Goal: Task Accomplishment & Management: Manage account settings

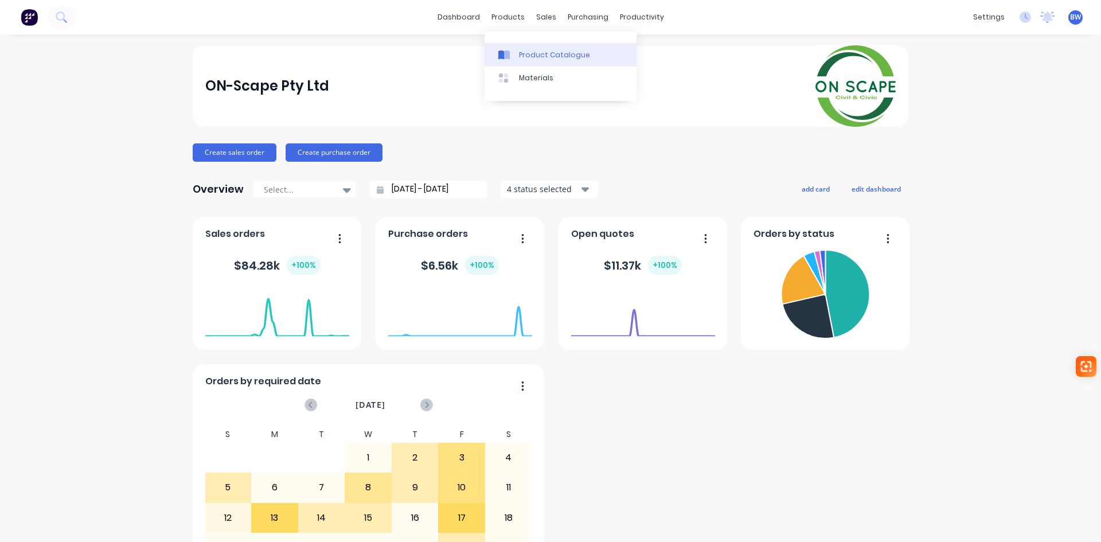
click at [554, 57] on div "Product Catalogue" at bounding box center [554, 55] width 71 height 10
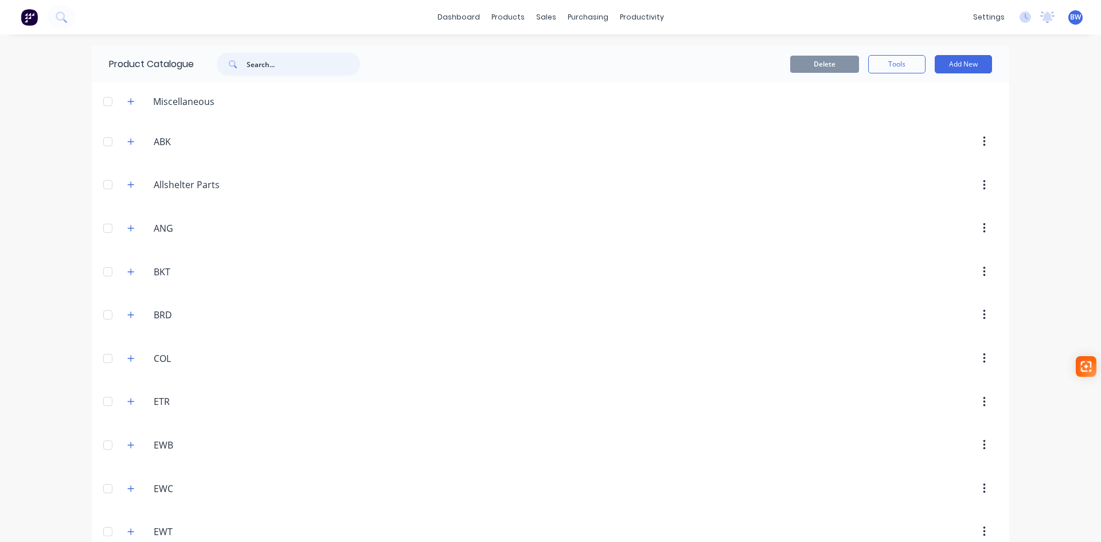
click at [291, 58] on input "text" at bounding box center [304, 64] width 114 height 23
type input "EWB017"
drag, startPoint x: 278, startPoint y: 65, endPoint x: 226, endPoint y: 71, distance: 51.9
click at [226, 70] on div "EWB017" at bounding box center [288, 64] width 143 height 23
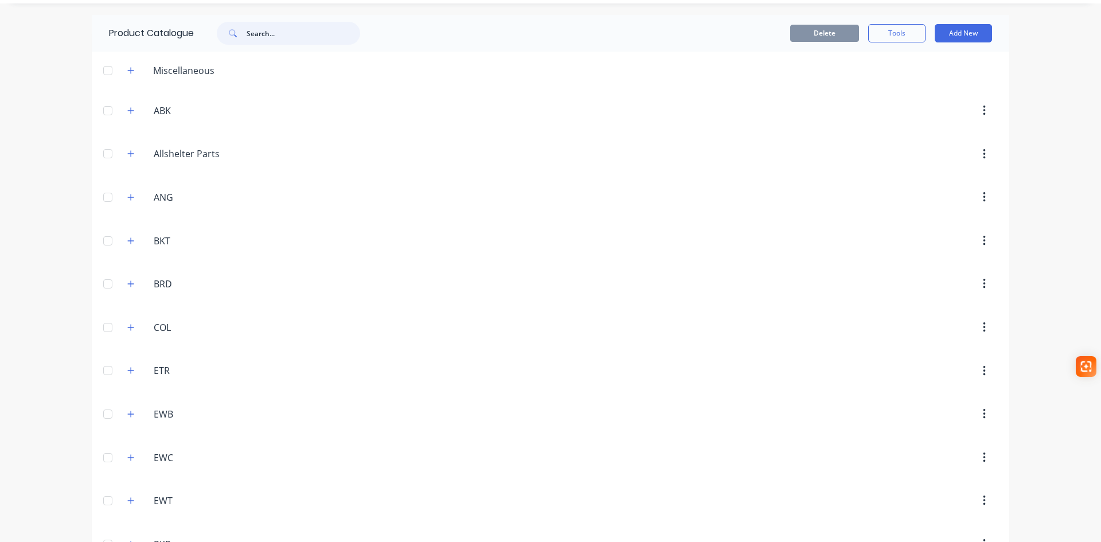
scroll to position [57, 0]
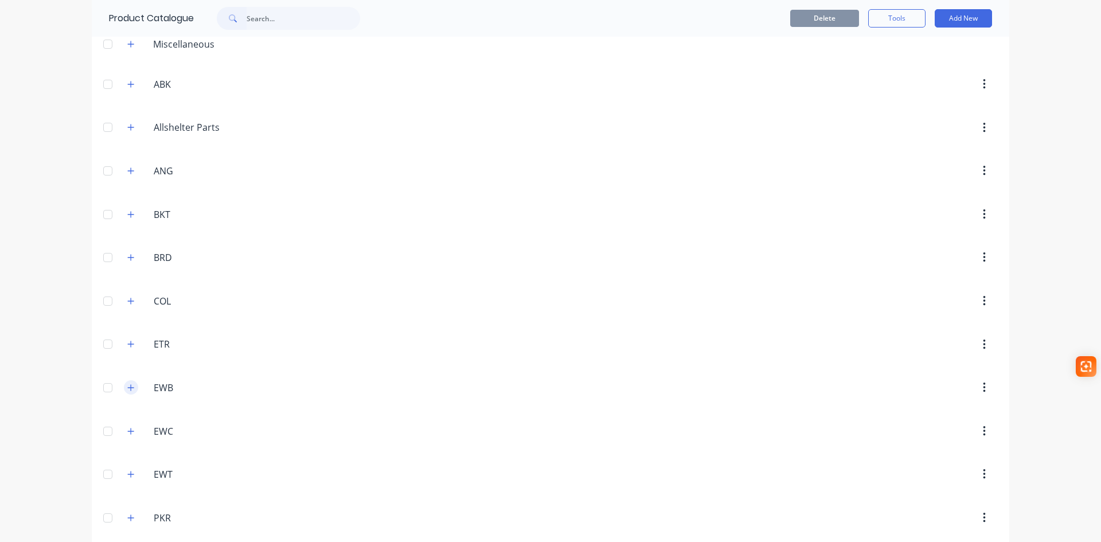
click at [128, 390] on icon "button" at bounding box center [130, 388] width 7 height 8
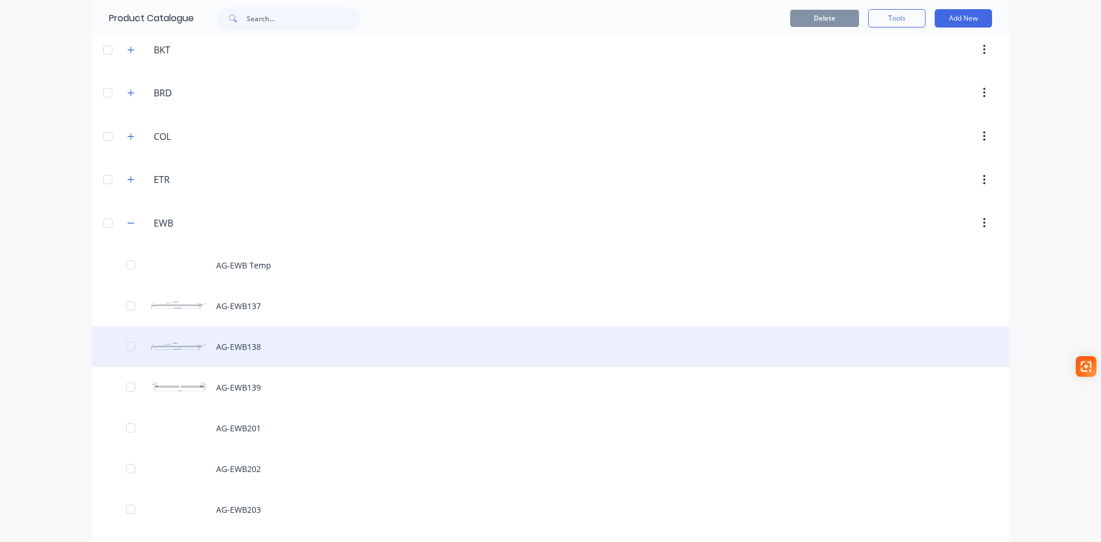
scroll to position [229, 0]
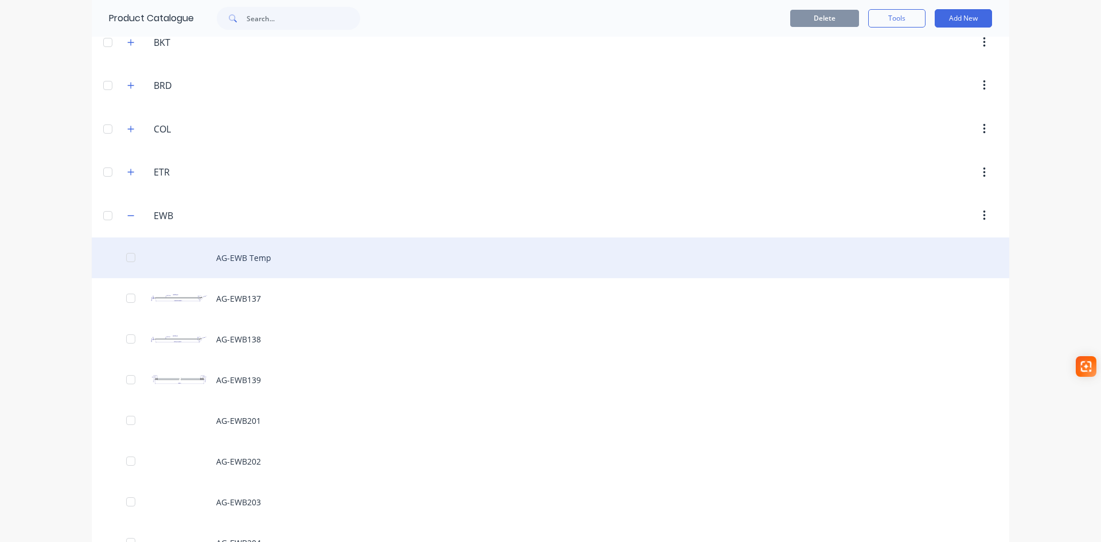
click at [259, 259] on div "AG-EWB Temp" at bounding box center [550, 257] width 917 height 41
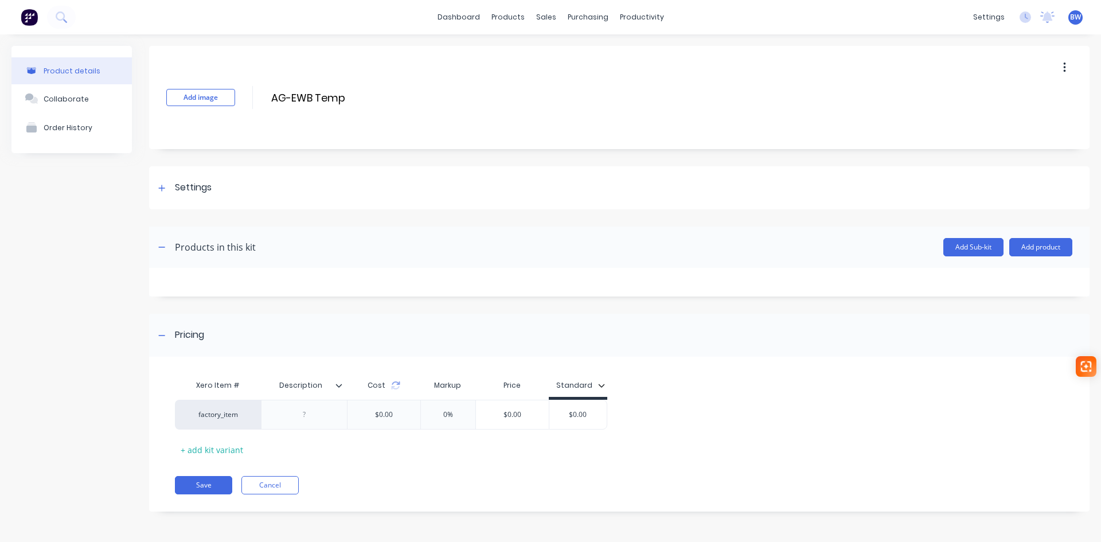
click at [1067, 69] on button "button" at bounding box center [1064, 67] width 27 height 21
click at [1006, 103] on span "Duplicate" at bounding box center [1022, 98] width 86 height 12
click at [532, 55] on div "Product Catalogue" at bounding box center [558, 55] width 71 height 10
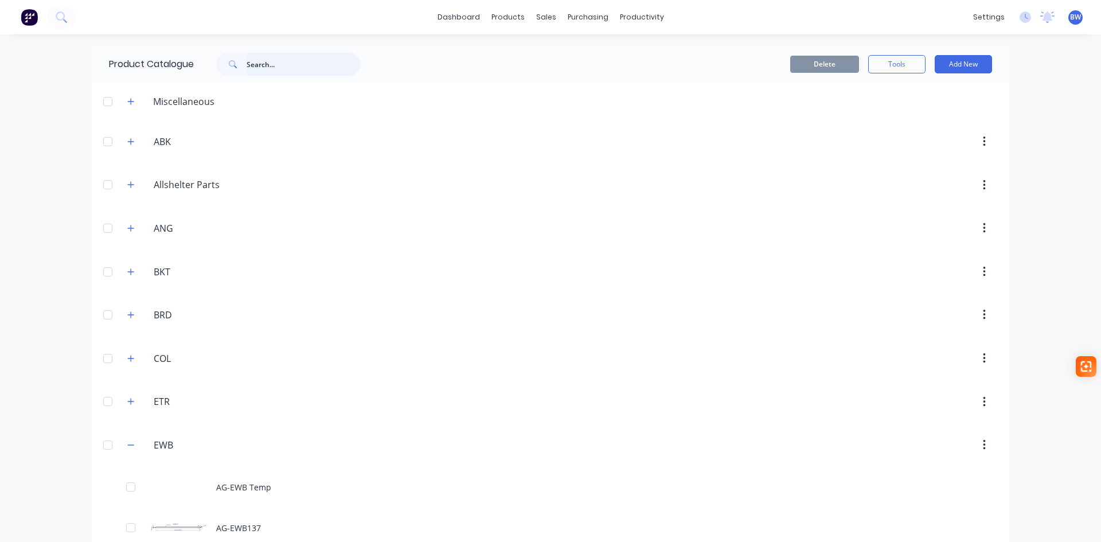
click at [260, 67] on input "text" at bounding box center [304, 64] width 114 height 23
drag, startPoint x: 301, startPoint y: 71, endPoint x: 211, endPoint y: 69, distance: 90.0
click at [211, 69] on div "EWB587" at bounding box center [282, 64] width 155 height 23
type input "020"
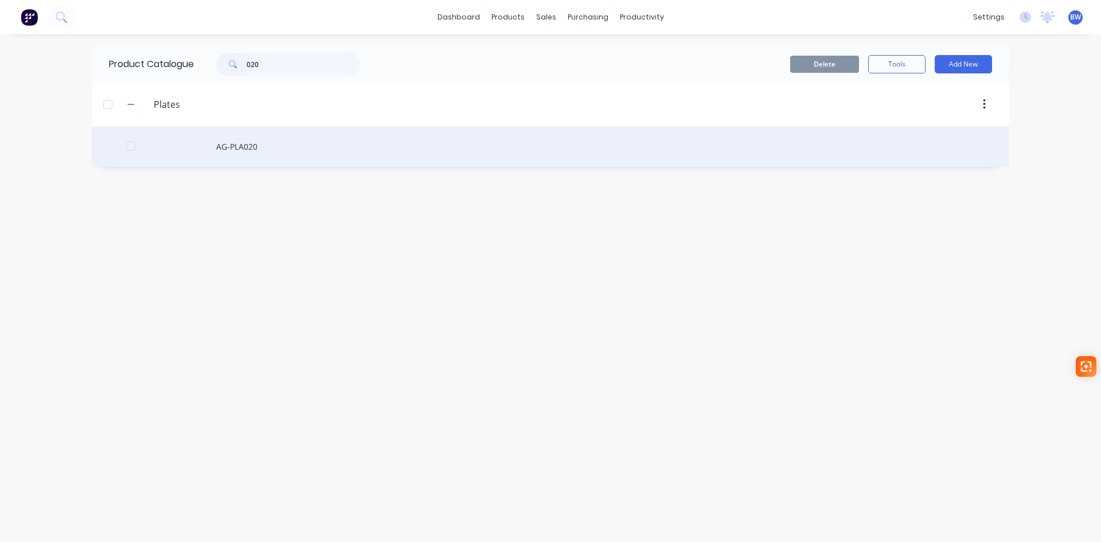
click at [240, 144] on div "AG-PLA020" at bounding box center [550, 146] width 917 height 41
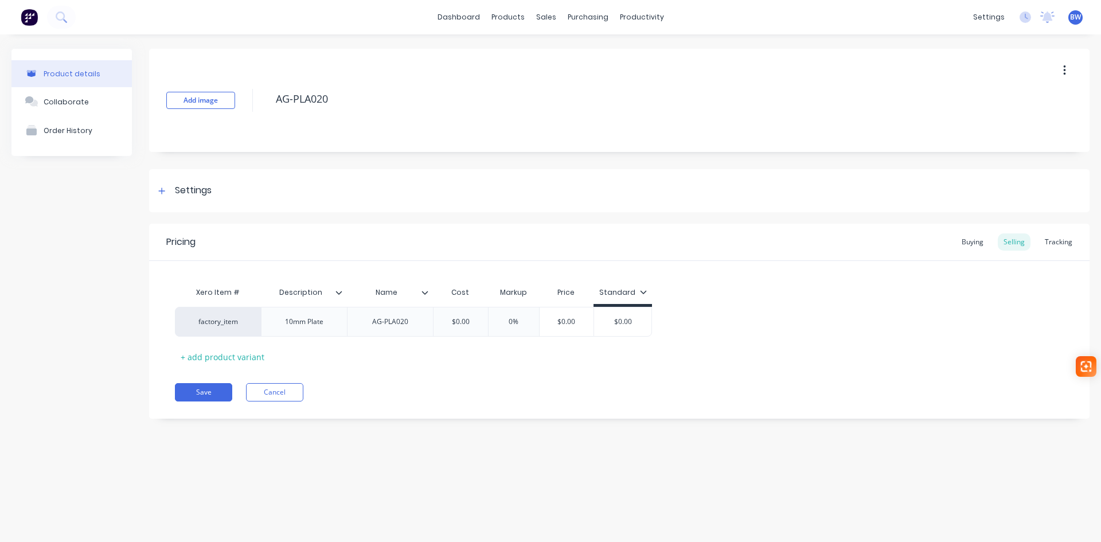
click at [423, 292] on icon at bounding box center [424, 292] width 7 height 7
click at [339, 294] on icon at bounding box center [339, 292] width 6 height 3
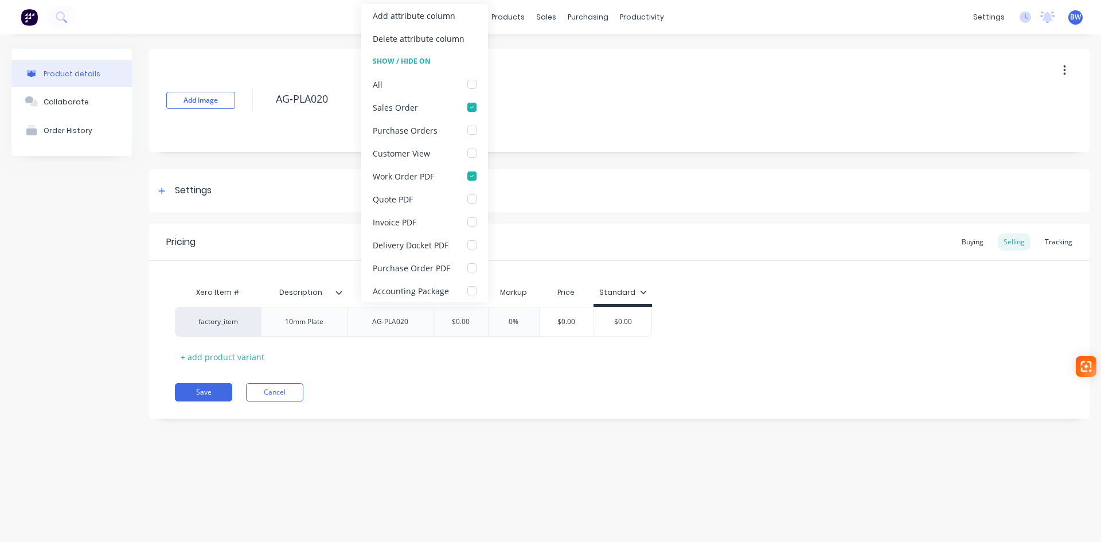
click at [382, 368] on div "Pricing Buying Selling Tracking Xero Item # Description Name Cost Markup Price …" at bounding box center [619, 321] width 940 height 195
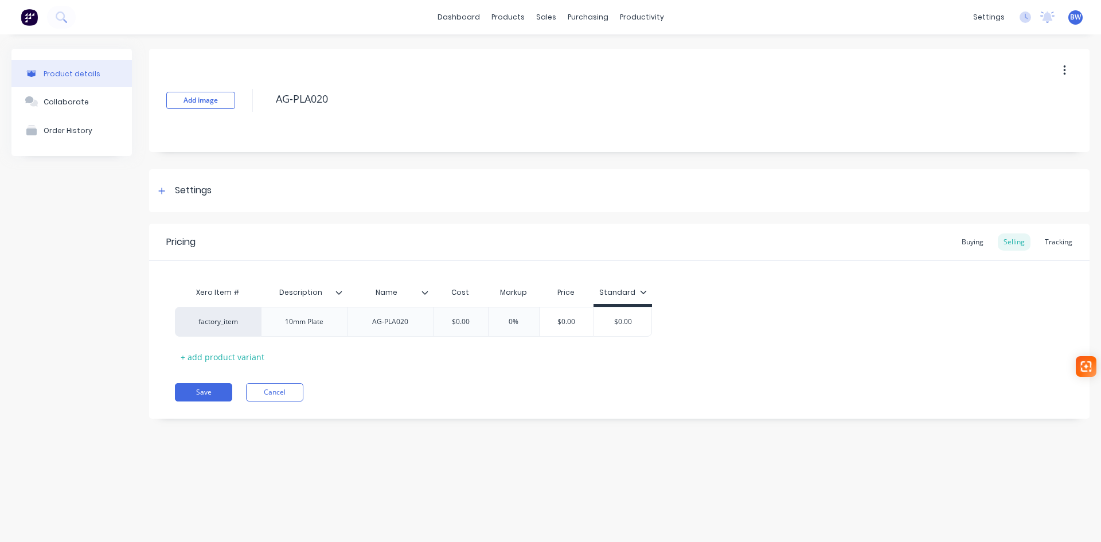
drag, startPoint x: 204, startPoint y: 392, endPoint x: 733, endPoint y: 307, distance: 535.4
click at [205, 392] on button "Save" at bounding box center [203, 392] width 57 height 18
type textarea "x"
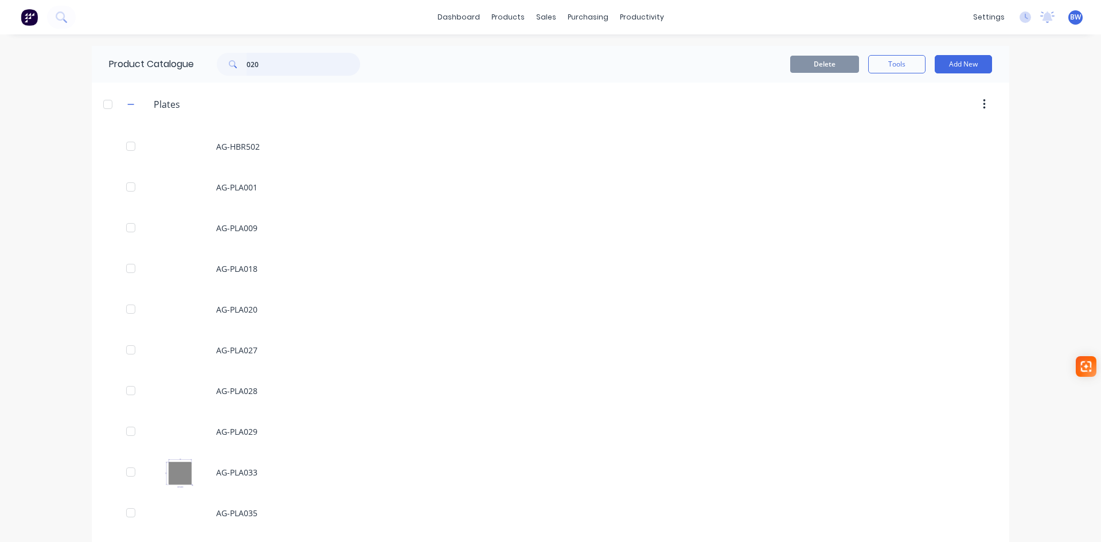
drag, startPoint x: 269, startPoint y: 67, endPoint x: 220, endPoint y: 67, distance: 49.3
click at [220, 67] on div "020" at bounding box center [288, 64] width 143 height 23
type input "100"
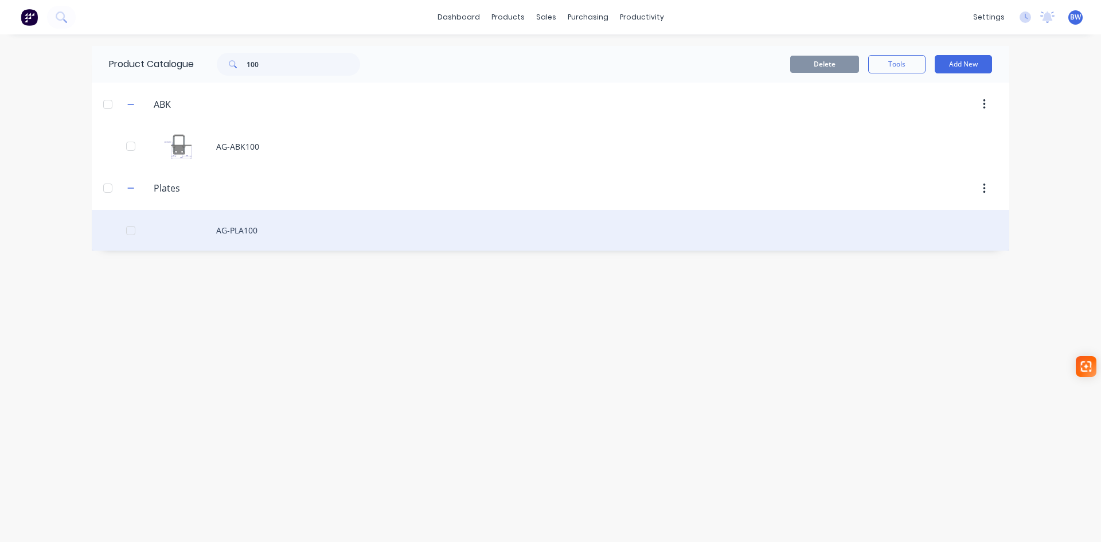
click at [244, 230] on div "AG-PLA100" at bounding box center [550, 230] width 917 height 41
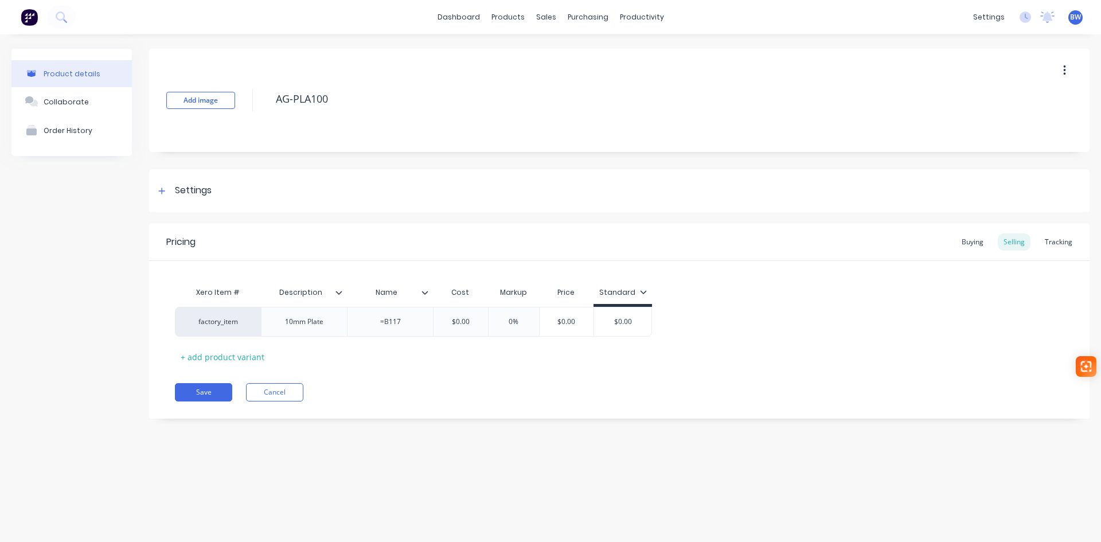
click at [426, 294] on icon at bounding box center [424, 292] width 7 height 7
click at [338, 294] on icon at bounding box center [338, 292] width 7 height 7
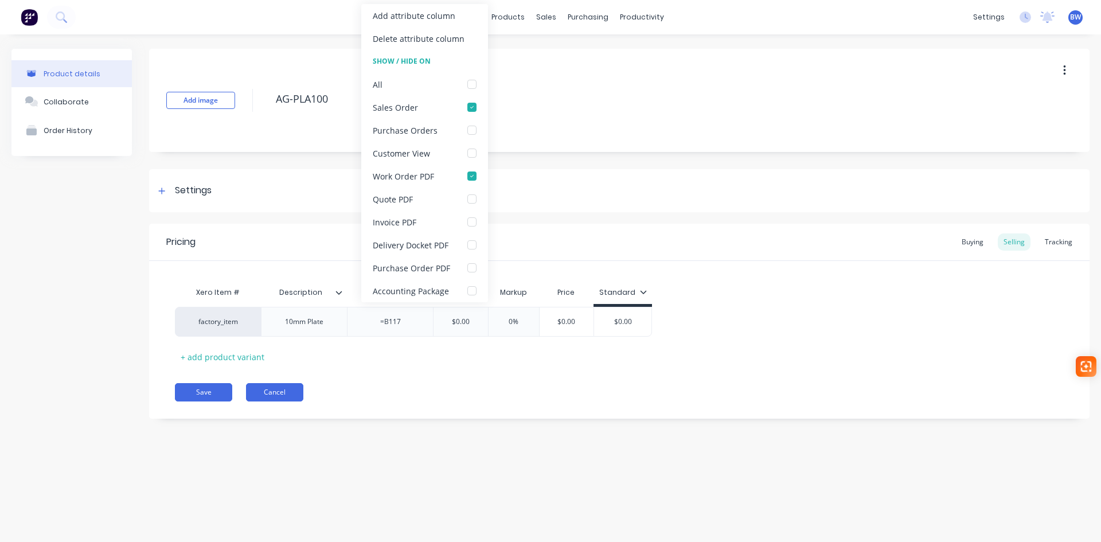
click at [260, 388] on button "Cancel" at bounding box center [274, 392] width 57 height 18
type textarea "x"
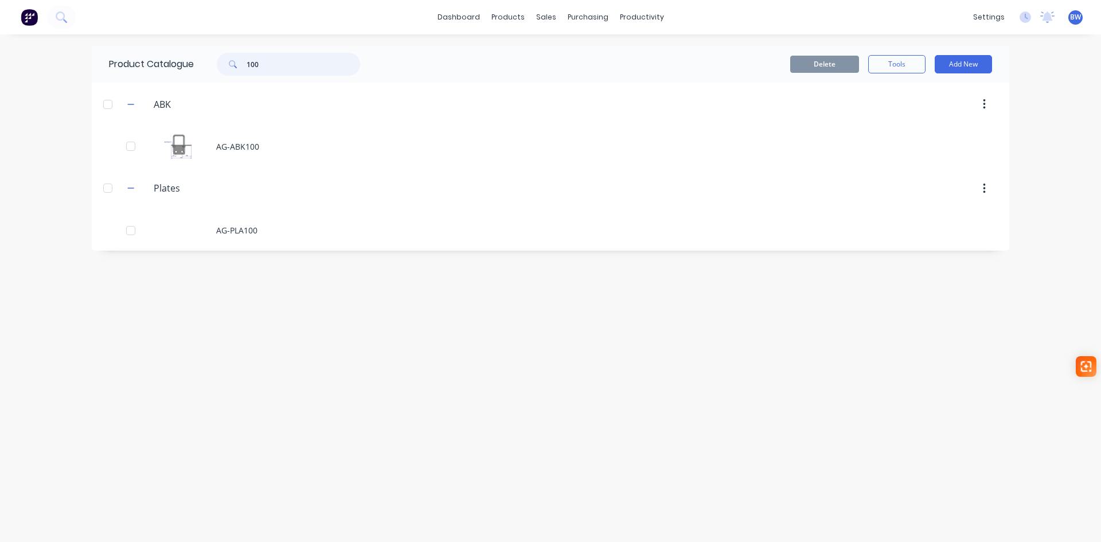
drag, startPoint x: 262, startPoint y: 62, endPoint x: 226, endPoint y: 67, distance: 35.8
click at [226, 67] on div "100" at bounding box center [288, 64] width 143 height 23
click at [127, 447] on icon "button" at bounding box center [130, 445] width 7 height 8
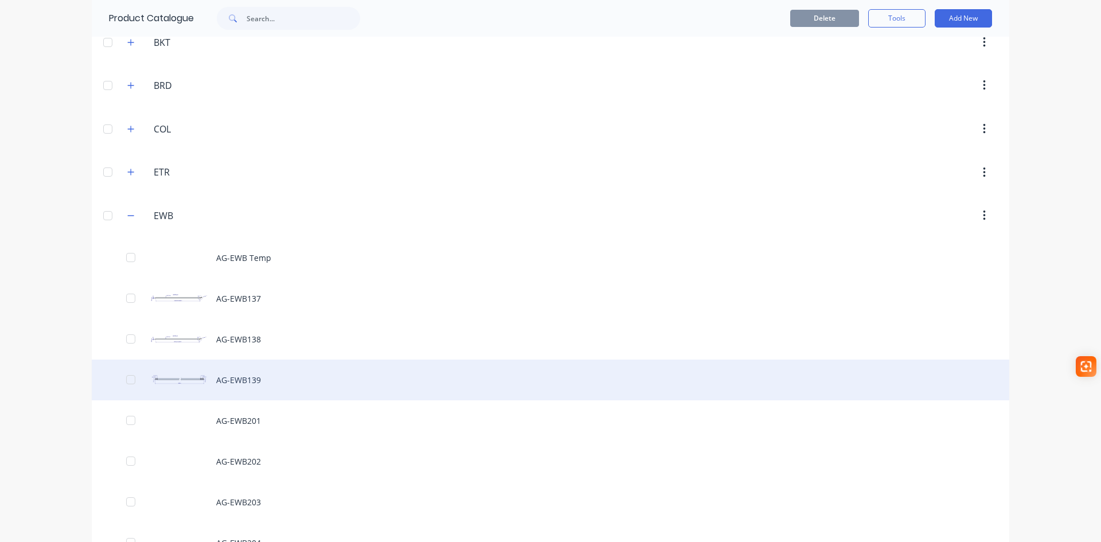
scroll to position [401, 0]
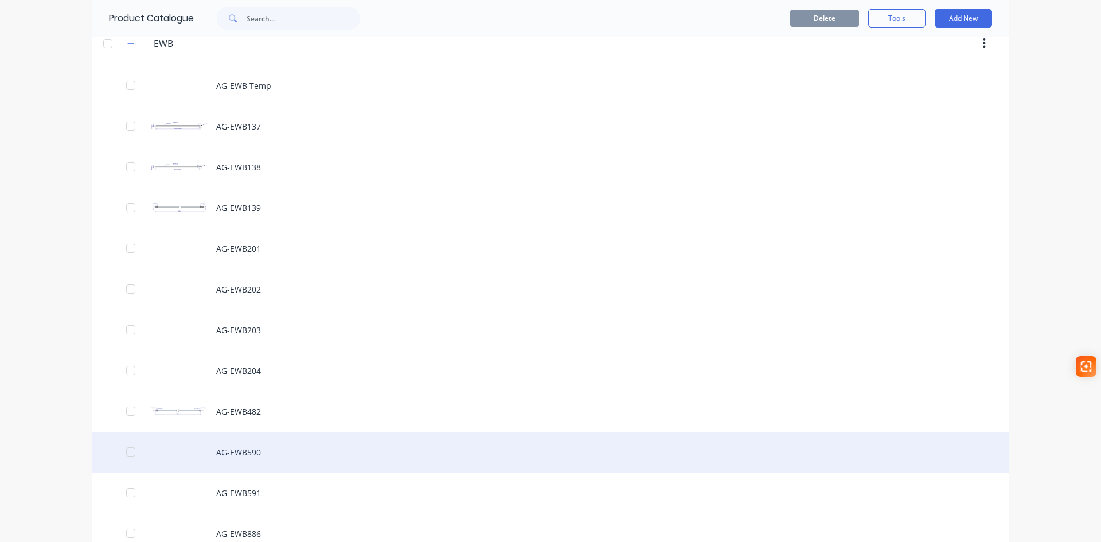
click at [247, 454] on div "AG-EWB590" at bounding box center [550, 452] width 917 height 41
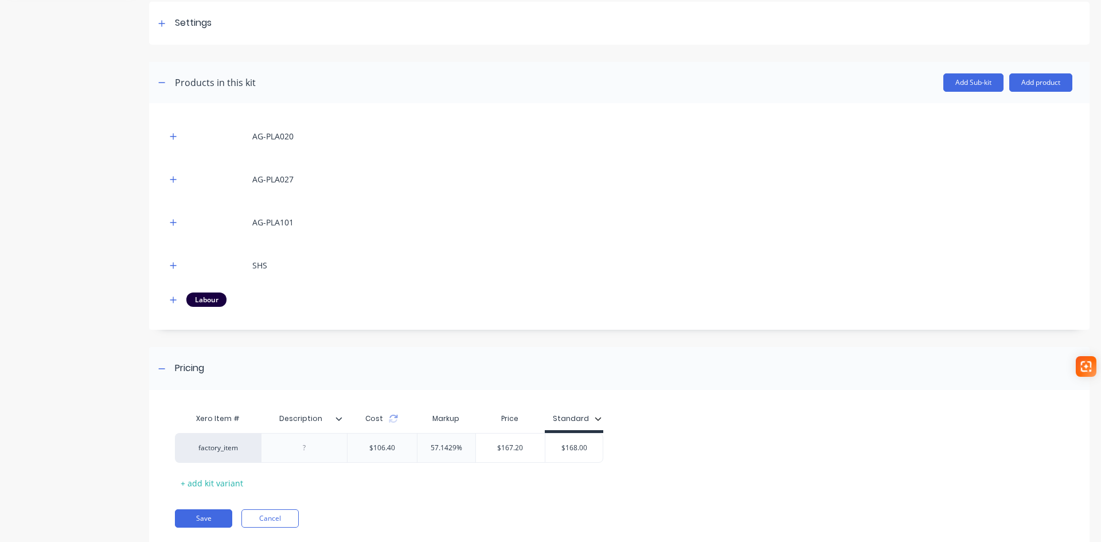
scroll to position [172, 0]
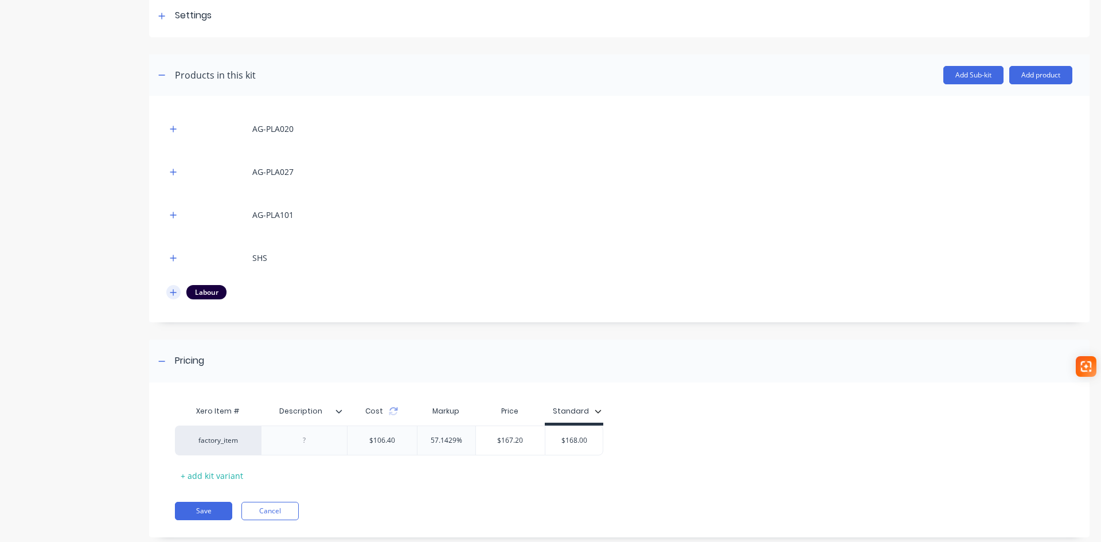
click at [175, 295] on icon "button" at bounding box center [173, 292] width 7 height 8
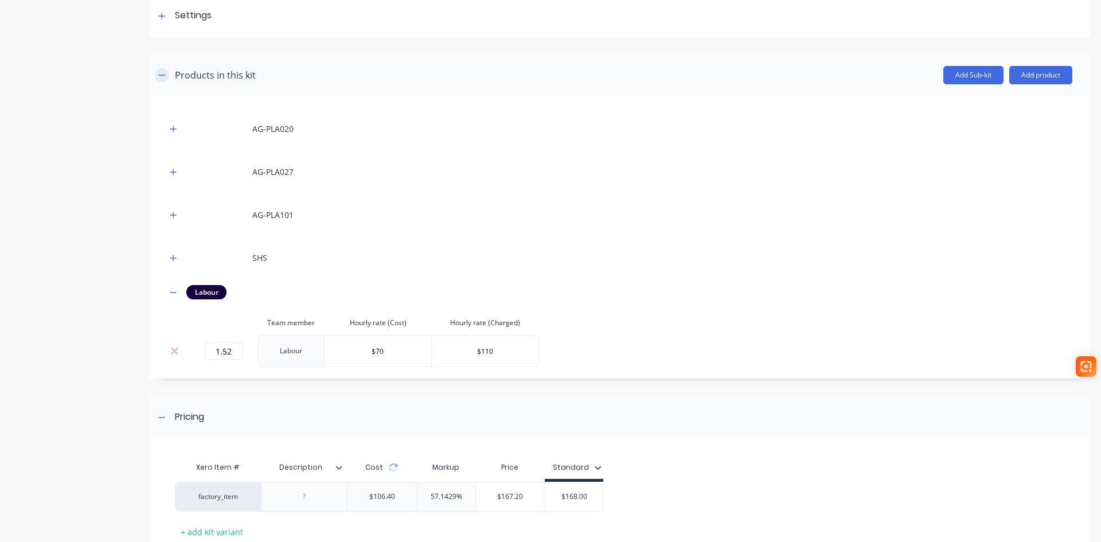
click at [164, 77] on icon "button" at bounding box center [161, 75] width 7 height 8
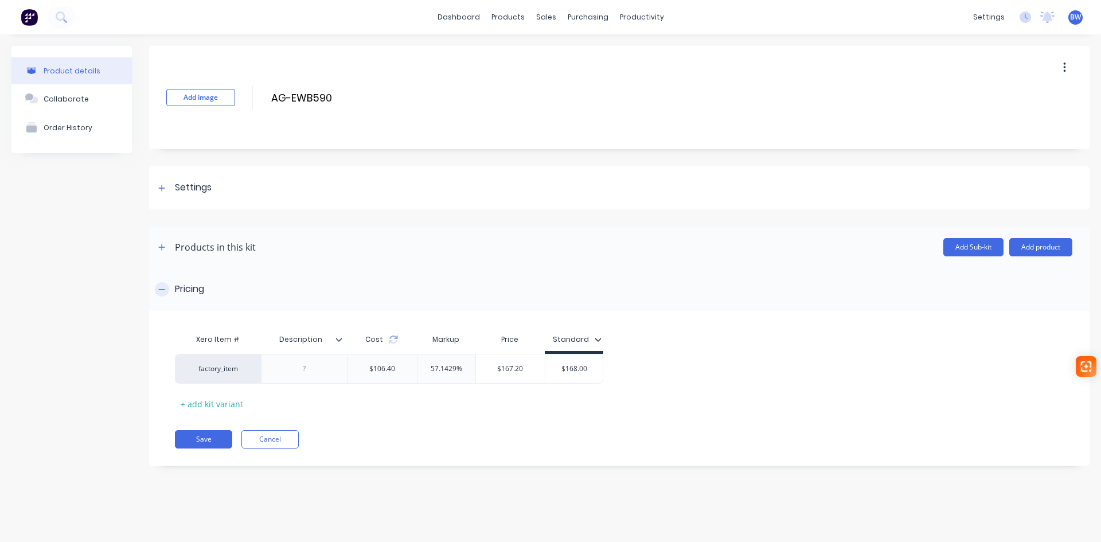
scroll to position [0, 0]
click at [503, 20] on div "products" at bounding box center [508, 17] width 45 height 17
click at [557, 57] on div "Product Catalogue" at bounding box center [558, 55] width 71 height 10
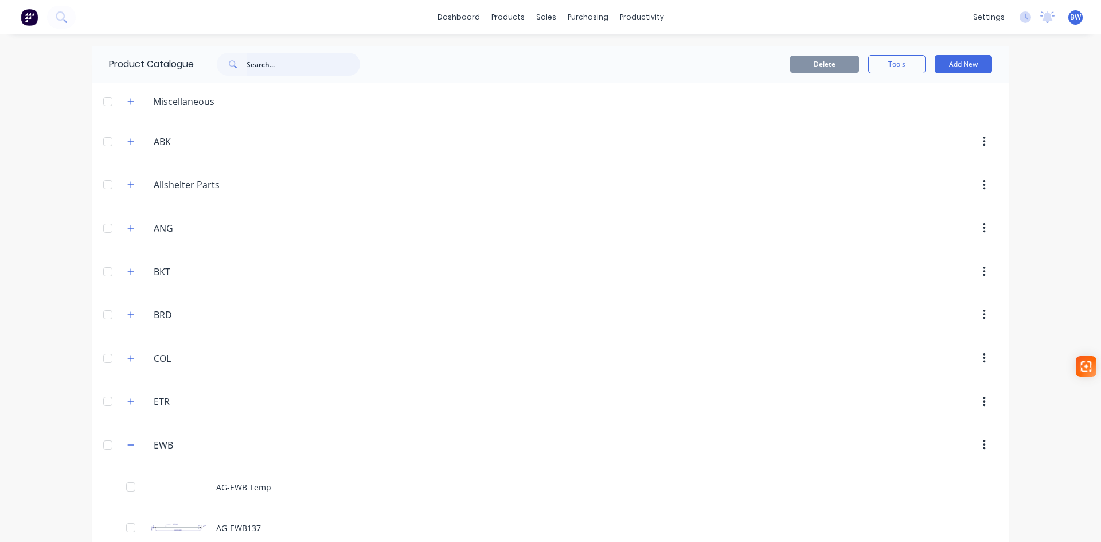
drag, startPoint x: 273, startPoint y: 67, endPoint x: 237, endPoint y: 67, distance: 35.5
click at [237, 66] on div at bounding box center [288, 64] width 143 height 23
drag, startPoint x: 269, startPoint y: 65, endPoint x: 243, endPoint y: 68, distance: 26.5
click at [244, 68] on div "2047" at bounding box center [288, 64] width 143 height 23
type input "587"
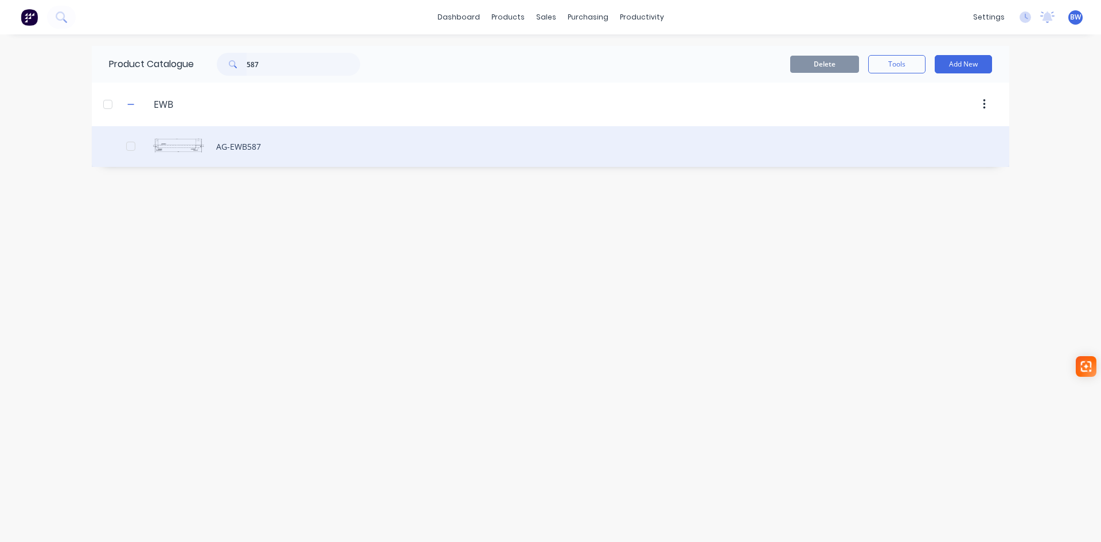
click at [202, 147] on div "AG-EWB587" at bounding box center [550, 146] width 917 height 41
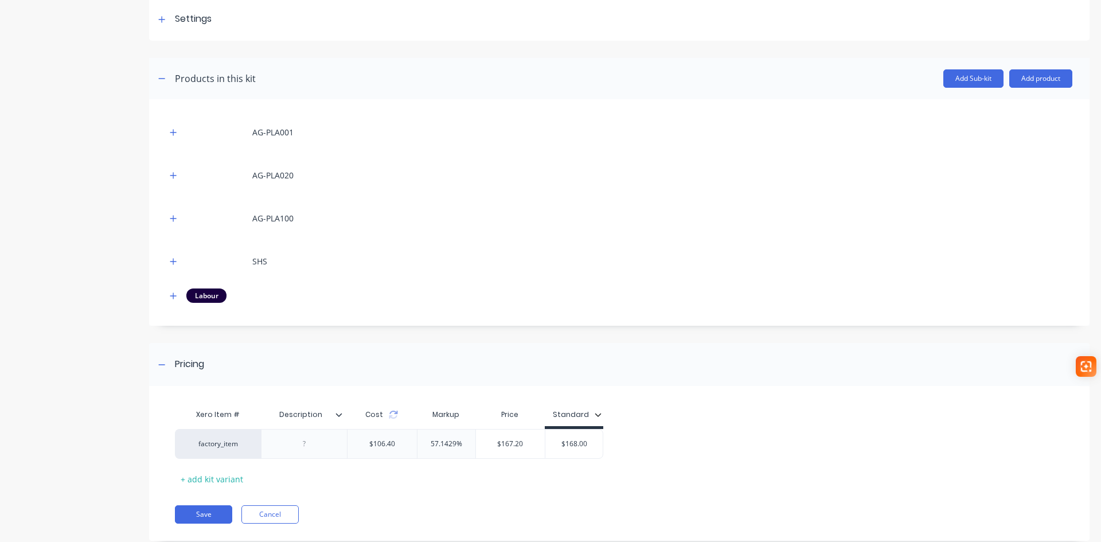
scroll to position [172, 0]
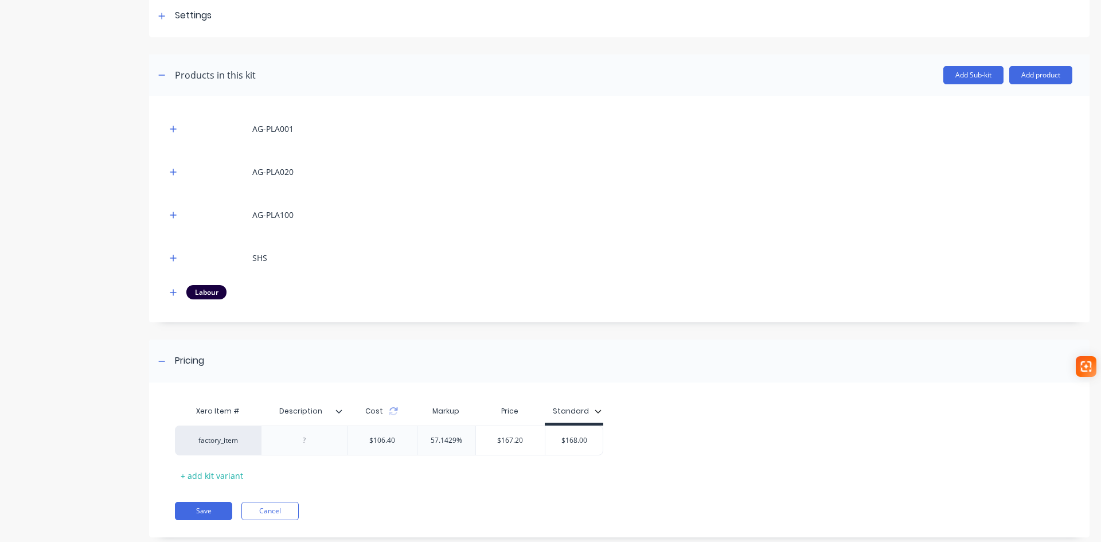
click at [344, 413] on div at bounding box center [343, 411] width 7 height 10
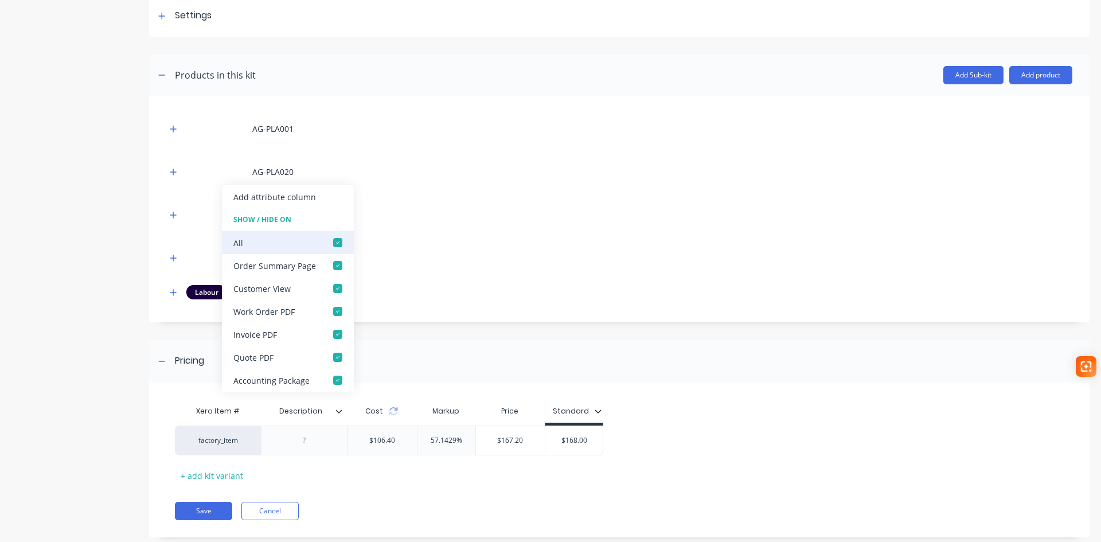
click at [334, 239] on div at bounding box center [337, 242] width 23 height 23
click at [329, 466] on div "Xero Item # Description Cost Markup Price Standard factory_item $106.40 57.1429…" at bounding box center [615, 442] width 880 height 85
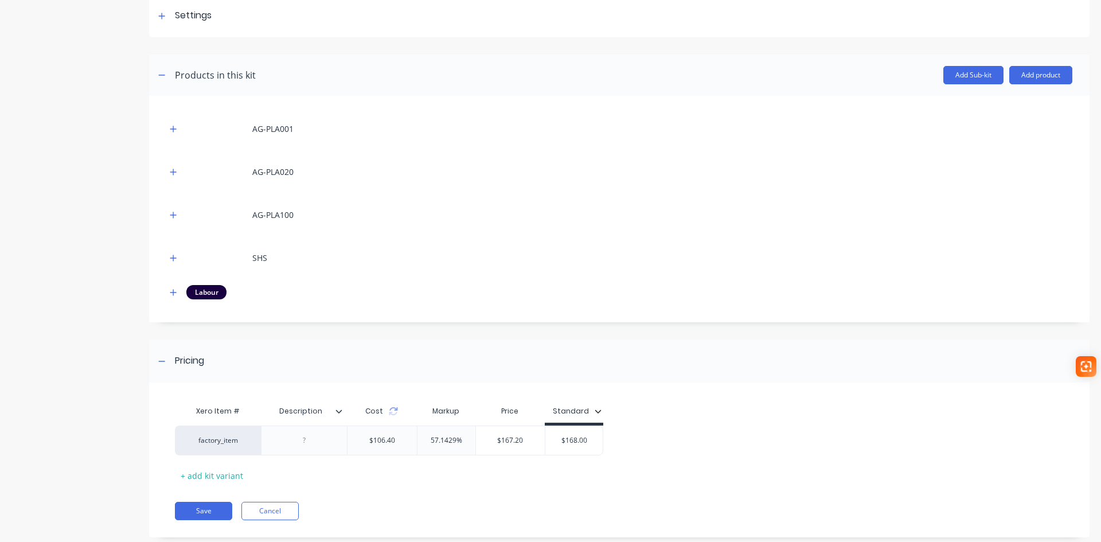
click at [194, 499] on div "Xero Item # Description Cost Markup Price Standard factory_item $106.40 57.1429…" at bounding box center [619, 465] width 940 height 143
click at [195, 508] on button "Save" at bounding box center [203, 511] width 57 height 18
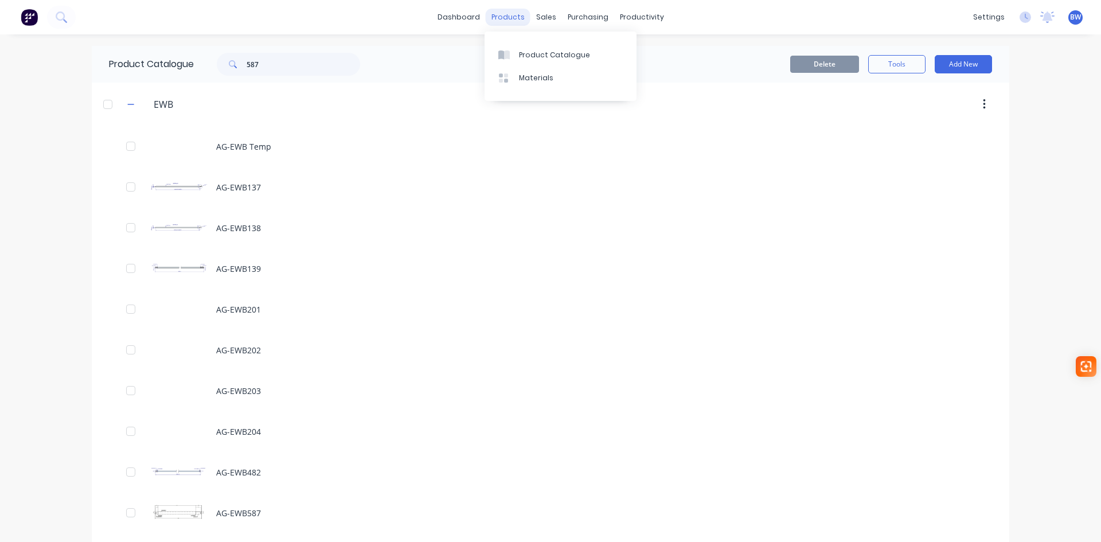
click at [510, 17] on div "products" at bounding box center [508, 17] width 45 height 17
click at [954, 64] on button "Add New" at bounding box center [963, 64] width 57 height 18
click at [922, 119] on div "Product" at bounding box center [937, 116] width 88 height 17
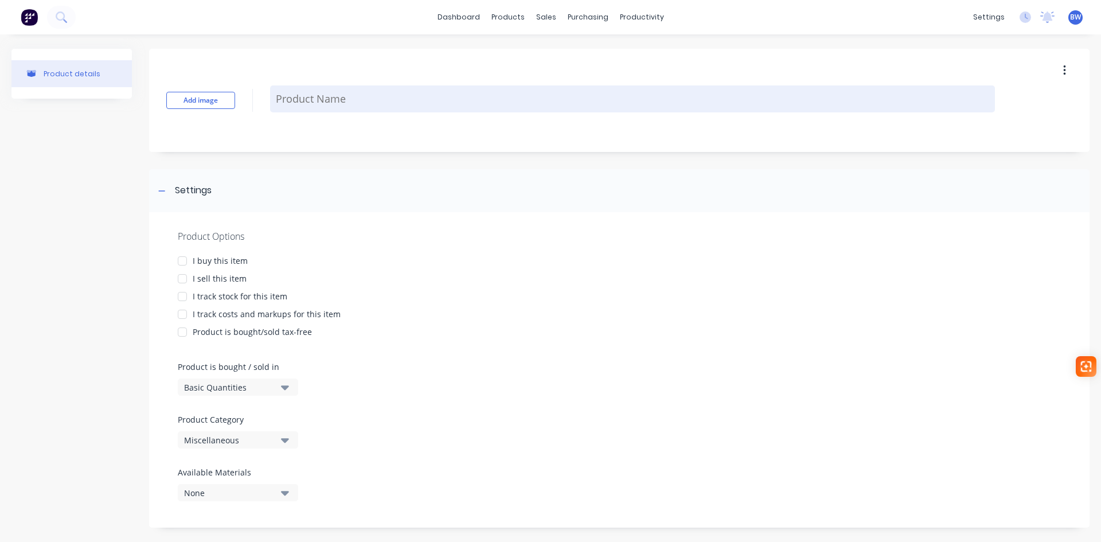
click at [309, 102] on textarea at bounding box center [632, 98] width 725 height 27
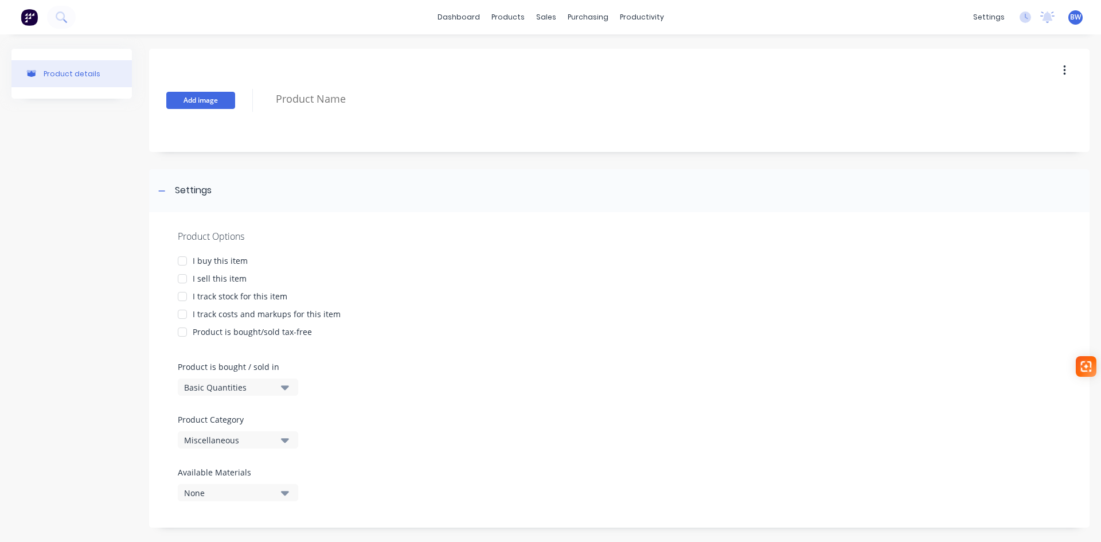
click at [181, 99] on button "Add image" at bounding box center [200, 100] width 69 height 17
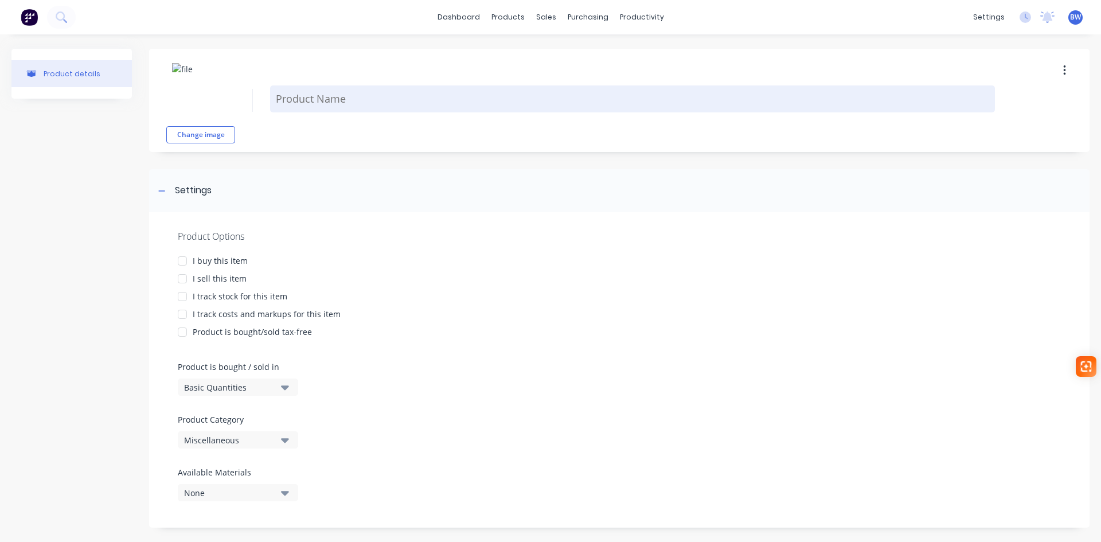
click at [298, 100] on textarea at bounding box center [632, 98] width 725 height 27
type textarea "x"
type textarea "A"
type textarea "x"
type textarea "AG"
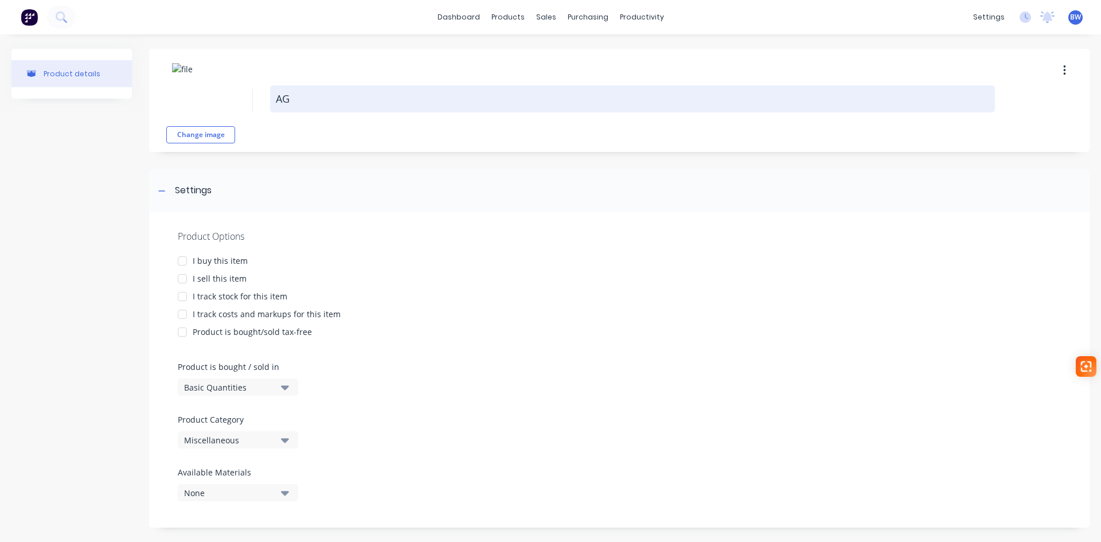
type textarea "x"
type textarea "AG-"
type textarea "x"
type textarea "AG-P"
type textarea "x"
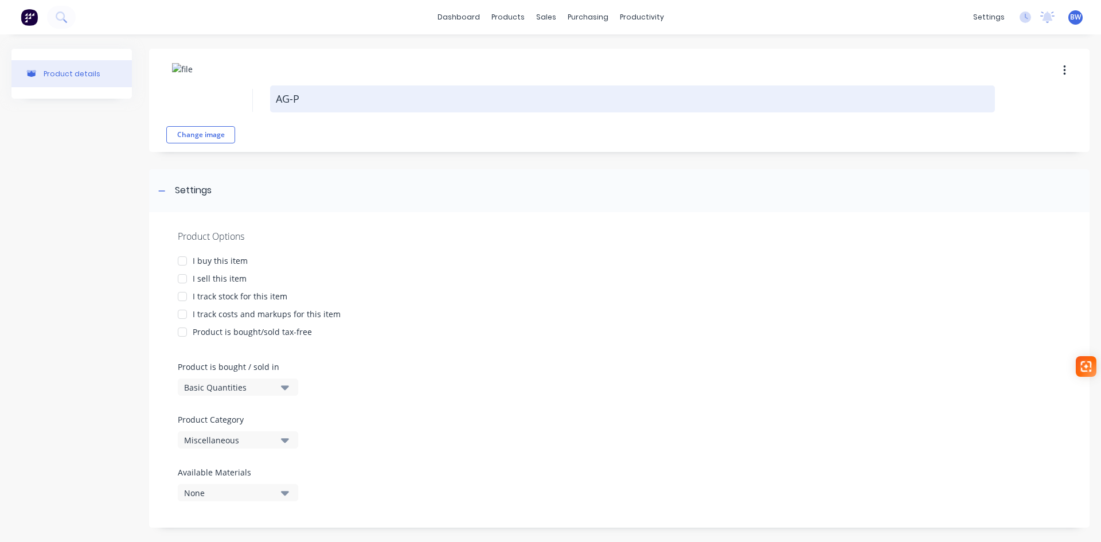
type textarea "AG-PL"
type textarea "x"
type textarea "AG-PLA"
type textarea "x"
type textarea "AG-PLA0"
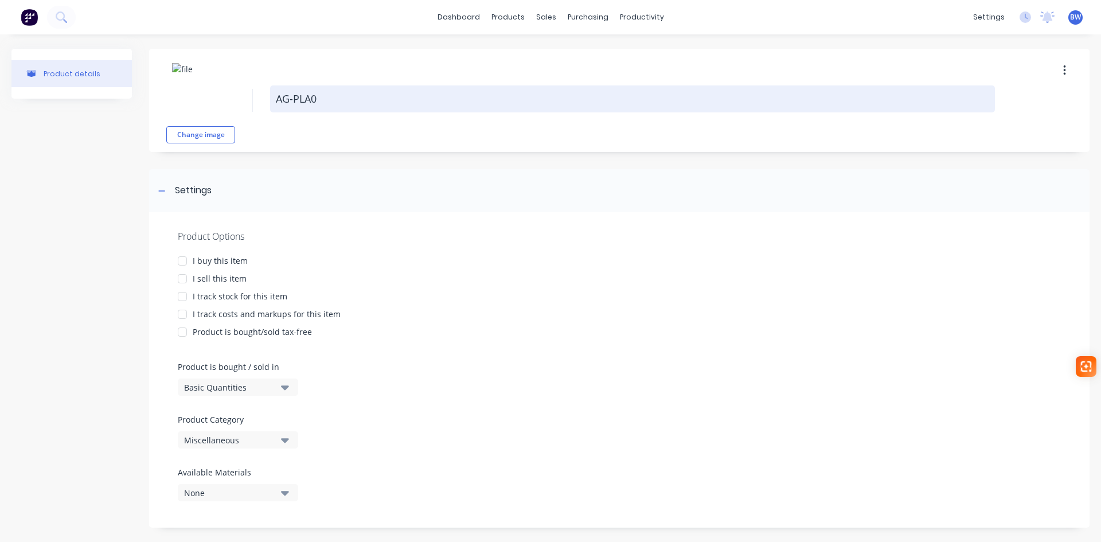
type textarea "x"
type textarea "AG-PLA07"
type textarea "x"
type textarea "AG-PLA076"
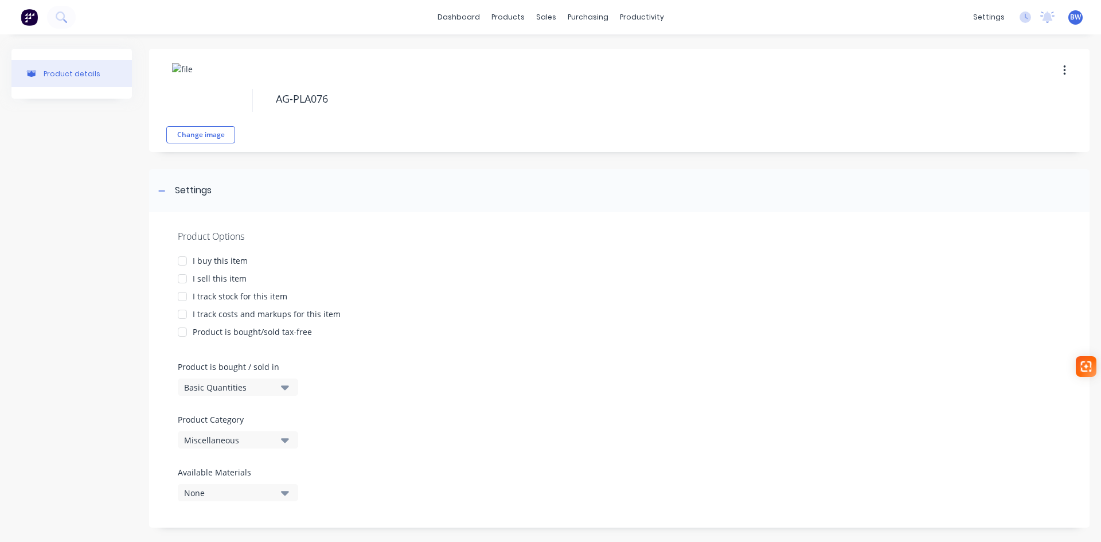
click at [184, 260] on div at bounding box center [182, 260] width 23 height 23
click at [178, 280] on div at bounding box center [182, 278] width 23 height 23
click at [185, 298] on div at bounding box center [182, 296] width 23 height 23
click at [183, 314] on div at bounding box center [182, 314] width 23 height 23
type textarea "x"
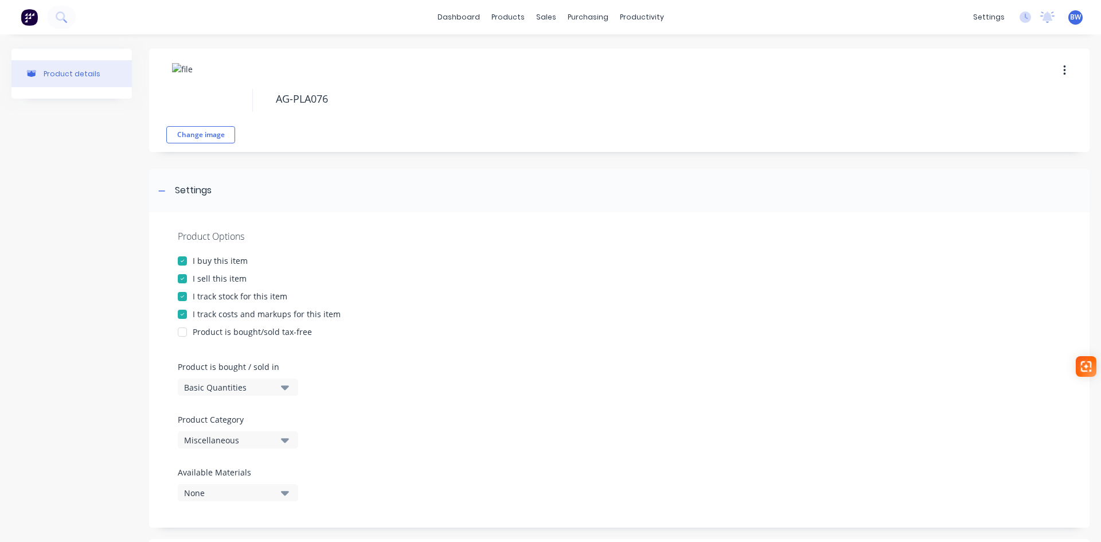
type textarea "AG-PLA076"
type textarea "x"
type textarea "AG-PLA076"
click at [236, 437] on div "Miscellaneous" at bounding box center [230, 440] width 92 height 12
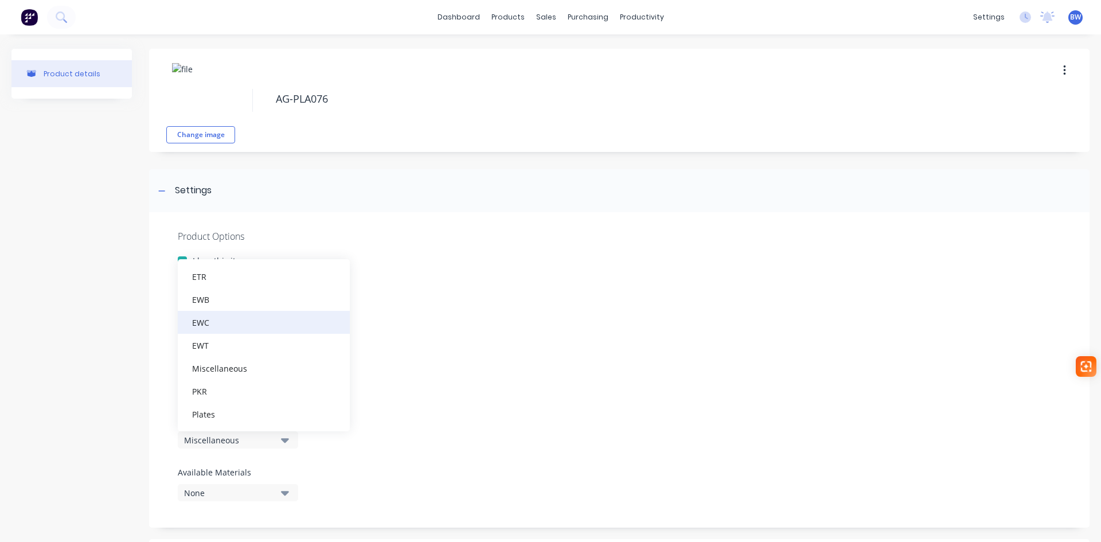
scroll to position [229, 0]
click at [249, 362] on div "Plates" at bounding box center [264, 356] width 172 height 23
type textarea "x"
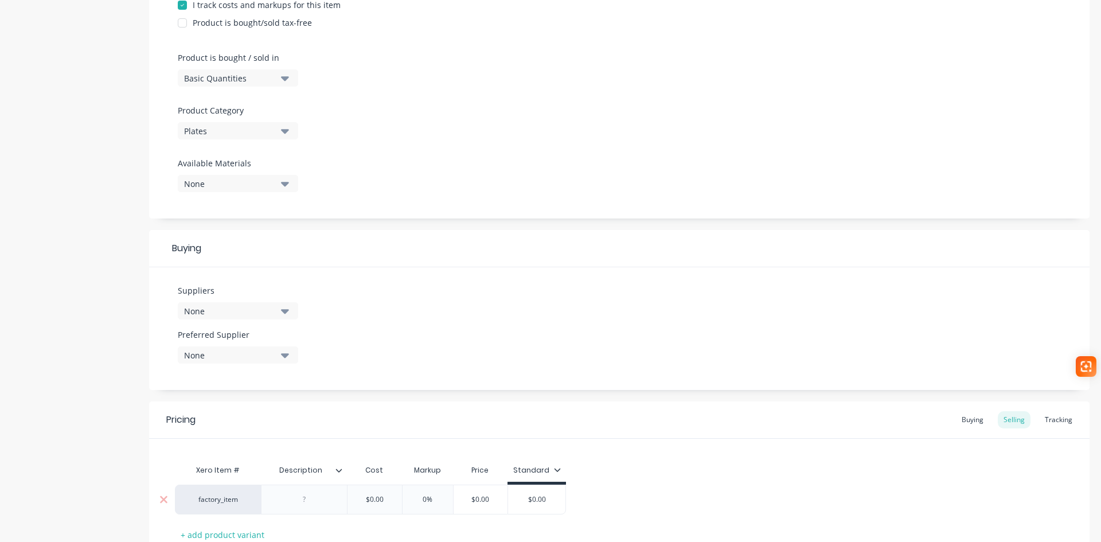
scroll to position [395, 0]
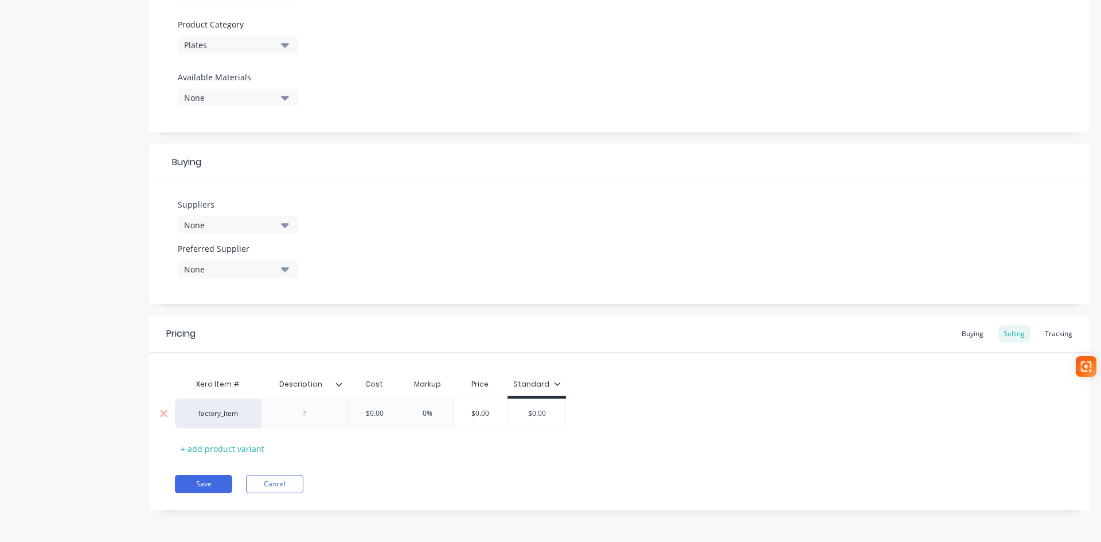
click at [290, 417] on div at bounding box center [304, 413] width 57 height 15
click at [342, 388] on div at bounding box center [343, 384] width 7 height 10
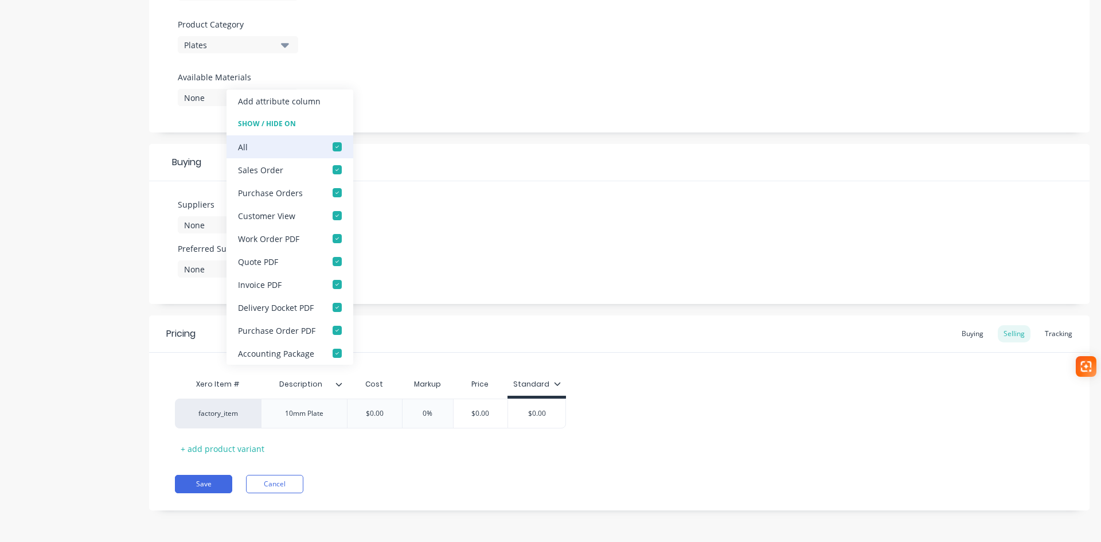
click at [330, 144] on div at bounding box center [337, 146] width 23 height 23
click at [338, 167] on div at bounding box center [337, 169] width 23 height 23
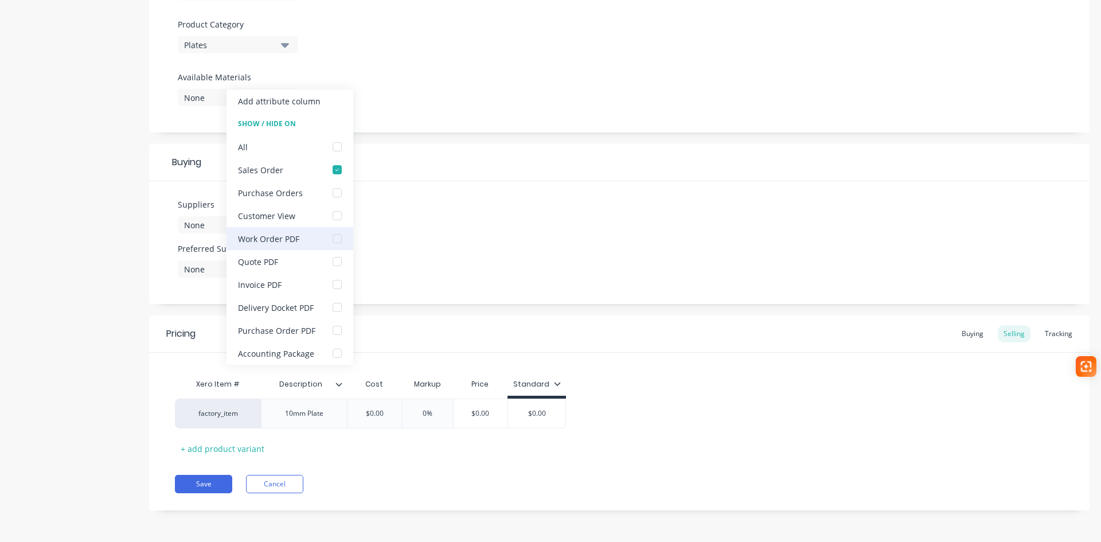
click at [334, 241] on div at bounding box center [337, 238] width 23 height 23
click at [383, 469] on div "Pricing Buying Selling Tracking Xero Item # Description Cost Markup Price Stand…" at bounding box center [619, 412] width 940 height 195
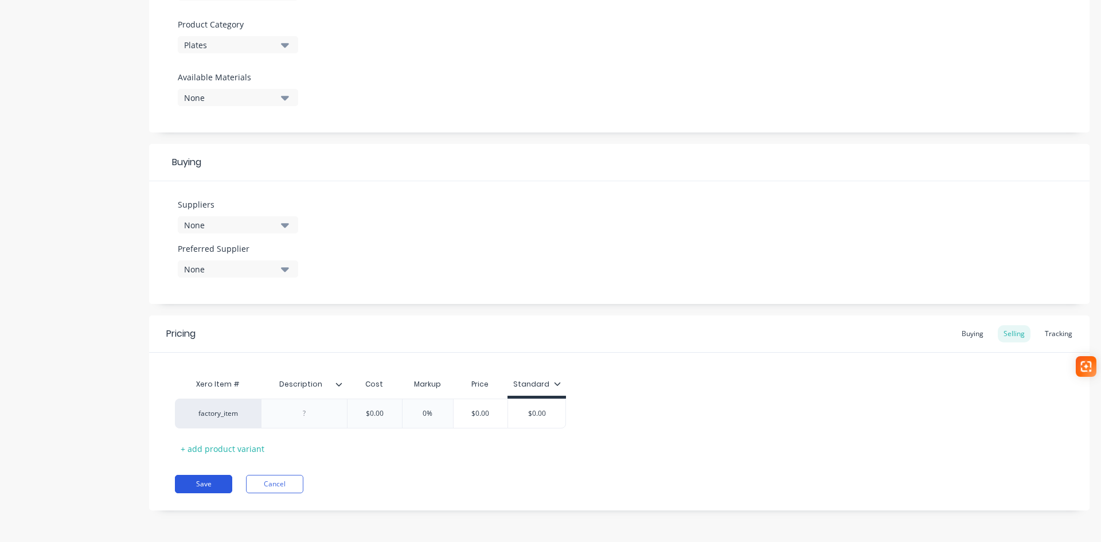
click at [195, 489] on button "Save" at bounding box center [203, 484] width 57 height 18
type textarea "x"
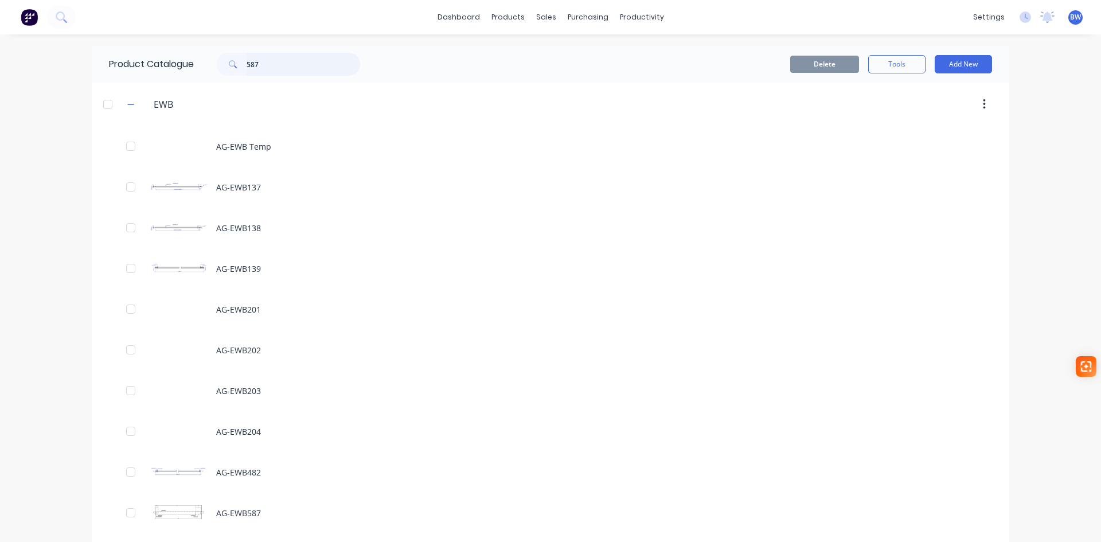
drag, startPoint x: 268, startPoint y: 64, endPoint x: 230, endPoint y: 65, distance: 37.3
click at [232, 65] on div "587" at bounding box center [288, 64] width 143 height 23
type input "076"
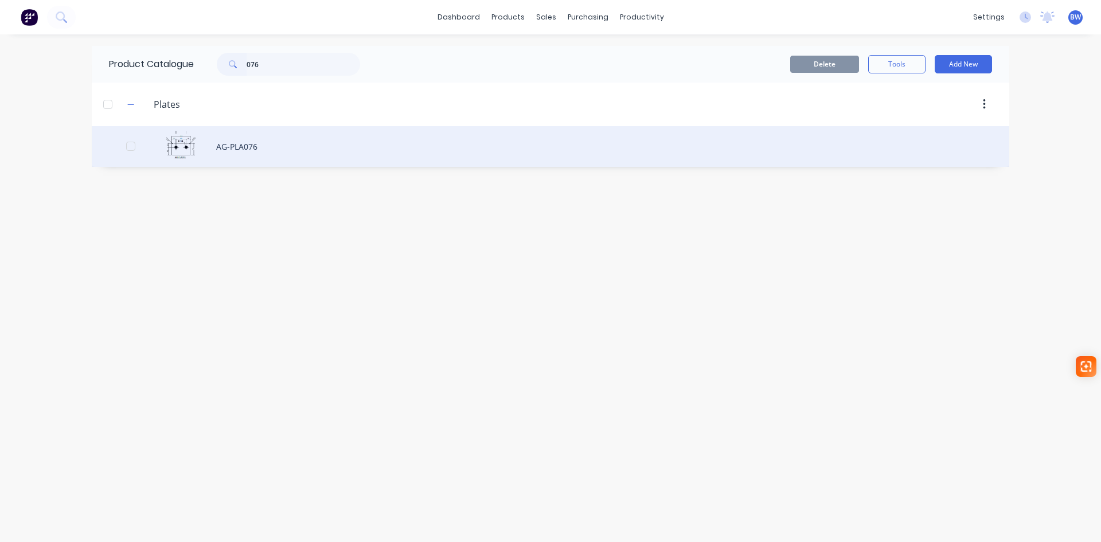
click at [241, 144] on div "AG-PLA076" at bounding box center [550, 146] width 917 height 41
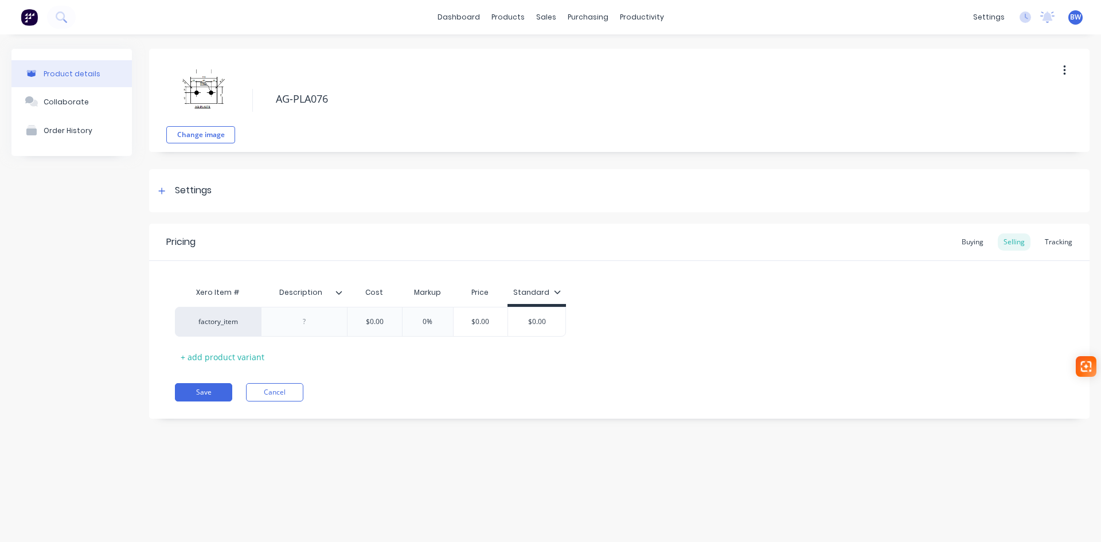
type textarea "x"
click at [307, 320] on div at bounding box center [304, 321] width 57 height 15
click at [339, 364] on div "Xero Item # Description Cost Markup Price Standard factory_item 10mm Plate $0.0…" at bounding box center [619, 323] width 889 height 85
click at [198, 394] on button "Save" at bounding box center [203, 392] width 57 height 18
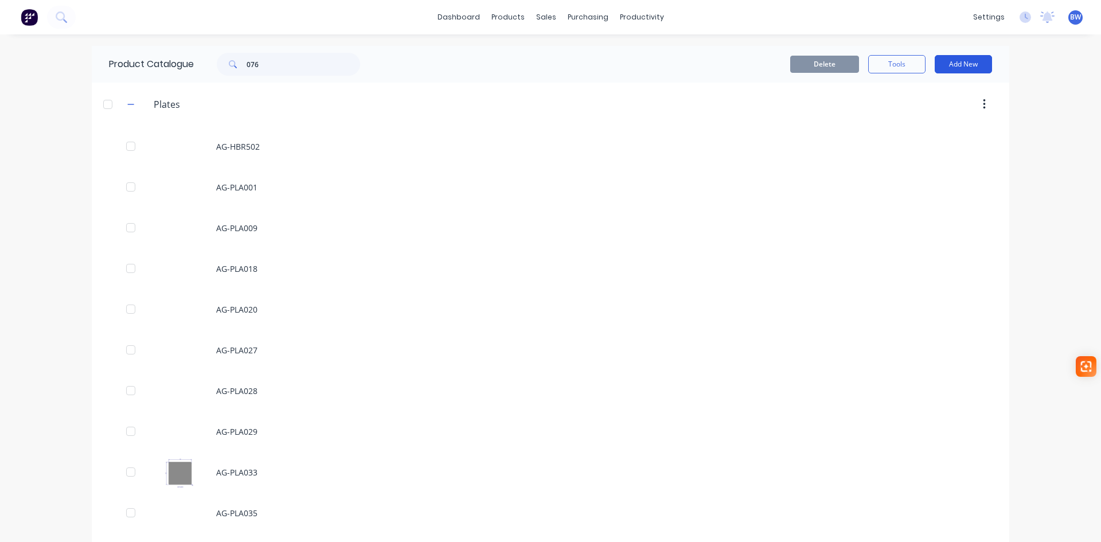
click at [962, 58] on button "Add New" at bounding box center [963, 64] width 57 height 18
click at [937, 118] on div "Product" at bounding box center [937, 116] width 88 height 17
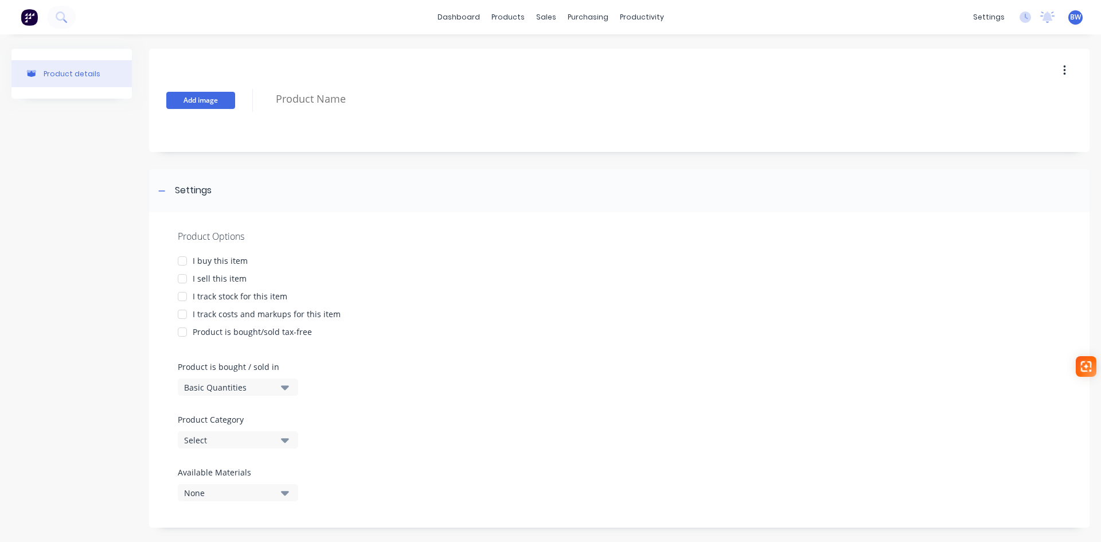
click at [201, 103] on button "Add image" at bounding box center [200, 100] width 69 height 17
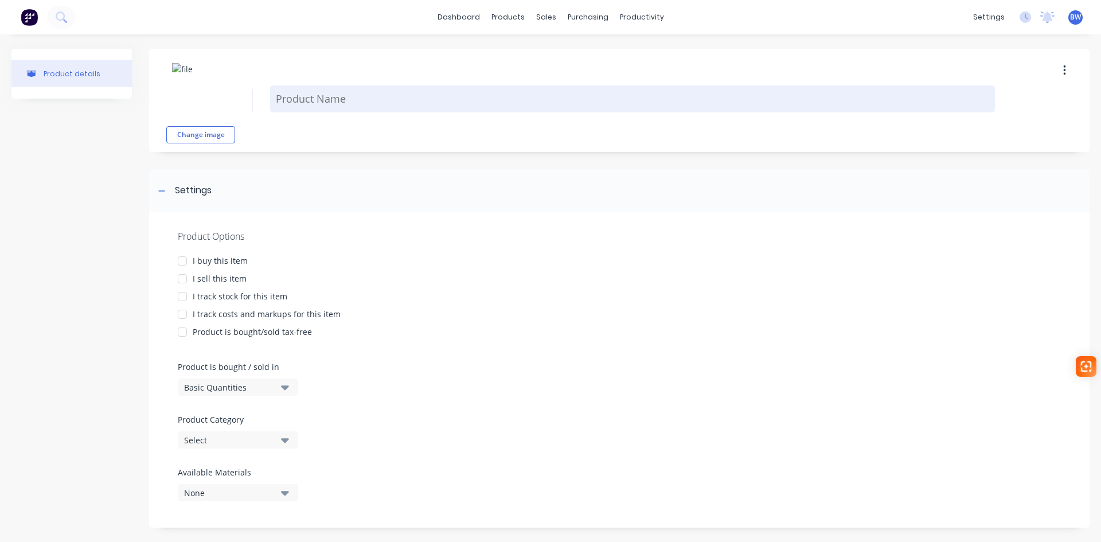
click at [300, 101] on textarea at bounding box center [632, 98] width 725 height 27
type textarea "x"
type textarea "A"
type textarea "x"
type textarea "AG"
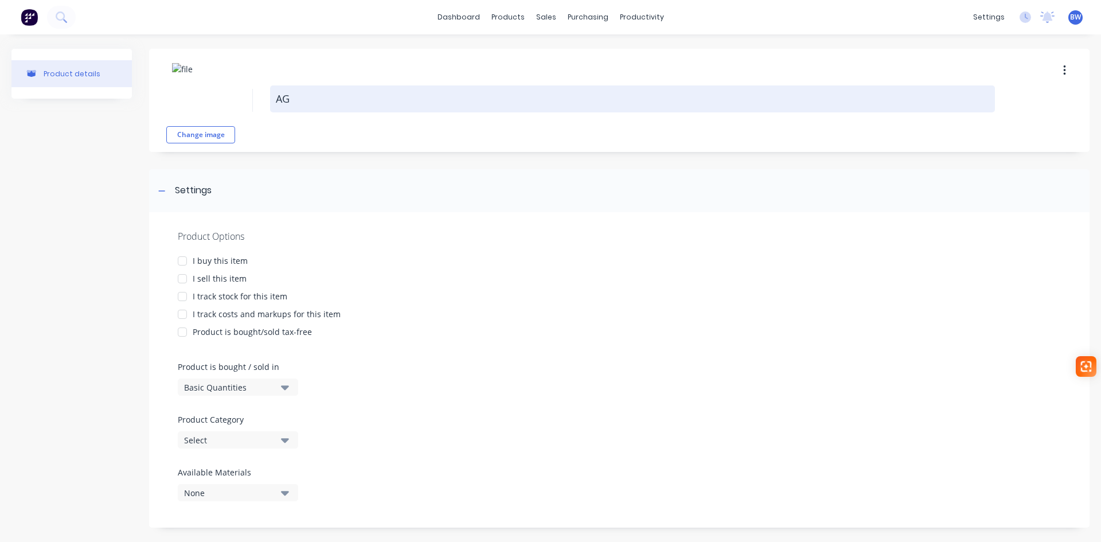
type textarea "x"
type textarea "AG-"
type textarea "x"
type textarea "AG-P"
type textarea "x"
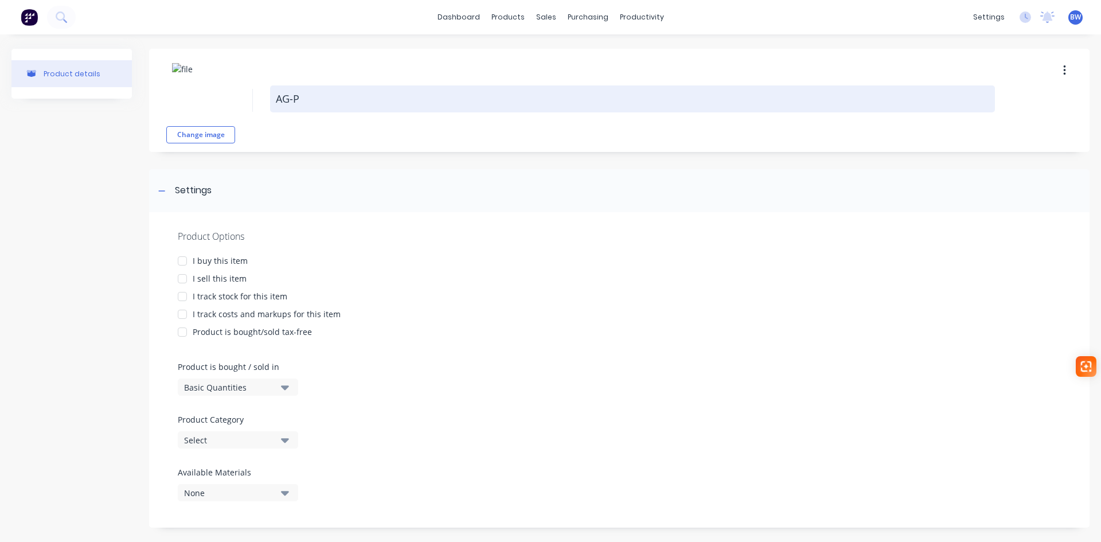
type textarea "AG-PL"
type textarea "x"
type textarea "AG-PLA"
type textarea "x"
type textarea "AG-PLA2"
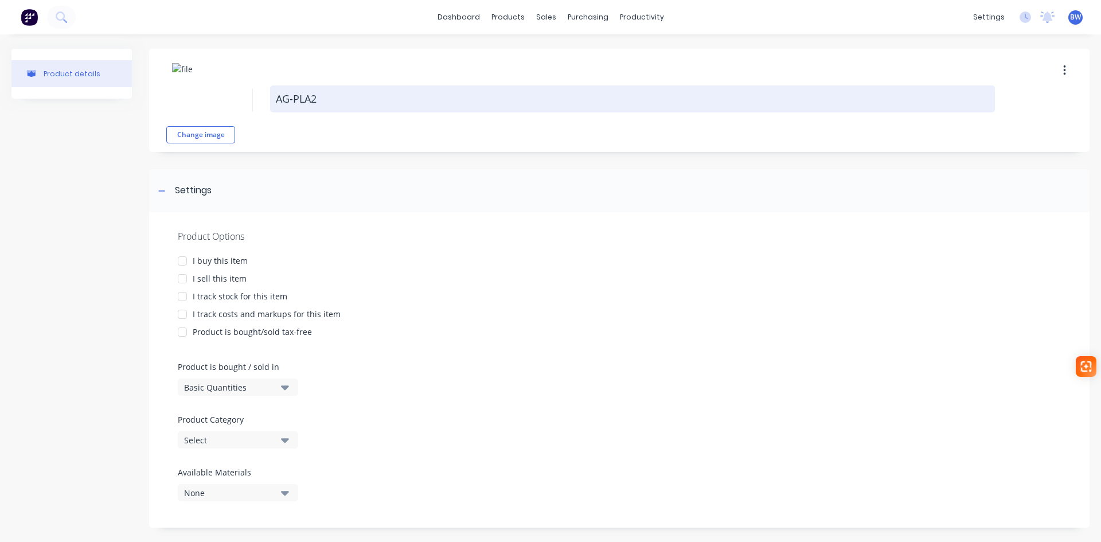
type textarea "x"
type textarea "AG-PLA21"
type textarea "x"
type textarea "AG-PLA219"
type textarea "x"
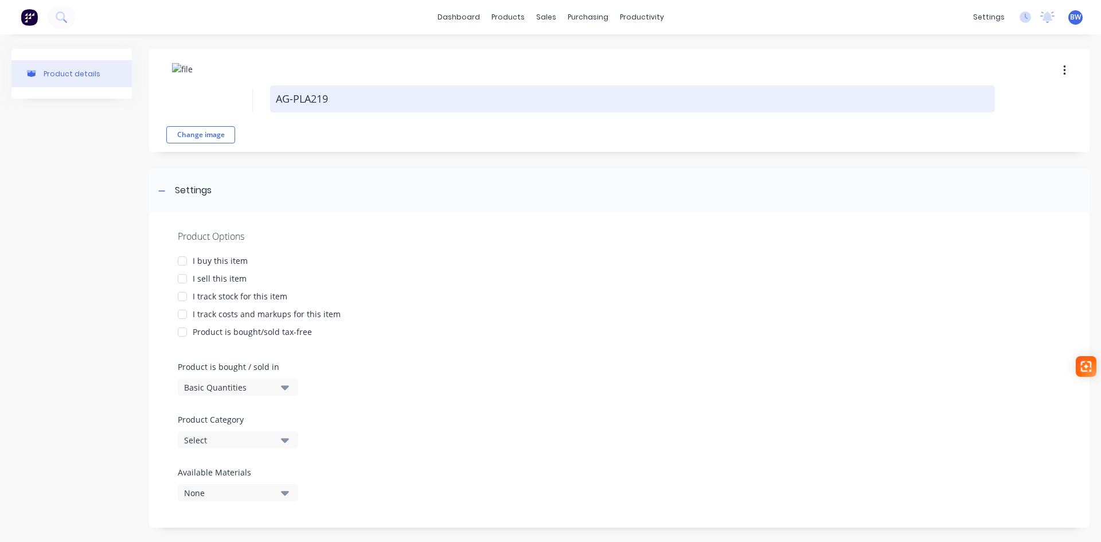
type textarea "AG-PLA2193"
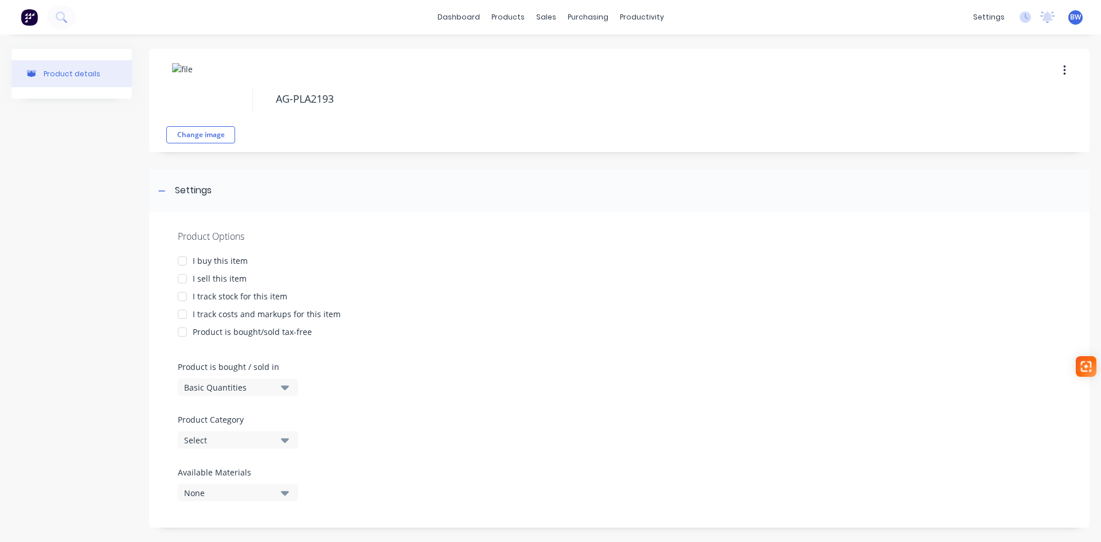
click at [181, 258] on div at bounding box center [182, 260] width 23 height 23
click at [185, 279] on div at bounding box center [182, 278] width 23 height 23
drag, startPoint x: 183, startPoint y: 296, endPoint x: 183, endPoint y: 312, distance: 16.1
click at [183, 296] on div at bounding box center [182, 296] width 23 height 23
drag, startPoint x: 183, startPoint y: 313, endPoint x: 189, endPoint y: 337, distance: 24.2
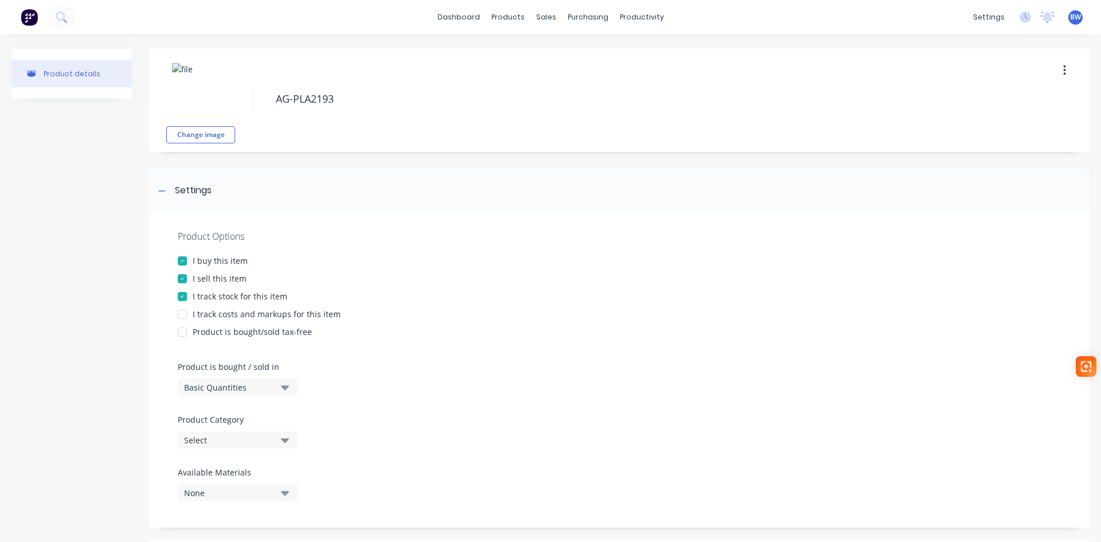
click at [183, 314] on div at bounding box center [182, 314] width 23 height 23
type textarea "x"
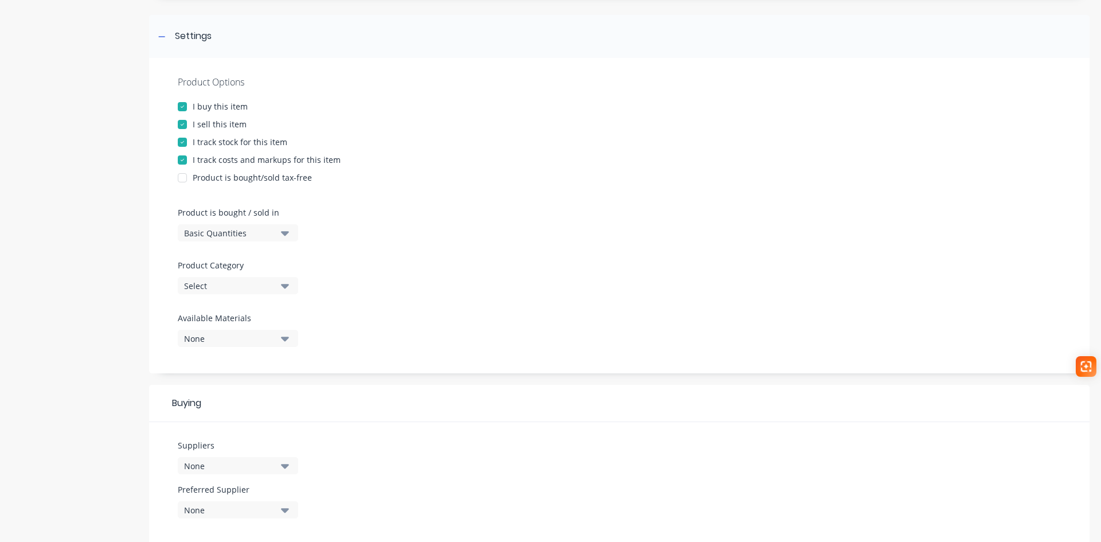
scroll to position [172, 0]
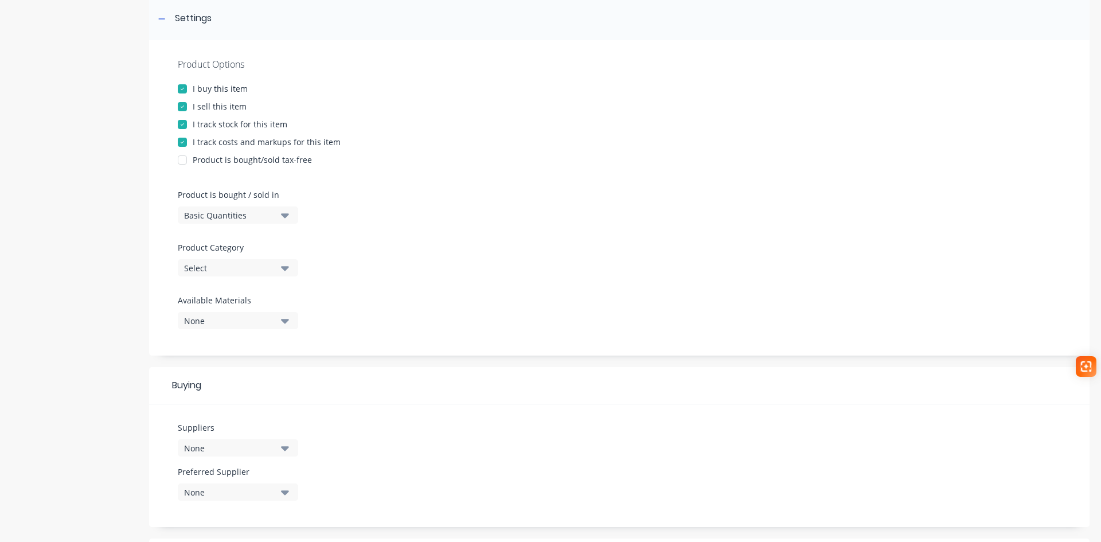
type textarea "AG-PLA2193"
type textarea "x"
type textarea "AG-PLA2193"
click at [233, 276] on div "Product Options I buy this item I sell this item I track stock for this item I …" at bounding box center [619, 197] width 940 height 315
click at [237, 272] on div "Select" at bounding box center [230, 268] width 92 height 12
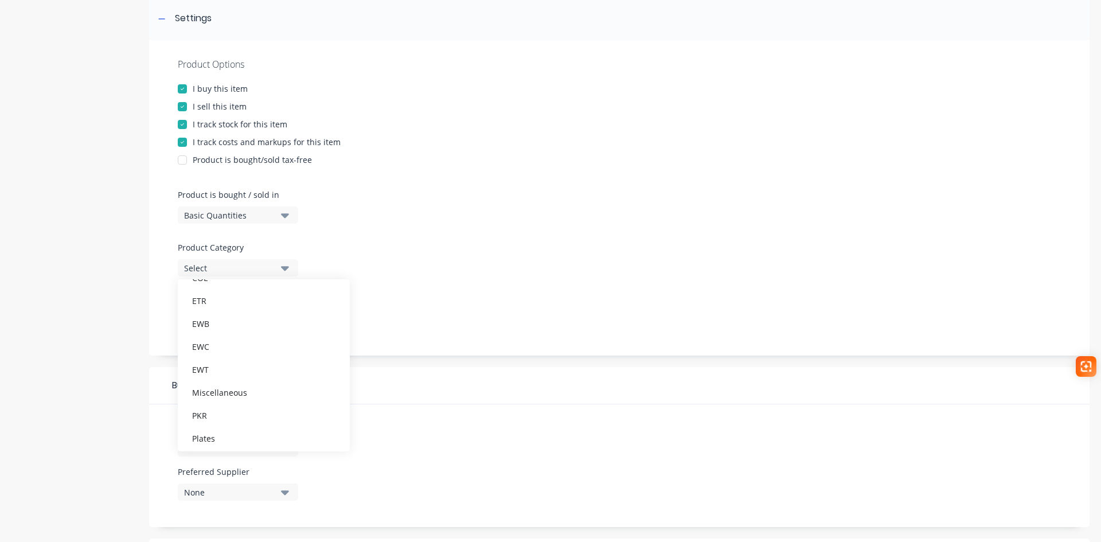
scroll to position [287, 0]
click at [230, 323] on div "Plates" at bounding box center [264, 319] width 172 height 23
type textarea "x"
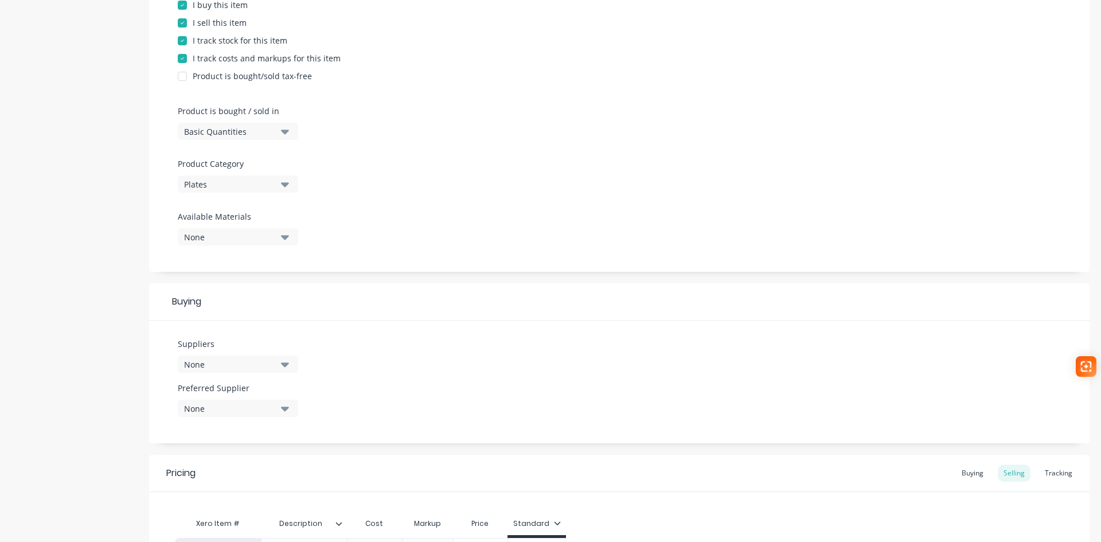
scroll to position [395, 0]
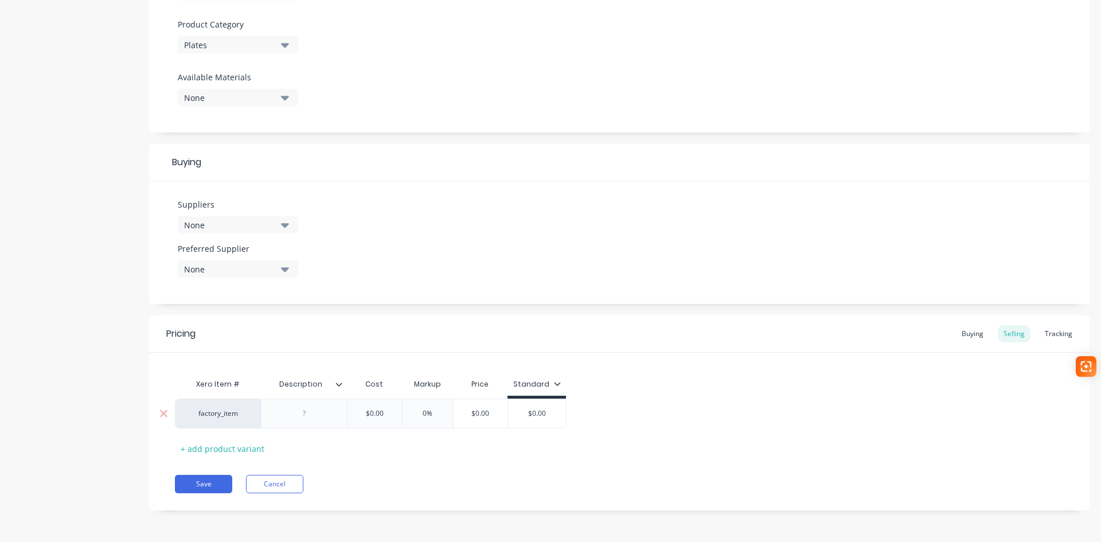
click at [296, 413] on div at bounding box center [304, 413] width 57 height 15
click at [351, 453] on div "Xero Item # Description Cost Markup Price Standard factory_item 16mm Plate $0.0…" at bounding box center [619, 415] width 889 height 85
click at [341, 388] on div at bounding box center [343, 384] width 7 height 10
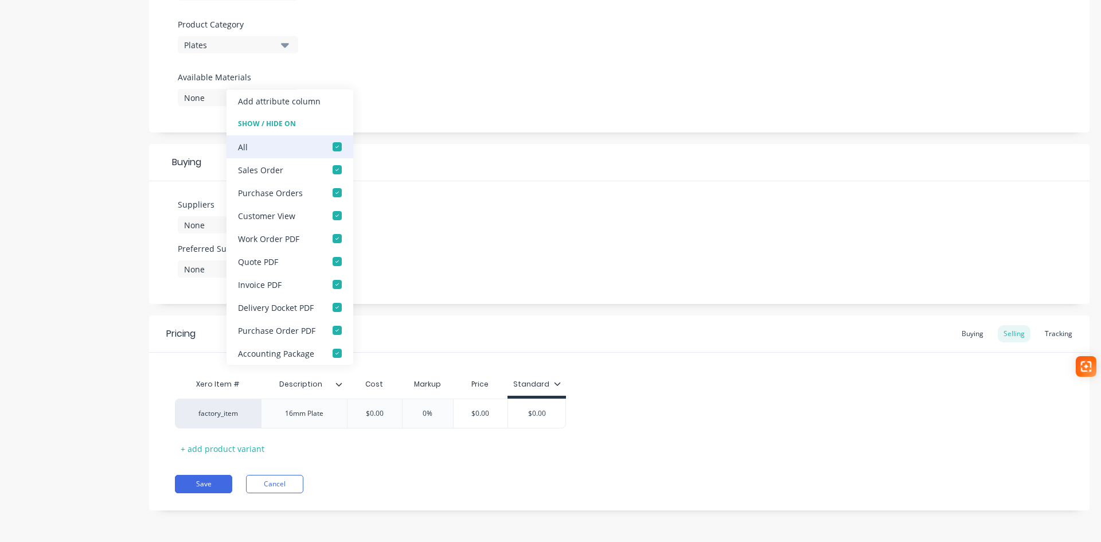
click at [335, 146] on div at bounding box center [337, 146] width 23 height 23
click at [334, 169] on div at bounding box center [337, 169] width 23 height 23
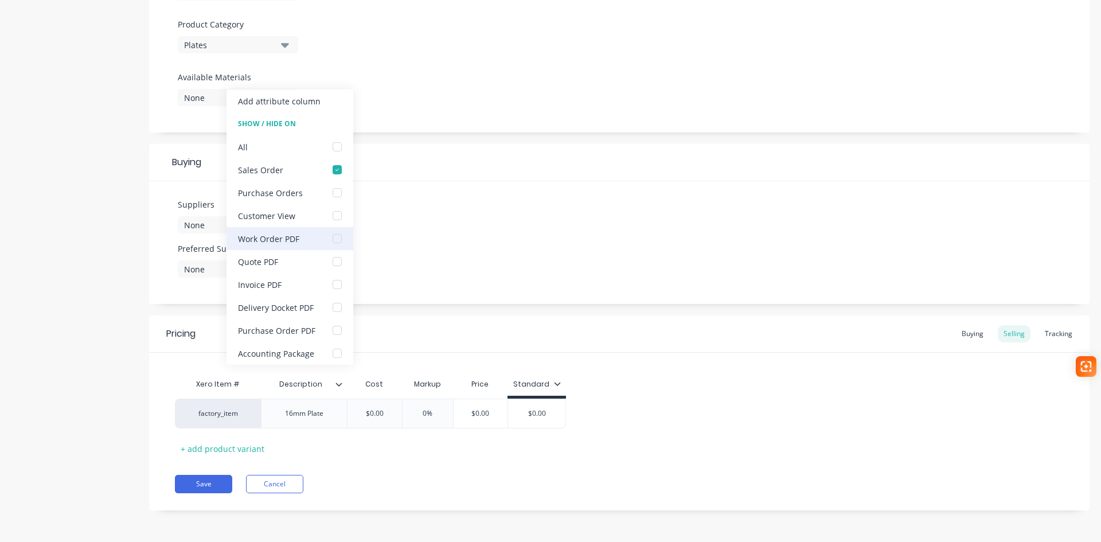
click at [336, 243] on div at bounding box center [337, 238] width 23 height 23
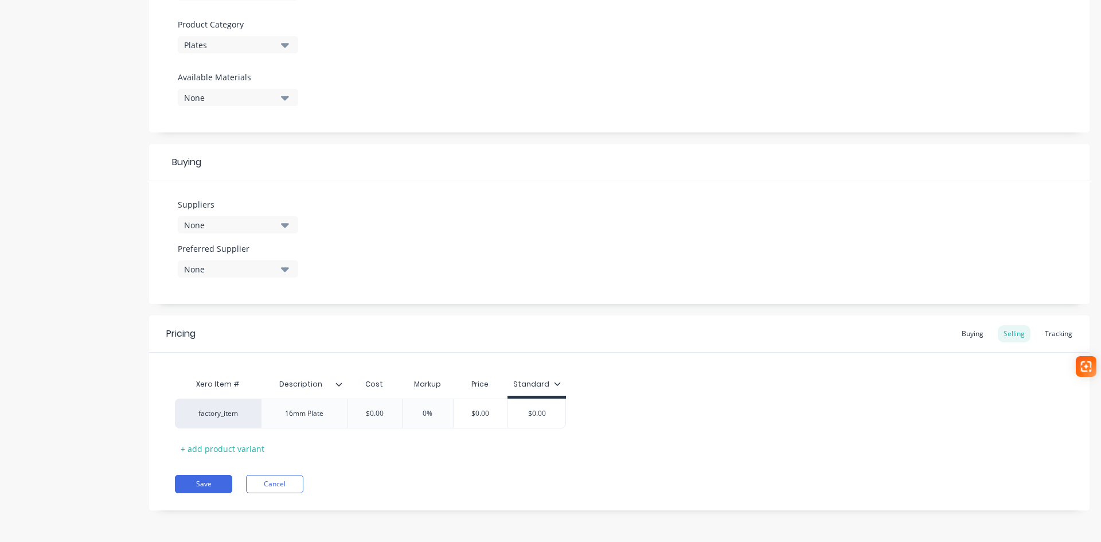
click at [323, 450] on div "Xero Item # Description Cost Markup Price Standard factory_item 16mm Plate $0.0…" at bounding box center [619, 415] width 889 height 85
click at [190, 477] on button "Save" at bounding box center [203, 484] width 57 height 18
type textarea "x"
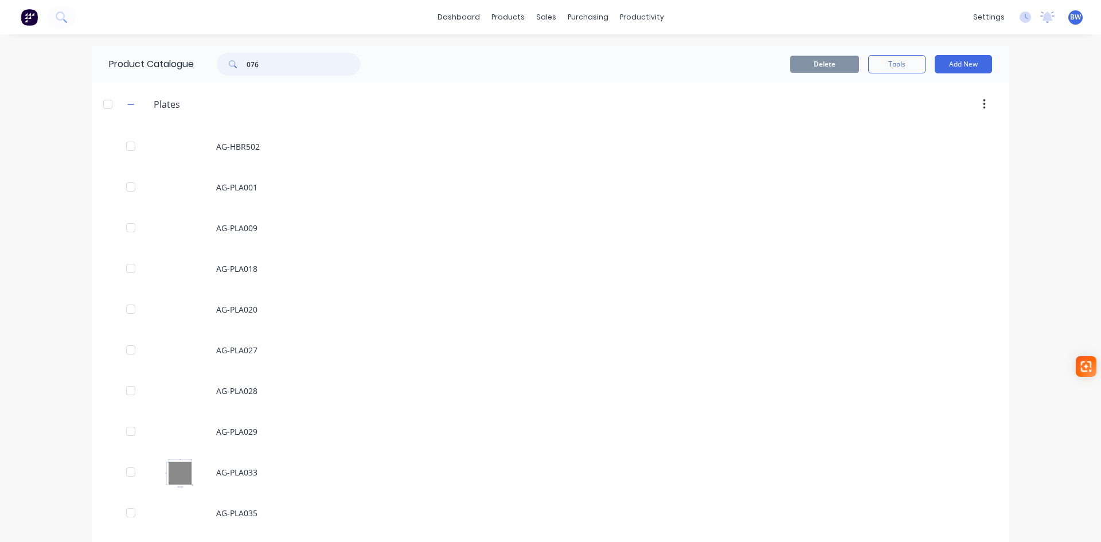
drag, startPoint x: 272, startPoint y: 66, endPoint x: 241, endPoint y: 68, distance: 31.0
click at [241, 68] on div "076" at bounding box center [288, 64] width 143 height 23
type input "T"
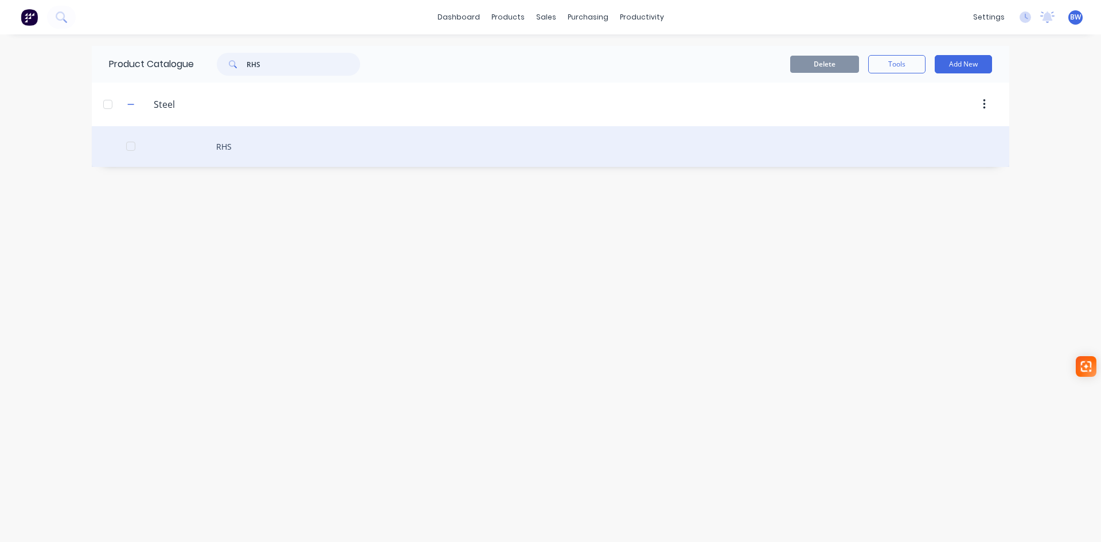
type input "RHS"
click at [230, 152] on div "RHS" at bounding box center [550, 146] width 917 height 41
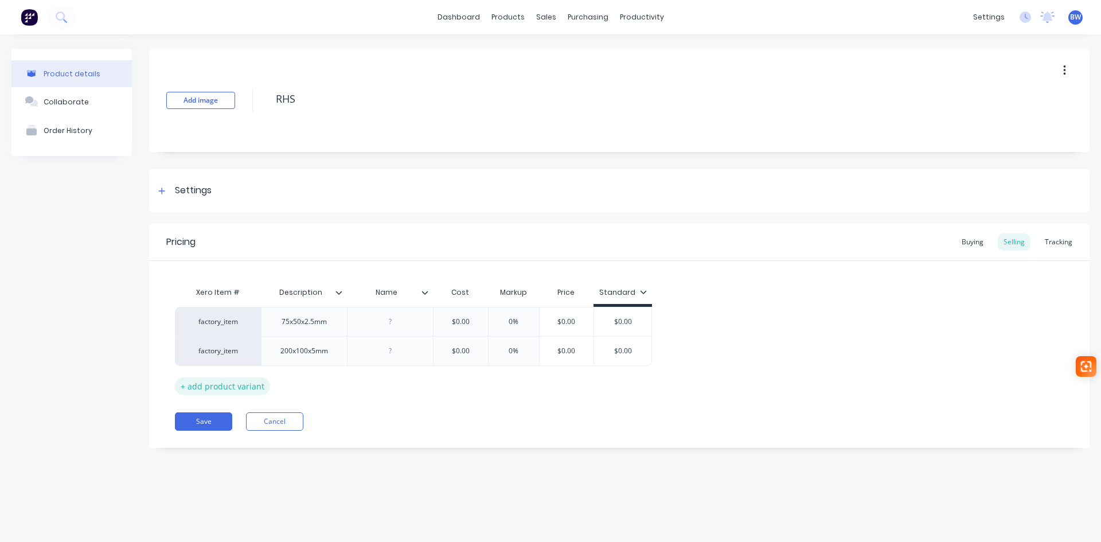
click at [213, 390] on div "+ add product variant" at bounding box center [222, 386] width 95 height 18
type textarea "x"
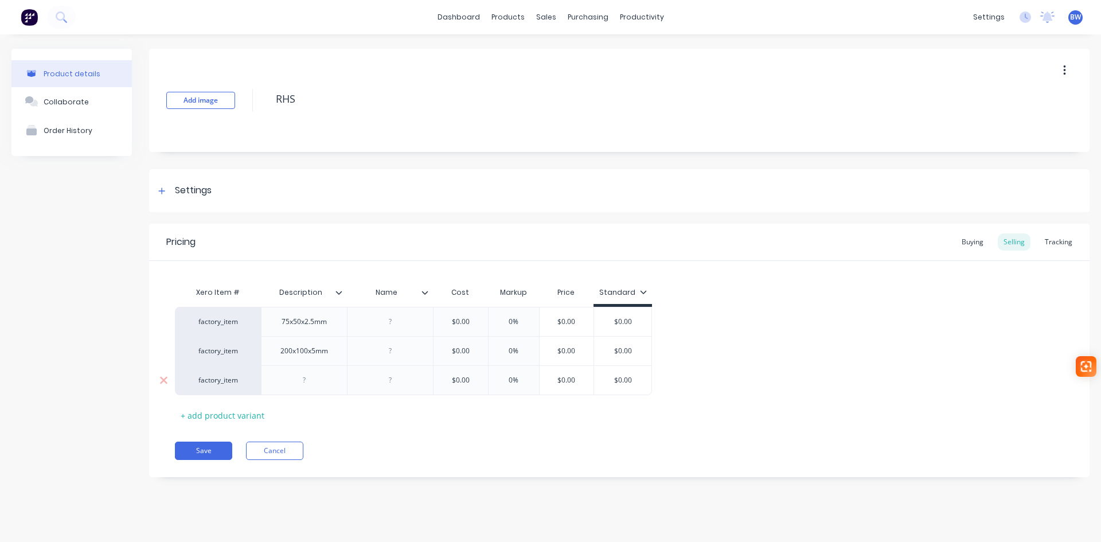
click at [306, 380] on div at bounding box center [304, 380] width 57 height 15
click at [343, 291] on div at bounding box center [343, 292] width 7 height 10
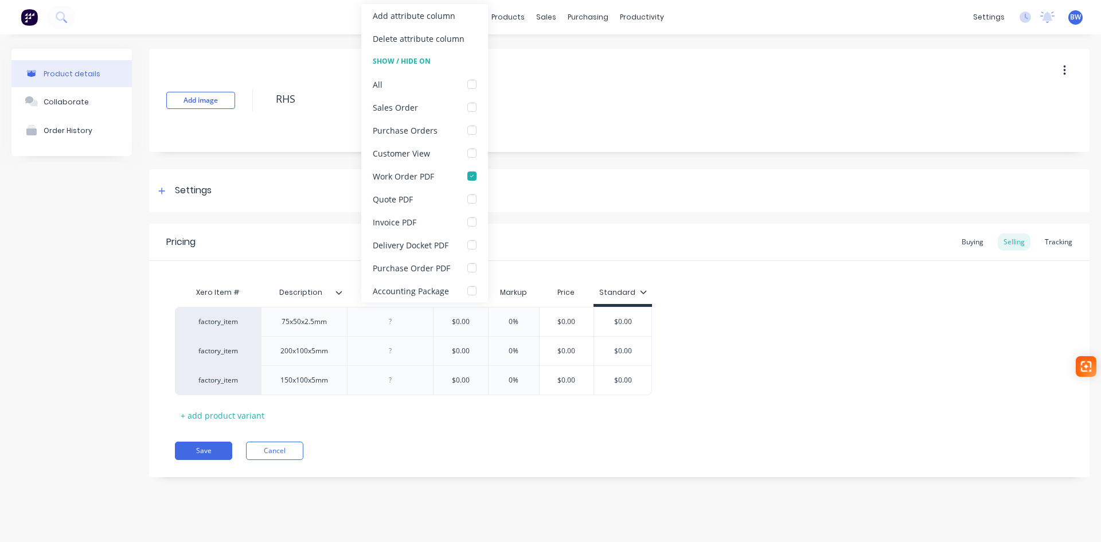
click at [343, 291] on div at bounding box center [343, 292] width 7 height 10
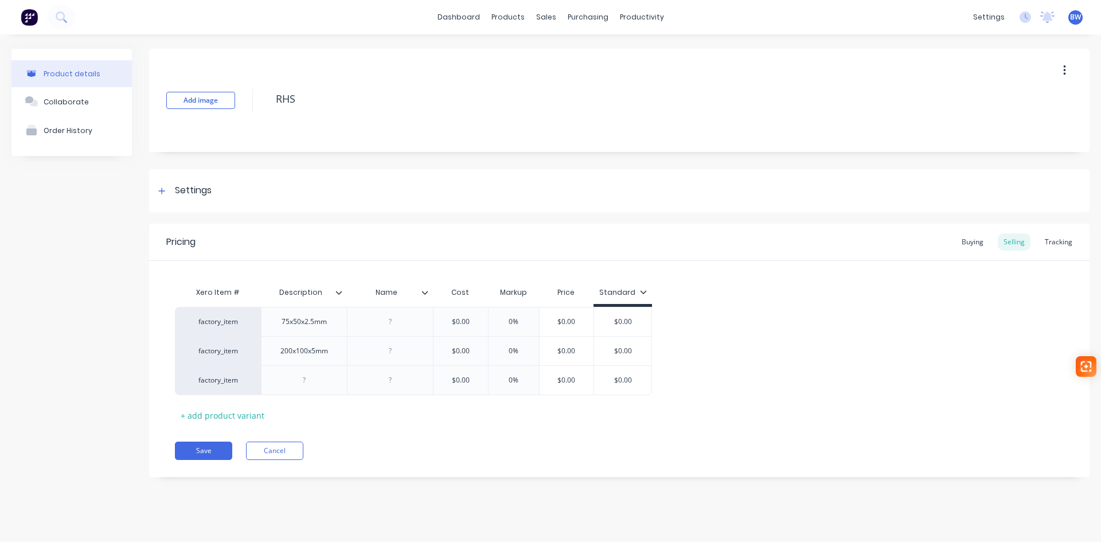
click at [343, 291] on div at bounding box center [343, 292] width 7 height 10
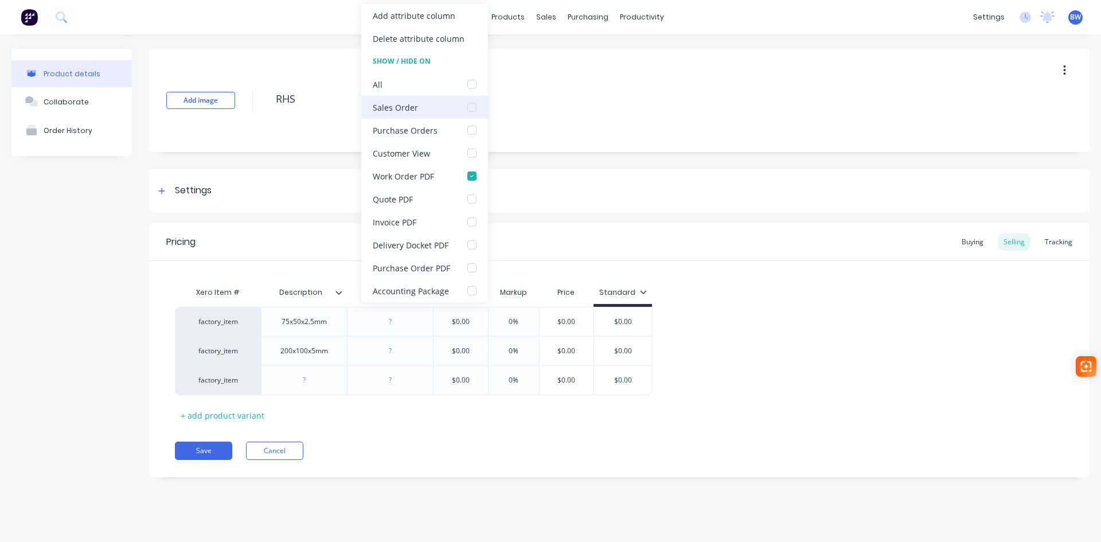
click at [474, 108] on div at bounding box center [471, 107] width 23 height 23
type textarea "x"
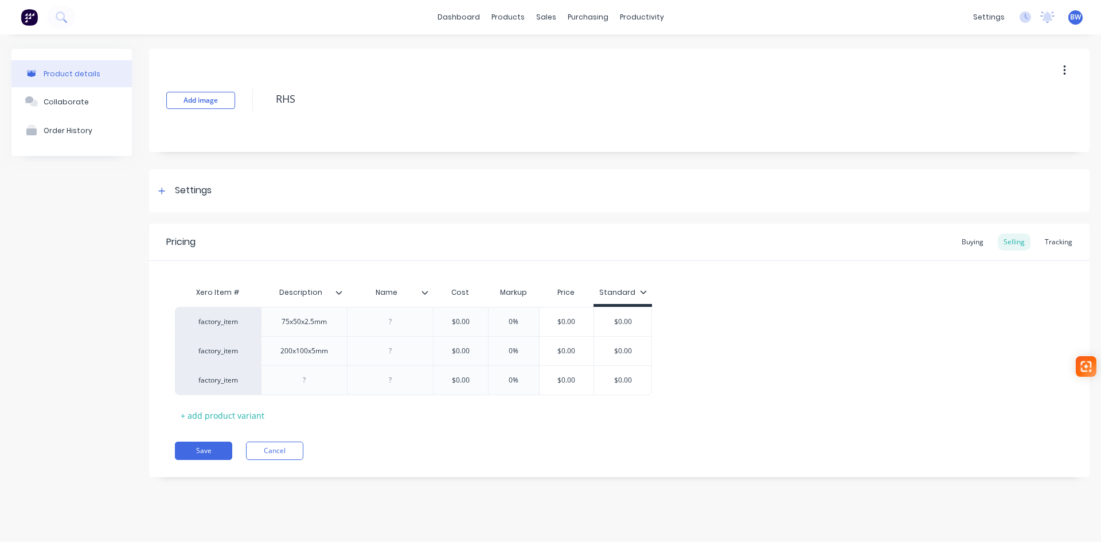
click at [413, 422] on div "Xero Item # Description Name Cost Markup Price Standard factory_item 75x50x2.5m…" at bounding box center [619, 352] width 889 height 143
type input "Name"
click at [424, 296] on input "Name" at bounding box center [386, 292] width 79 height 10
click at [425, 290] on icon at bounding box center [424, 292] width 7 height 7
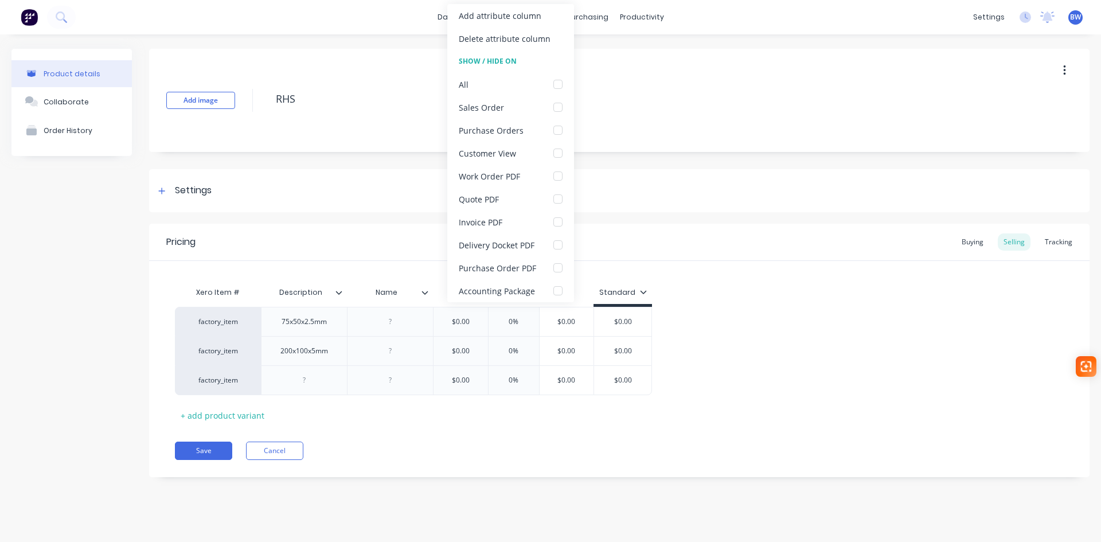
click at [425, 290] on icon at bounding box center [424, 292] width 7 height 7
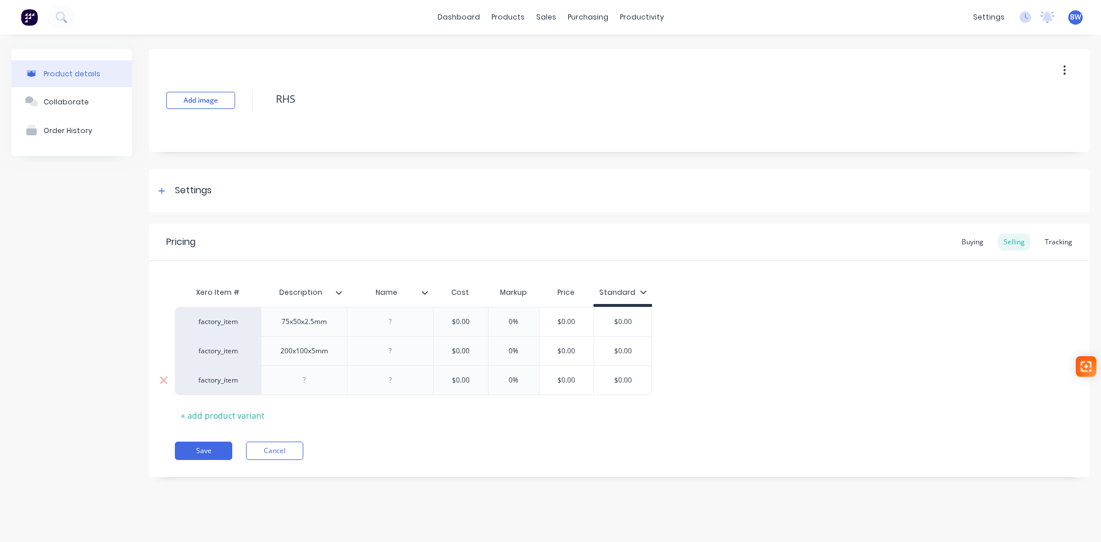
click at [308, 386] on div at bounding box center [304, 380] width 57 height 15
click at [198, 446] on button "Save" at bounding box center [203, 450] width 57 height 18
type textarea "x"
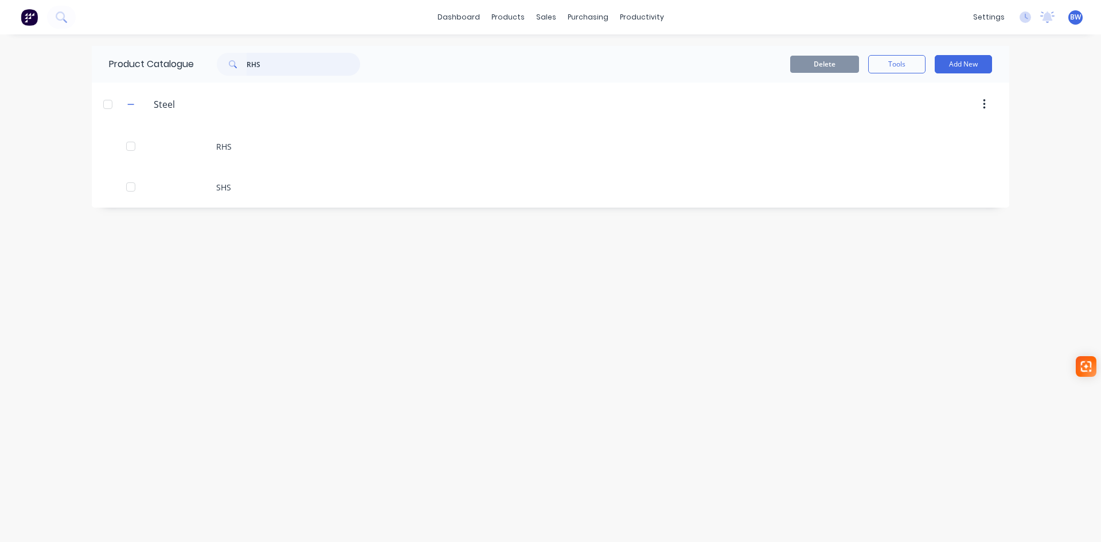
drag, startPoint x: 265, startPoint y: 66, endPoint x: 237, endPoint y: 68, distance: 28.7
click at [237, 68] on div "RHS" at bounding box center [288, 64] width 143 height 23
type input "011"
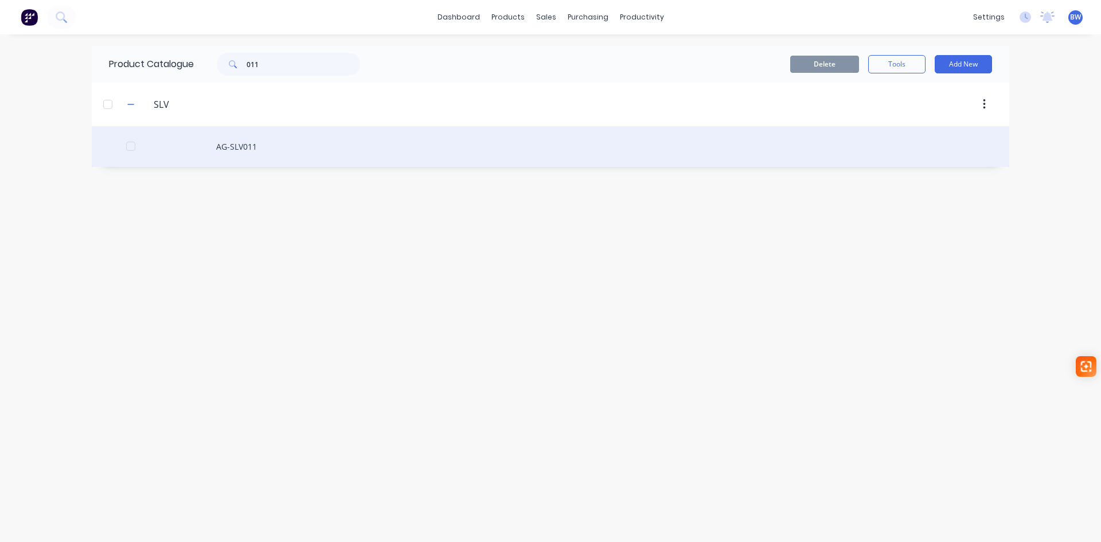
click at [244, 143] on div "AG-SLV011" at bounding box center [550, 146] width 917 height 41
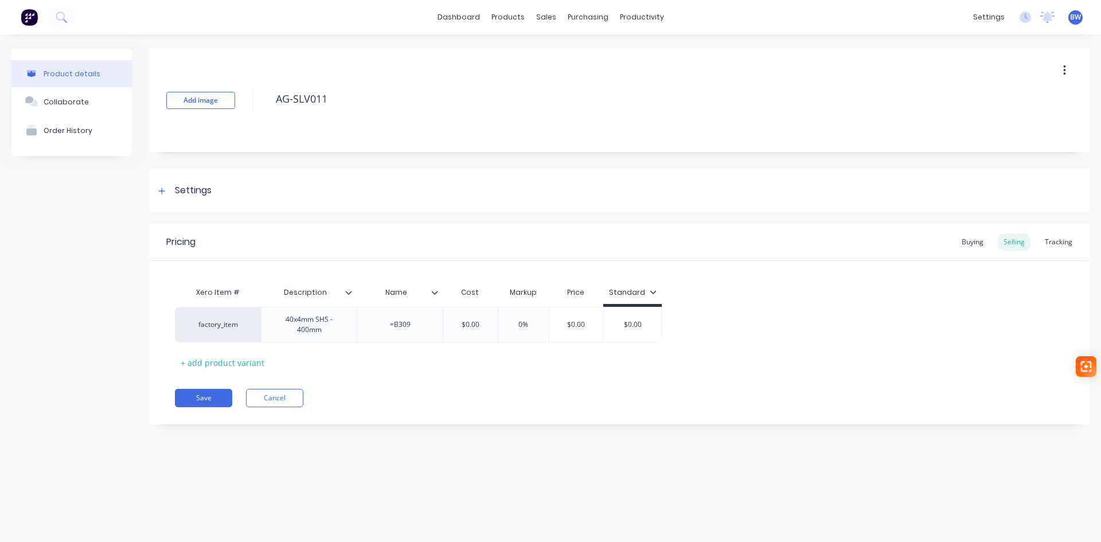
type textarea "x"
click at [284, 393] on button "Cancel" at bounding box center [274, 398] width 57 height 18
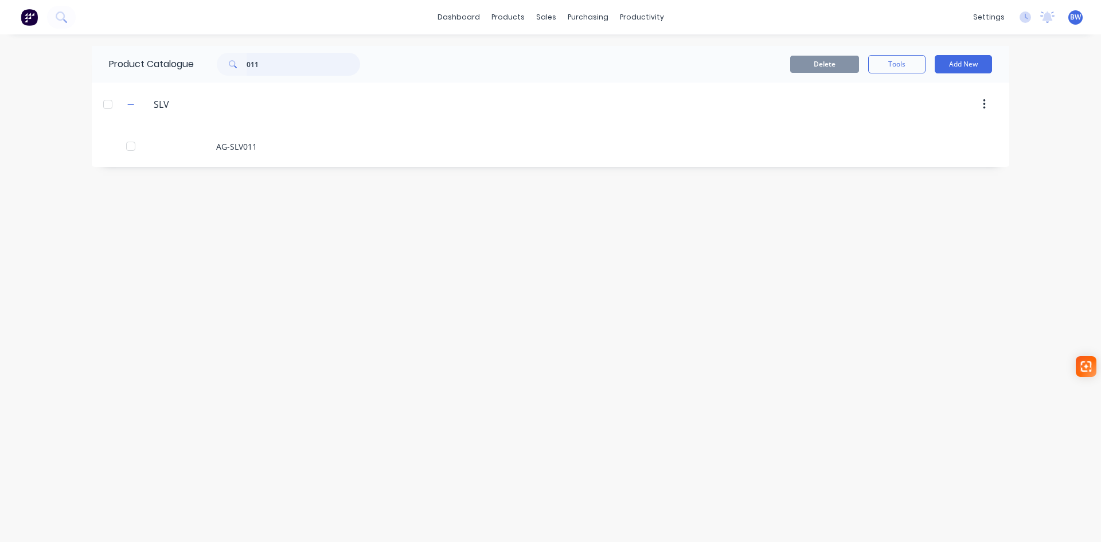
click at [240, 64] on div "011" at bounding box center [288, 64] width 143 height 23
drag, startPoint x: 263, startPoint y: 62, endPoint x: 226, endPoint y: 67, distance: 36.3
click at [226, 67] on div "111" at bounding box center [288, 64] width 143 height 23
type input "SLV"
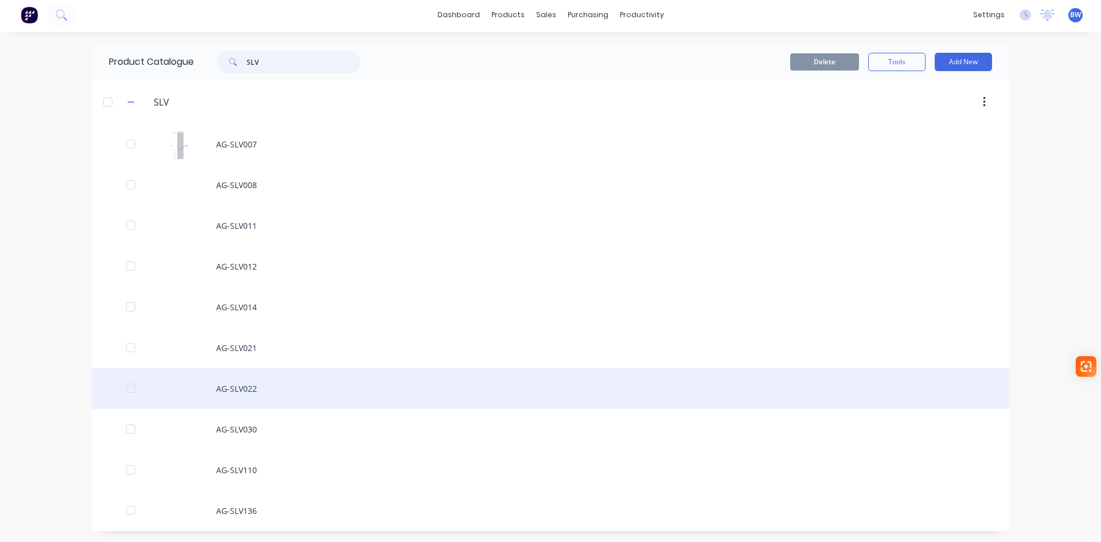
scroll to position [3, 0]
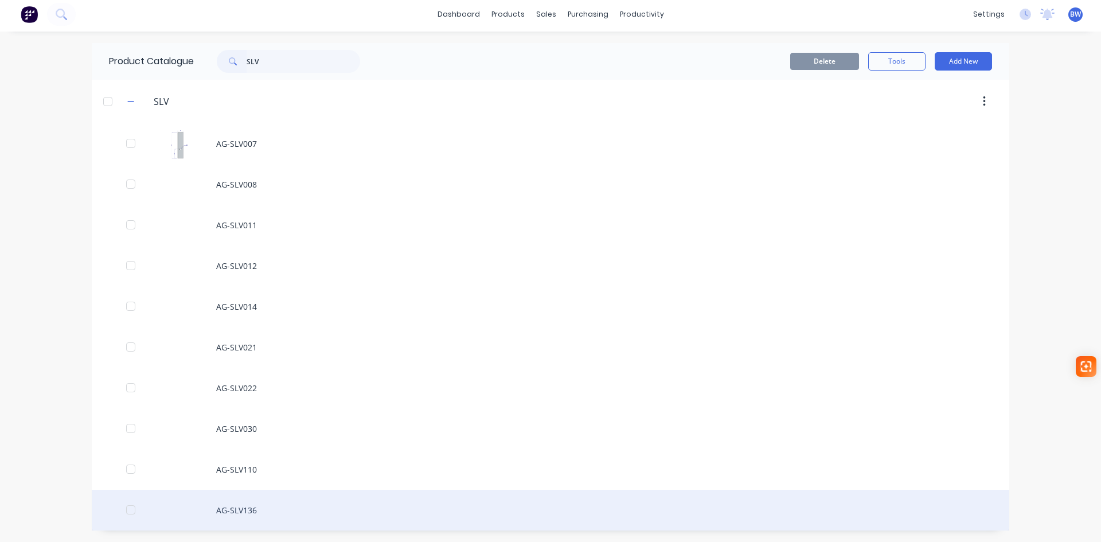
click at [243, 514] on div "AG-SLV136" at bounding box center [550, 510] width 917 height 41
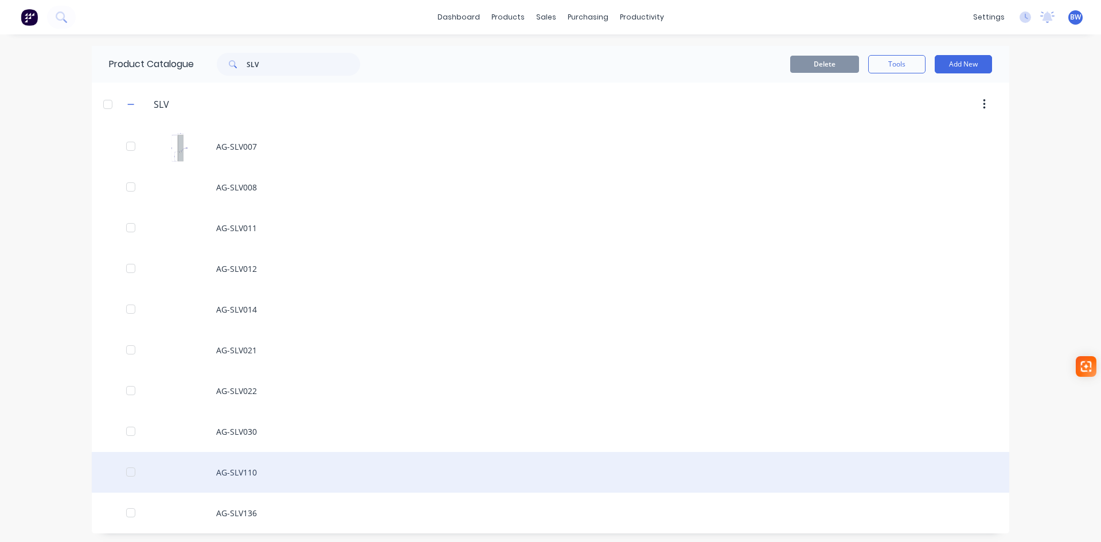
click at [240, 459] on div "AG-SLV110" at bounding box center [550, 472] width 917 height 41
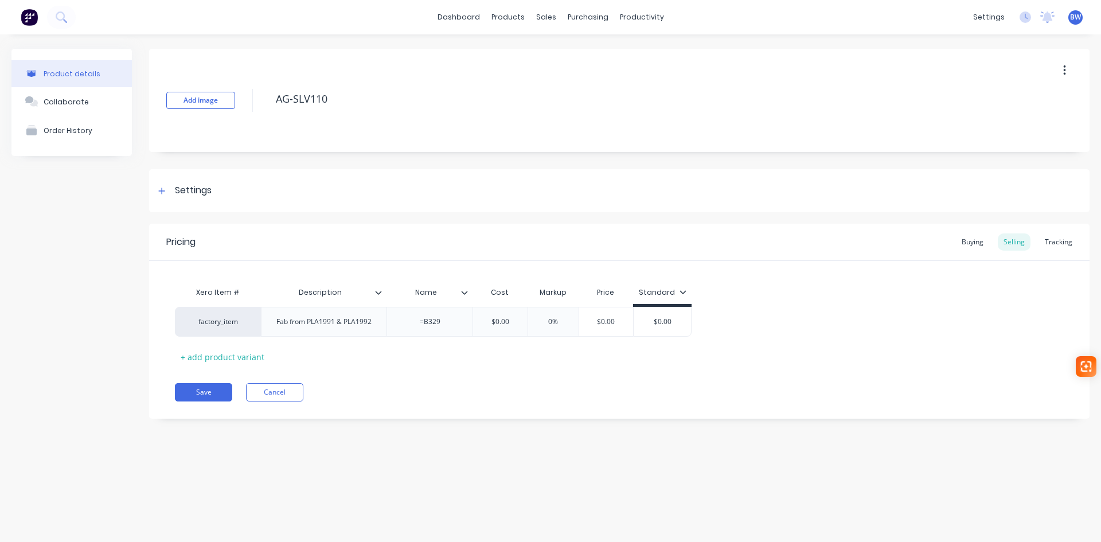
click at [1064, 72] on icon "button" at bounding box center [1064, 70] width 3 height 13
click at [1018, 105] on span "Duplicate" at bounding box center [1022, 101] width 86 height 12
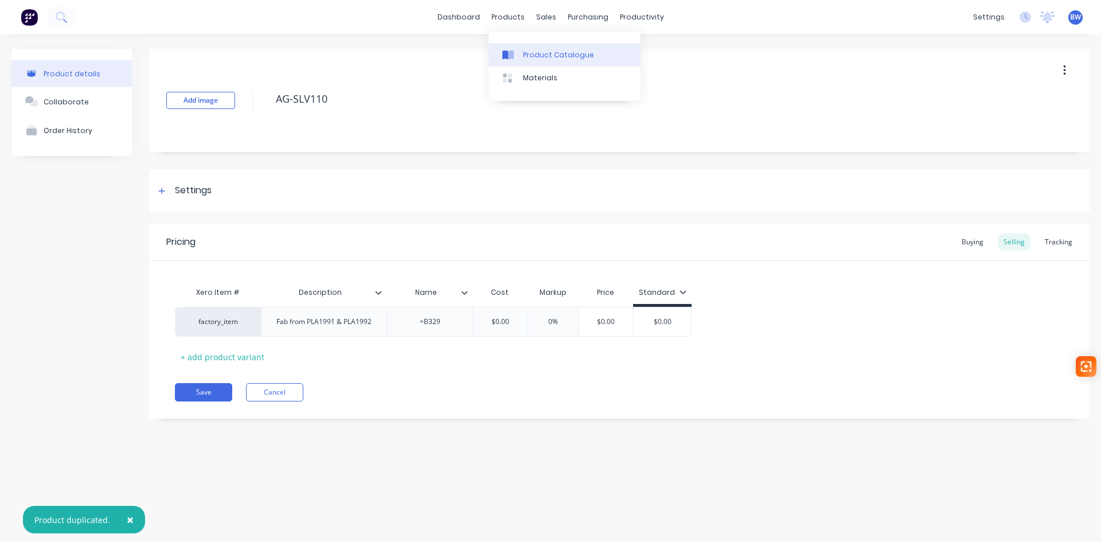
click at [536, 60] on link "Product Catalogue" at bounding box center [565, 54] width 152 height 23
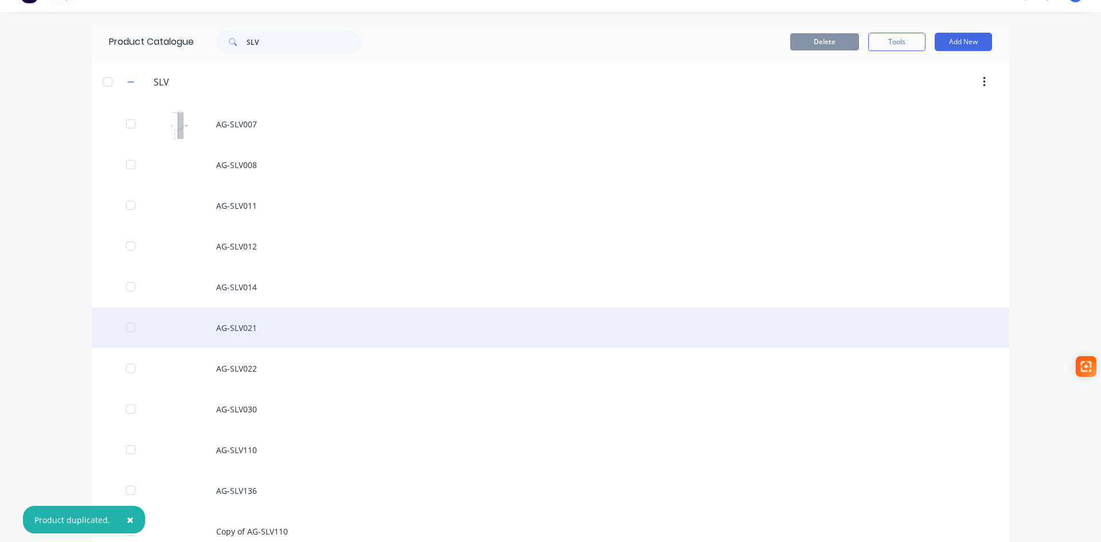
scroll to position [44, 0]
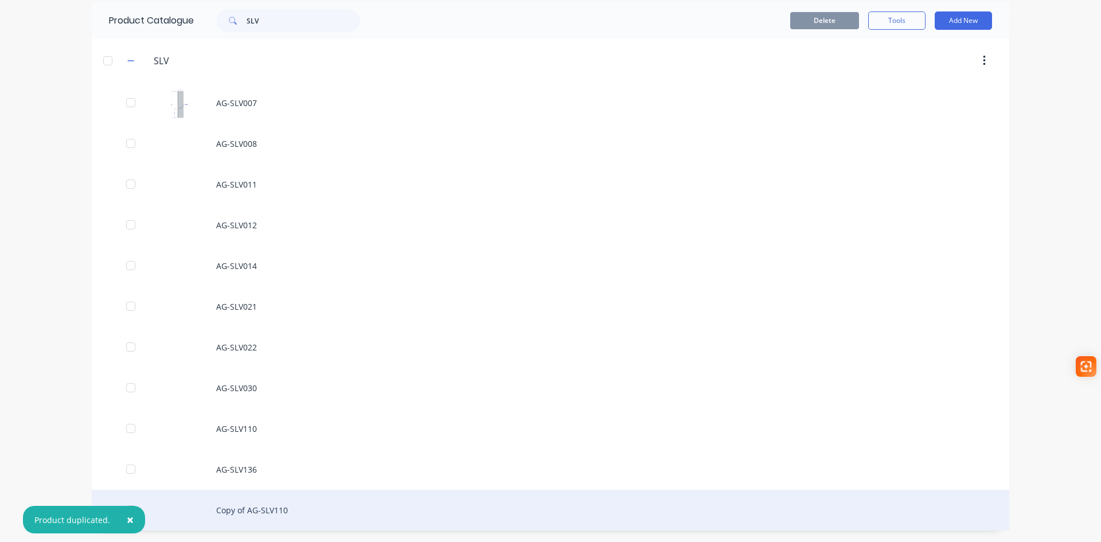
click at [267, 514] on div "Copy of AG-SLV110" at bounding box center [550, 510] width 917 height 41
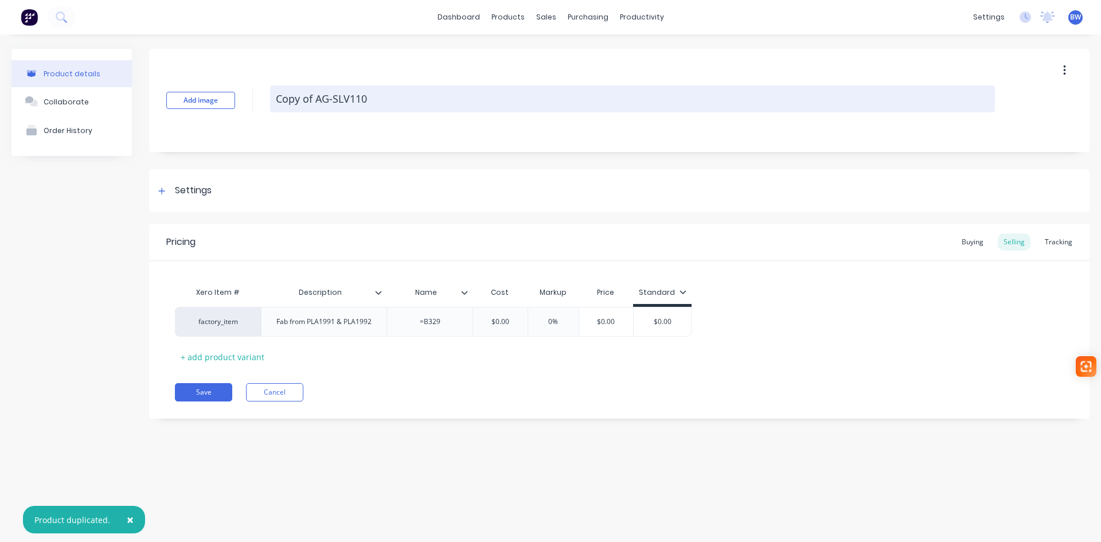
drag, startPoint x: 316, startPoint y: 97, endPoint x: 273, endPoint y: 98, distance: 43.0
click at [273, 98] on textarea "Copy of AG-SLV110" at bounding box center [632, 98] width 725 height 27
type textarea "x"
type textarea "AG-SLV110"
click at [336, 100] on textarea "AG-SLV110" at bounding box center [632, 98] width 725 height 27
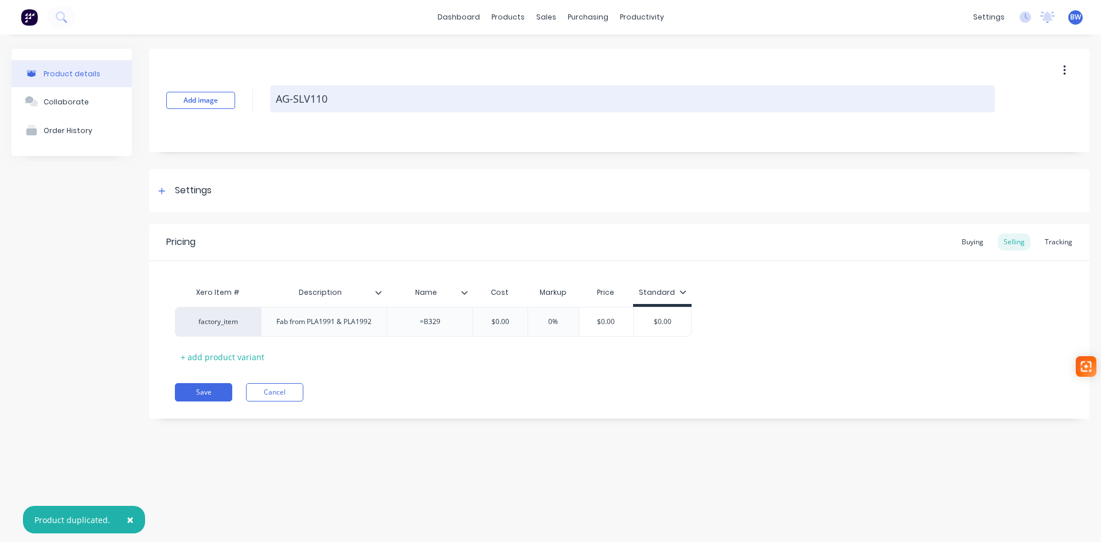
type textarea "x"
type textarea "AG-SLV11"
type textarea "x"
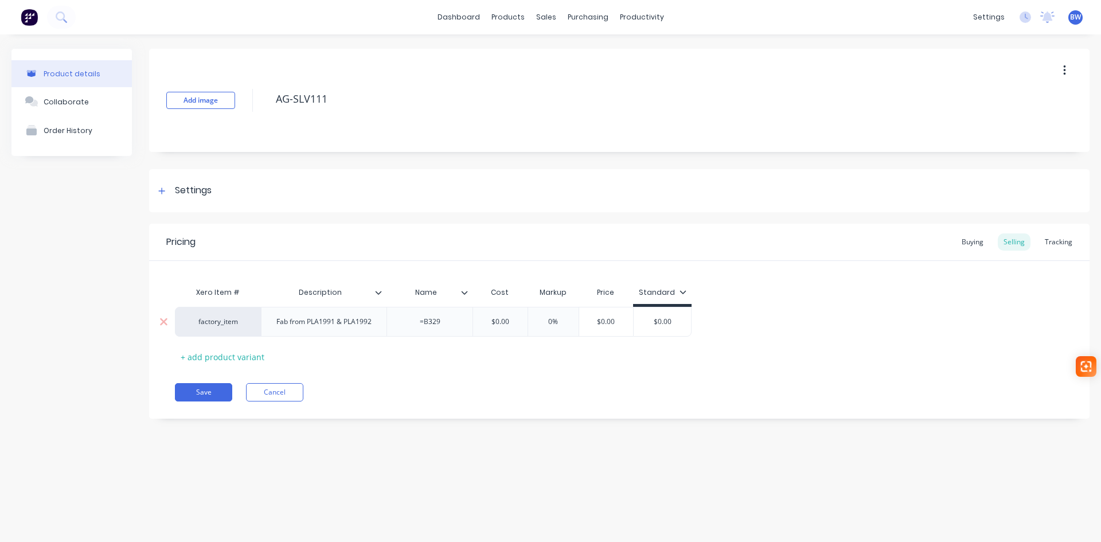
type textarea "AG-SLV111"
type textarea "x"
type textarea "AG-SLV111"
click at [353, 319] on div "Fab from PLA1991 & PLA1992" at bounding box center [324, 321] width 114 height 15
drag, startPoint x: 372, startPoint y: 321, endPoint x: 275, endPoint y: 323, distance: 96.9
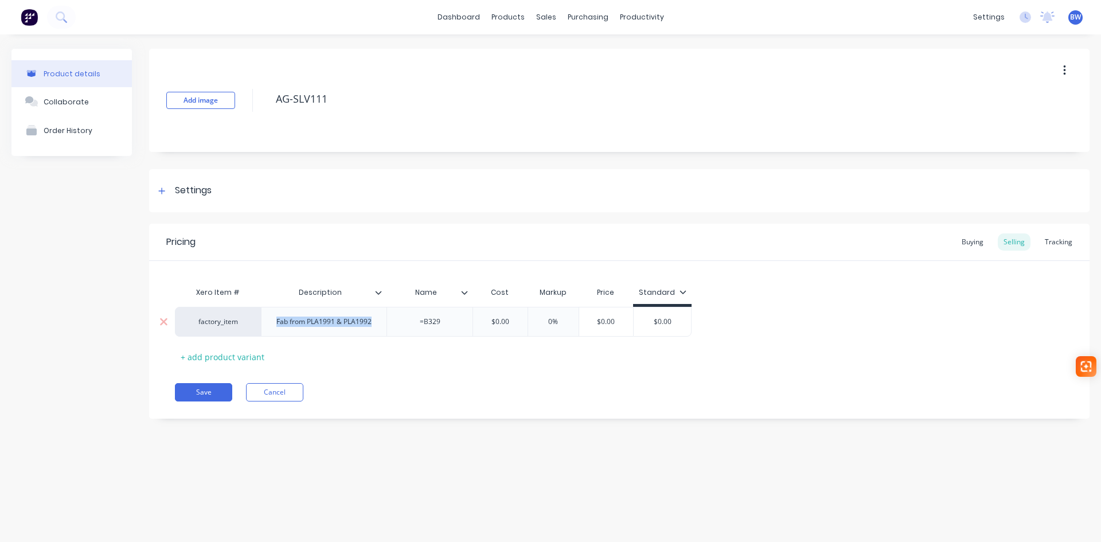
click at [275, 323] on div "Fab from PLA1991 & PLA1992" at bounding box center [324, 321] width 114 height 15
click at [313, 321] on div "TBA" at bounding box center [323, 321] width 57 height 15
click at [314, 321] on div "TBA" at bounding box center [323, 321] width 57 height 15
click at [376, 292] on icon at bounding box center [379, 292] width 6 height 3
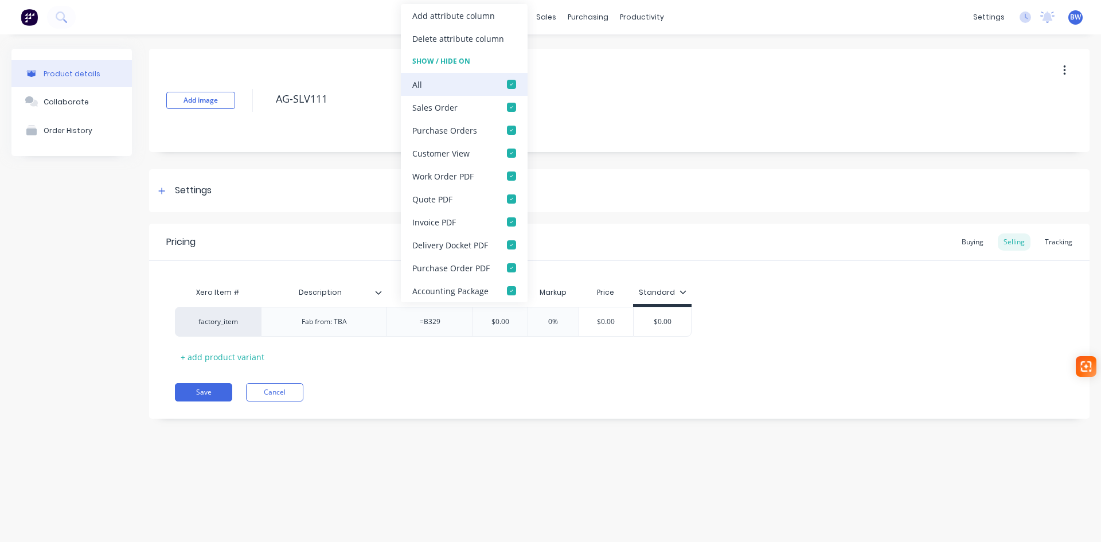
click at [511, 84] on div at bounding box center [511, 84] width 23 height 23
click at [511, 107] on div at bounding box center [511, 107] width 23 height 23
click at [513, 176] on div at bounding box center [511, 176] width 23 height 23
type textarea "x"
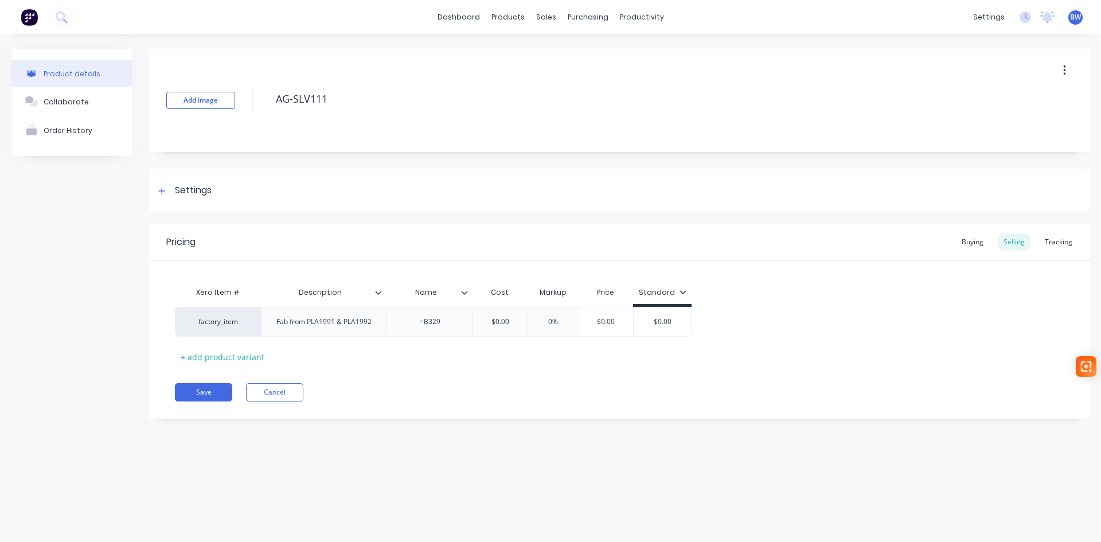
click at [452, 370] on div "Pricing Buying Selling Tracking Xero Item # Description Name Cost Markup Price …" at bounding box center [619, 321] width 940 height 195
type input "Description"
click at [374, 296] on input "Description" at bounding box center [320, 292] width 119 height 10
click at [378, 293] on icon at bounding box center [378, 292] width 7 height 7
click at [358, 365] on div "Xero Item # Description Name Cost Markup Price Standard factory_item Fab from P…" at bounding box center [619, 323] width 889 height 85
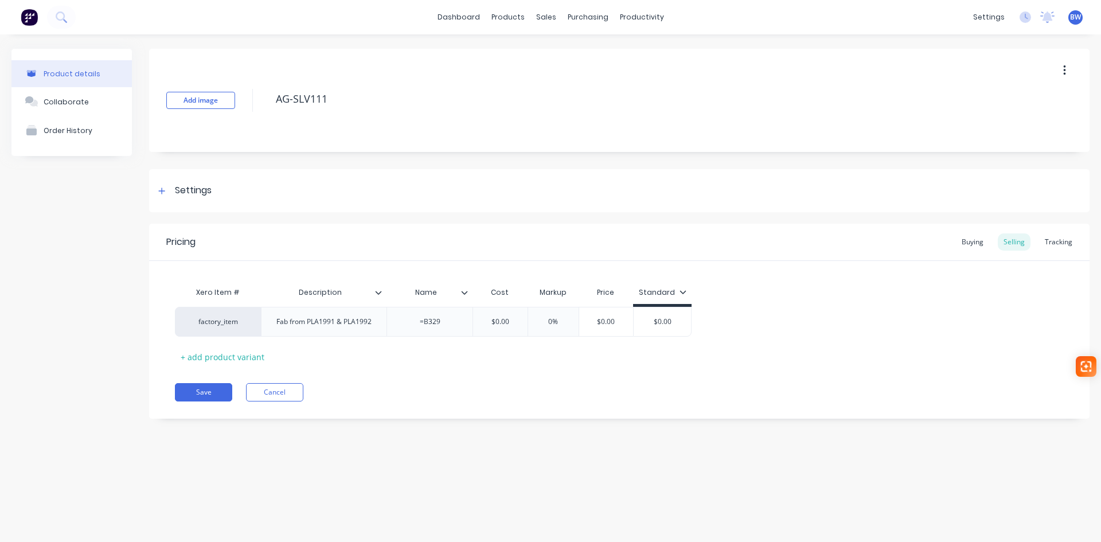
click at [463, 293] on icon at bounding box center [465, 292] width 6 height 3
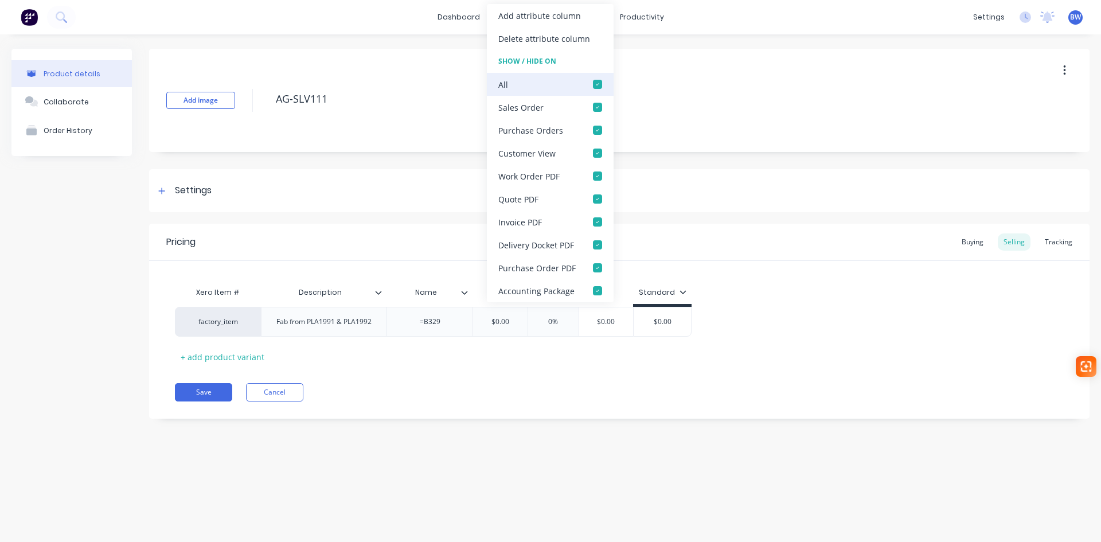
click at [600, 85] on div at bounding box center [597, 84] width 23 height 23
click at [449, 400] on div "Save Cancel" at bounding box center [632, 392] width 915 height 18
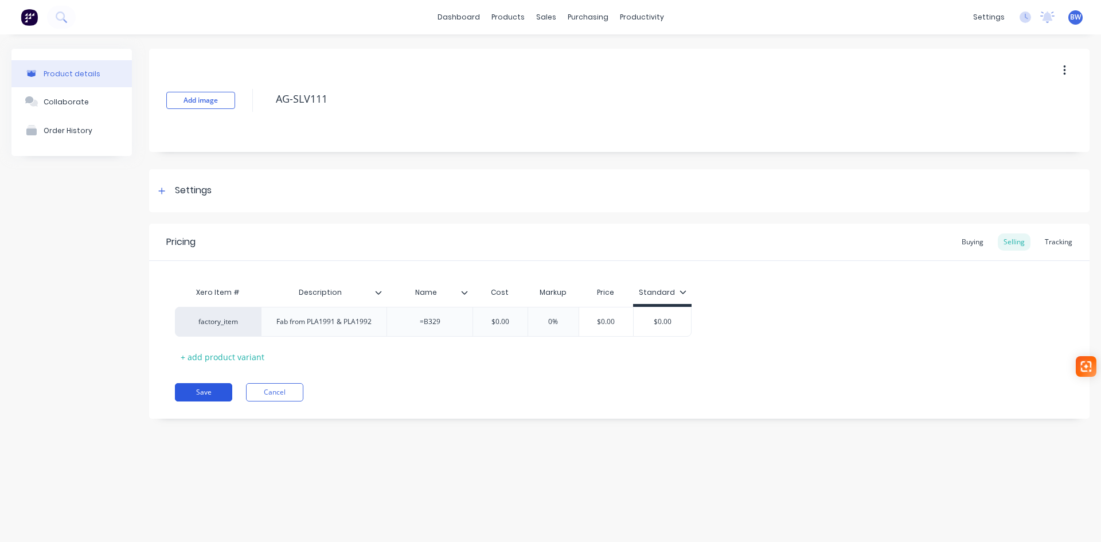
click at [214, 390] on button "Save" at bounding box center [203, 392] width 57 height 18
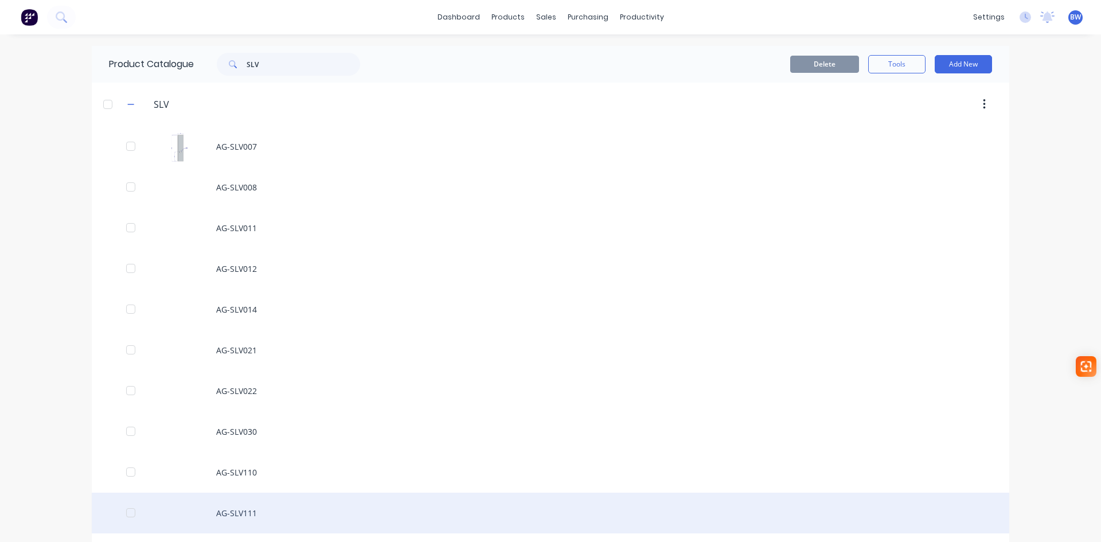
click at [236, 510] on div "AG-SLV111" at bounding box center [550, 513] width 917 height 41
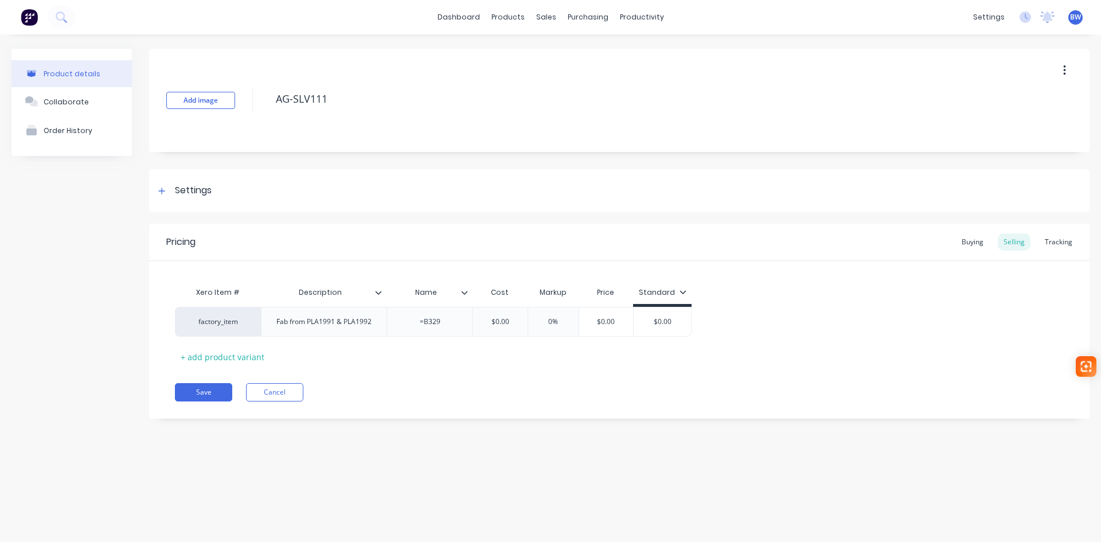
type textarea "x"
click at [350, 319] on div "Fab from PLA1991 & PLA1992" at bounding box center [324, 321] width 114 height 15
click at [357, 321] on div "Fab from PLA1991 & PLA1992" at bounding box center [324, 321] width 114 height 15
drag, startPoint x: 361, startPoint y: 323, endPoint x: 308, endPoint y: 325, distance: 52.2
click at [308, 325] on div "Fab from PLA1991 & PLA1992" at bounding box center [324, 321] width 114 height 15
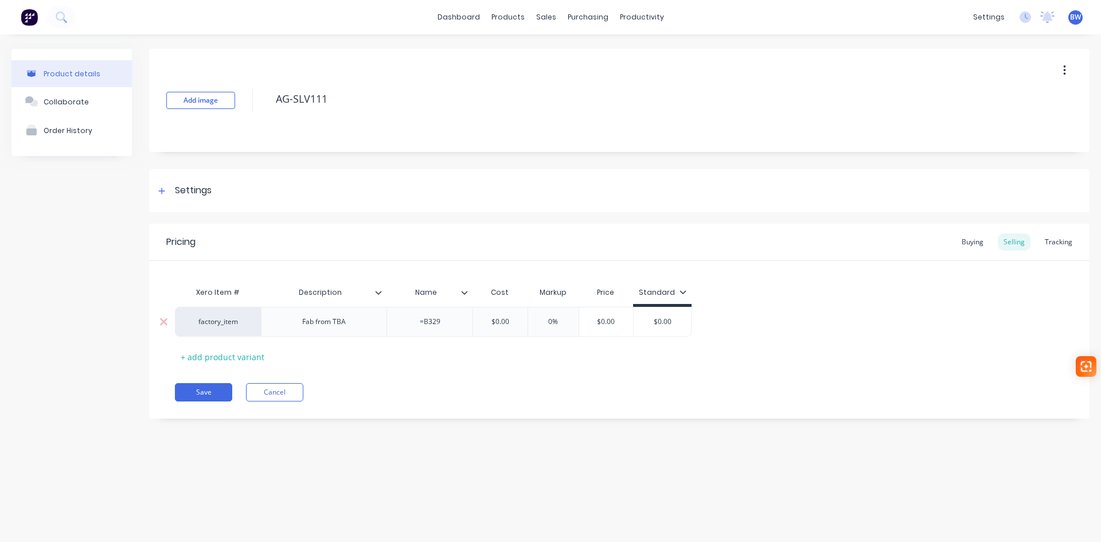
click at [332, 321] on div "Fab from TBA" at bounding box center [324, 321] width 62 height 15
click at [333, 321] on div "Fab from TBA" at bounding box center [324, 321] width 62 height 15
click at [327, 322] on div "Fab from TBA" at bounding box center [324, 321] width 62 height 15
click at [330, 324] on div "Fab from TBA" at bounding box center [324, 321] width 62 height 15
click at [466, 294] on icon at bounding box center [464, 292] width 7 height 7
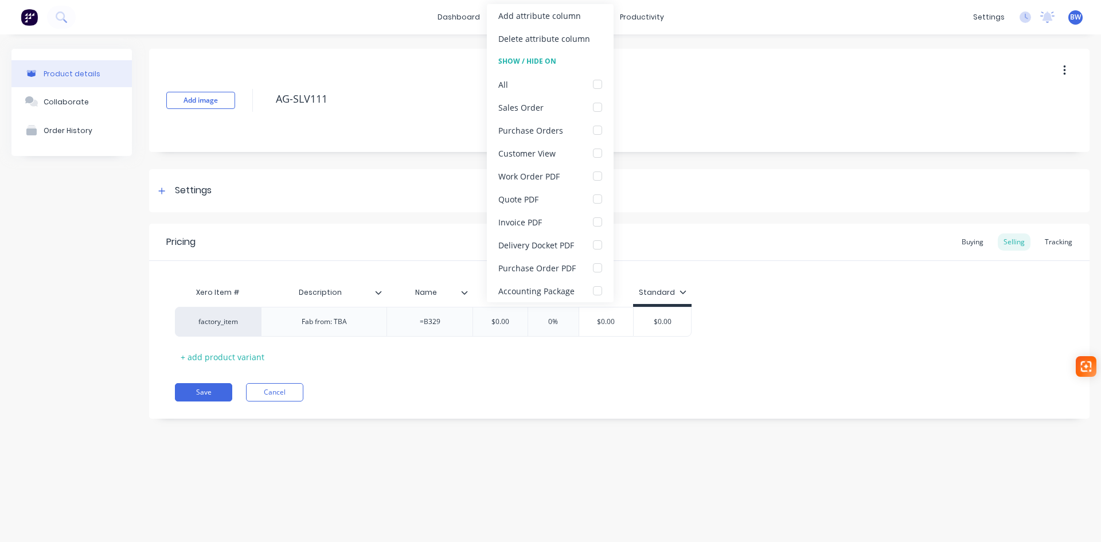
click at [466, 294] on icon at bounding box center [464, 292] width 7 height 7
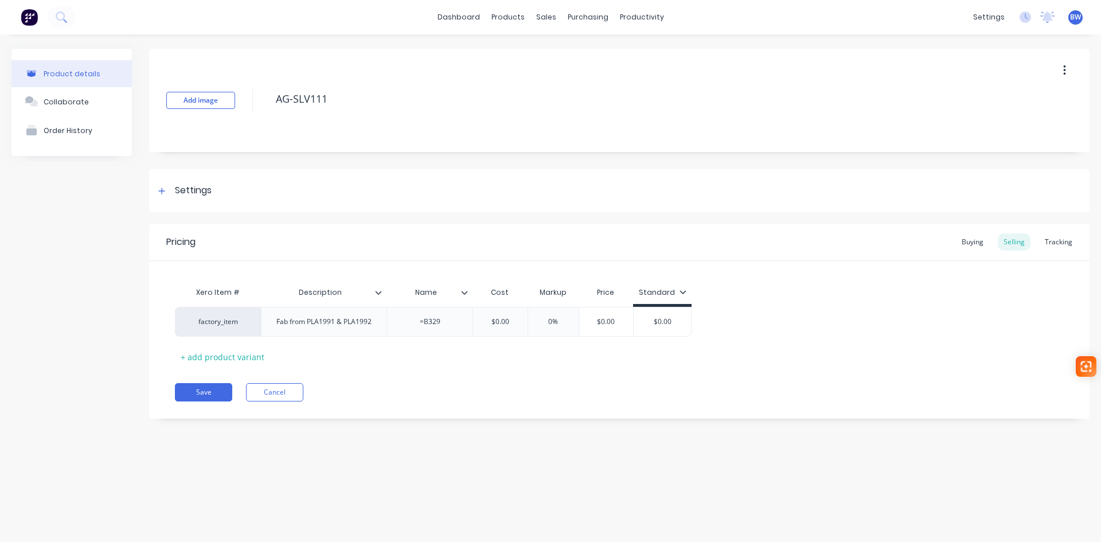
click at [381, 295] on icon at bounding box center [378, 292] width 7 height 7
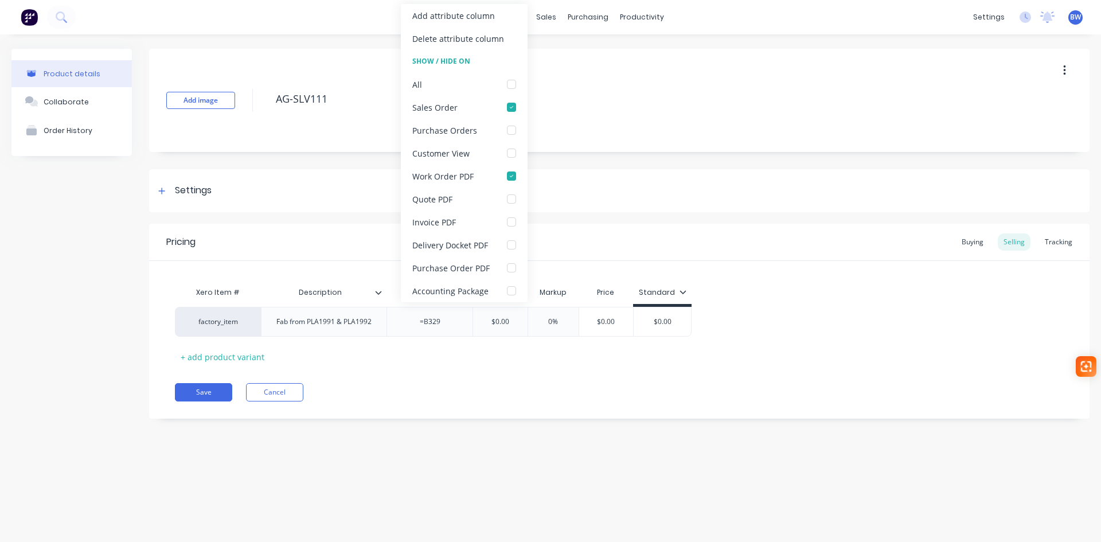
click at [381, 295] on icon at bounding box center [378, 292] width 7 height 7
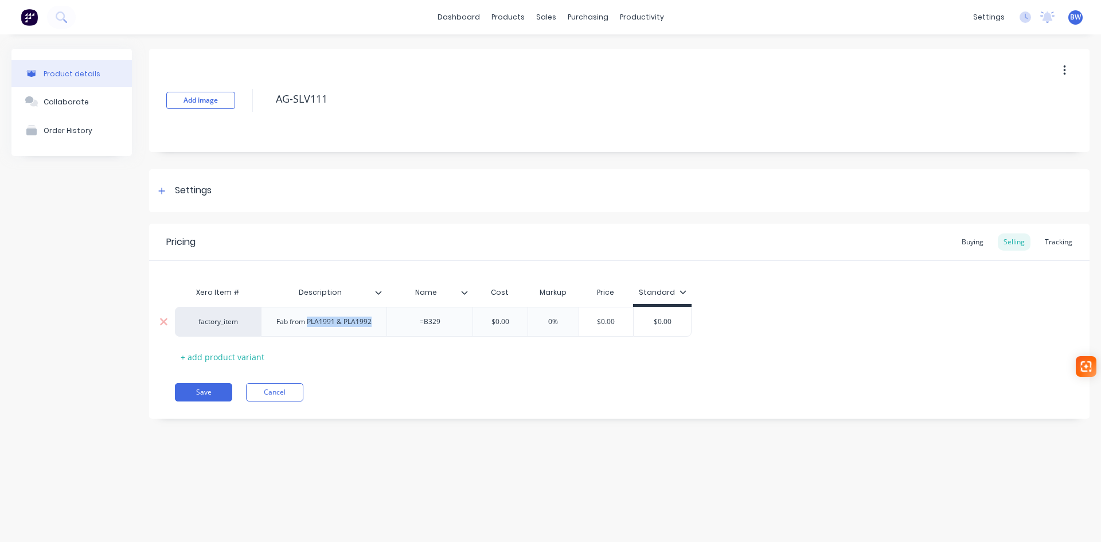
drag, startPoint x: 375, startPoint y: 323, endPoint x: 309, endPoint y: 325, distance: 65.9
click at [309, 325] on div "Fab from PLA1991 & PLA1992" at bounding box center [324, 321] width 114 height 15
click at [192, 393] on button "Save" at bounding box center [203, 392] width 57 height 18
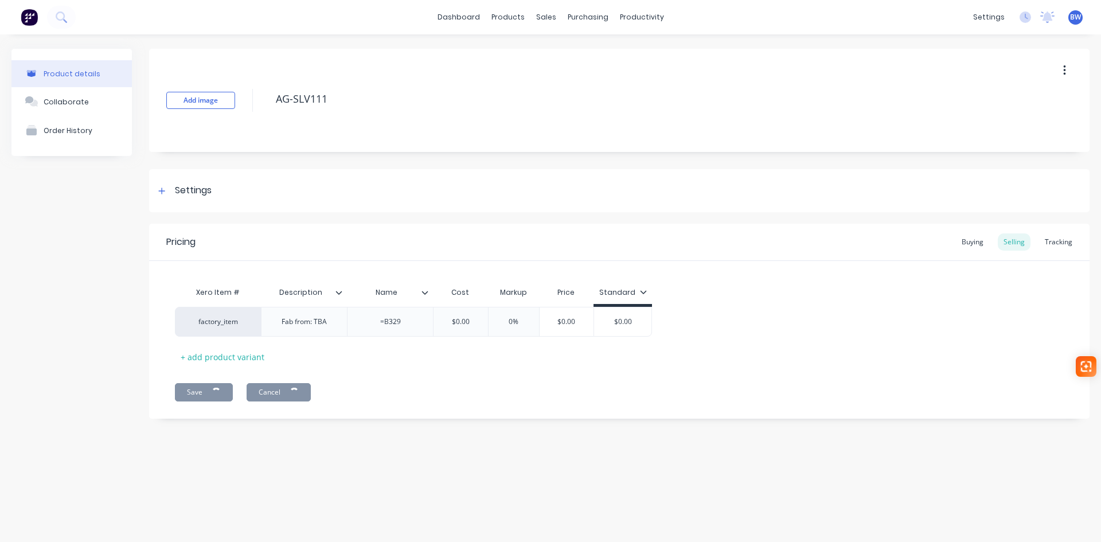
type textarea "x"
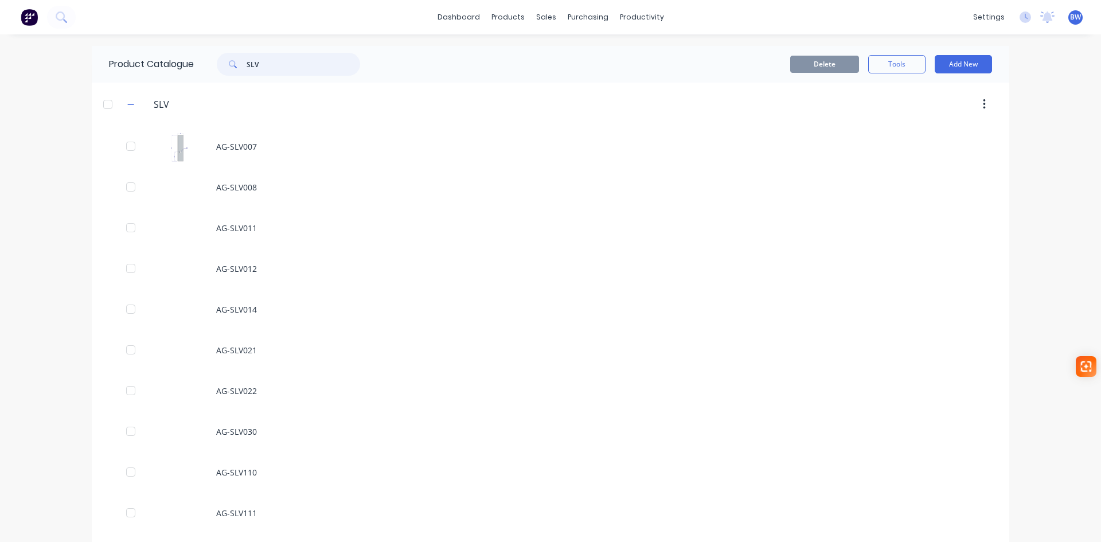
drag, startPoint x: 236, startPoint y: 65, endPoint x: 229, endPoint y: 65, distance: 6.9
click at [229, 65] on div "SLV" at bounding box center [288, 64] width 143 height 23
type input "EWC"
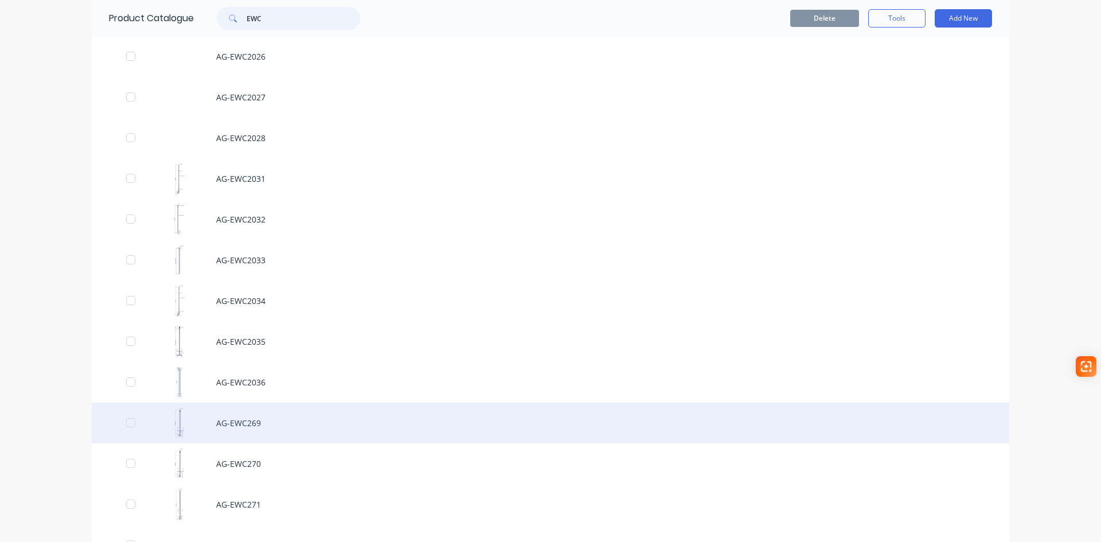
scroll to position [688, 0]
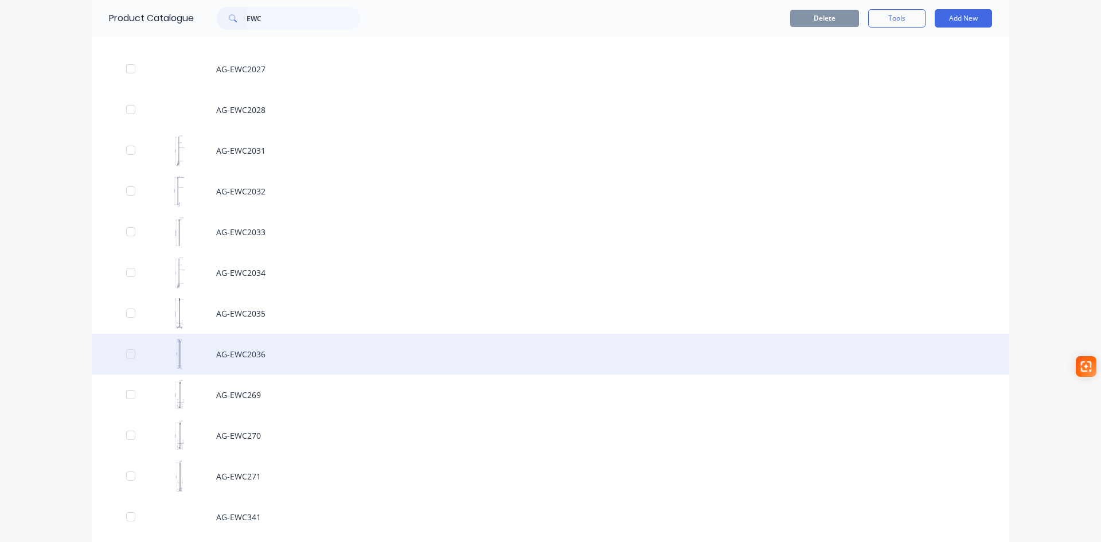
click at [261, 353] on div "AG-EWC2036" at bounding box center [550, 354] width 917 height 41
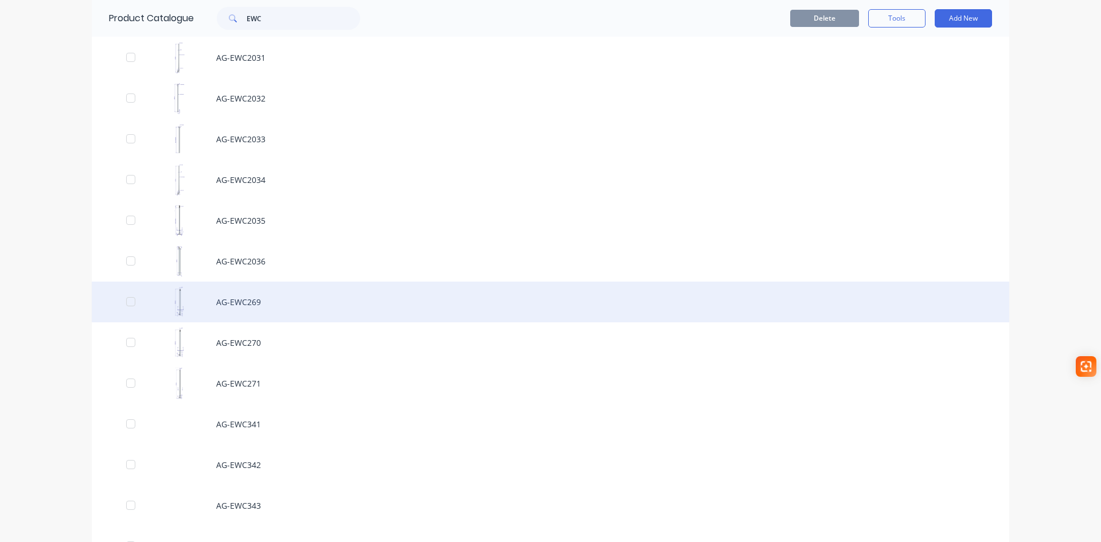
scroll to position [803, 0]
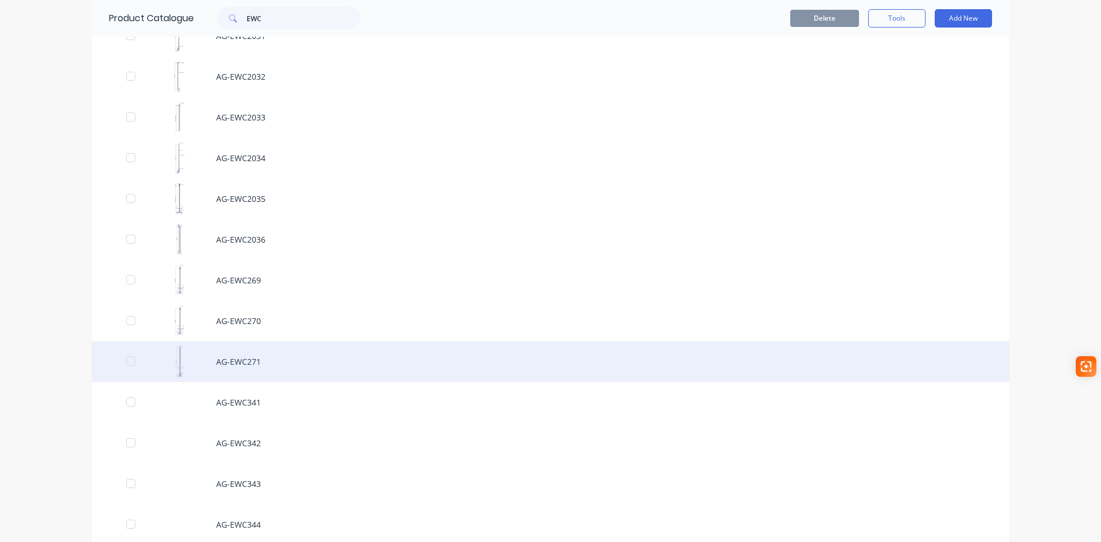
click at [244, 354] on div "AG-EWC271" at bounding box center [550, 361] width 917 height 41
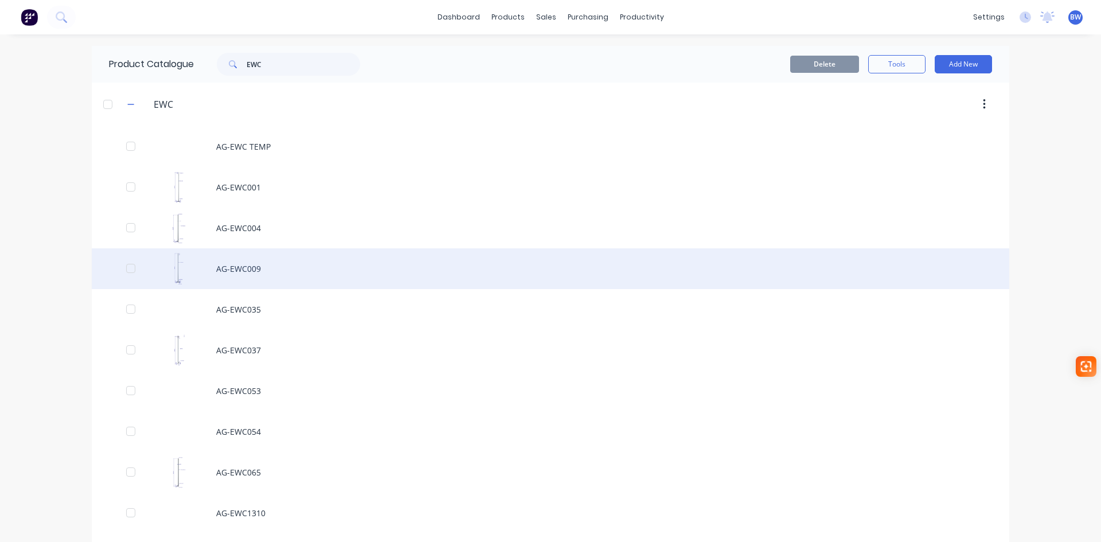
click at [233, 265] on div "AG-EWC009" at bounding box center [550, 268] width 917 height 41
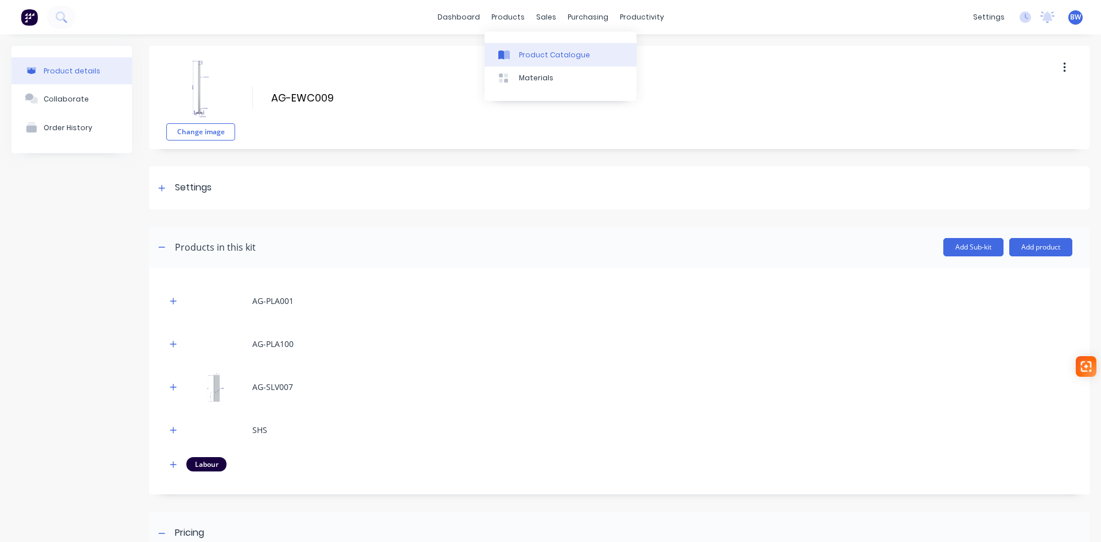
click at [514, 56] on div at bounding box center [506, 55] width 17 height 10
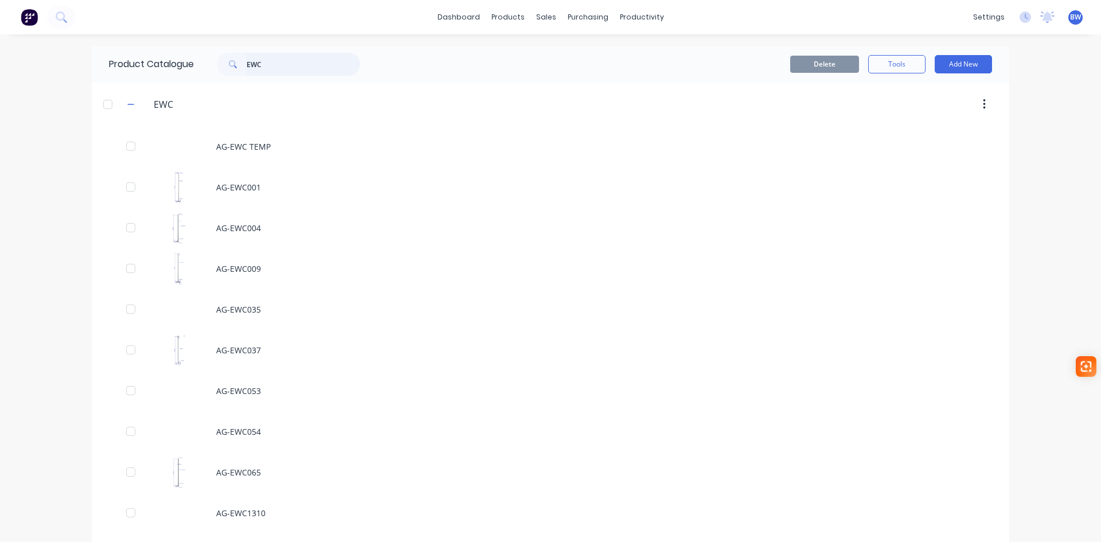
click at [182, 71] on div "Product Catalogue EWC" at bounding box center [240, 64] width 297 height 37
type input "587"
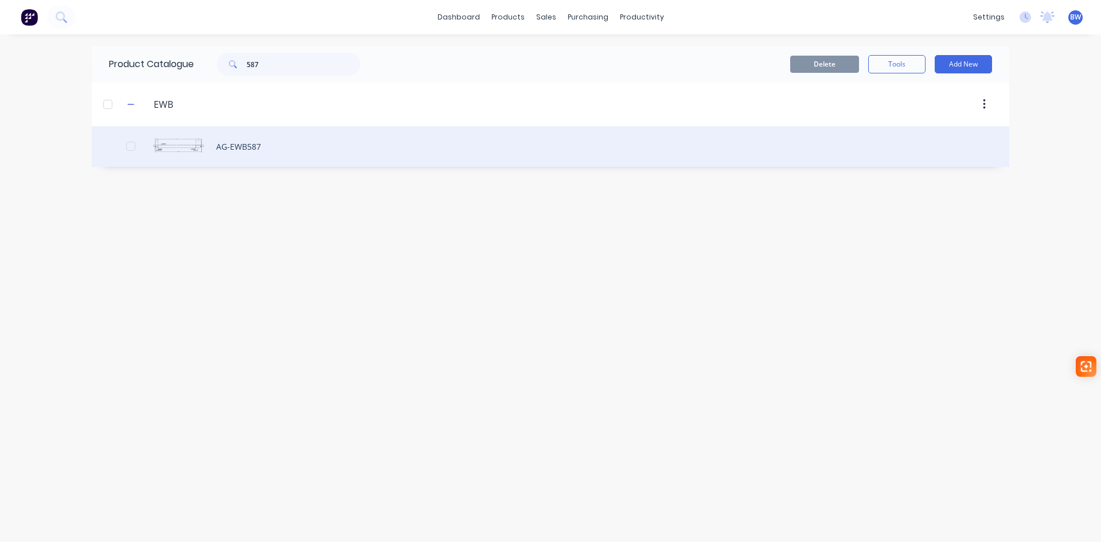
click at [241, 144] on div "AG-EWB587" at bounding box center [550, 146] width 917 height 41
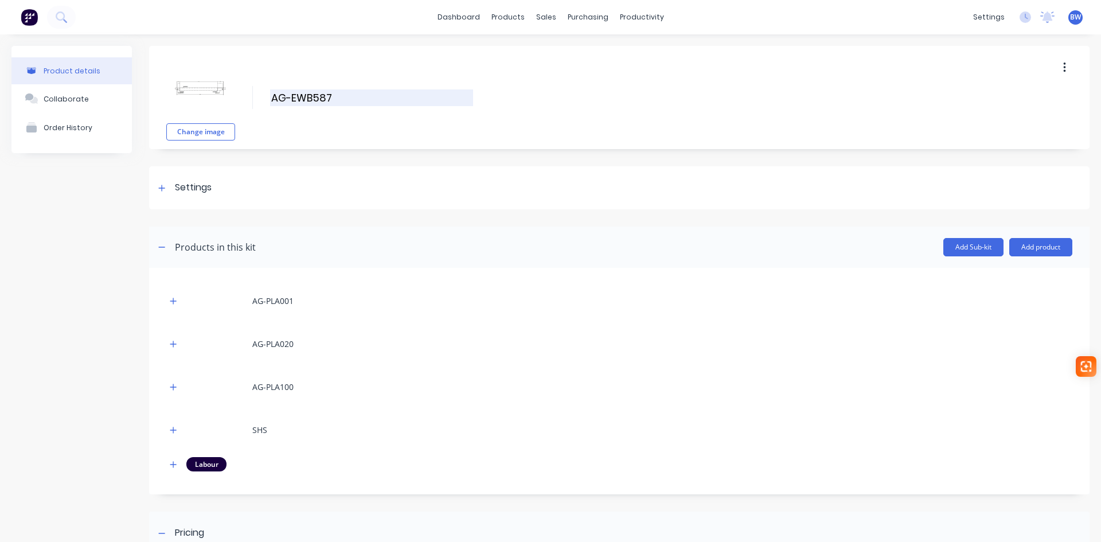
click at [332, 93] on input "AG-EWB587" at bounding box center [371, 97] width 203 height 17
drag, startPoint x: 315, startPoint y: 96, endPoint x: 370, endPoint y: 101, distance: 55.9
click at [370, 101] on input "AG-EWB587" at bounding box center [371, 97] width 203 height 17
click at [366, 128] on div "Change image AG-EWB2040 AG-EWB2040 Enter kit name" at bounding box center [619, 97] width 940 height 103
click at [312, 98] on input "AG-EWB2040" at bounding box center [371, 97] width 203 height 17
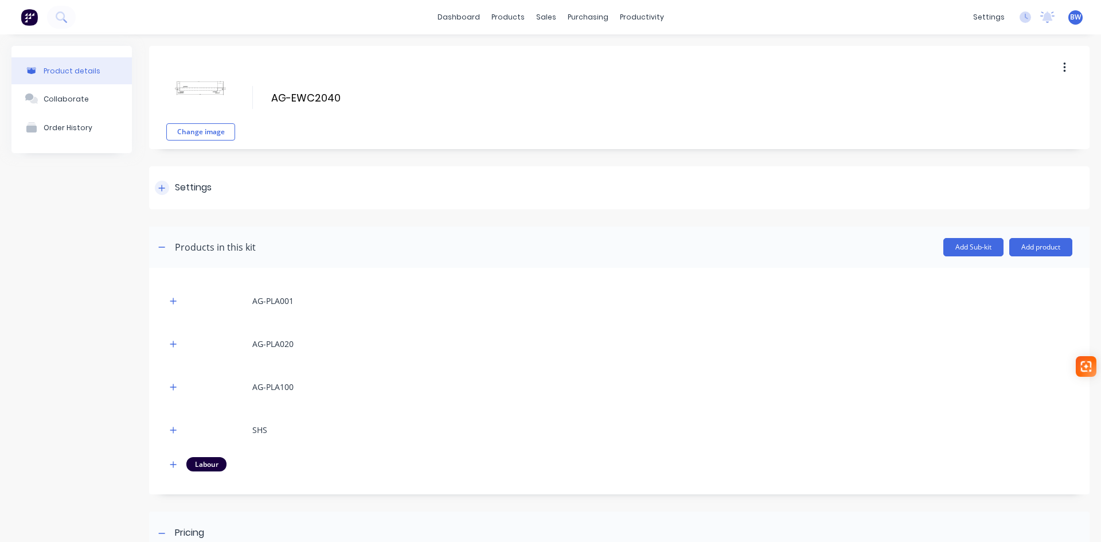
type input "AG-EWC2040"
click at [163, 190] on icon at bounding box center [161, 188] width 7 height 8
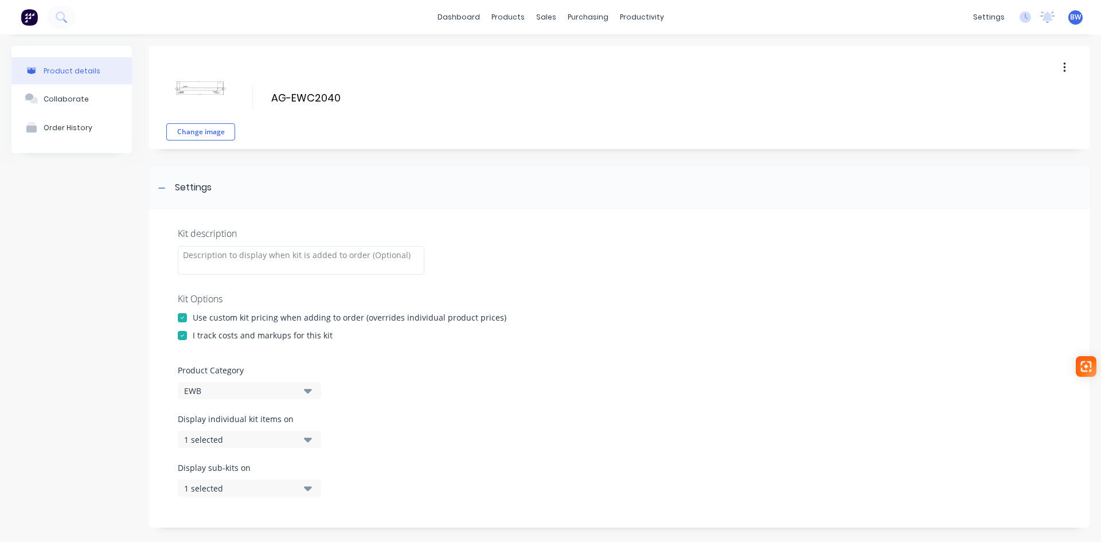
click at [229, 394] on div "EWB" at bounding box center [239, 391] width 111 height 12
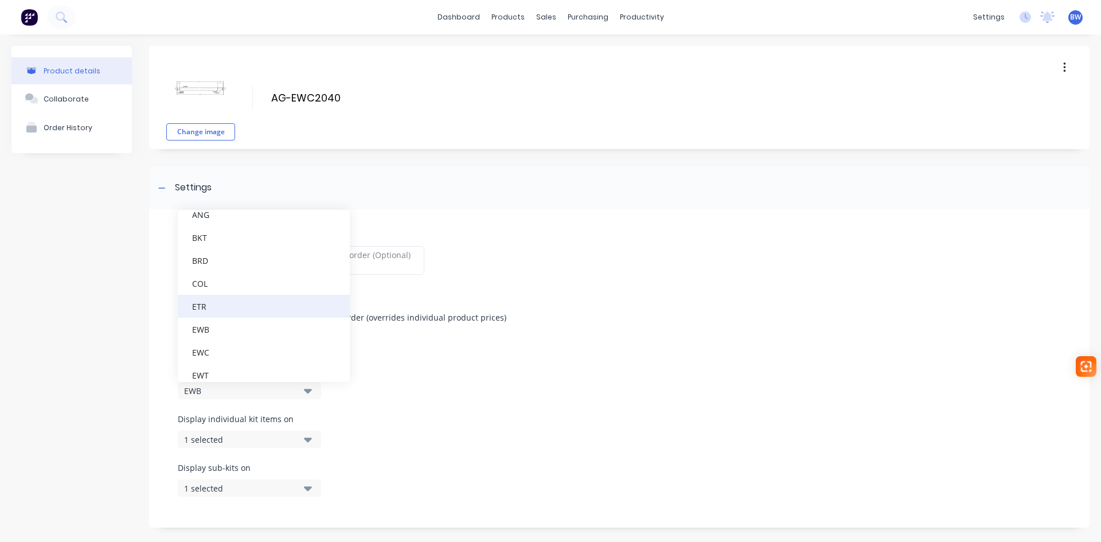
scroll to position [115, 0]
click at [219, 338] on div "EWC" at bounding box center [264, 330] width 172 height 23
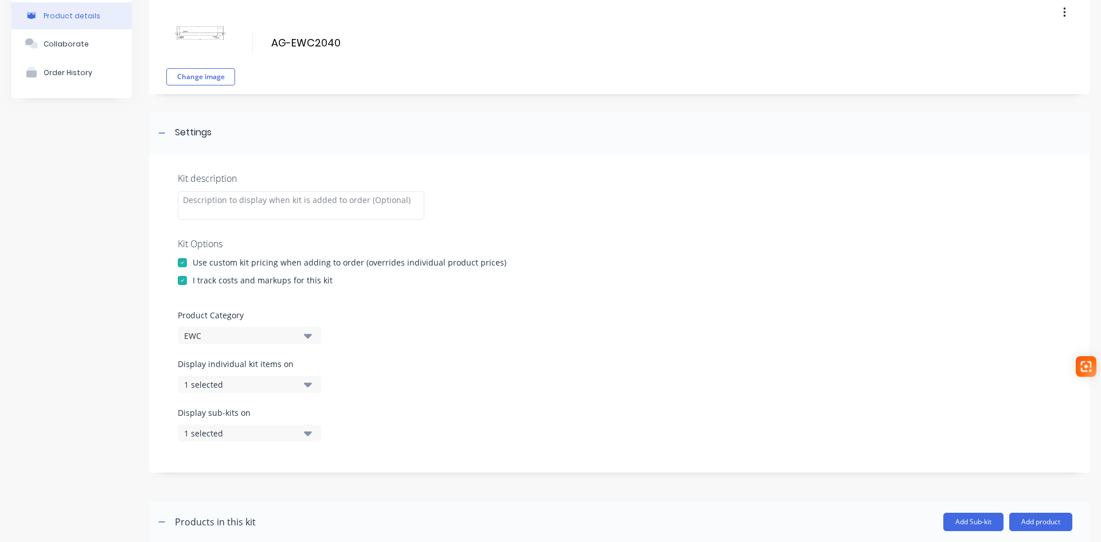
scroll to position [0, 0]
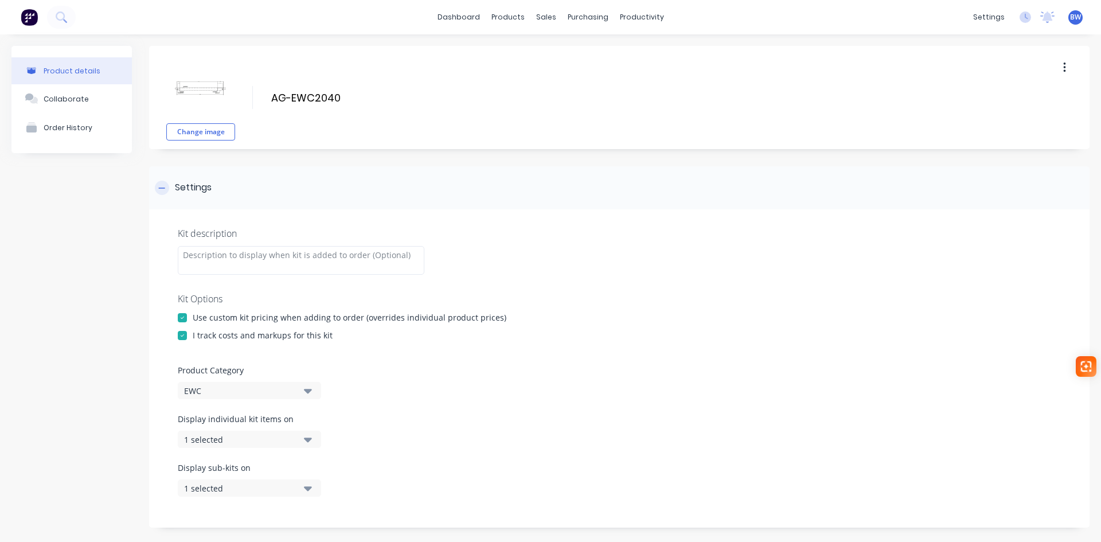
click at [158, 187] on div at bounding box center [162, 188] width 14 height 14
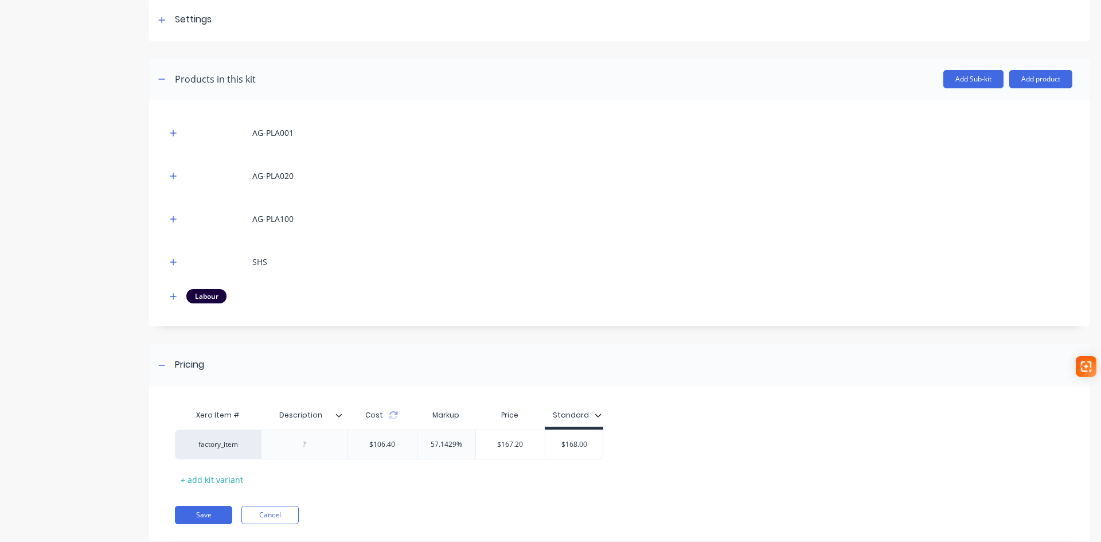
scroll to position [172, 0]
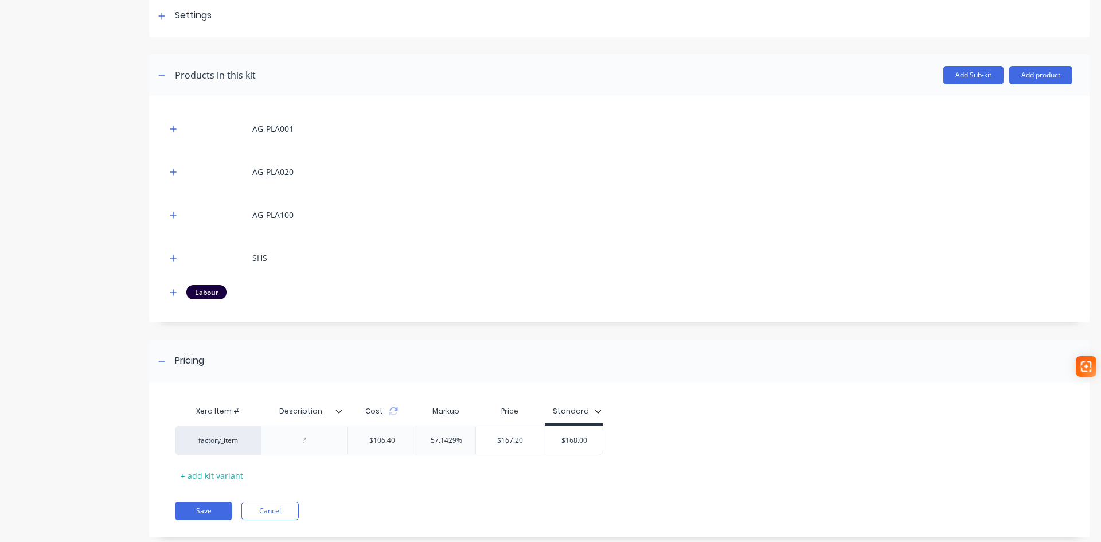
click at [340, 410] on icon at bounding box center [338, 411] width 7 height 7
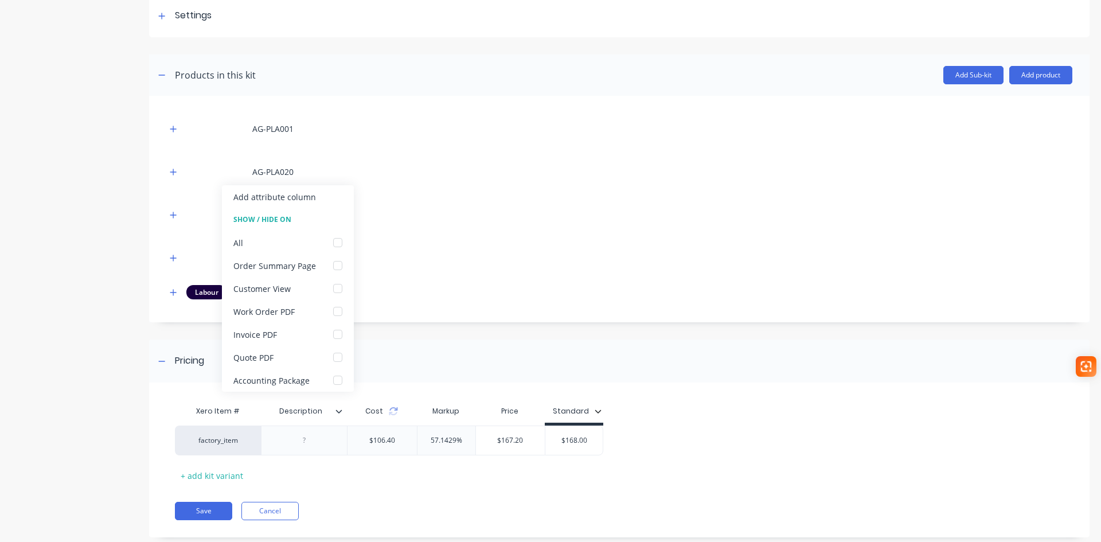
click at [340, 410] on icon at bounding box center [338, 411] width 7 height 7
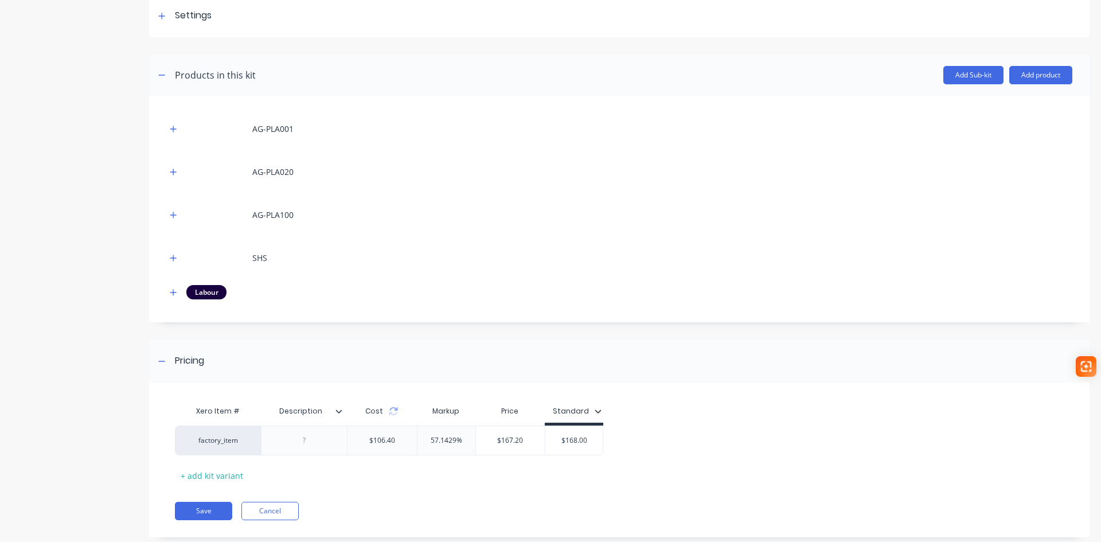
click at [474, 478] on div "Xero Item # Description Cost Markup Price Standard factory_item $106.40 57.1429…" at bounding box center [615, 442] width 880 height 85
click at [205, 507] on button "Save" at bounding box center [203, 511] width 57 height 18
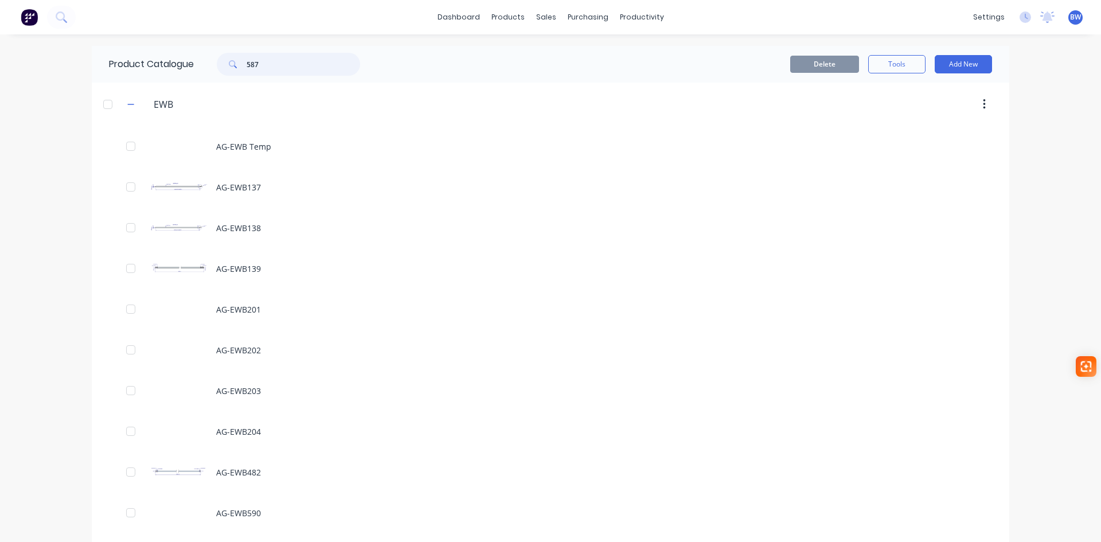
drag, startPoint x: 251, startPoint y: 67, endPoint x: 218, endPoint y: 68, distance: 32.7
click at [219, 67] on div "587" at bounding box center [288, 64] width 143 height 23
type input "2040"
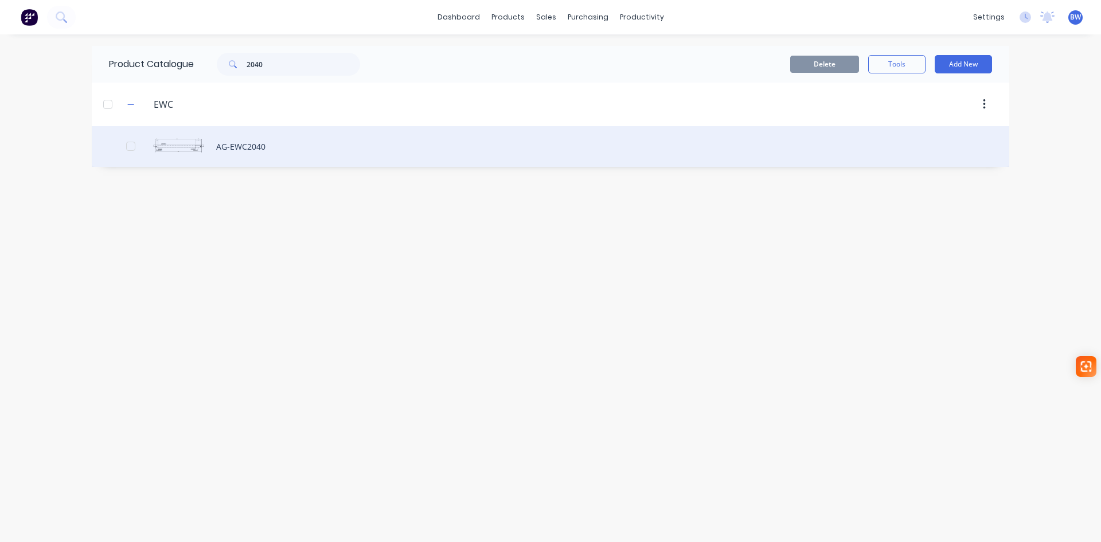
click at [190, 142] on div "AG-EWC2040" at bounding box center [550, 146] width 917 height 41
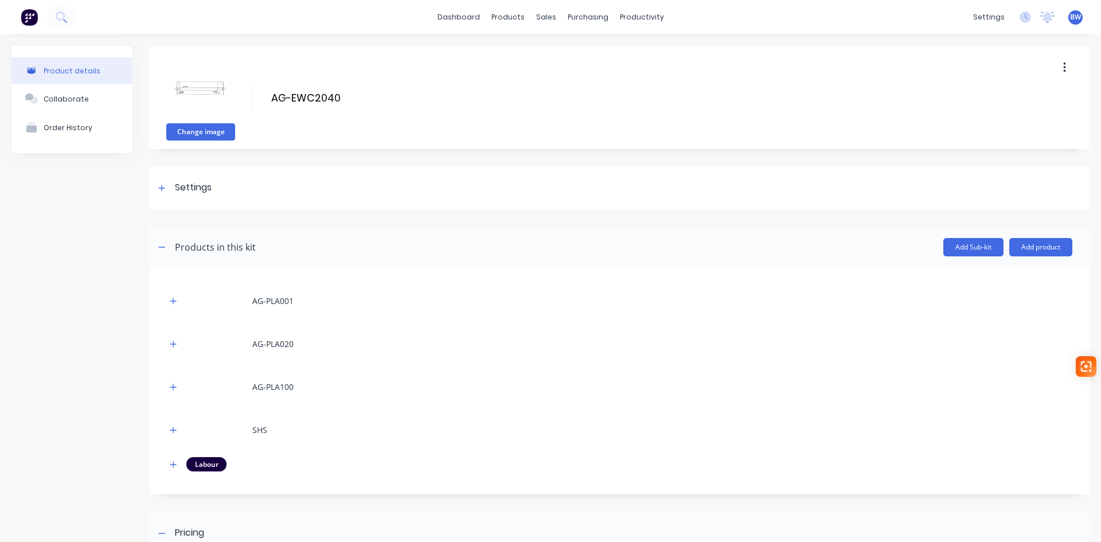
click at [204, 128] on button "Change image" at bounding box center [200, 131] width 69 height 17
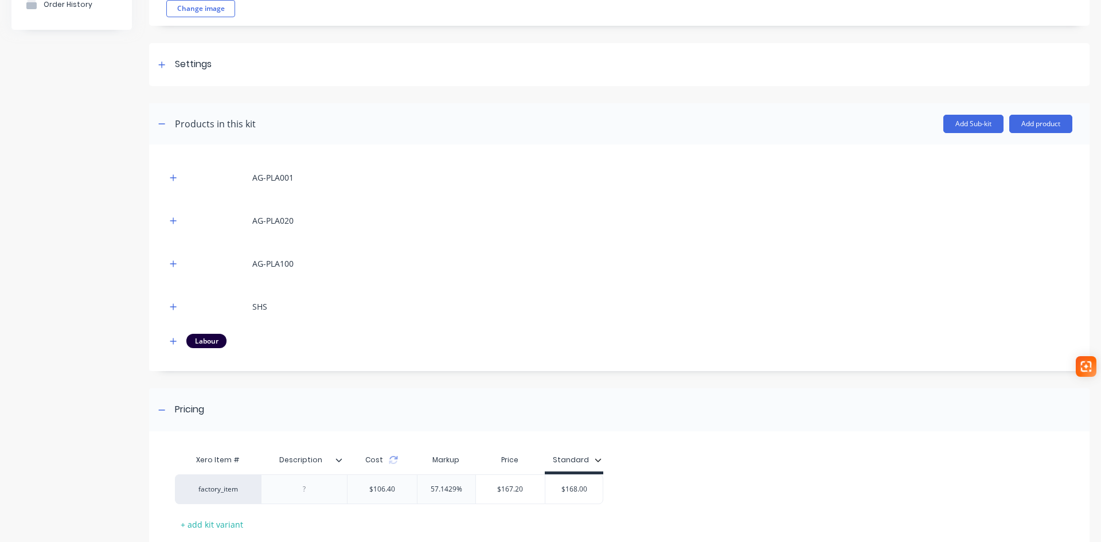
scroll to position [196, 0]
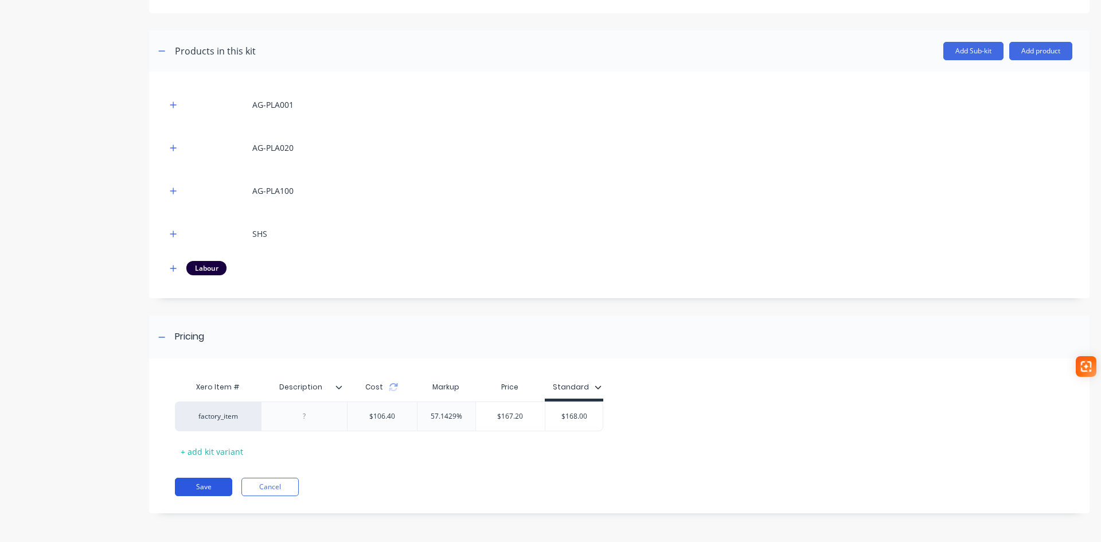
click at [194, 483] on button "Save" at bounding box center [203, 487] width 57 height 18
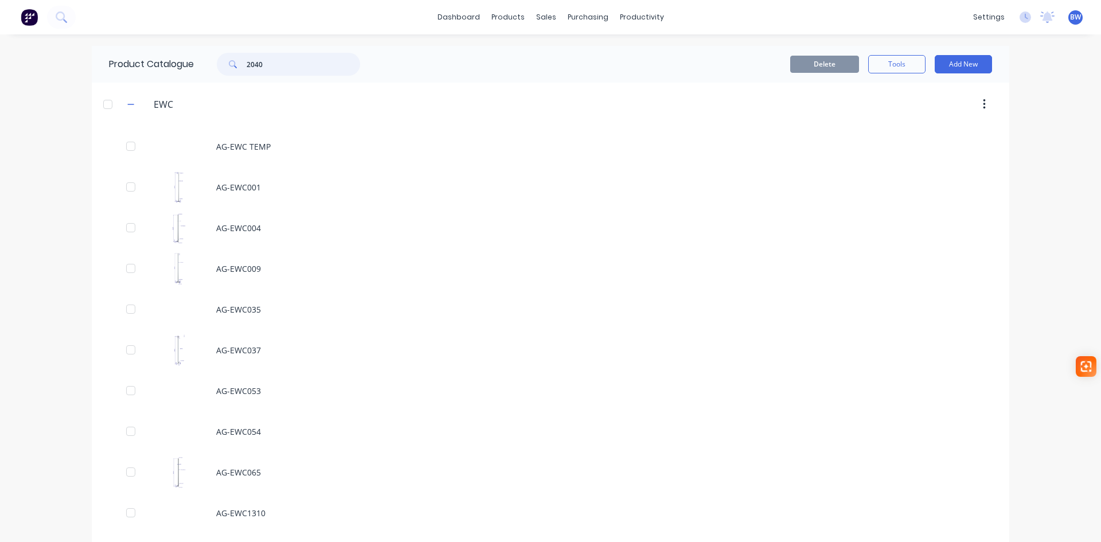
drag, startPoint x: 279, startPoint y: 64, endPoint x: 196, endPoint y: 60, distance: 83.3
click at [197, 60] on div "2040" at bounding box center [285, 64] width 183 height 23
type input "298"
drag, startPoint x: 225, startPoint y: 68, endPoint x: 212, endPoint y: 68, distance: 12.6
click at [212, 68] on div "298" at bounding box center [282, 64] width 155 height 23
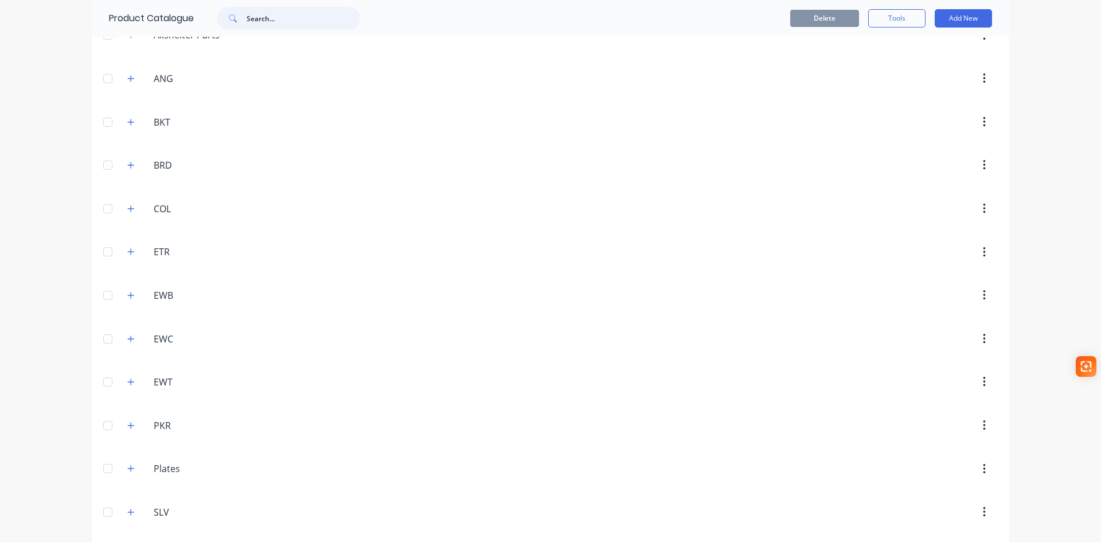
scroll to position [229, 0]
click at [127, 257] on icon "button" at bounding box center [130, 259] width 7 height 8
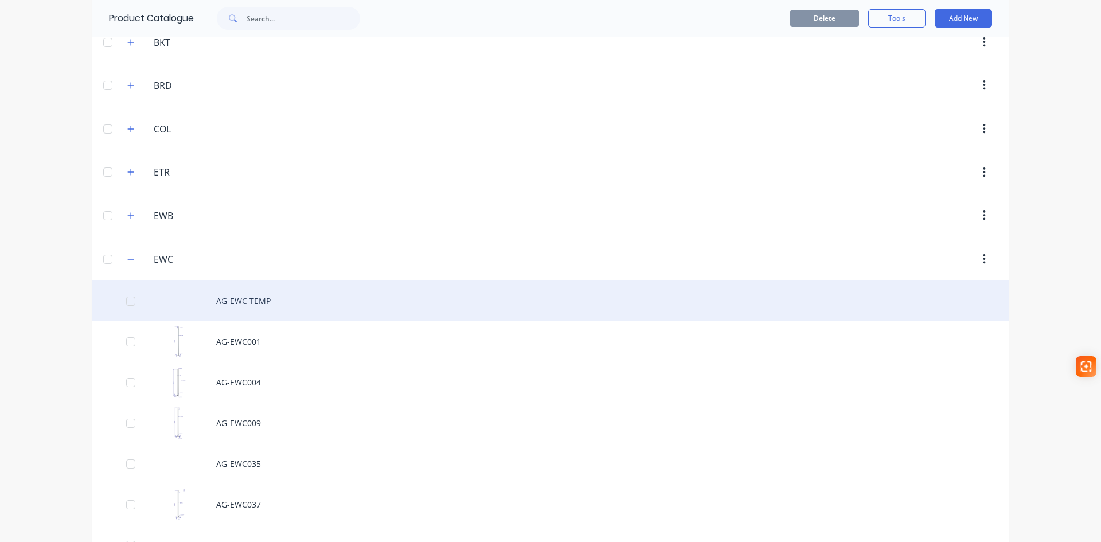
click at [272, 300] on div "AG-EWC TEMP" at bounding box center [550, 300] width 917 height 41
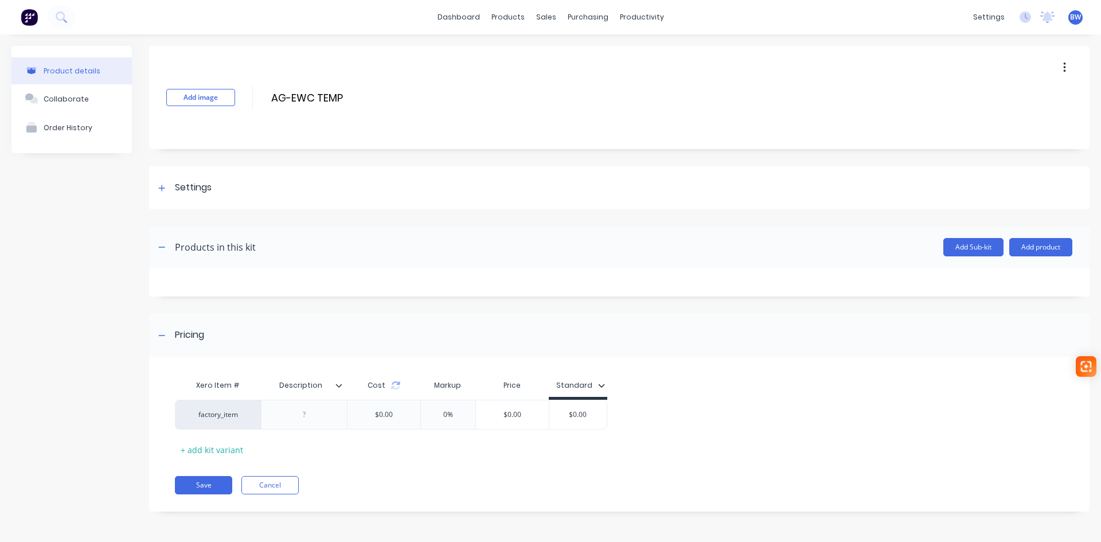
click at [1066, 65] on button "button" at bounding box center [1064, 67] width 27 height 21
click at [1030, 97] on span "Duplicate" at bounding box center [1022, 98] width 86 height 12
click at [519, 54] on link "Product Catalogue" at bounding box center [565, 54] width 152 height 23
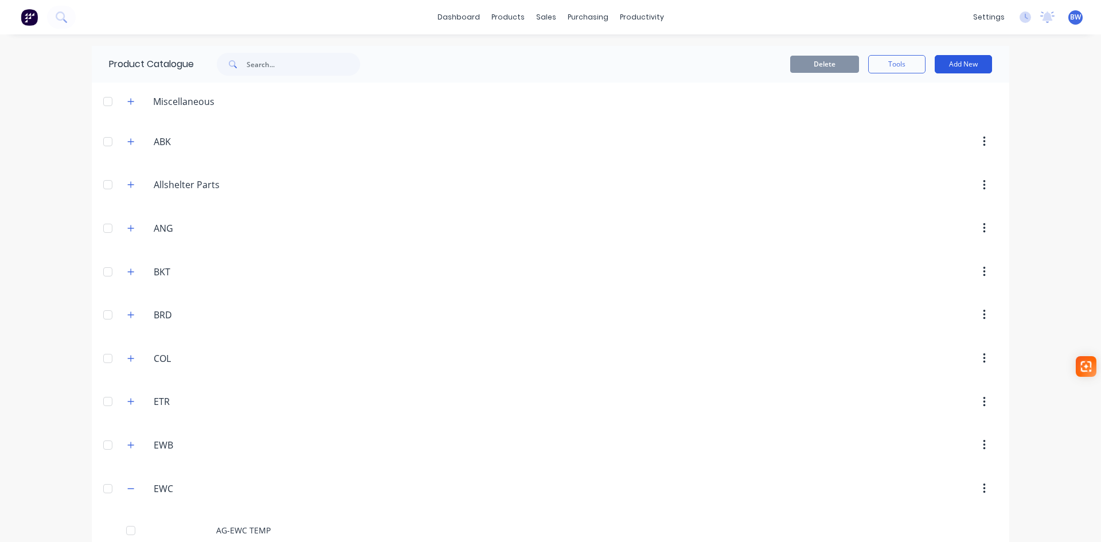
click at [967, 67] on button "Add New" at bounding box center [963, 64] width 57 height 18
click at [944, 118] on div "Product" at bounding box center [937, 116] width 88 height 17
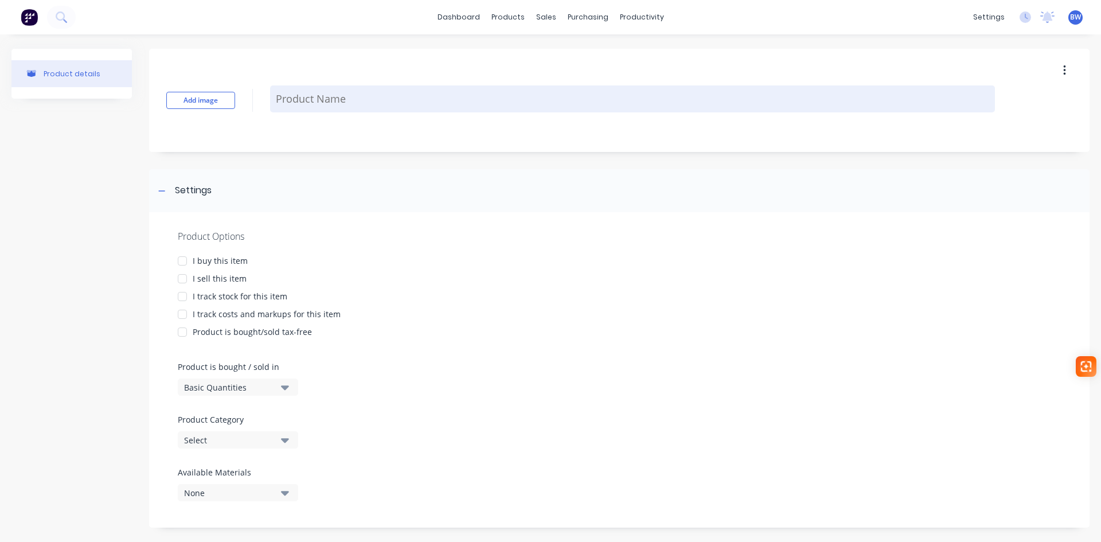
click at [303, 100] on textarea at bounding box center [632, 98] width 725 height 27
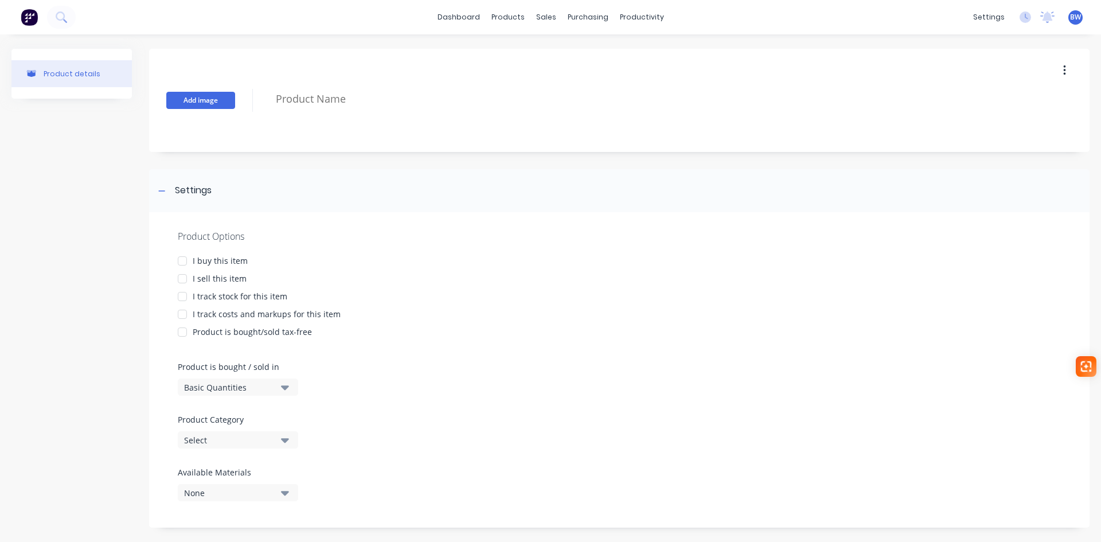
click at [211, 101] on button "Add image" at bounding box center [200, 100] width 69 height 17
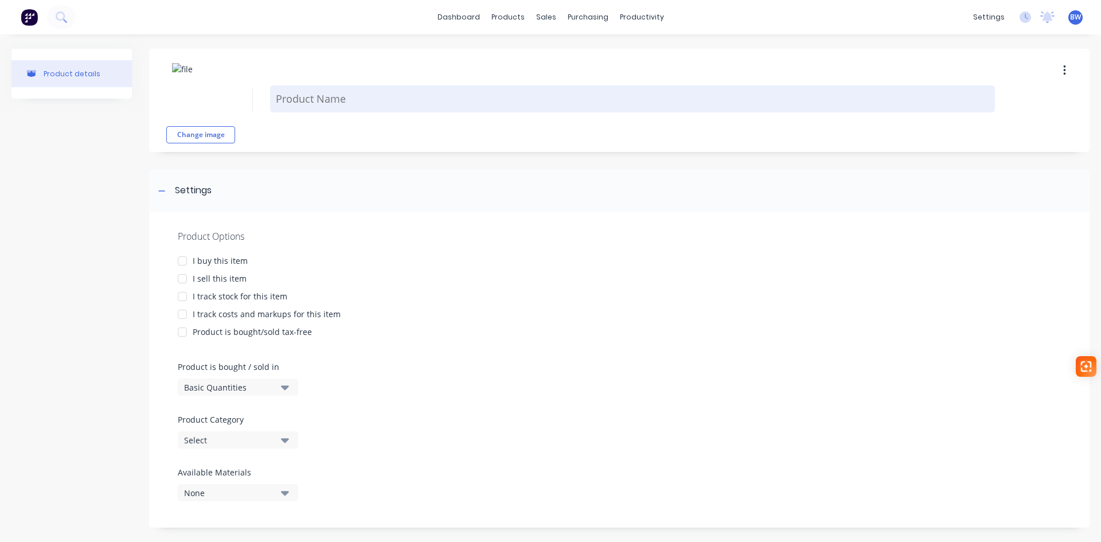
click at [296, 97] on textarea at bounding box center [632, 98] width 725 height 27
type textarea "x"
type textarea "A"
type textarea "x"
type textarea "AG"
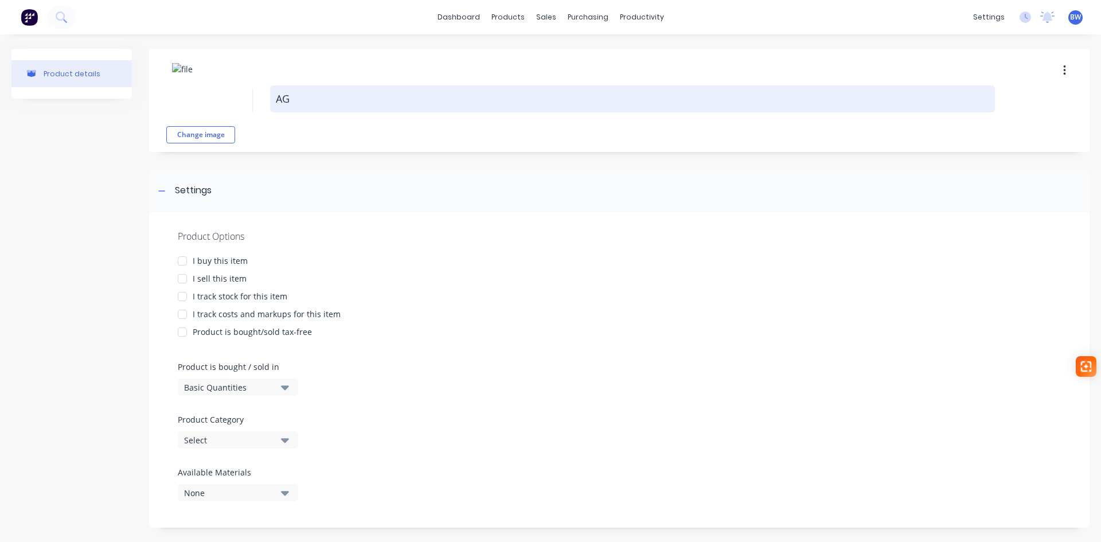
type textarea "x"
type textarea "AG-"
type textarea "x"
type textarea "AG-P"
type textarea "x"
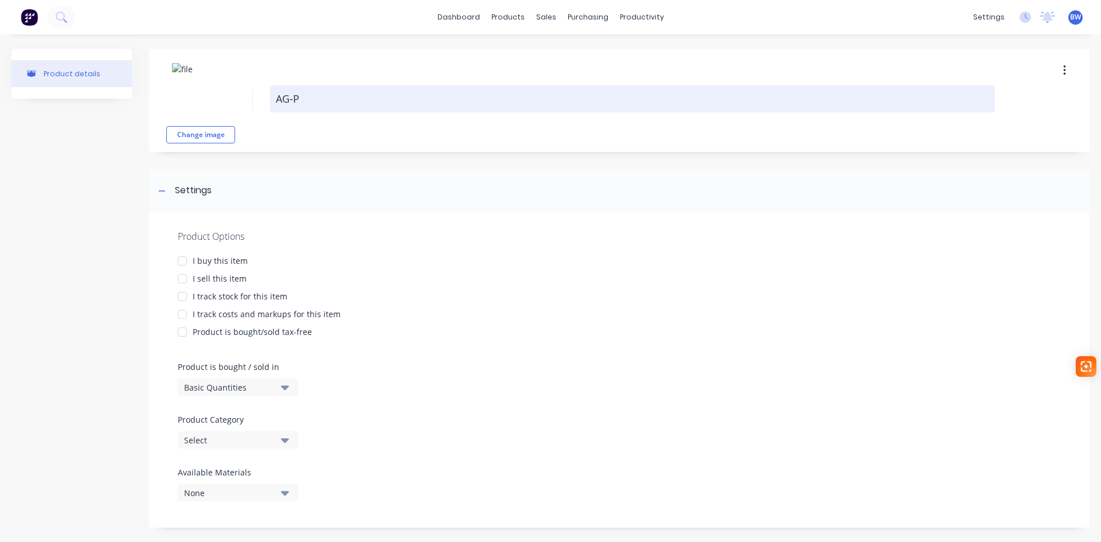
type textarea "AG-PL"
type textarea "x"
type textarea "AG-PLA"
type textarea "x"
type textarea "AG-PLA2"
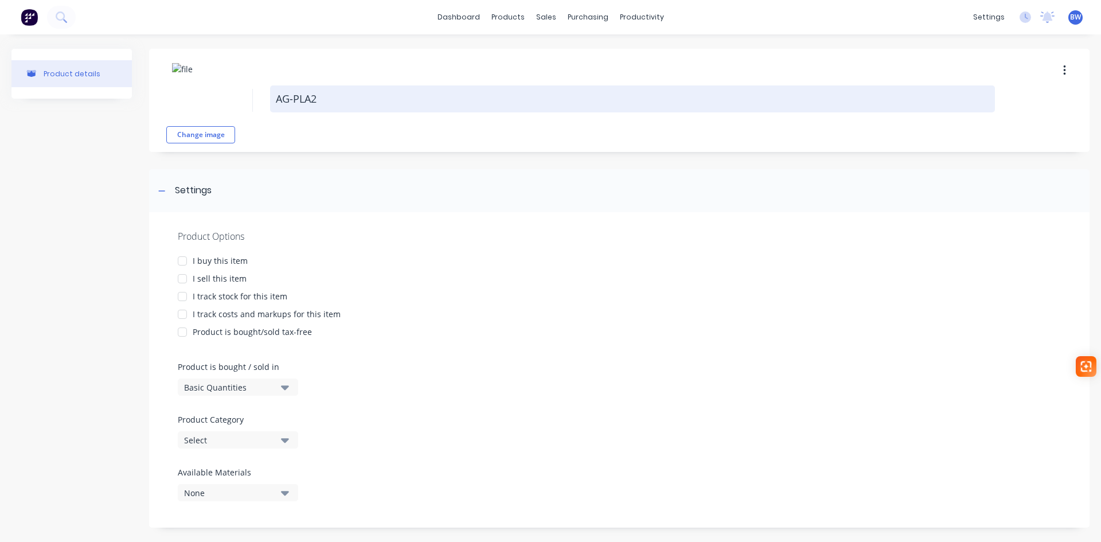
type textarea "x"
type textarea "AG-PLA24"
type textarea "x"
type textarea "AG-PLA244"
type textarea "x"
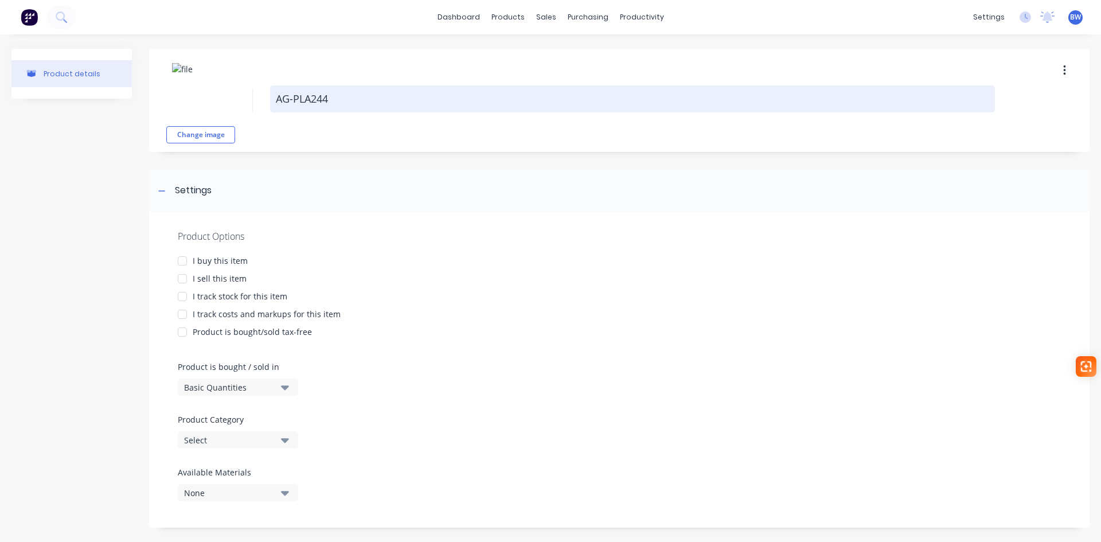
type textarea "AG-PLA2448"
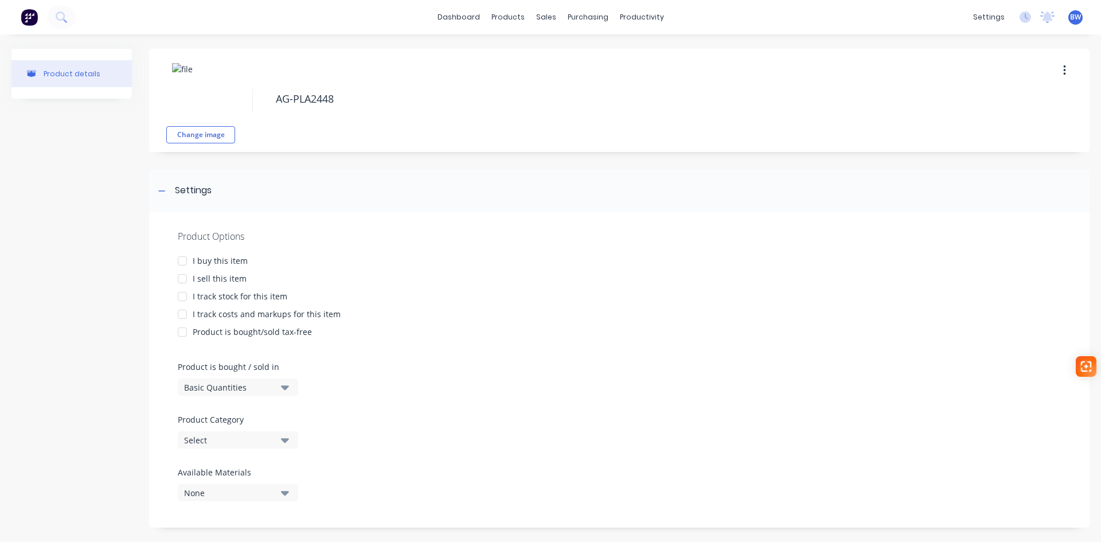
drag, startPoint x: 186, startPoint y: 261, endPoint x: 179, endPoint y: 274, distance: 14.4
click at [186, 262] on div at bounding box center [182, 260] width 23 height 23
click at [178, 283] on div "Product Options I buy this item I sell this item I track stock for this item I …" at bounding box center [619, 369] width 940 height 315
click at [184, 277] on div at bounding box center [182, 278] width 23 height 23
drag, startPoint x: 184, startPoint y: 297, endPoint x: 184, endPoint y: 312, distance: 14.9
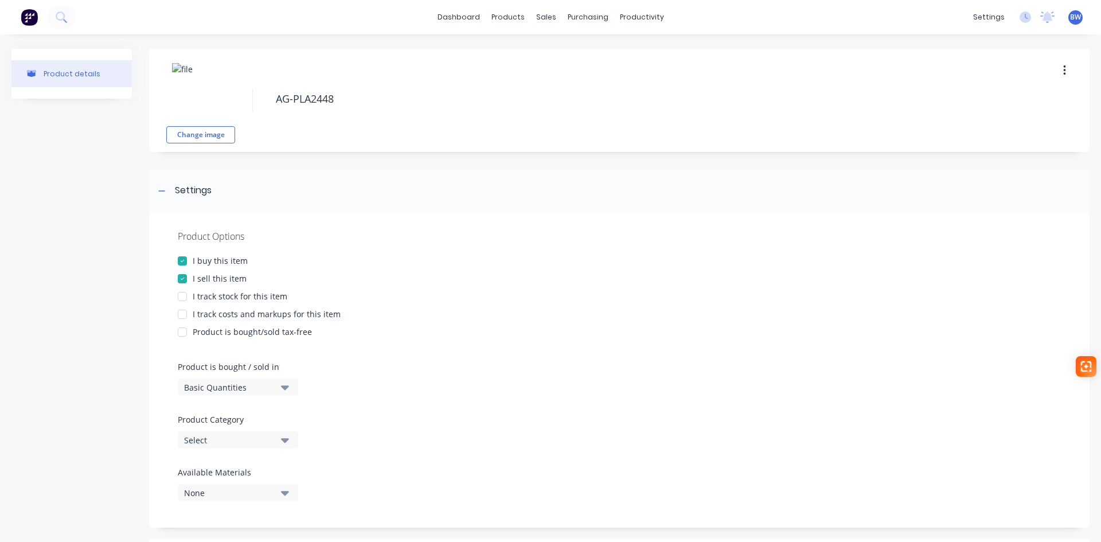
click at [184, 298] on div at bounding box center [182, 296] width 23 height 23
click at [184, 314] on div at bounding box center [182, 314] width 23 height 23
type textarea "x"
type textarea "AG-PLA2448"
type textarea "x"
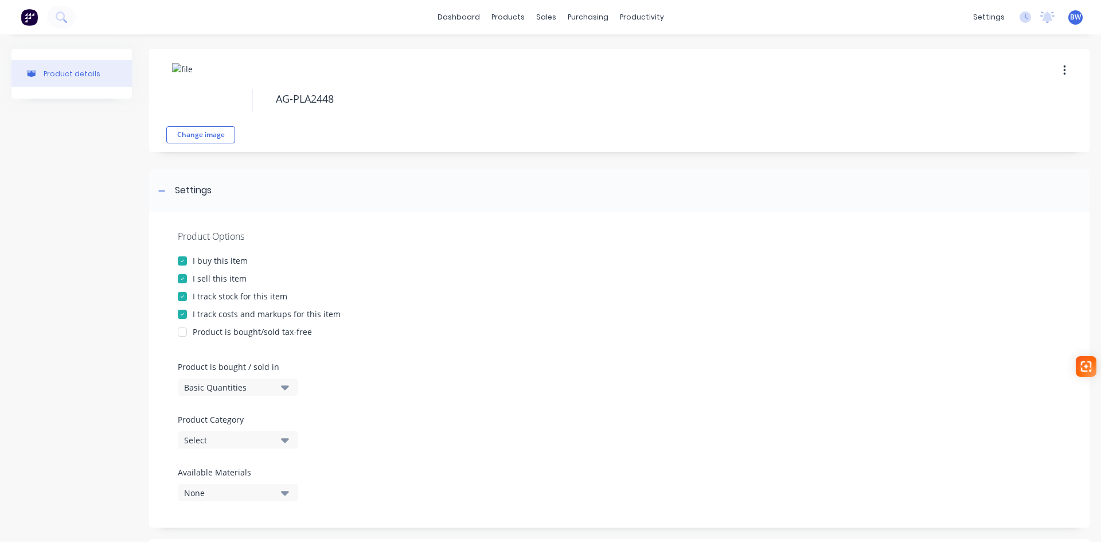
type textarea "AG-PLA2448"
click at [243, 439] on div "Select" at bounding box center [230, 440] width 92 height 12
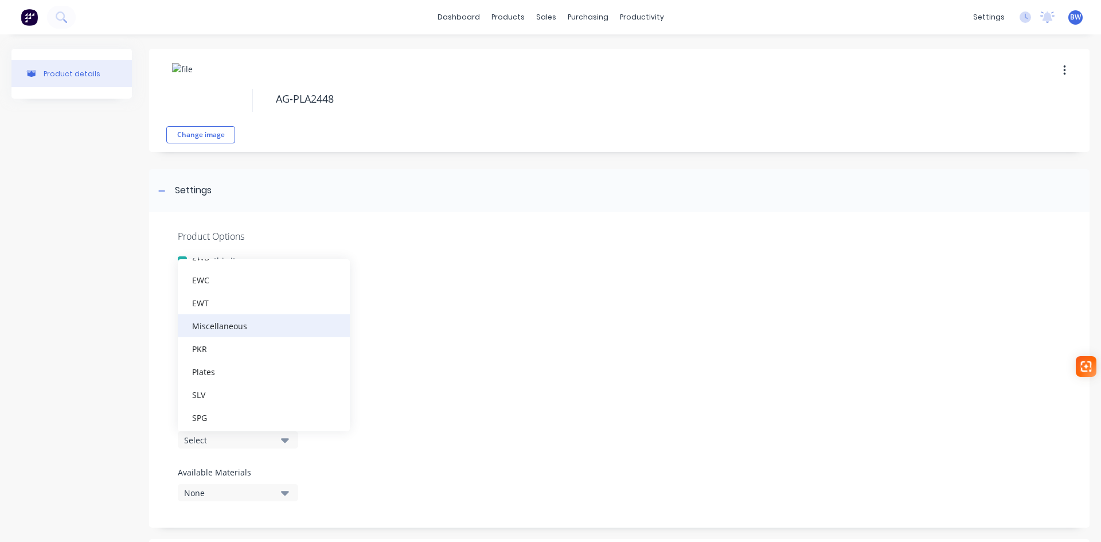
scroll to position [287, 0]
click at [225, 307] on div "Plates" at bounding box center [264, 299] width 172 height 23
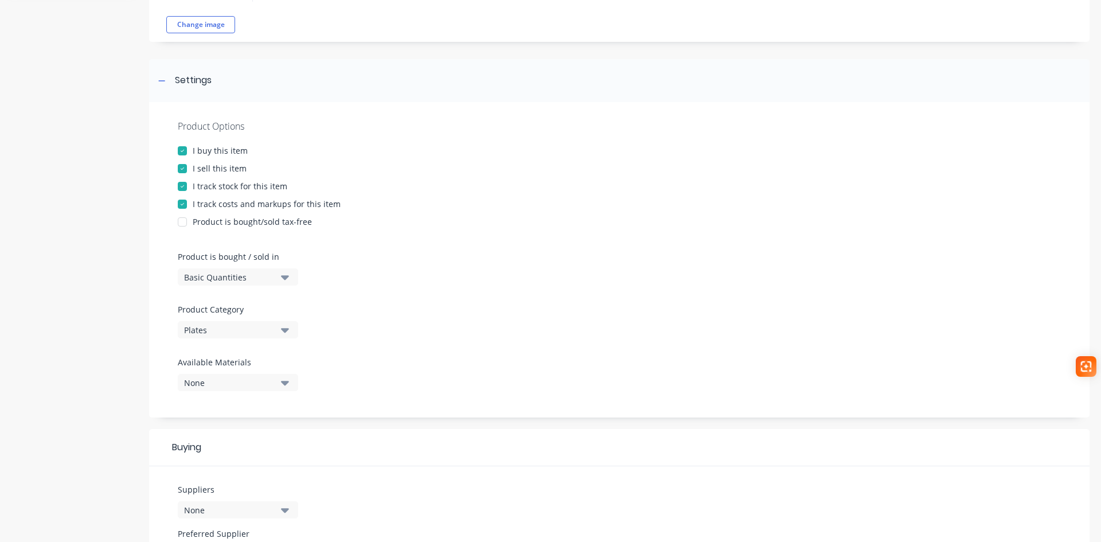
scroll to position [115, 0]
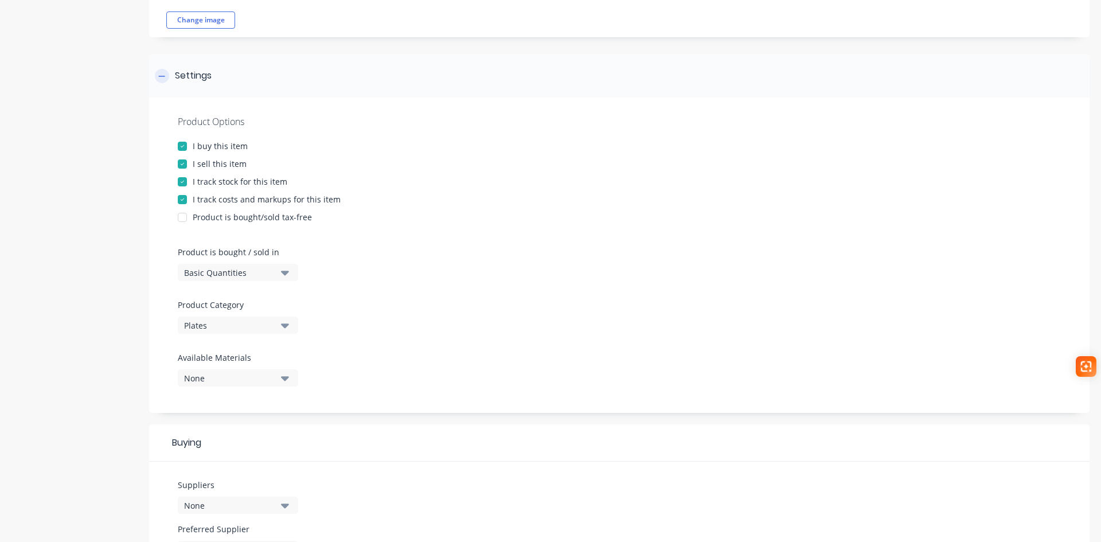
click at [161, 81] on div at bounding box center [162, 76] width 14 height 14
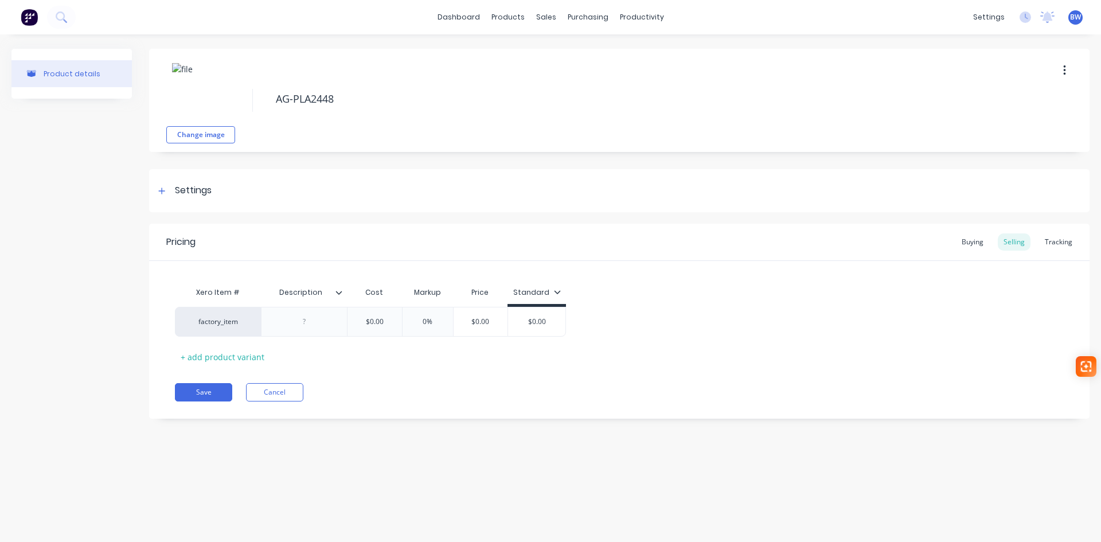
scroll to position [0, 0]
click at [335, 292] on icon at bounding box center [338, 292] width 7 height 7
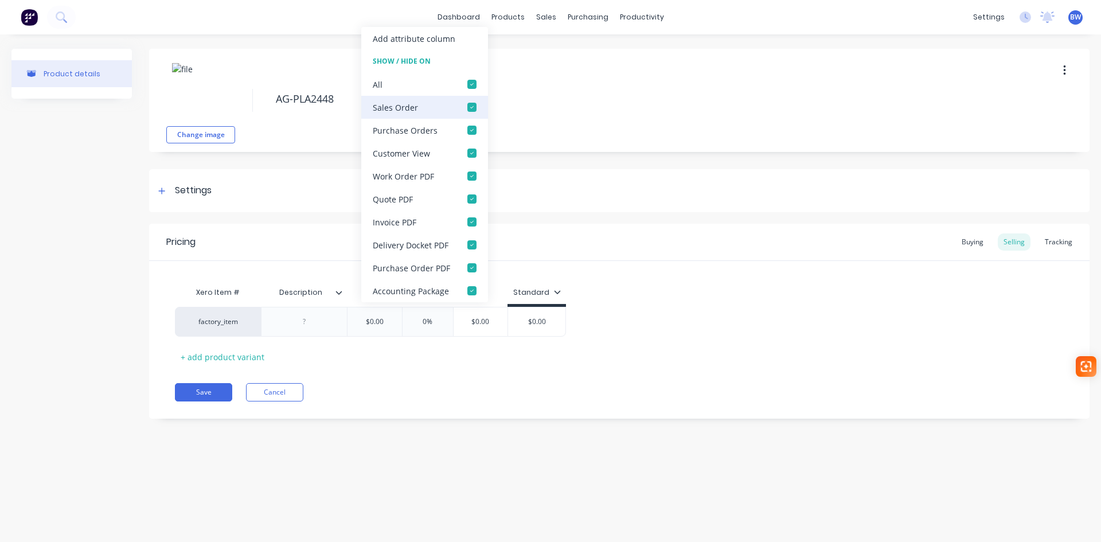
click at [471, 99] on div at bounding box center [471, 107] width 23 height 23
click at [472, 84] on div at bounding box center [471, 84] width 23 height 23
click at [473, 88] on div at bounding box center [471, 84] width 23 height 23
click at [476, 108] on div at bounding box center [471, 107] width 23 height 23
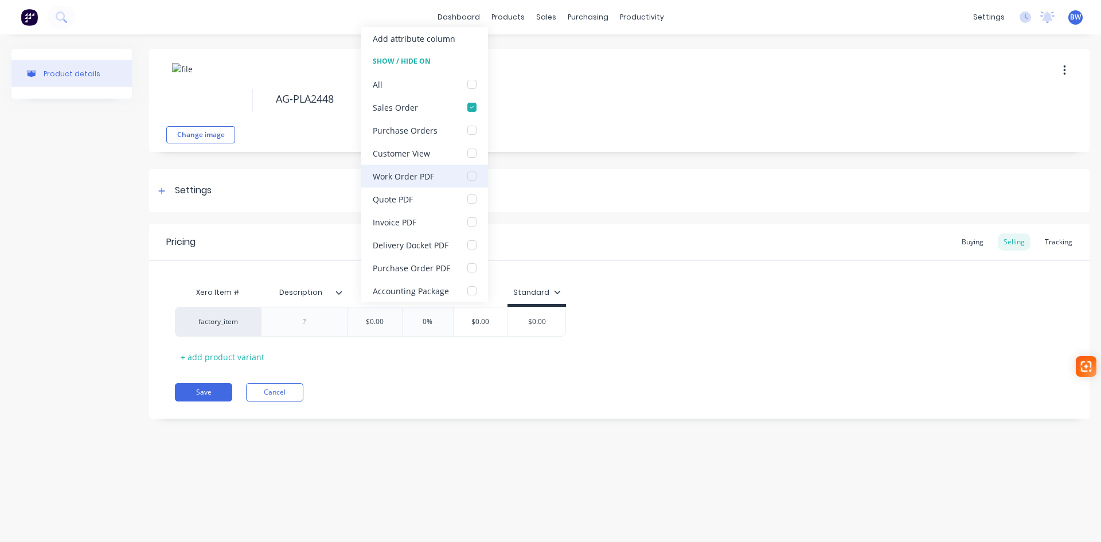
click at [472, 178] on div at bounding box center [471, 176] width 23 height 23
type textarea "x"
click at [294, 321] on div at bounding box center [304, 321] width 57 height 15
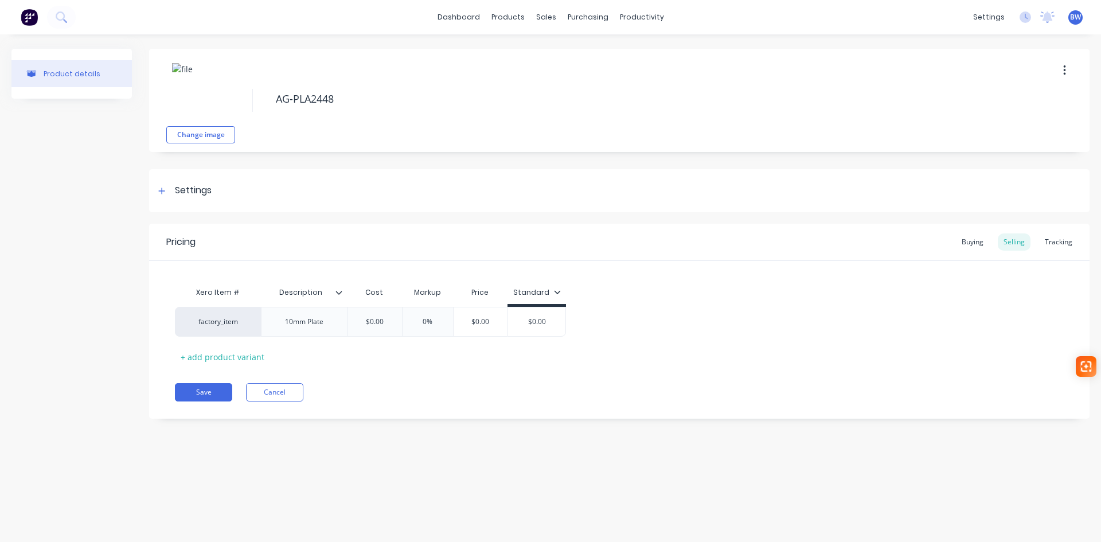
click at [369, 304] on div "Cost" at bounding box center [374, 294] width 55 height 26
click at [187, 391] on button "Save" at bounding box center [203, 392] width 57 height 18
type textarea "x"
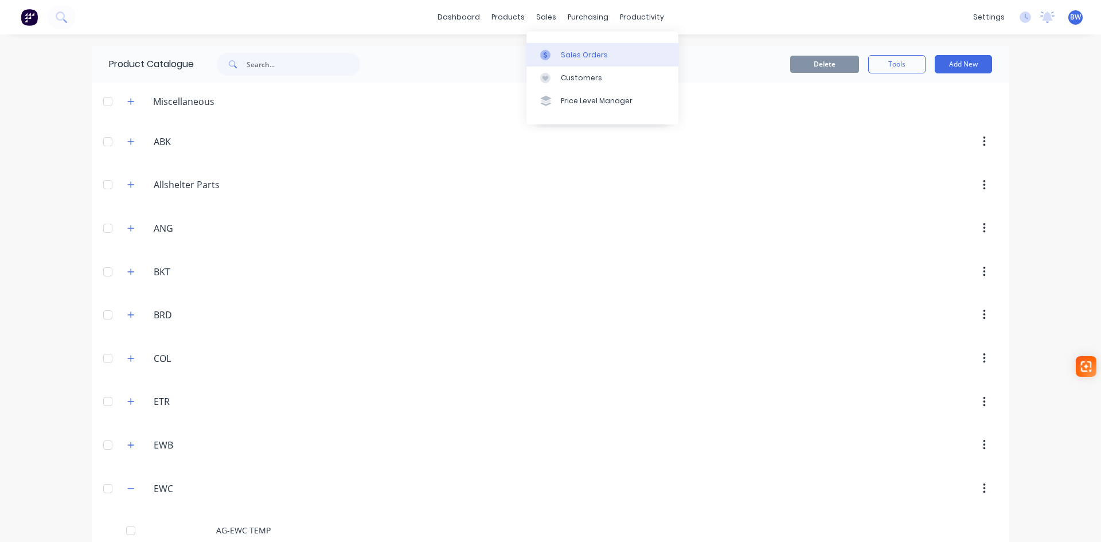
click at [568, 48] on link "Sales Orders" at bounding box center [602, 54] width 152 height 23
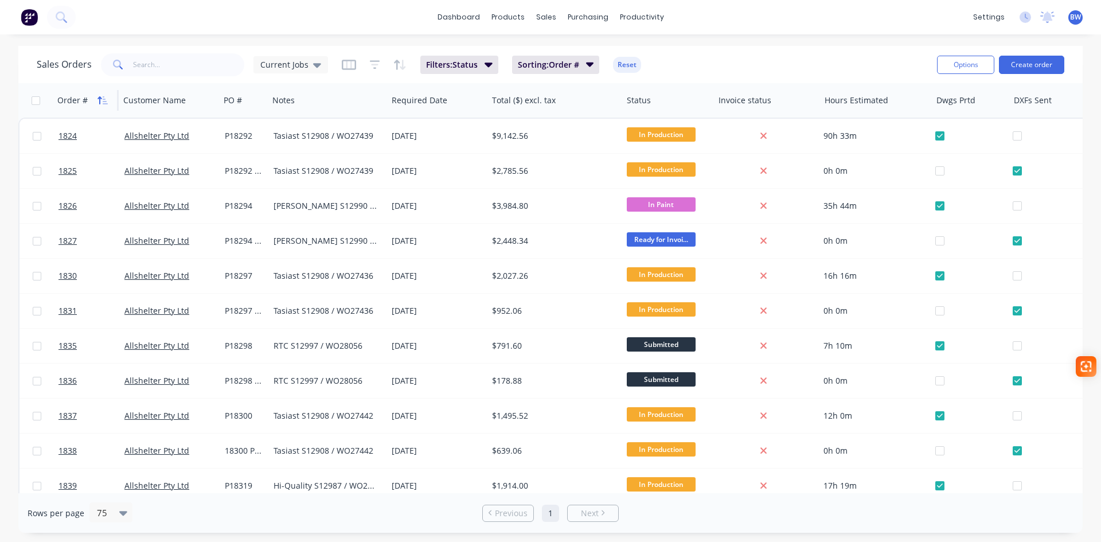
click at [103, 101] on icon "button" at bounding box center [102, 100] width 10 height 9
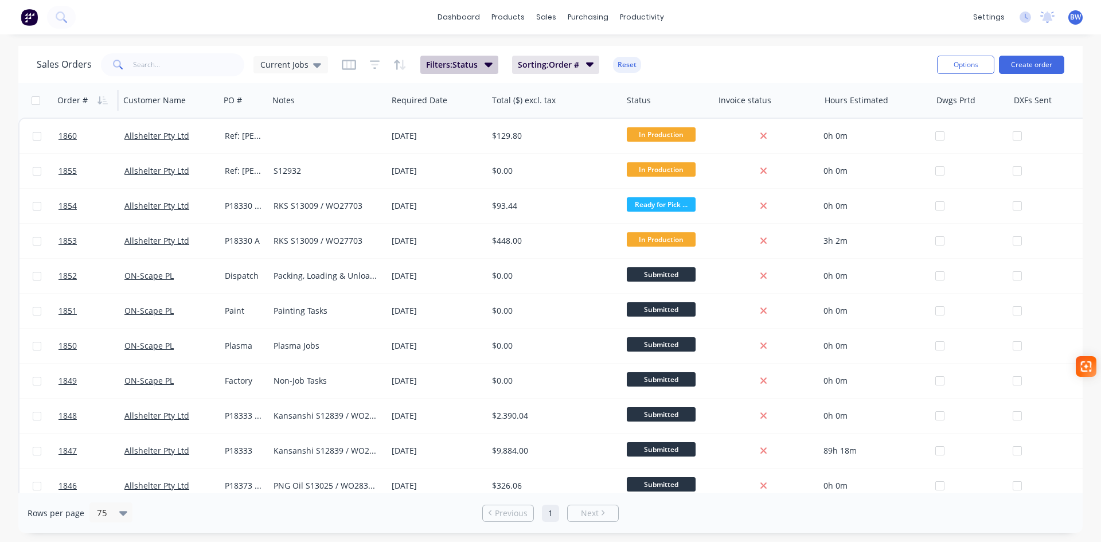
click at [485, 64] on icon "button" at bounding box center [488, 64] width 8 height 5
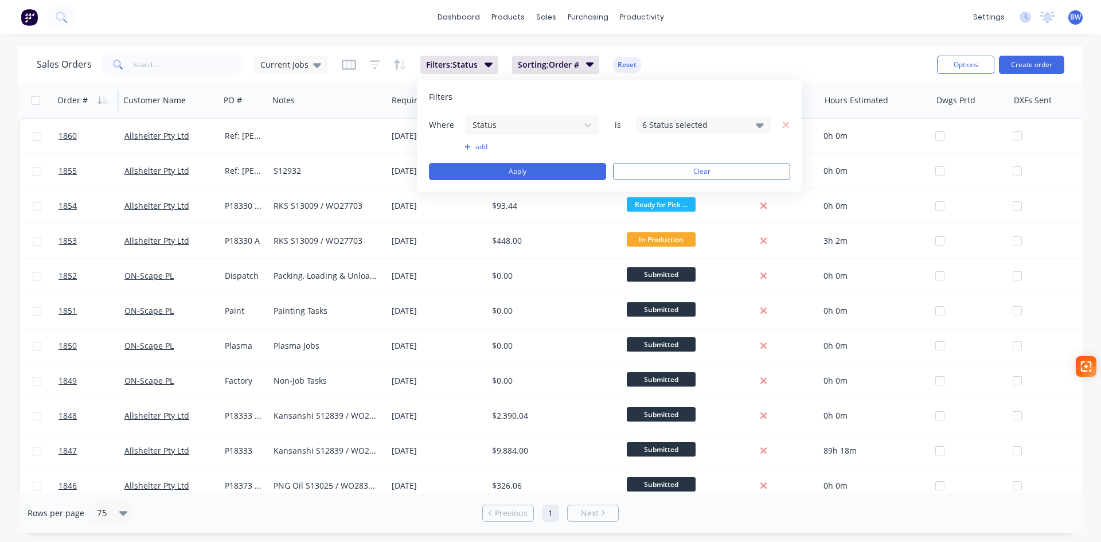
click at [765, 127] on div "6 Status selected" at bounding box center [703, 124] width 135 height 17
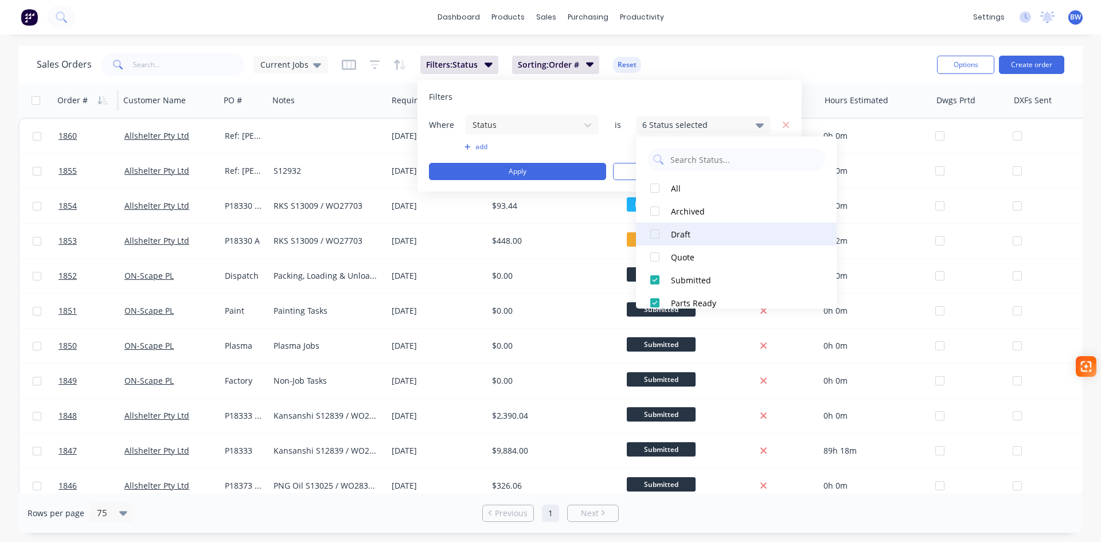
click at [658, 232] on div at bounding box center [654, 233] width 23 height 23
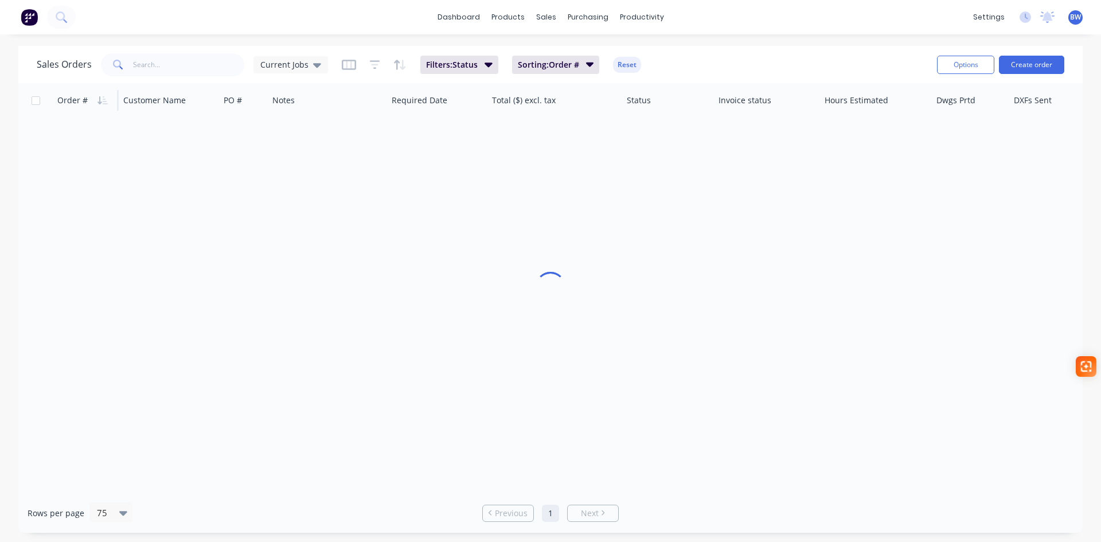
click at [831, 57] on div "Sales Orders Current Jobs Filters: Status Sorting: Order # Reset" at bounding box center [482, 64] width 891 height 28
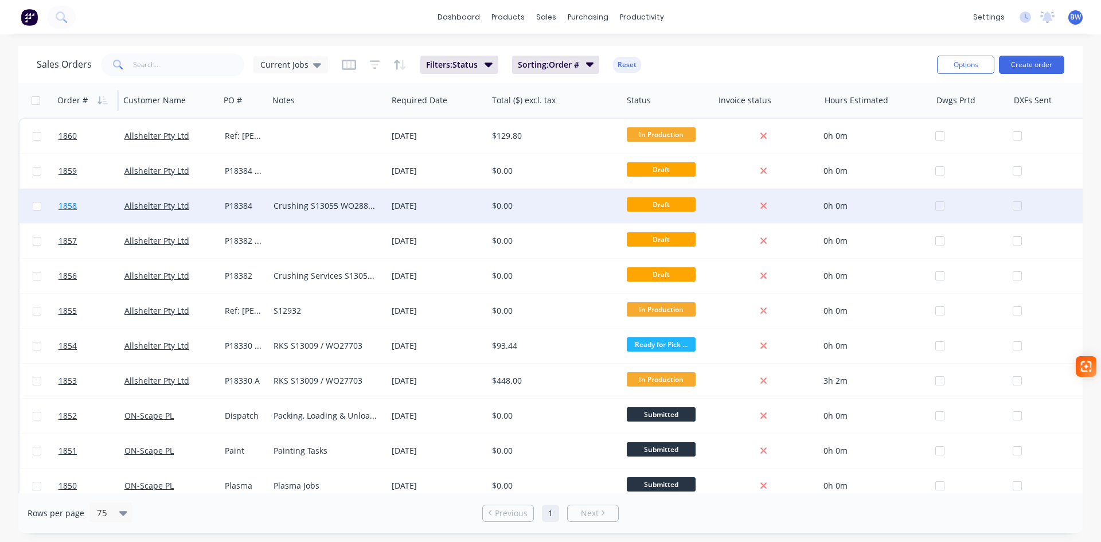
click at [68, 206] on span "1858" at bounding box center [67, 205] width 18 height 11
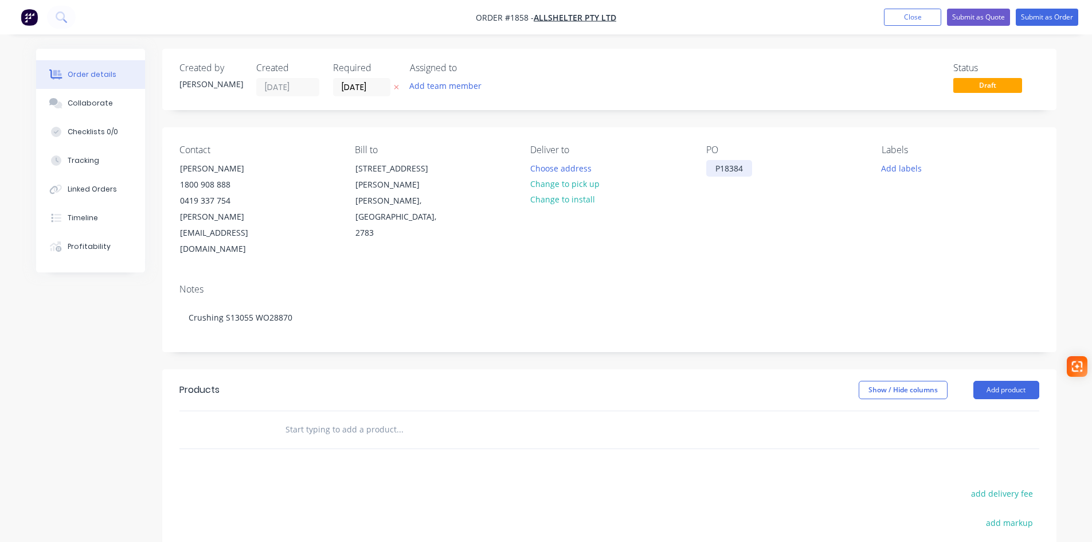
click at [714, 170] on div "P18384" at bounding box center [729, 168] width 46 height 17
click at [576, 169] on button "Choose address" at bounding box center [560, 167] width 73 height 15
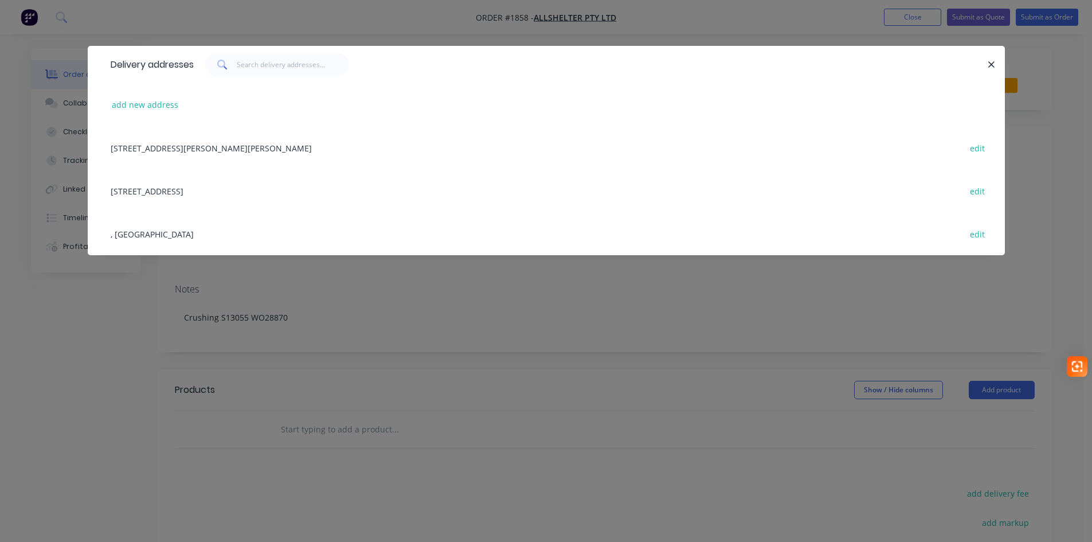
click at [283, 189] on div "52 Quarry Road, ERSKINE PARK, New South Wales, Australia, 2759 edit" at bounding box center [546, 190] width 883 height 43
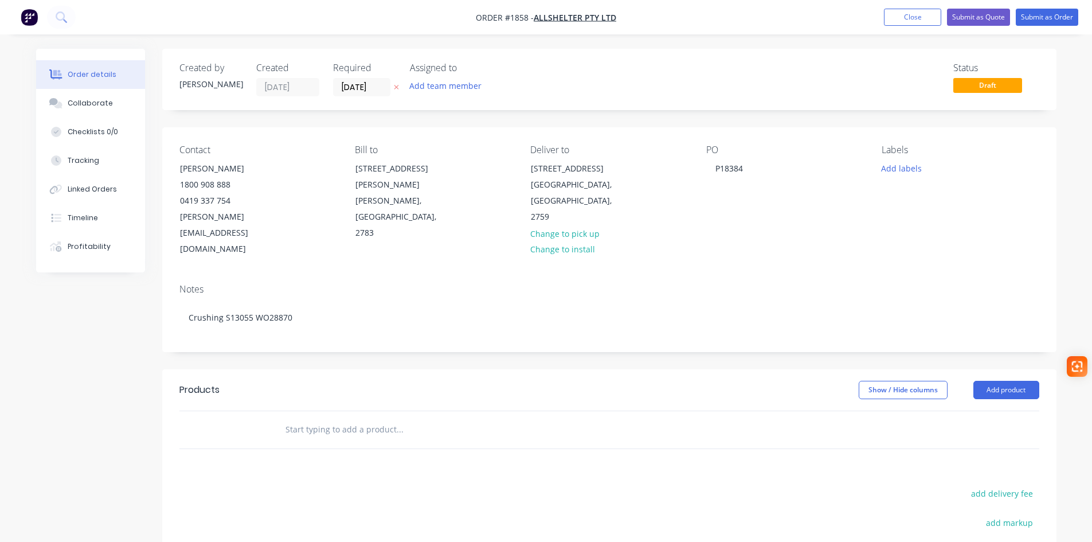
click at [326, 418] on input "text" at bounding box center [399, 429] width 229 height 23
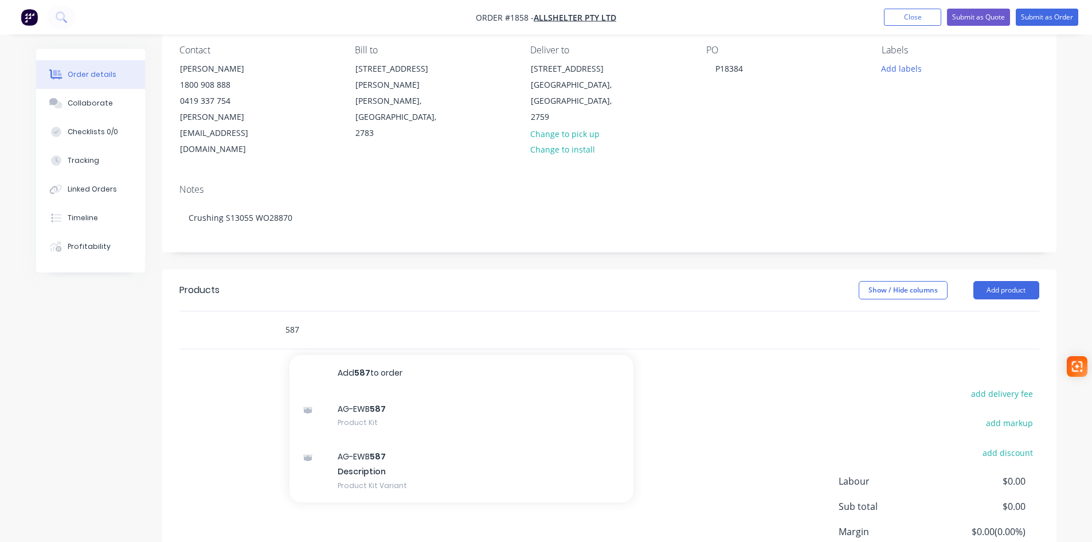
scroll to position [115, 0]
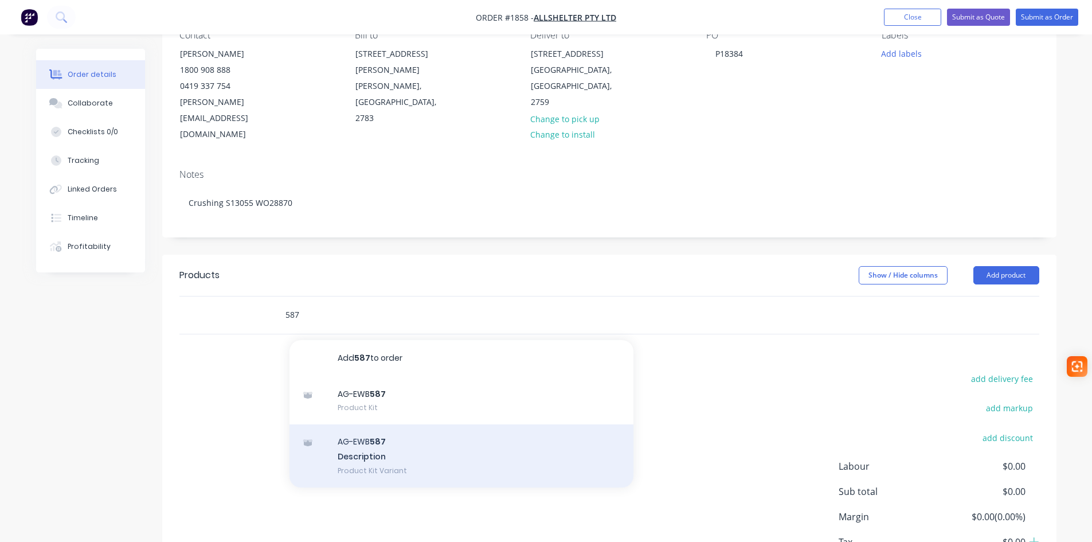
type input "587"
click at [395, 429] on div "AG-EWB 587 Description Product Kit Variant" at bounding box center [462, 455] width 344 height 63
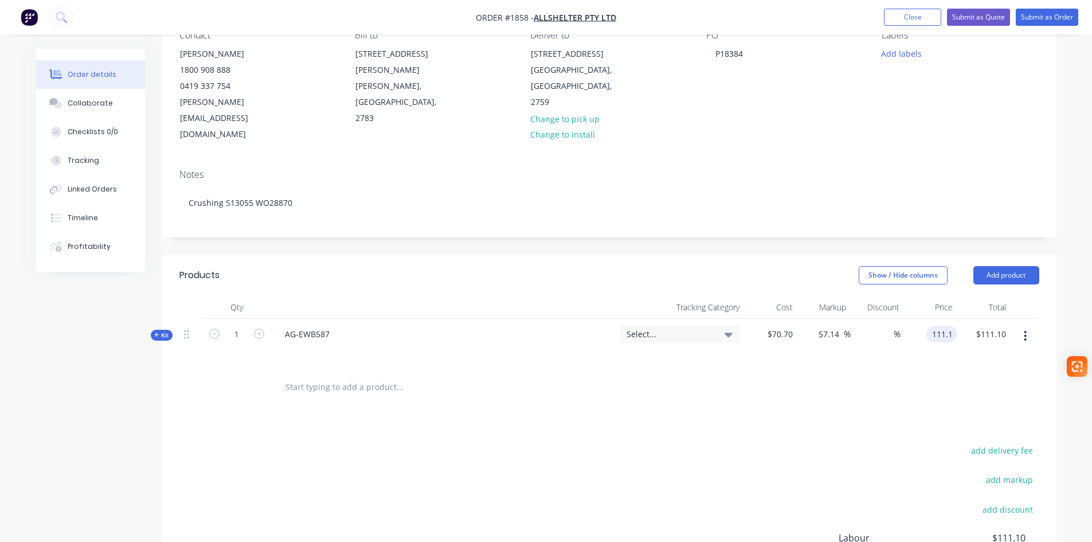
click at [927, 326] on div "111.1 111.1" at bounding box center [942, 334] width 31 height 17
type input "112.00"
type input "58.42"
type input "$112.00"
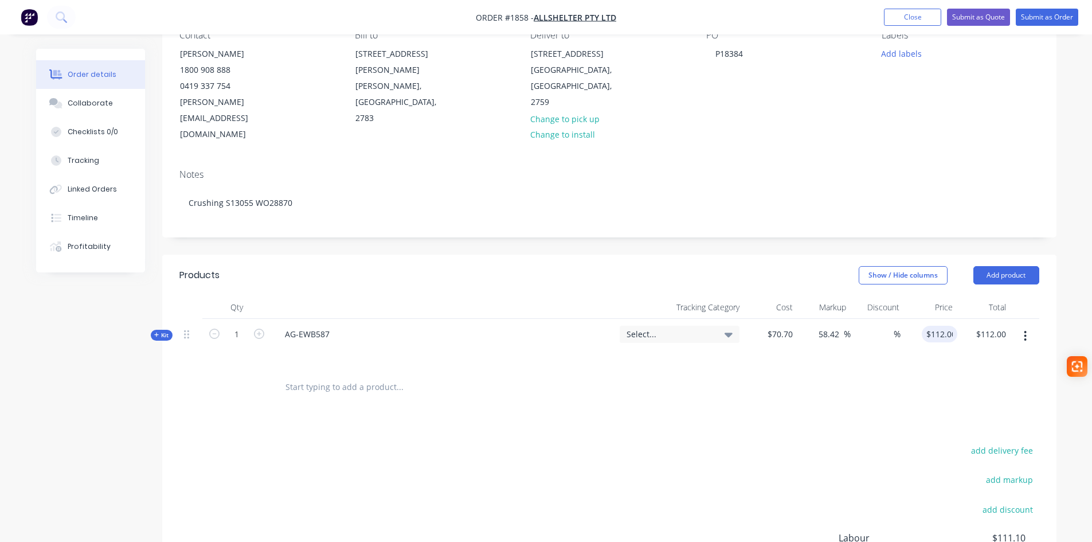
click at [693, 326] on div "Select..." at bounding box center [680, 334] width 120 height 17
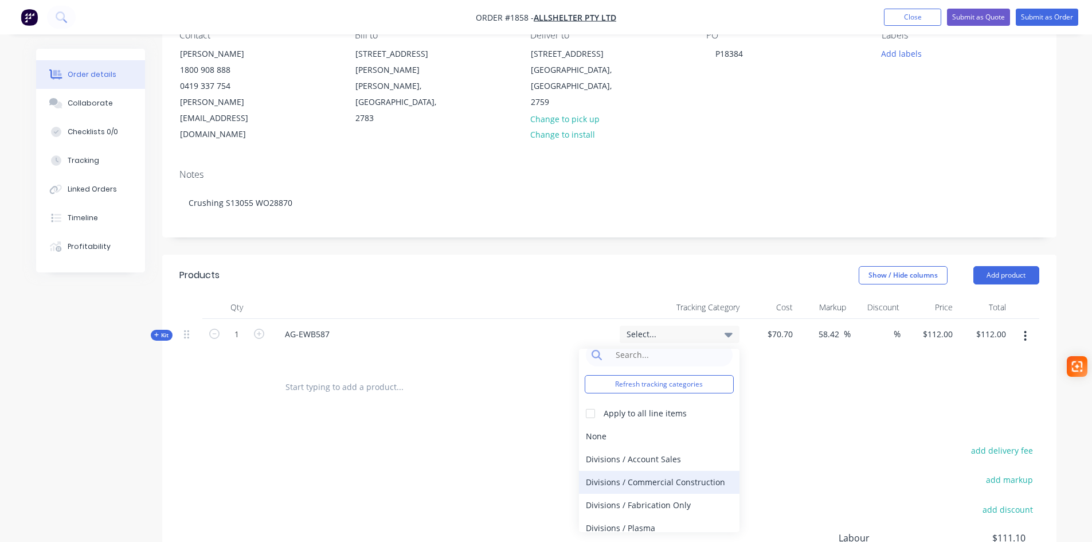
scroll to position [21, 0]
click at [674, 486] on div "Divisions / Fabrication Only" at bounding box center [659, 497] width 161 height 23
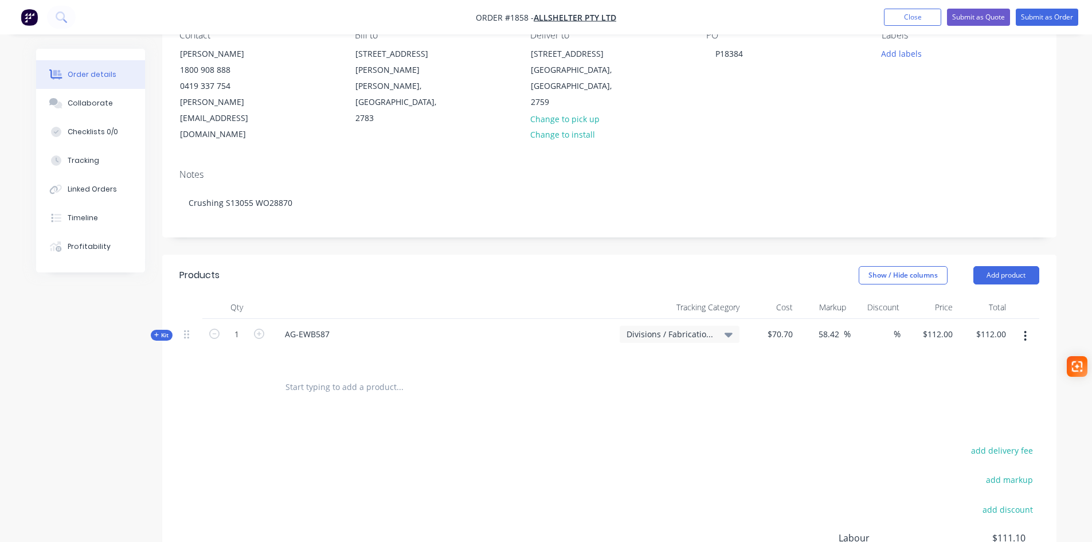
click at [298, 376] on input "text" at bounding box center [399, 387] width 229 height 23
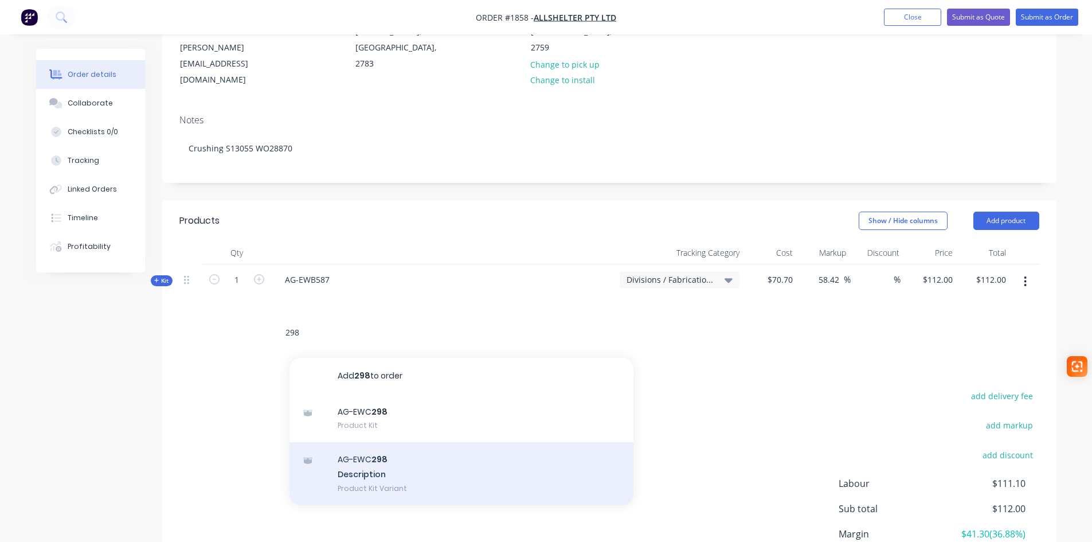
scroll to position [172, 0]
type input "298"
click at [371, 439] on div "AG-EWC 298 Description Product Kit Variant" at bounding box center [462, 470] width 344 height 63
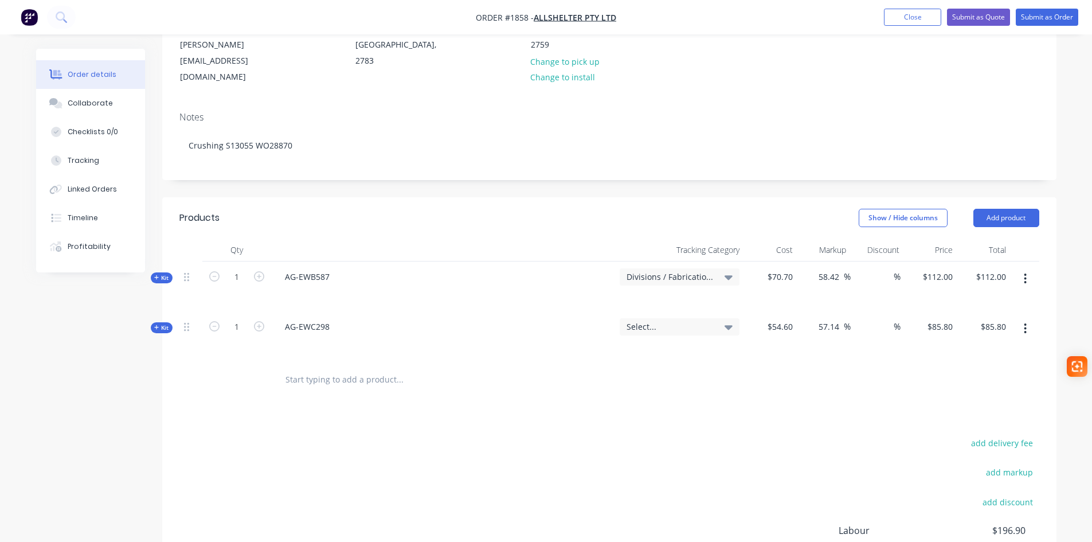
click at [704, 321] on span "Select..." at bounding box center [670, 327] width 87 height 12
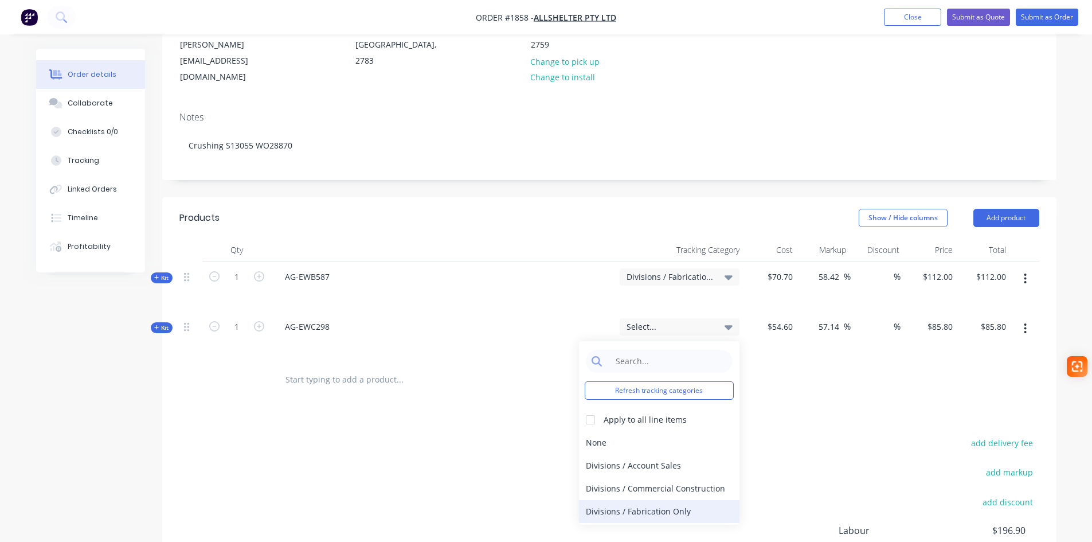
click at [657, 500] on div "Divisions / Fabrication Only" at bounding box center [659, 511] width 161 height 23
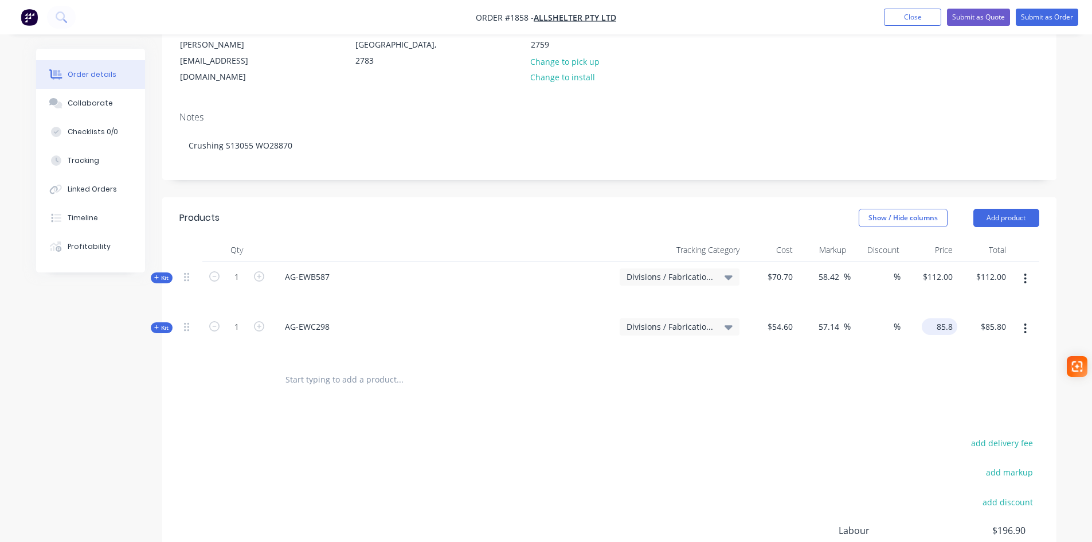
click at [929, 311] on div "85.8 $85.80" at bounding box center [930, 336] width 53 height 50
type input "86.00"
type input "57.51"
type input "$86.00"
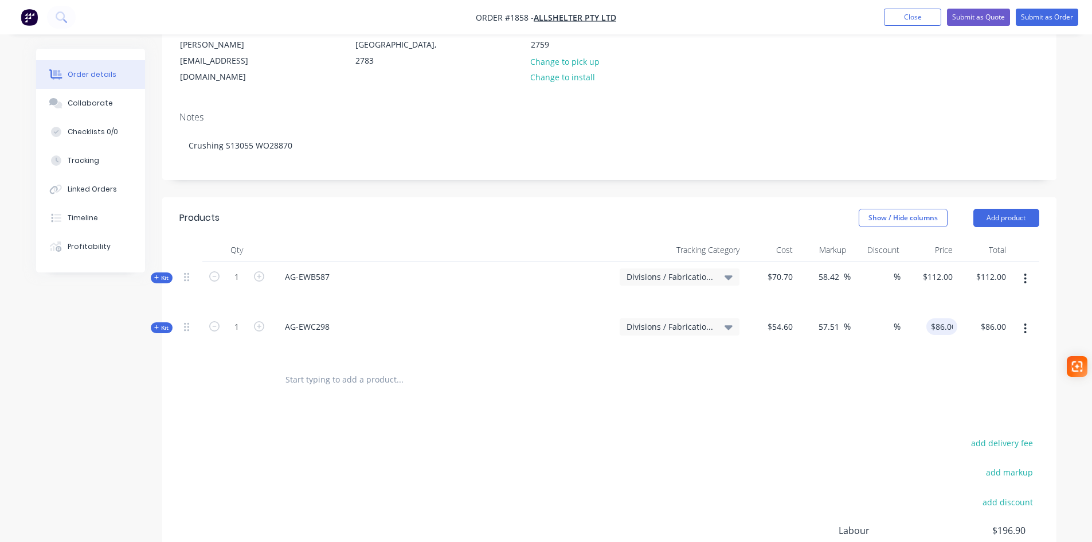
click at [297, 368] on input "text" at bounding box center [399, 379] width 229 height 23
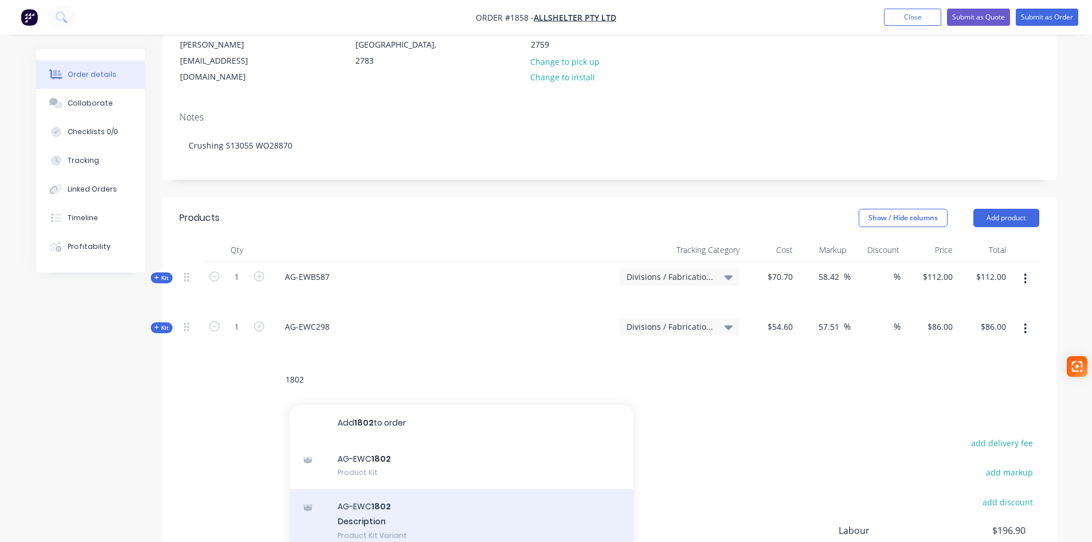
type input "1802"
click at [374, 489] on div "AG-EWC 1802 Description Product Kit Variant" at bounding box center [462, 520] width 344 height 63
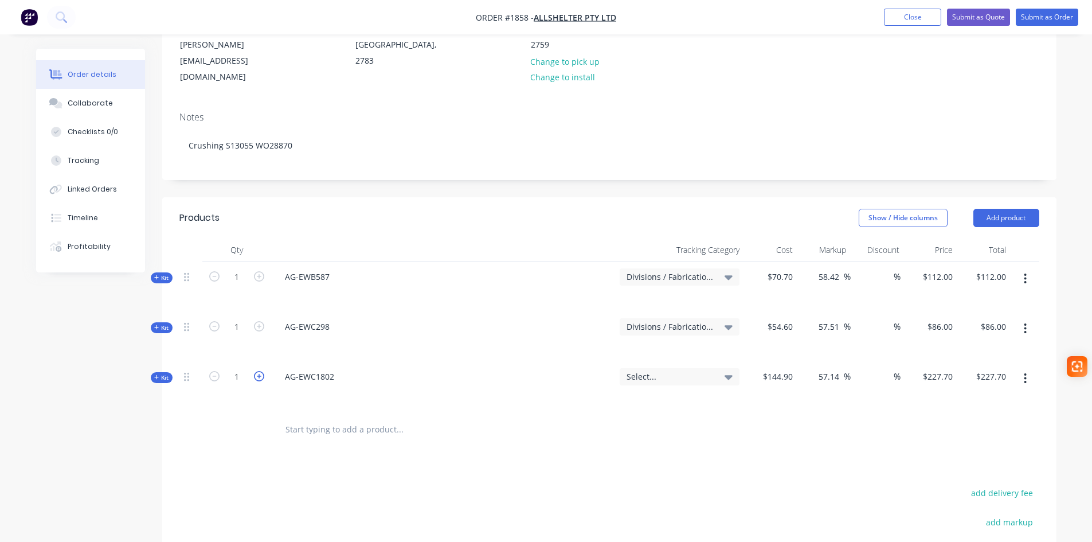
click at [263, 371] on icon "button" at bounding box center [259, 376] width 10 height 10
type input "2"
type input "$455.40"
click at [725, 370] on icon at bounding box center [729, 376] width 8 height 13
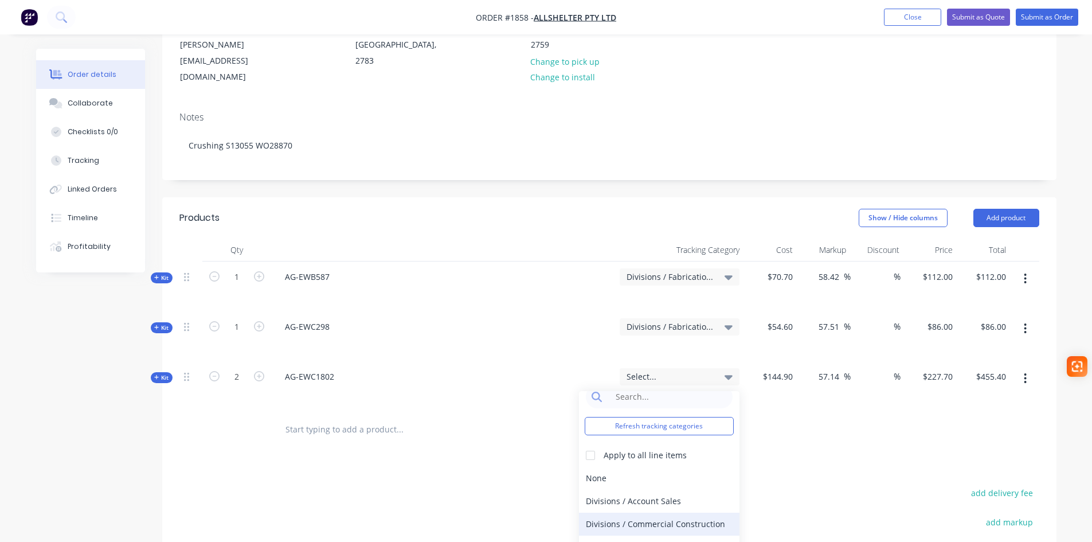
scroll to position [21, 0]
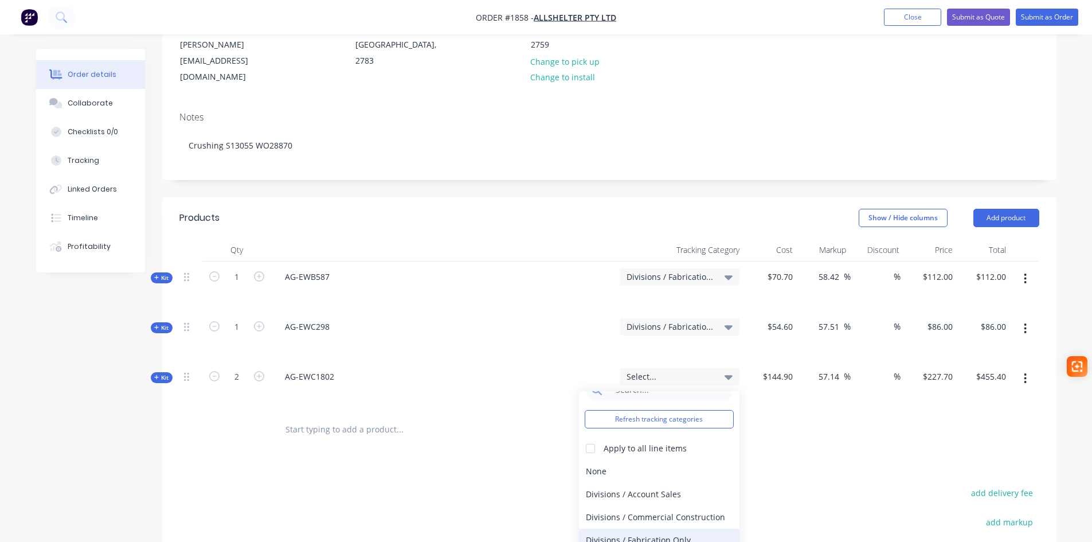
click at [668, 529] on div "Divisions / Fabrication Only" at bounding box center [659, 540] width 161 height 23
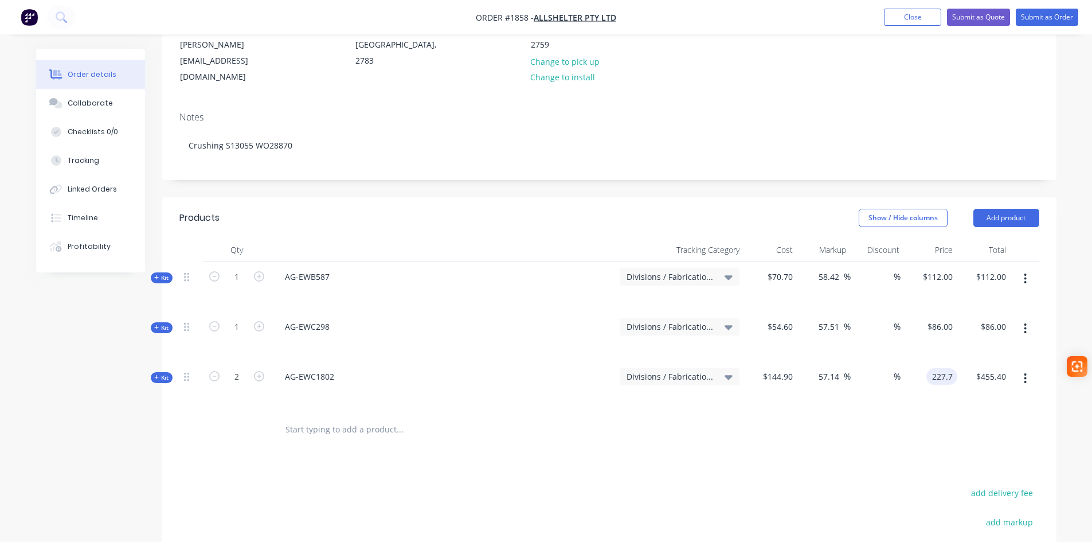
click at [943, 368] on input "227.7" at bounding box center [944, 376] width 26 height 17
type input "228"
type input "57.35"
type input "$228.00"
type input "$456.00"
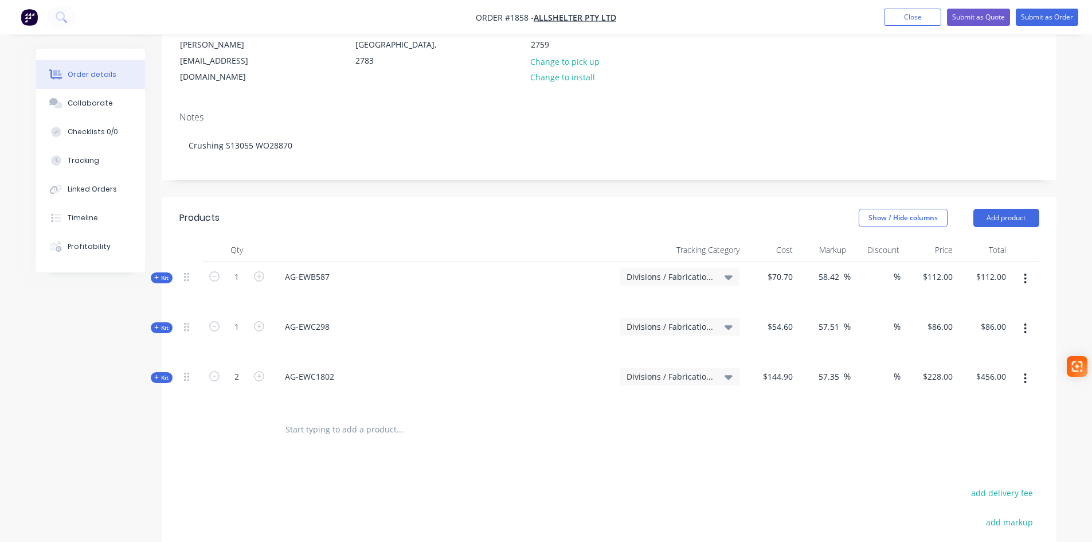
click at [311, 418] on input "text" at bounding box center [399, 429] width 229 height 23
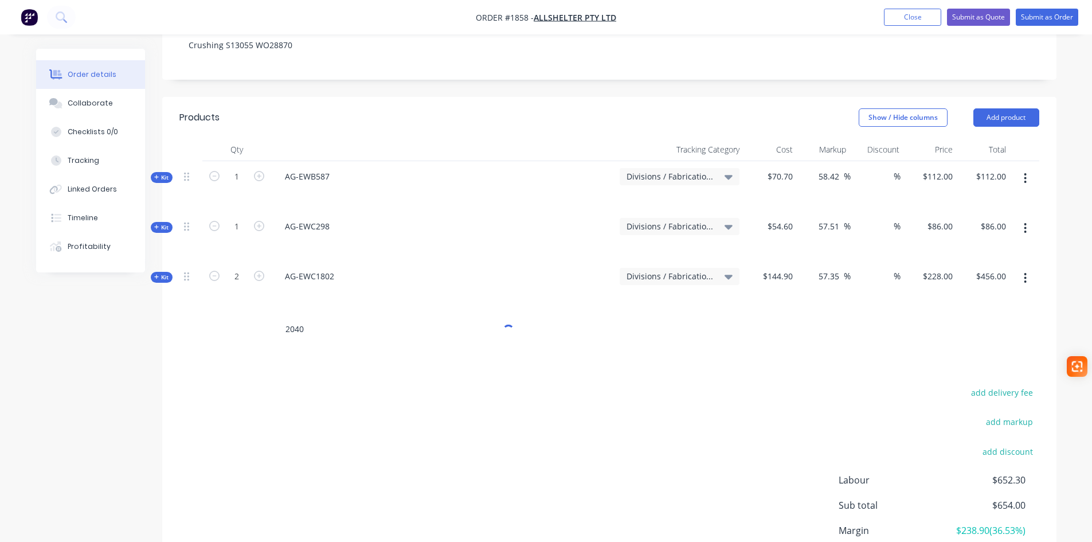
scroll to position [287, 0]
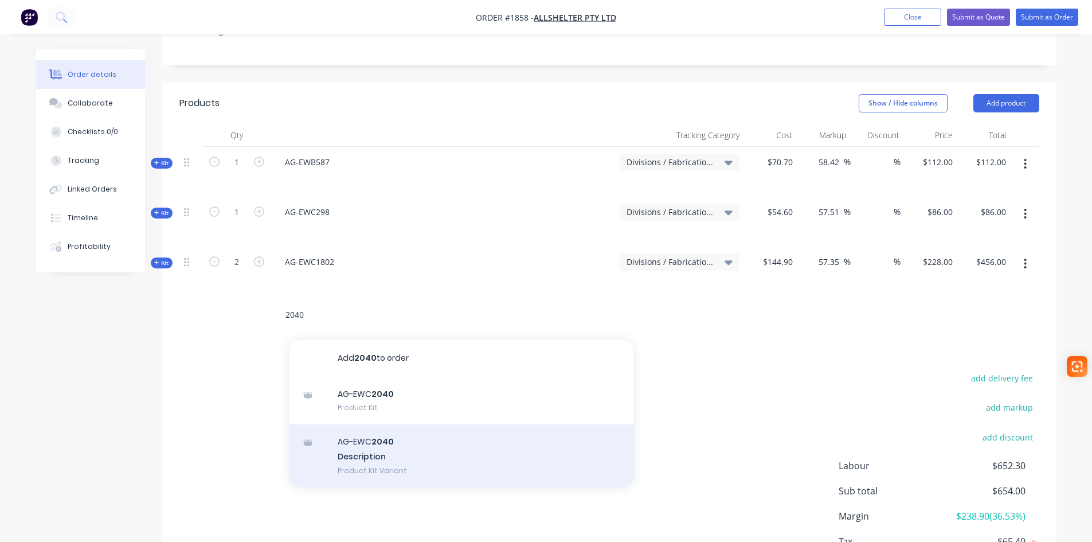
type input "2040"
click at [357, 424] on div "AG-EWC 2040 Description Product Kit Variant" at bounding box center [462, 455] width 344 height 63
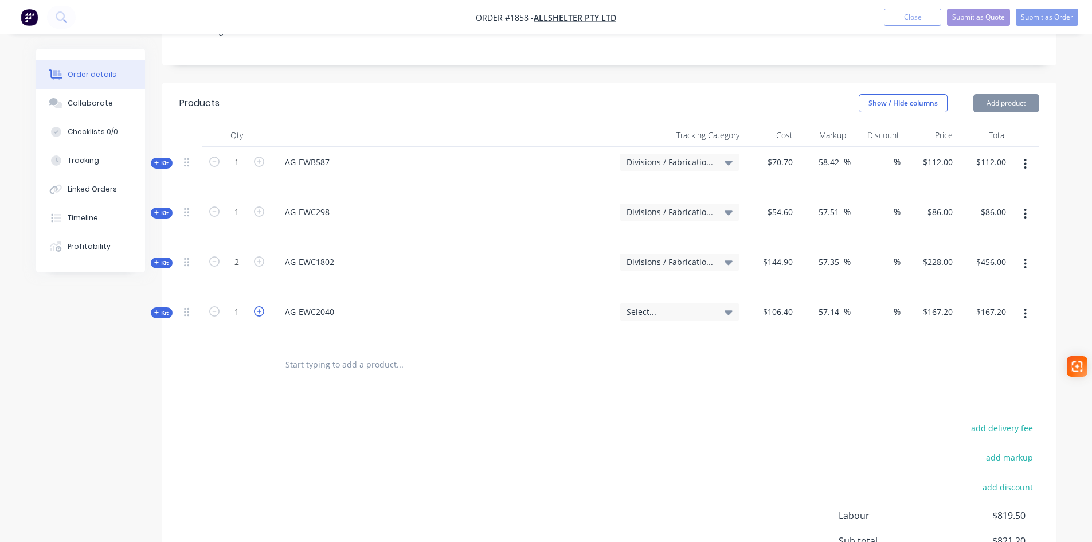
click at [257, 306] on icon "button" at bounding box center [259, 311] width 10 height 10
type input "2"
type input "$334.40"
click at [699, 306] on span "Select..." at bounding box center [670, 312] width 87 height 12
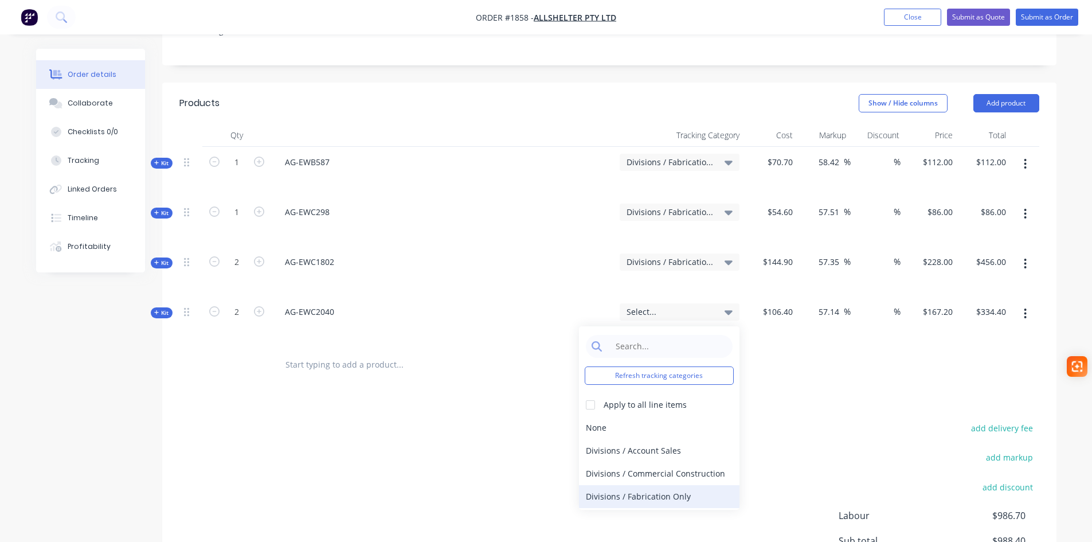
drag, startPoint x: 671, startPoint y: 465, endPoint x: 881, endPoint y: 360, distance: 234.1
click at [671, 485] on div "Divisions / Fabrication Only" at bounding box center [659, 496] width 161 height 23
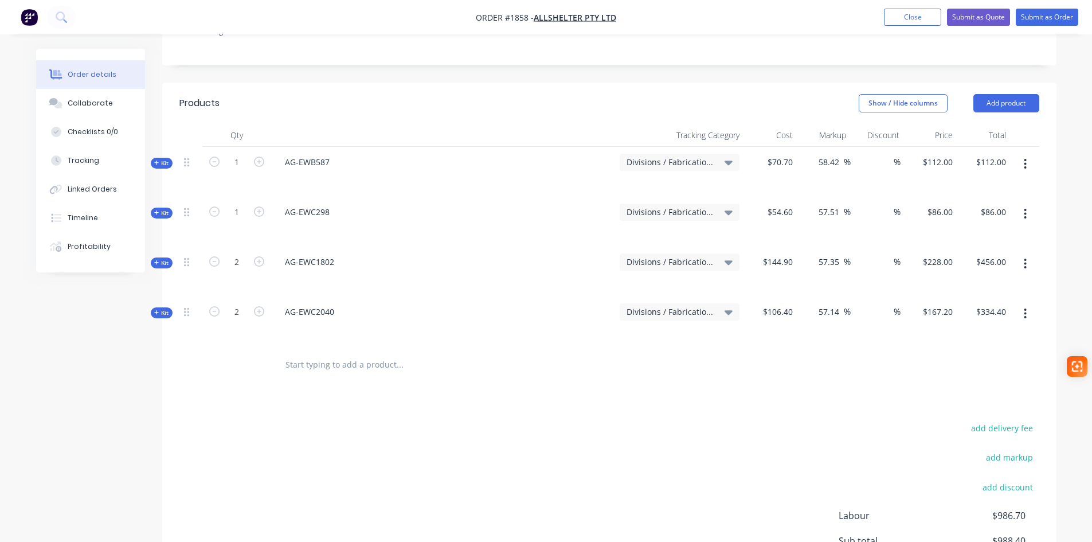
click at [958, 296] on div "$334.40 $334.40" at bounding box center [984, 321] width 53 height 50
click at [945, 303] on input "167.2" at bounding box center [944, 311] width 26 height 17
type input "168.00"
click at [310, 353] on input "text" at bounding box center [399, 364] width 229 height 23
type input "57.89"
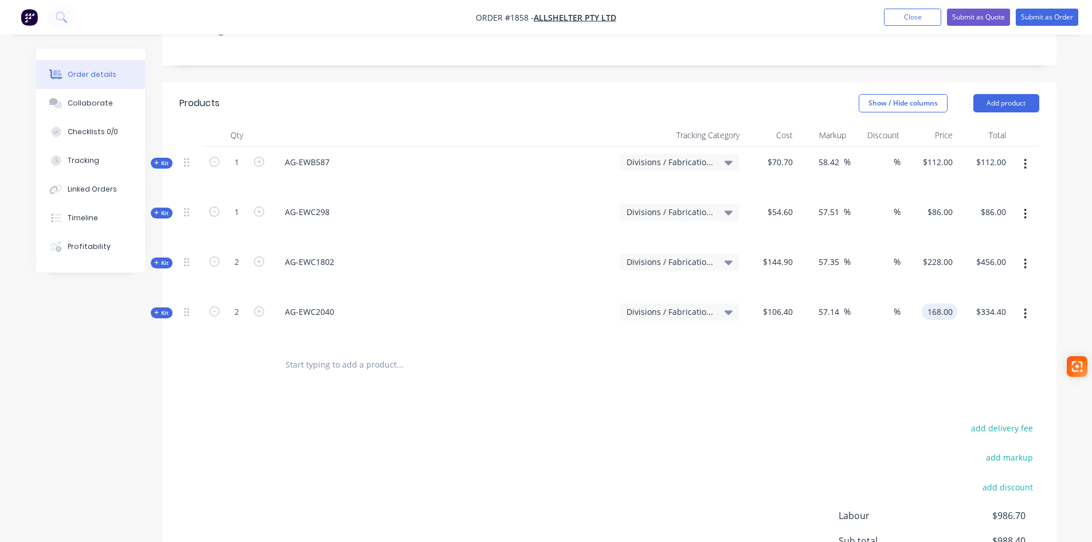
type input "$168.00"
type input "$336.00"
drag, startPoint x: 214, startPoint y: 278, endPoint x: 221, endPoint y: 299, distance: 22.3
click at [214, 306] on icon "button" at bounding box center [214, 311] width 10 height 10
type input "1"
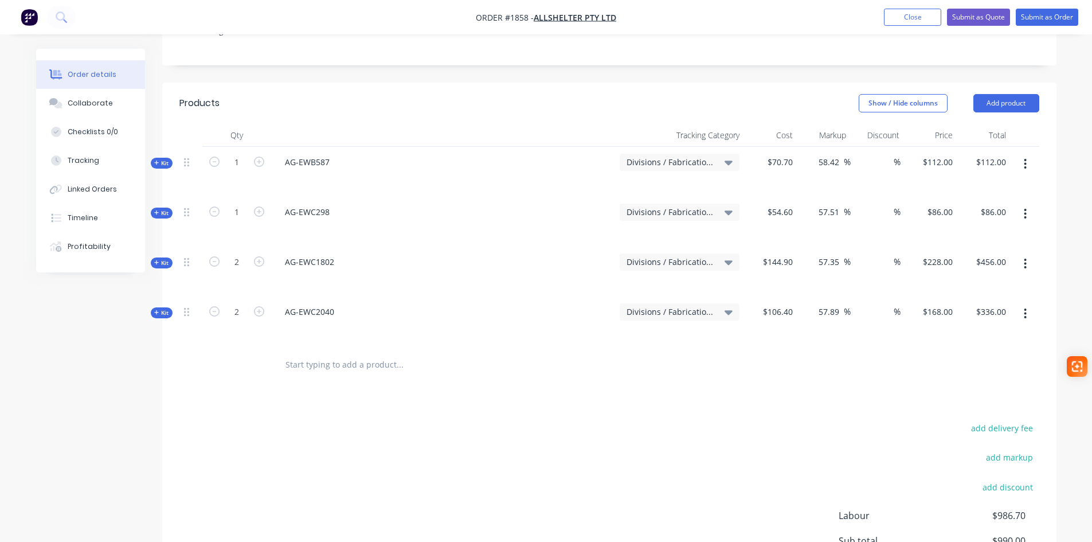
type input "$168.00"
click at [299, 353] on input "text" at bounding box center [399, 364] width 229 height 23
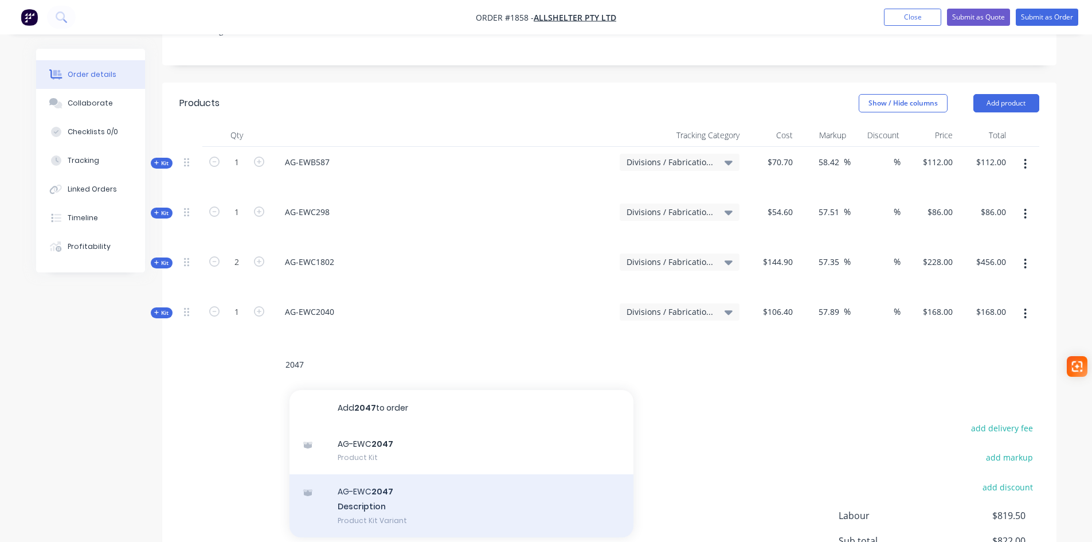
type input "2047"
click at [377, 474] on div "AG-EWC 2047 Description Product Kit Variant" at bounding box center [462, 505] width 344 height 63
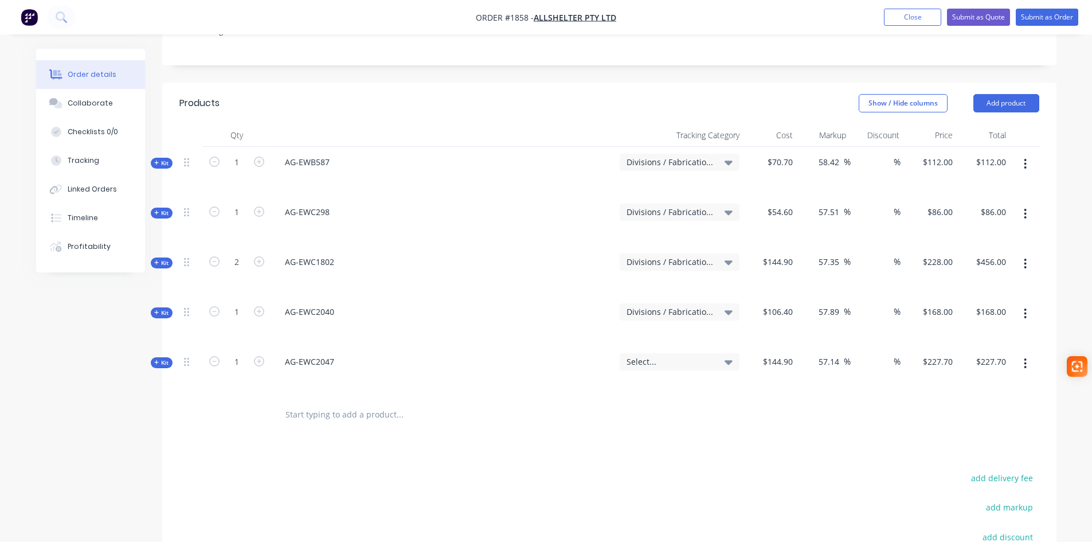
click at [658, 355] on span "Select..." at bounding box center [670, 361] width 87 height 12
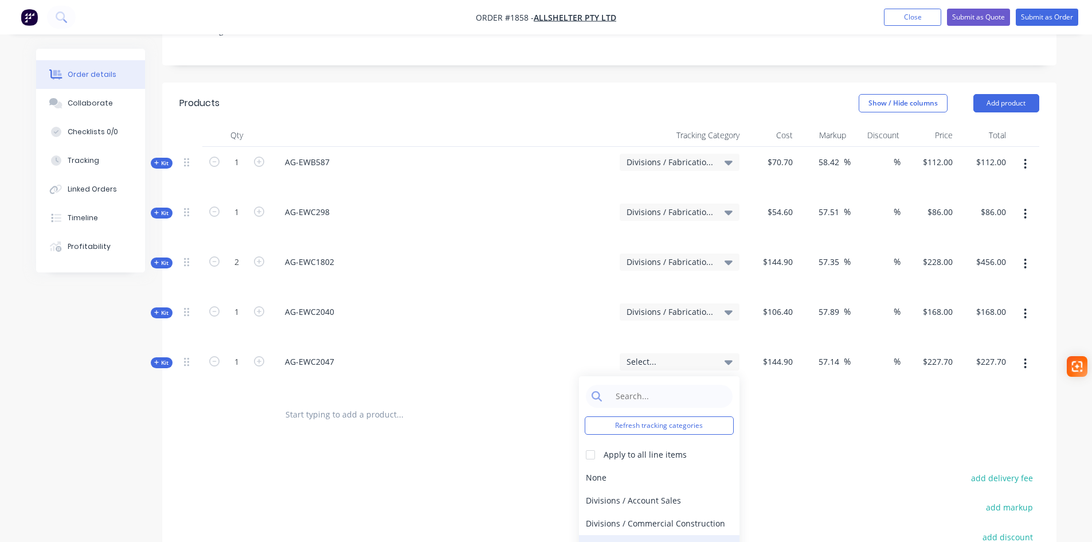
click at [667, 535] on div "Divisions / Fabrication Only" at bounding box center [659, 546] width 161 height 23
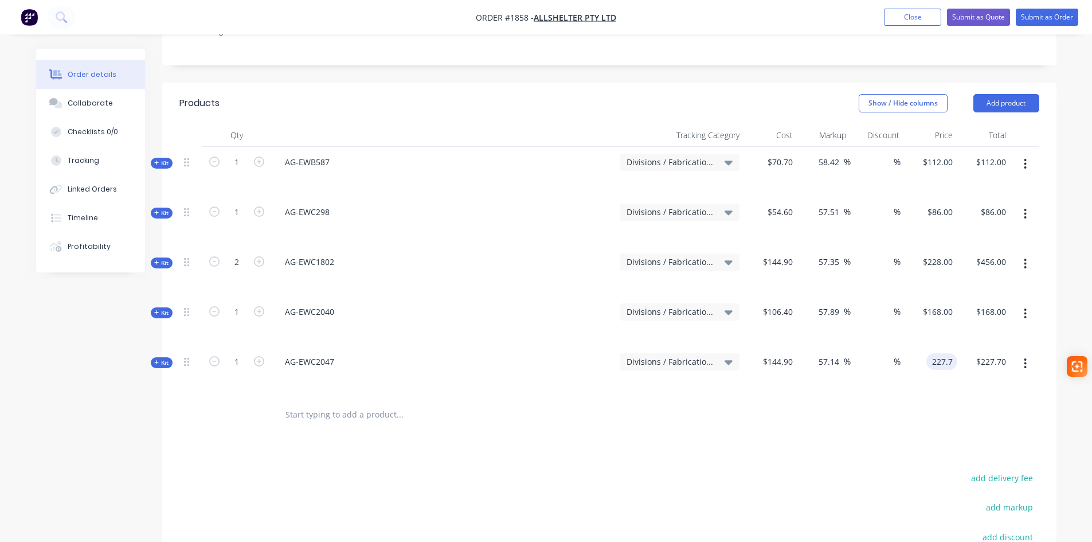
click at [944, 353] on input "227.7" at bounding box center [944, 361] width 26 height 17
type input "228"
type input "57.35"
type input "$228.00"
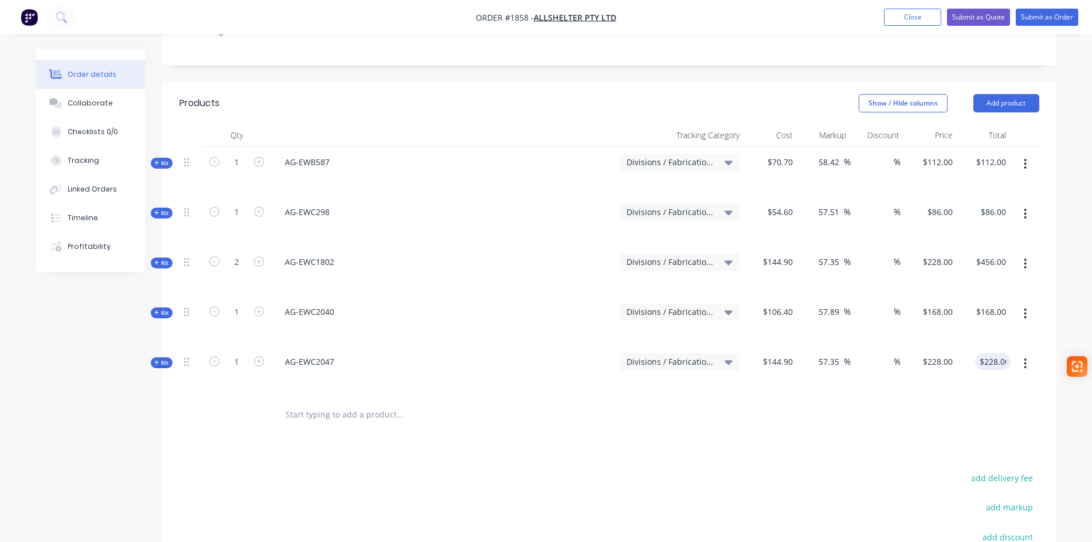
click at [321, 403] on input "text" at bounding box center [399, 414] width 229 height 23
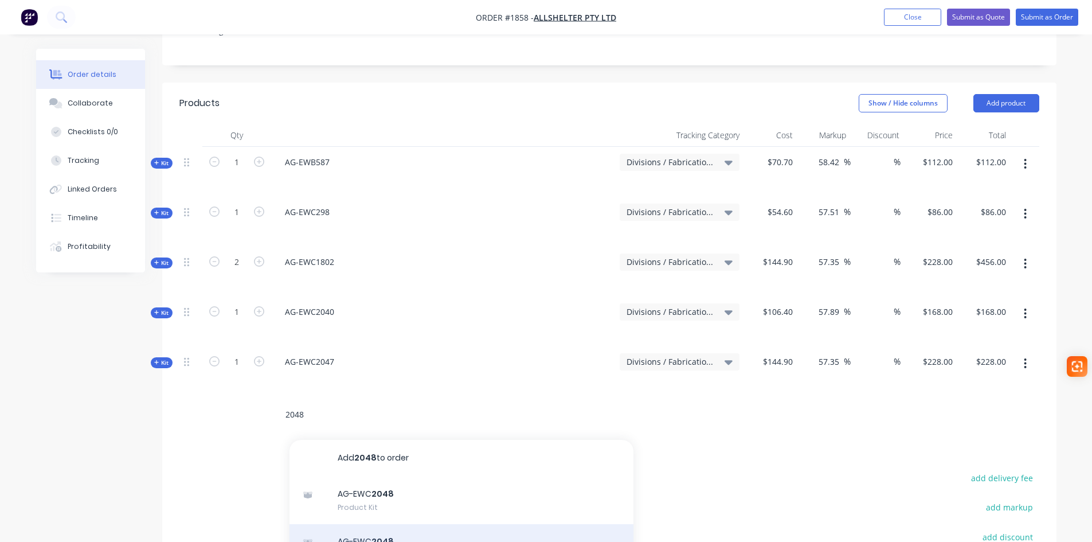
type input "2048"
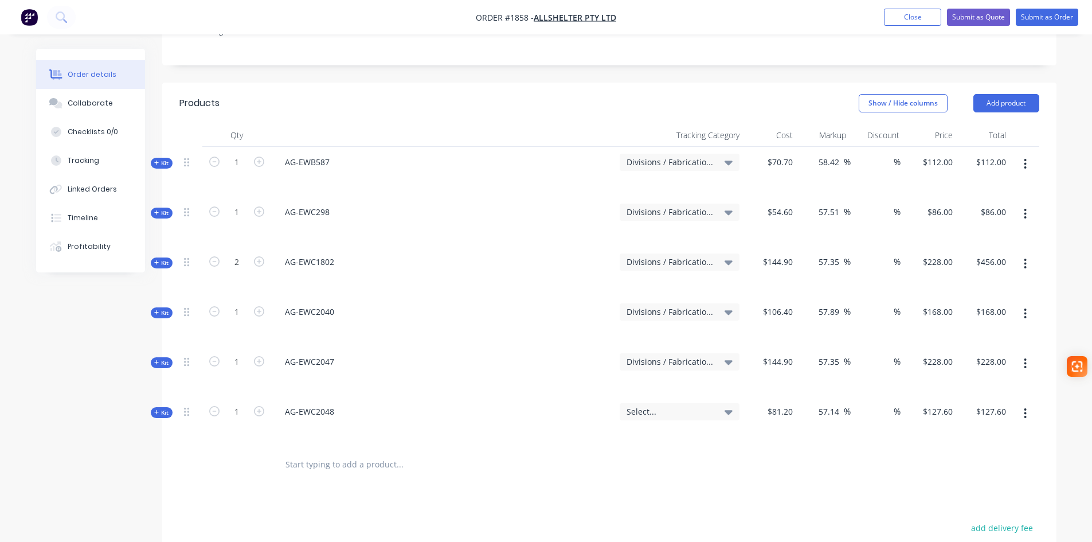
click at [701, 405] on span "Select..." at bounding box center [670, 411] width 87 height 12
click at [931, 403] on input "127.6" at bounding box center [944, 411] width 26 height 17
type input "128"
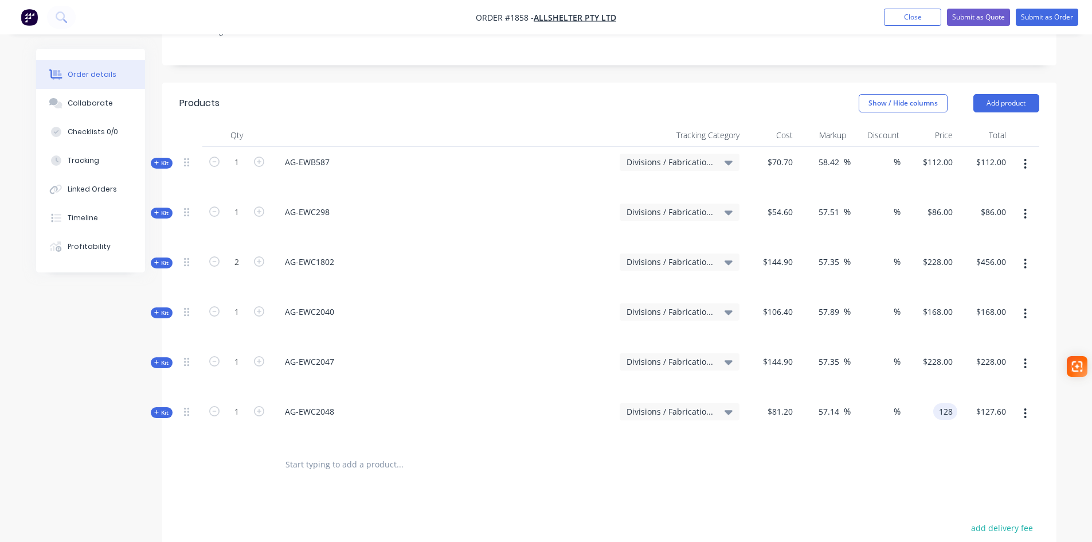
type input "57.64"
type input "$128.00"
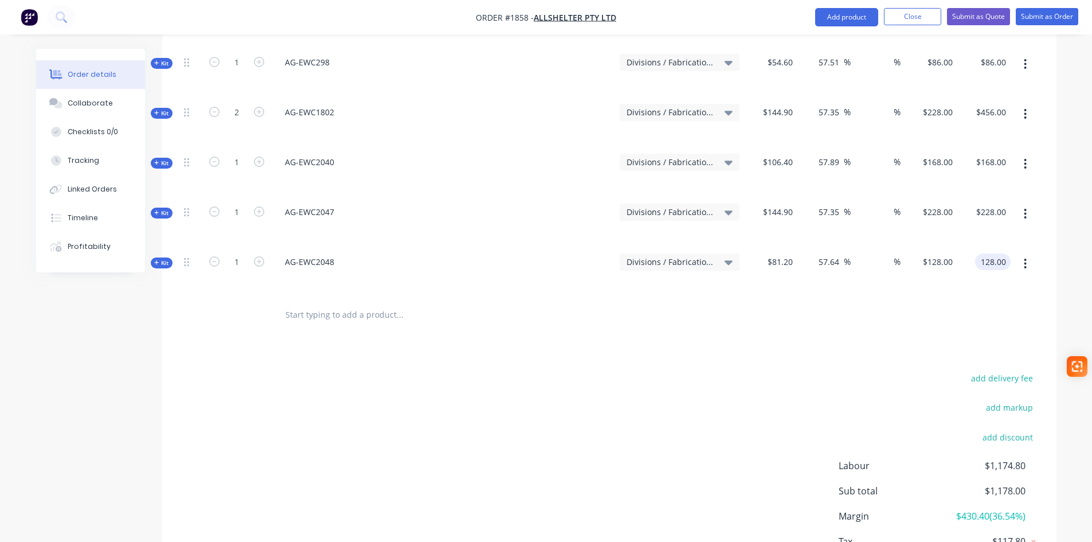
scroll to position [459, 0]
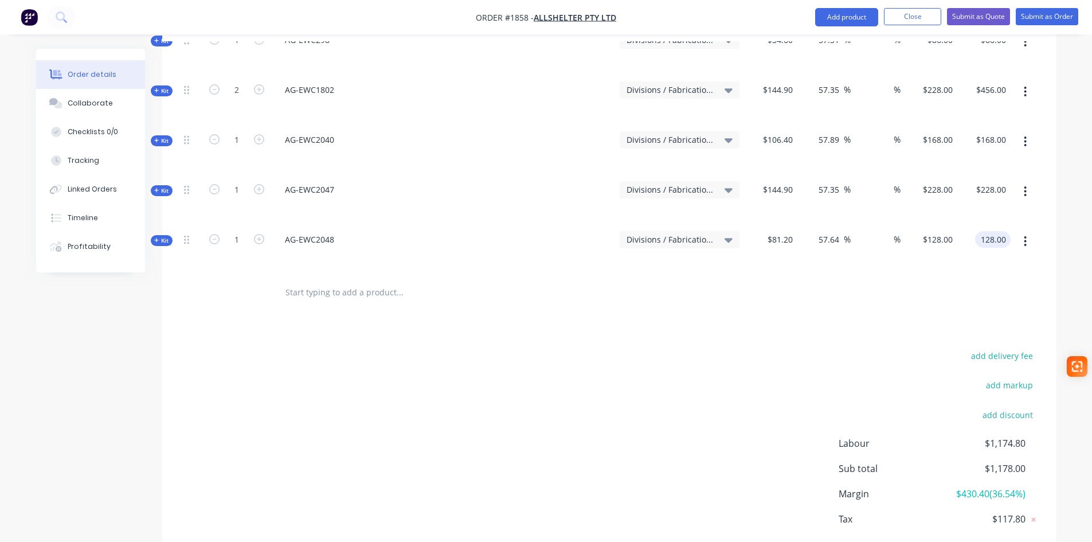
type input "$128.00"
click at [344, 281] on input "text" at bounding box center [399, 292] width 229 height 23
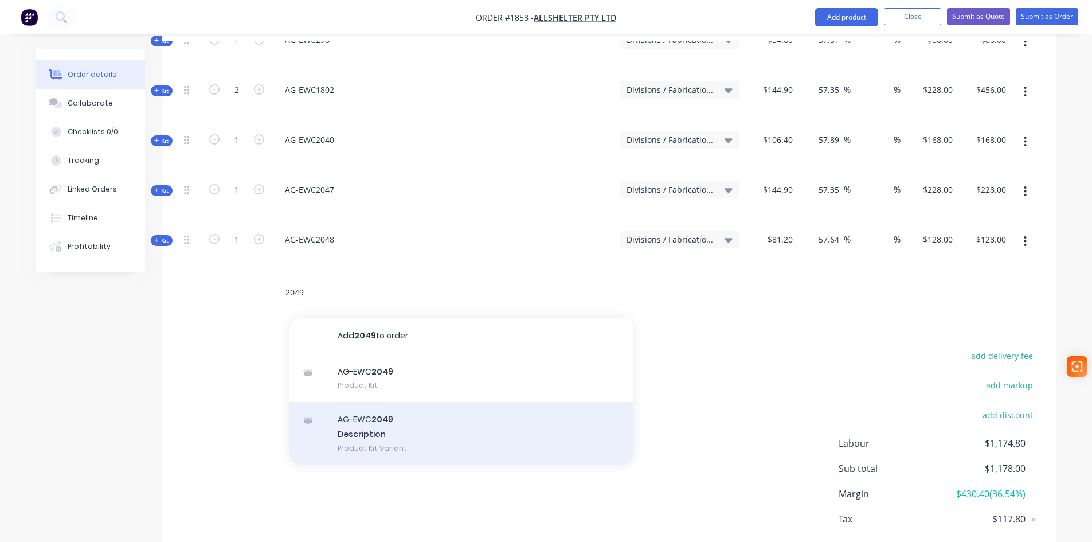
type input "2049"
click at [359, 411] on div "AG-EWC 2049 Description Product Kit Variant" at bounding box center [462, 433] width 344 height 63
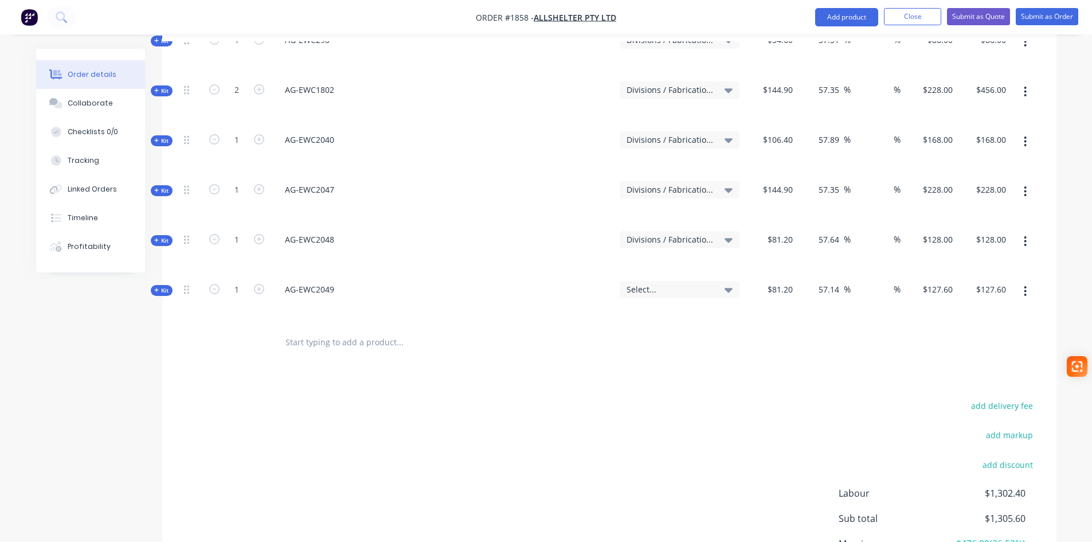
click at [704, 283] on span "Select..." at bounding box center [670, 289] width 87 height 12
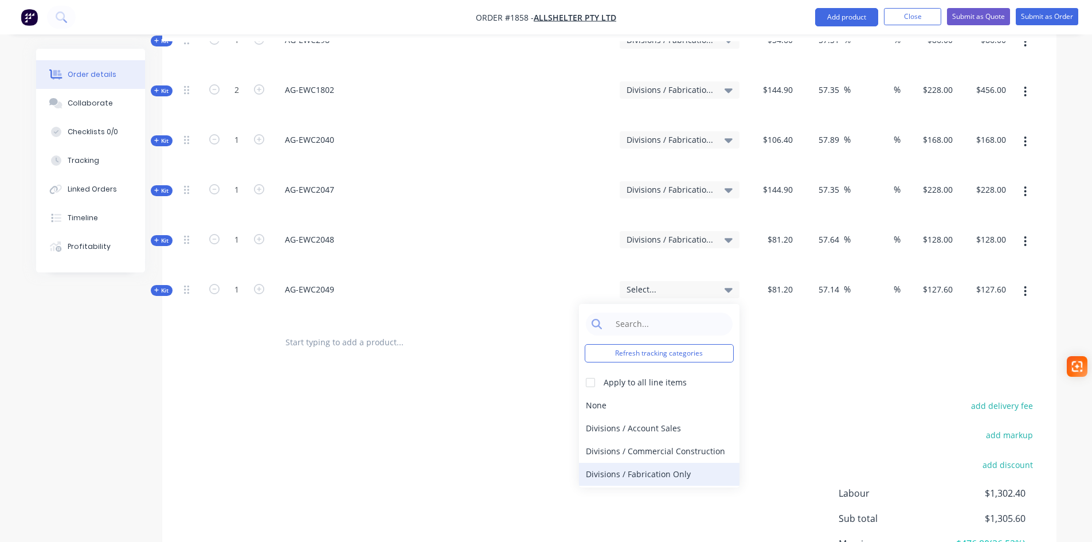
click at [653, 463] on div "Divisions / Fabrication Only" at bounding box center [659, 474] width 161 height 23
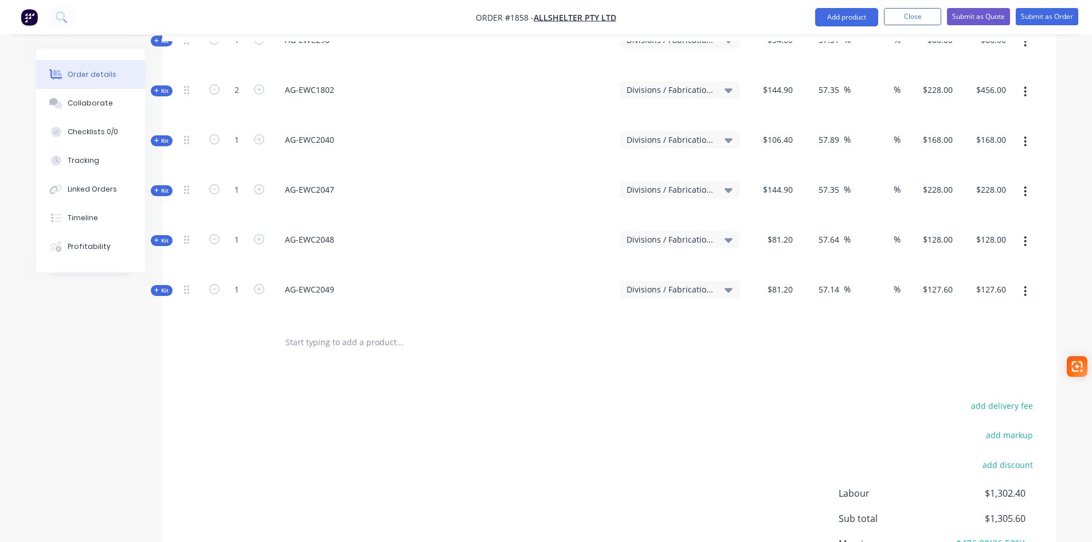
click at [318, 331] on input "text" at bounding box center [399, 342] width 229 height 23
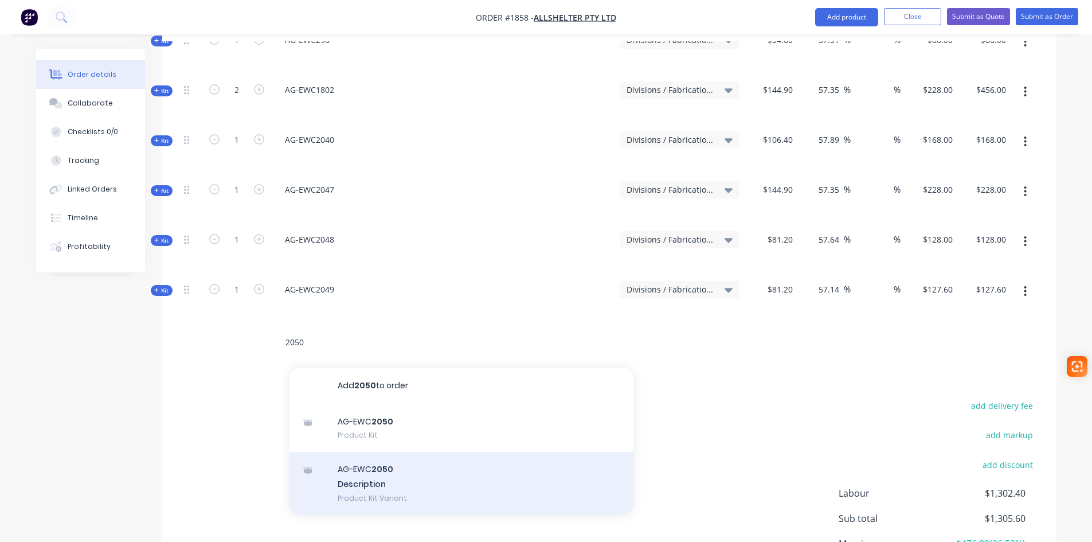
type input "2050"
click at [413, 460] on div "AG-EWC 2050 Description Product Kit Variant" at bounding box center [462, 483] width 344 height 63
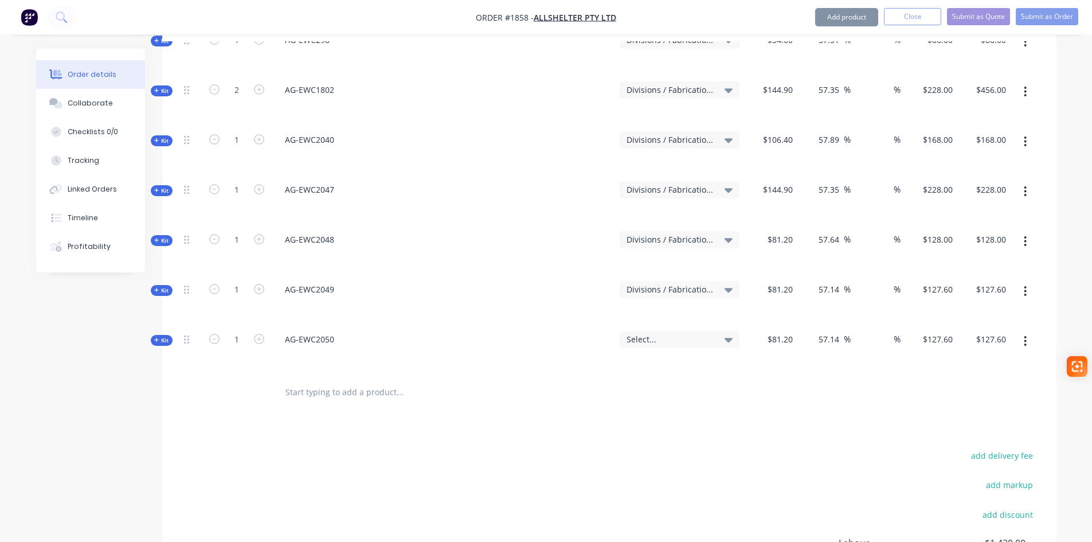
click at [676, 333] on span "Select..." at bounding box center [670, 339] width 87 height 12
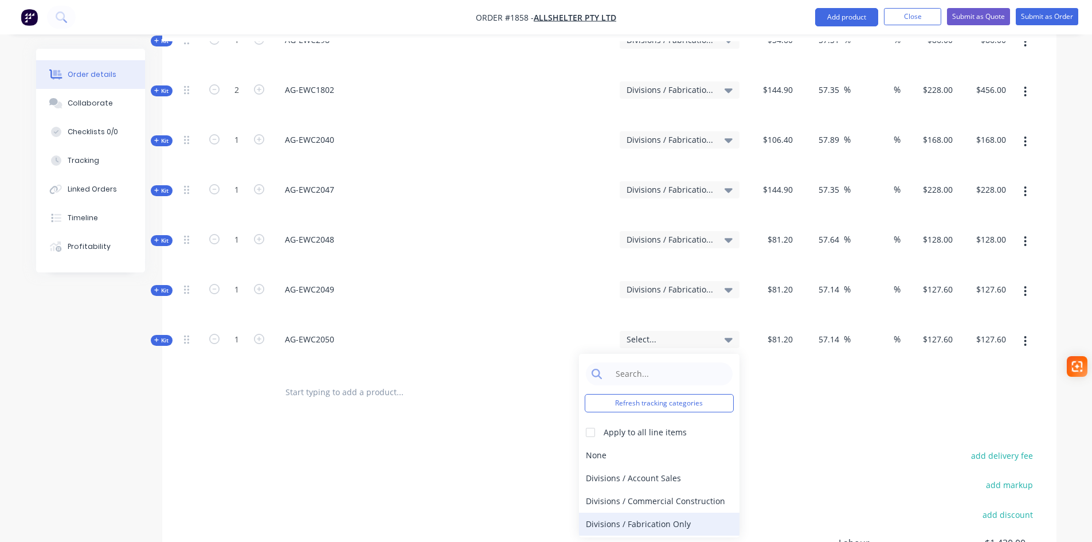
click at [680, 513] on div "Divisions / Fabrication Only" at bounding box center [659, 524] width 161 height 23
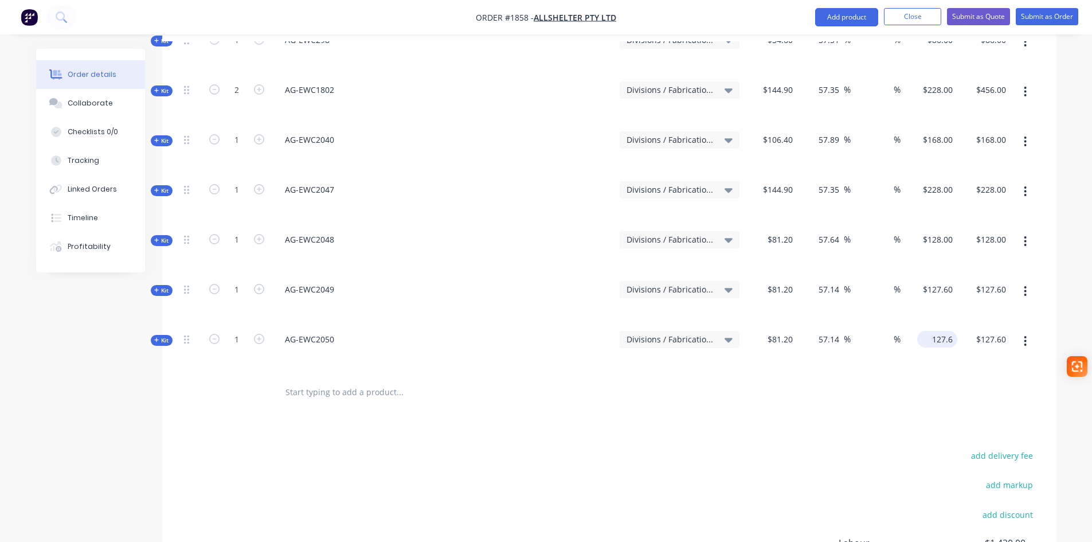
click at [925, 324] on div "127.6 $127.60" at bounding box center [930, 349] width 53 height 50
type input "128"
type input "127.6"
type input "57.64"
type input "$128.00"
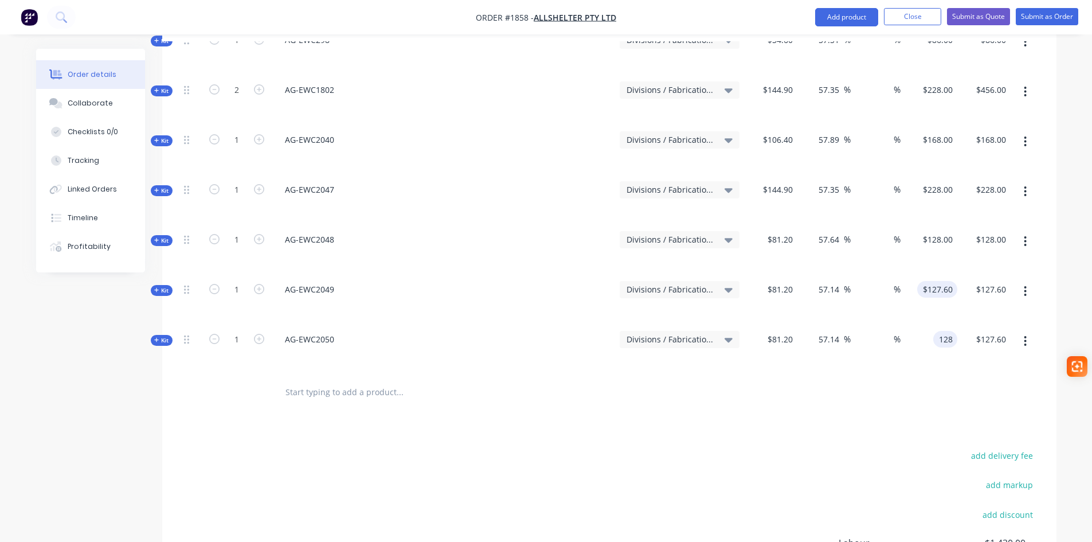
type input "$128.00"
click at [944, 281] on input "127.6" at bounding box center [940, 289] width 36 height 17
type input "128"
type input "57.64"
type input "$128.00"
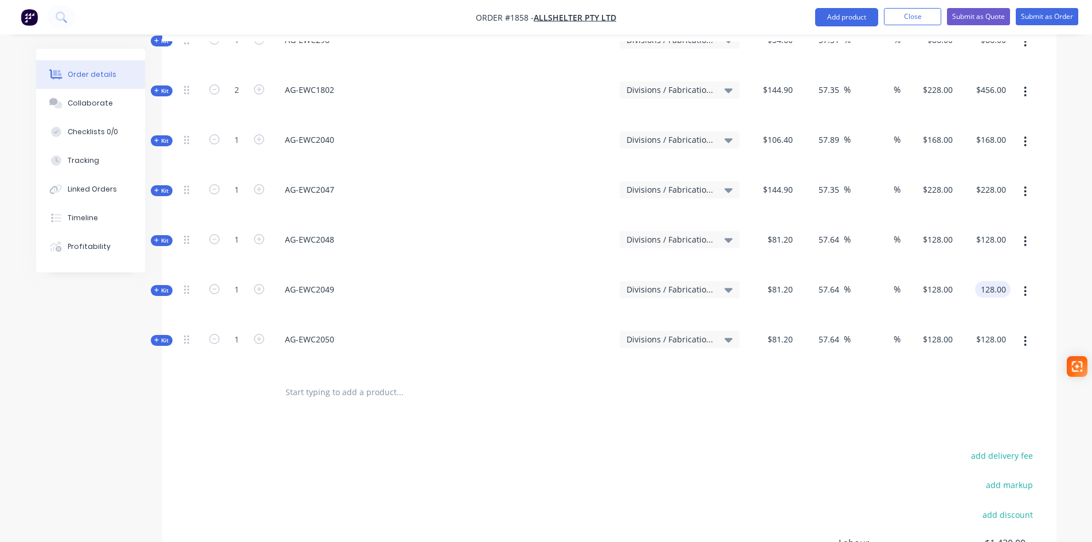
type input "$128.00"
click at [294, 381] on input "text" at bounding box center [399, 392] width 229 height 23
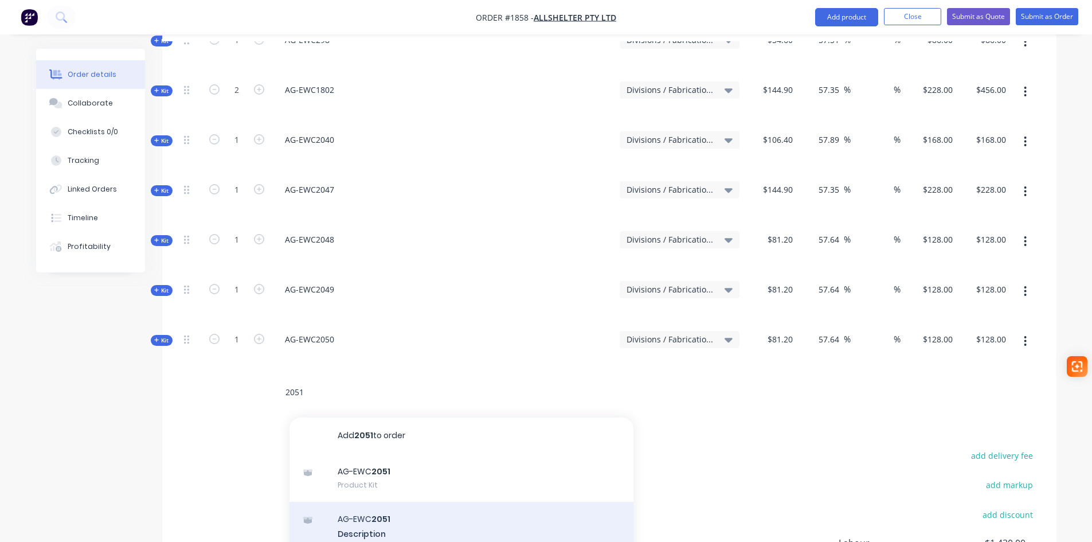
type input "2051"
click at [353, 502] on div "AG-EWC 2051 Description Product Kit Variant" at bounding box center [462, 533] width 344 height 63
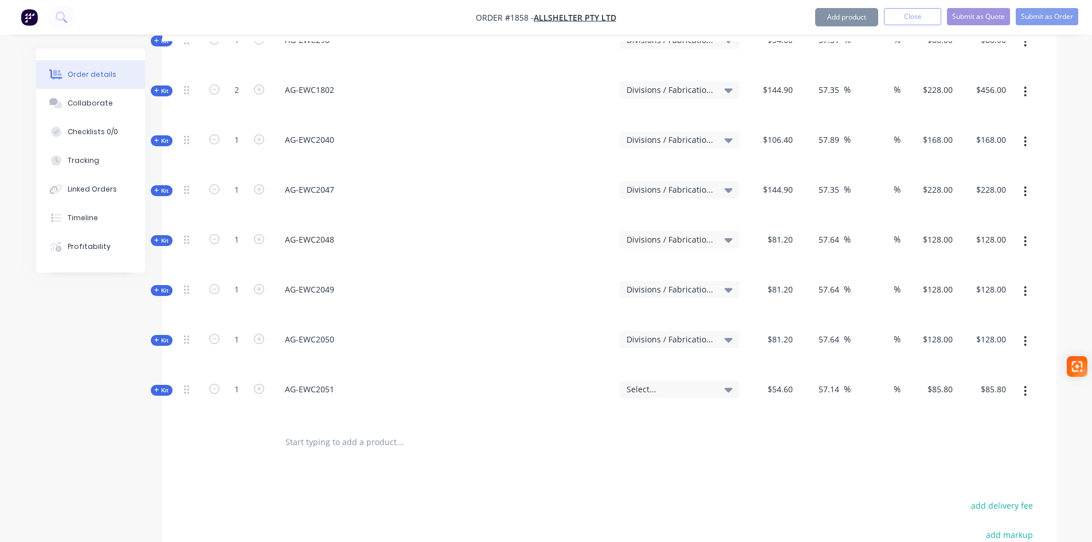
click at [725, 381] on div "Select..." at bounding box center [680, 389] width 120 height 17
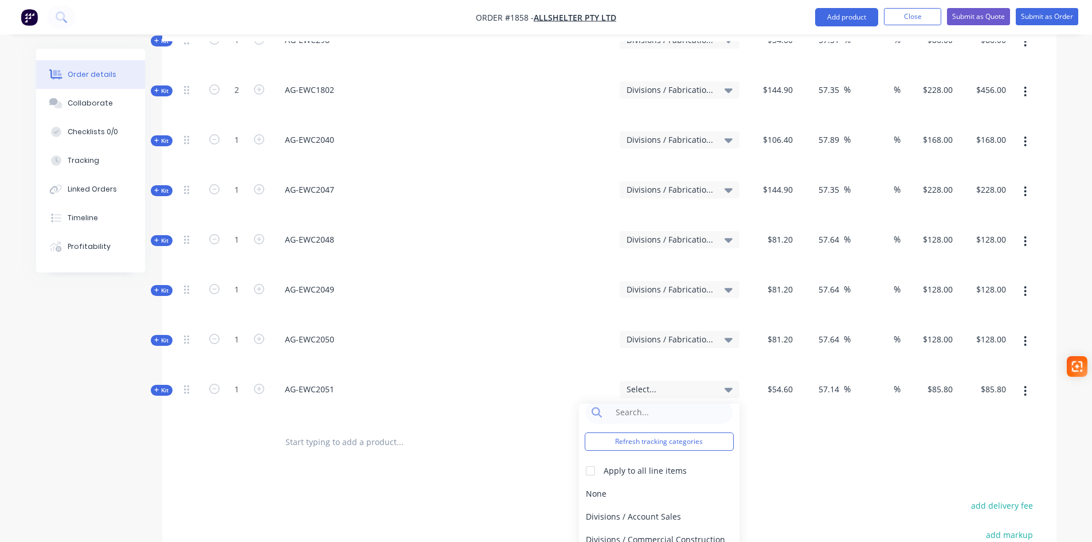
scroll to position [21, 0]
click at [945, 381] on input "85.8" at bounding box center [942, 389] width 31 height 17
type input "86"
type input "57.51"
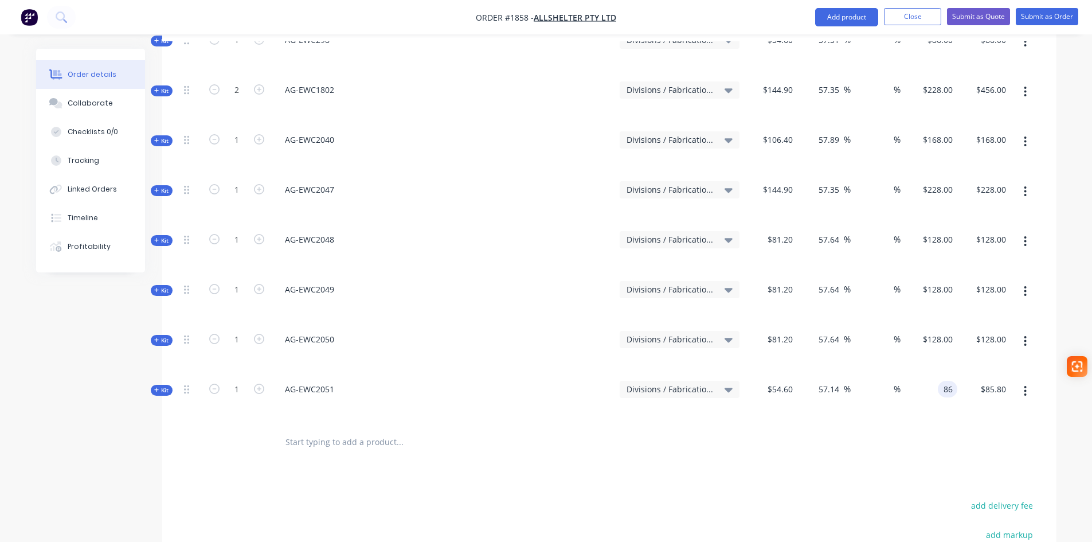
type input "$86.00"
click at [321, 431] on input "text" at bounding box center [399, 442] width 229 height 23
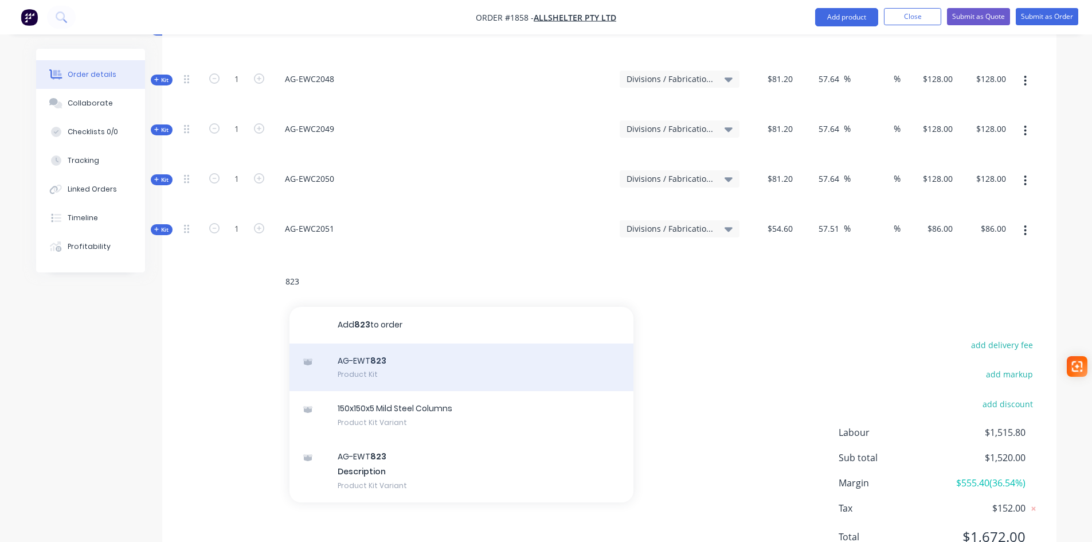
scroll to position [631, 0]
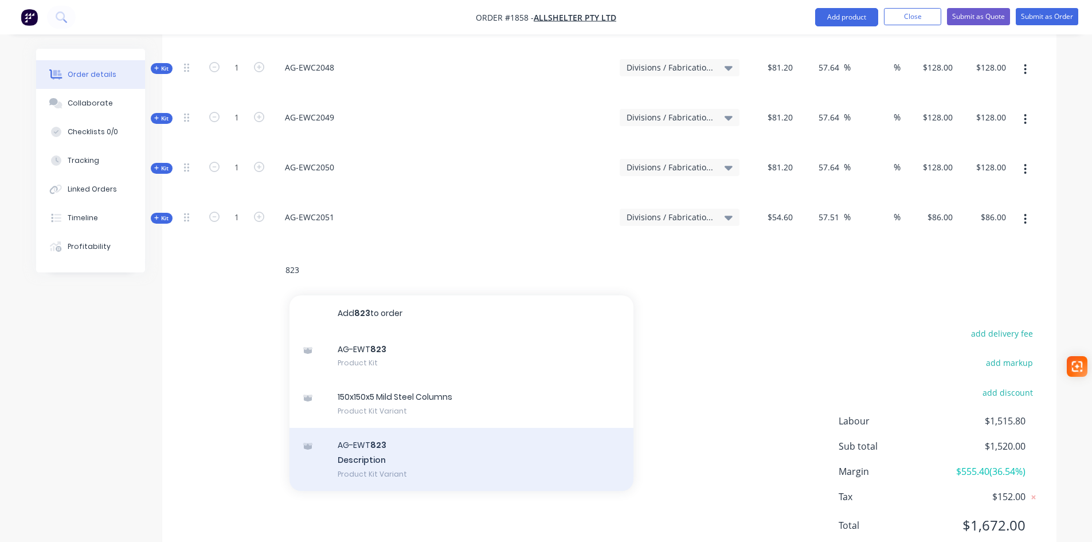
type input "823"
click at [377, 436] on div "AG-EWT 823 Description Product Kit Variant" at bounding box center [462, 459] width 344 height 63
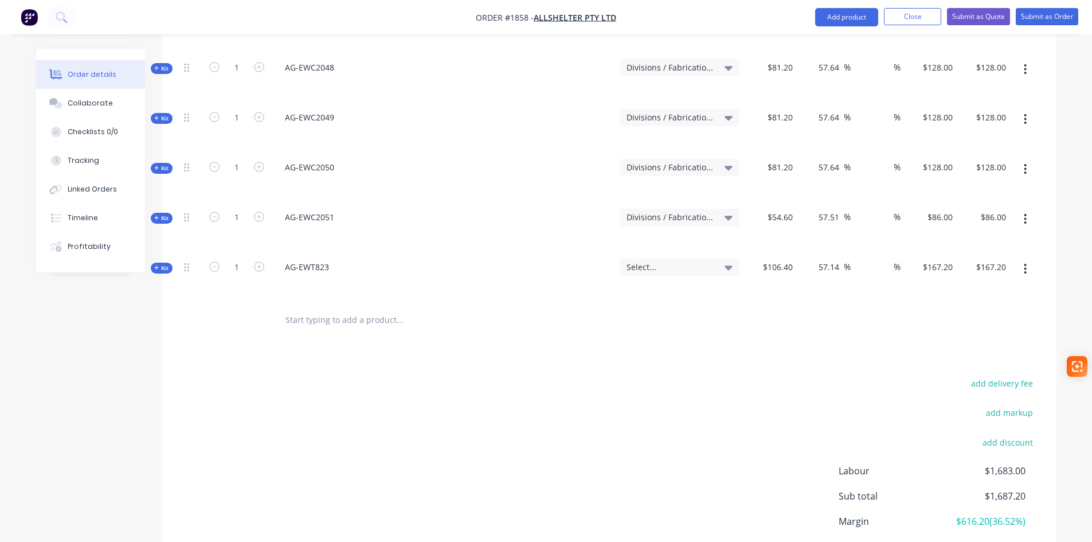
click at [702, 259] on div "Select..." at bounding box center [680, 267] width 120 height 17
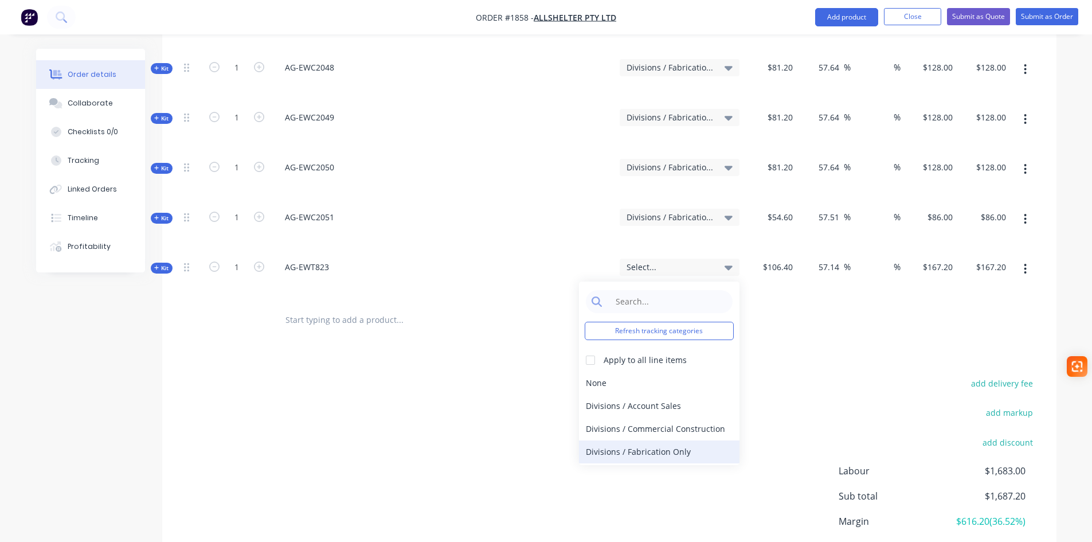
click at [669, 440] on div "Divisions / Fabrication Only" at bounding box center [659, 451] width 161 height 23
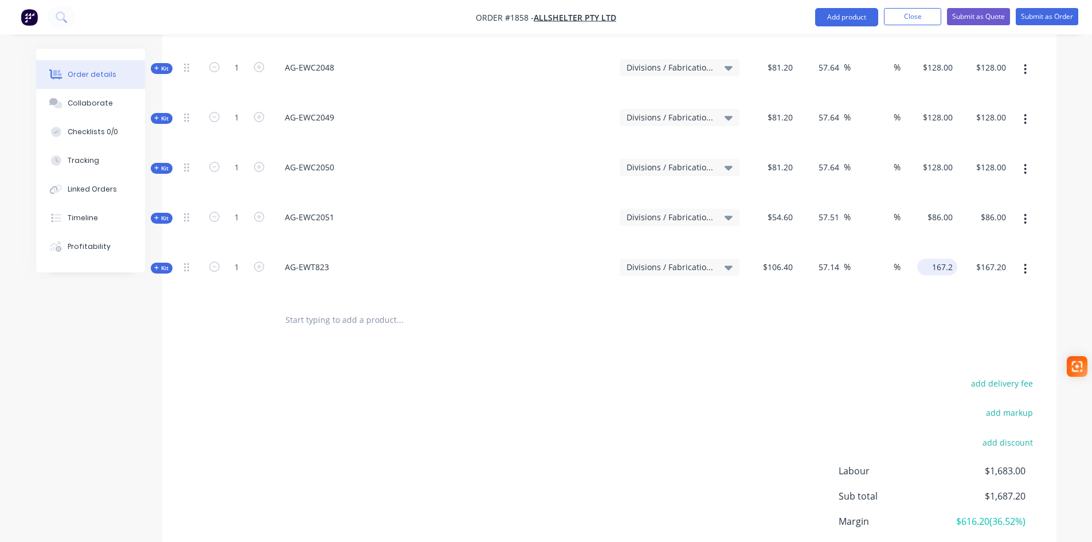
click at [949, 259] on input "167.2" at bounding box center [940, 267] width 36 height 17
type input "168.00"
type input "57.89"
type input "$168.00"
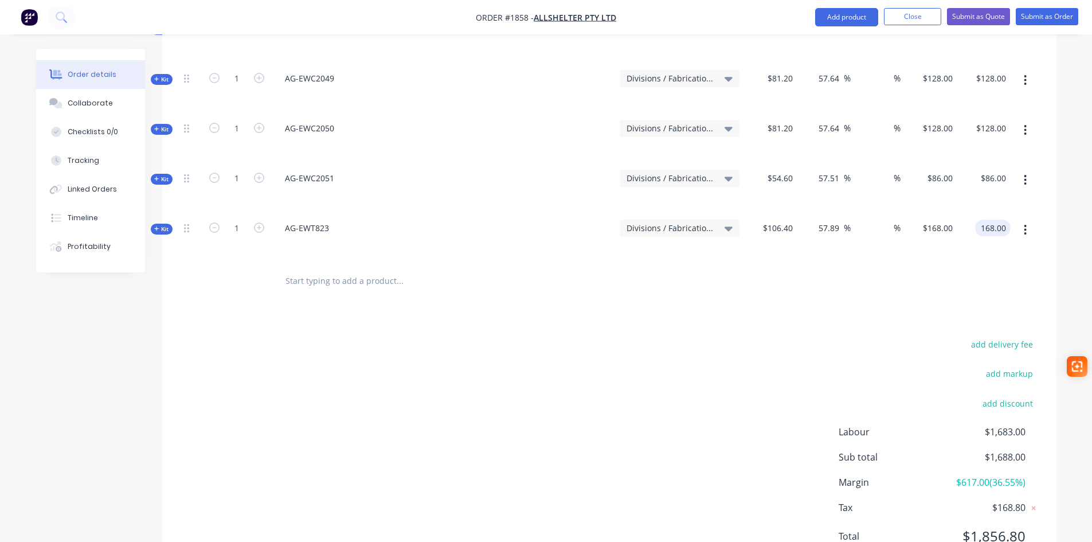
scroll to position [688, 0]
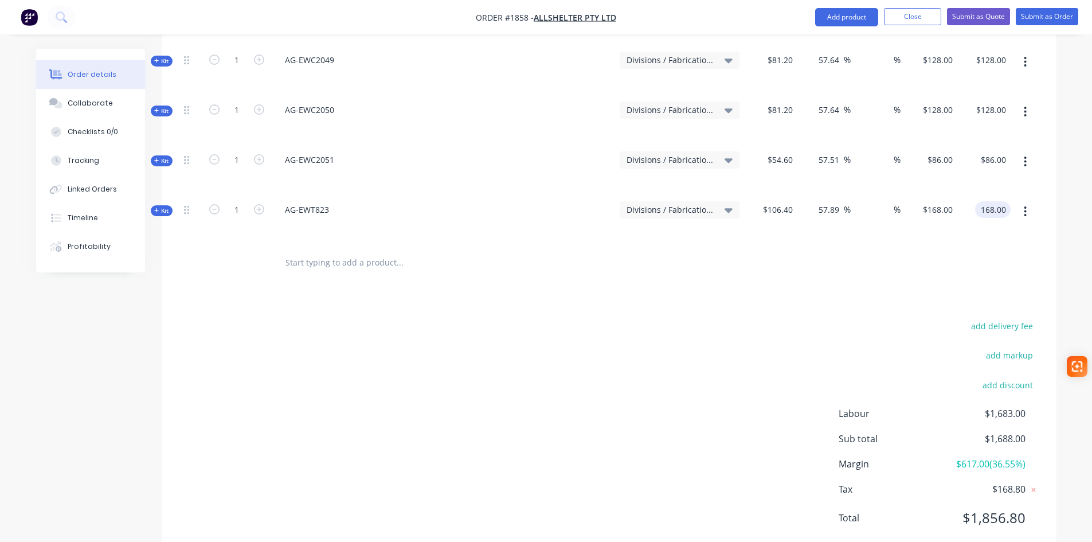
type input "$168.00"
click at [516, 451] on div "add delivery fee add markup add discount Labour $1,683.00 Sub total $1,688.00 M…" at bounding box center [609, 428] width 860 height 221
click at [1038, 24] on button "Submit as Order" at bounding box center [1047, 16] width 62 height 17
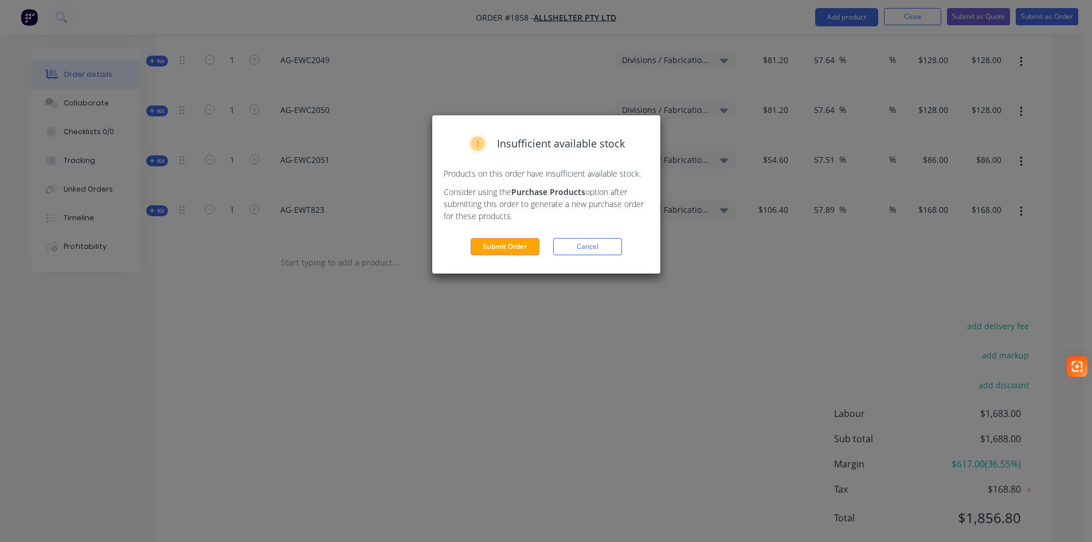
click at [500, 247] on button "Submit Order" at bounding box center [505, 246] width 69 height 17
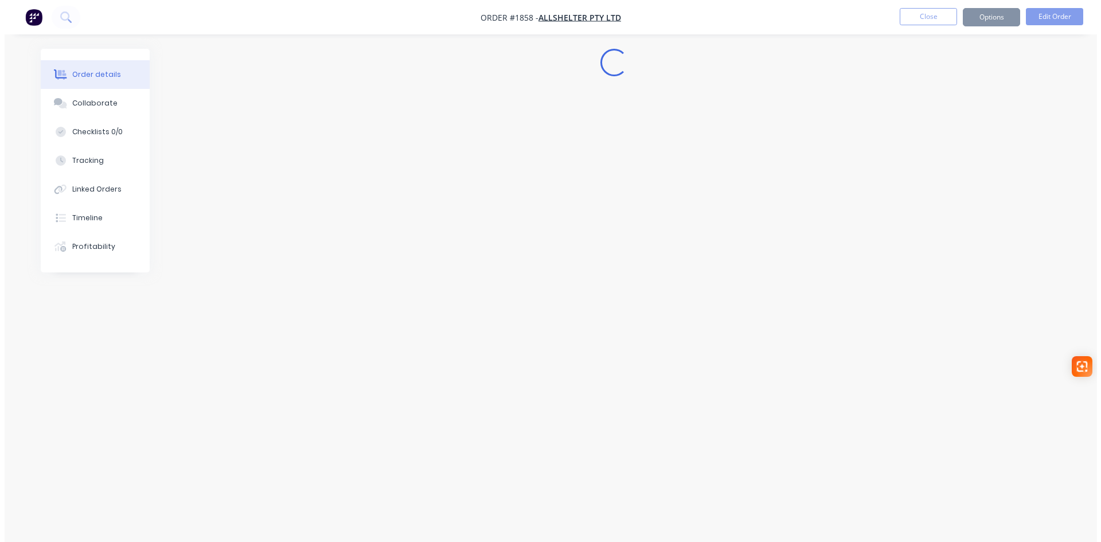
scroll to position [0, 0]
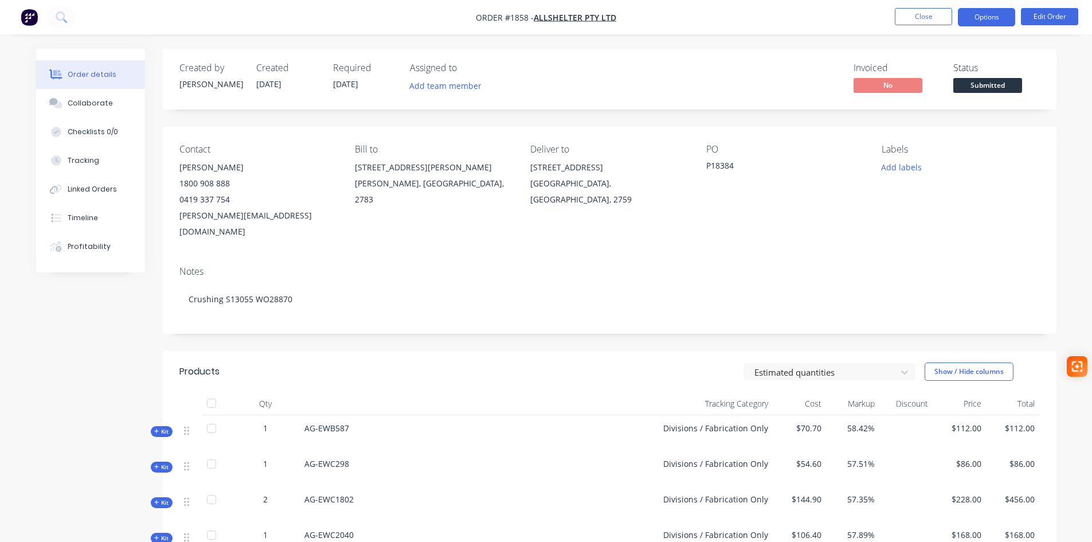
click at [985, 15] on button "Options" at bounding box center [986, 17] width 57 height 18
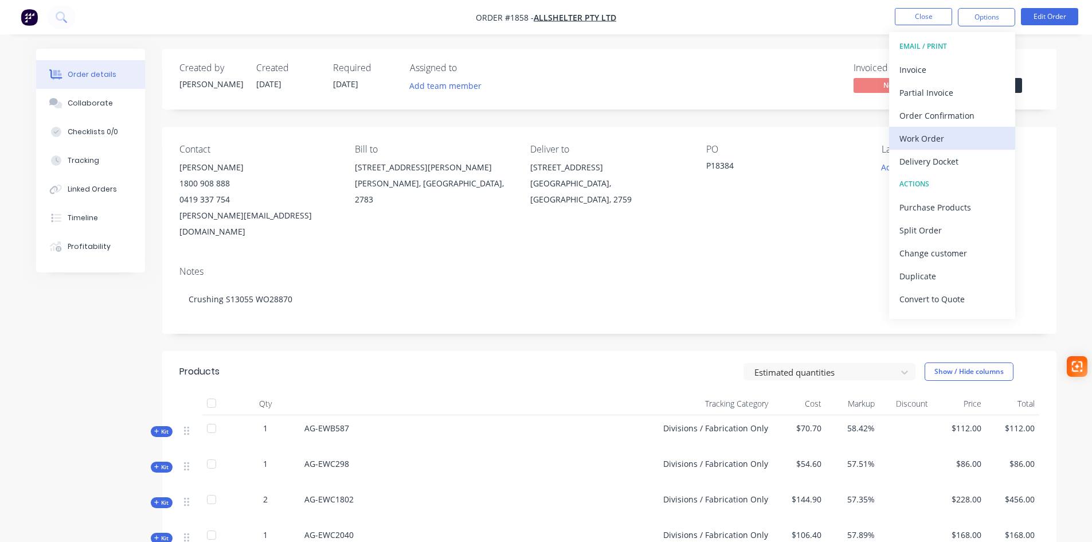
click at [940, 135] on div "Work Order" at bounding box center [952, 138] width 105 height 17
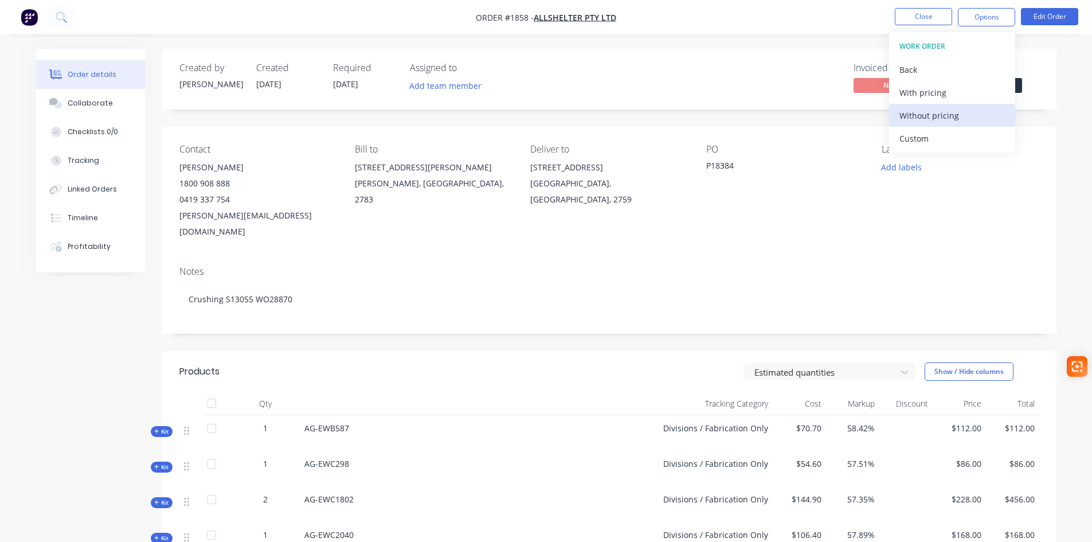
click at [925, 118] on div "Without pricing" at bounding box center [952, 115] width 105 height 17
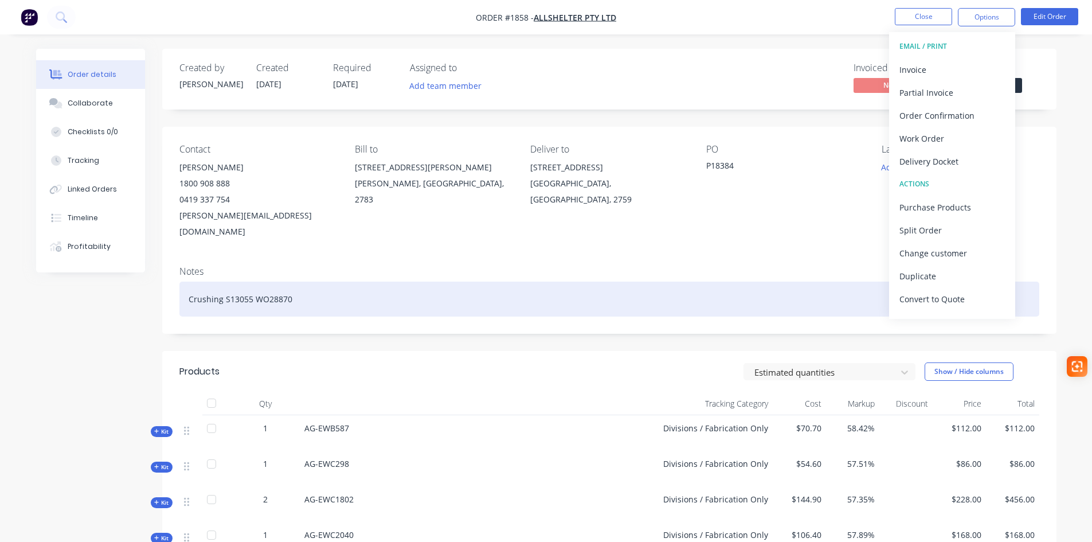
click at [563, 282] on div "Crushing S13055 WO28870" at bounding box center [609, 299] width 860 height 35
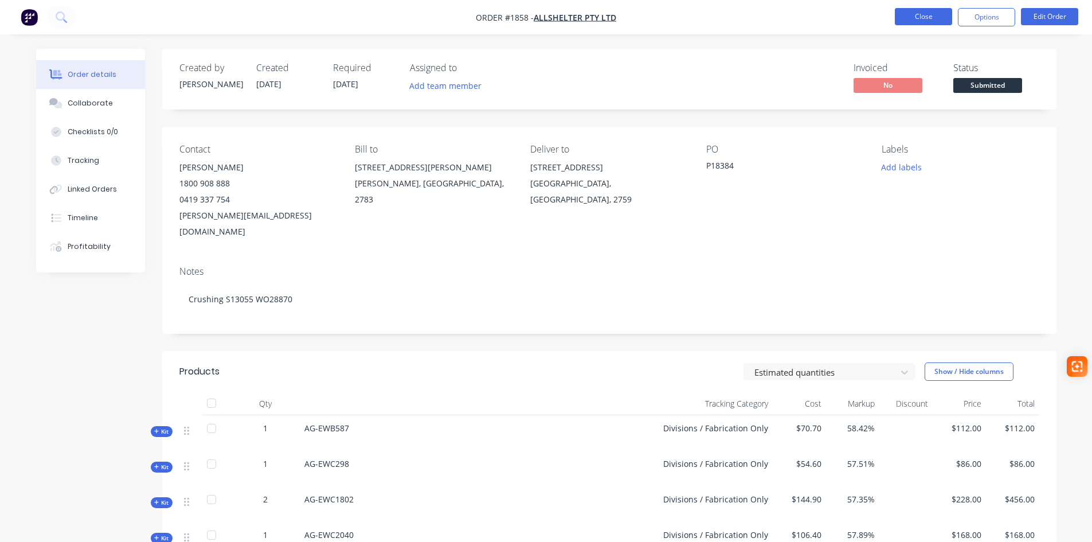
click at [906, 20] on button "Close" at bounding box center [923, 16] width 57 height 17
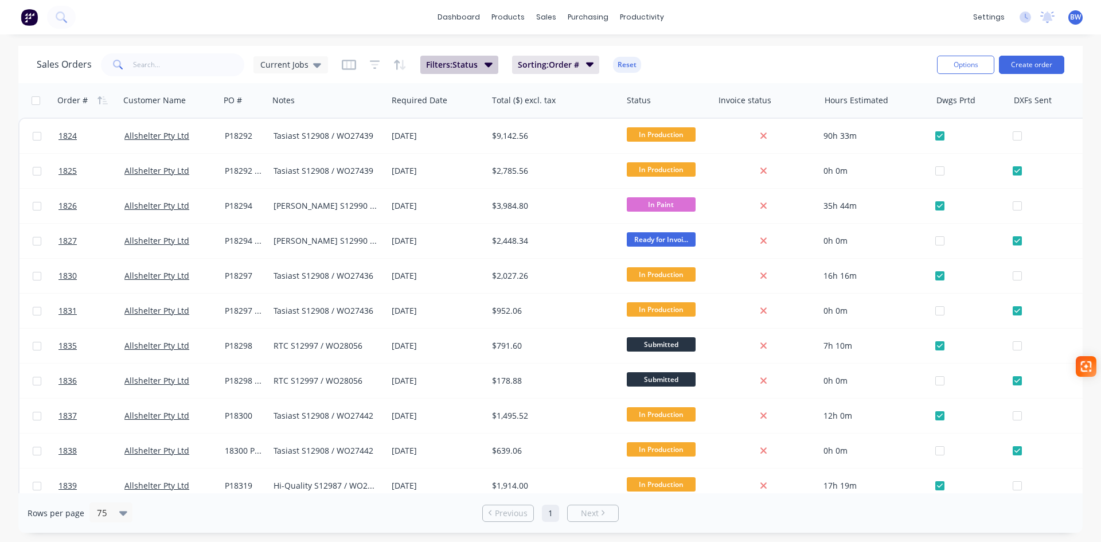
click at [491, 61] on button "Filters: Status" at bounding box center [459, 65] width 78 height 18
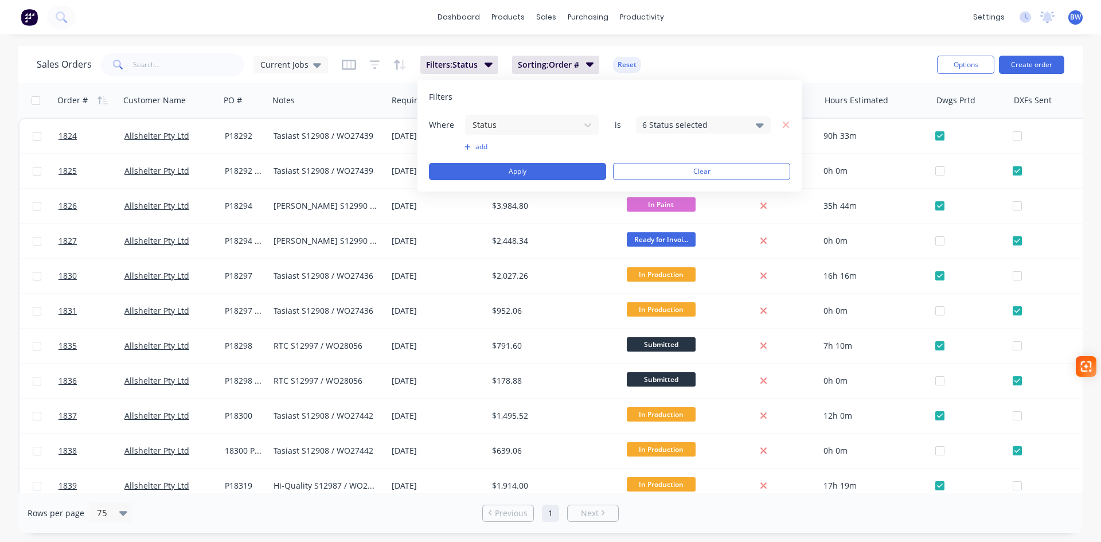
click at [759, 127] on icon at bounding box center [760, 125] width 8 height 5
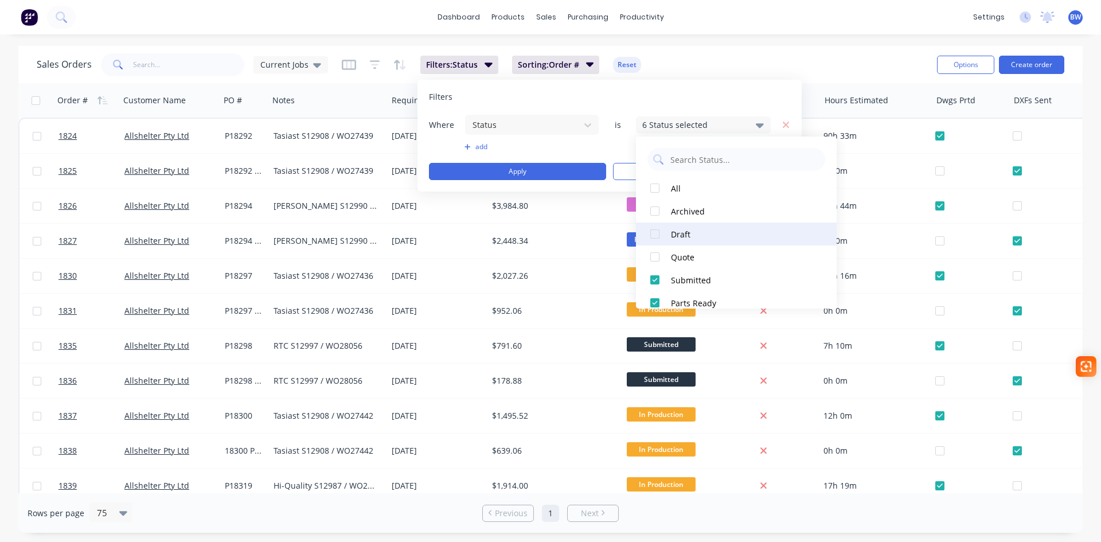
click at [720, 241] on button "Draft" at bounding box center [736, 233] width 201 height 23
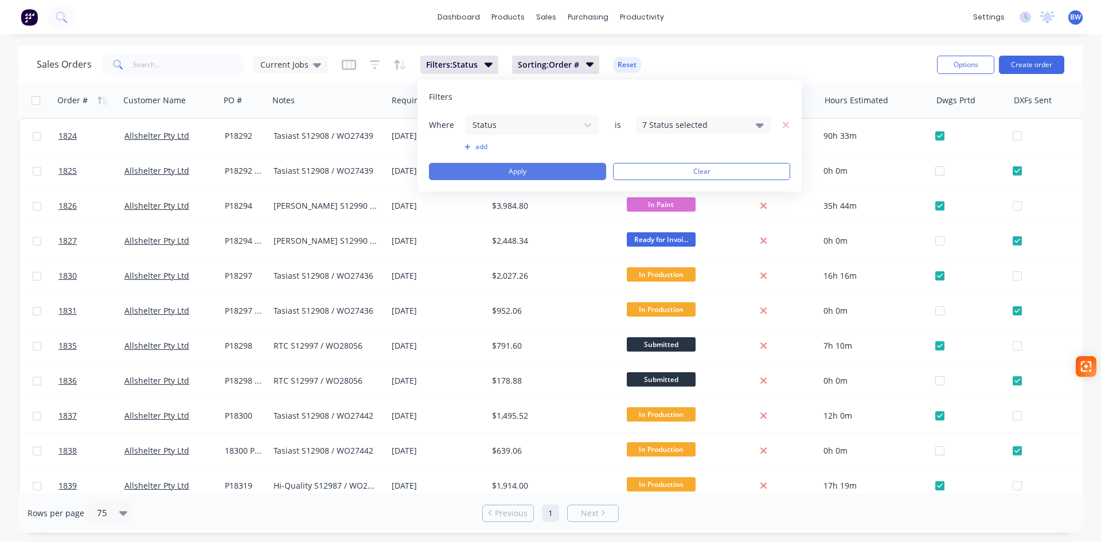
click at [530, 169] on button "Apply" at bounding box center [517, 171] width 177 height 17
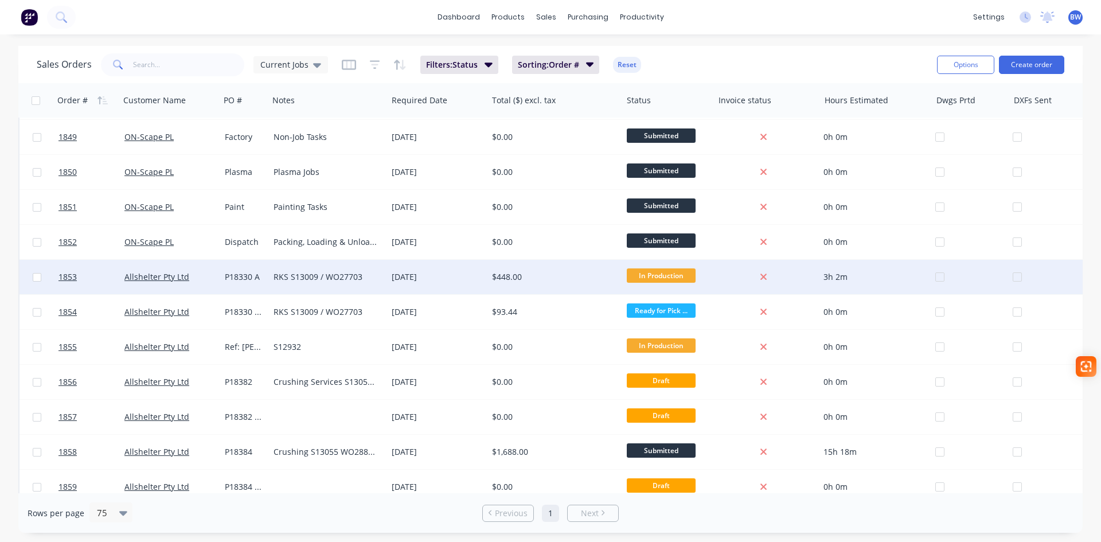
scroll to position [679, 0]
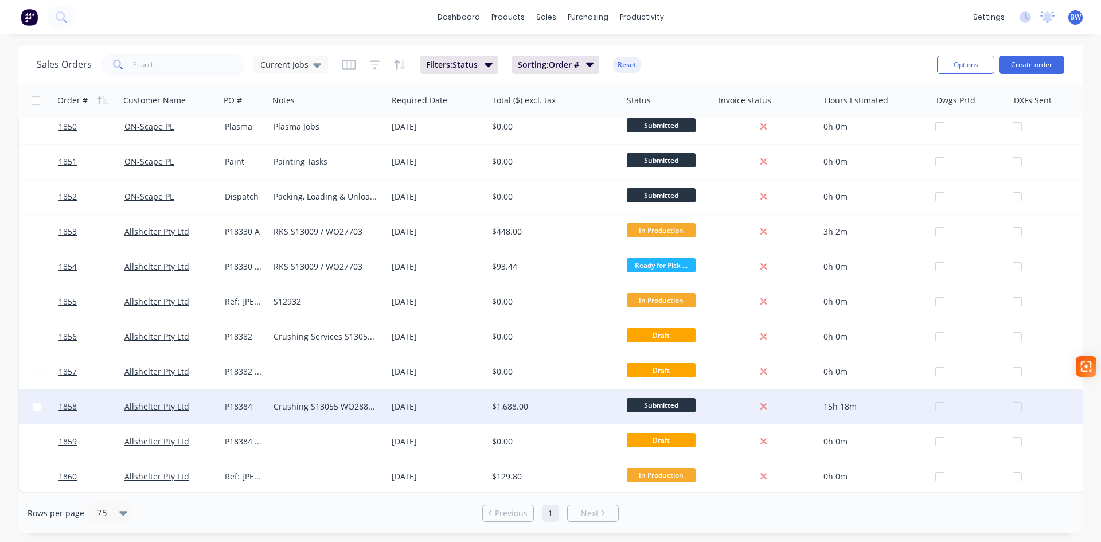
click at [412, 401] on div "13 Oct 2025" at bounding box center [437, 406] width 91 height 11
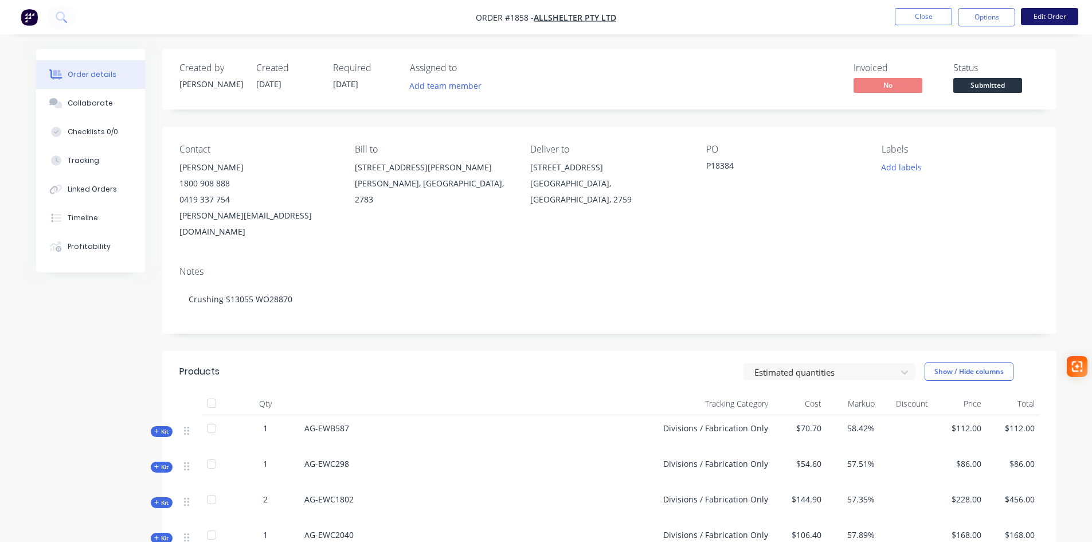
click at [1062, 18] on button "Edit Order" at bounding box center [1049, 16] width 57 height 17
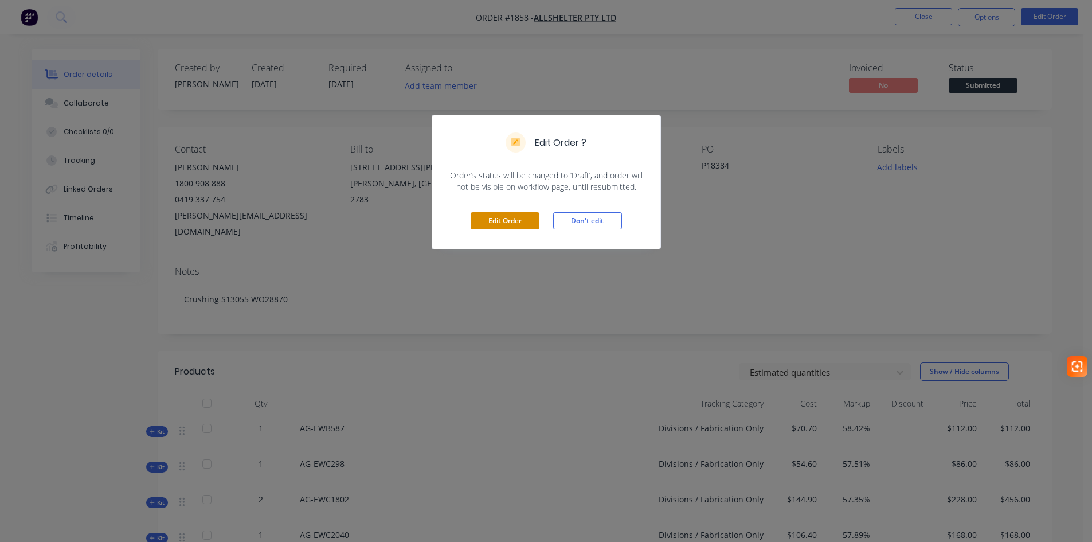
click at [515, 225] on button "Edit Order" at bounding box center [505, 220] width 69 height 17
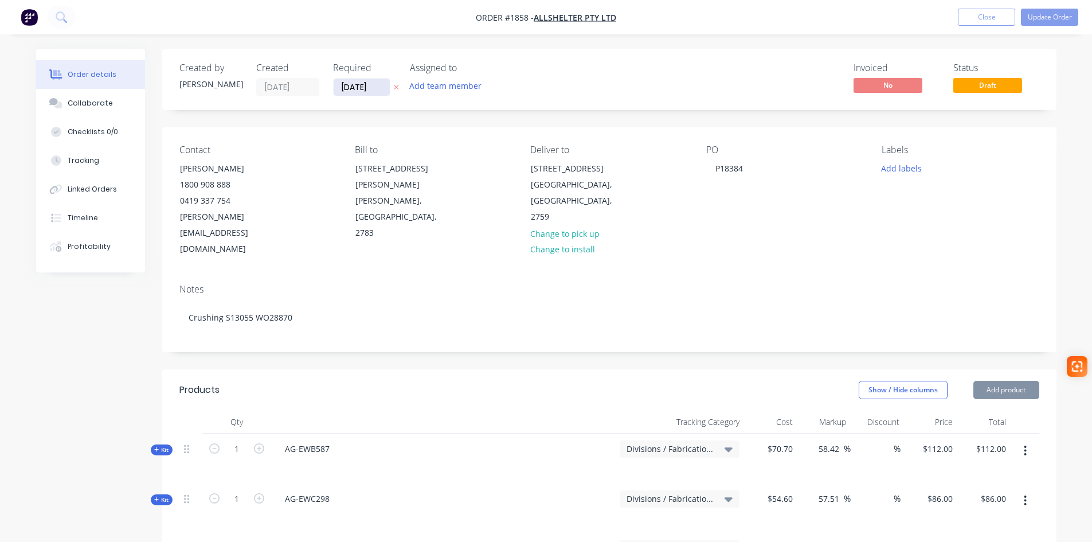
click at [356, 86] on input "13/10/25" at bounding box center [362, 87] width 56 height 17
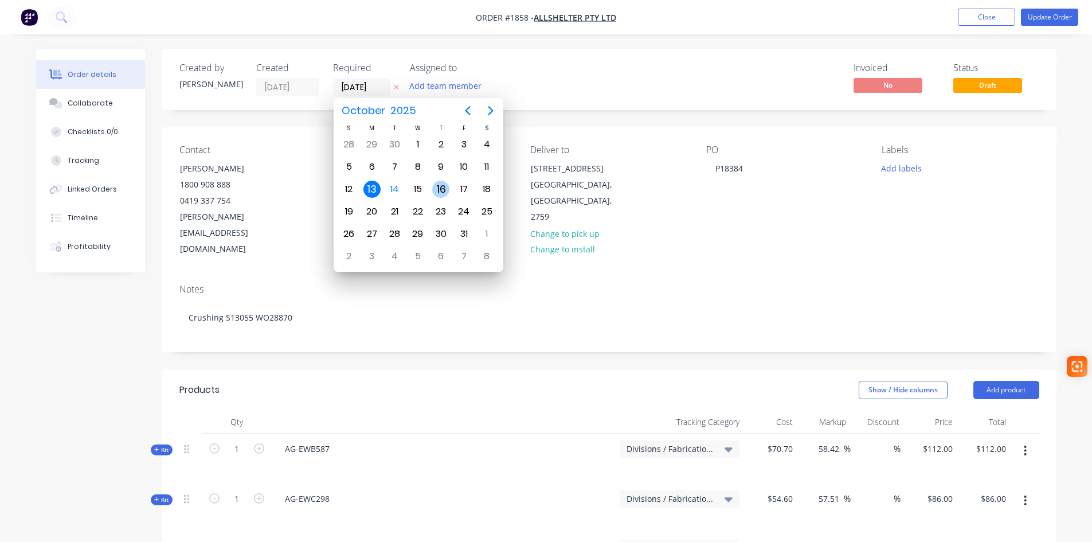
click at [444, 187] on div "16" at bounding box center [440, 189] width 17 height 17
type input "16/10/25"
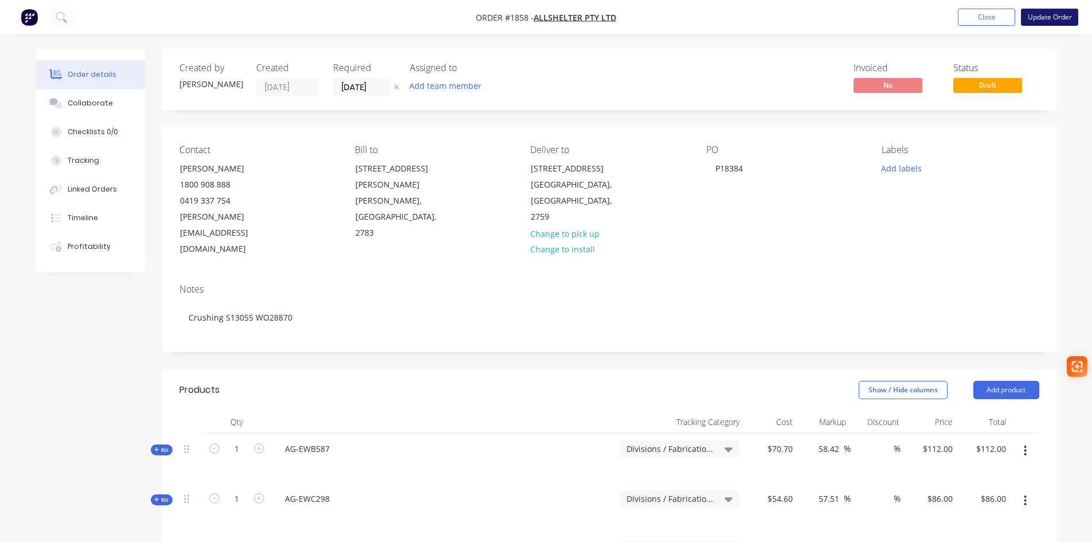
click at [1050, 21] on button "Update Order" at bounding box center [1049, 17] width 57 height 17
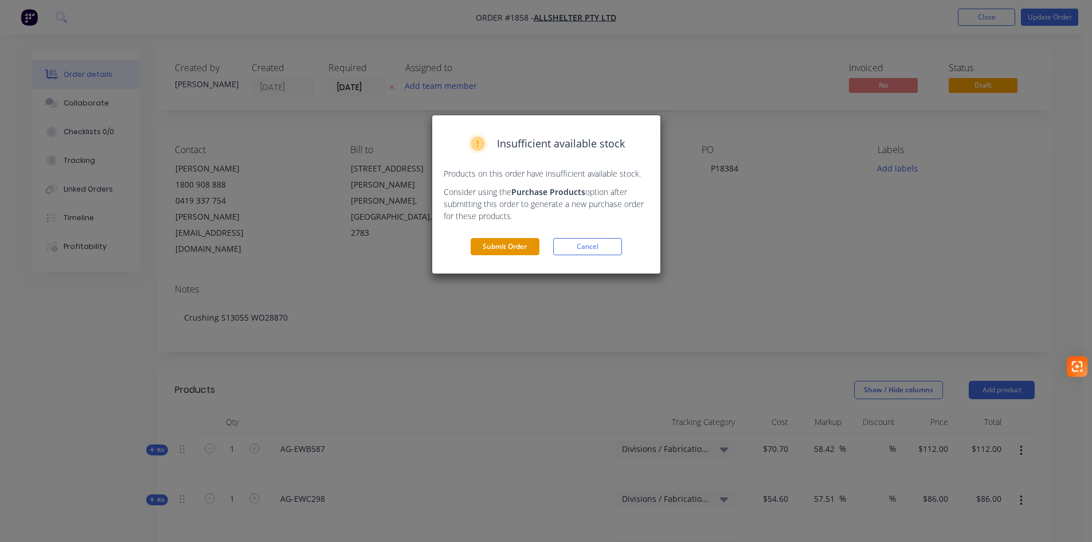
click at [498, 248] on button "Submit Order" at bounding box center [505, 246] width 69 height 17
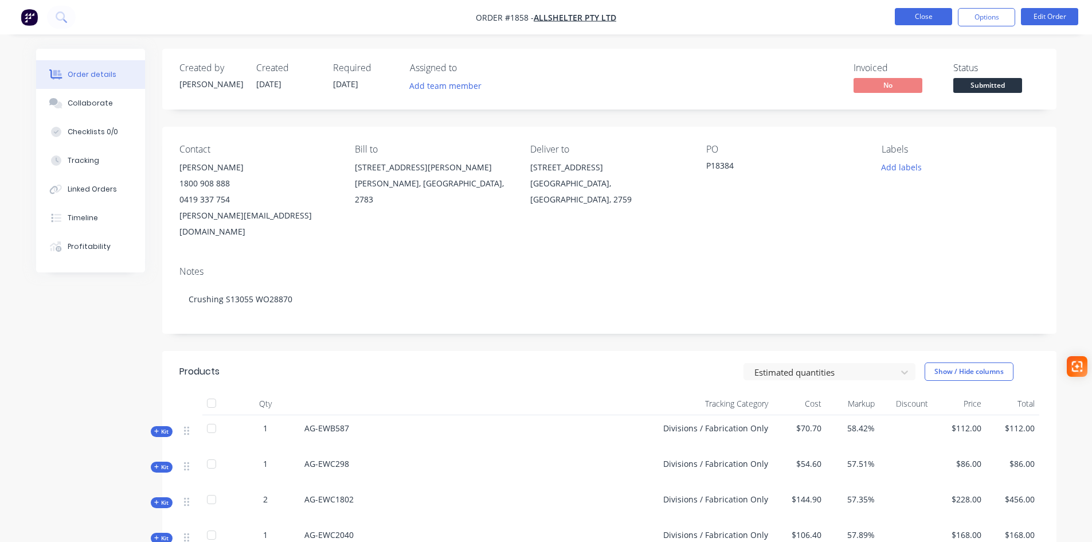
click at [909, 19] on button "Close" at bounding box center [923, 16] width 57 height 17
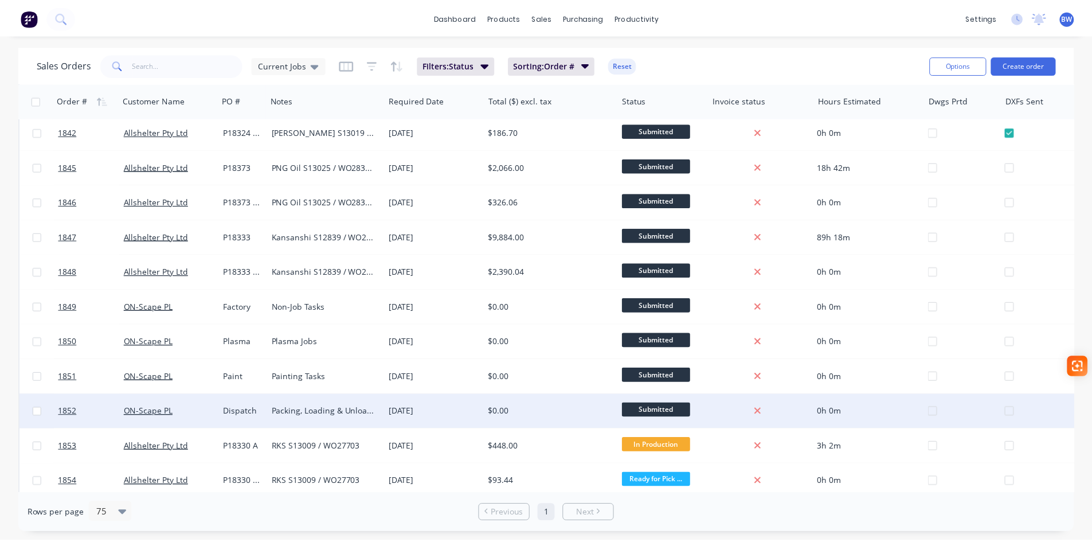
scroll to position [575, 0]
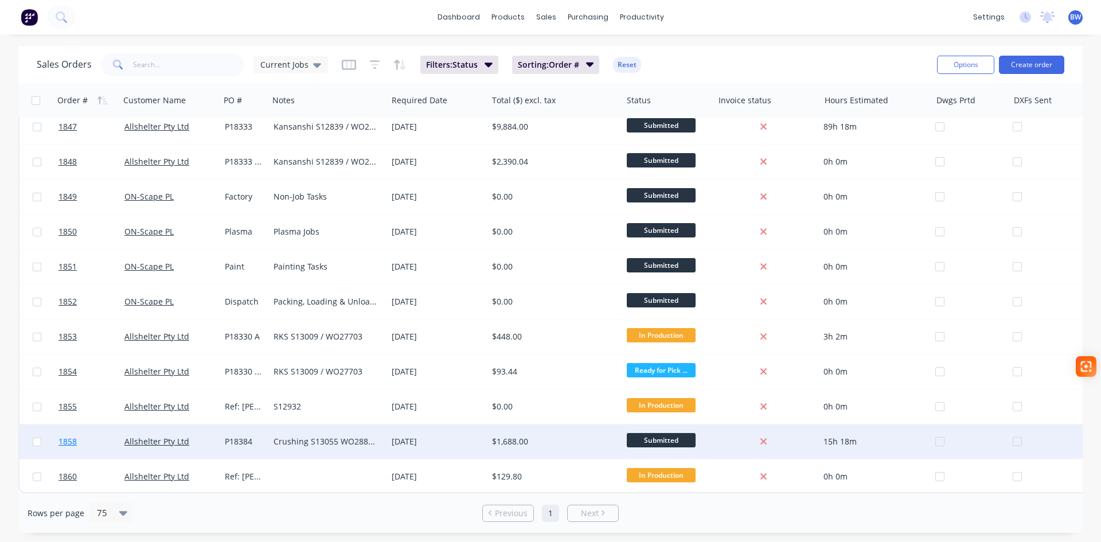
click at [72, 438] on span "1858" at bounding box center [67, 441] width 18 height 11
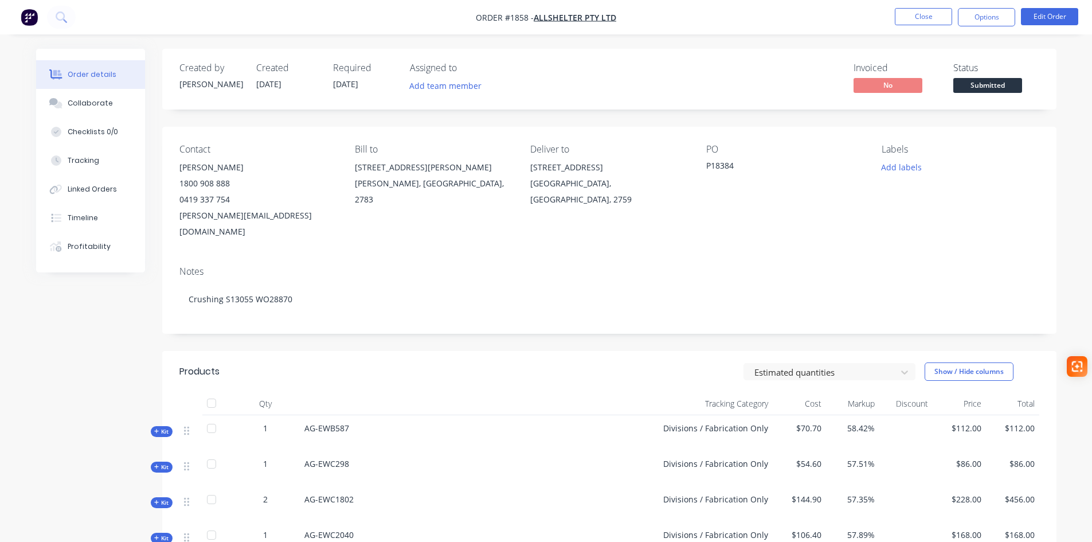
click at [83, 99] on div "Collaborate" at bounding box center [90, 103] width 45 height 10
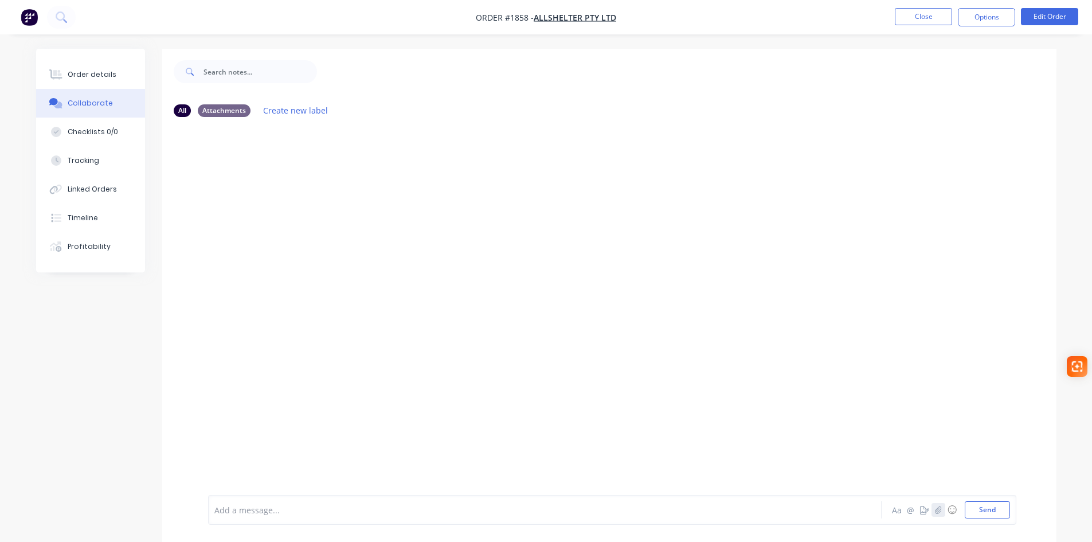
click at [935, 507] on icon "button" at bounding box center [938, 510] width 7 height 8
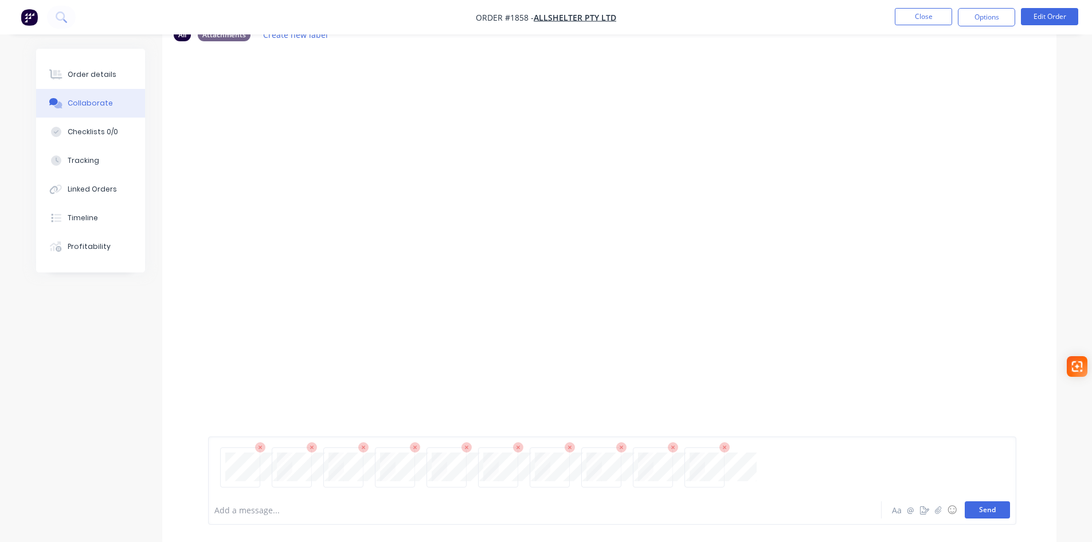
click at [994, 513] on button "Send" at bounding box center [987, 509] width 45 height 17
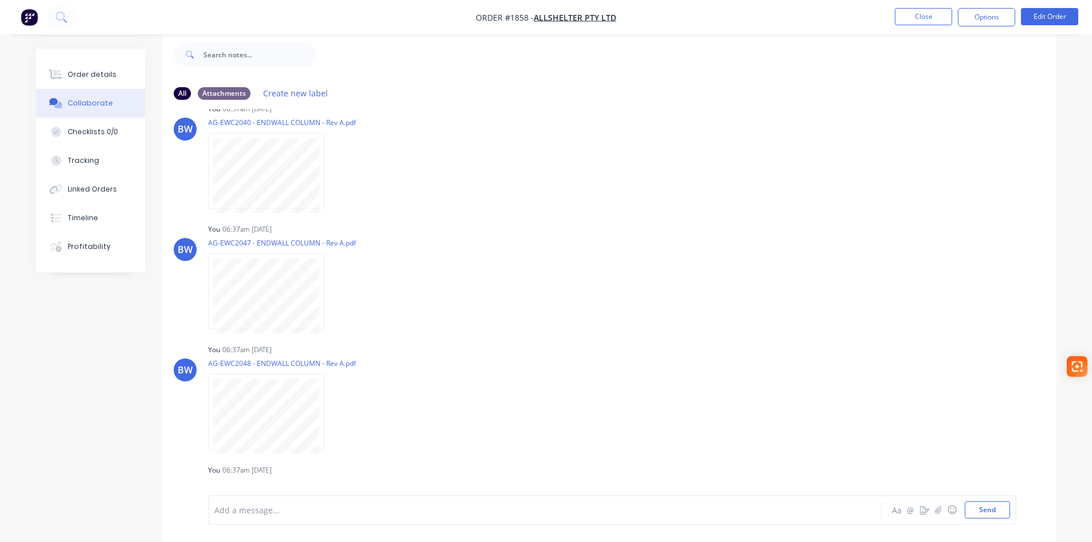
scroll to position [0, 0]
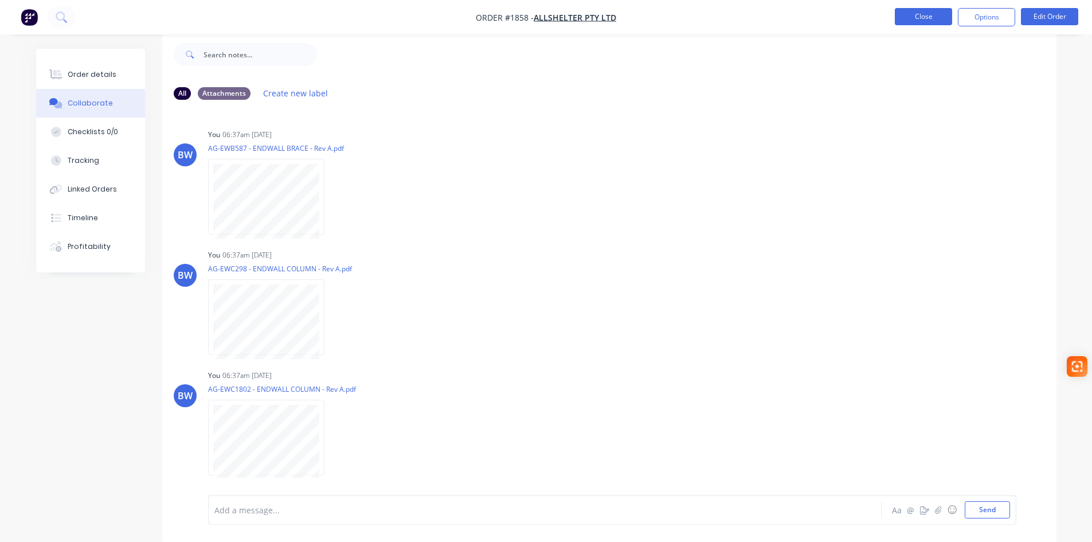
click at [923, 10] on button "Close" at bounding box center [923, 16] width 57 height 17
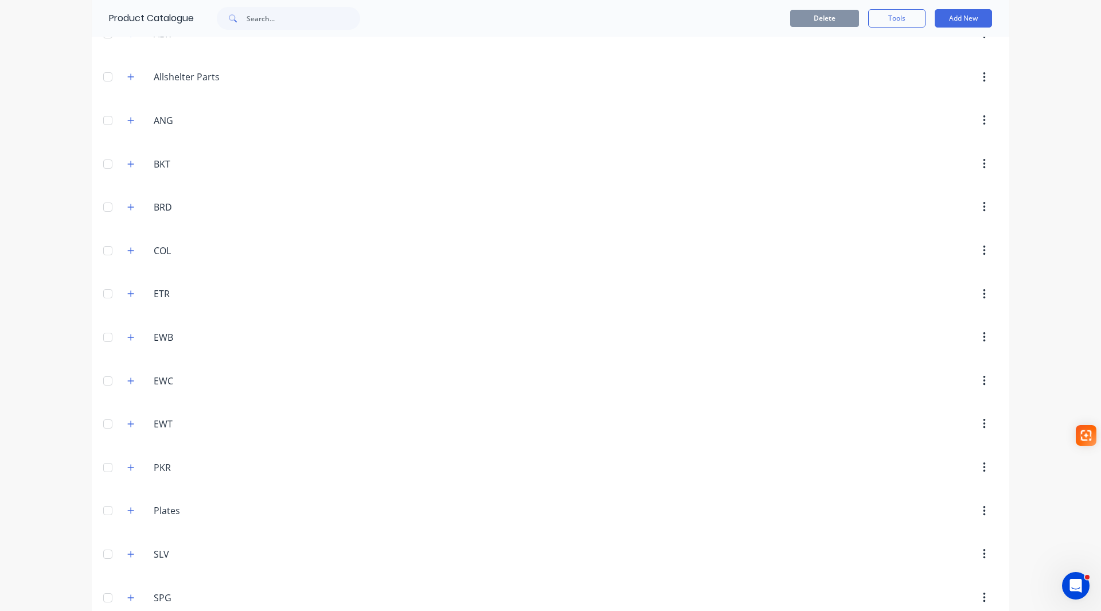
scroll to position [115, 0]
click at [128, 332] on icon "button" at bounding box center [131, 330] width 6 height 6
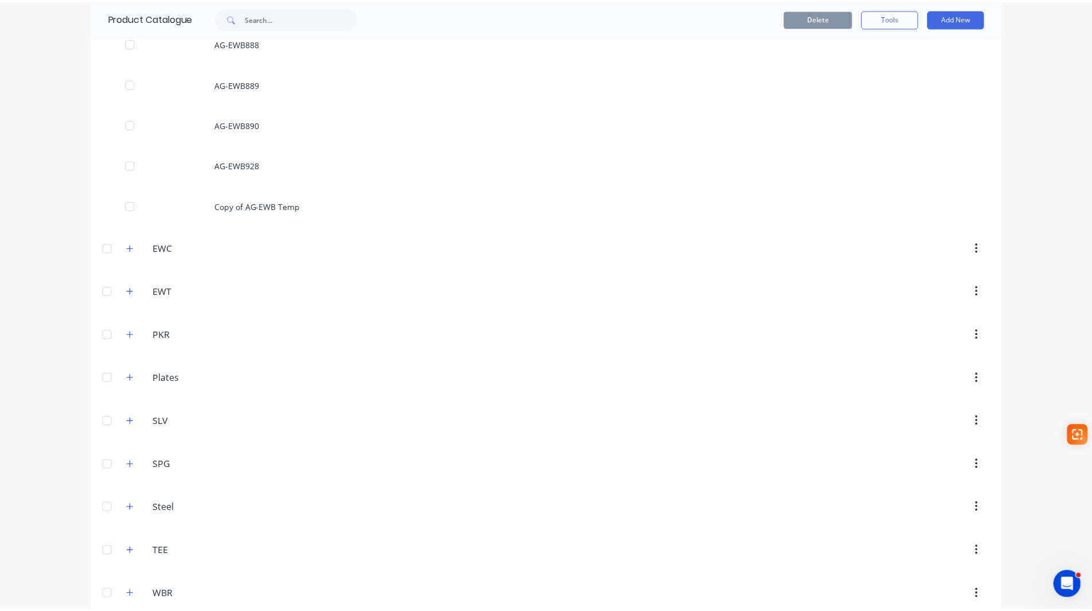
scroll to position [975, 0]
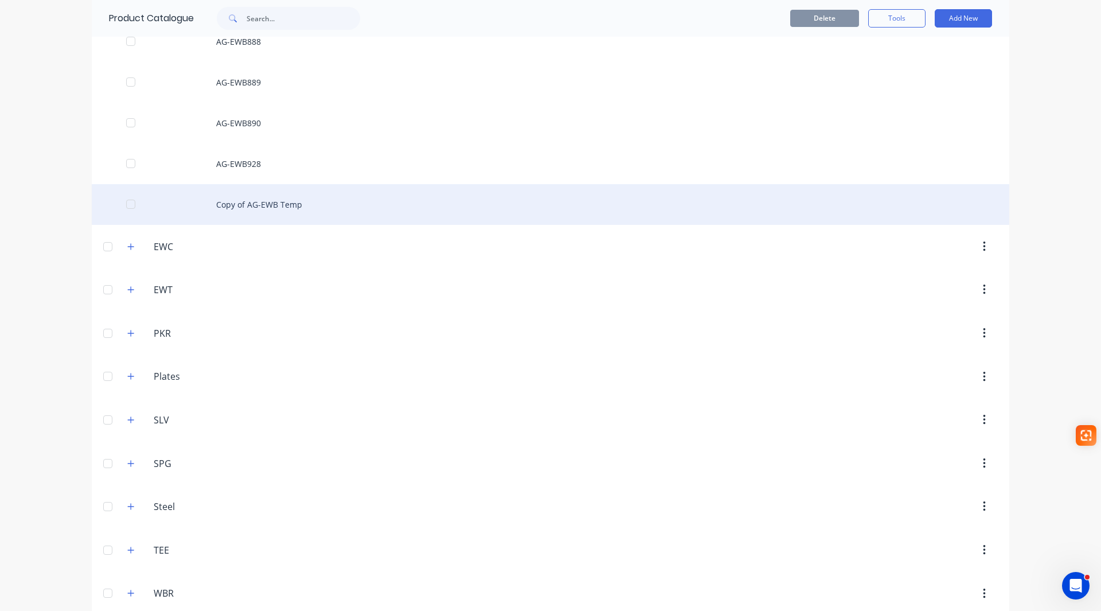
click at [272, 210] on div "Copy of AG-EWB Temp" at bounding box center [550, 204] width 917 height 41
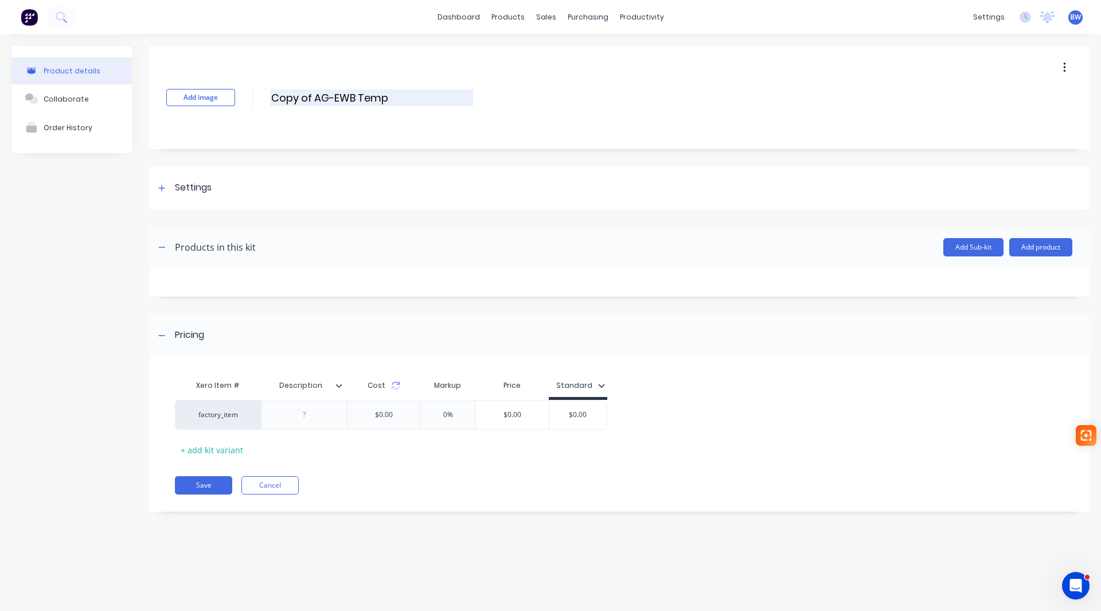
click at [349, 97] on input "Copy of AG-EWB Temp" at bounding box center [371, 97] width 203 height 17
click at [326, 102] on input "Copy of AG-EWB Temp" at bounding box center [371, 97] width 203 height 17
click at [202, 94] on button "Add image" at bounding box center [200, 97] width 69 height 17
click at [213, 101] on button "Add image" at bounding box center [200, 97] width 69 height 17
click at [321, 101] on input "Copy of AG-EWB Temp" at bounding box center [371, 97] width 203 height 17
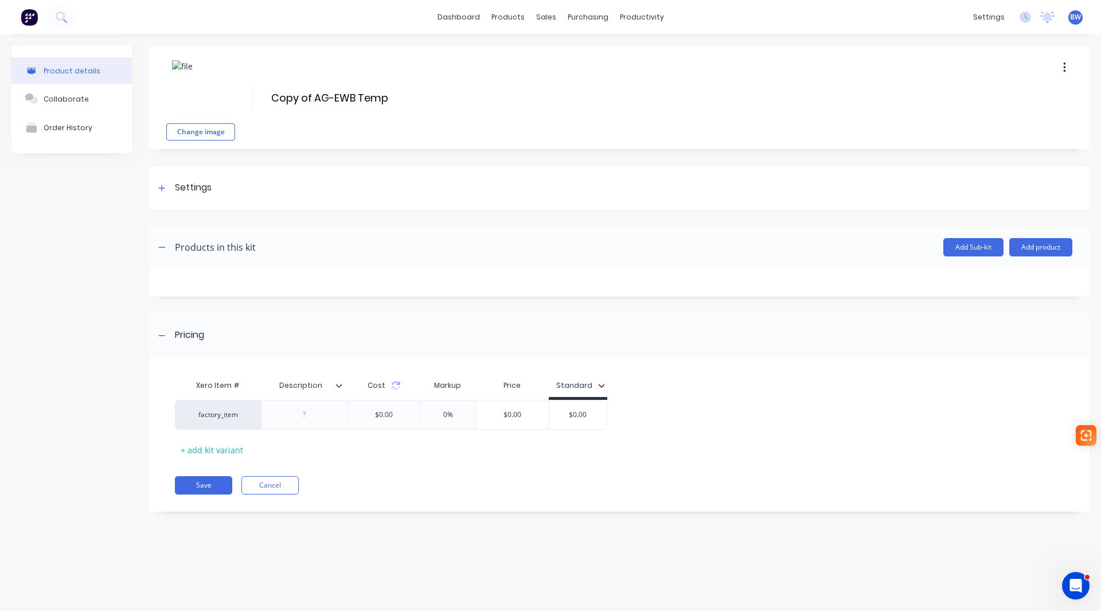
drag, startPoint x: 314, startPoint y: 97, endPoint x: 235, endPoint y: 99, distance: 78.6
click at [235, 99] on div "Change image Copy of AG-EWB Temp Copy of AG-EWB Temp Enter kit name" at bounding box center [619, 97] width 940 height 103
drag, startPoint x: 365, startPoint y: 96, endPoint x: 311, endPoint y: 96, distance: 54.5
click at [311, 96] on input "AG-EWB Temp" at bounding box center [371, 97] width 203 height 17
type input "AG-EWB587"
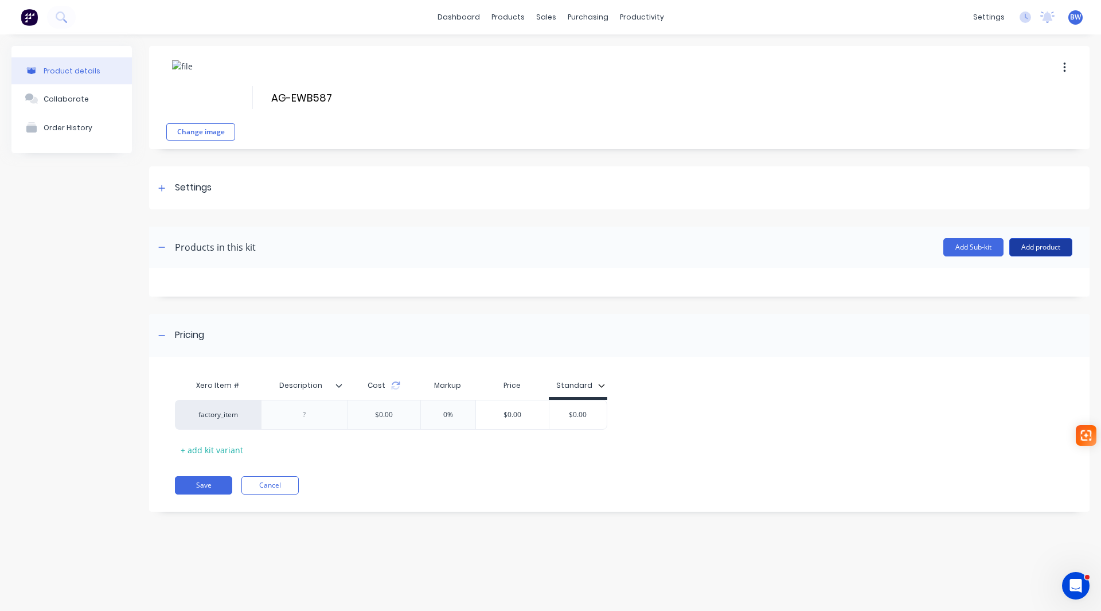
click at [1036, 245] on button "Add product" at bounding box center [1040, 247] width 63 height 18
click at [1025, 279] on div "Product catalogue" at bounding box center [1018, 276] width 88 height 17
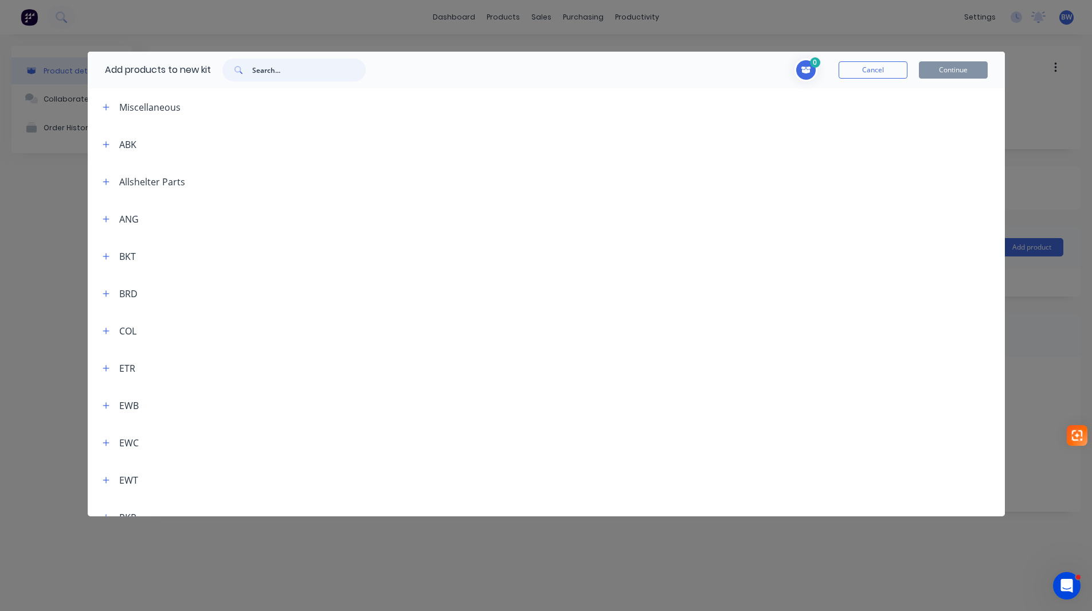
click at [283, 73] on input "text" at bounding box center [309, 69] width 114 height 23
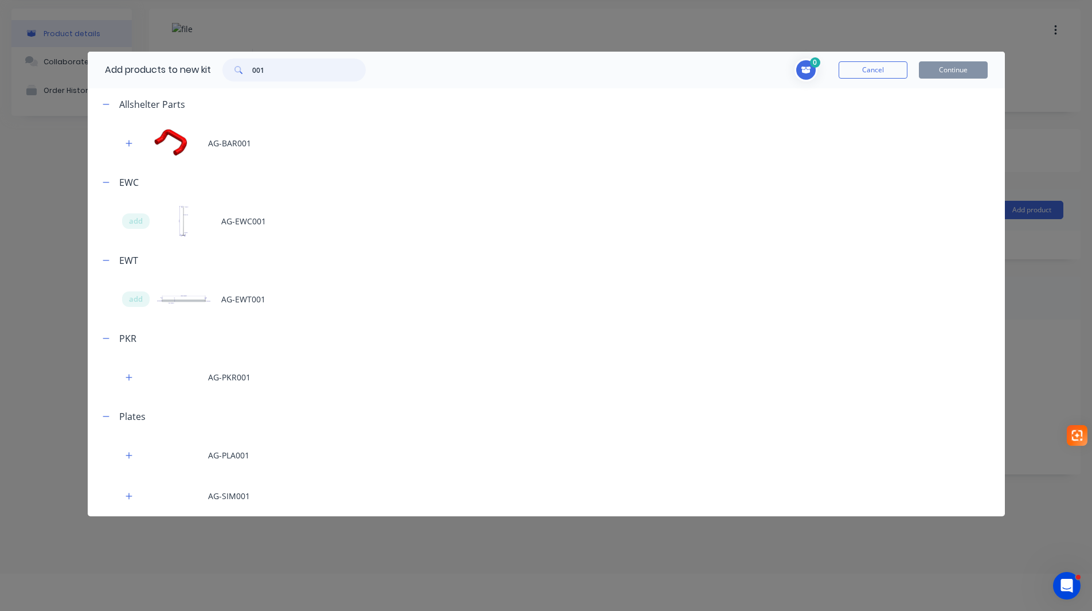
scroll to position [57, 0]
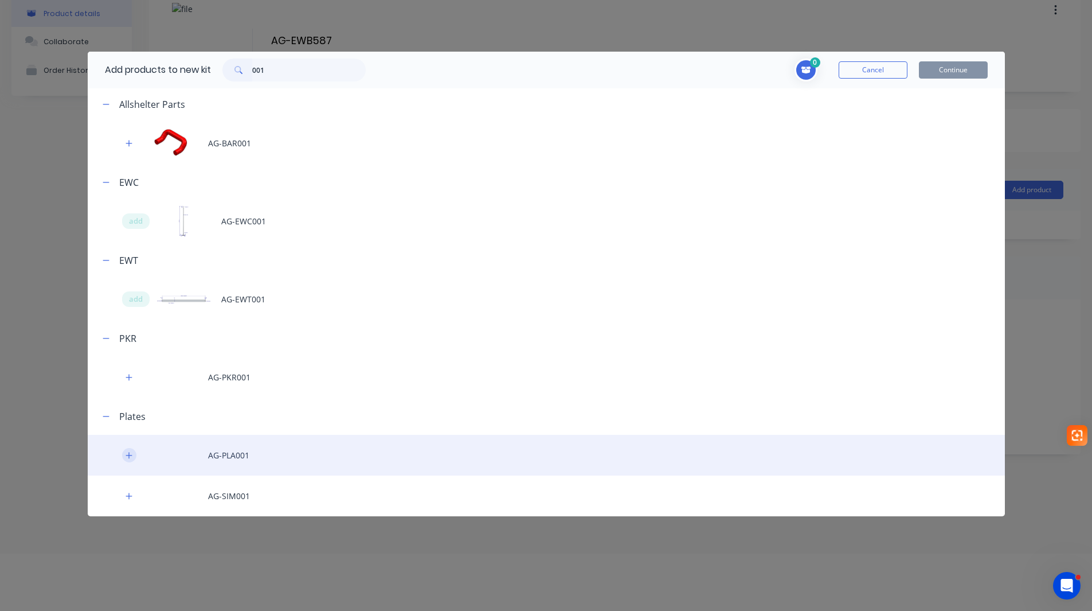
click at [126, 453] on icon "button" at bounding box center [129, 455] width 7 height 8
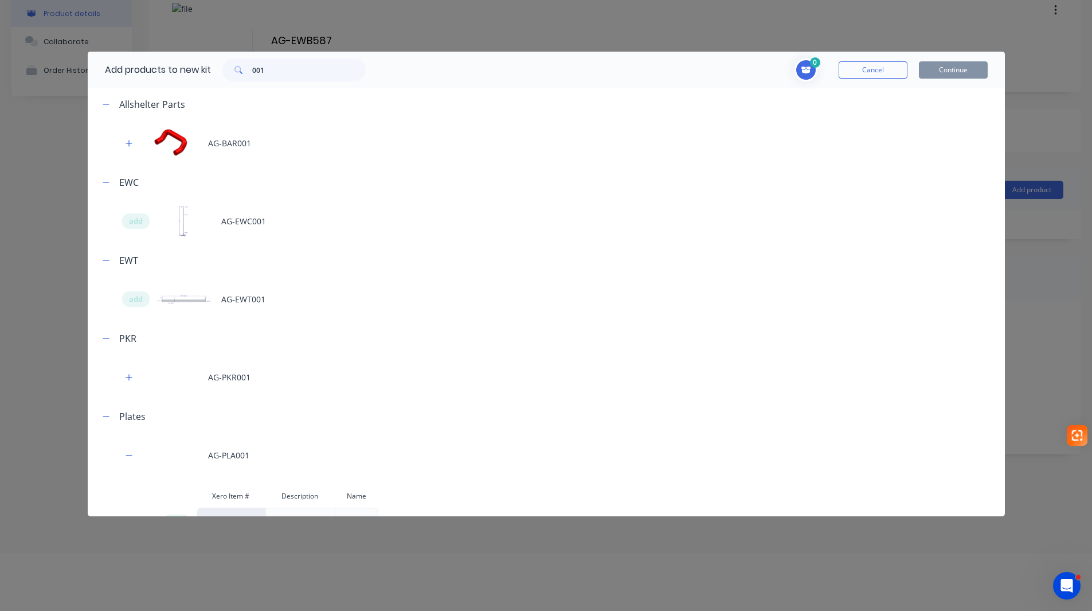
scroll to position [83, 0]
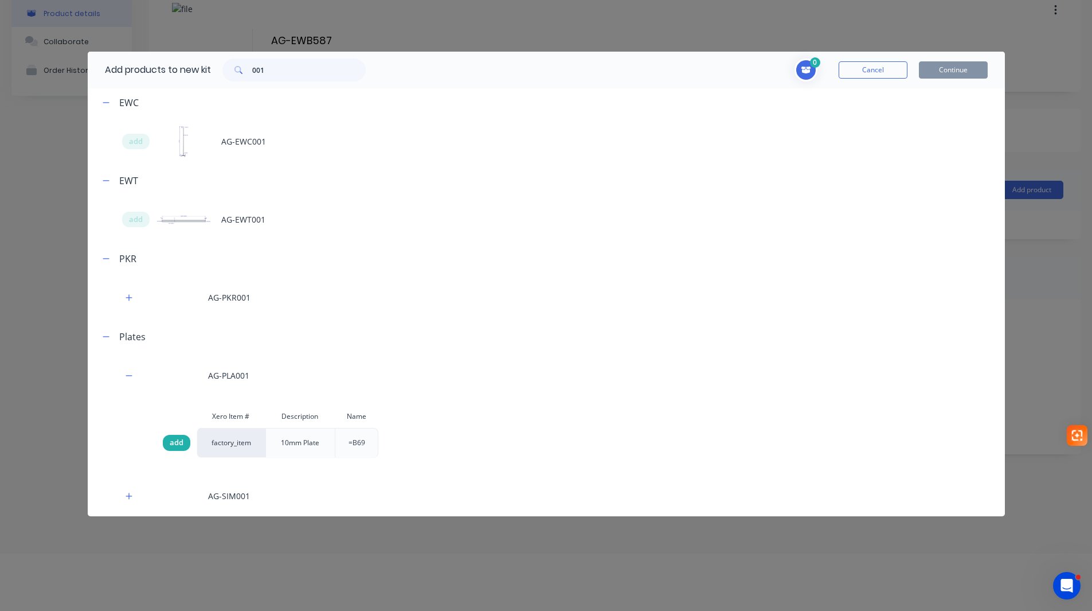
click at [182, 441] on span "add" at bounding box center [177, 442] width 14 height 11
drag, startPoint x: 268, startPoint y: 73, endPoint x: 242, endPoint y: 74, distance: 25.8
click at [242, 74] on div "001" at bounding box center [293, 69] width 143 height 23
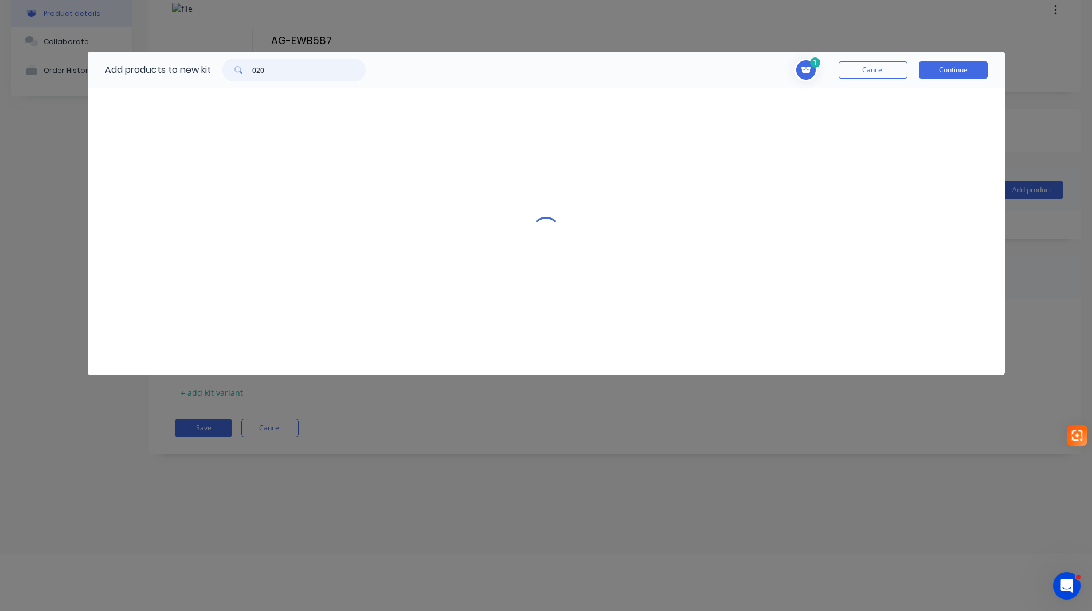
scroll to position [0, 0]
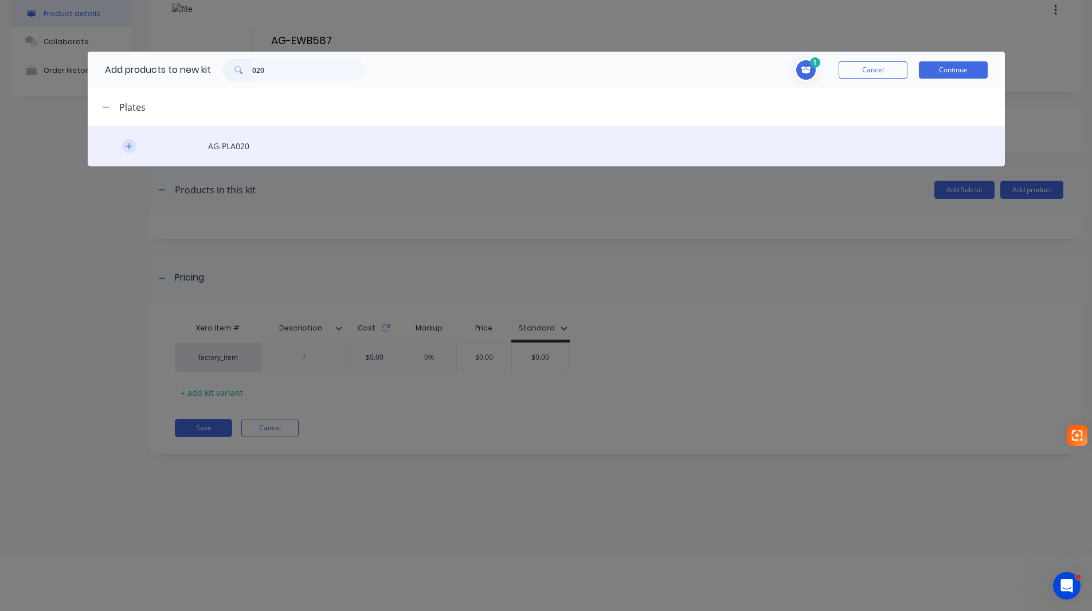
click at [127, 145] on icon "button" at bounding box center [129, 146] width 7 height 8
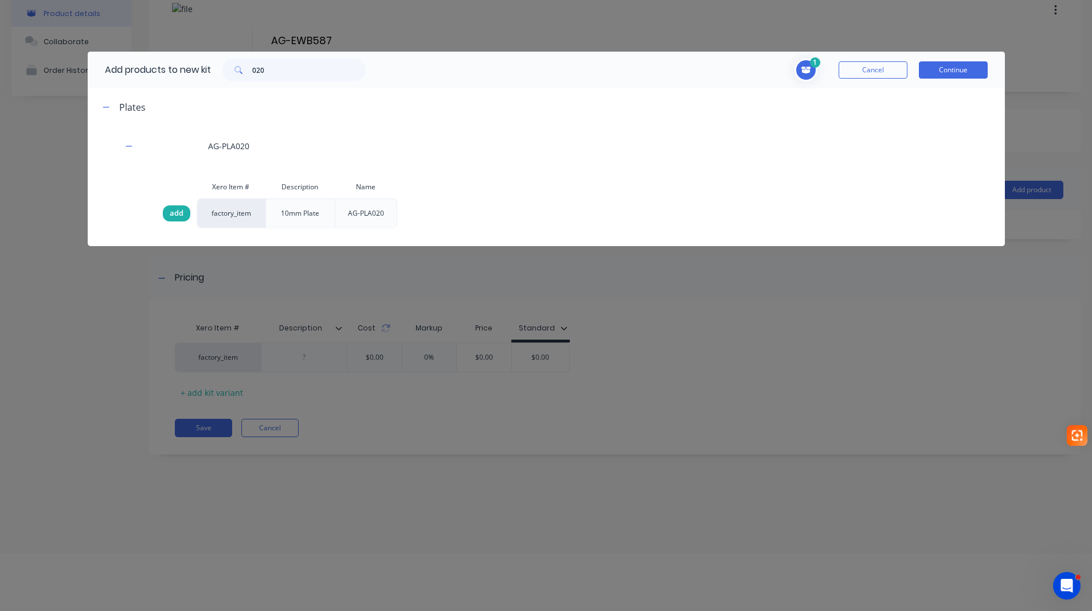
click at [180, 216] on span "add" at bounding box center [177, 213] width 14 height 11
drag, startPoint x: 268, startPoint y: 70, endPoint x: 250, endPoint y: 72, distance: 17.9
click at [250, 72] on div "020" at bounding box center [293, 69] width 143 height 23
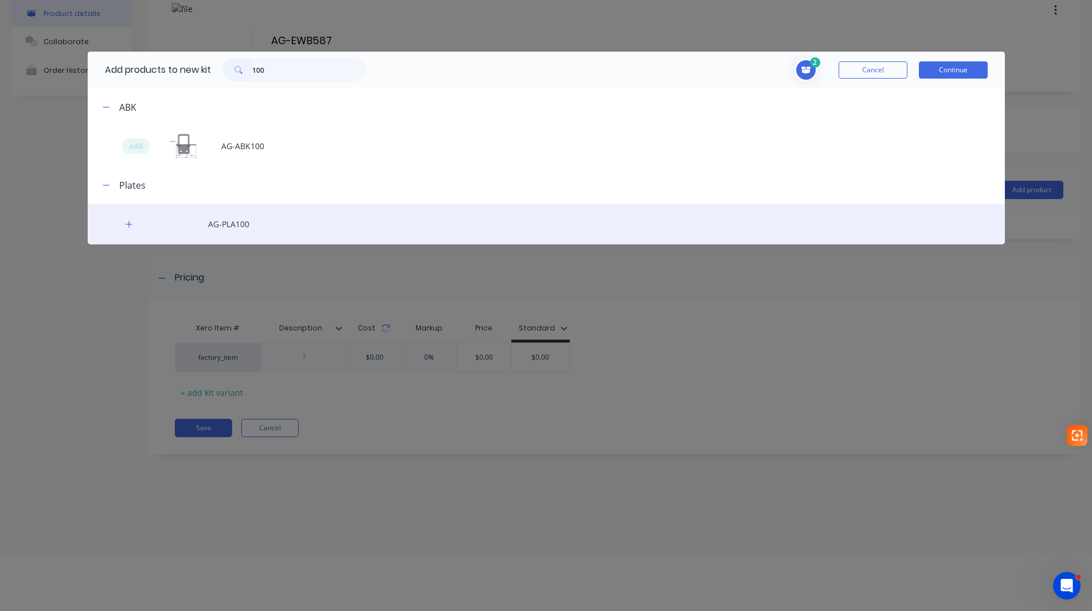
drag, startPoint x: 125, startPoint y: 224, endPoint x: 124, endPoint y: 232, distance: 8.0
click at [126, 224] on icon "button" at bounding box center [129, 224] width 7 height 8
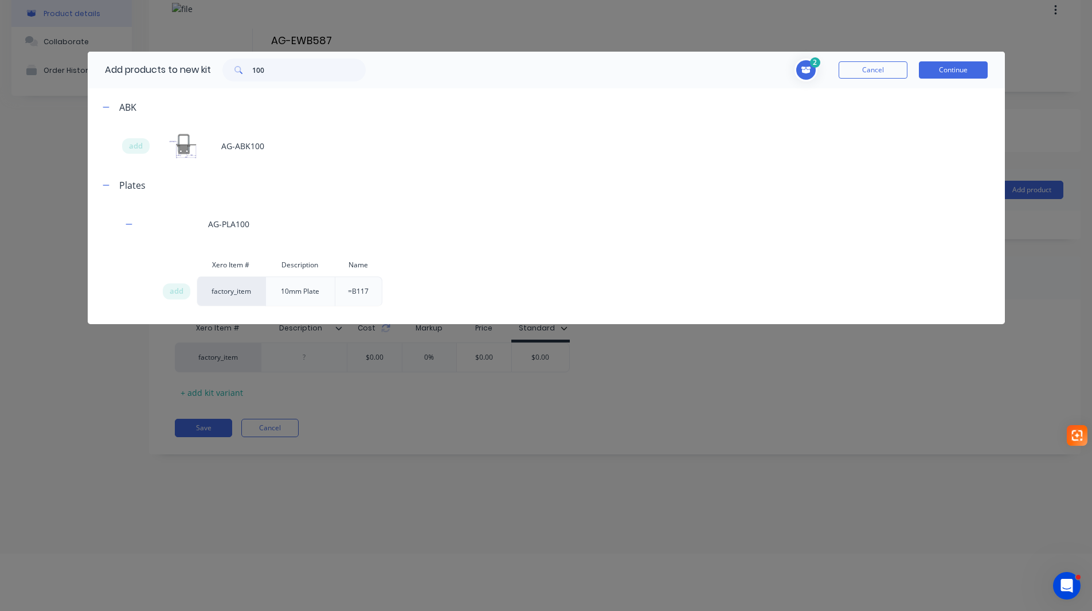
drag, startPoint x: 172, startPoint y: 290, endPoint x: 222, endPoint y: 279, distance: 51.6
click at [172, 290] on span "add" at bounding box center [177, 291] width 14 height 11
drag, startPoint x: 271, startPoint y: 63, endPoint x: 237, endPoint y: 69, distance: 34.3
click at [237, 69] on div "100" at bounding box center [293, 69] width 143 height 23
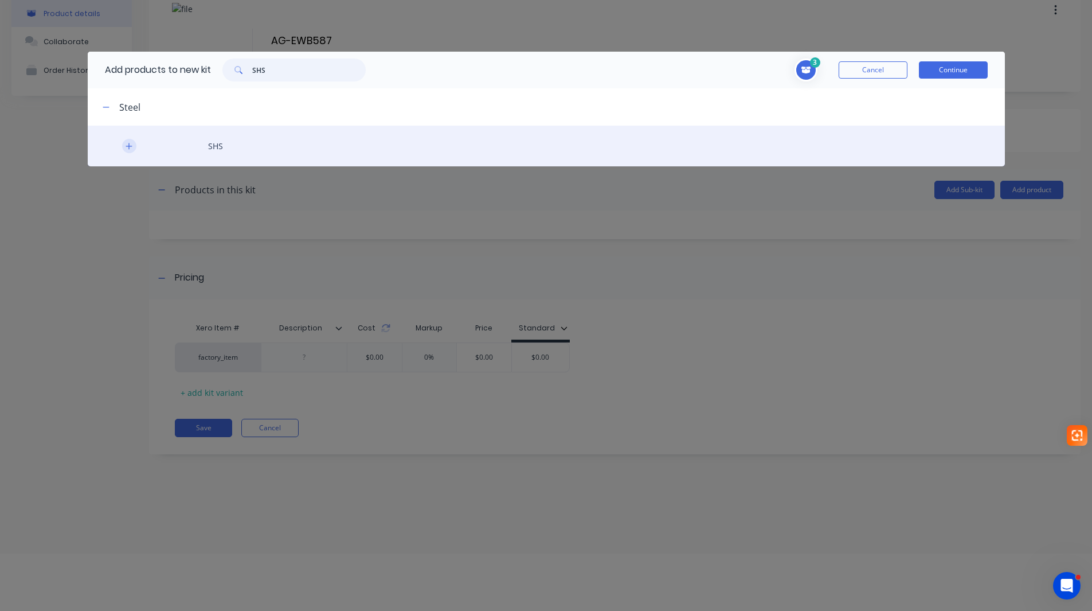
type input "SHS"
click at [123, 142] on button "button" at bounding box center [129, 146] width 14 height 14
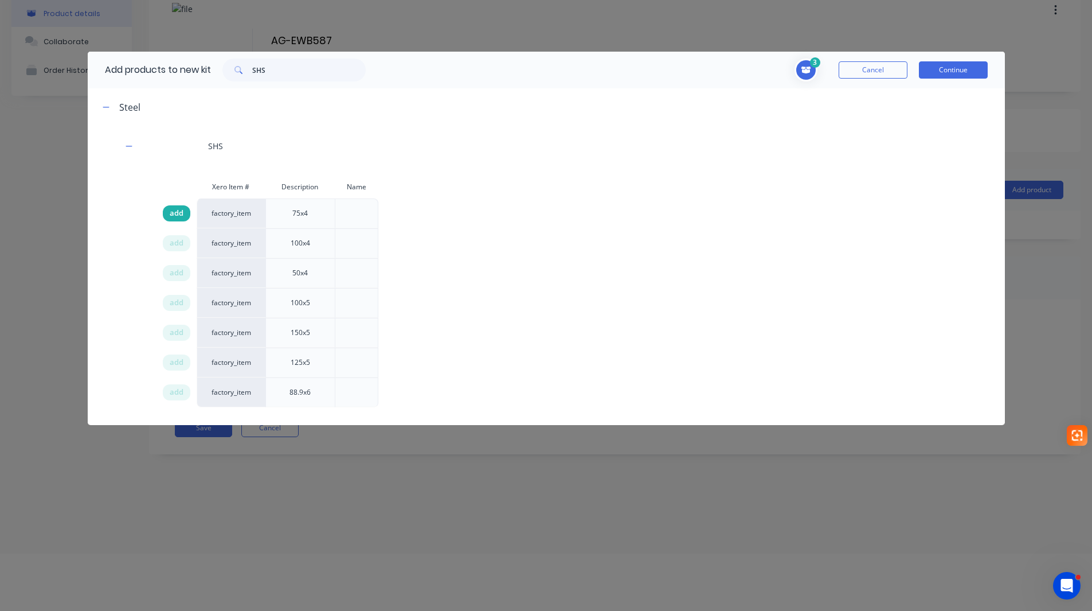
click at [176, 217] on span "add" at bounding box center [177, 213] width 14 height 11
click at [976, 74] on button "Continue" at bounding box center [953, 69] width 69 height 17
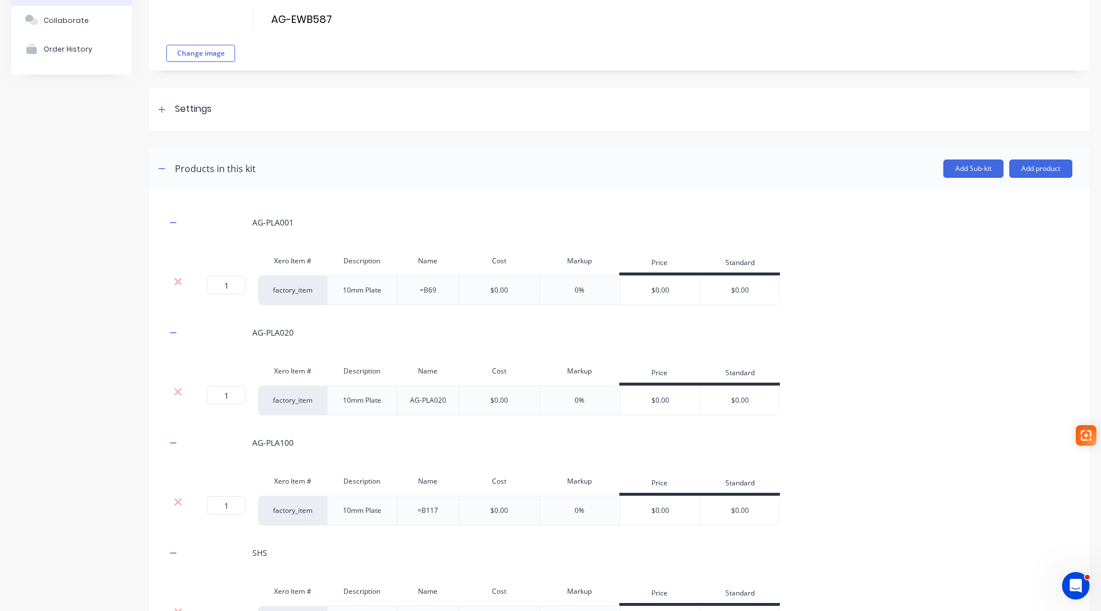
scroll to position [57, 0]
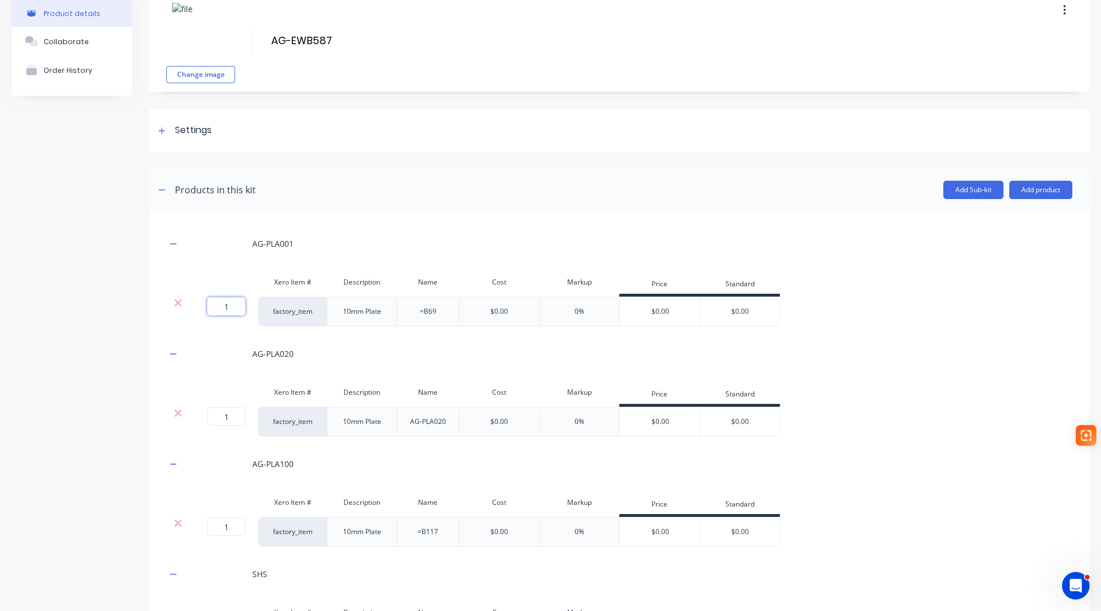
click at [241, 303] on input "1" at bounding box center [226, 306] width 38 height 18
type input "2"
click at [169, 242] on button "button" at bounding box center [173, 243] width 14 height 14
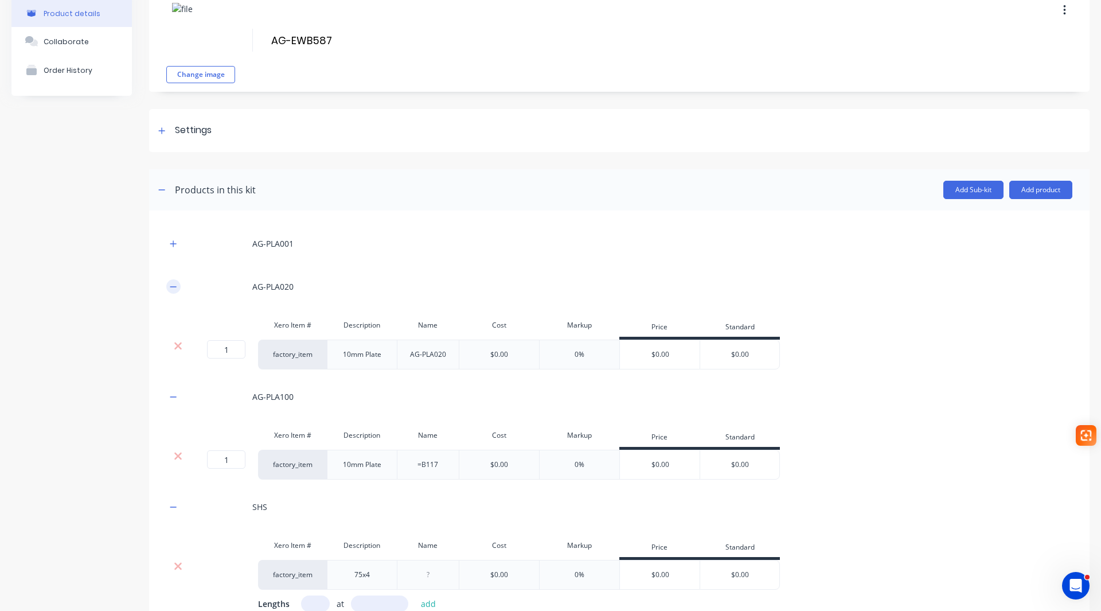
click at [177, 290] on button "button" at bounding box center [173, 286] width 14 height 14
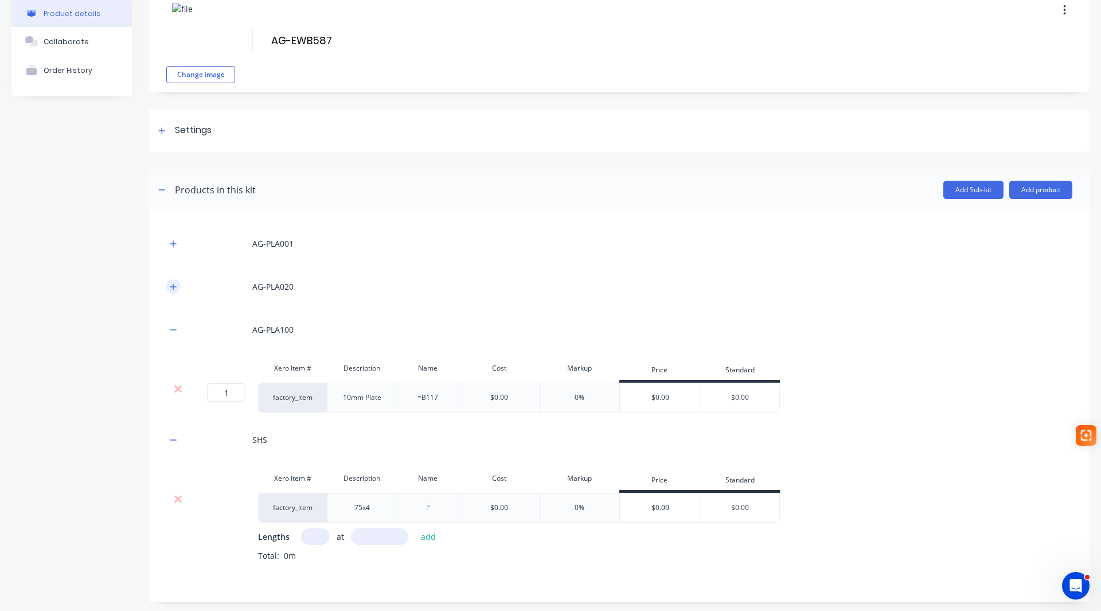
click at [173, 286] on icon "button" at bounding box center [173, 286] width 6 height 6
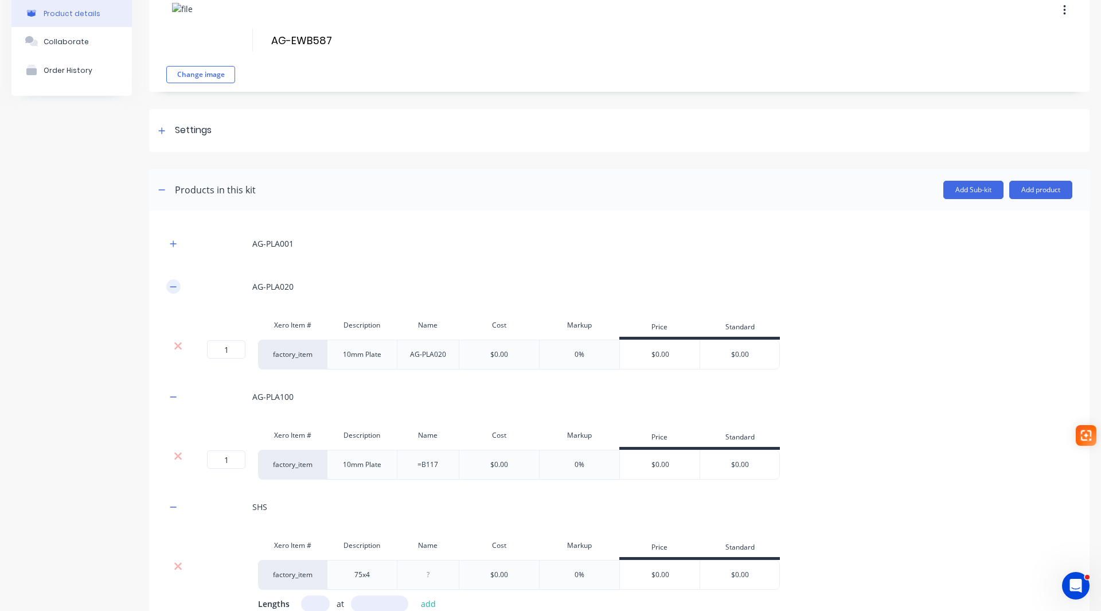
click at [173, 286] on icon "button" at bounding box center [173, 286] width 6 height 1
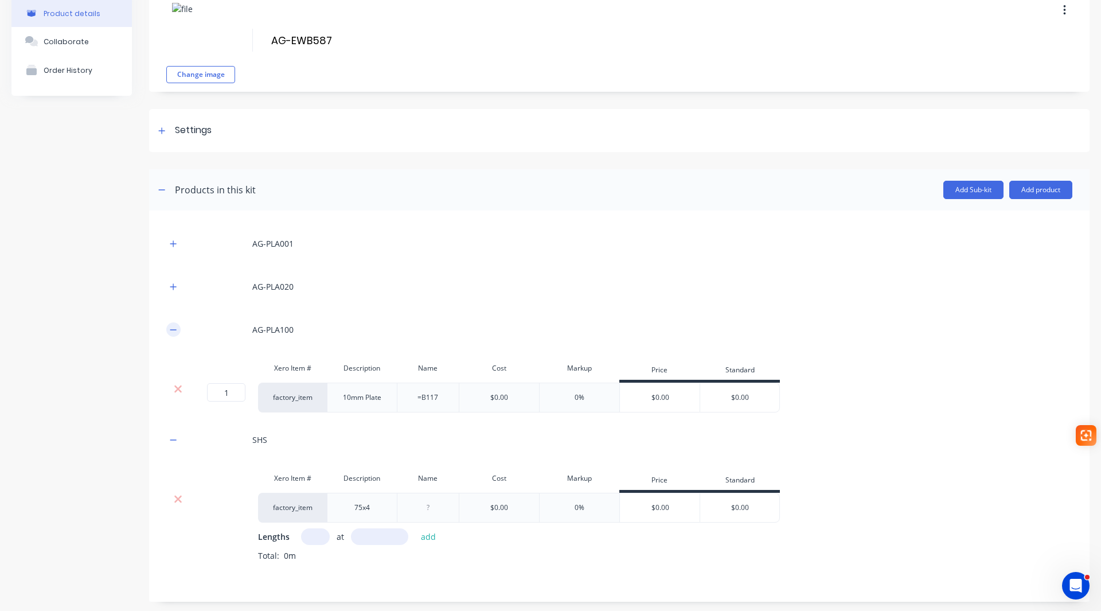
click at [174, 331] on icon "button" at bounding box center [173, 330] width 7 height 8
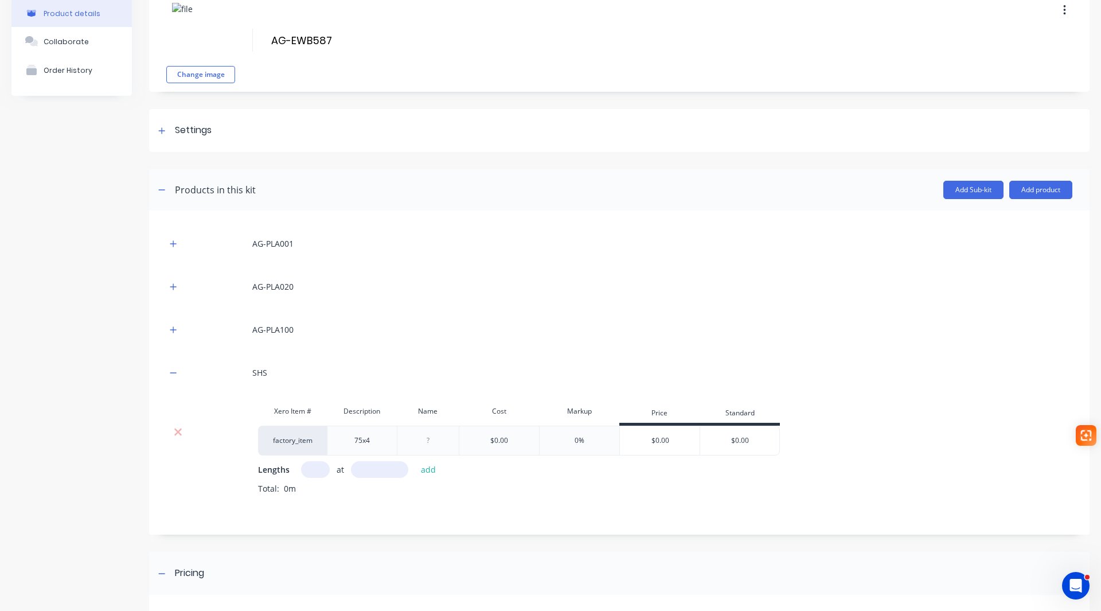
click at [315, 471] on input "text" at bounding box center [315, 469] width 29 height 17
type input "1"
type input "1918"
click at [423, 470] on button "add" at bounding box center [428, 469] width 27 height 15
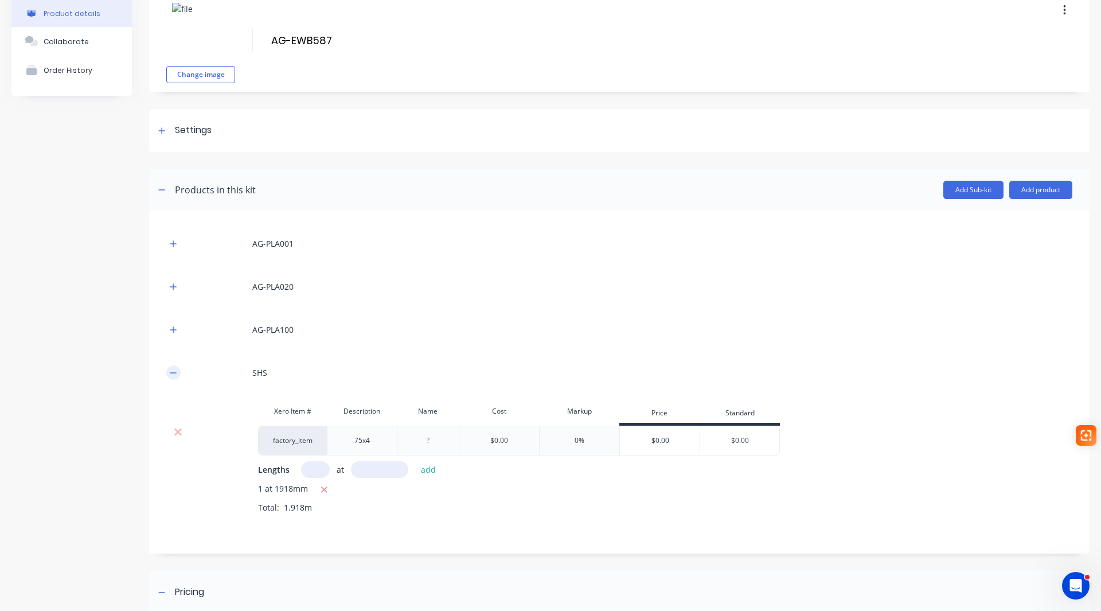
click at [172, 373] on icon "button" at bounding box center [173, 373] width 7 height 8
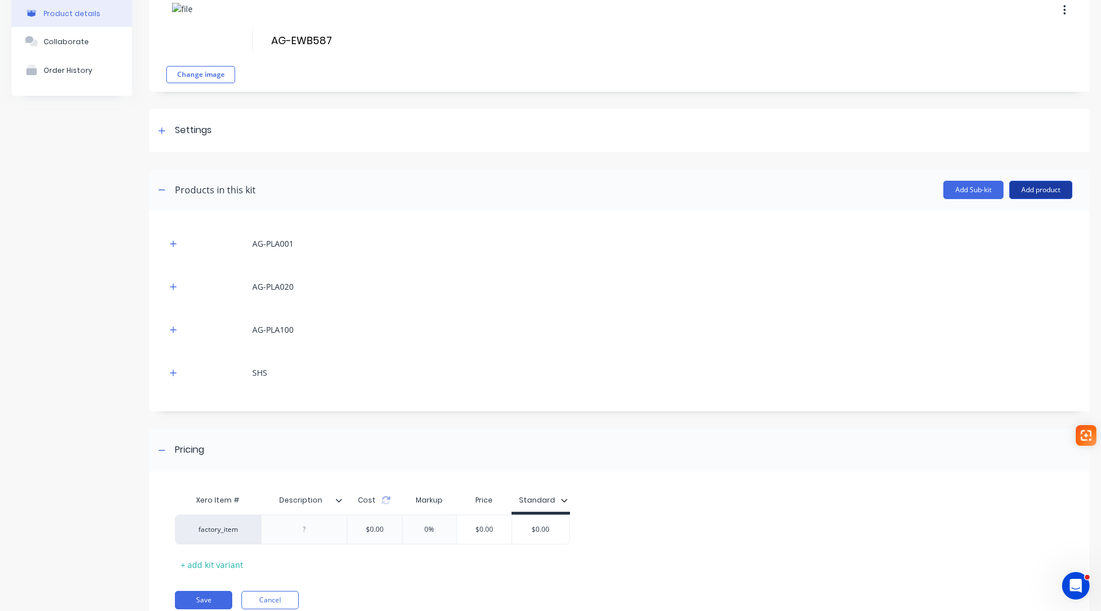
click at [1042, 189] on button "Add product" at bounding box center [1040, 190] width 63 height 18
click at [1017, 241] on div "Labour" at bounding box center [1018, 242] width 88 height 17
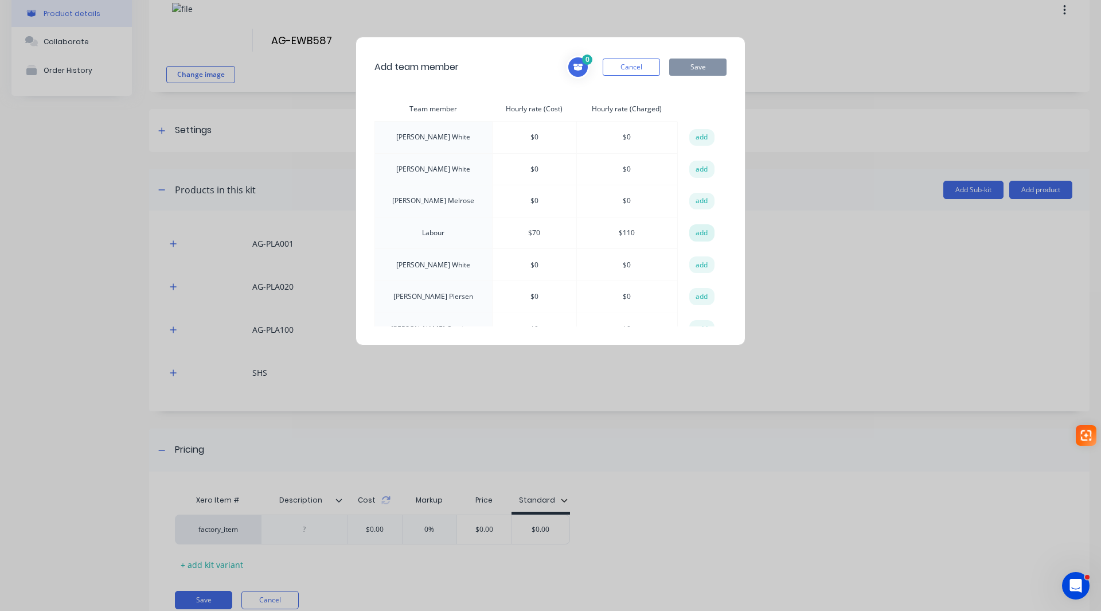
click at [698, 235] on button "add" at bounding box center [701, 232] width 25 height 17
click at [696, 231] on button "add" at bounding box center [701, 232] width 25 height 17
click at [706, 61] on button "Save" at bounding box center [697, 66] width 57 height 17
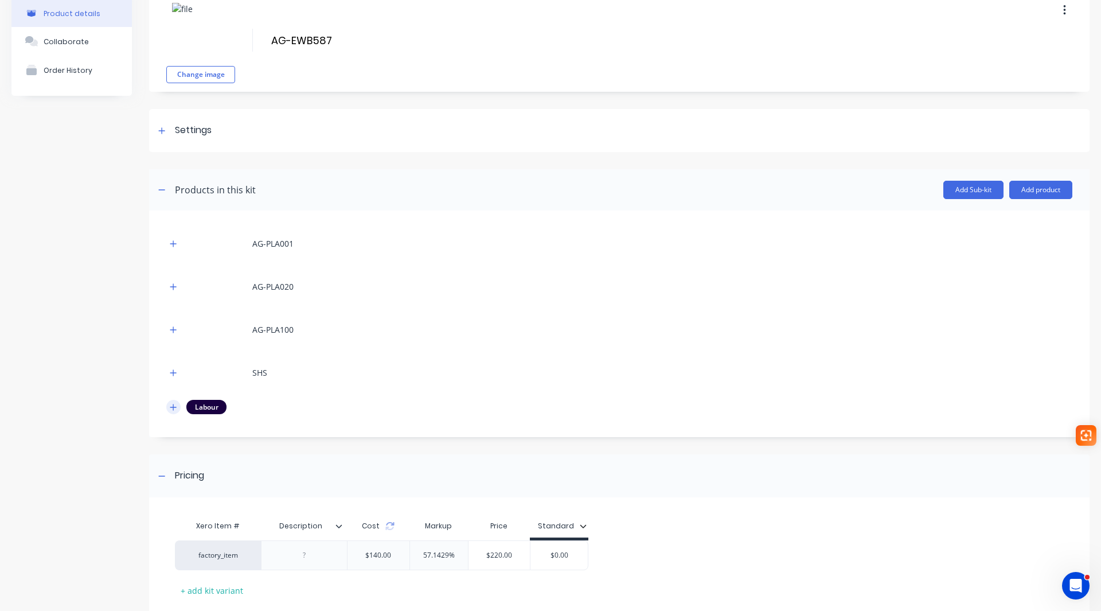
click at [172, 409] on icon "button" at bounding box center [173, 407] width 7 height 8
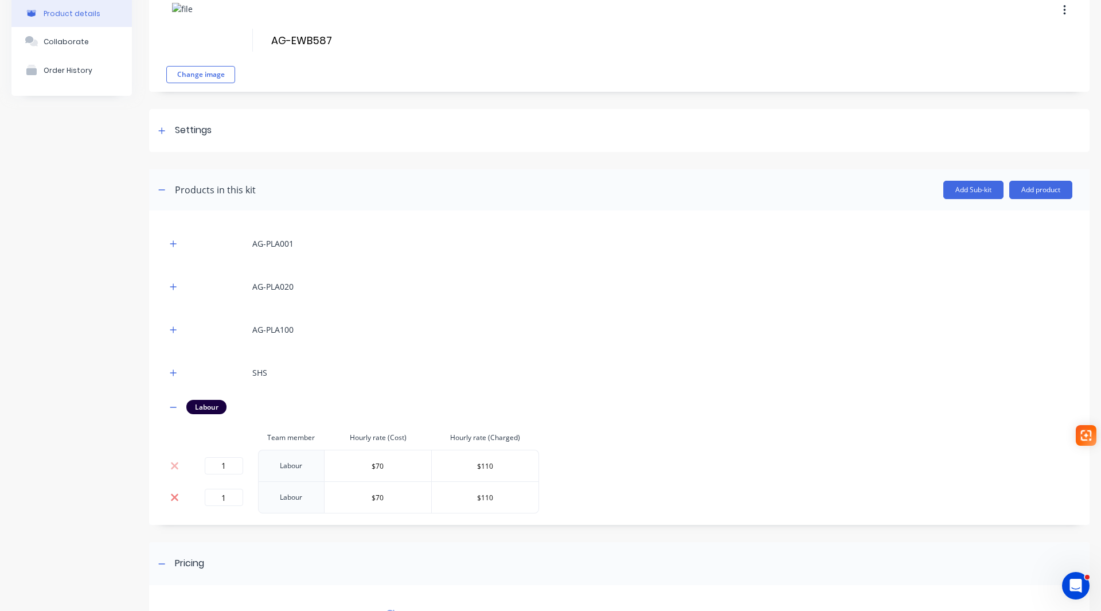
click at [178, 495] on icon at bounding box center [174, 496] width 9 height 11
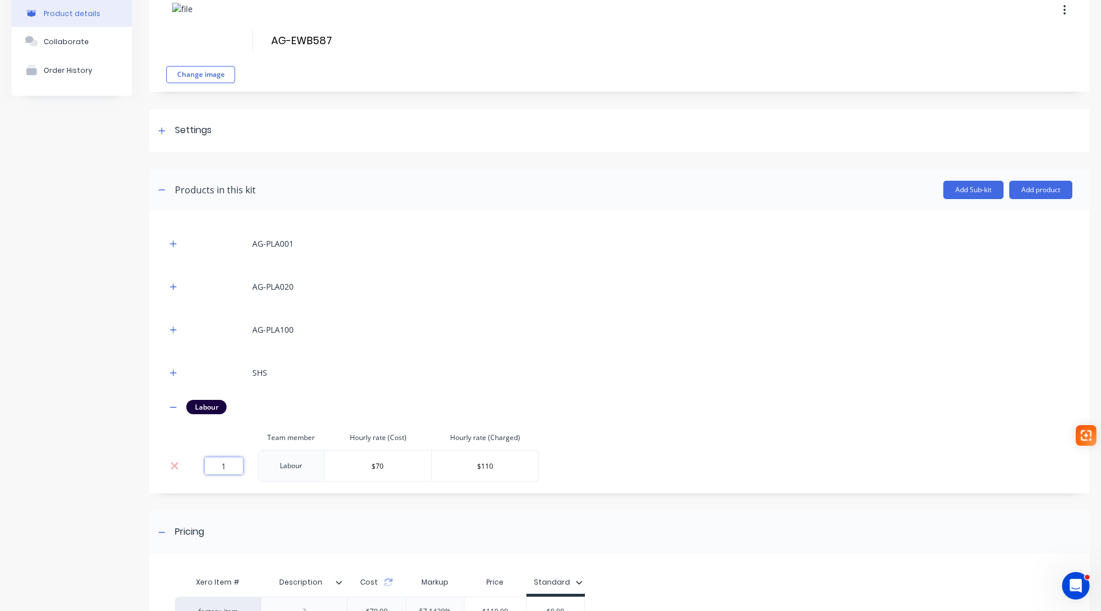
click at [226, 470] on input "1" at bounding box center [224, 465] width 38 height 17
type input "1.52"
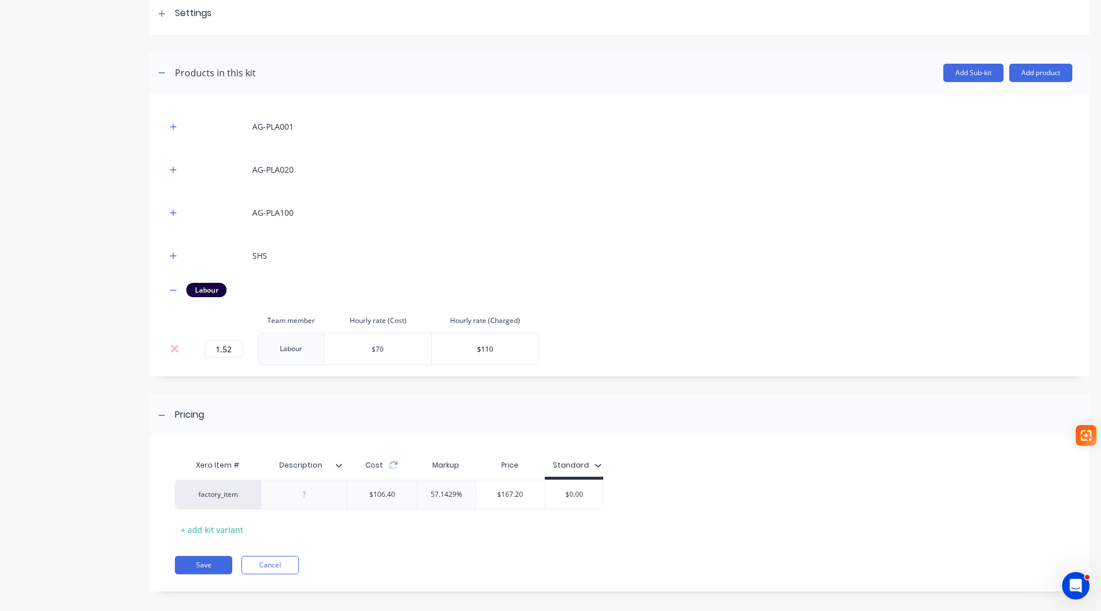
scroll to position [183, 0]
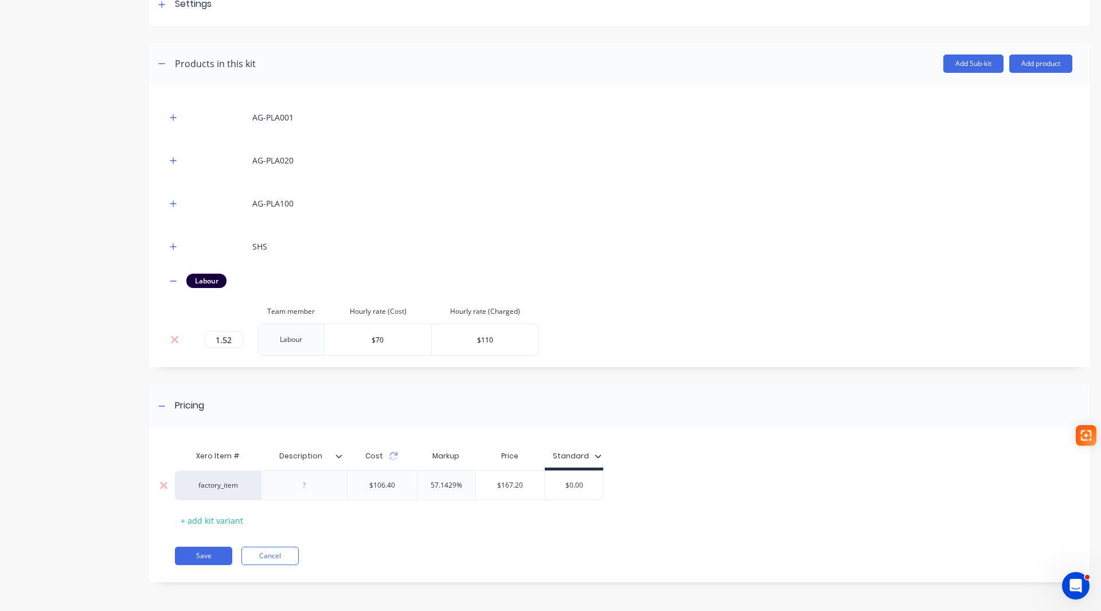
click at [566, 483] on input "$0.00" at bounding box center [573, 485] width 57 height 10
drag, startPoint x: 566, startPoint y: 483, endPoint x: 608, endPoint y: 484, distance: 41.9
click at [608, 484] on div "factory_item $106.40 57.1429% $167.20 $0.00 $0.00" at bounding box center [615, 485] width 880 height 30
type input "168.00"
click at [204, 551] on button "Save" at bounding box center [203, 555] width 57 height 18
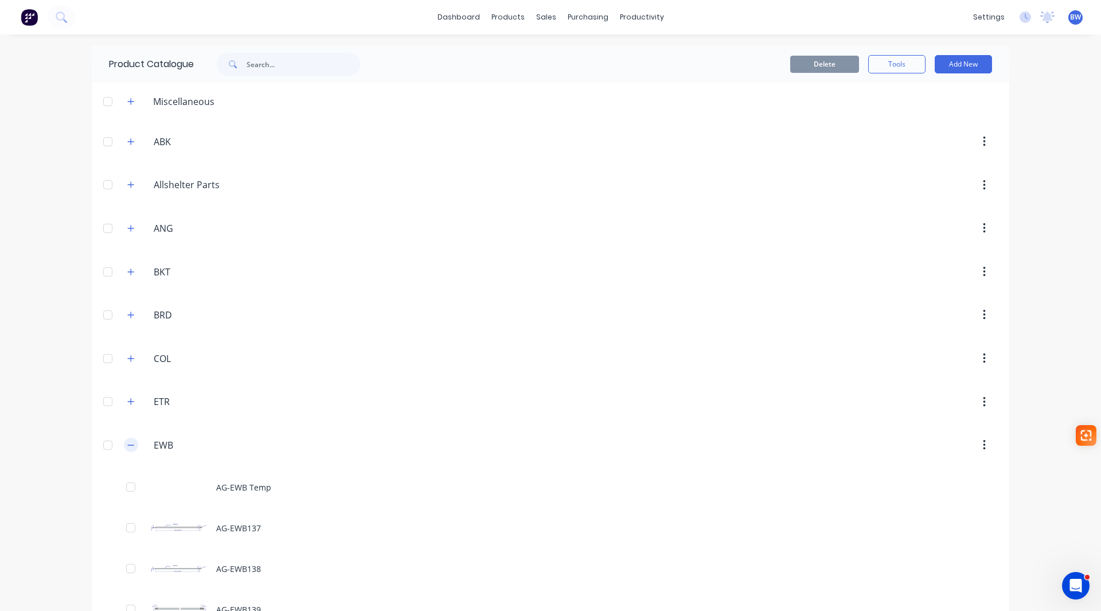
click at [127, 446] on icon "button" at bounding box center [130, 445] width 7 height 8
click at [131, 490] on button "button" at bounding box center [131, 488] width 14 height 14
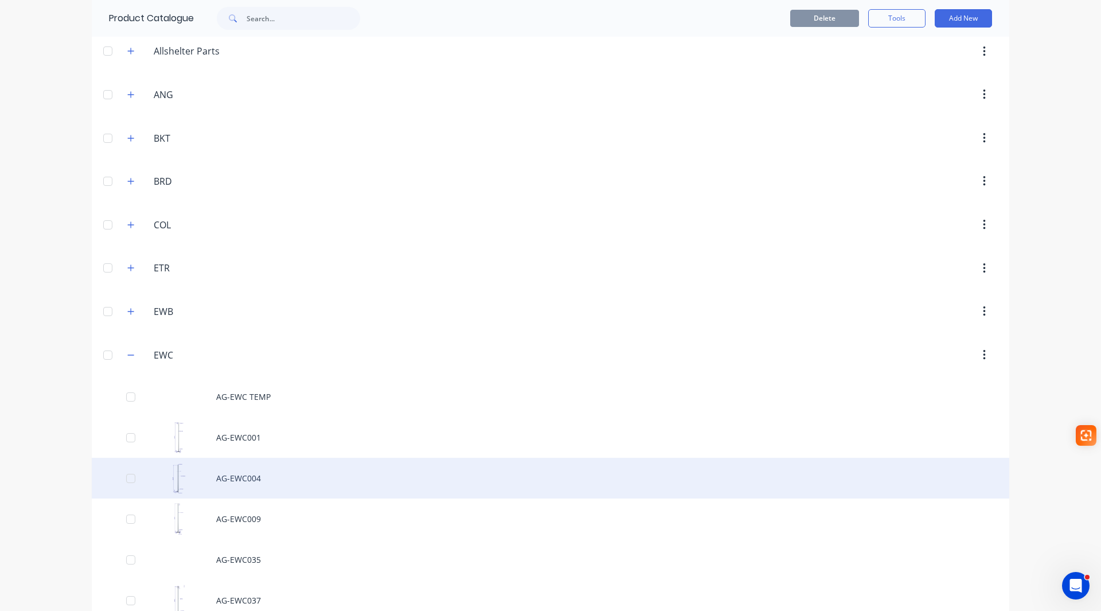
scroll to position [172, 0]
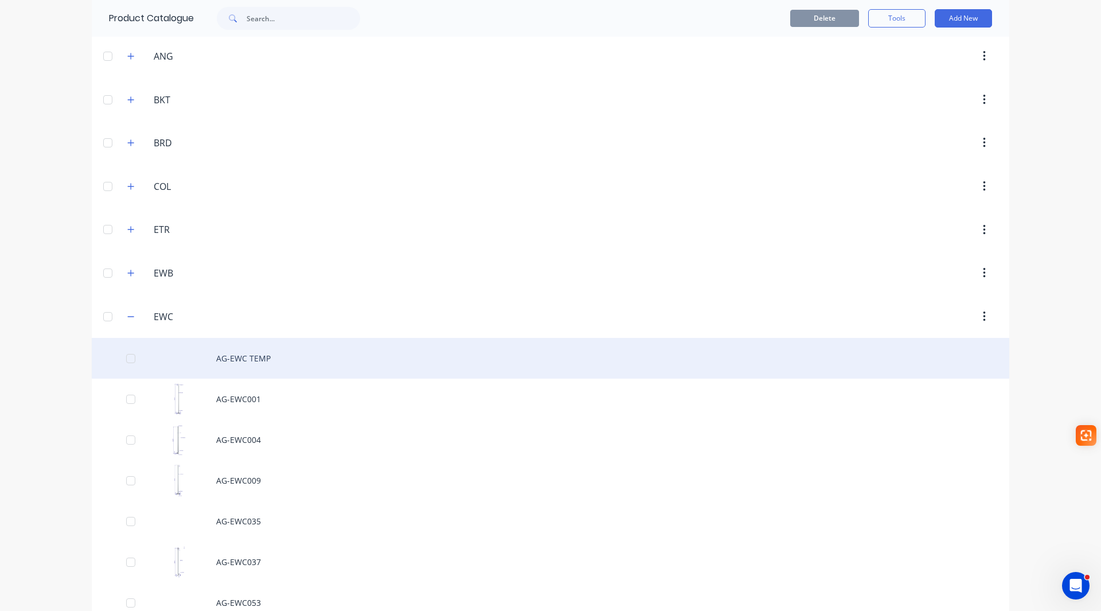
click at [243, 358] on div "AG-EWC TEMP" at bounding box center [550, 358] width 917 height 41
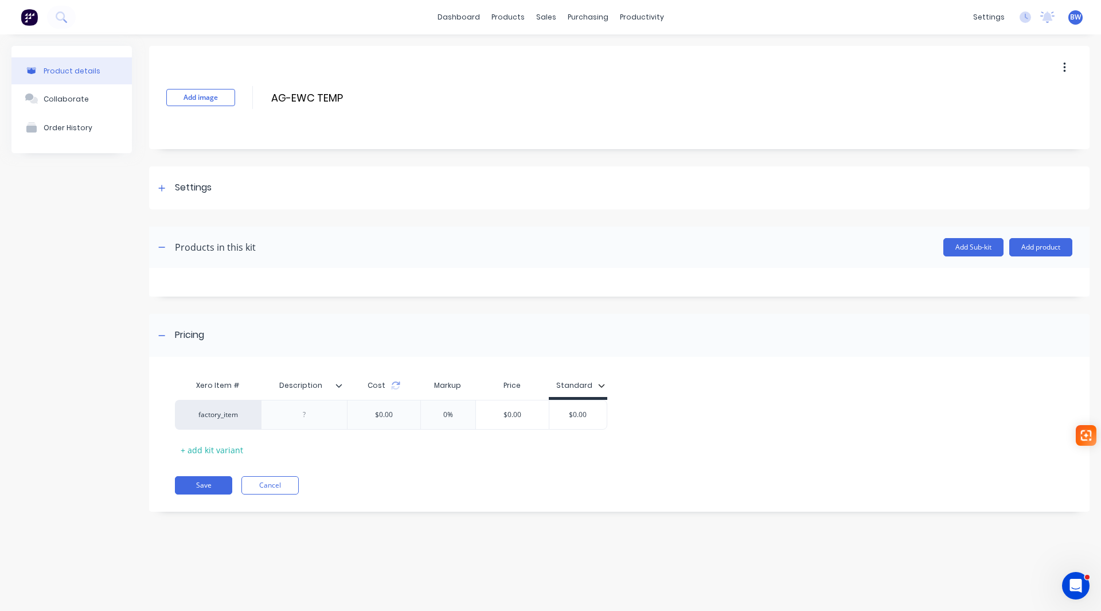
click at [1063, 67] on icon "button" at bounding box center [1064, 67] width 3 height 13
click at [1013, 97] on span "Duplicate" at bounding box center [1022, 98] width 86 height 12
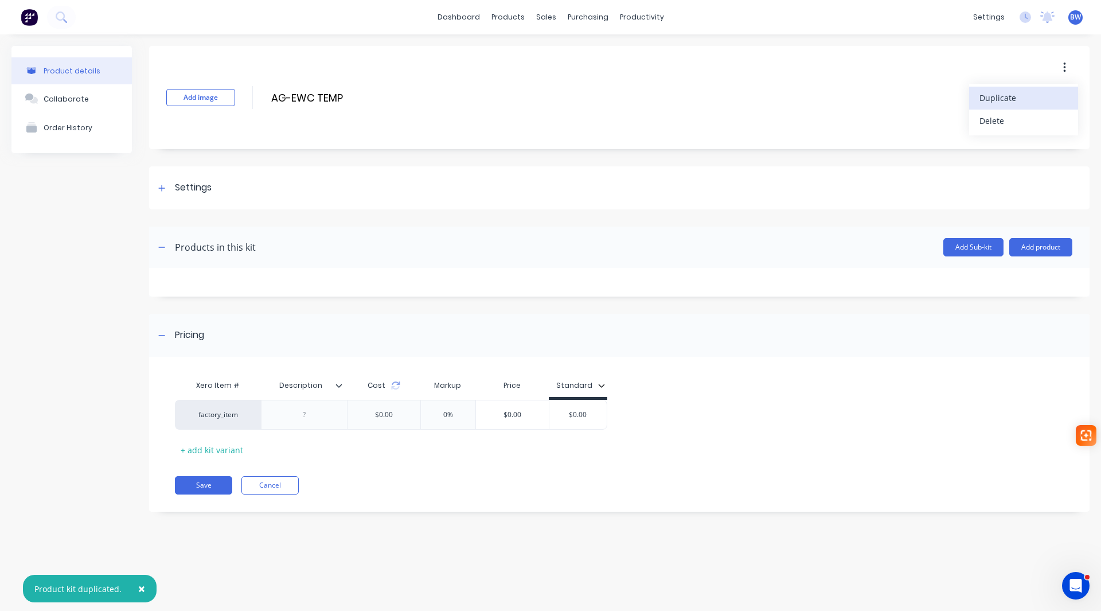
click at [91, 72] on div "Product details" at bounding box center [72, 71] width 57 height 9
click at [527, 50] on div "Product Catalogue" at bounding box center [558, 55] width 71 height 10
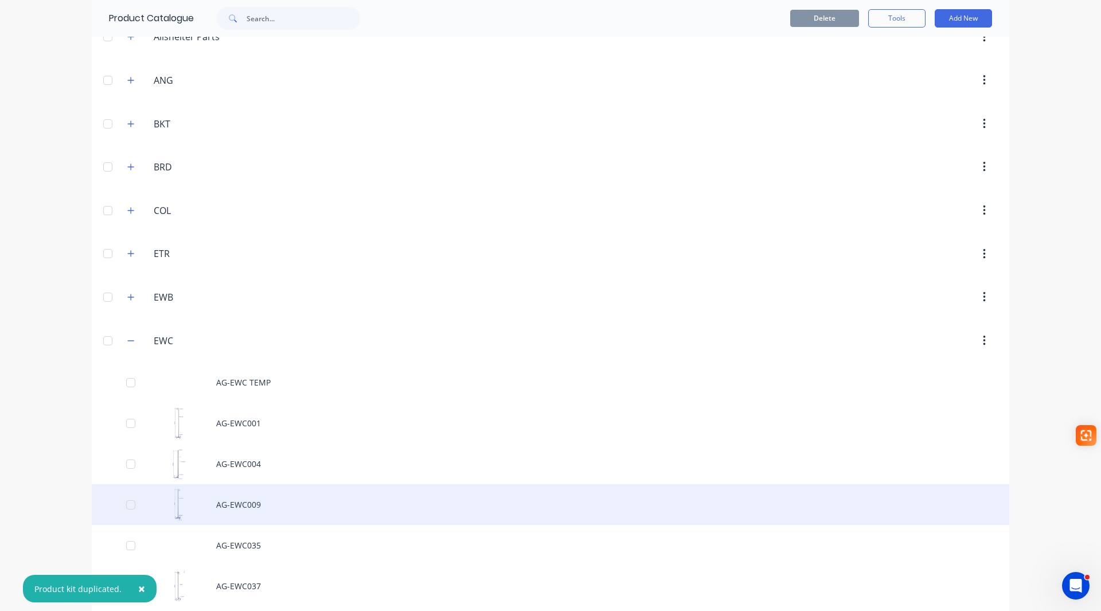
scroll to position [172, 0]
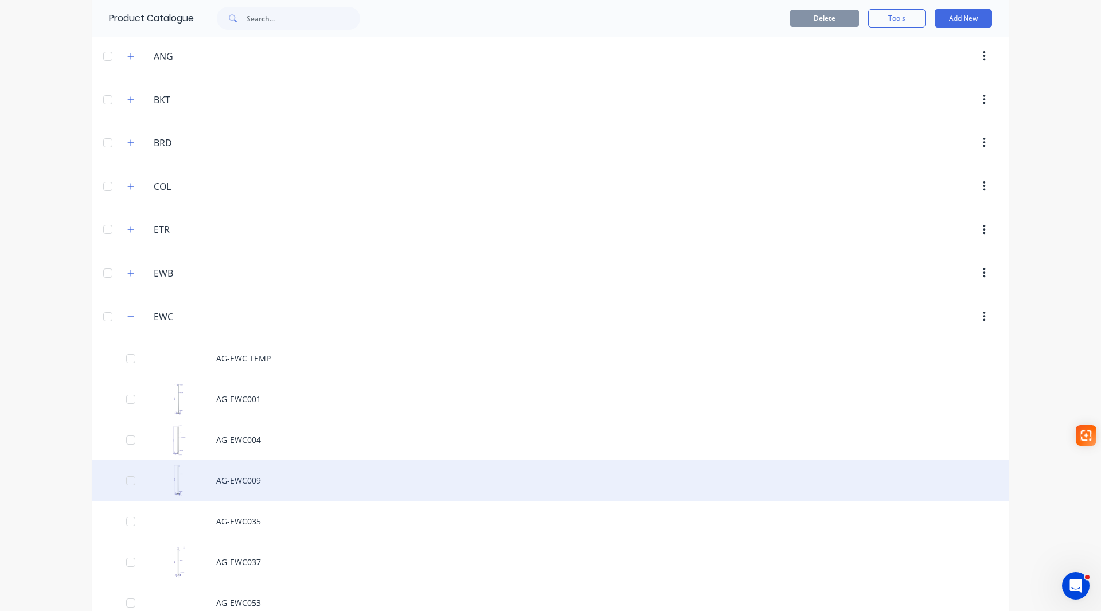
click at [234, 482] on div "AG-EWC009" at bounding box center [550, 480] width 917 height 41
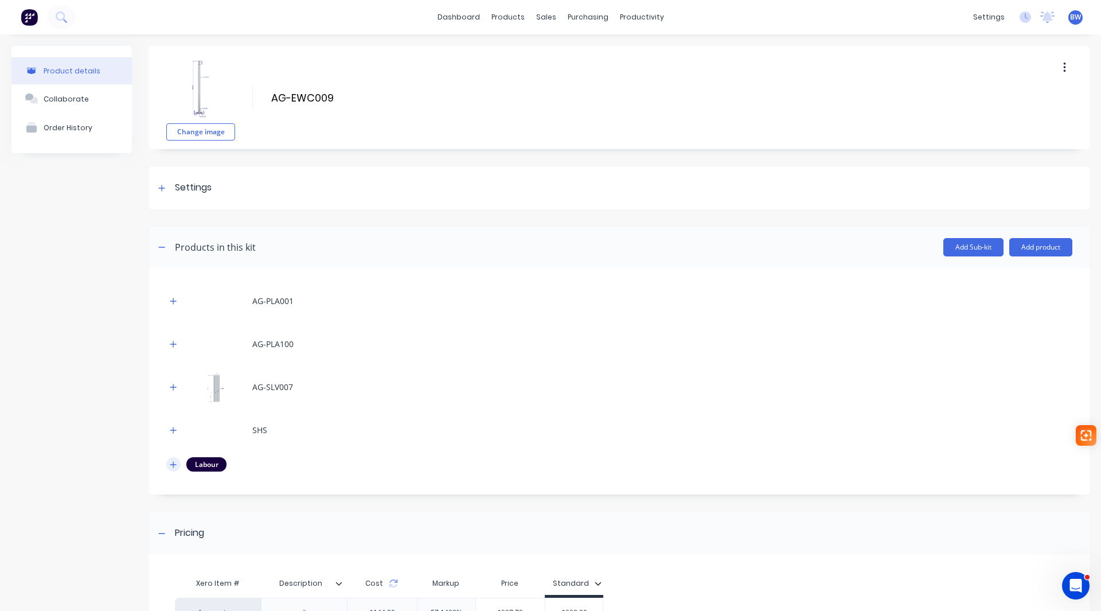
click at [171, 466] on icon "button" at bounding box center [173, 464] width 7 height 8
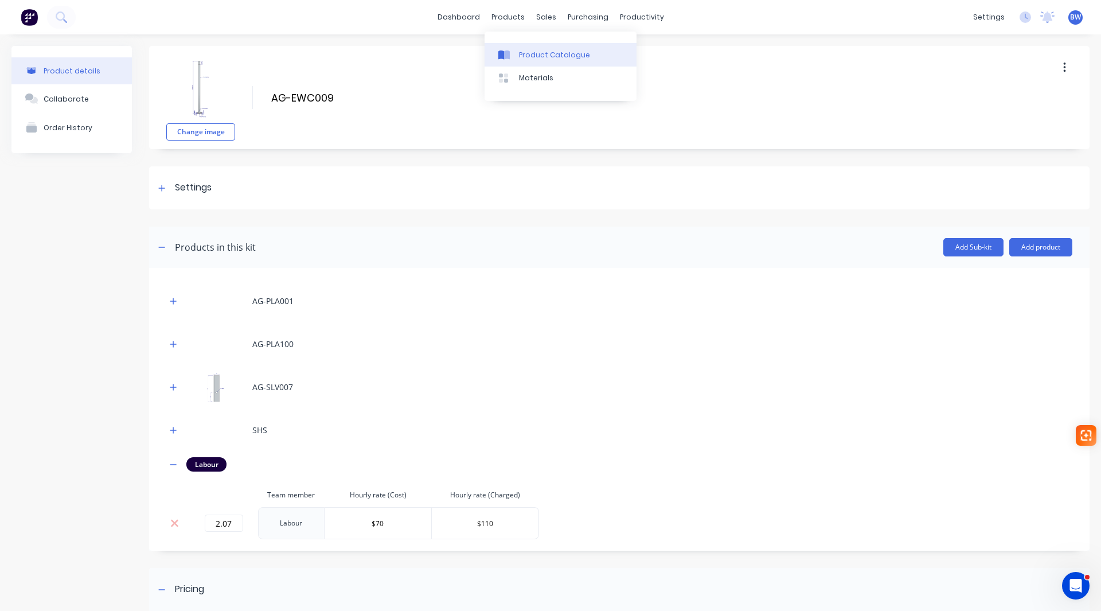
click at [530, 56] on div "Product Catalogue" at bounding box center [554, 55] width 71 height 10
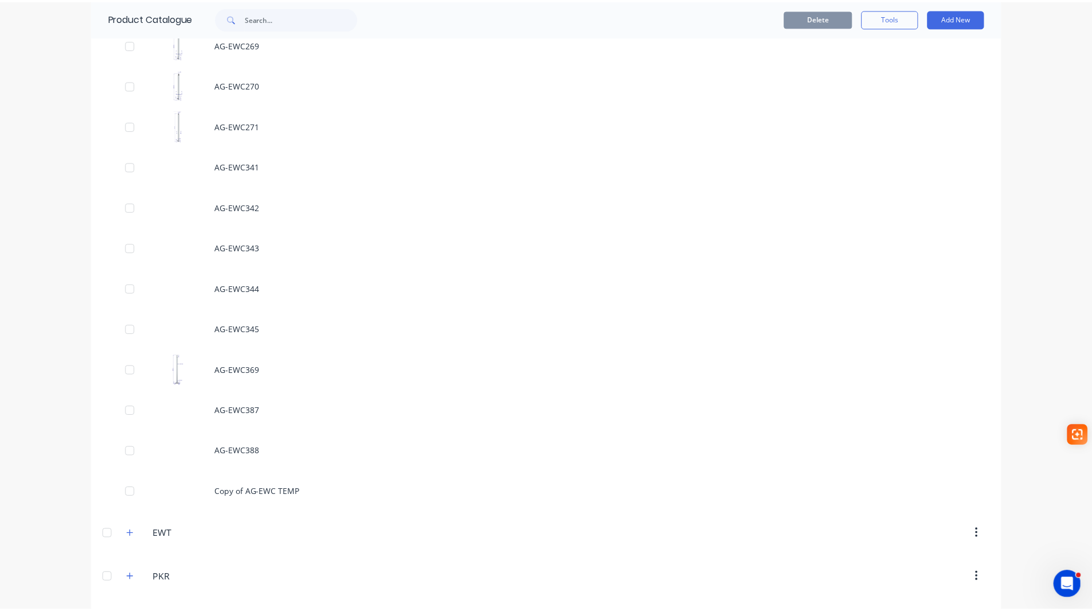
scroll to position [1491, 0]
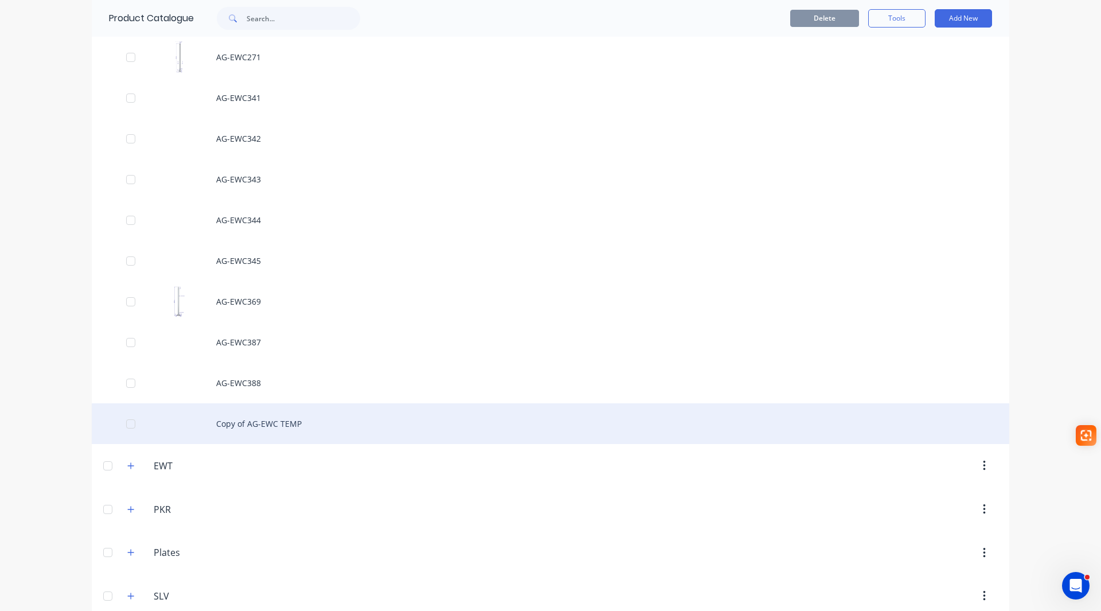
click at [268, 422] on div "Copy of AG-EWC TEMP" at bounding box center [550, 423] width 917 height 41
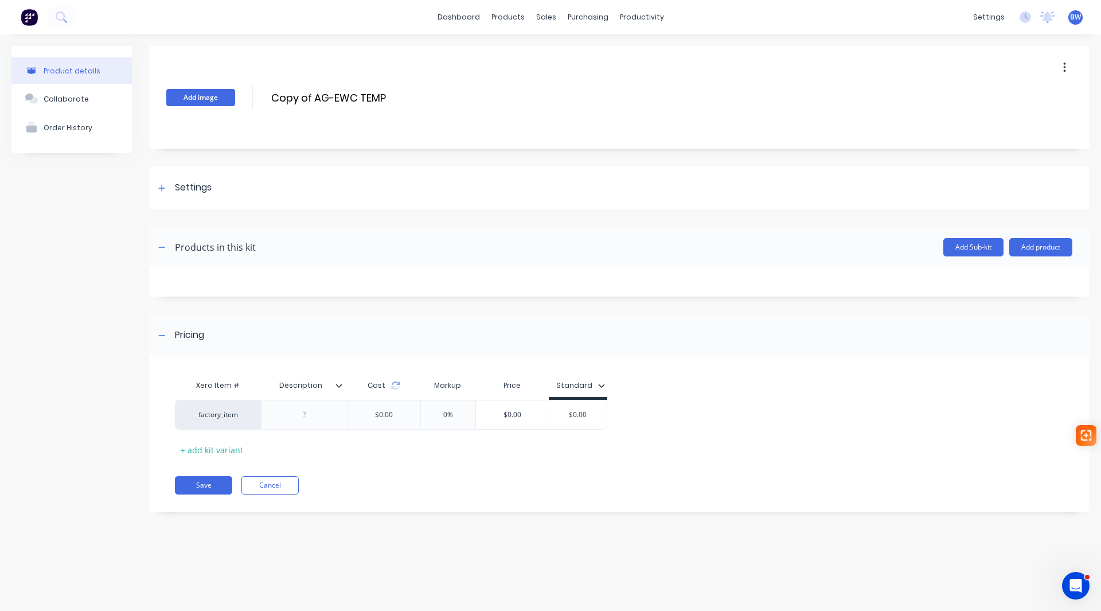
click at [212, 99] on button "Add image" at bounding box center [200, 97] width 69 height 17
click at [316, 94] on input "Copy of AG-EWC TEMP" at bounding box center [371, 97] width 203 height 17
drag, startPoint x: 316, startPoint y: 94, endPoint x: 278, endPoint y: 96, distance: 38.5
click at [278, 96] on input "Copy of AG-EWC TEMP" at bounding box center [371, 97] width 203 height 17
click at [316, 100] on input "Copy of AG-EWC TEMP" at bounding box center [371, 97] width 203 height 17
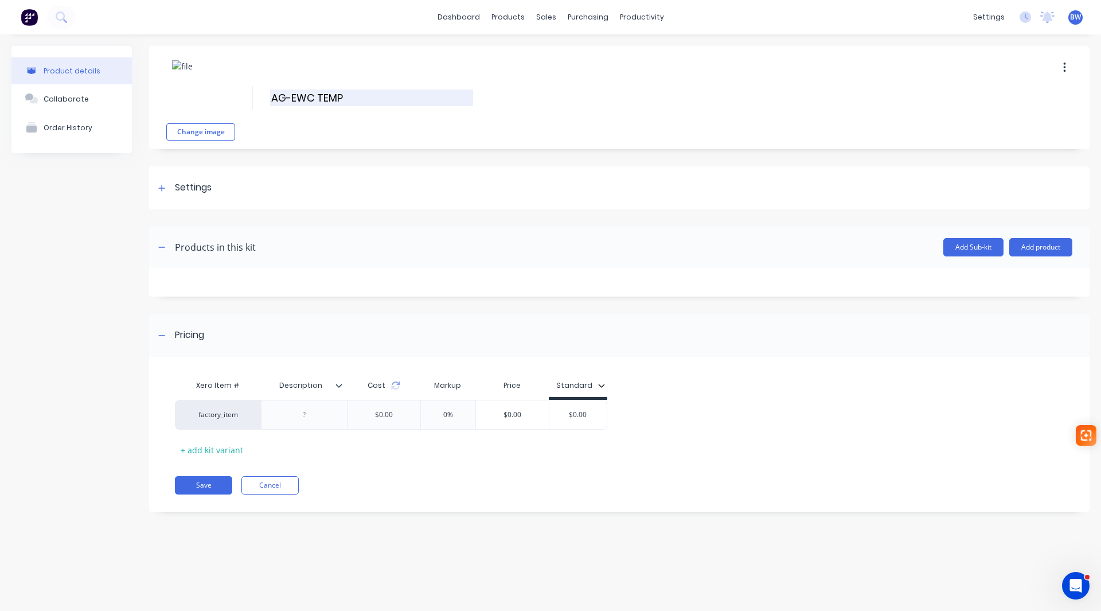
drag, startPoint x: 352, startPoint y: 99, endPoint x: 313, endPoint y: 100, distance: 39.0
click at [313, 100] on input "AG-EWC TEMP" at bounding box center [371, 97] width 203 height 17
type input "AG-EWC2047"
click at [1038, 245] on button "Add product" at bounding box center [1040, 247] width 63 height 18
click at [1039, 282] on div "Product catalogue" at bounding box center [1018, 276] width 88 height 17
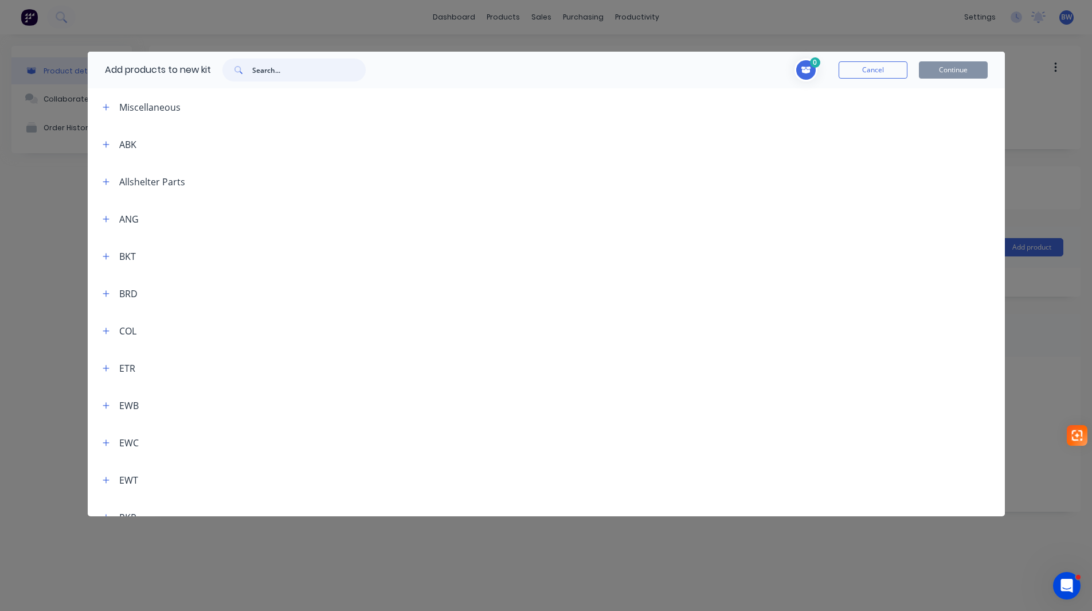
click at [281, 69] on input "text" at bounding box center [309, 69] width 114 height 23
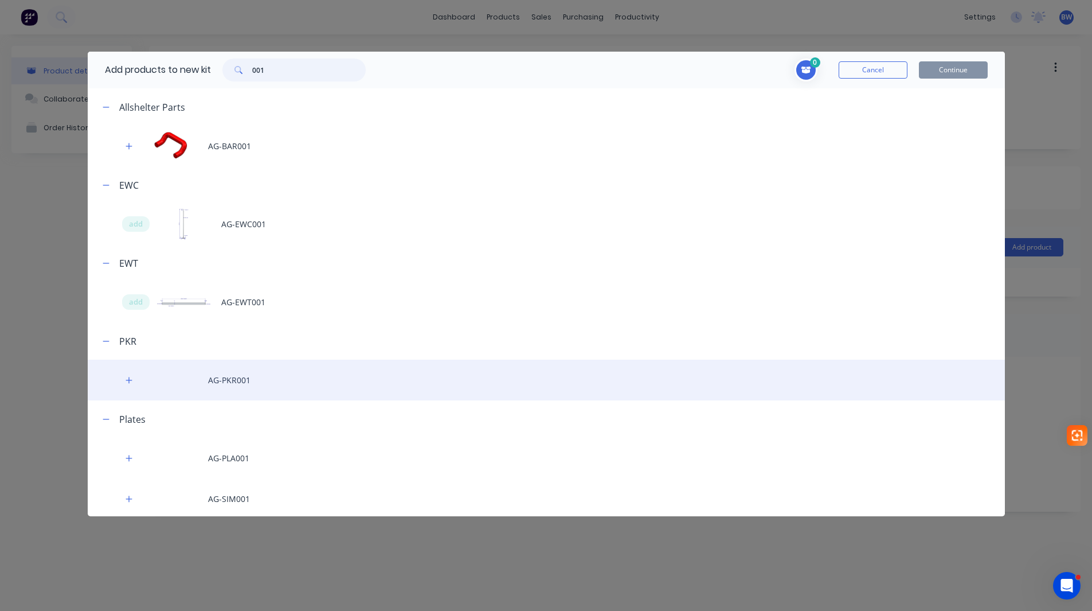
scroll to position [3, 0]
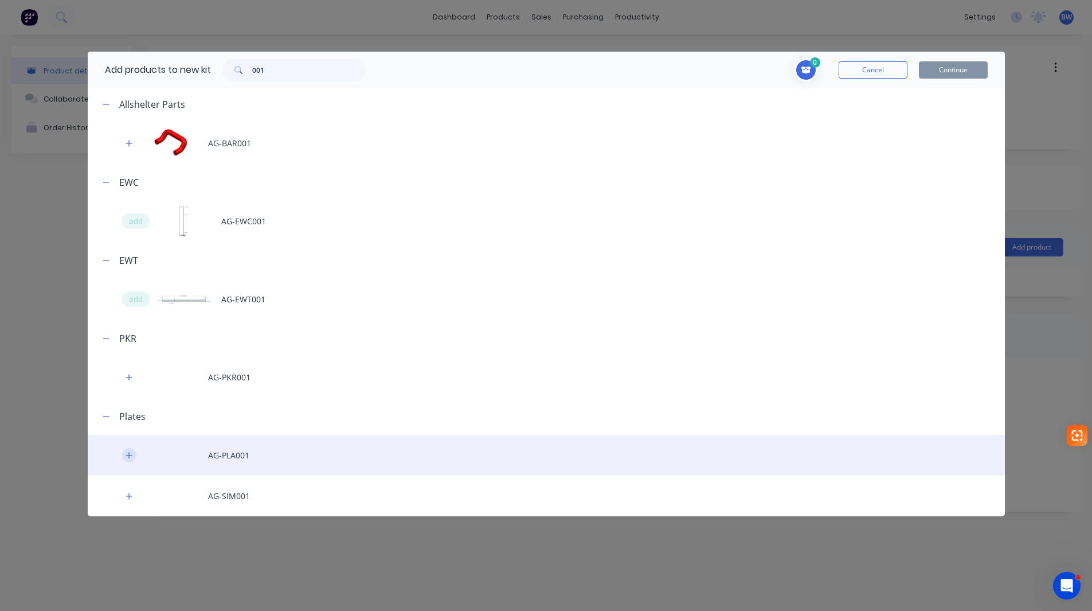
click at [126, 458] on icon "button" at bounding box center [129, 455] width 7 height 8
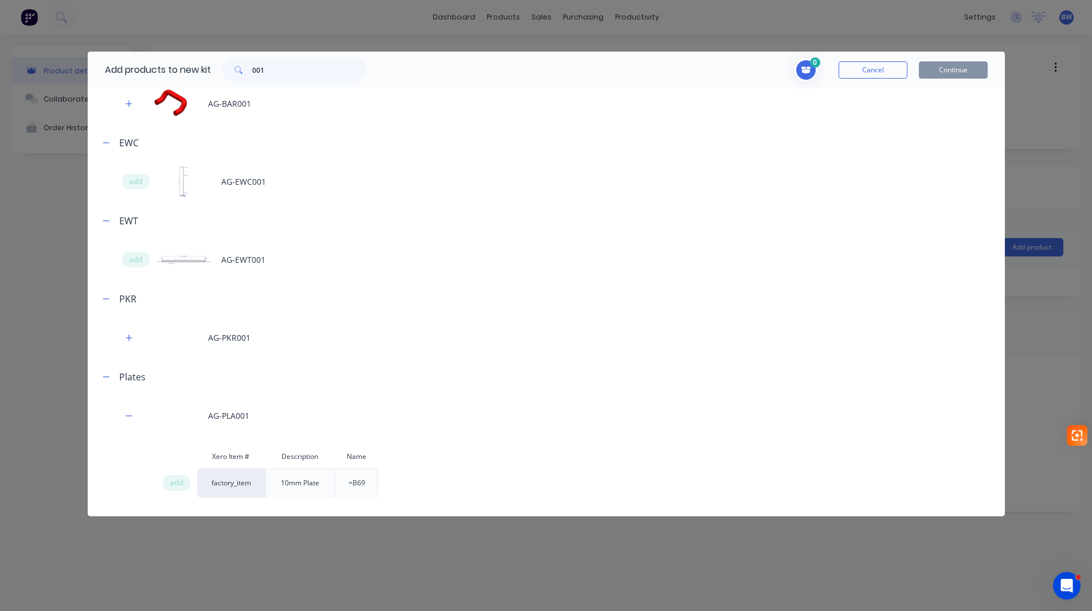
scroll to position [83, 0]
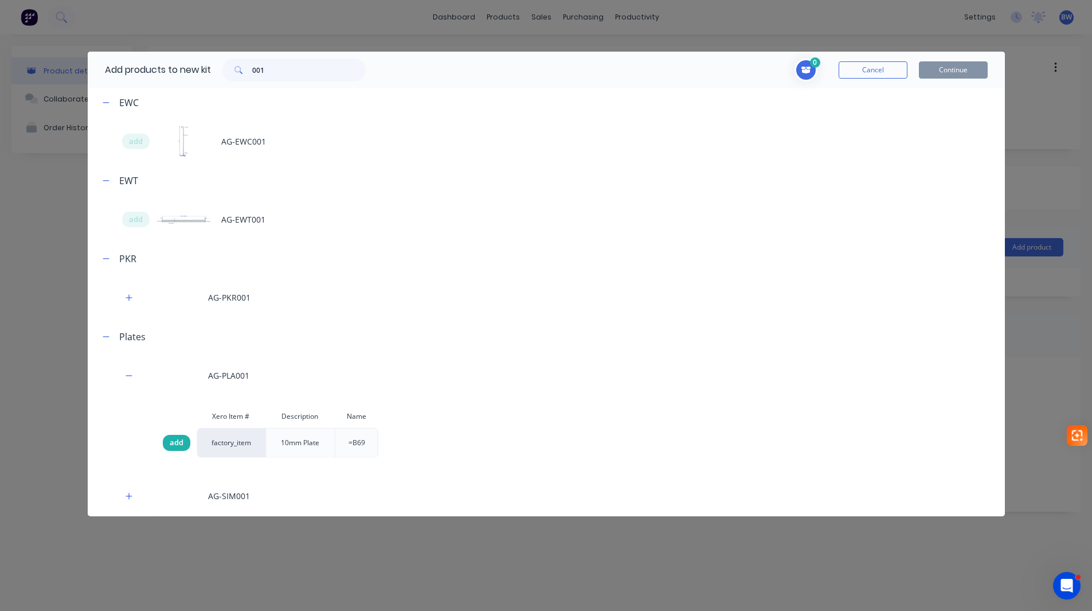
click at [178, 443] on span "add" at bounding box center [177, 442] width 14 height 11
drag, startPoint x: 295, startPoint y: 63, endPoint x: 207, endPoint y: 65, distance: 87.7
click at [207, 65] on html "dashboard products sales purchasing productivity dashboard products Product Cat…" at bounding box center [546, 334] width 1092 height 668
type input "076"
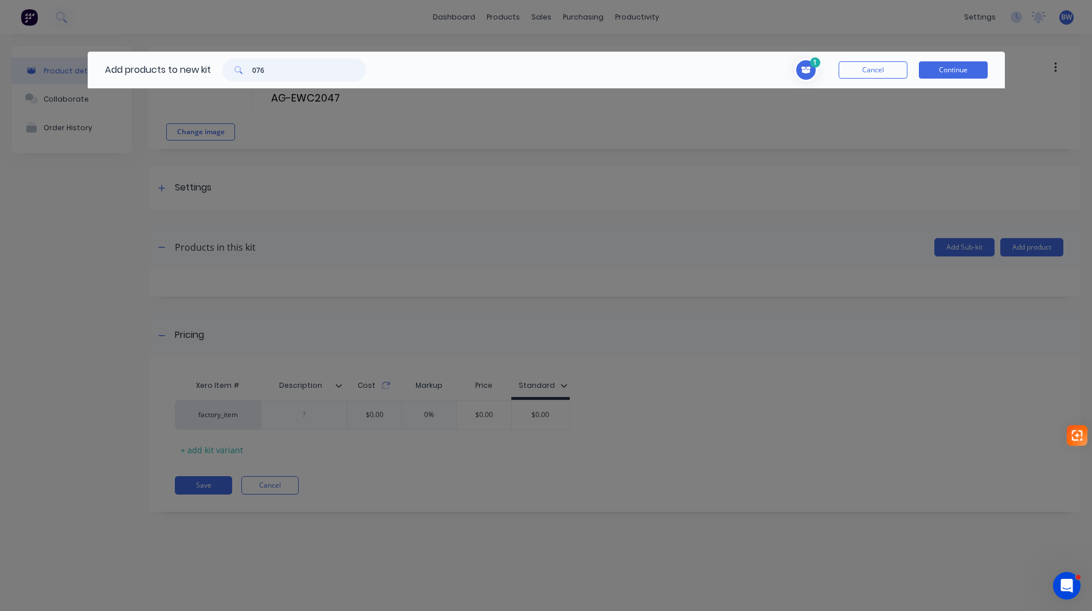
drag, startPoint x: 321, startPoint y: 72, endPoint x: 251, endPoint y: 72, distance: 70.0
click at [251, 72] on div "076" at bounding box center [293, 69] width 143 height 23
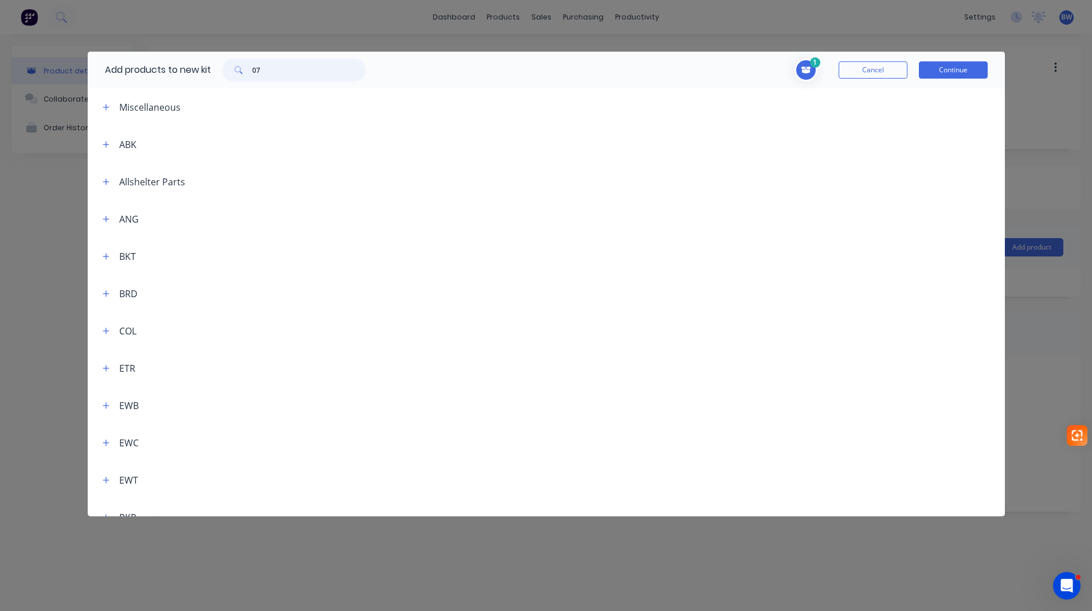
type input "076"
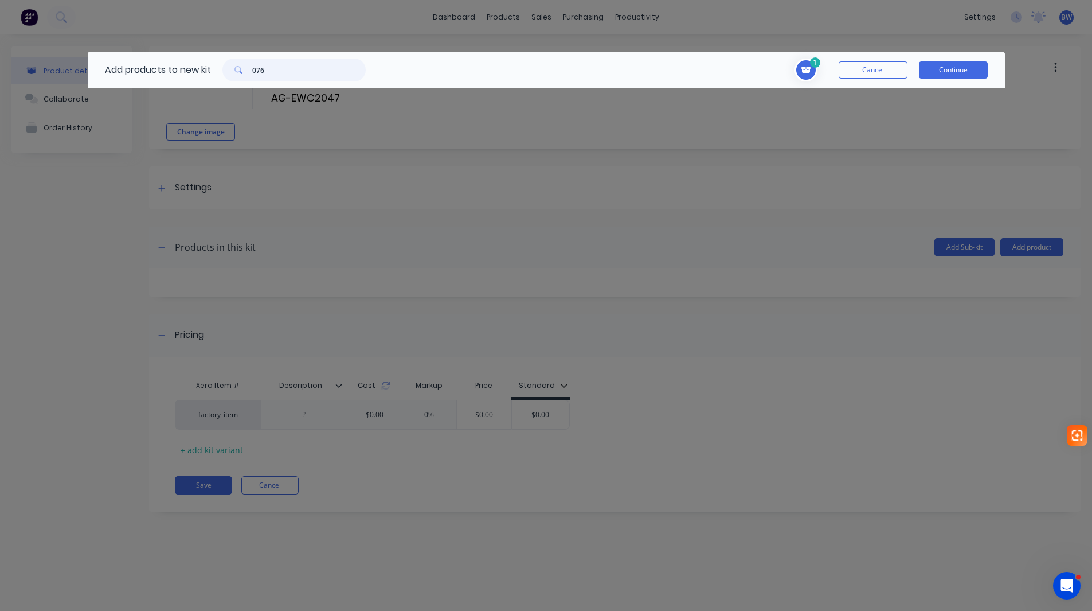
drag, startPoint x: 269, startPoint y: 69, endPoint x: 223, endPoint y: 69, distance: 45.9
click at [223, 69] on div "076" at bounding box center [294, 69] width 166 height 23
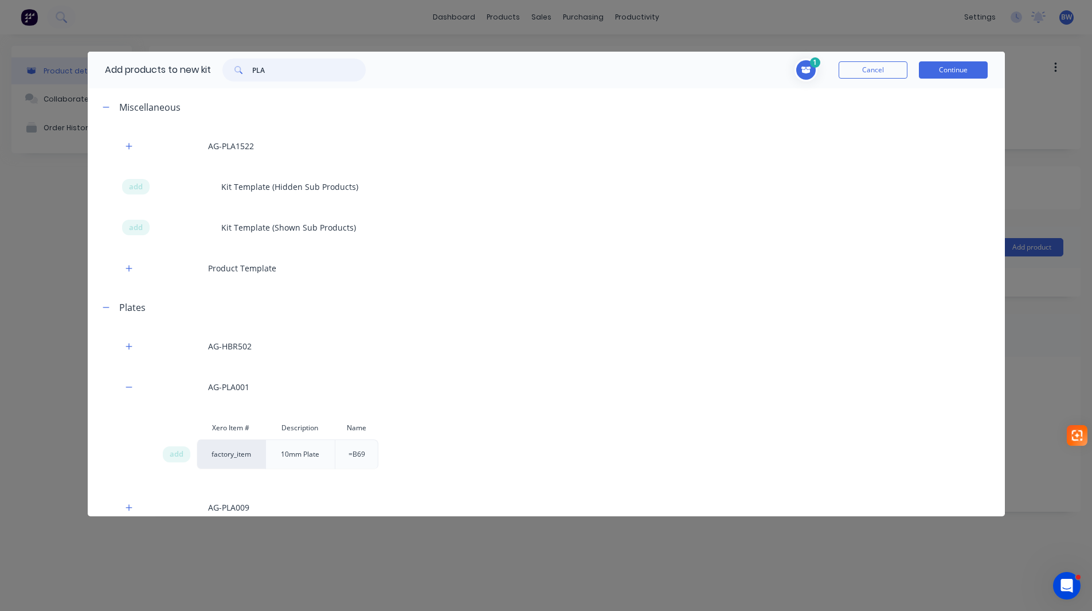
drag, startPoint x: 276, startPoint y: 68, endPoint x: 257, endPoint y: 69, distance: 18.4
click at [257, 69] on input "PLA" at bounding box center [309, 69] width 114 height 23
type input "P"
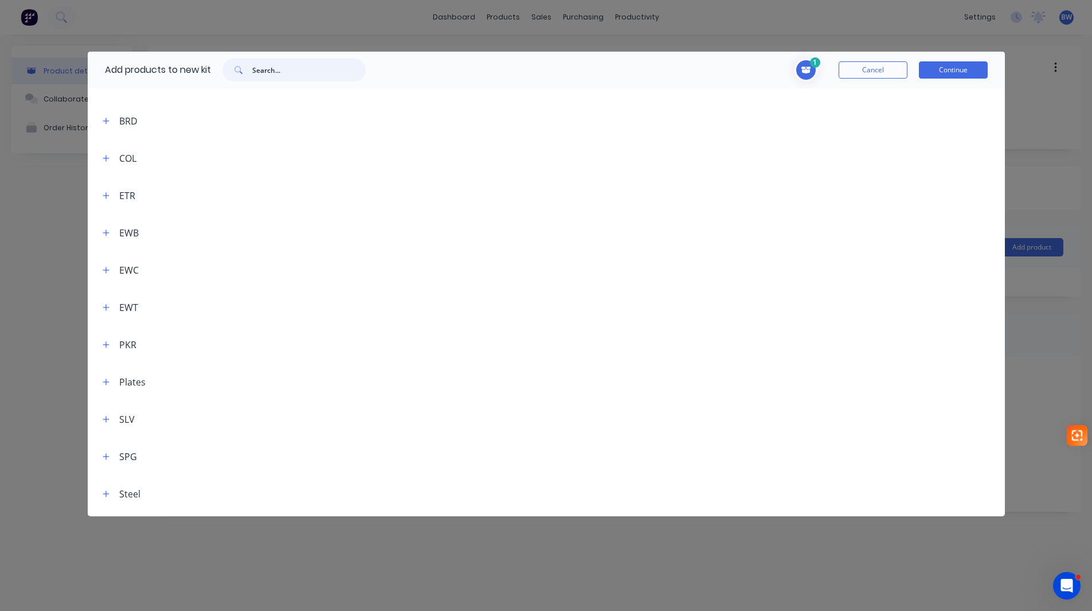
scroll to position [229, 0]
click at [106, 323] on icon "button" at bounding box center [106, 325] width 6 height 6
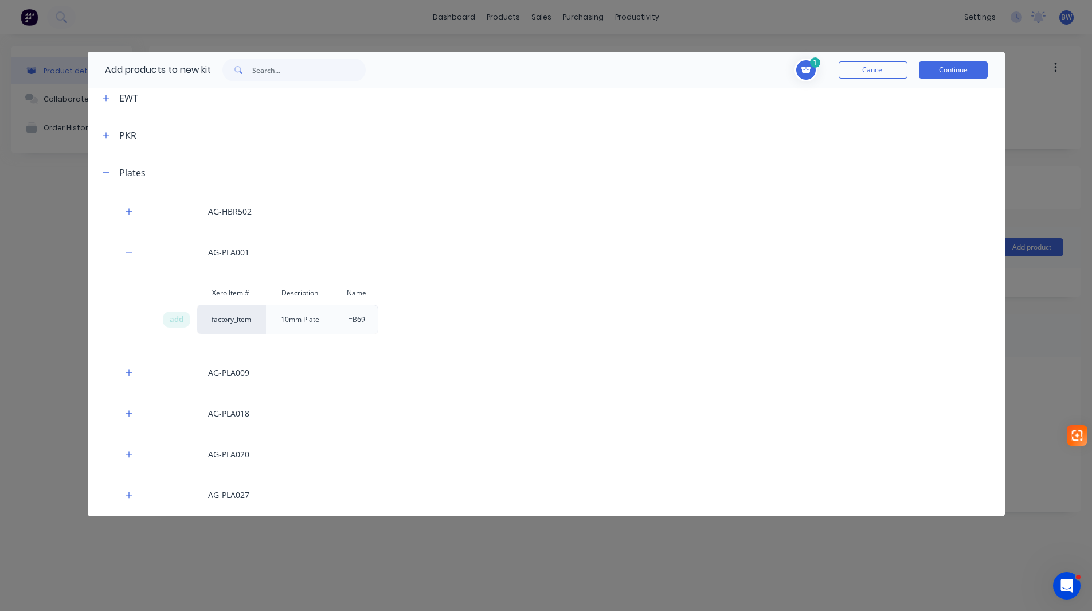
scroll to position [459, 0]
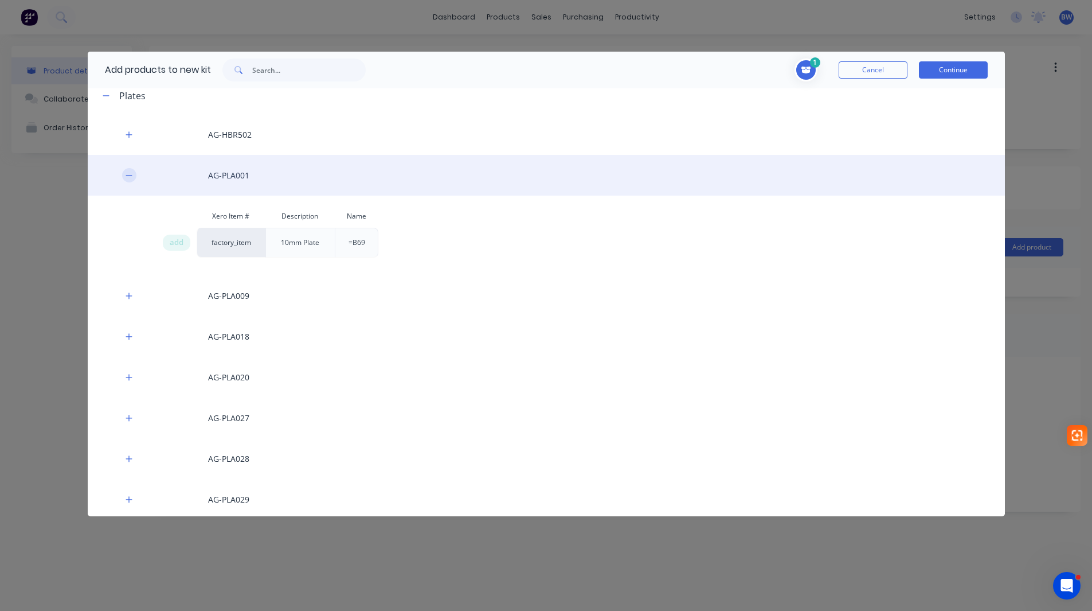
click at [132, 177] on icon "button" at bounding box center [129, 175] width 7 height 8
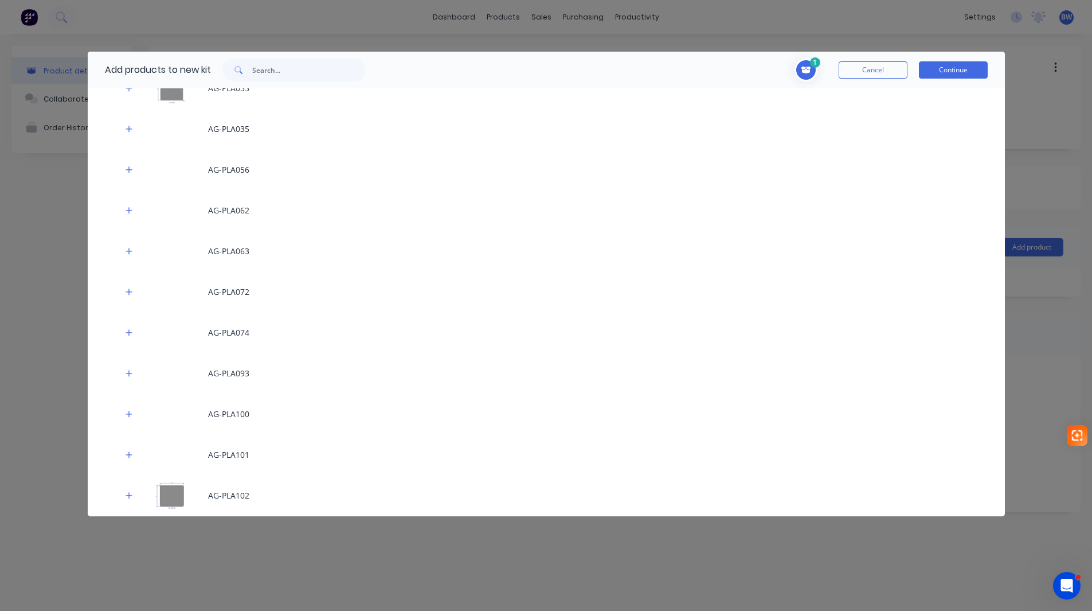
scroll to position [917, 0]
click at [283, 75] on input "text" at bounding box center [309, 69] width 114 height 23
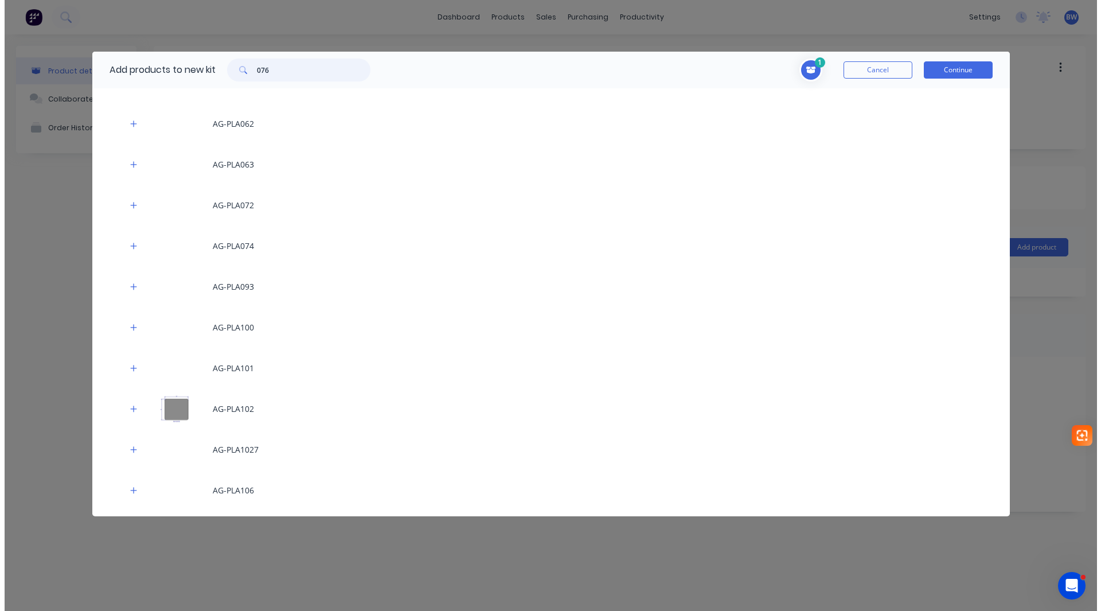
scroll to position [0, 0]
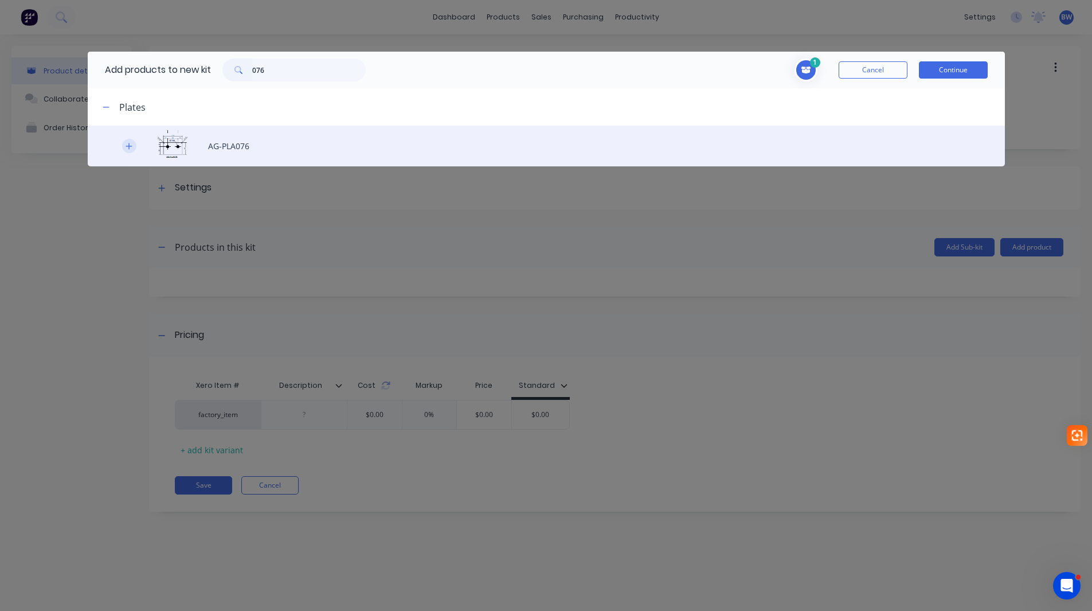
click at [131, 149] on icon "button" at bounding box center [129, 146] width 7 height 8
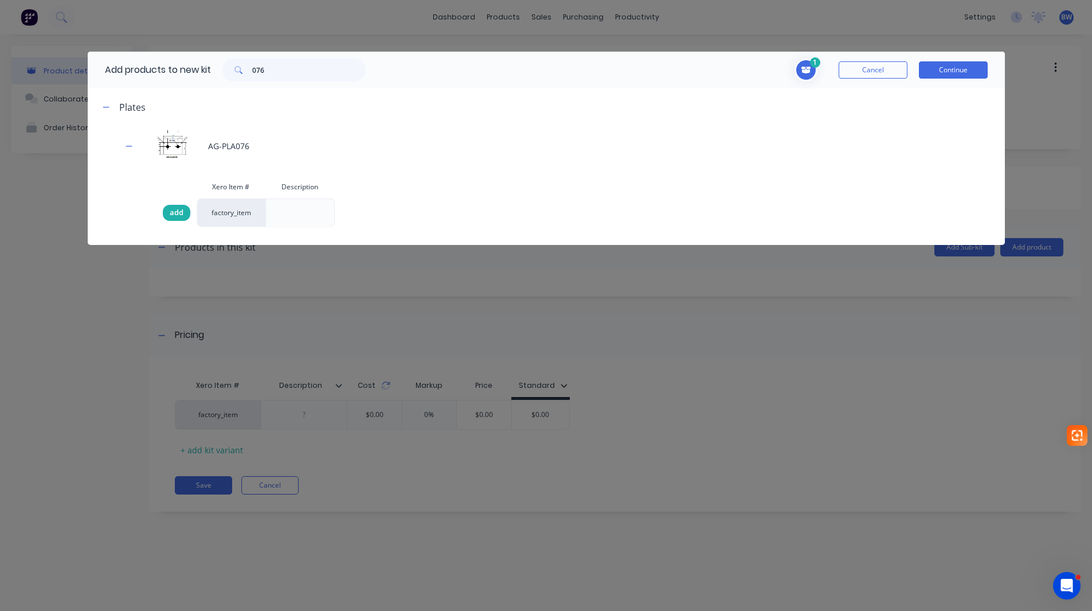
click at [179, 211] on span "add" at bounding box center [177, 212] width 14 height 11
click at [300, 208] on div at bounding box center [300, 213] width 18 height 18
click at [268, 69] on input "076" at bounding box center [309, 69] width 114 height 23
drag, startPoint x: 266, startPoint y: 67, endPoint x: 249, endPoint y: 71, distance: 17.8
click at [249, 71] on div "076" at bounding box center [293, 69] width 143 height 23
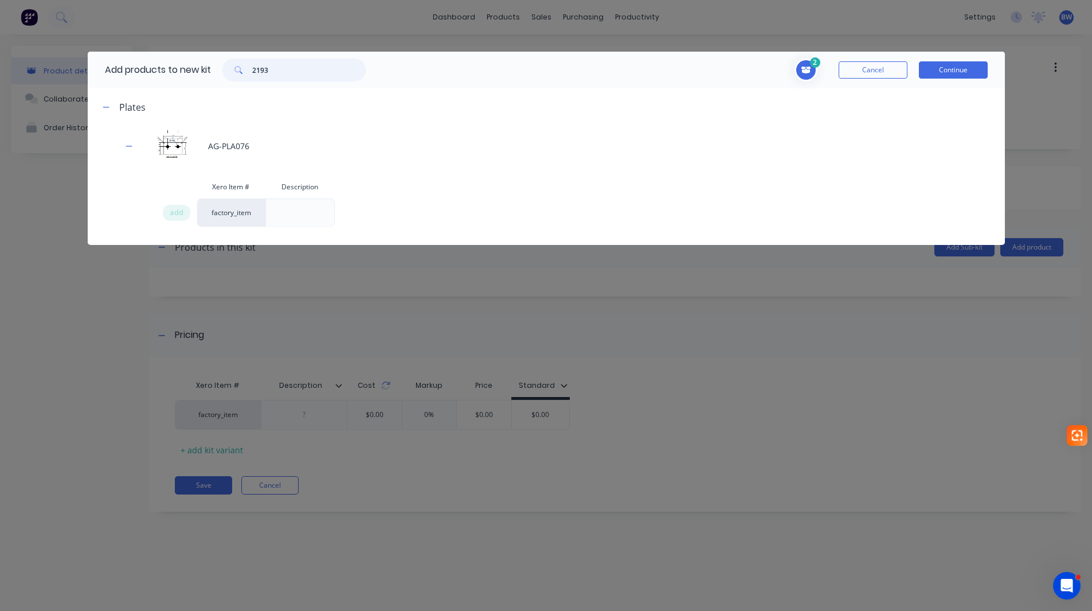
type input "2193"
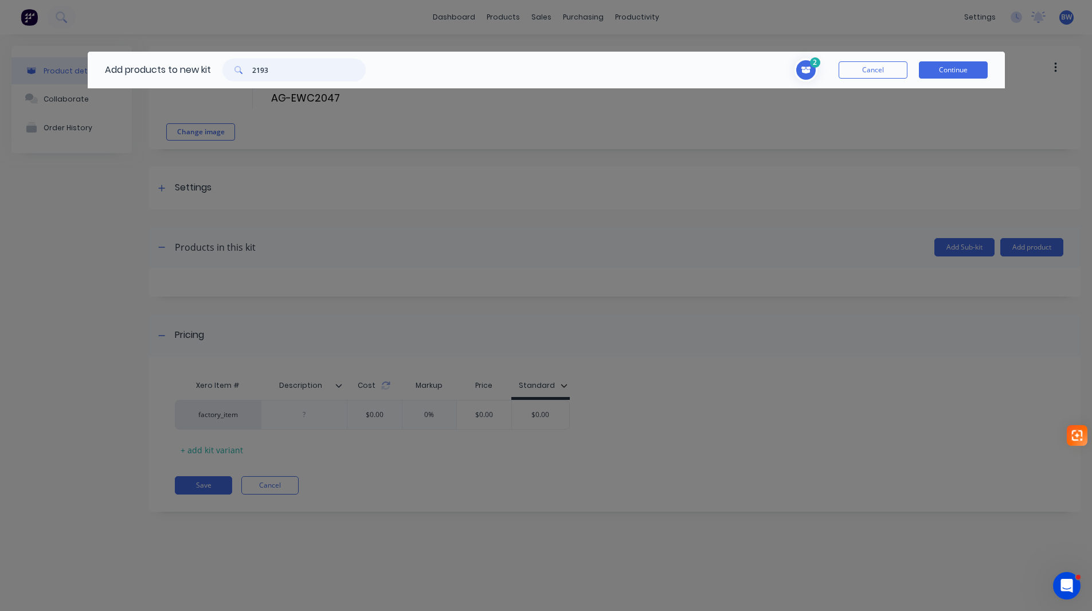
click at [283, 69] on input "2193" at bounding box center [309, 69] width 114 height 23
click at [241, 68] on div "2193" at bounding box center [293, 69] width 143 height 23
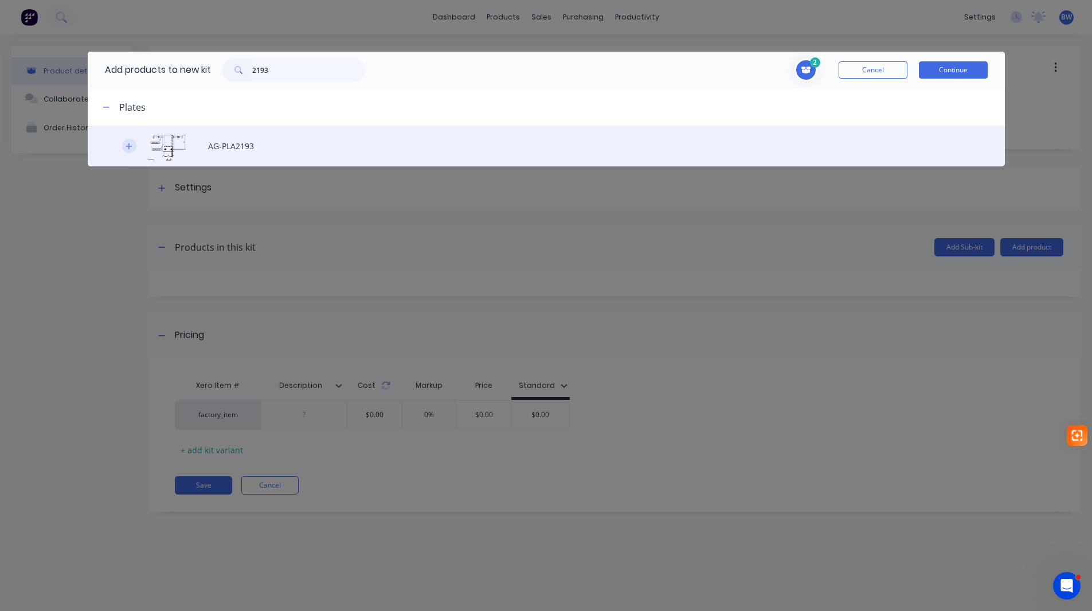
drag, startPoint x: 127, startPoint y: 144, endPoint x: 128, endPoint y: 152, distance: 7.5
click at [127, 145] on icon "button" at bounding box center [129, 146] width 7 height 8
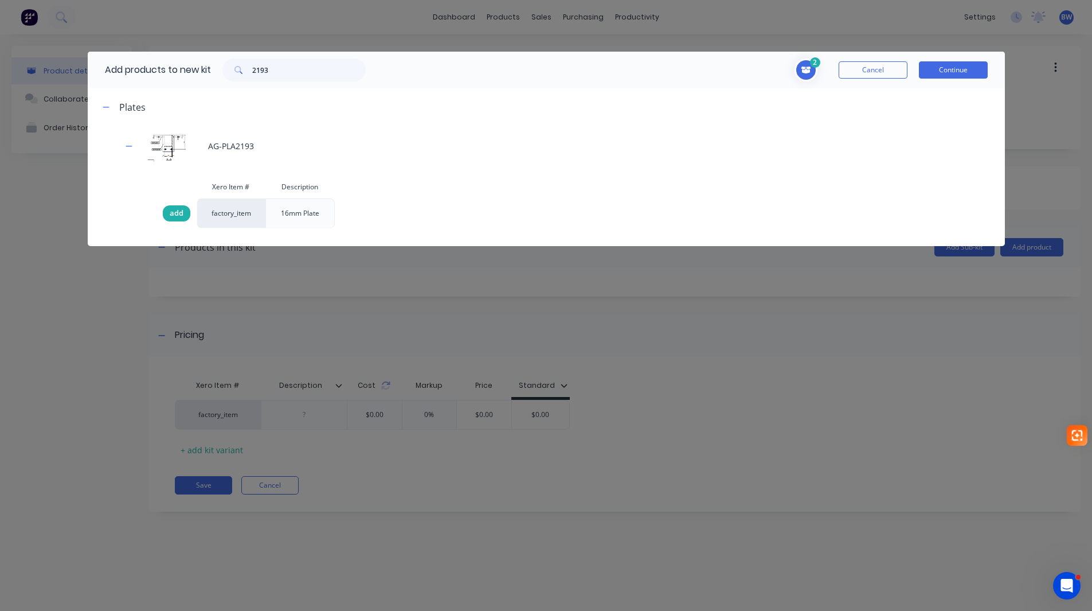
click at [176, 215] on span "add" at bounding box center [177, 213] width 14 height 11
drag, startPoint x: 292, startPoint y: 67, endPoint x: 225, endPoint y: 73, distance: 68.0
click at [225, 73] on div "2193" at bounding box center [293, 69] width 143 height 23
type input "RHS"
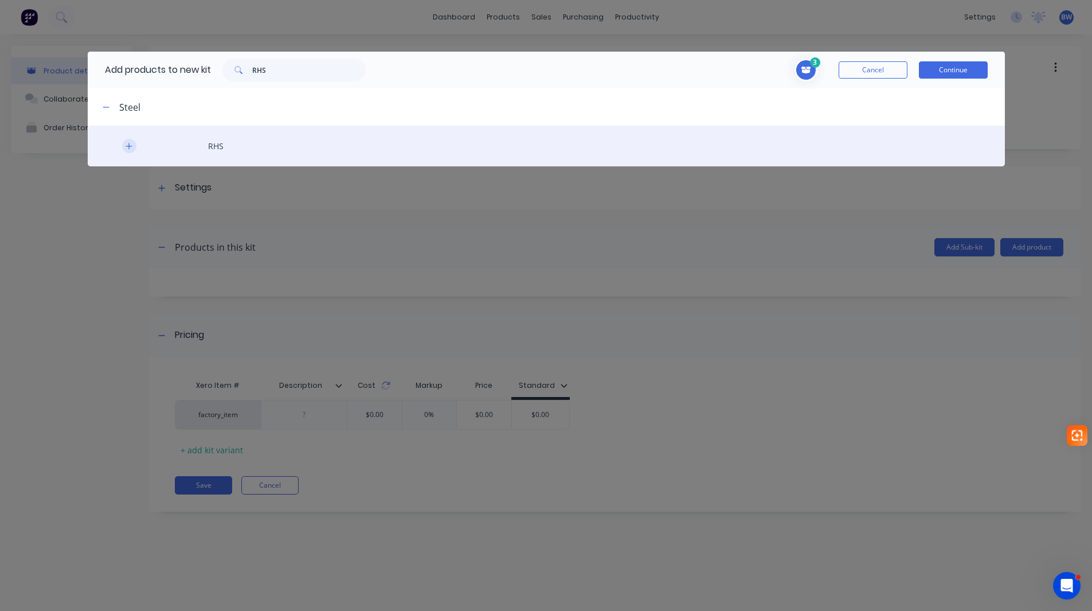
click at [129, 142] on icon "button" at bounding box center [129, 146] width 7 height 8
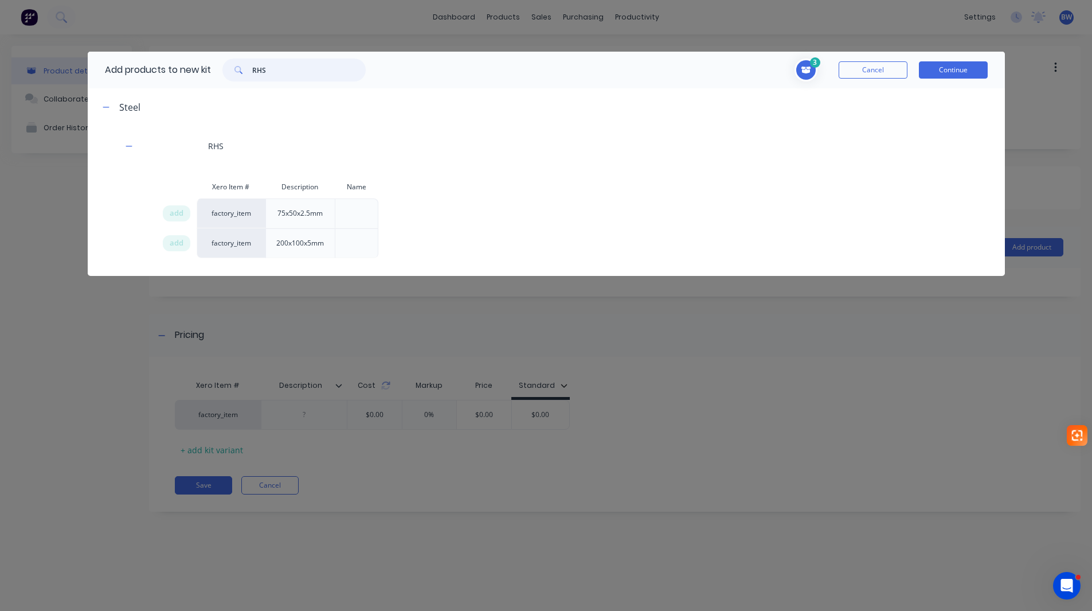
drag, startPoint x: 274, startPoint y: 72, endPoint x: 243, endPoint y: 71, distance: 31.0
click at [243, 71] on div "RHS" at bounding box center [293, 69] width 143 height 23
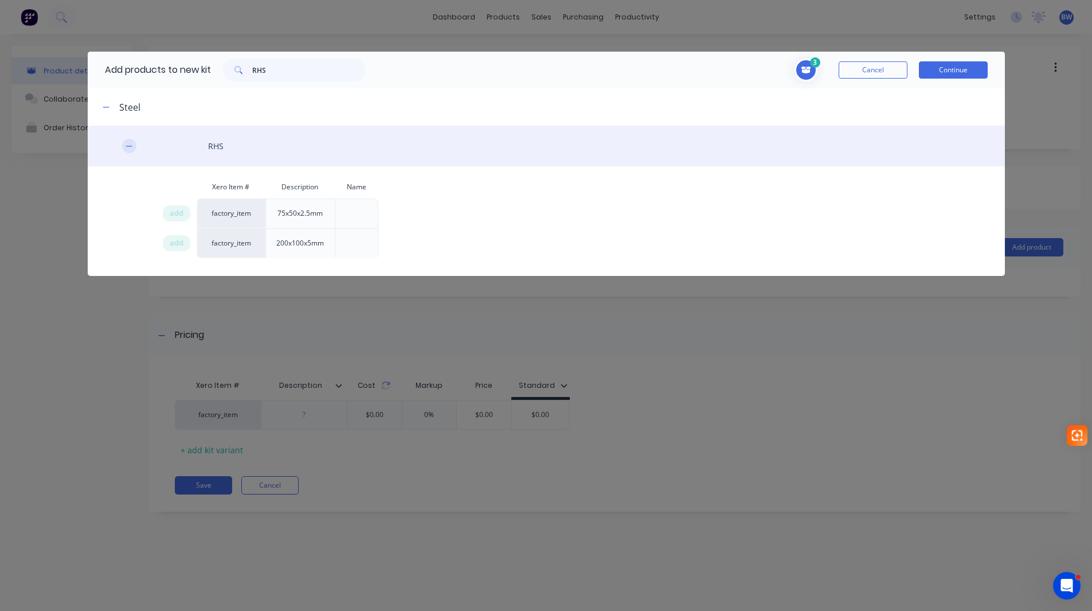
click at [127, 148] on icon "button" at bounding box center [129, 146] width 7 height 8
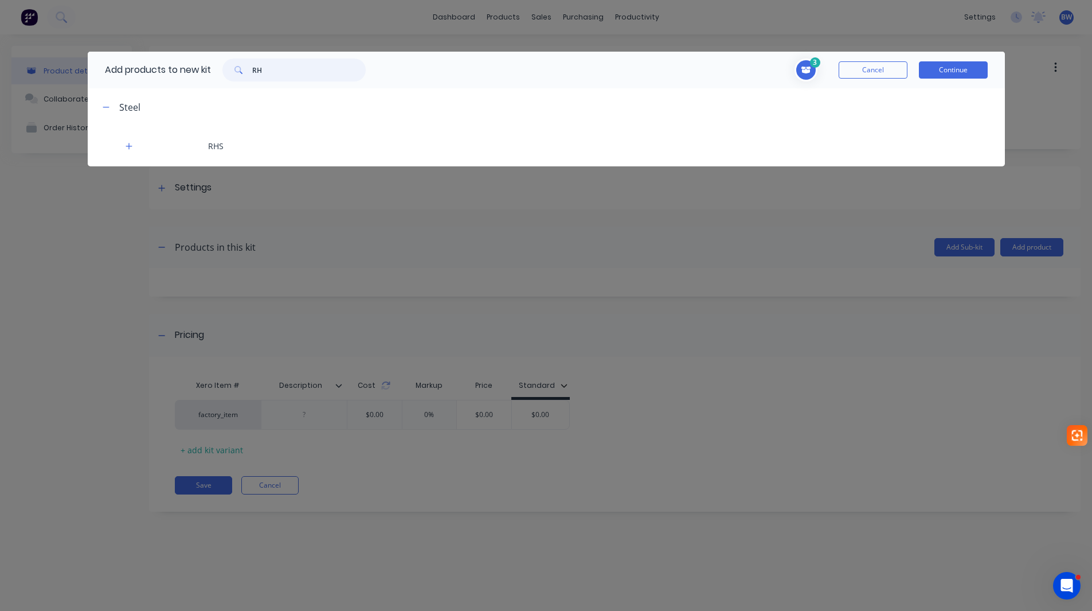
type input "RHS"
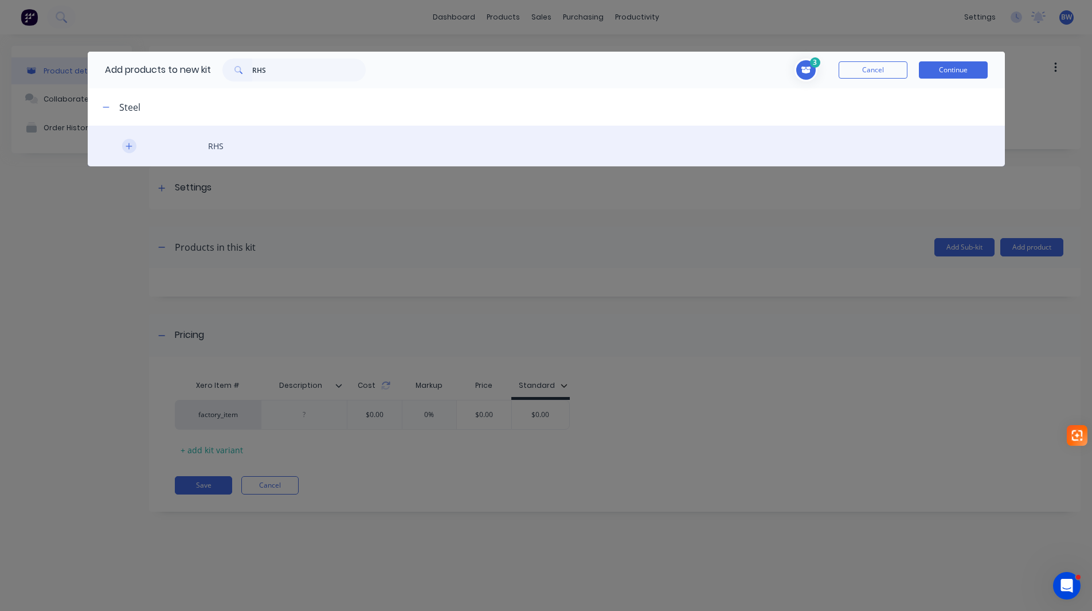
click at [130, 147] on icon "button" at bounding box center [129, 146] width 7 height 8
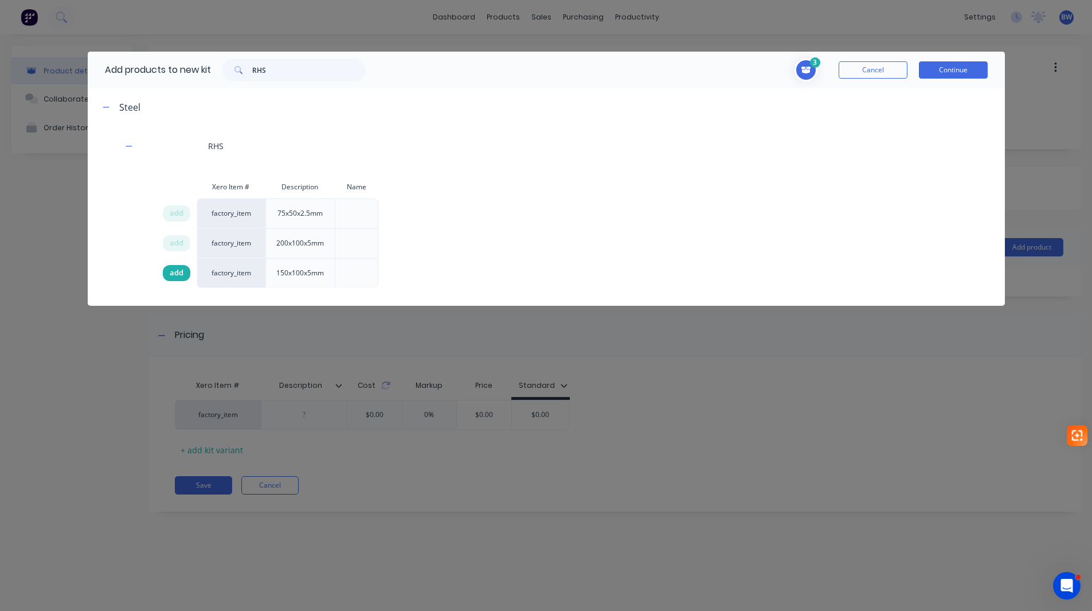
click at [178, 272] on span "add" at bounding box center [177, 272] width 14 height 11
click at [940, 67] on button "Continue" at bounding box center [953, 69] width 69 height 17
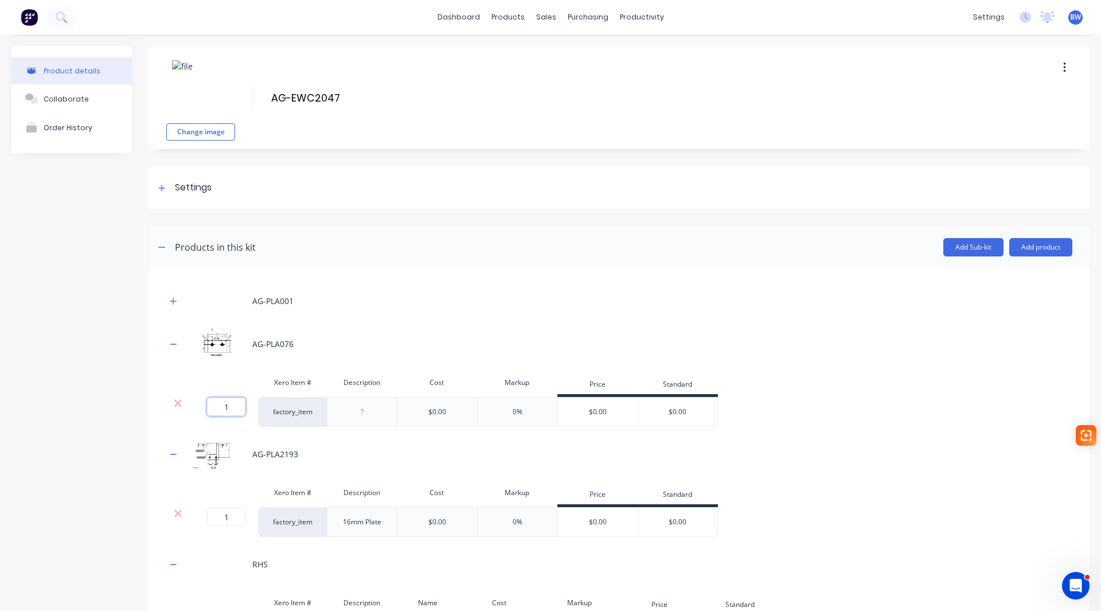
drag, startPoint x: 236, startPoint y: 409, endPoint x: 218, endPoint y: 409, distance: 17.2
click at [218, 409] on input "1" at bounding box center [226, 406] width 38 height 18
type input "2"
click at [166, 341] on button "button" at bounding box center [173, 344] width 14 height 14
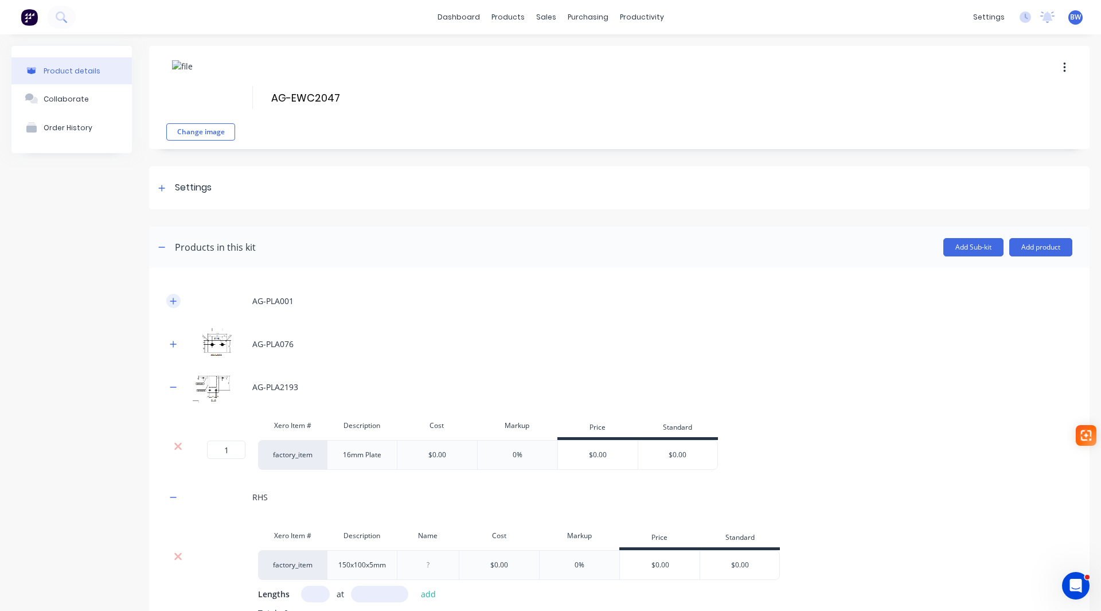
click at [175, 306] on button "button" at bounding box center [173, 301] width 14 height 14
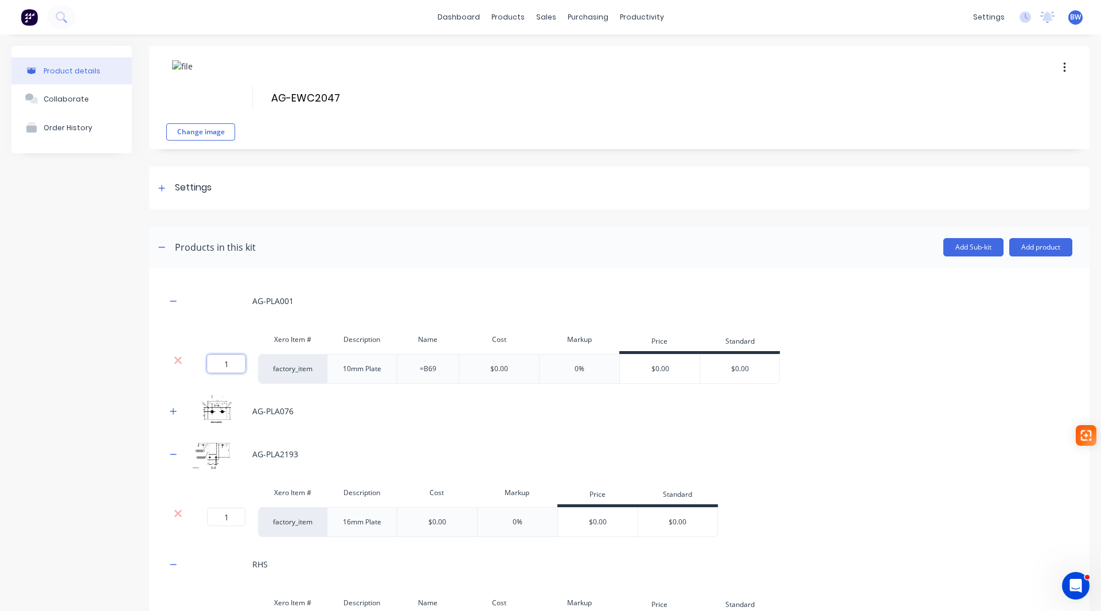
drag, startPoint x: 234, startPoint y: 366, endPoint x: 224, endPoint y: 366, distance: 10.3
click at [224, 366] on input "1" at bounding box center [226, 363] width 38 height 18
type input "2"
click at [172, 300] on icon "button" at bounding box center [173, 300] width 6 height 1
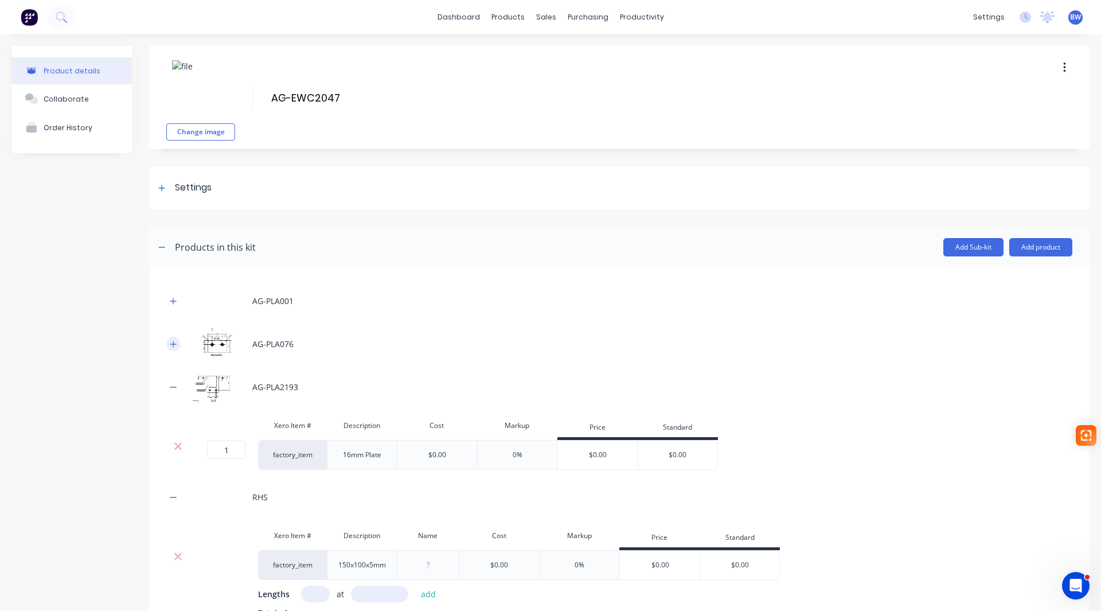
click at [177, 338] on button "button" at bounding box center [173, 344] width 14 height 14
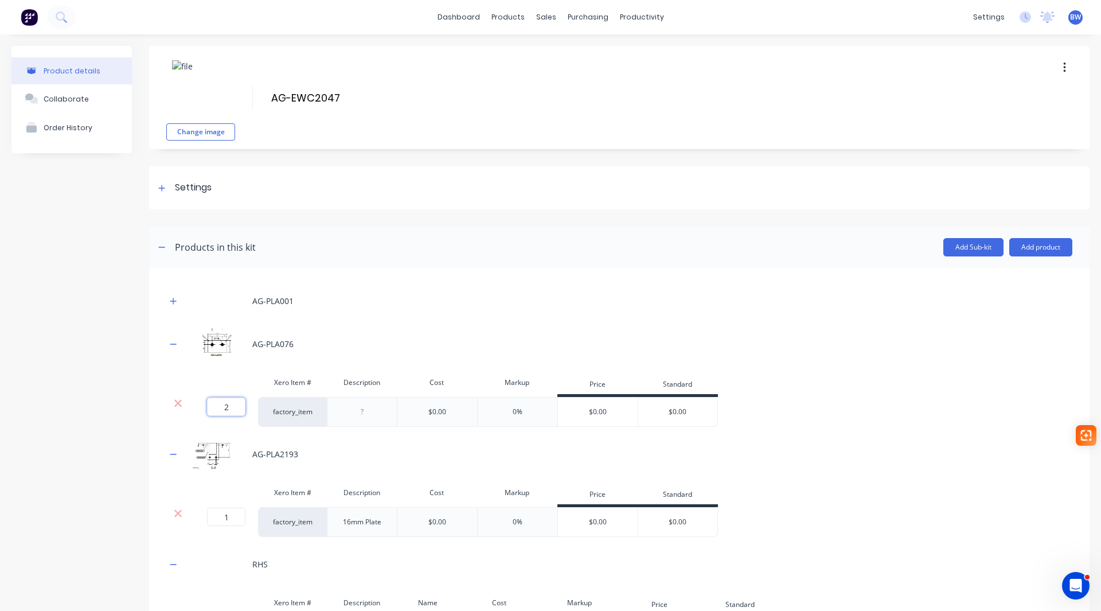
drag, startPoint x: 233, startPoint y: 409, endPoint x: 217, endPoint y: 409, distance: 16.1
click at [217, 409] on input "2" at bounding box center [226, 406] width 38 height 18
type input "1"
click at [173, 349] on button "button" at bounding box center [173, 344] width 14 height 14
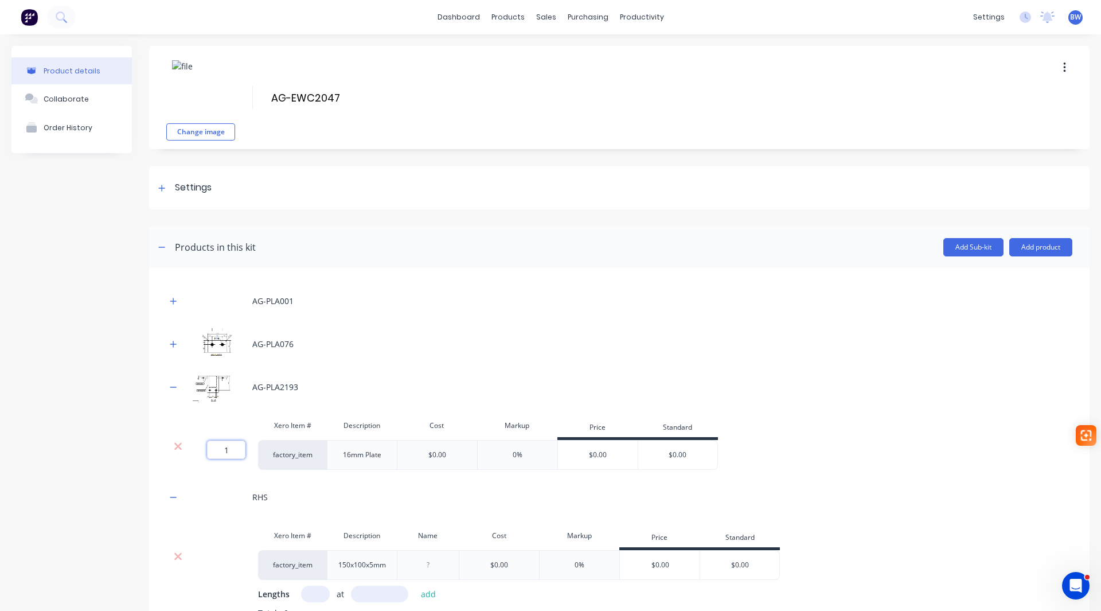
drag, startPoint x: 232, startPoint y: 448, endPoint x: 220, endPoint y: 448, distance: 12.1
click at [221, 448] on input "1" at bounding box center [226, 449] width 38 height 18
click at [171, 390] on icon "button" at bounding box center [173, 387] width 7 height 8
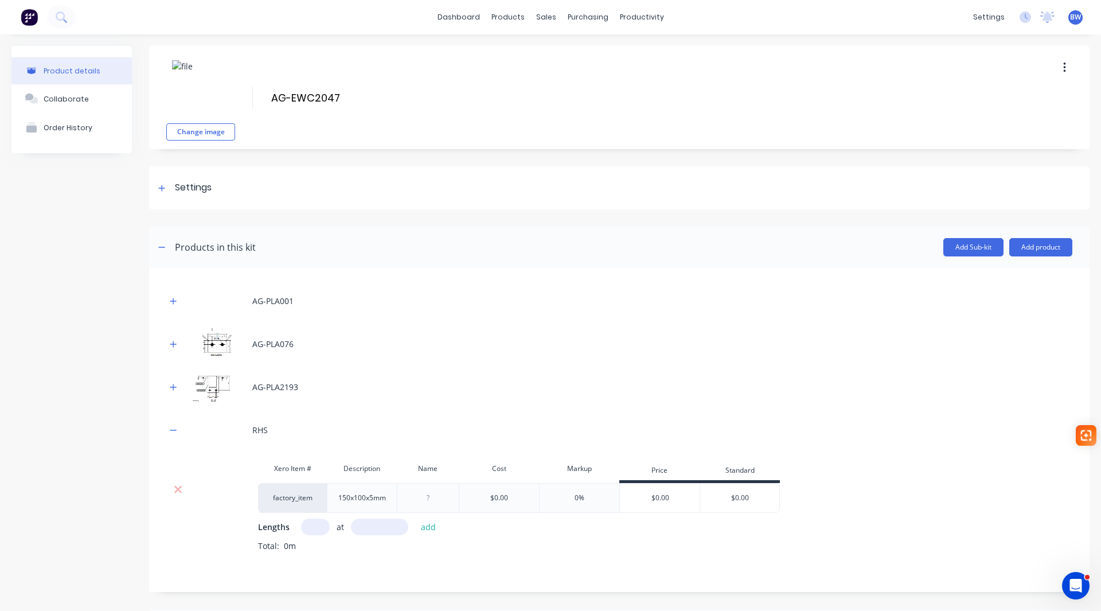
click at [312, 523] on input "text" at bounding box center [315, 526] width 29 height 17
type input "1"
type input "6000"
click at [429, 525] on button "add" at bounding box center [428, 526] width 27 height 15
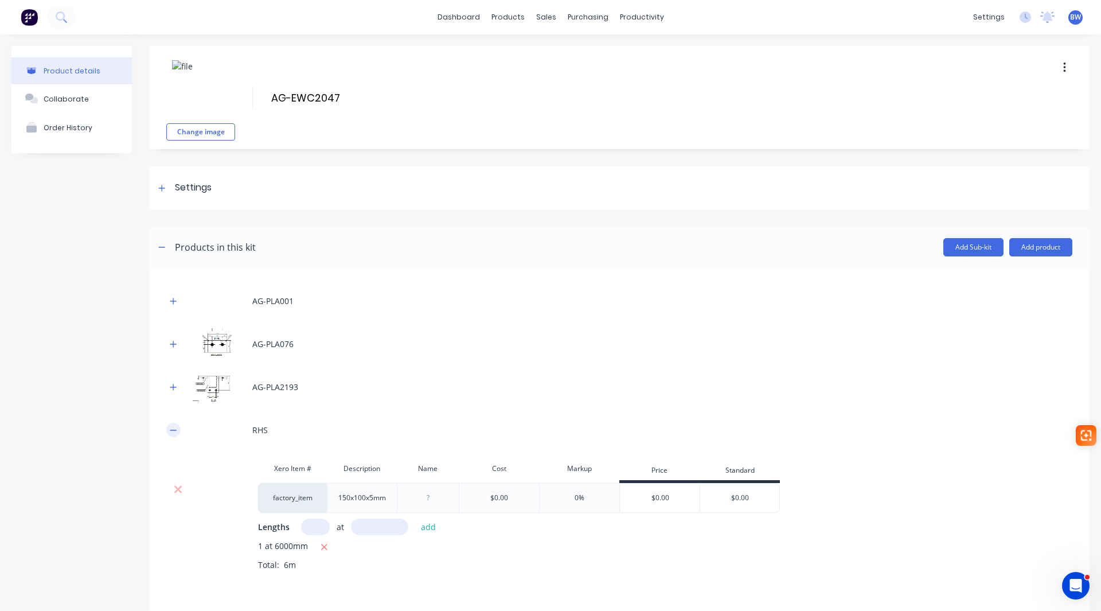
click at [174, 428] on icon "button" at bounding box center [173, 430] width 7 height 8
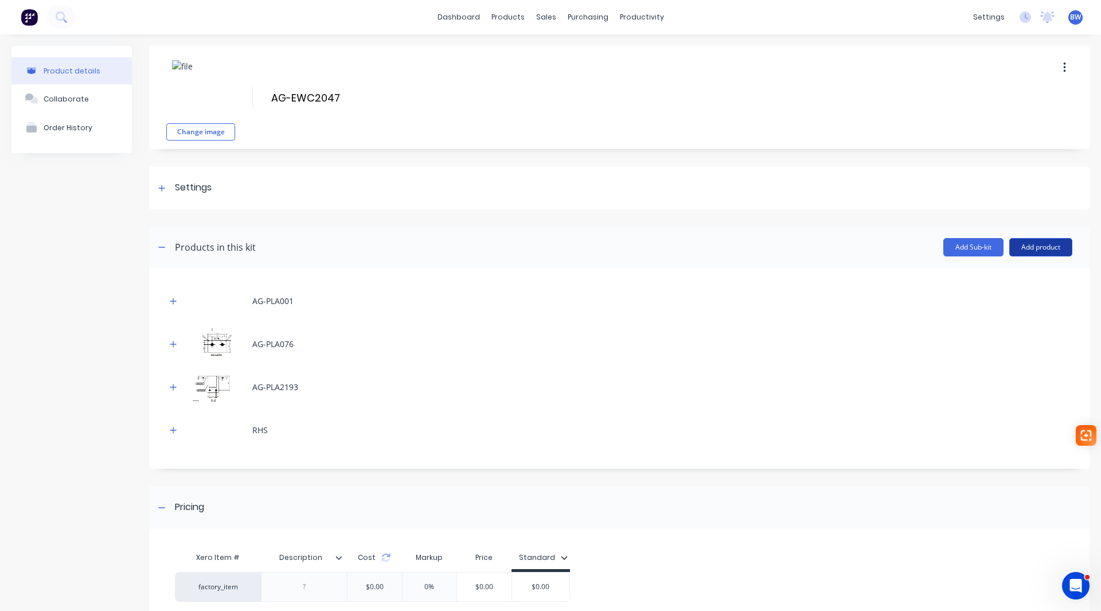
click at [1043, 242] on button "Add product" at bounding box center [1040, 247] width 63 height 18
click at [975, 248] on button "Add Sub-kit" at bounding box center [973, 247] width 60 height 18
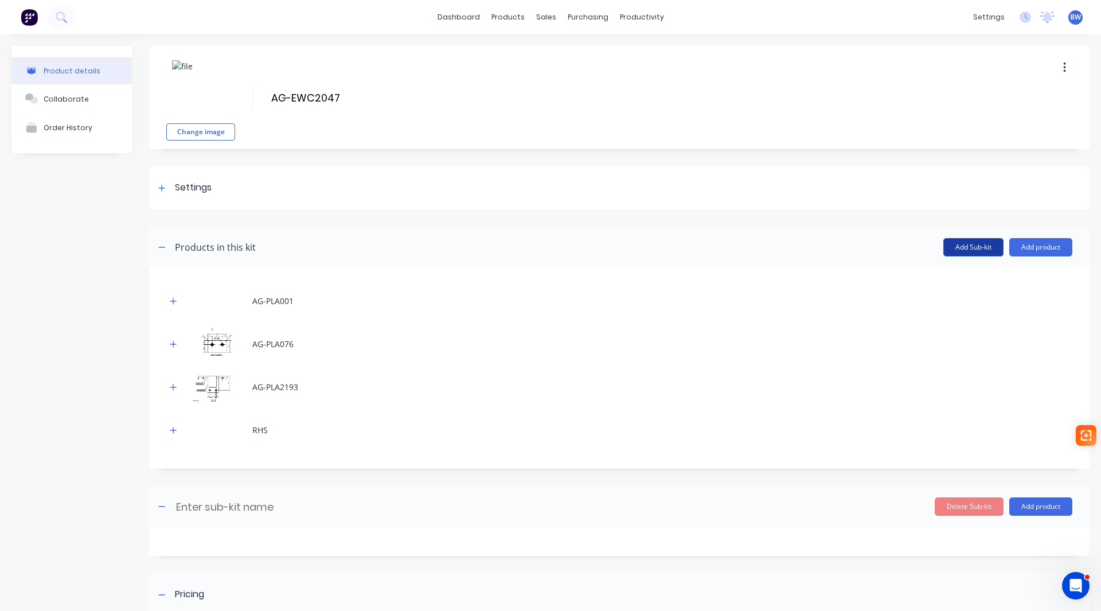
click at [975, 248] on button "Add Sub-kit" at bounding box center [973, 247] width 60 height 18
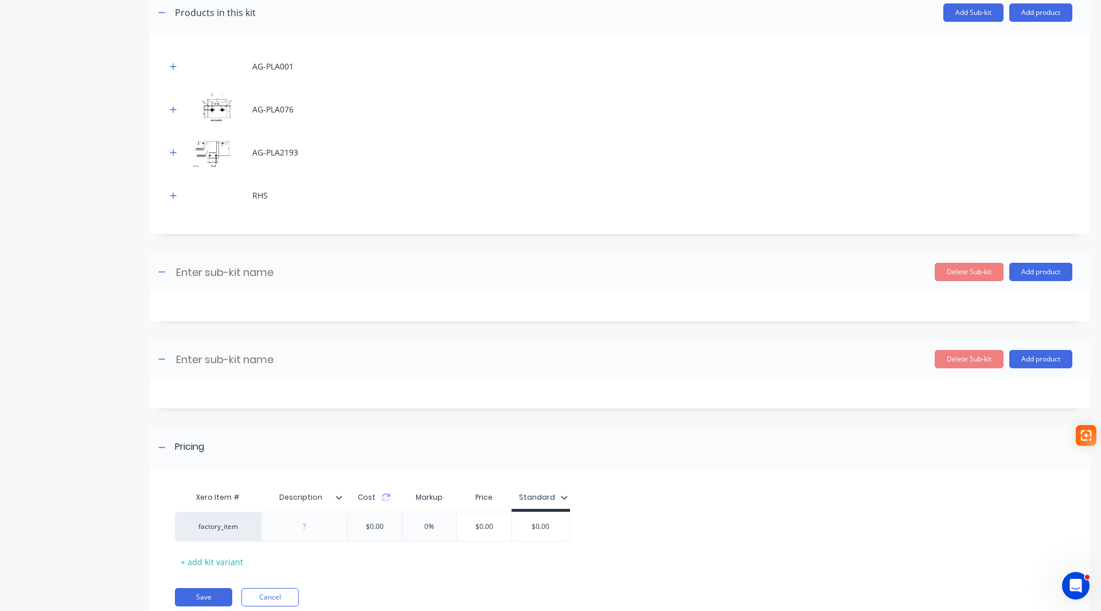
scroll to position [276, 0]
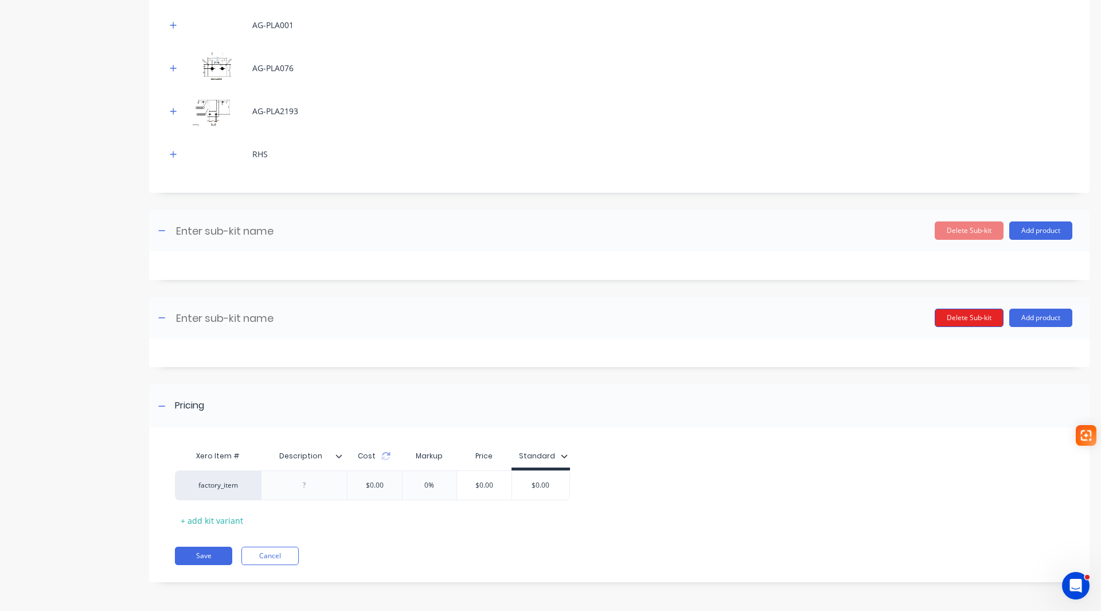
click at [966, 319] on button "Delete Sub-kit" at bounding box center [969, 317] width 69 height 18
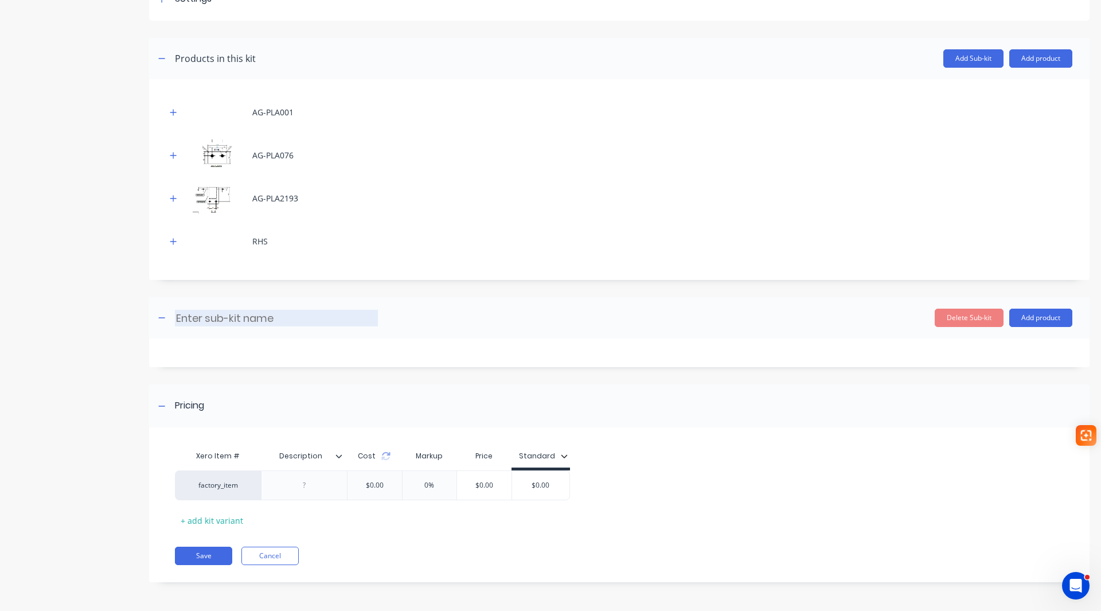
click at [183, 316] on input at bounding box center [276, 318] width 203 height 17
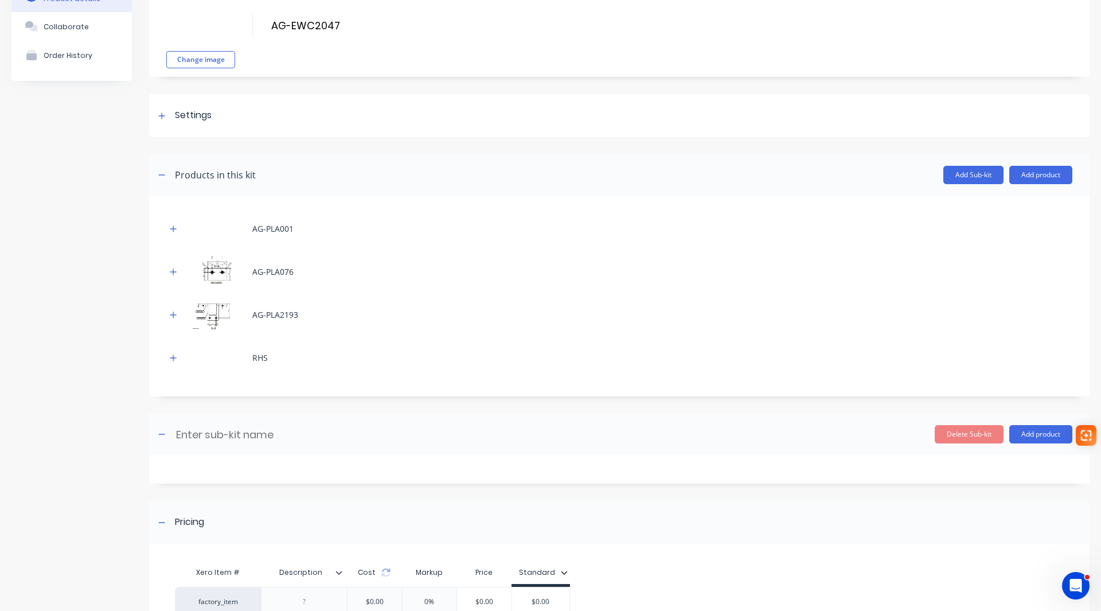
scroll to position [0, 0]
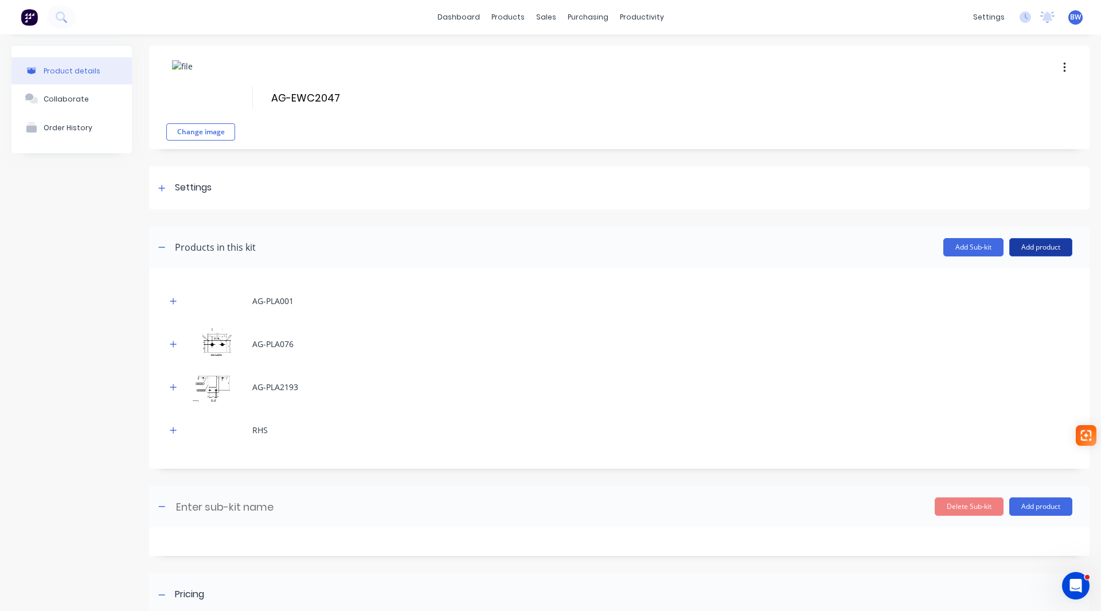
click at [1043, 243] on button "Add product" at bounding box center [1040, 247] width 63 height 18
click at [1033, 273] on div "Product catalogue" at bounding box center [1018, 276] width 88 height 17
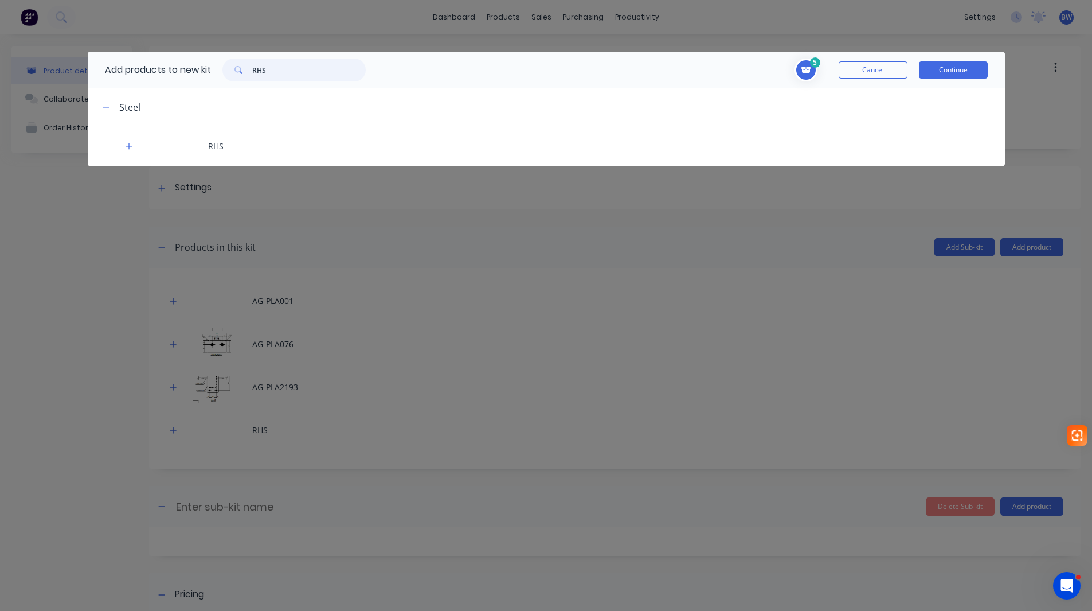
drag, startPoint x: 274, startPoint y: 67, endPoint x: 226, endPoint y: 69, distance: 48.2
click at [226, 69] on div "RHS" at bounding box center [293, 69] width 143 height 23
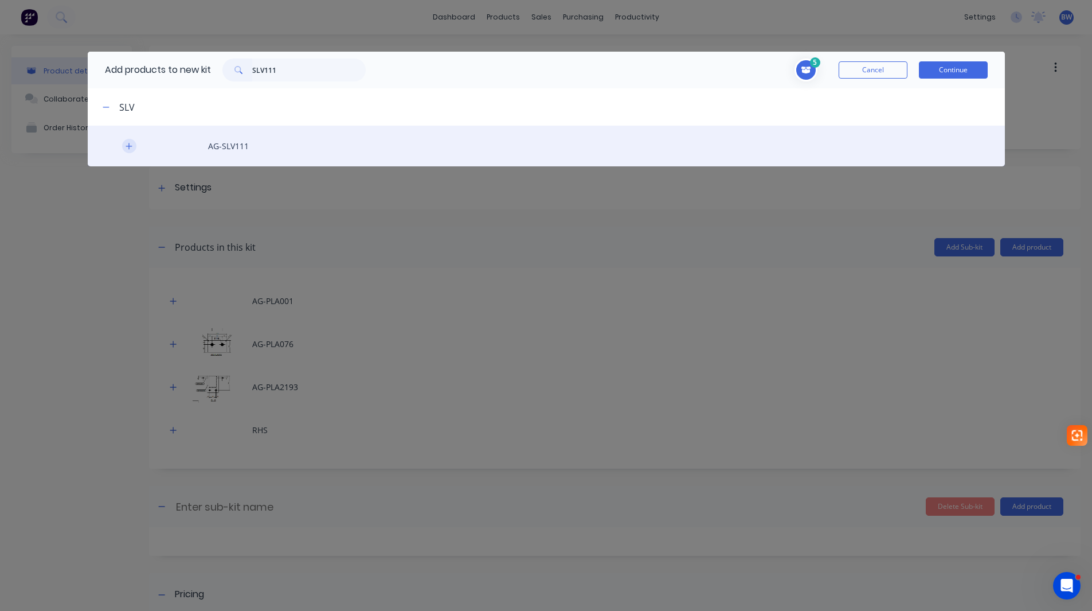
click at [128, 146] on icon "button" at bounding box center [129, 146] width 6 height 6
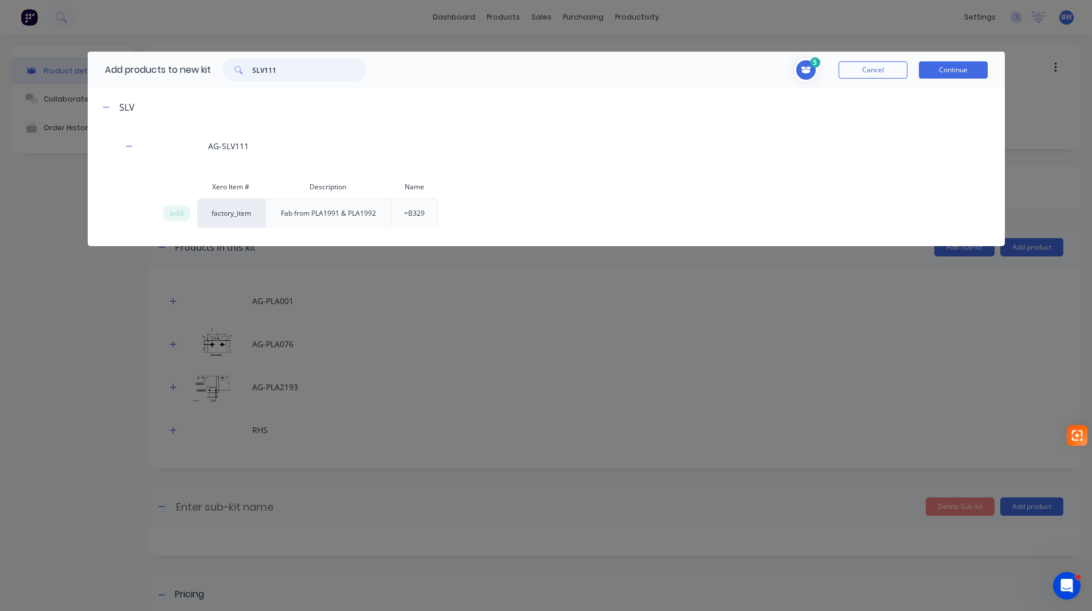
drag, startPoint x: 305, startPoint y: 61, endPoint x: 217, endPoint y: 73, distance: 88.5
click at [217, 73] on div "SLV111" at bounding box center [294, 69] width 166 height 23
type input "SLV111"
click at [168, 209] on div "add" at bounding box center [177, 213] width 28 height 16
click at [970, 73] on button "Continue" at bounding box center [953, 69] width 69 height 17
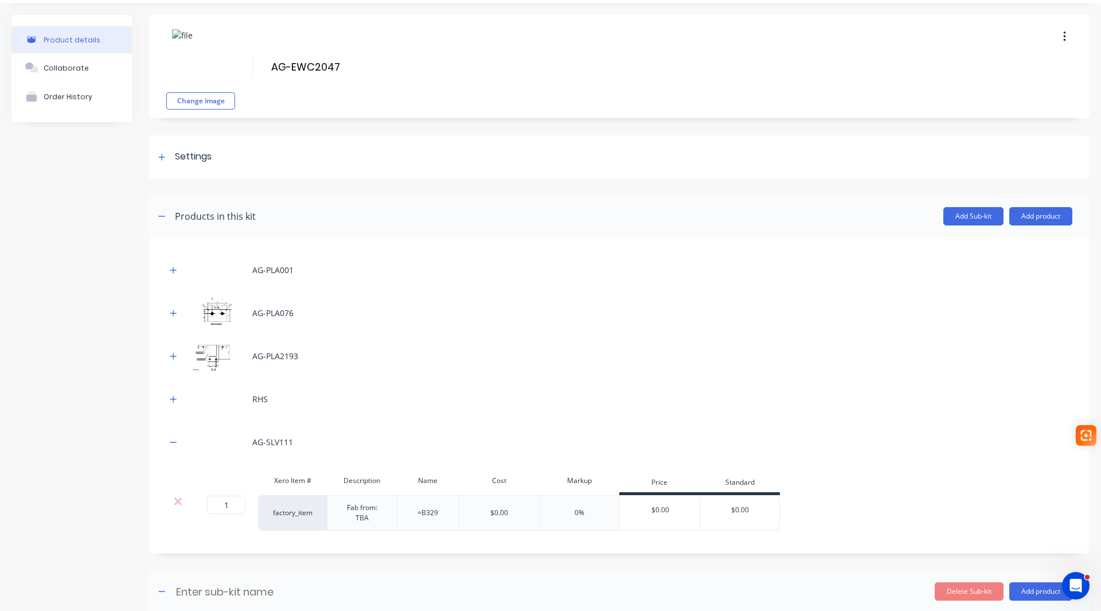
scroll to position [57, 0]
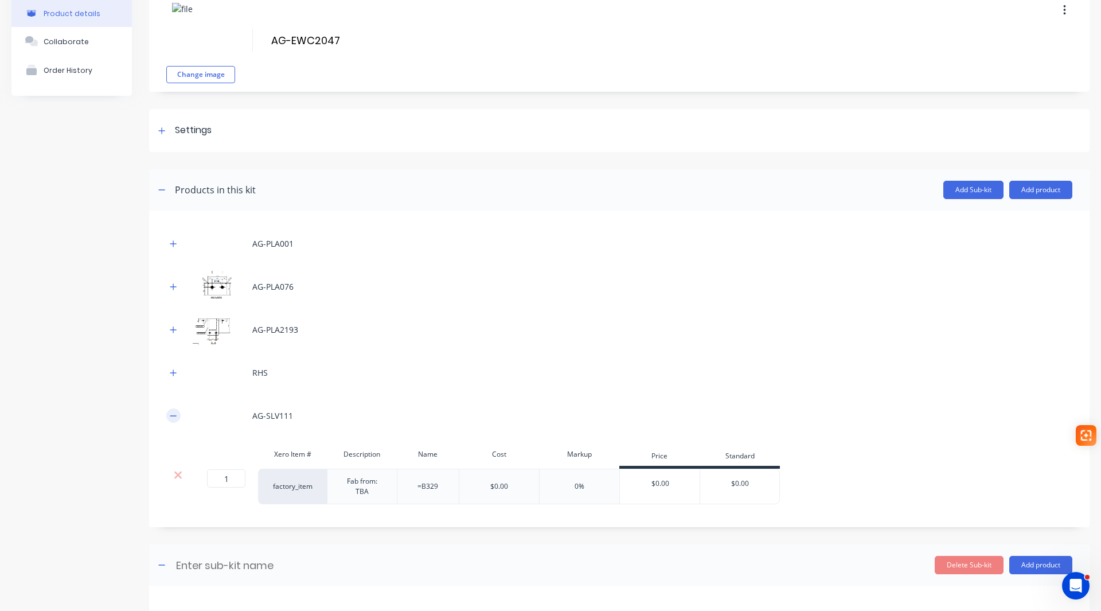
click at [166, 415] on button "button" at bounding box center [173, 415] width 14 height 14
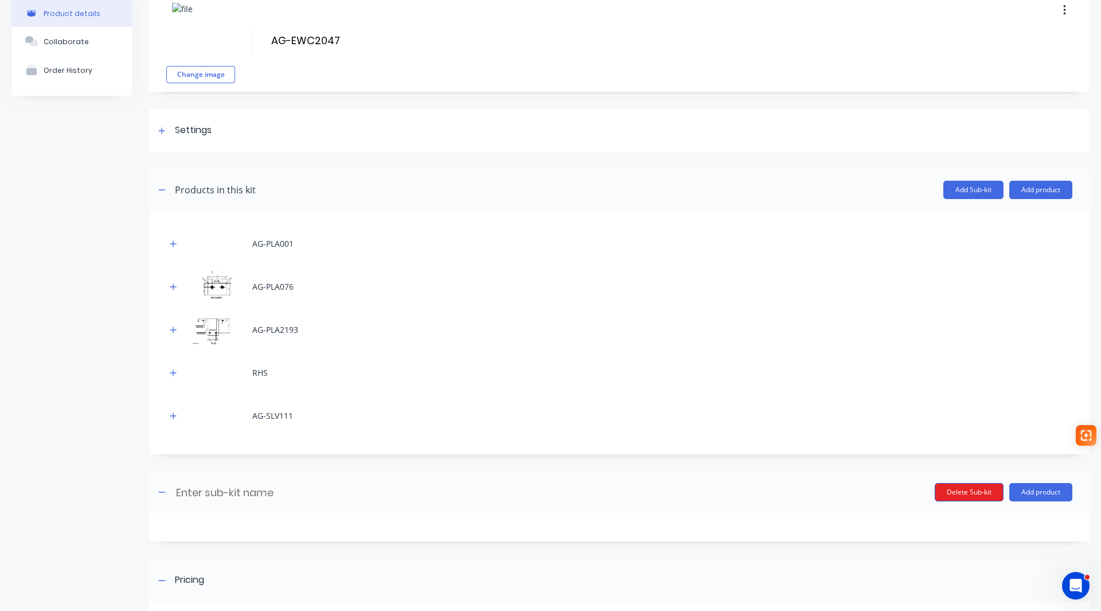
click at [947, 491] on button "Delete Sub-kit" at bounding box center [969, 492] width 69 height 18
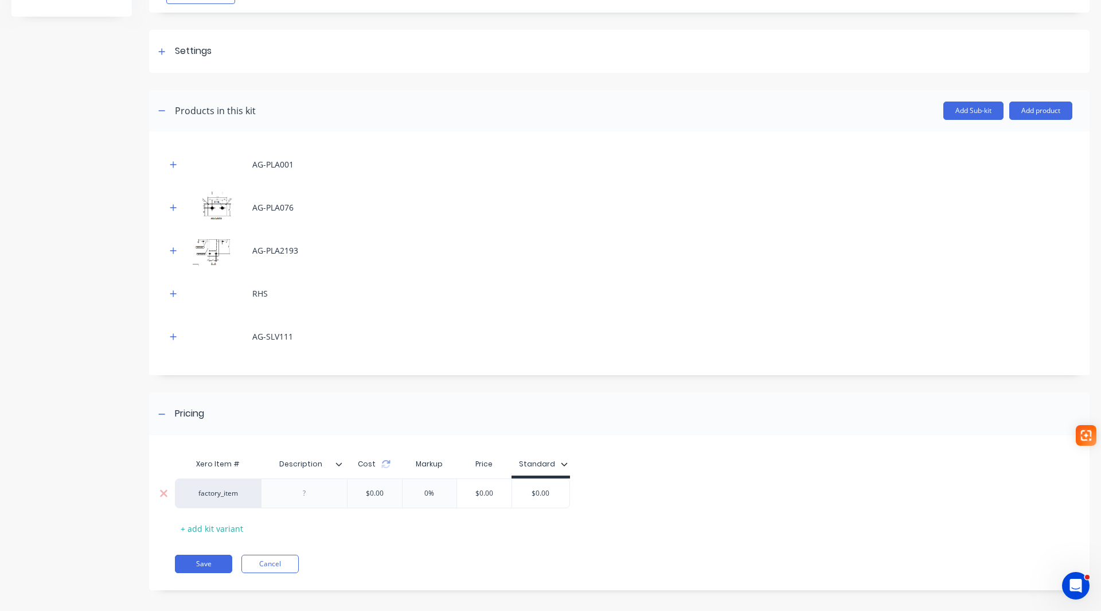
scroll to position [144, 0]
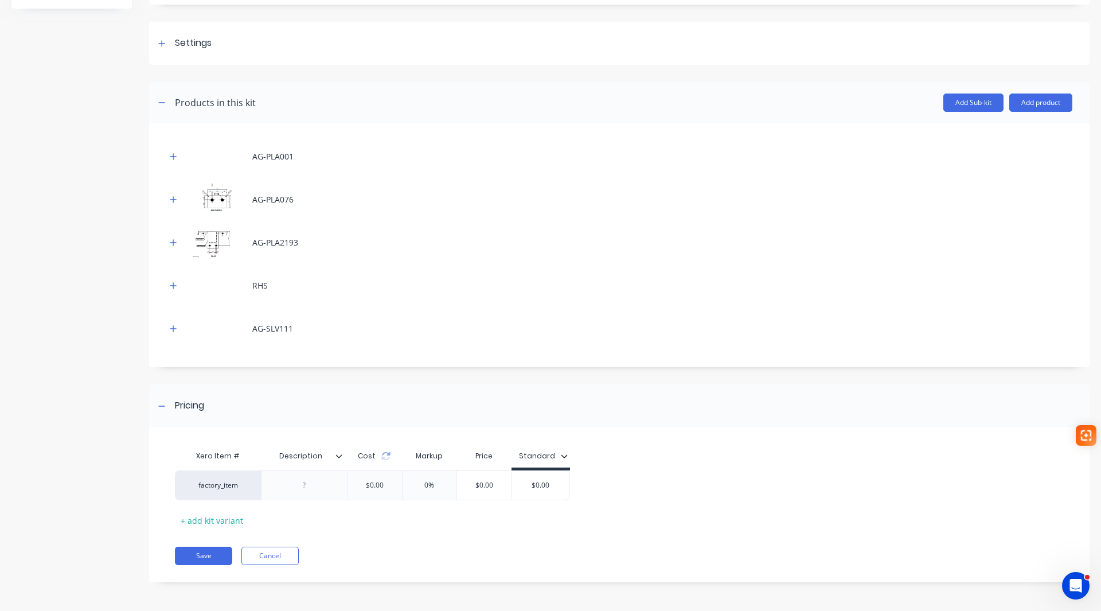
click at [339, 457] on icon at bounding box center [339, 455] width 6 height 3
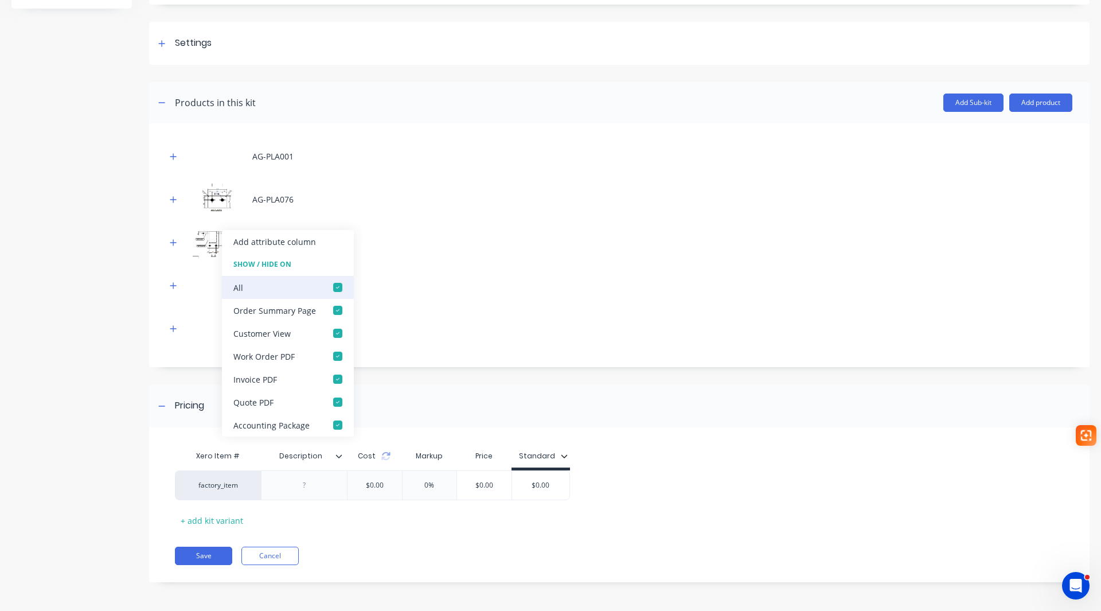
click at [341, 287] on div at bounding box center [337, 287] width 23 height 23
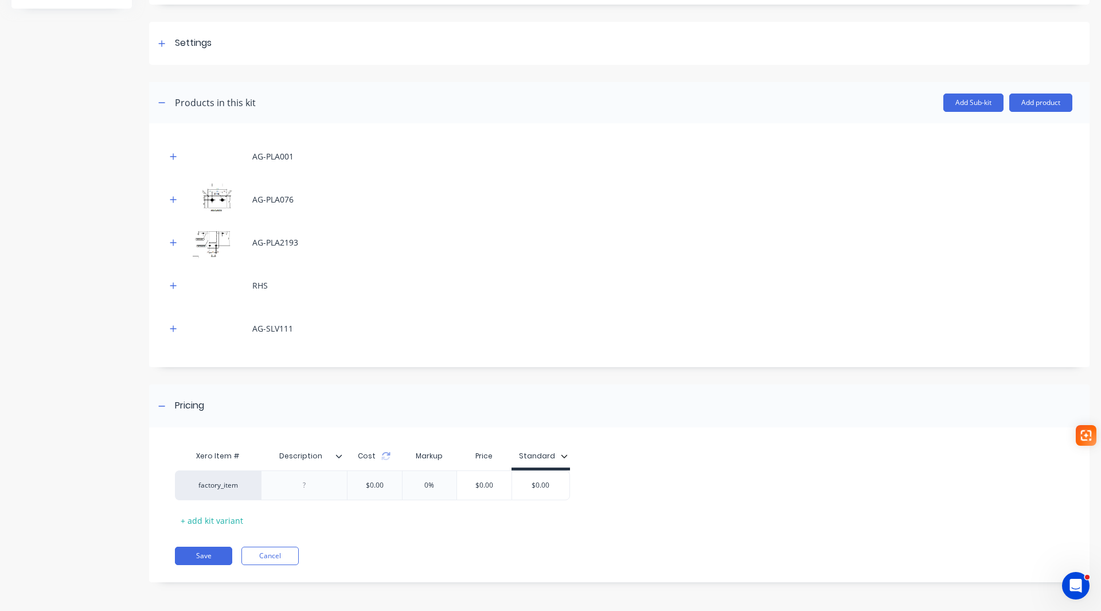
click at [377, 542] on div "Xero Item # Description Cost Markup Price Standard factory_item $0.00 0% $0.00 …" at bounding box center [619, 510] width 940 height 143
click at [1042, 96] on button "Add product" at bounding box center [1040, 102] width 63 height 18
click at [1025, 145] on button "Labour" at bounding box center [1017, 154] width 109 height 23
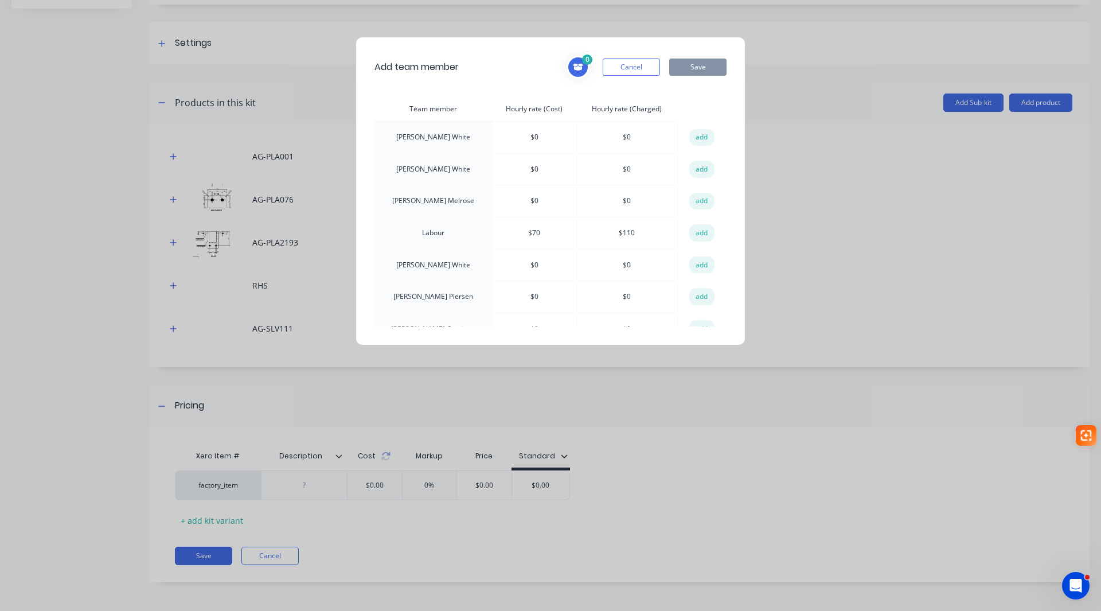
click at [708, 230] on td "add" at bounding box center [702, 233] width 48 height 32
click at [691, 233] on button "add" at bounding box center [701, 232] width 25 height 17
click at [700, 69] on button "Save" at bounding box center [697, 66] width 57 height 17
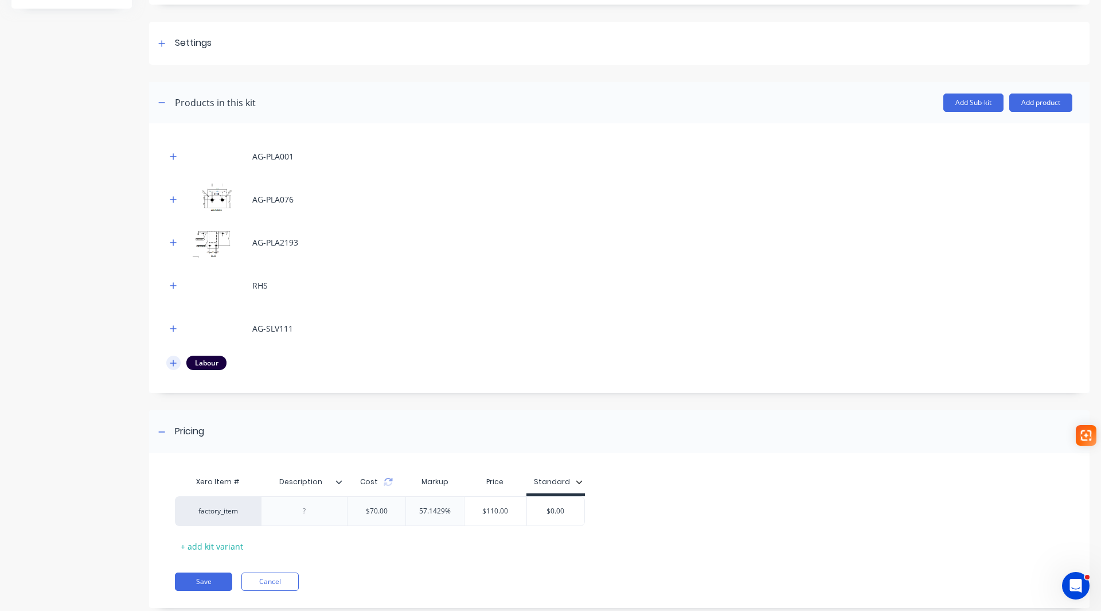
click at [171, 363] on icon "button" at bounding box center [173, 363] width 6 height 6
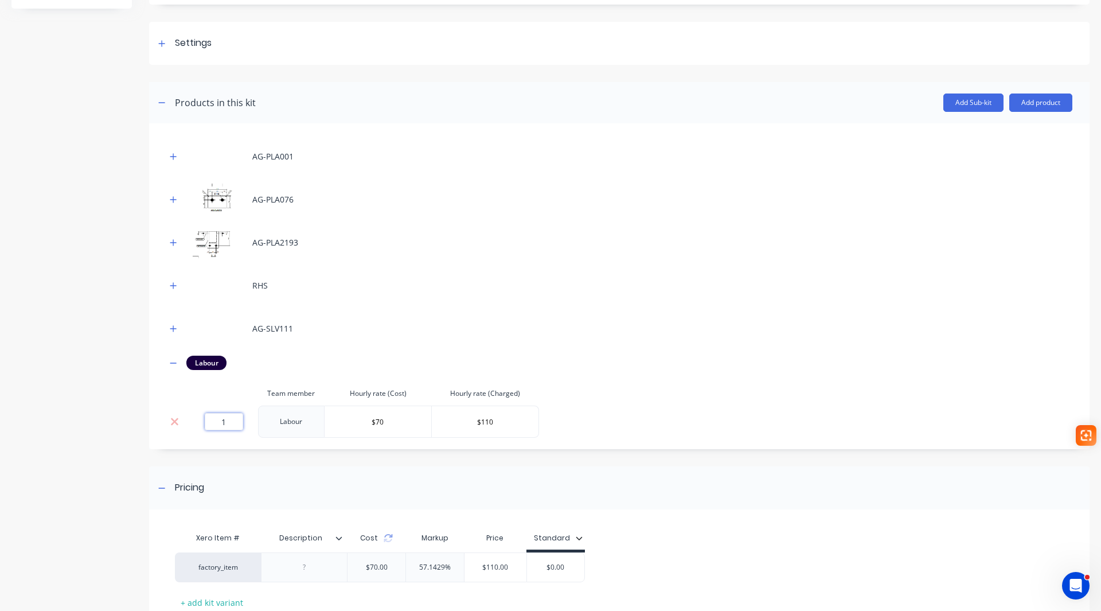
drag, startPoint x: 226, startPoint y: 420, endPoint x: 214, endPoint y: 422, distance: 12.2
click at [214, 422] on input "1" at bounding box center [224, 421] width 38 height 17
type input "2.07"
click at [662, 417] on div "AG-PLA001 AG-PLA076 AG-PLA2193 RHS AG-SLV111 Labour Team member Hourly rate (Co…" at bounding box center [619, 288] width 906 height 297
drag, startPoint x: 558, startPoint y: 571, endPoint x: 623, endPoint y: 576, distance: 64.4
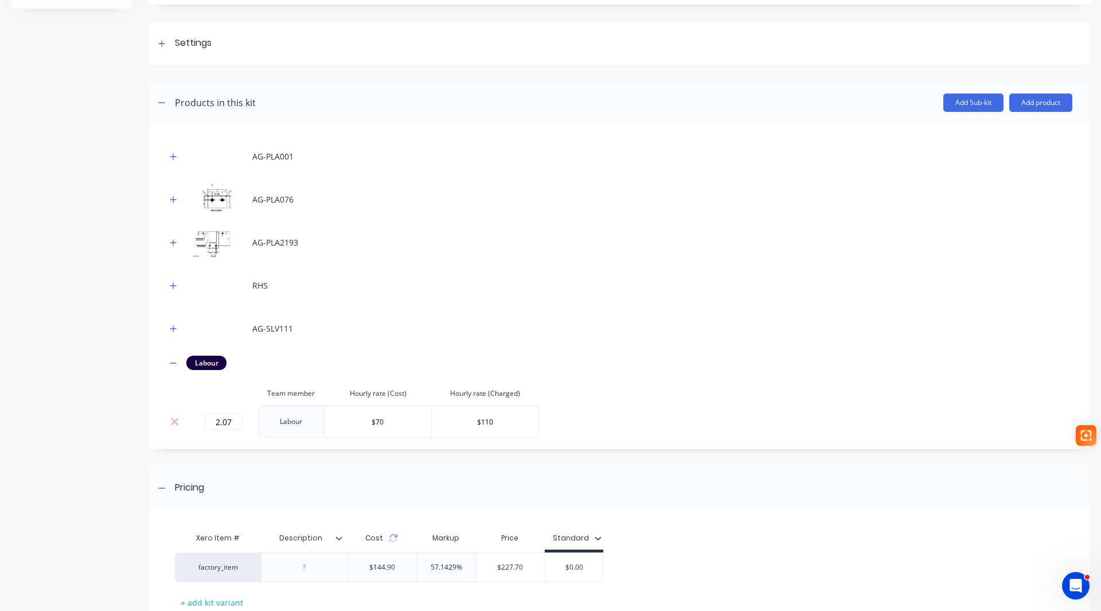
click at [607, 570] on div "factory_item $144.90 57.1429% $227.70 $0.00 $0.00" at bounding box center [615, 567] width 880 height 30
click at [588, 563] on input "$0.00" at bounding box center [573, 567] width 57 height 10
drag, startPoint x: 540, startPoint y: 566, endPoint x: 532, endPoint y: 566, distance: 7.5
click at [532, 566] on div "factory_item $144.90 57.1429% $227.70 $0.00 $0.00" at bounding box center [389, 567] width 428 height 30
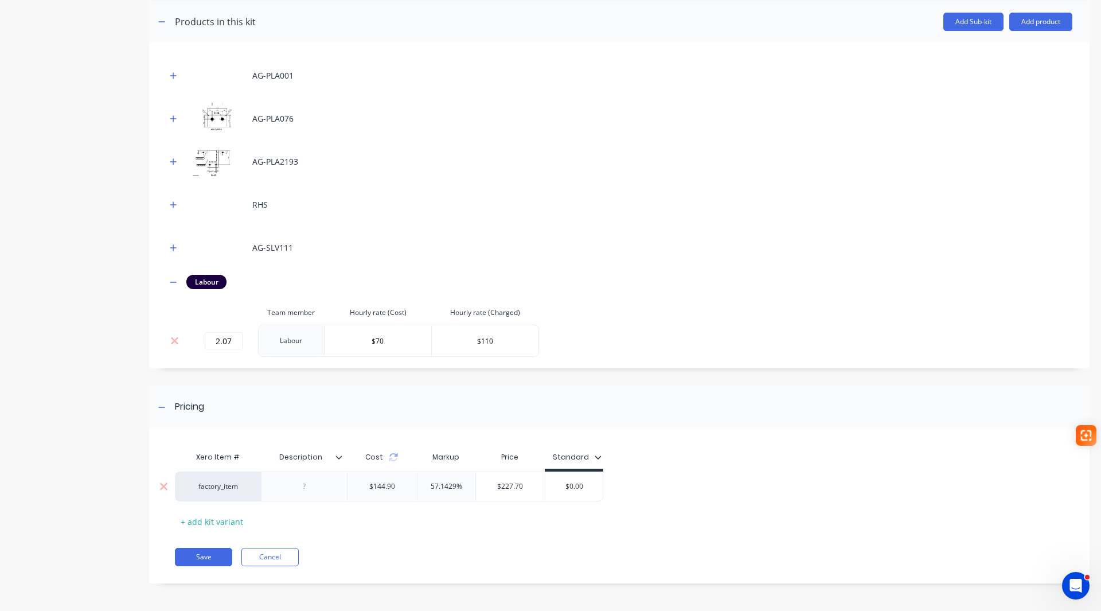
scroll to position [226, 0]
drag, startPoint x: 596, startPoint y: 486, endPoint x: 538, endPoint y: 487, distance: 57.9
click at [538, 487] on div "factory_item $144.90 57.1429% $227.70 $0.00 $0.00" at bounding box center [389, 485] width 428 height 30
drag, startPoint x: 574, startPoint y: 487, endPoint x: 558, endPoint y: 489, distance: 16.1
click at [558, 488] on input "$0.00" at bounding box center [573, 485] width 57 height 10
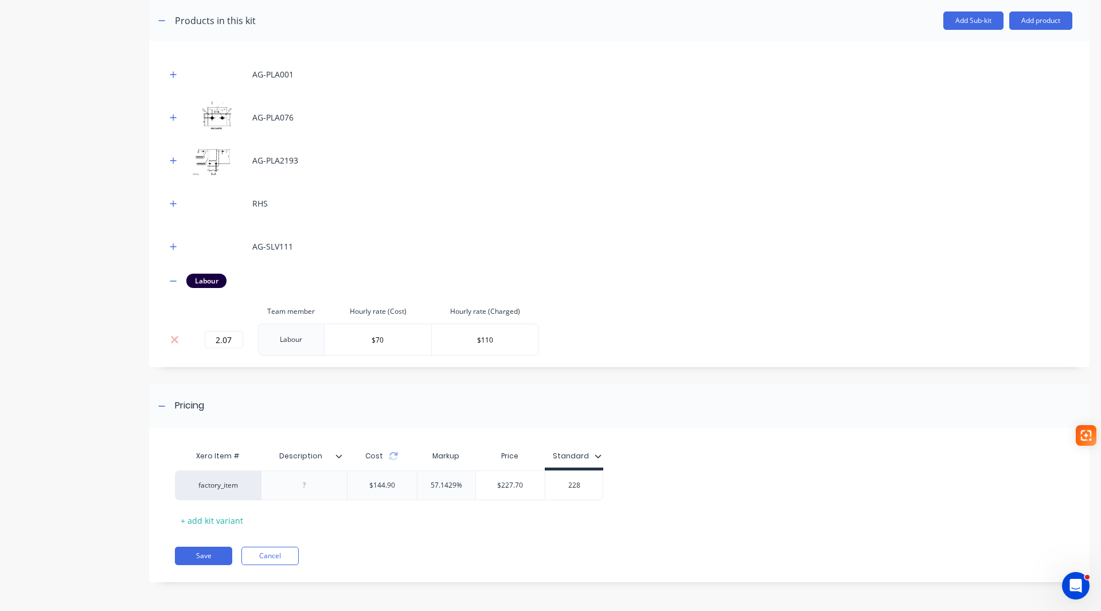
type input "228"
click at [528, 540] on div "Xero Item # Description Cost Markup Price Standard factory_item $144.90 57.1429…" at bounding box center [619, 510] width 940 height 143
click at [339, 455] on icon at bounding box center [338, 455] width 7 height 7
click at [212, 559] on button "Save" at bounding box center [203, 555] width 57 height 18
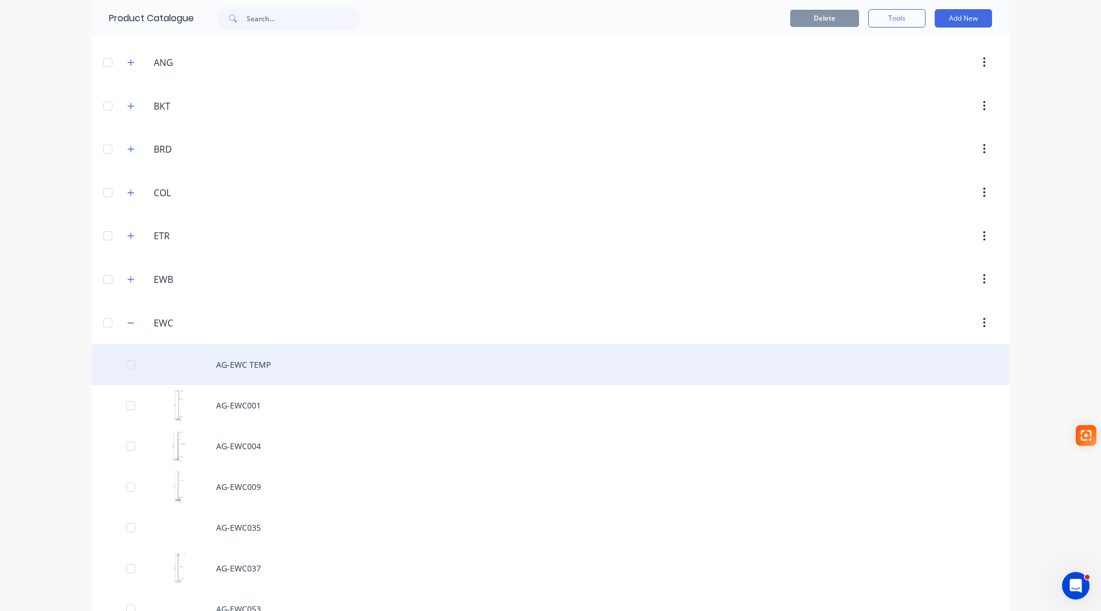
scroll to position [172, 0]
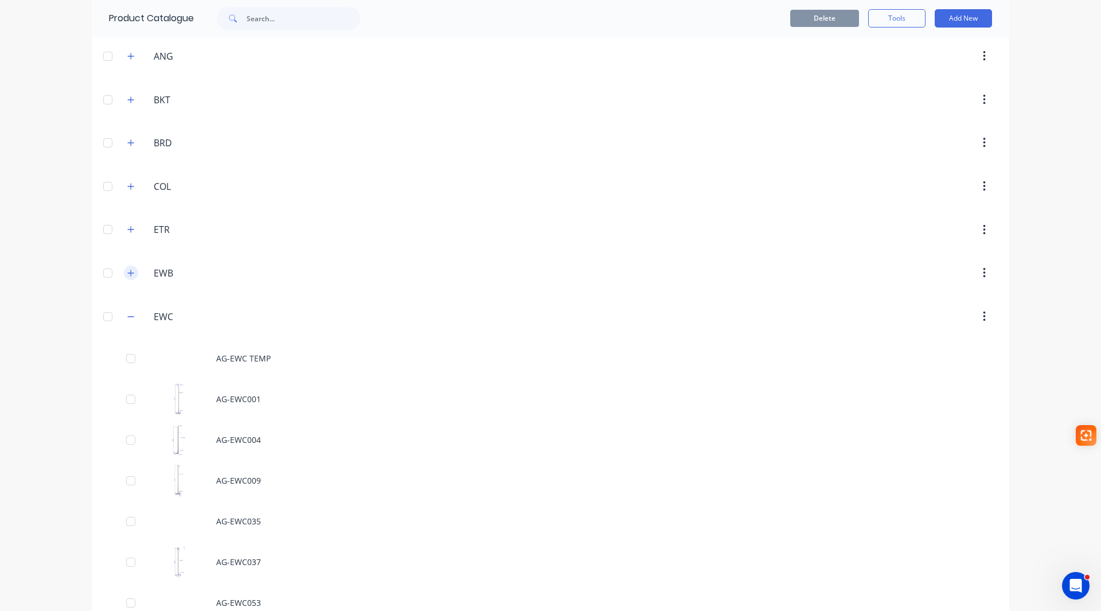
click at [129, 273] on icon "button" at bounding box center [130, 273] width 7 height 8
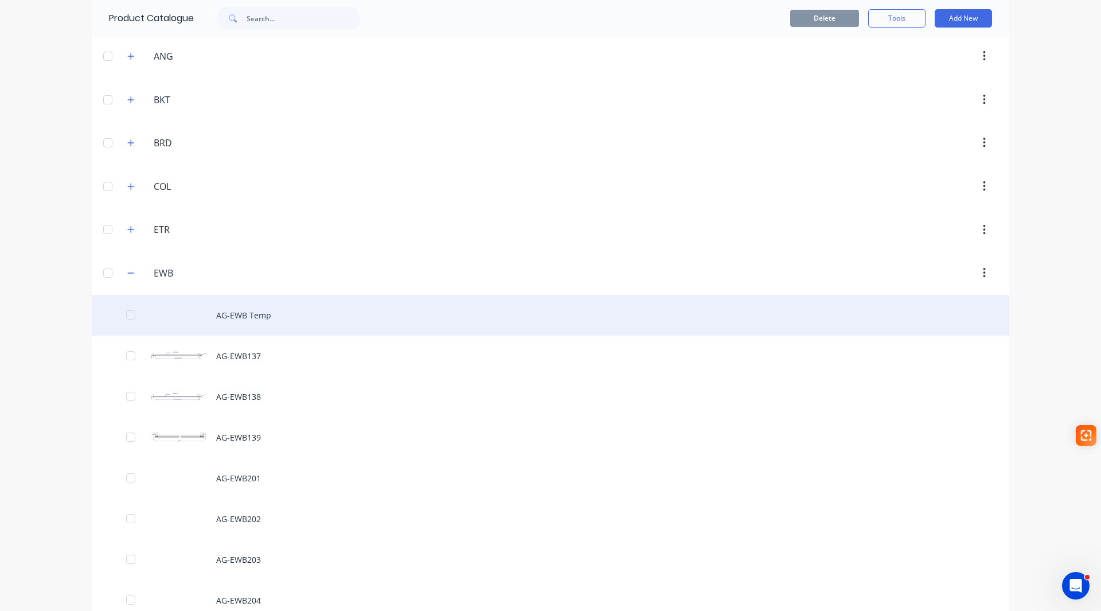
click at [249, 316] on div "AG-EWB Temp" at bounding box center [550, 315] width 917 height 41
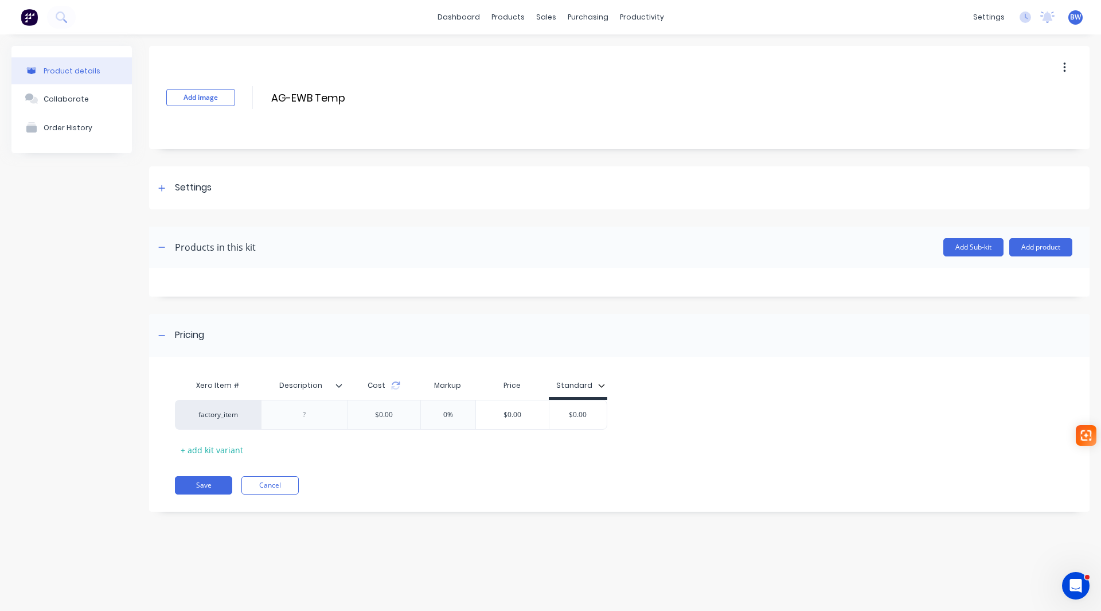
click at [1072, 67] on button "button" at bounding box center [1064, 67] width 27 height 21
click at [1013, 92] on span "Duplicate" at bounding box center [1022, 98] width 86 height 12
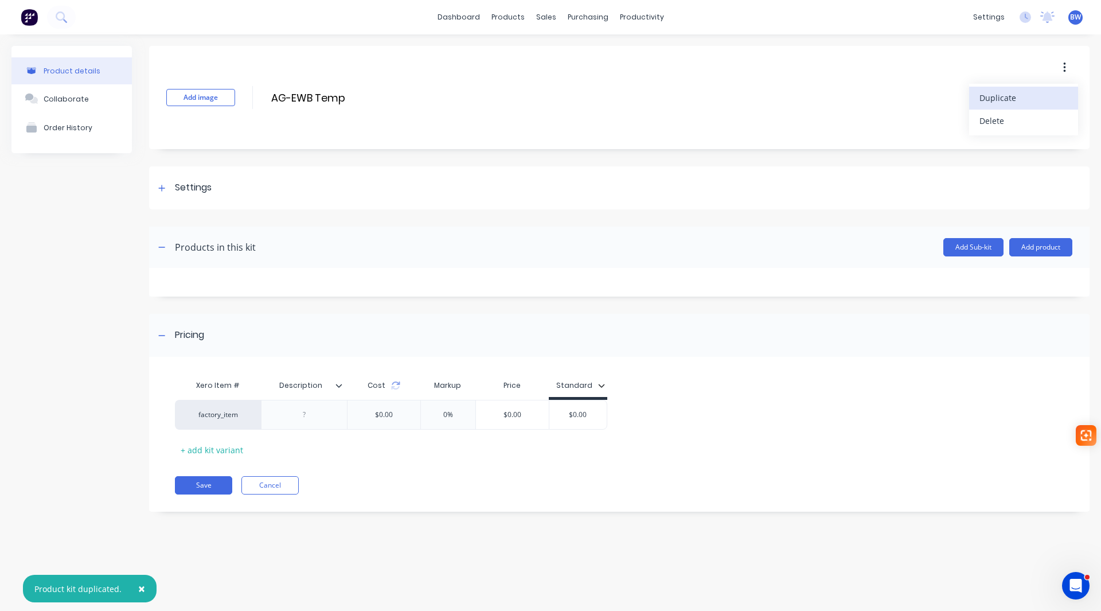
click at [337, 387] on icon at bounding box center [338, 385] width 7 height 7
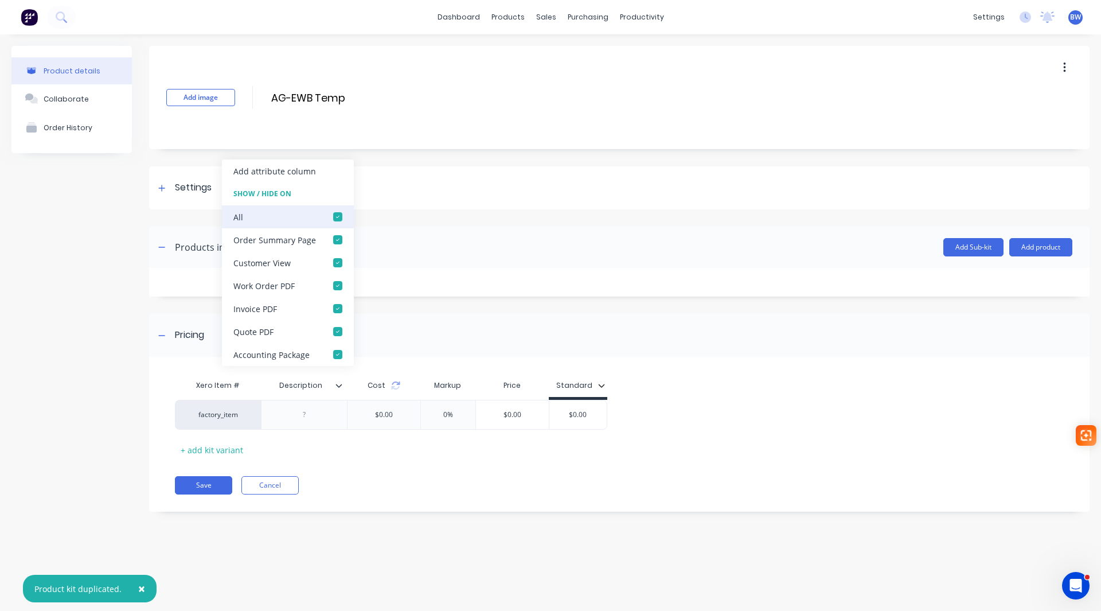
click at [337, 217] on div at bounding box center [337, 216] width 23 height 23
click at [216, 483] on button "Save" at bounding box center [203, 485] width 57 height 18
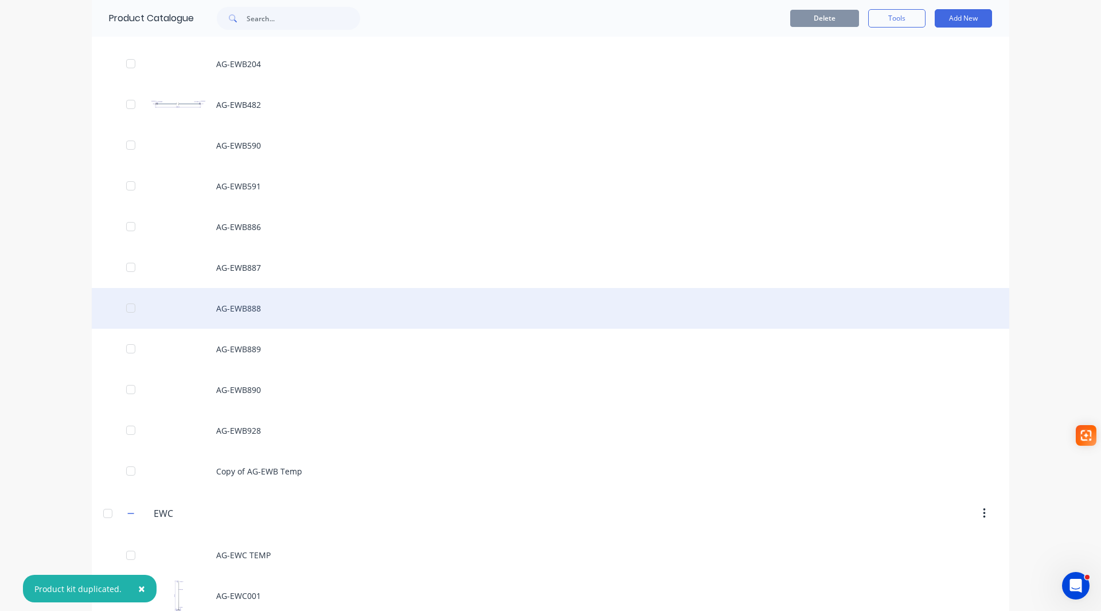
scroll to position [860, 0]
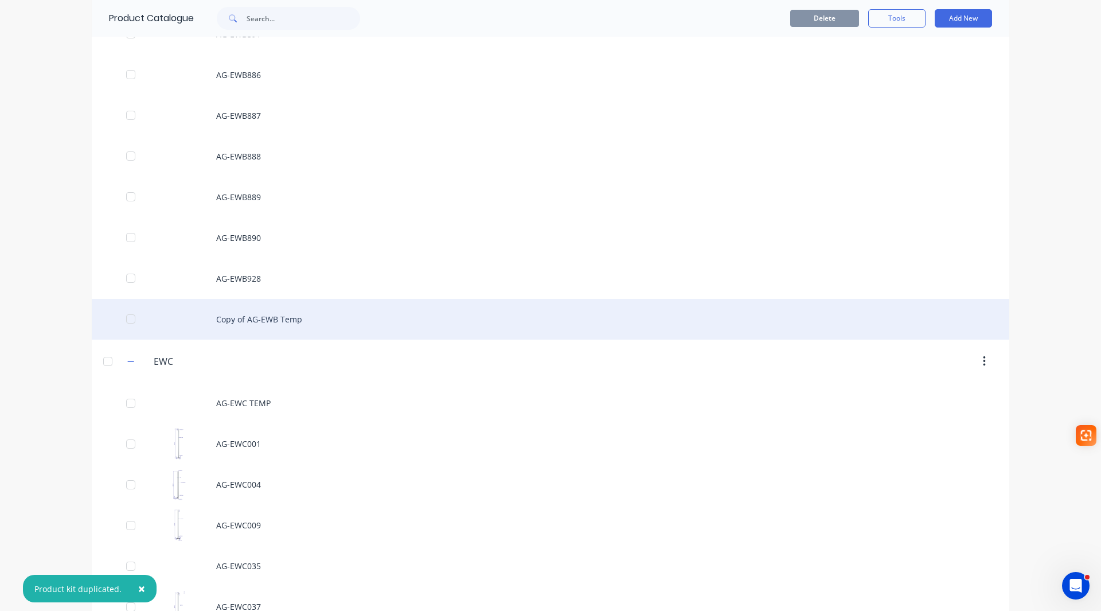
click at [246, 331] on div "Copy of AG-EWB Temp" at bounding box center [550, 319] width 917 height 41
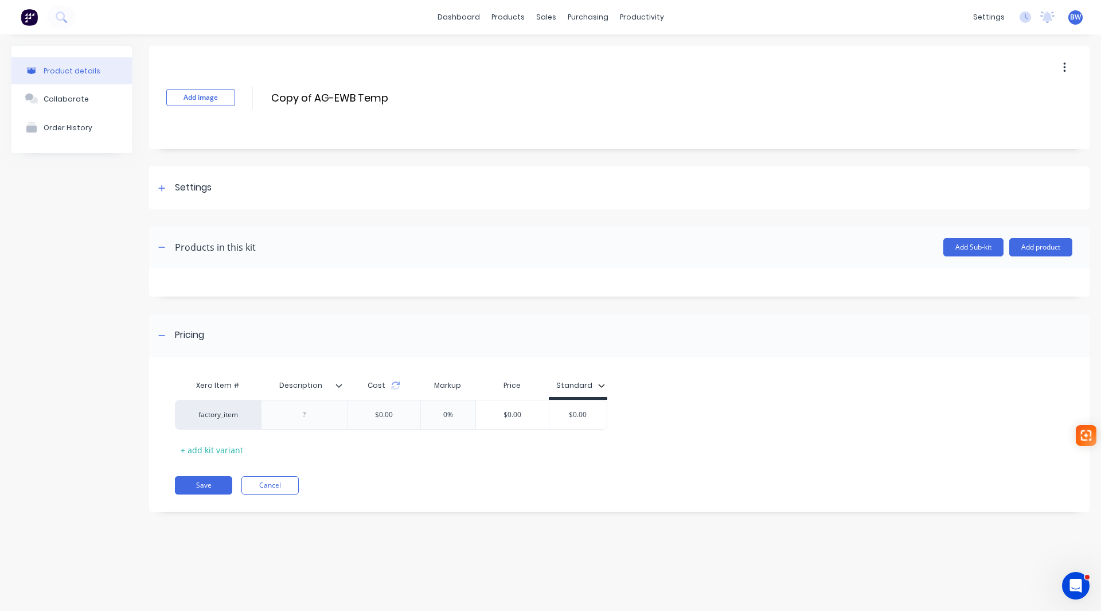
drag, startPoint x: 315, startPoint y: 100, endPoint x: 253, endPoint y: 114, distance: 63.4
click at [253, 114] on div "Add image Copy of AG-EWB Temp Copy of AG-EWB Temp Enter kit name" at bounding box center [619, 97] width 940 height 103
drag, startPoint x: 343, startPoint y: 100, endPoint x: 311, endPoint y: 107, distance: 33.3
click at [311, 107] on div "Add image AG-EWB Temp AG-EWB Temp Enter kit name" at bounding box center [619, 97] width 940 height 103
type input "AG-EWB587"
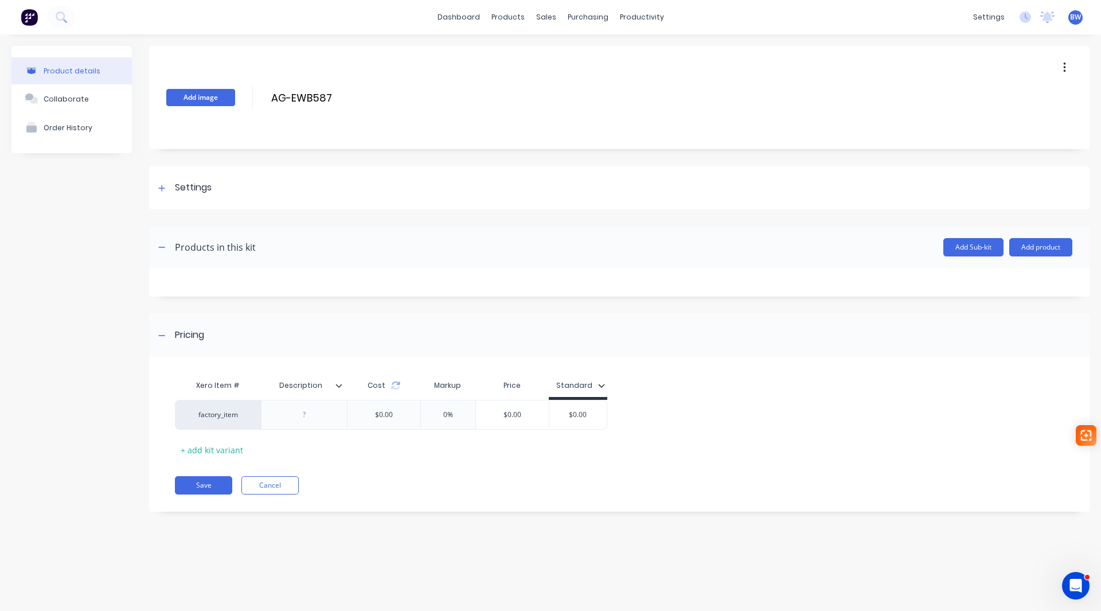
click at [222, 104] on button "Add image" at bounding box center [200, 97] width 69 height 17
click at [157, 247] on button "button" at bounding box center [162, 247] width 14 height 14
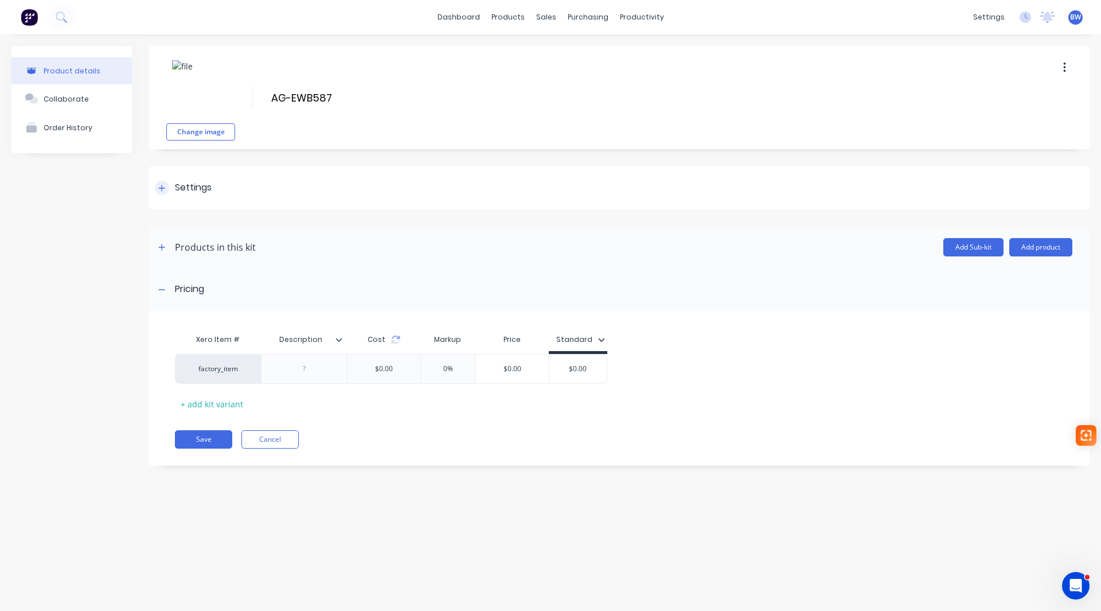
click at [161, 189] on icon at bounding box center [161, 188] width 7 height 8
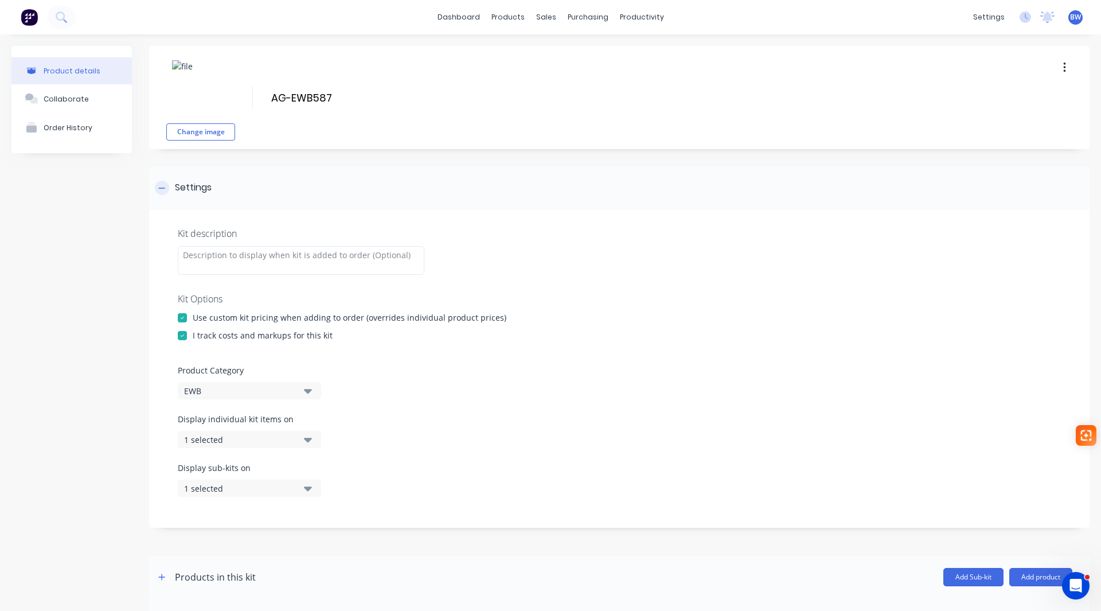
click at [161, 189] on icon at bounding box center [161, 188] width 7 height 8
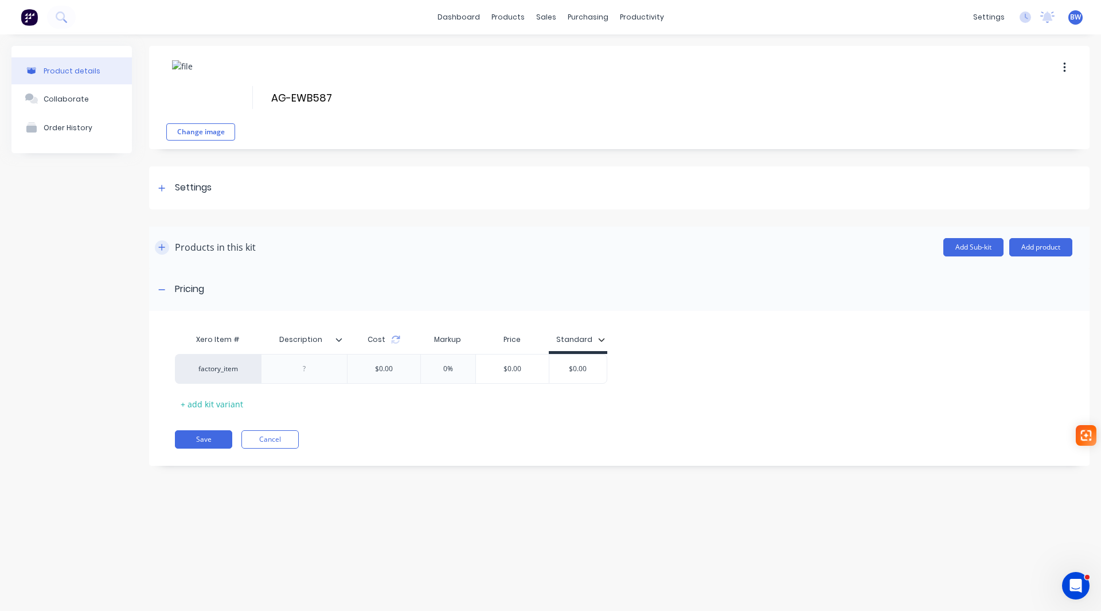
click at [162, 252] on button "button" at bounding box center [162, 247] width 14 height 14
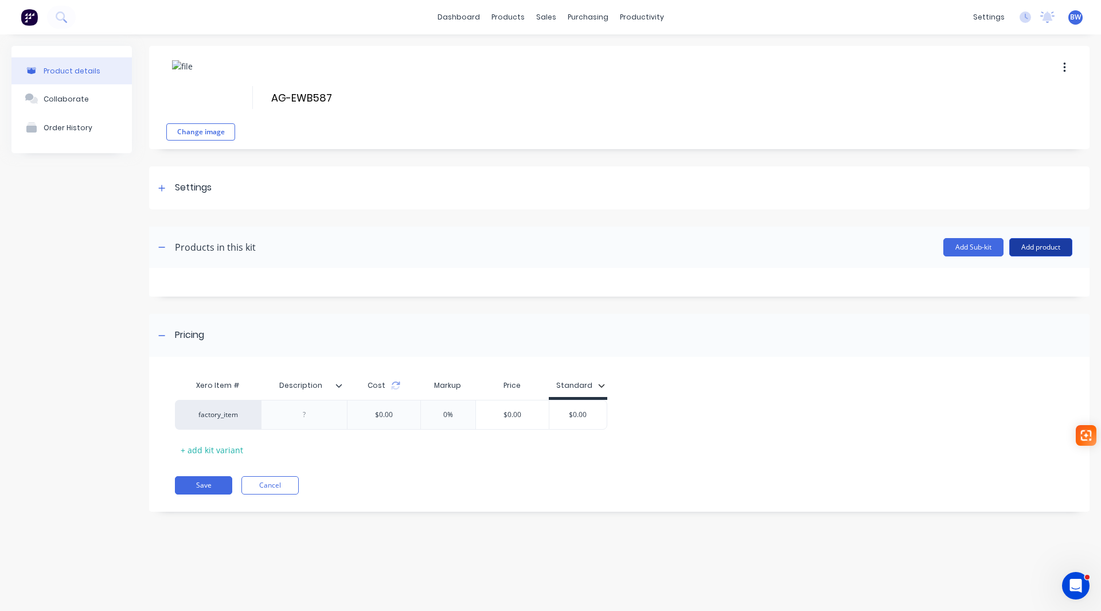
click at [1032, 243] on button "Add product" at bounding box center [1040, 247] width 63 height 18
click at [1009, 277] on div "Product catalogue" at bounding box center [1018, 276] width 88 height 17
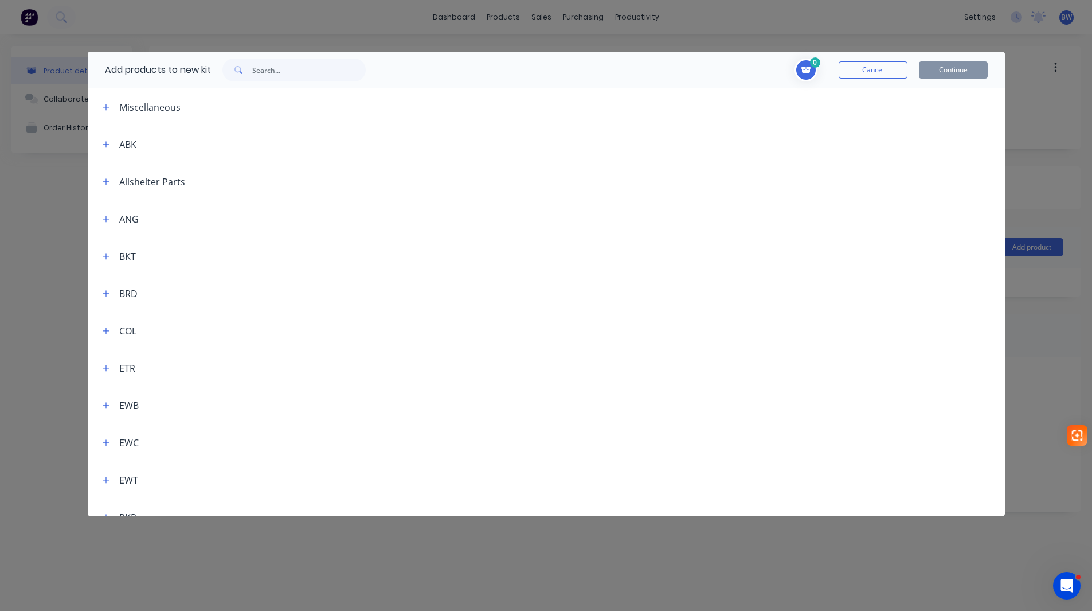
click at [252, 67] on span at bounding box center [237, 69] width 30 height 23
click at [271, 71] on input "text" at bounding box center [309, 69] width 114 height 23
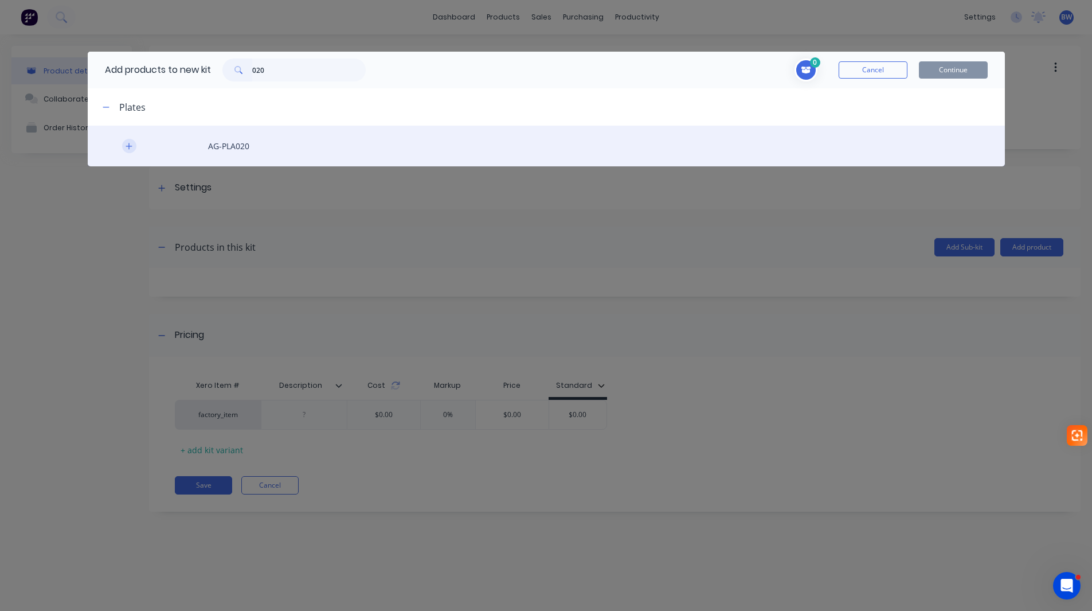
click at [126, 143] on icon "button" at bounding box center [129, 146] width 7 height 8
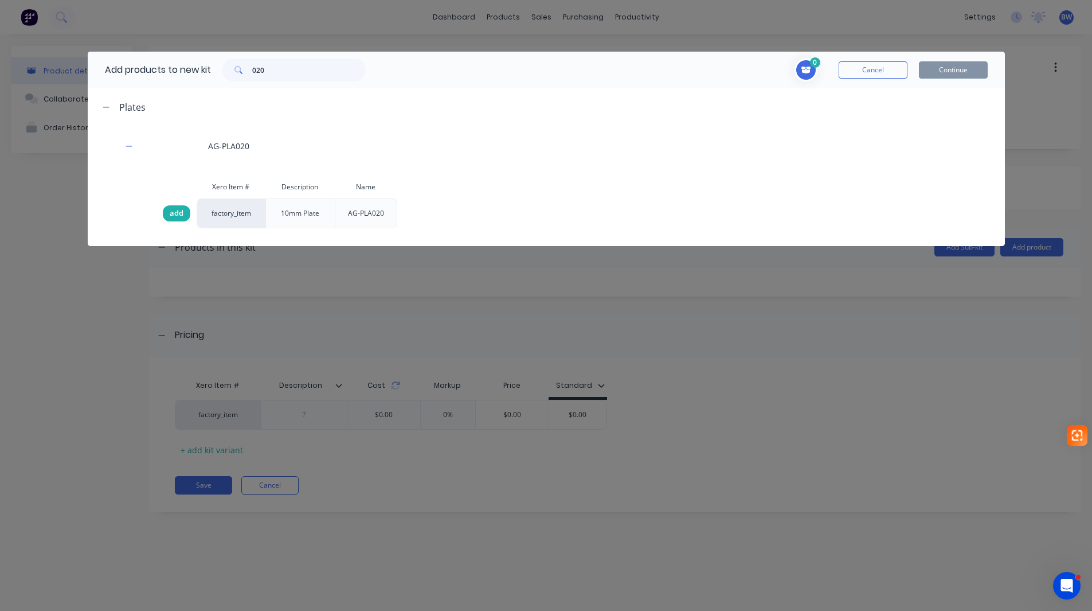
click at [170, 210] on span "add" at bounding box center [177, 213] width 14 height 11
drag, startPoint x: 272, startPoint y: 68, endPoint x: 221, endPoint y: 70, distance: 50.5
click at [221, 70] on div "020" at bounding box center [294, 69] width 166 height 23
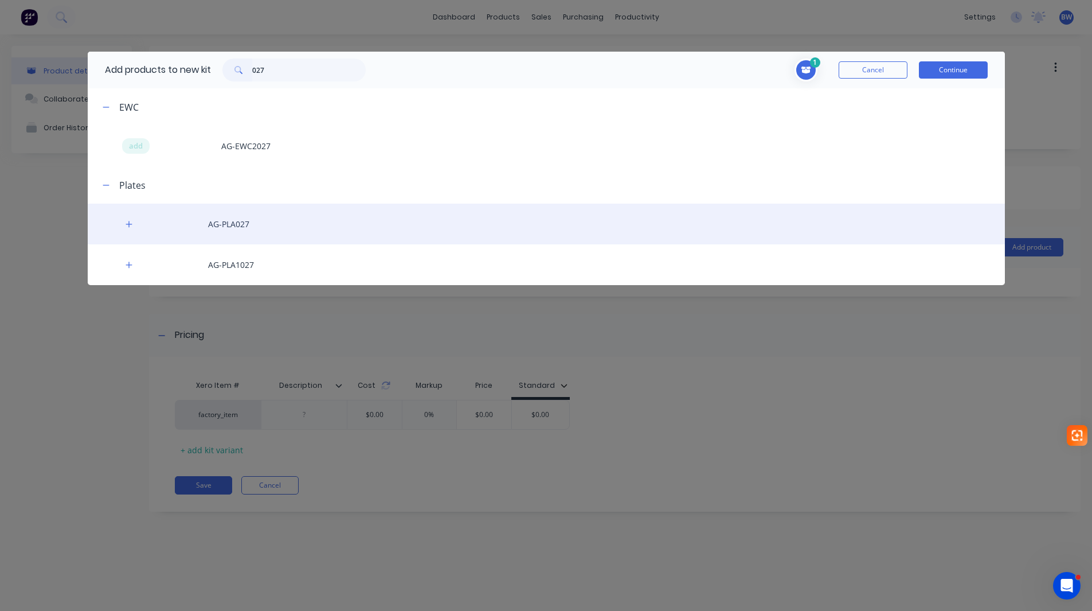
drag, startPoint x: 128, startPoint y: 224, endPoint x: 159, endPoint y: 233, distance: 33.0
click at [128, 224] on icon "button" at bounding box center [129, 224] width 6 height 6
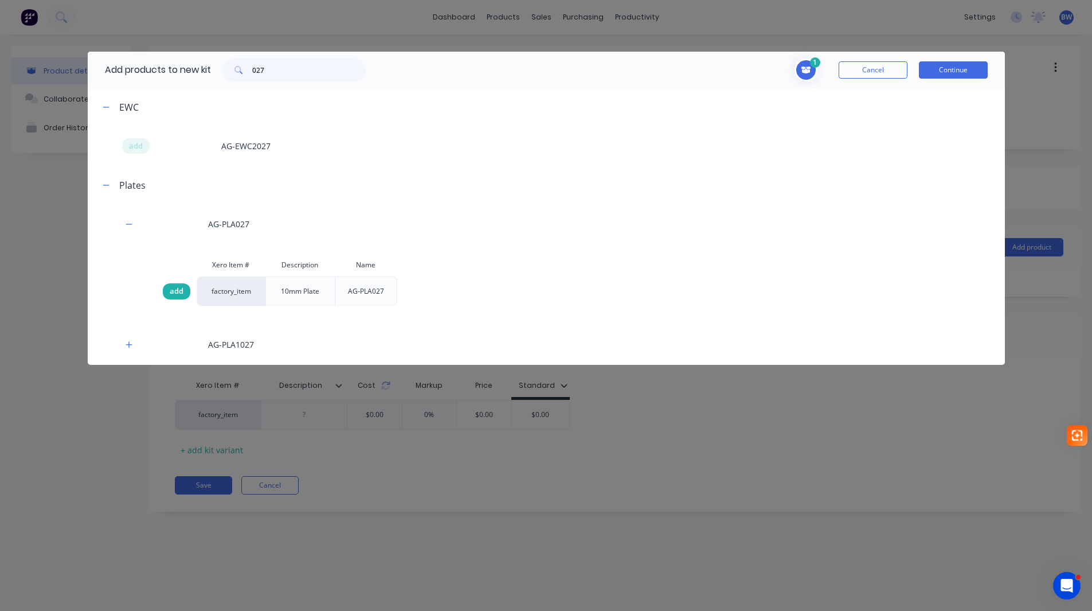
click at [173, 289] on span "add" at bounding box center [177, 291] width 14 height 11
drag, startPoint x: 279, startPoint y: 71, endPoint x: 234, endPoint y: 75, distance: 44.9
click at [234, 75] on div "027" at bounding box center [293, 69] width 143 height 23
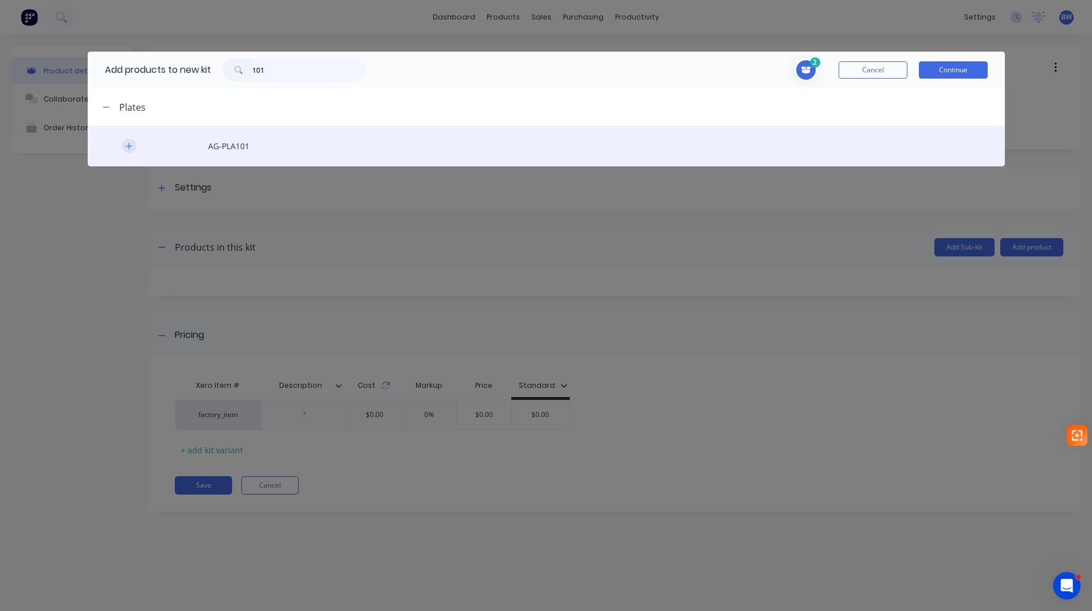
click at [131, 146] on icon "button" at bounding box center [129, 146] width 6 height 6
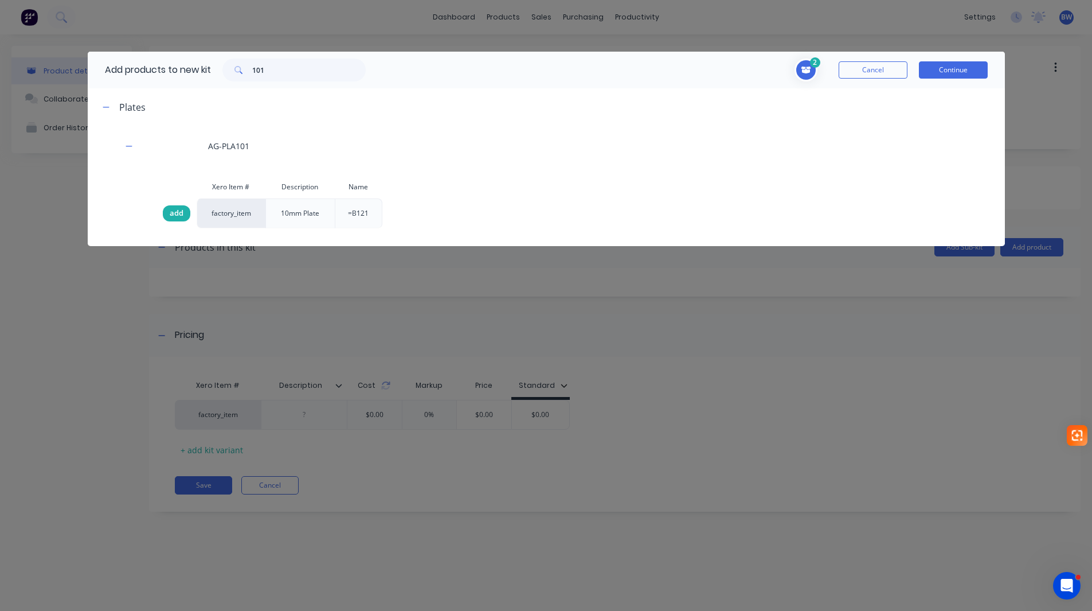
click at [175, 212] on span "add" at bounding box center [177, 213] width 14 height 11
click at [210, 74] on html "dashboard products sales purchasing productivity dashboard products Product Cat…" at bounding box center [546, 334] width 1092 height 668
type input "SHS"
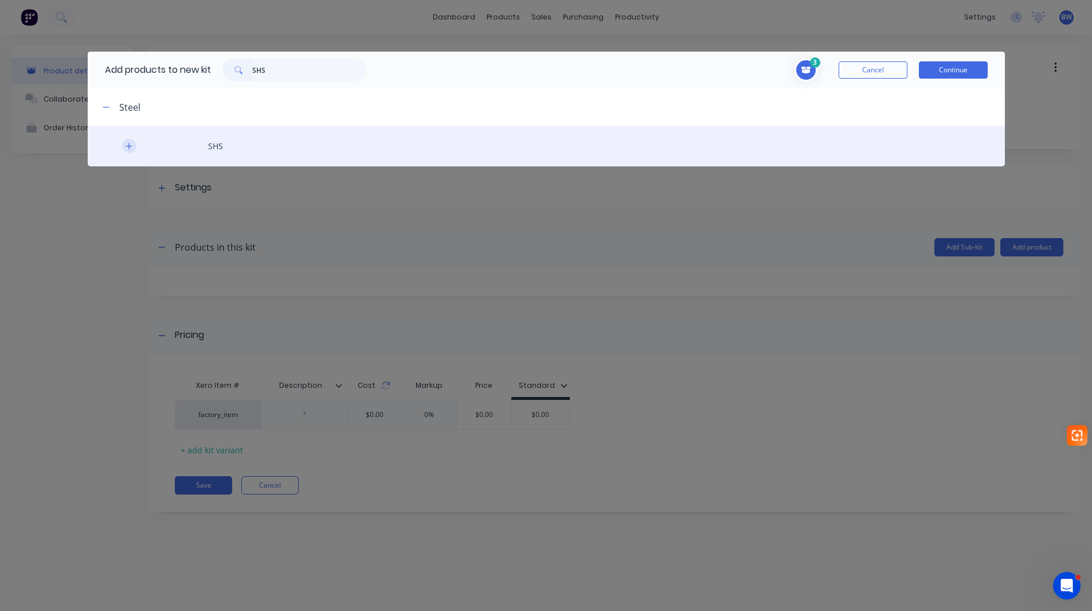
click at [130, 144] on icon "button" at bounding box center [129, 146] width 7 height 8
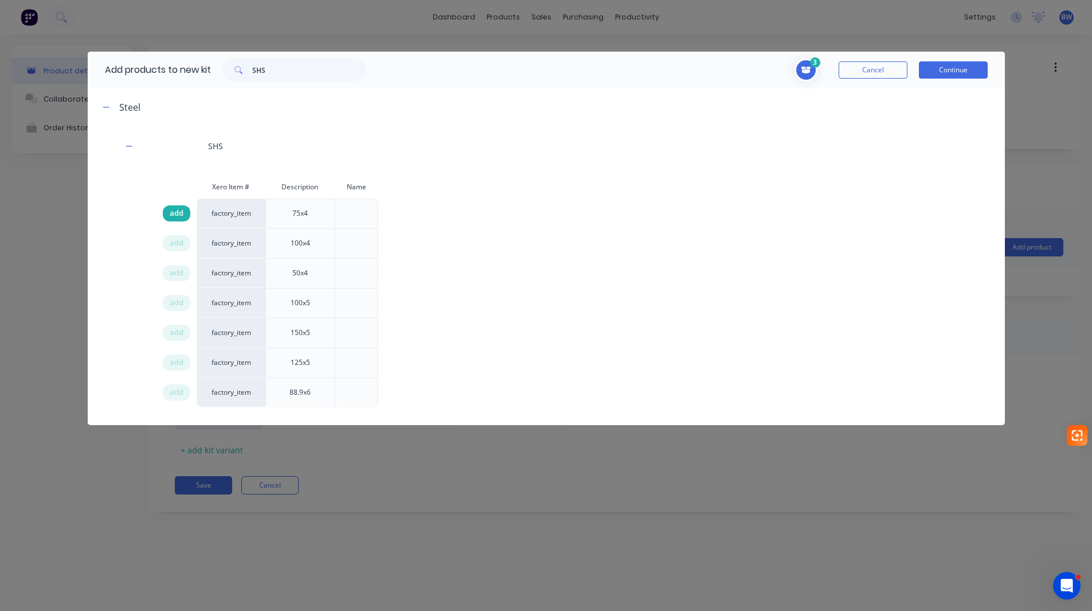
click at [173, 213] on span "add" at bounding box center [177, 213] width 14 height 11
click at [954, 75] on button "Continue" at bounding box center [953, 69] width 69 height 17
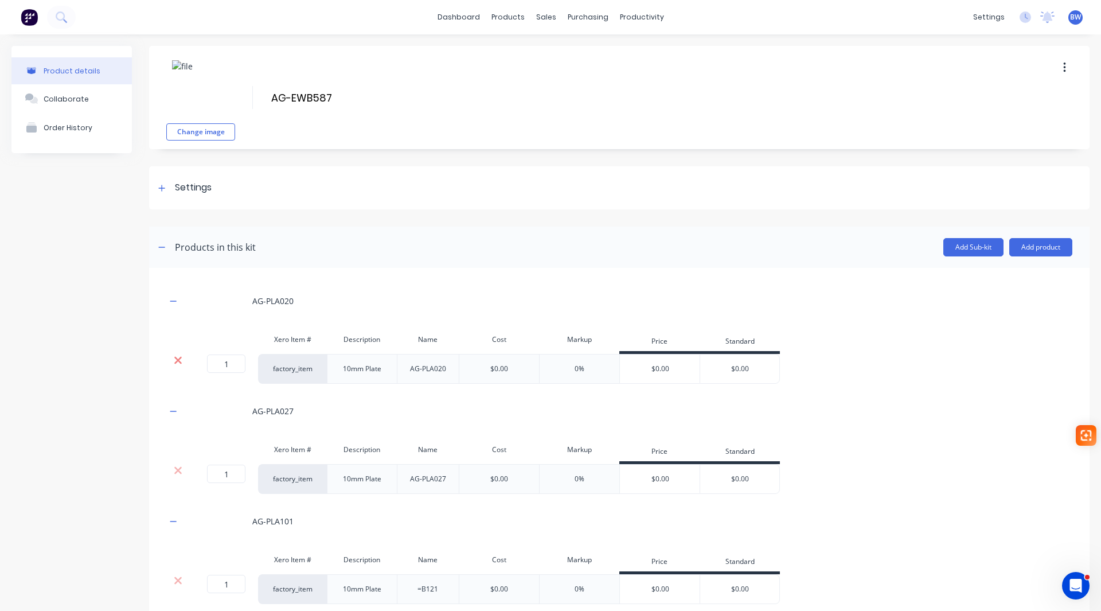
click at [179, 364] on icon at bounding box center [178, 359] width 9 height 11
drag, startPoint x: 230, startPoint y: 369, endPoint x: 220, endPoint y: 368, distance: 10.4
click at [220, 368] on input "1" at bounding box center [226, 363] width 38 height 18
click at [1025, 246] on button "Add product" at bounding box center [1040, 247] width 63 height 18
click at [177, 363] on icon at bounding box center [178, 359] width 9 height 11
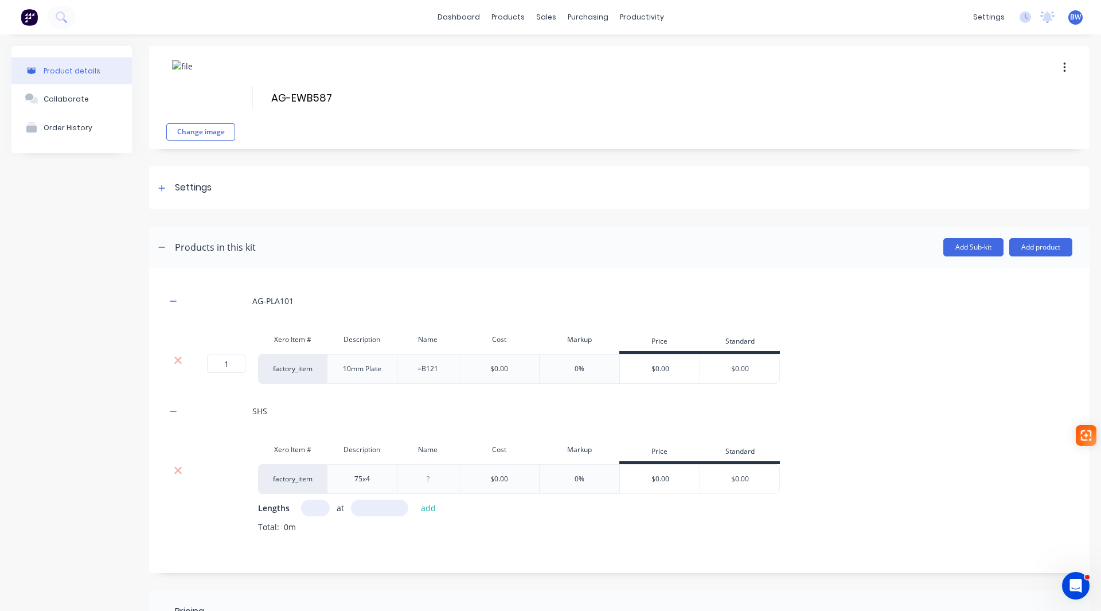
click at [177, 363] on icon at bounding box center [178, 359] width 9 height 11
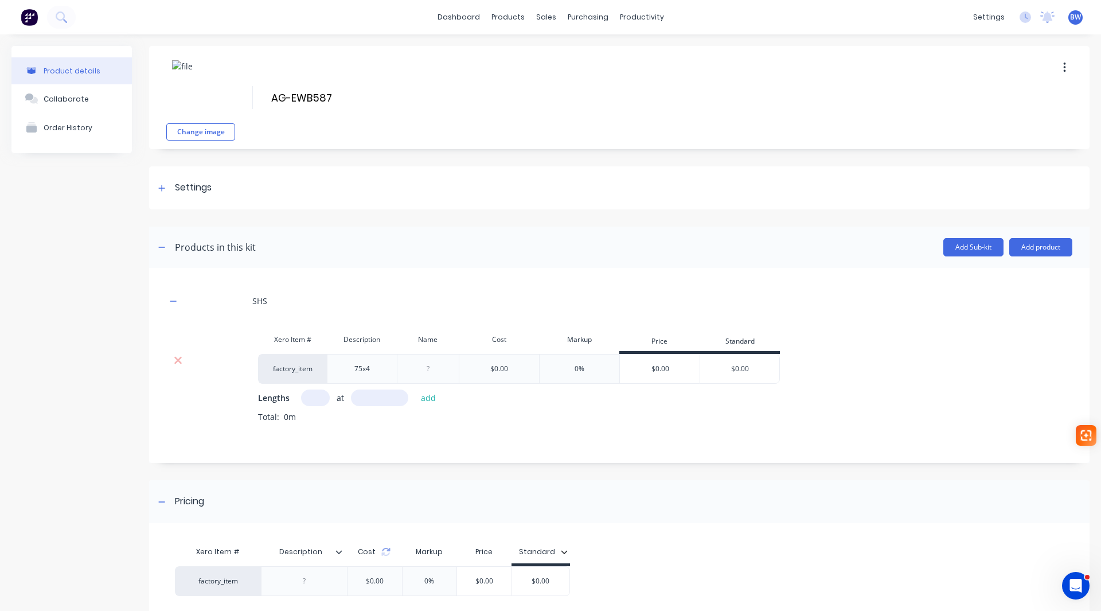
click at [177, 363] on icon at bounding box center [178, 359] width 9 height 11
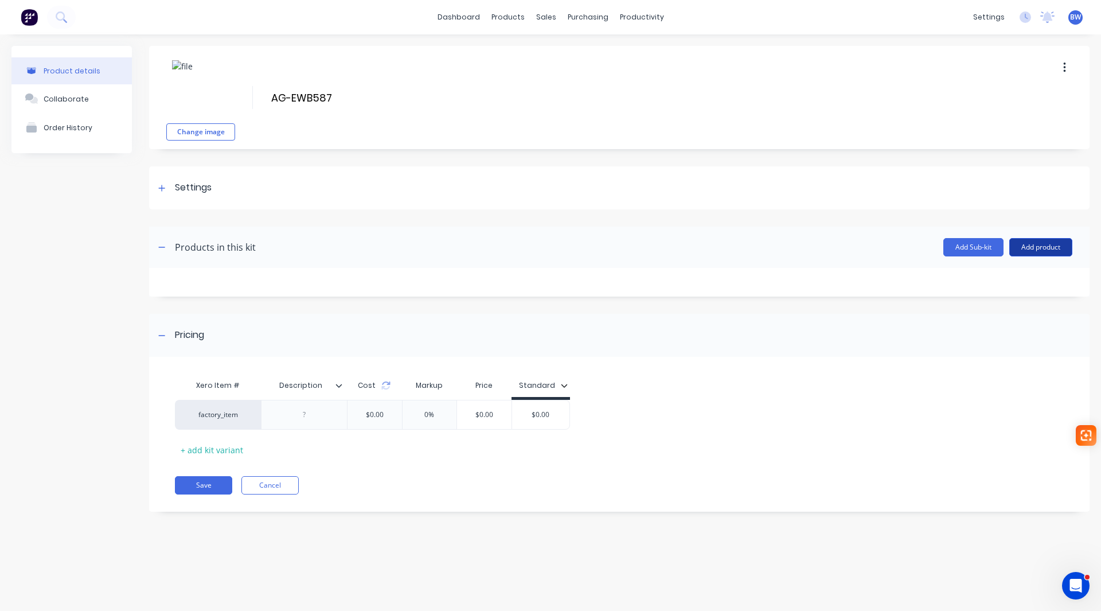
click at [1065, 250] on button "Add product" at bounding box center [1040, 247] width 63 height 18
click at [1024, 274] on div "Product catalogue" at bounding box center [1018, 276] width 88 height 17
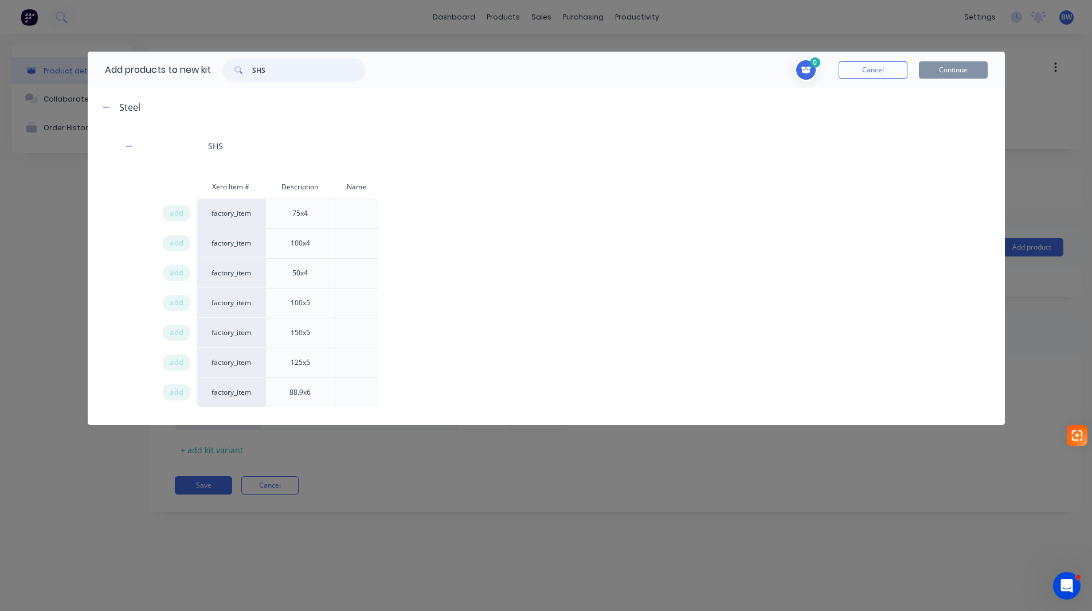
drag, startPoint x: 276, startPoint y: 70, endPoint x: 231, endPoint y: 75, distance: 45.0
click at [233, 73] on div "SHS" at bounding box center [293, 69] width 143 height 23
type input "2"
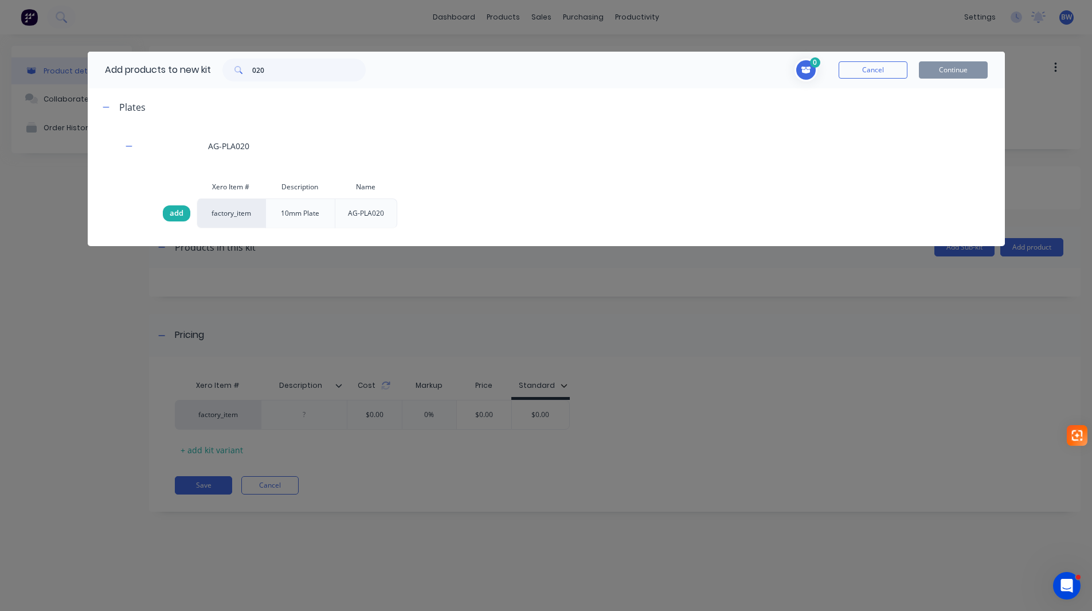
click at [173, 213] on span "add" at bounding box center [177, 213] width 14 height 11
drag, startPoint x: 268, startPoint y: 71, endPoint x: 236, endPoint y: 69, distance: 31.6
click at [240, 69] on div "020" at bounding box center [293, 69] width 143 height 23
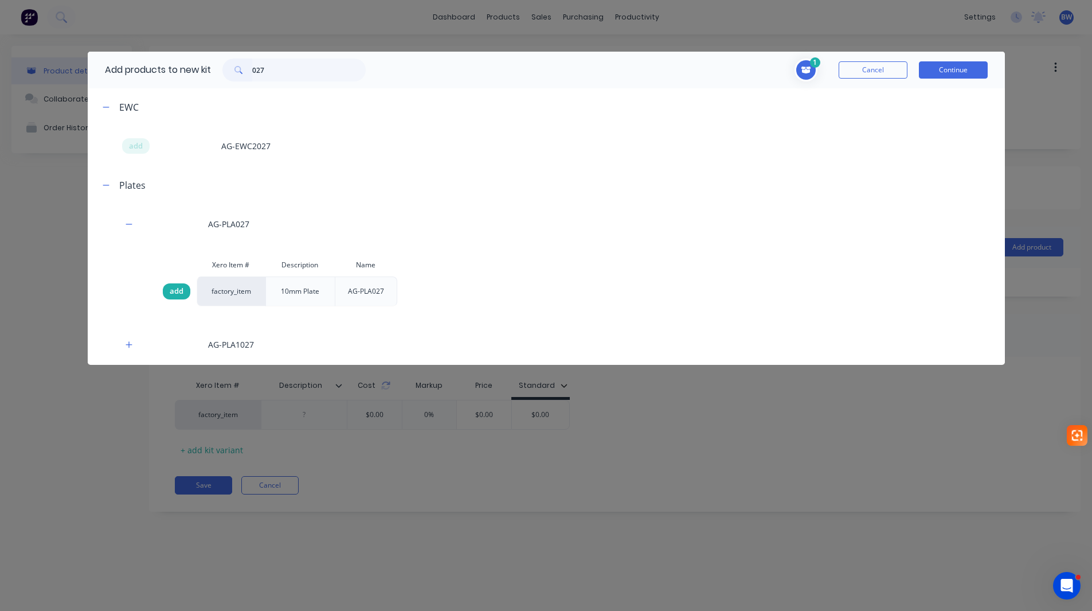
click at [172, 291] on span "add" at bounding box center [177, 291] width 14 height 11
click at [214, 77] on html "dashboard products sales purchasing productivity dashboard products Product Cat…" at bounding box center [546, 334] width 1092 height 668
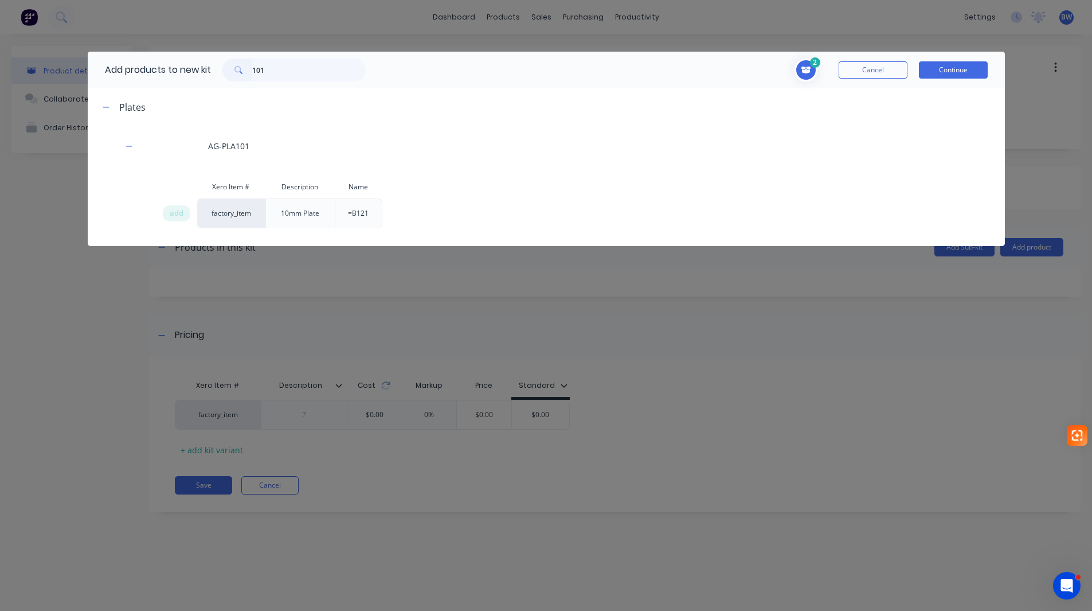
drag, startPoint x: 169, startPoint y: 213, endPoint x: 230, endPoint y: 112, distance: 118.9
click at [169, 213] on div "add" at bounding box center [177, 213] width 28 height 16
click at [209, 75] on html "dashboard products sales purchasing productivity dashboard products Product Cat…" at bounding box center [546, 334] width 1092 height 668
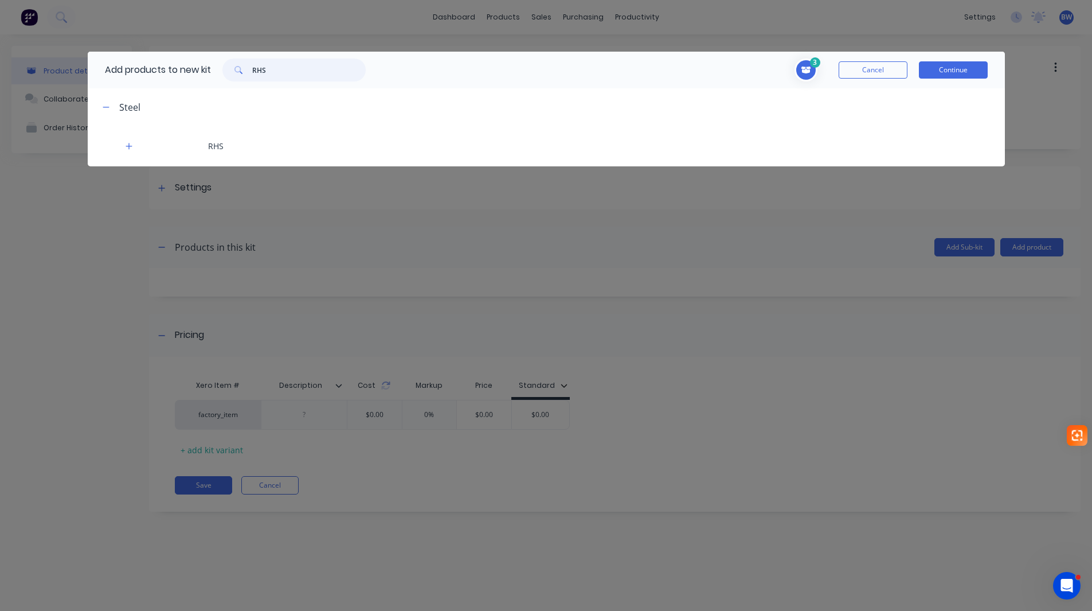
drag, startPoint x: 286, startPoint y: 72, endPoint x: 217, endPoint y: 80, distance: 69.3
click at [219, 79] on div "RHS" at bounding box center [294, 69] width 166 height 23
type input "SHS"
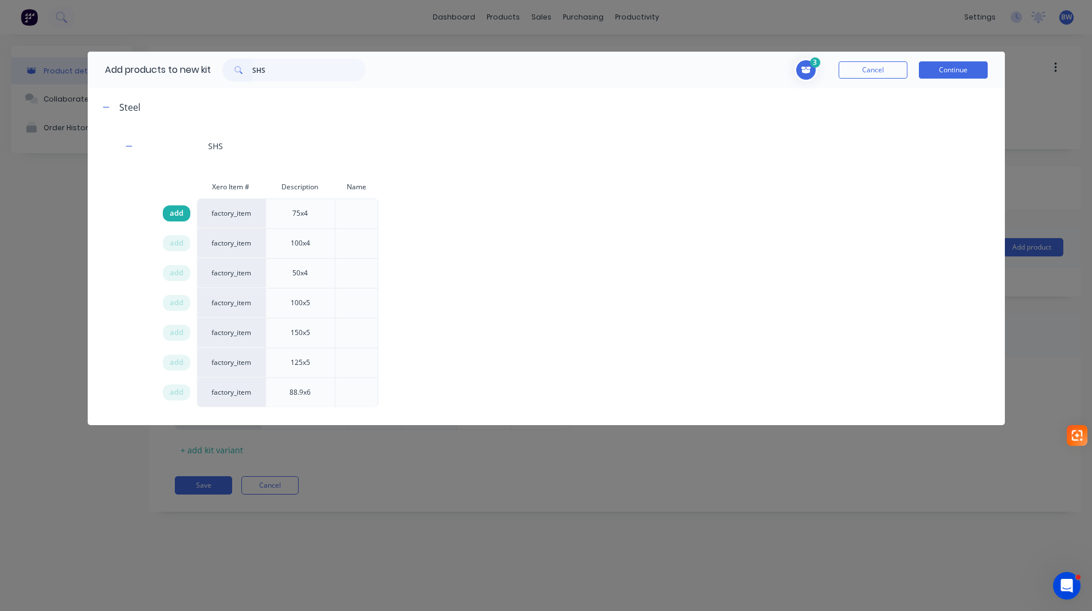
click at [181, 213] on span "add" at bounding box center [177, 213] width 14 height 11
click at [944, 69] on button "Continue" at bounding box center [953, 69] width 69 height 17
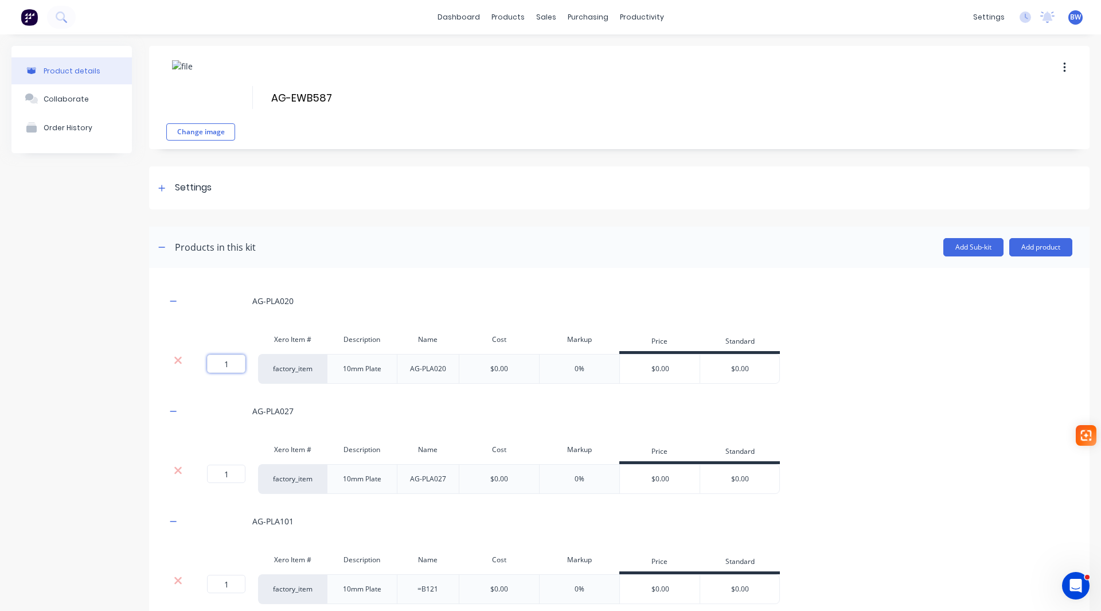
drag, startPoint x: 245, startPoint y: 365, endPoint x: 224, endPoint y: 365, distance: 21.2
click at [224, 365] on input "1" at bounding box center [226, 363] width 38 height 18
type input "2"
click at [169, 303] on button "button" at bounding box center [173, 301] width 14 height 14
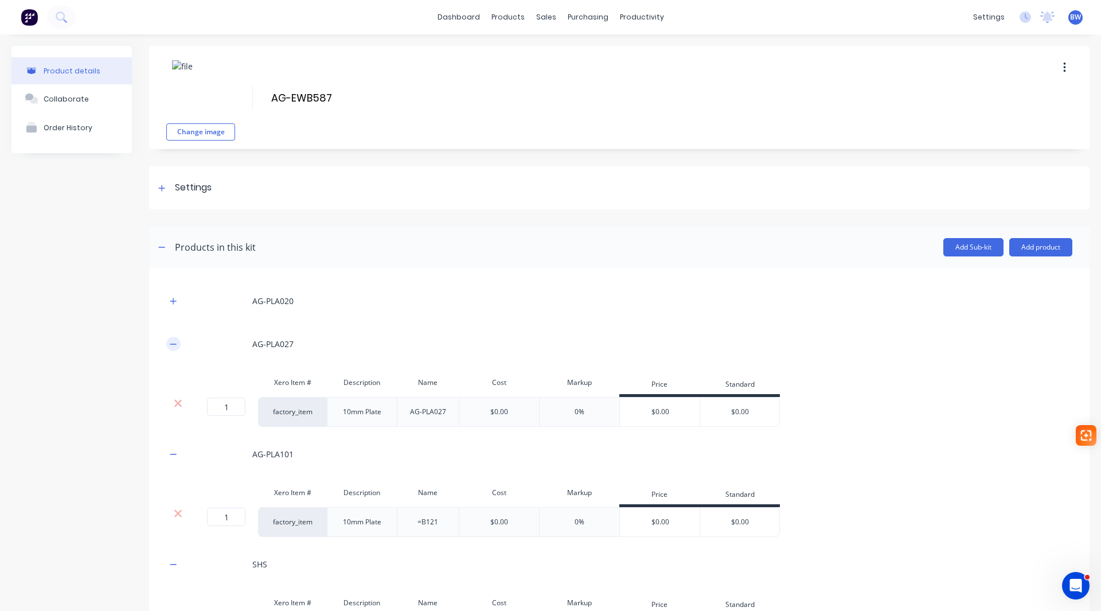
click at [177, 341] on icon "button" at bounding box center [173, 344] width 7 height 8
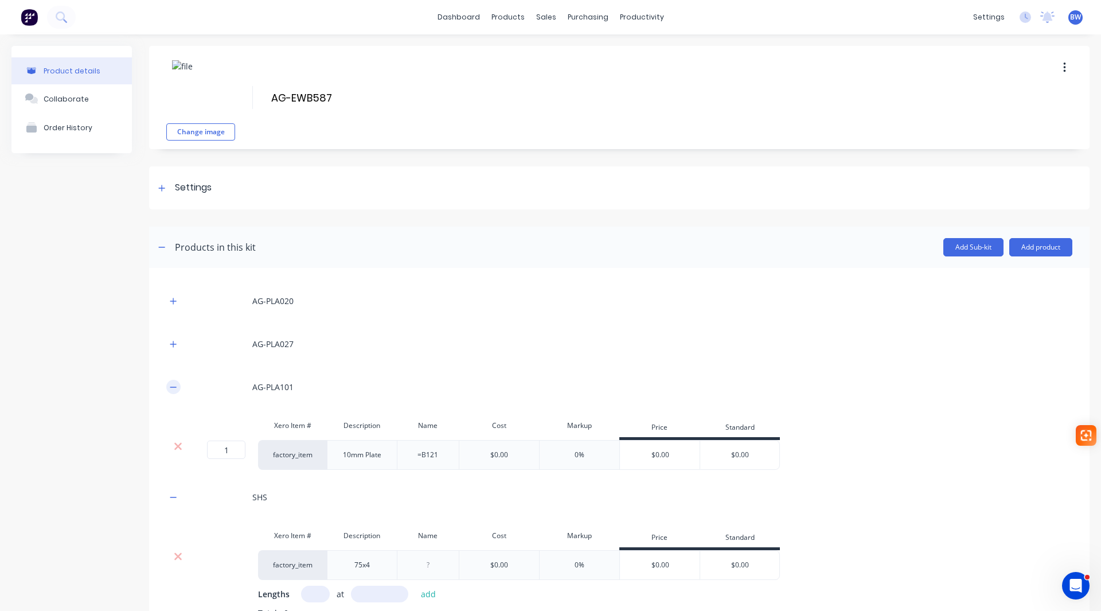
click at [170, 385] on icon "button" at bounding box center [173, 387] width 7 height 8
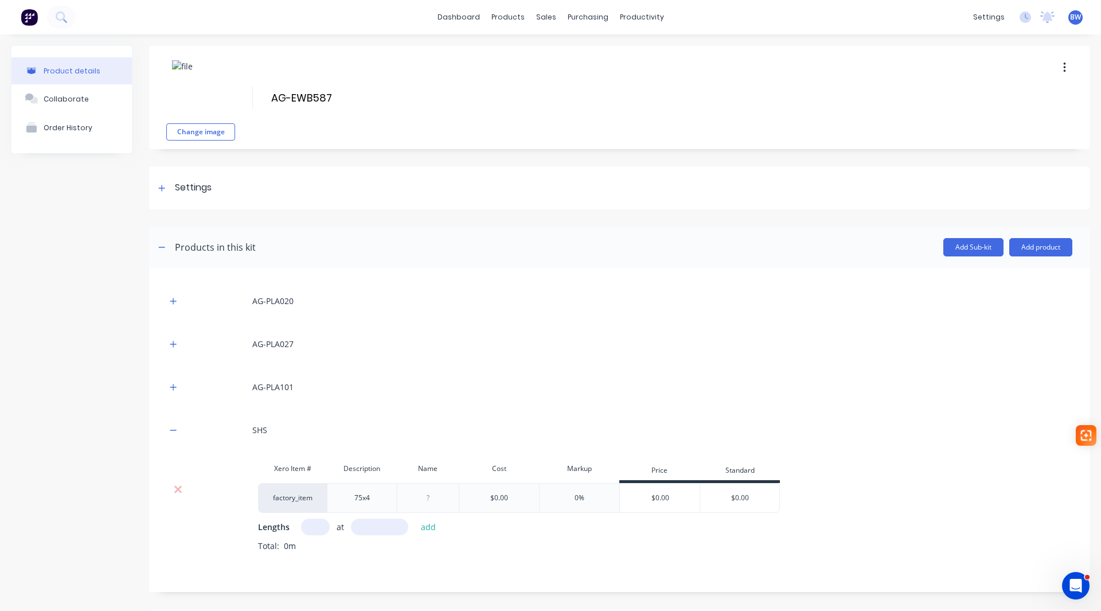
click at [306, 526] on input "text" at bounding box center [315, 526] width 29 height 17
type input "1"
type input "3416"
click at [177, 426] on button "button" at bounding box center [173, 430] width 14 height 14
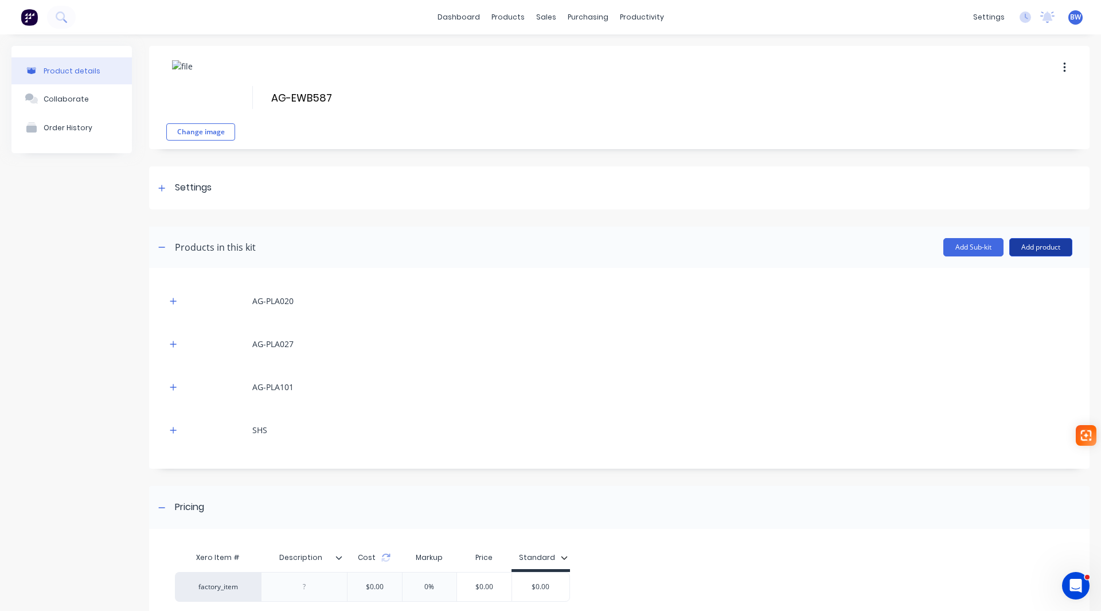
click at [1027, 252] on button "Add product" at bounding box center [1040, 247] width 63 height 18
click at [996, 300] on div "Labour" at bounding box center [1018, 299] width 88 height 17
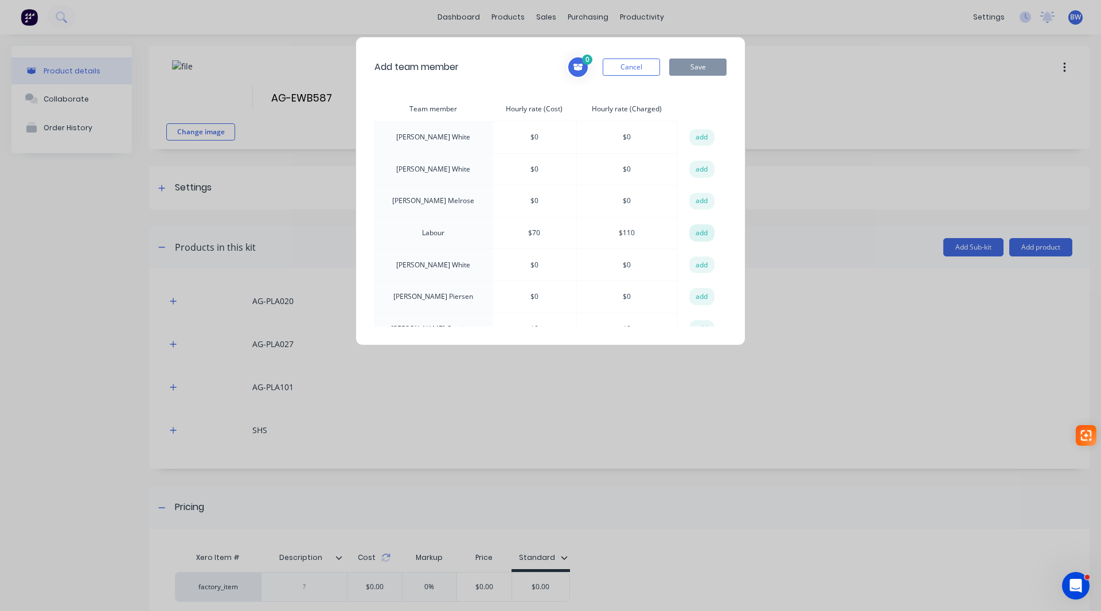
drag, startPoint x: 696, startPoint y: 238, endPoint x: 697, endPoint y: 232, distance: 5.8
click at [697, 236] on button "add" at bounding box center [701, 232] width 25 height 17
click at [697, 72] on button "Save" at bounding box center [697, 66] width 57 height 17
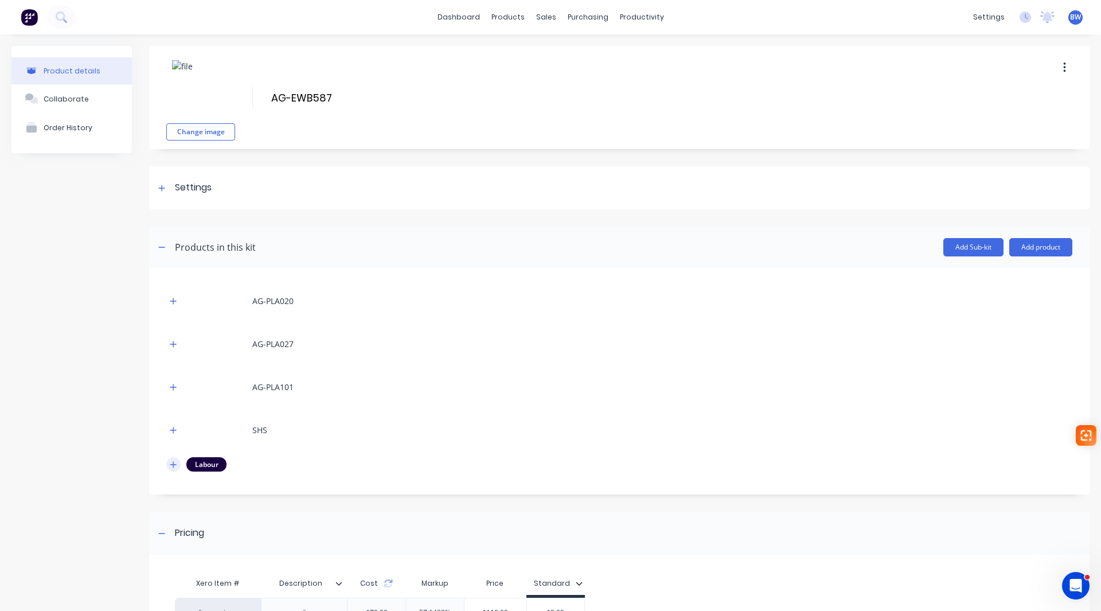
click at [173, 466] on icon "button" at bounding box center [173, 464] width 6 height 6
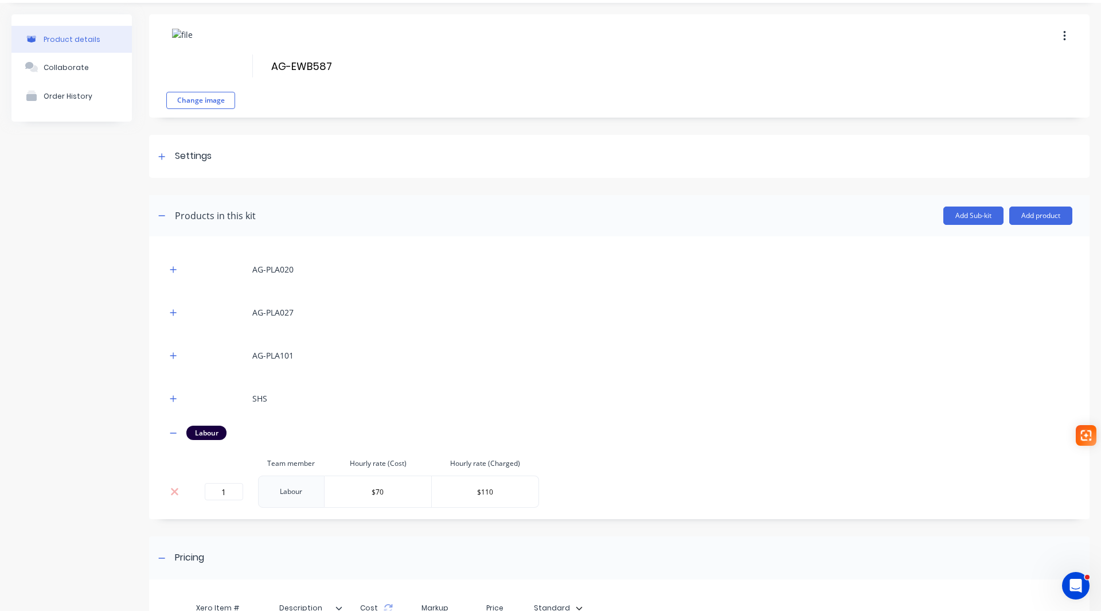
scroll to position [115, 0]
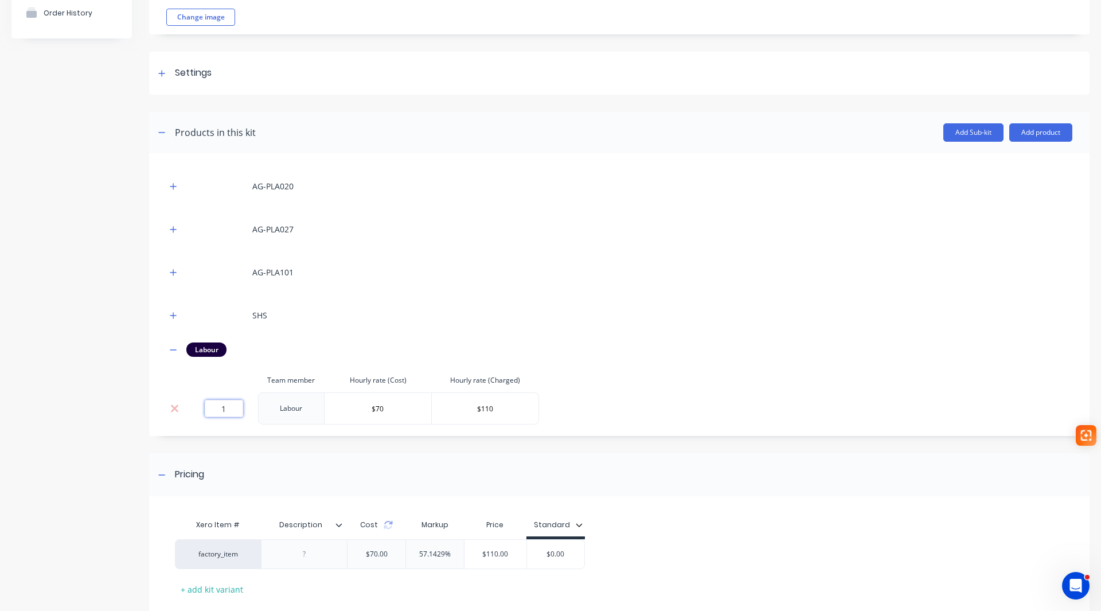
drag, startPoint x: 212, startPoint y: 415, endPoint x: 236, endPoint y: 409, distance: 24.6
click at [236, 409] on input "1" at bounding box center [224, 408] width 38 height 17
type input "1.01"
click at [574, 553] on input "$0.00" at bounding box center [570, 554] width 57 height 10
drag, startPoint x: 549, startPoint y: 556, endPoint x: 604, endPoint y: 556, distance: 55.0
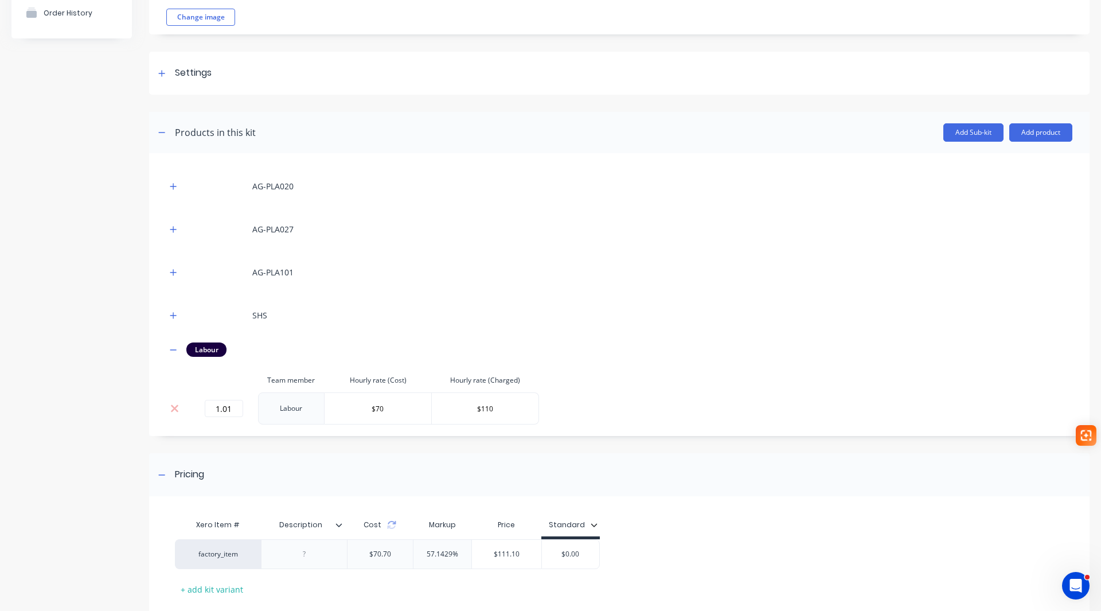
click at [604, 556] on div "factory_item $70.70 57.1429% $111.10 $0.00 $0.00" at bounding box center [615, 554] width 880 height 30
type input "112.00"
click at [604, 556] on div "factory_item $70.70 57.1429% $111.10 $112.00 112.00" at bounding box center [615, 554] width 880 height 30
click at [341, 526] on icon at bounding box center [338, 524] width 7 height 7
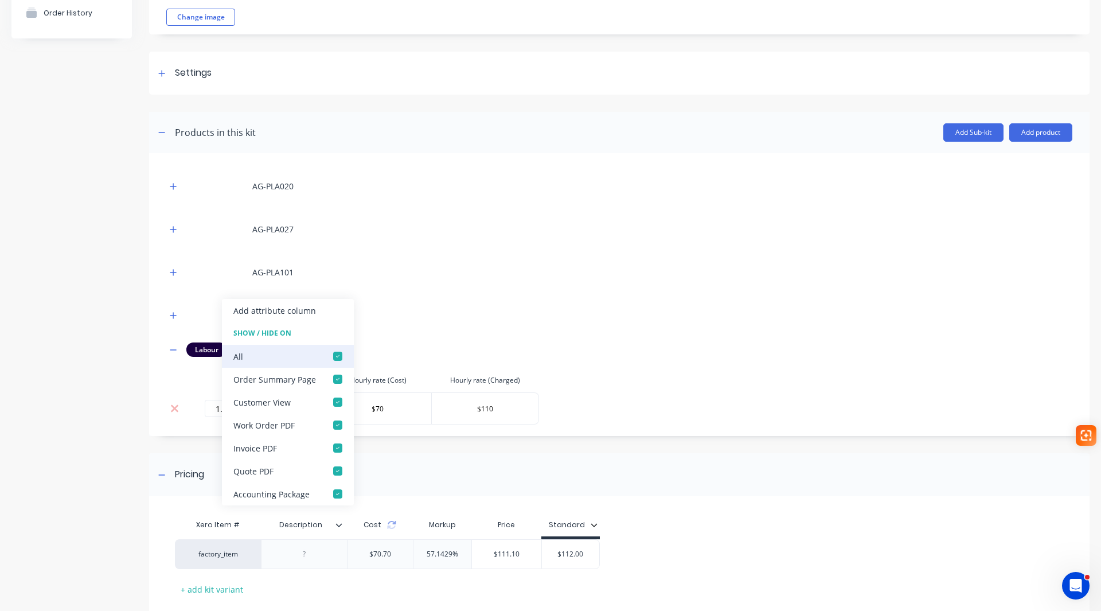
click at [335, 354] on div at bounding box center [337, 356] width 23 height 23
click at [322, 588] on div "Xero Item # Description Cost Markup Price Standard factory_item $70.70 57.1429%…" at bounding box center [615, 555] width 880 height 85
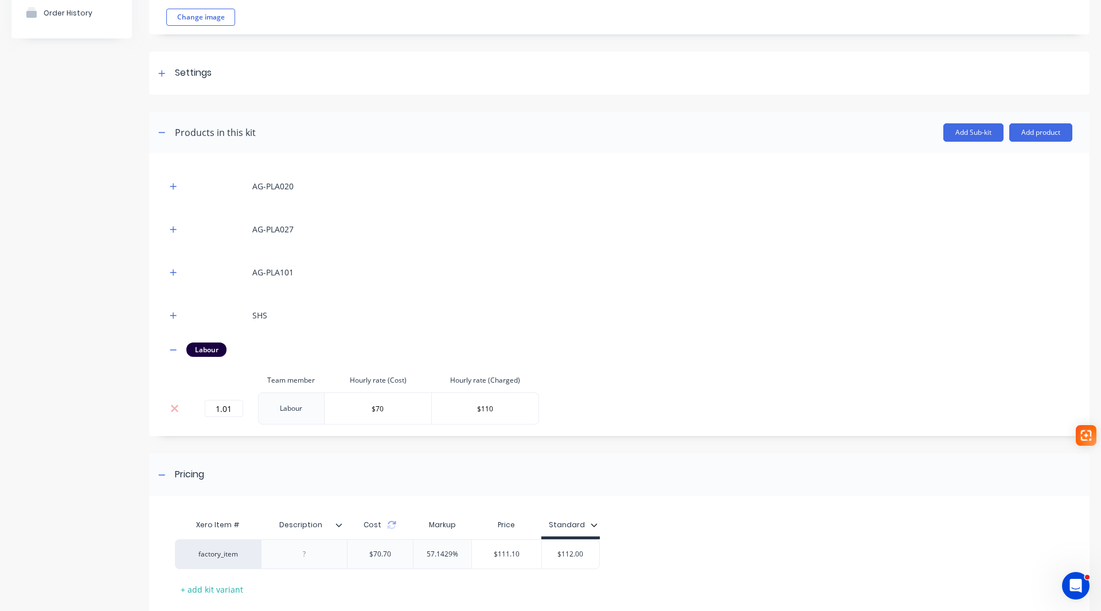
scroll to position [183, 0]
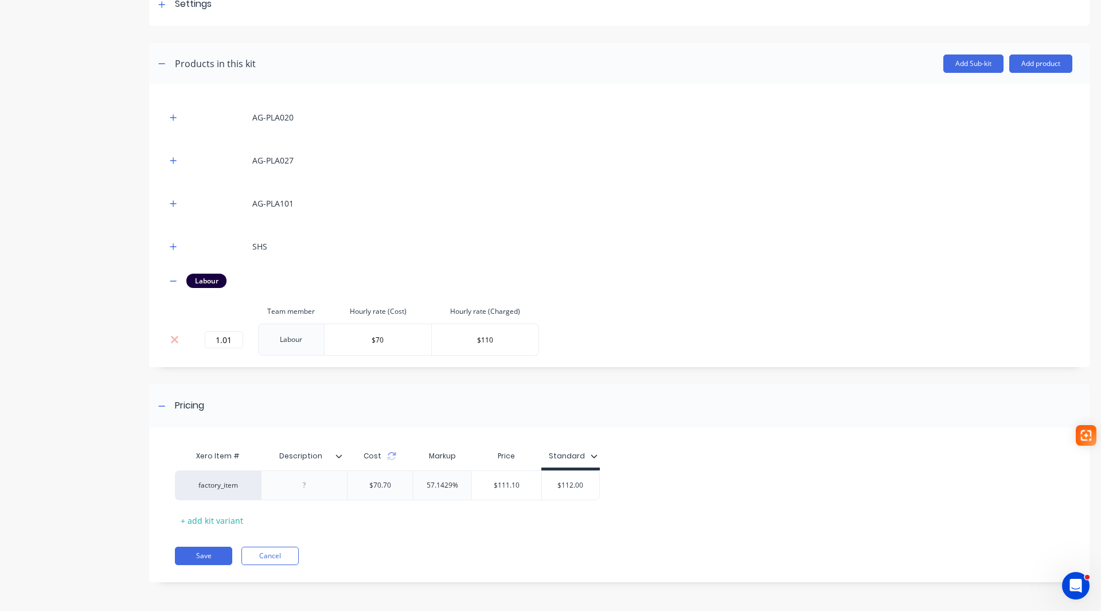
click at [206, 550] on button "Save" at bounding box center [203, 555] width 57 height 18
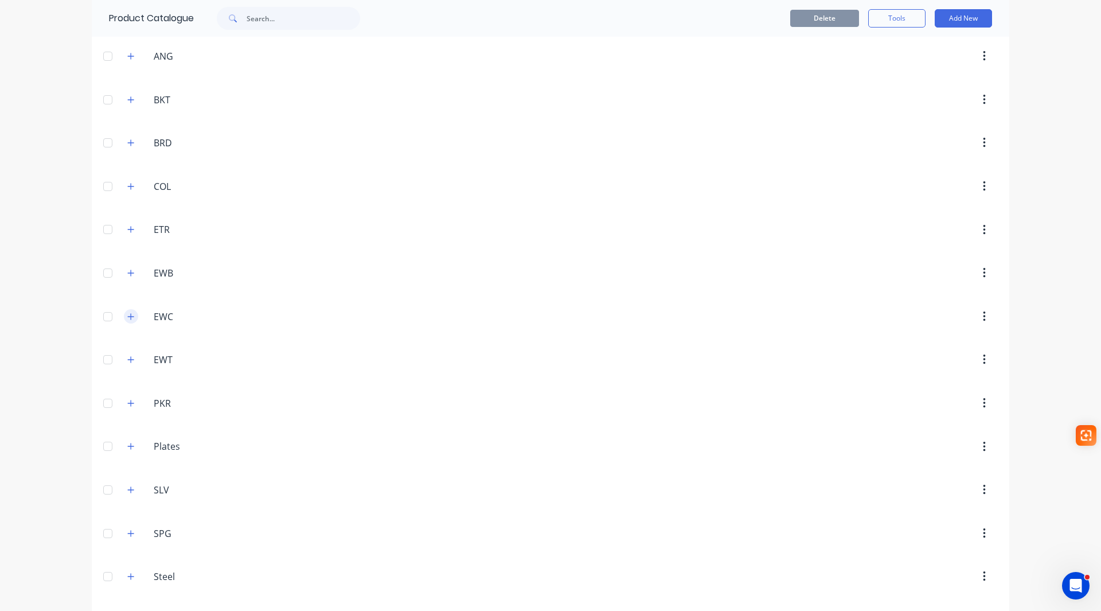
click at [132, 312] on button "button" at bounding box center [131, 316] width 14 height 14
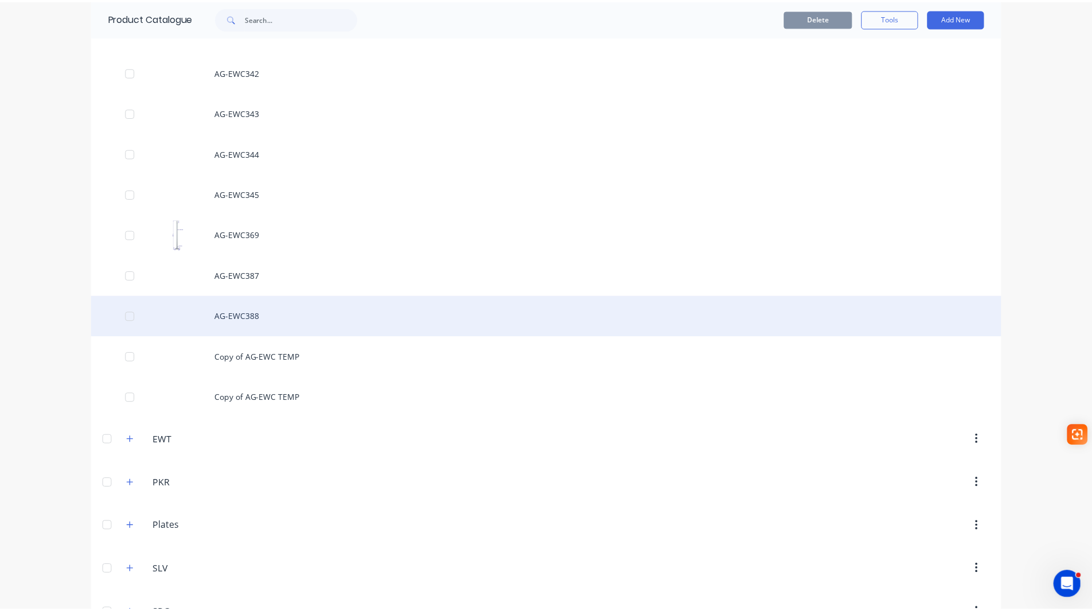
scroll to position [1720, 0]
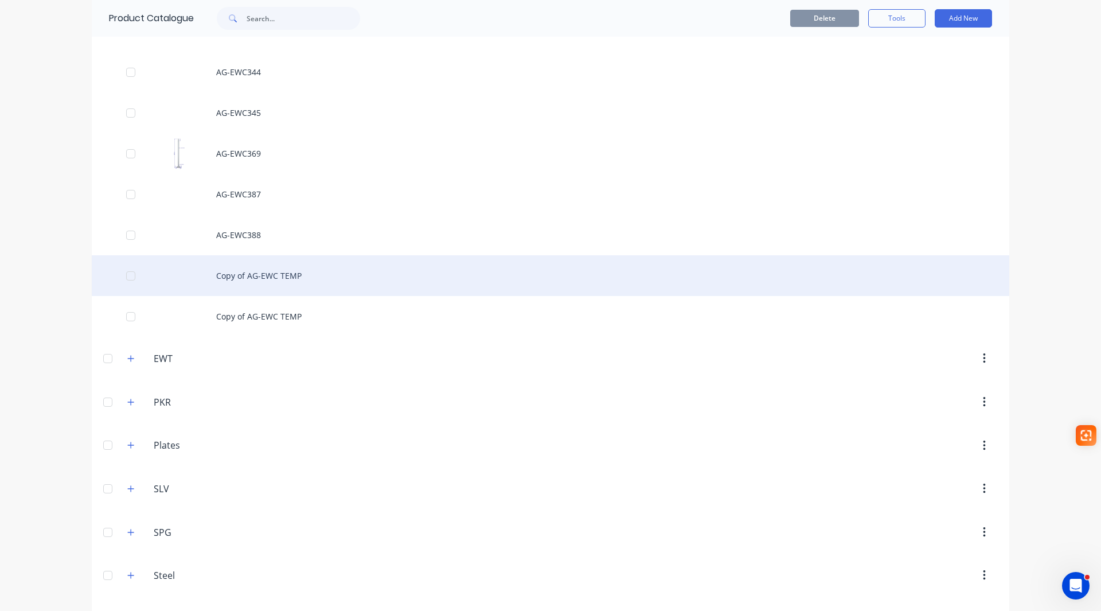
click at [274, 284] on div "Copy of AG-EWC TEMP" at bounding box center [550, 275] width 917 height 41
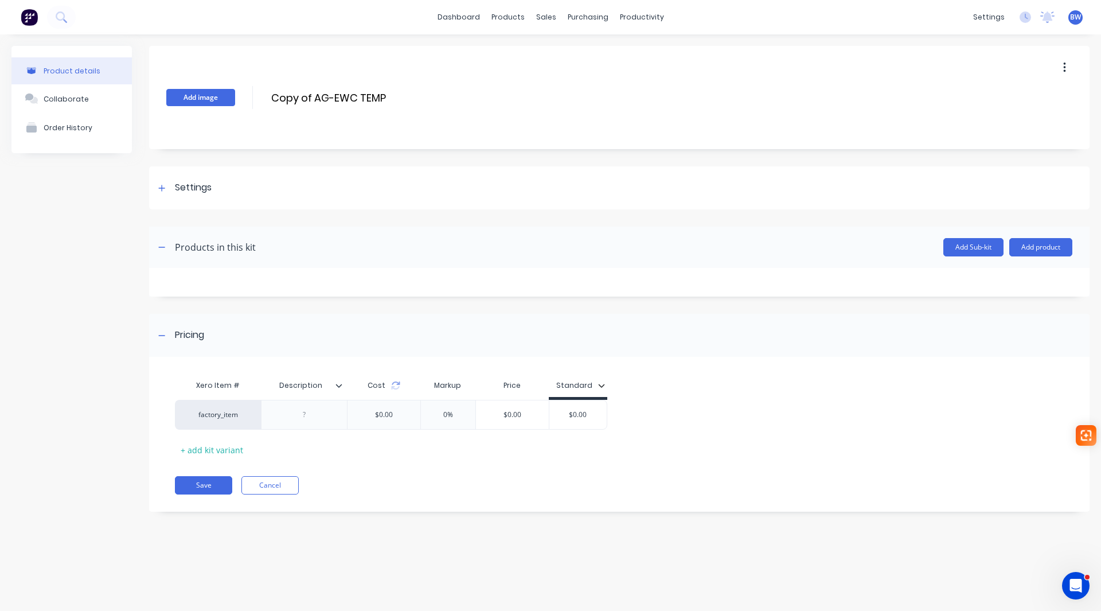
click at [201, 99] on button "Add image" at bounding box center [200, 97] width 69 height 17
drag, startPoint x: 315, startPoint y: 98, endPoint x: 268, endPoint y: 101, distance: 47.1
click at [268, 101] on div "Change image Copy of AG-EWC TEMP Copy of AG-EWC TEMP Enter kit name" at bounding box center [619, 97] width 940 height 103
drag, startPoint x: 334, startPoint y: 98, endPoint x: 313, endPoint y: 95, distance: 20.9
click at [313, 95] on input "AG-EWC TEMP" at bounding box center [371, 97] width 203 height 17
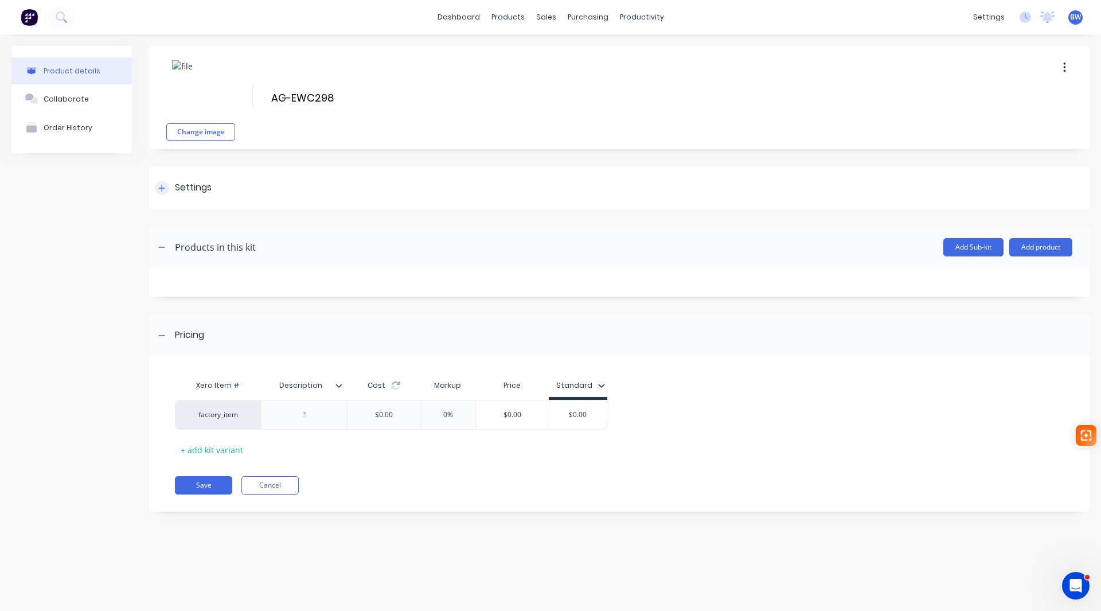
type input "AG-EWC298"
click at [166, 186] on div at bounding box center [162, 188] width 14 height 14
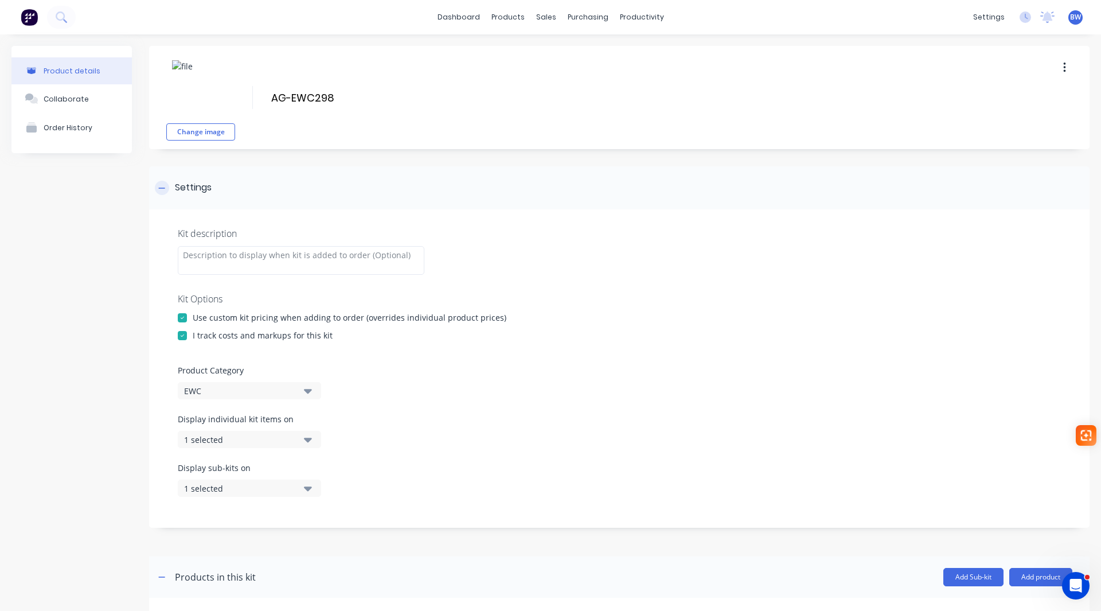
click at [166, 186] on div at bounding box center [162, 188] width 14 height 14
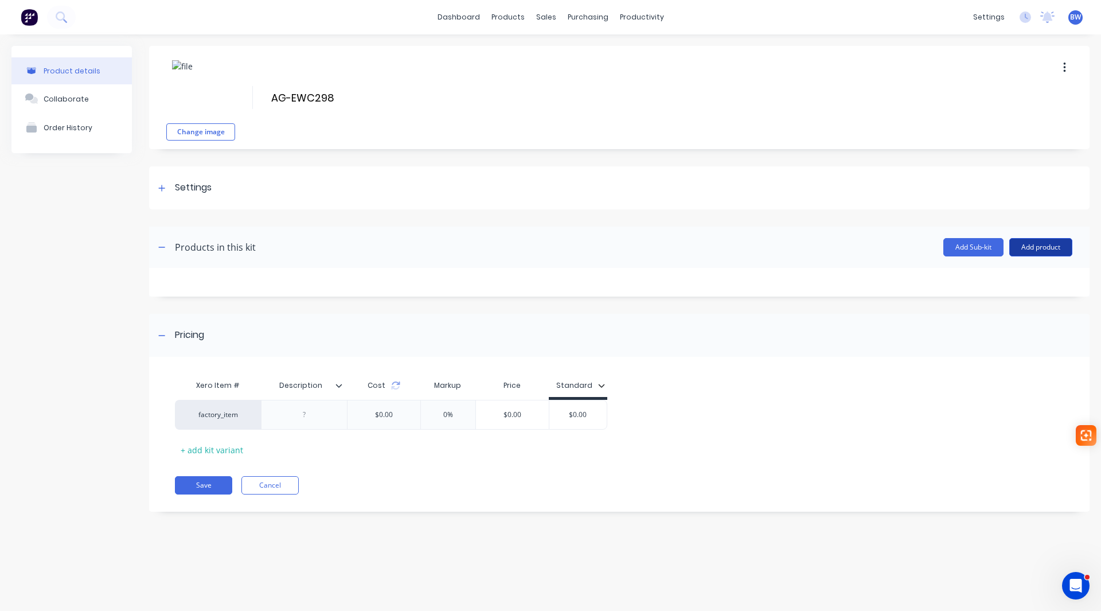
click at [1028, 243] on button "Add product" at bounding box center [1040, 247] width 63 height 18
click at [1006, 286] on button "Product catalogue" at bounding box center [1017, 276] width 109 height 23
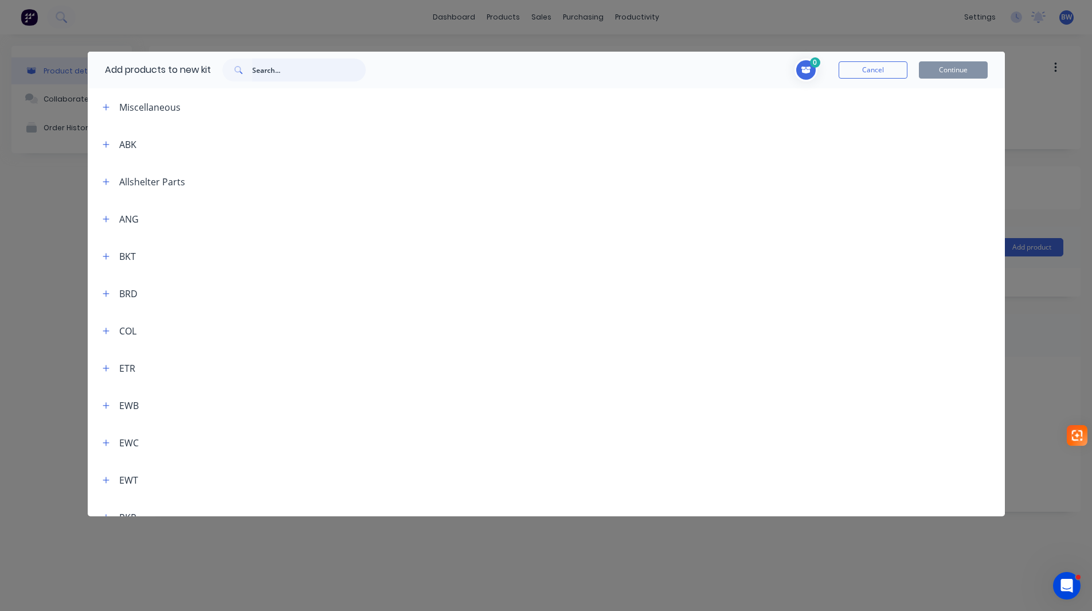
click at [277, 70] on input "text" at bounding box center [309, 69] width 114 height 23
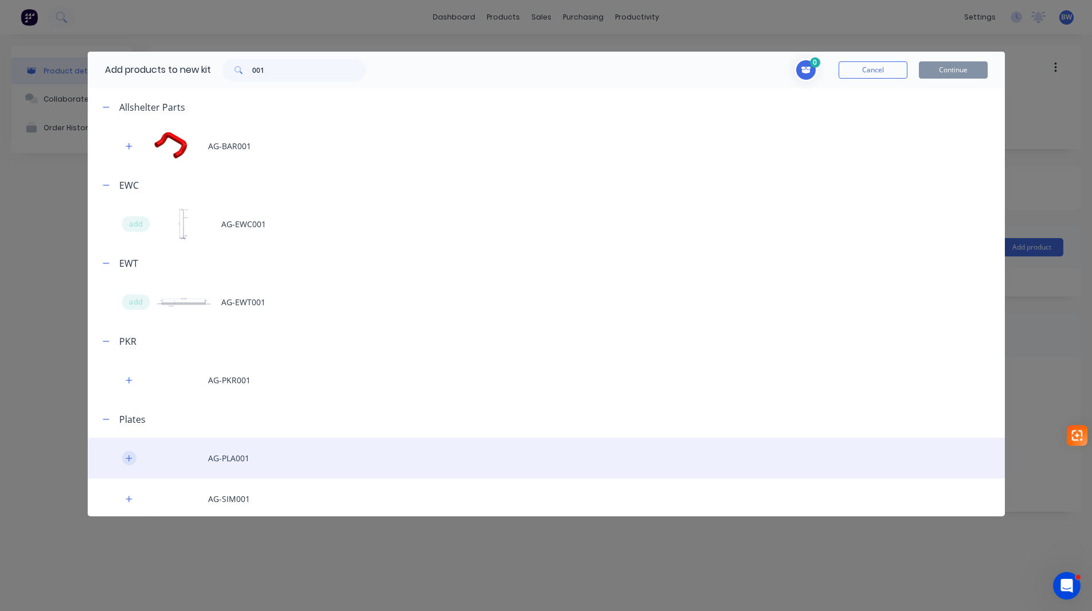
click at [126, 458] on icon "button" at bounding box center [129, 458] width 7 height 8
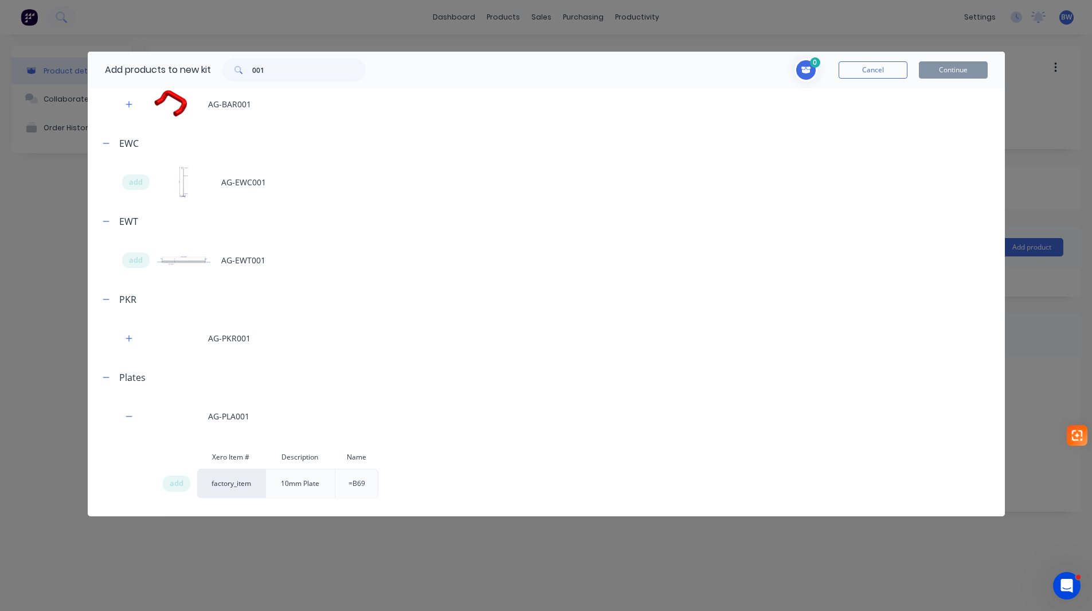
scroll to position [83, 0]
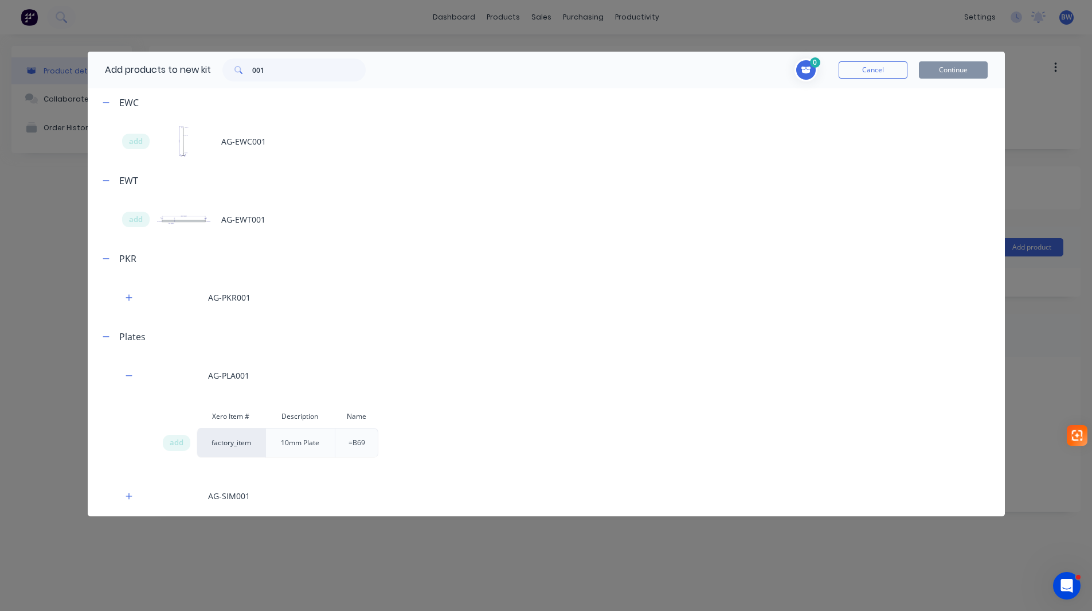
click at [221, 440] on div "factory_item" at bounding box center [231, 443] width 69 height 30
click at [177, 448] on span "add" at bounding box center [177, 442] width 14 height 11
drag, startPoint x: 273, startPoint y: 72, endPoint x: 228, endPoint y: 79, distance: 46.5
click at [229, 78] on div "001" at bounding box center [293, 69] width 143 height 23
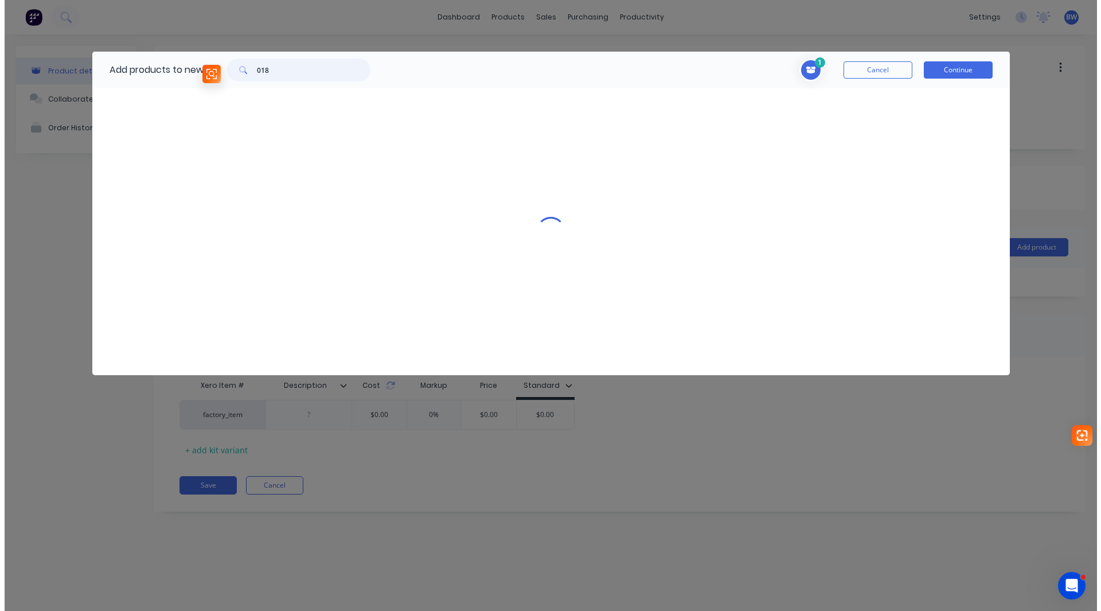
scroll to position [0, 0]
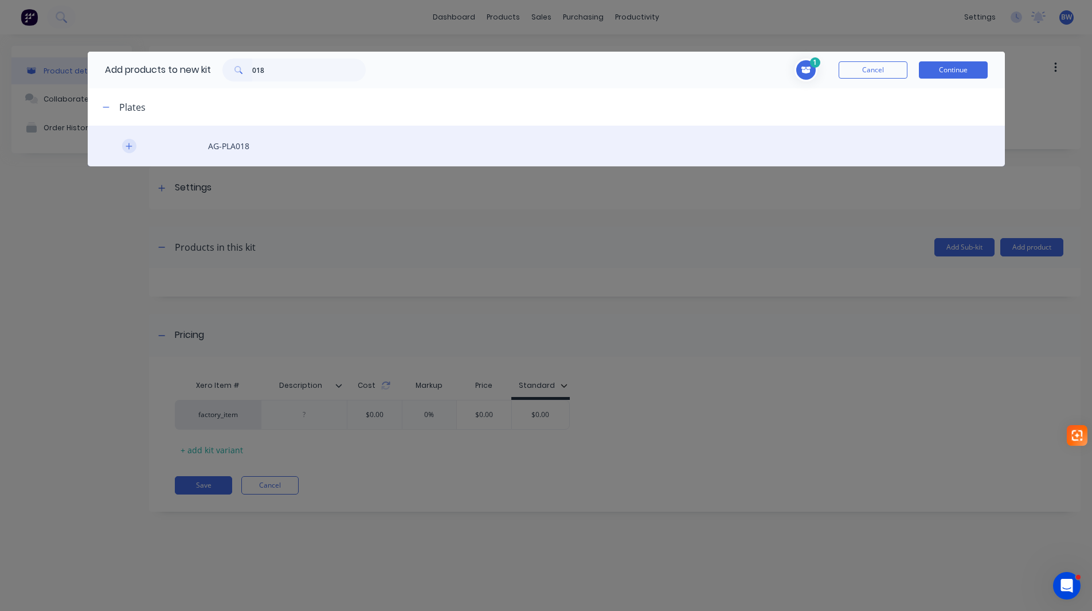
click at [130, 146] on icon "button" at bounding box center [129, 146] width 6 height 6
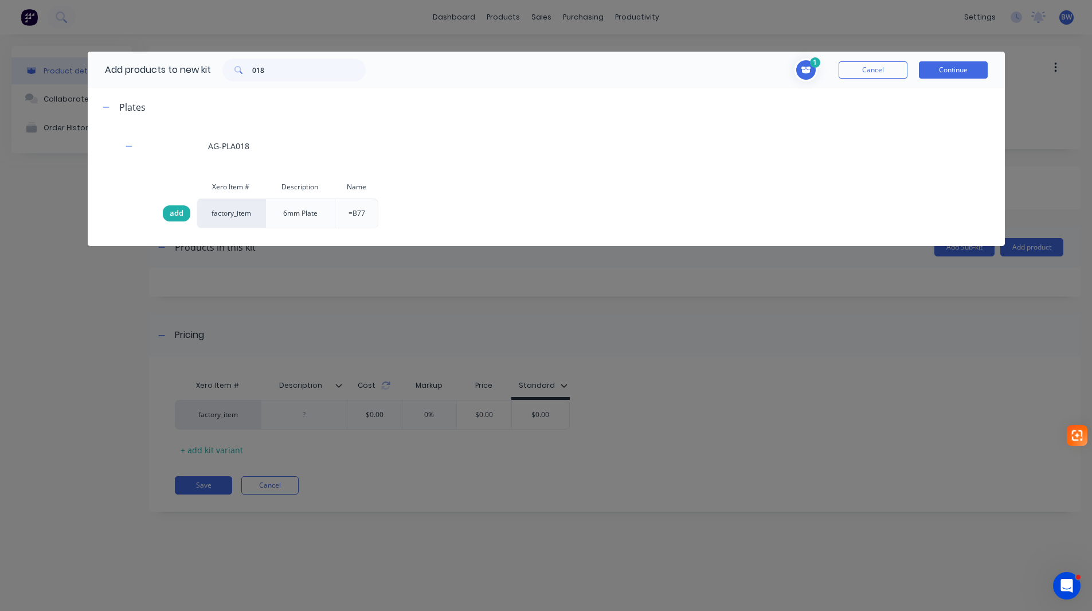
click at [173, 211] on span "add" at bounding box center [177, 213] width 14 height 11
drag, startPoint x: 278, startPoint y: 70, endPoint x: 237, endPoint y: 71, distance: 40.7
click at [237, 71] on div "018" at bounding box center [293, 69] width 143 height 23
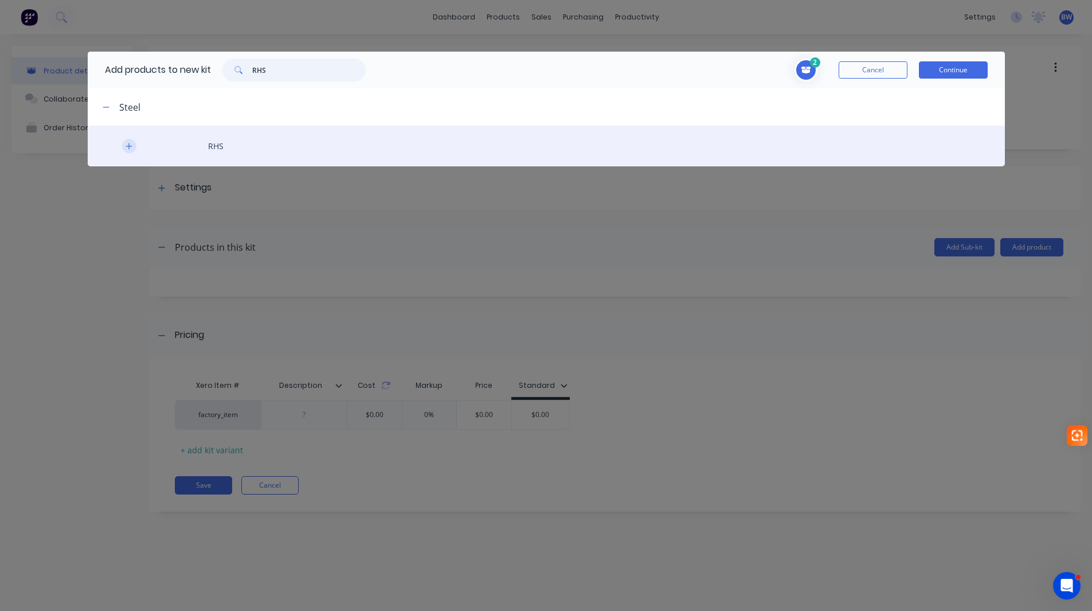
type input "RHS"
click at [133, 152] on button "button" at bounding box center [129, 146] width 14 height 14
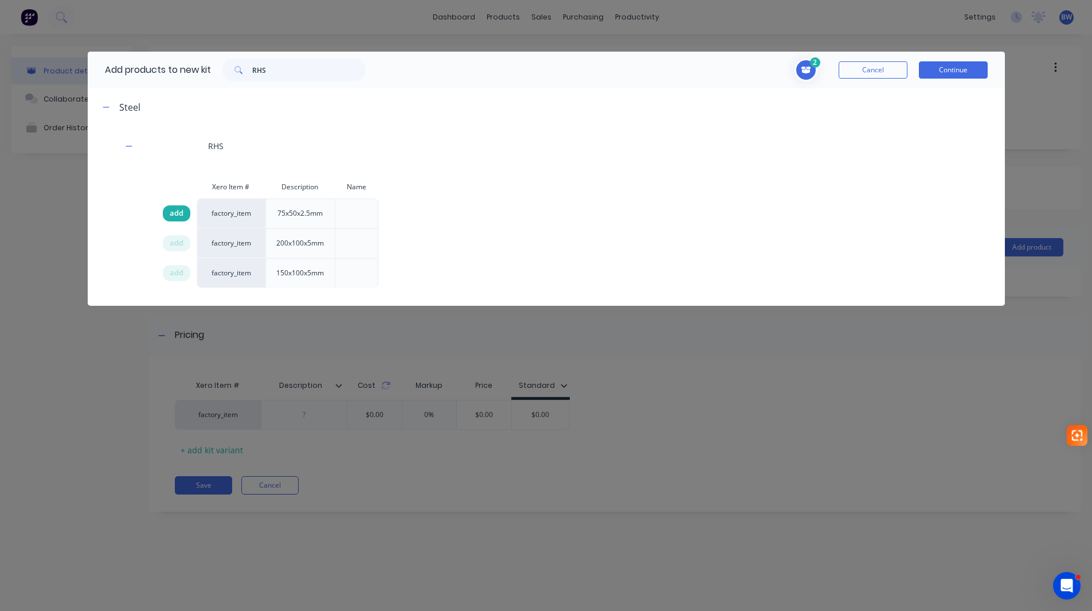
click at [170, 211] on span "add" at bounding box center [177, 213] width 14 height 11
click at [953, 69] on button "Continue" at bounding box center [953, 69] width 69 height 17
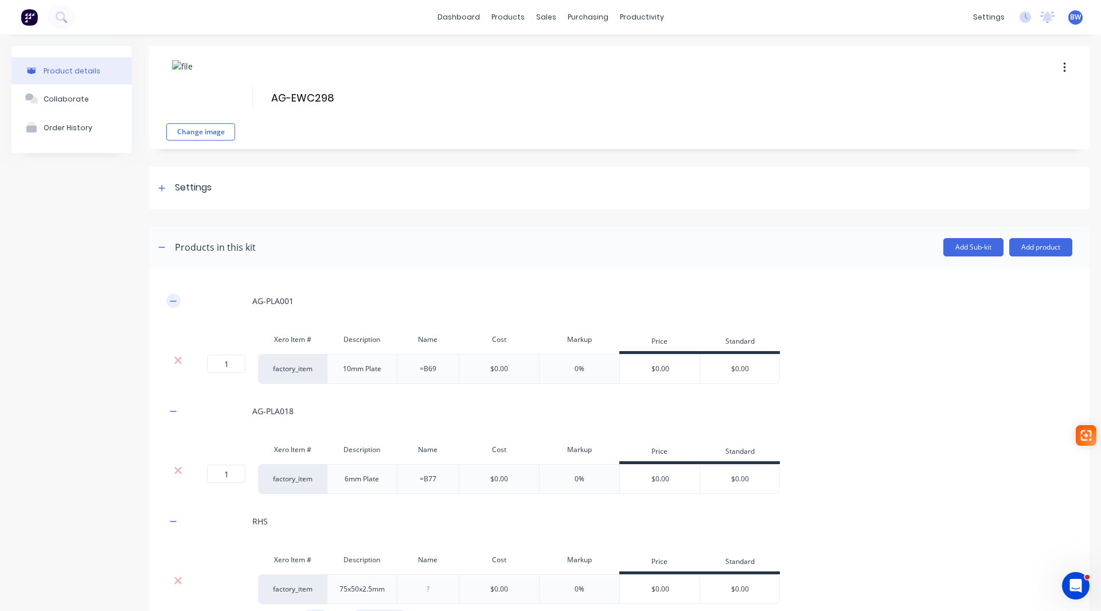
click at [172, 300] on icon "button" at bounding box center [173, 300] width 6 height 1
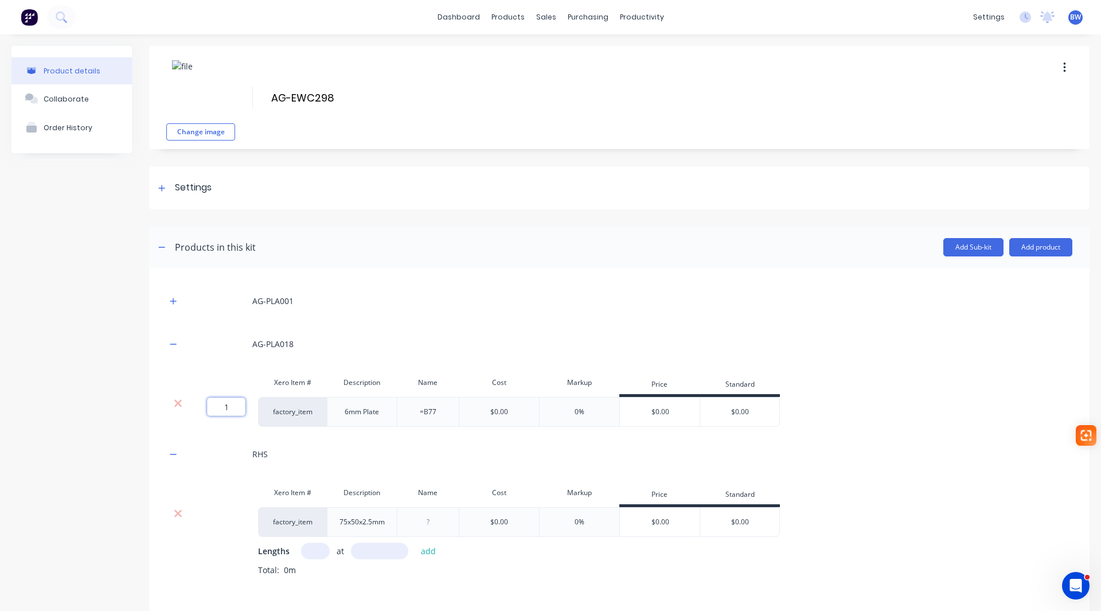
click at [227, 403] on input "1" at bounding box center [226, 406] width 38 height 18
type input "2"
click at [175, 343] on icon "button" at bounding box center [173, 344] width 7 height 8
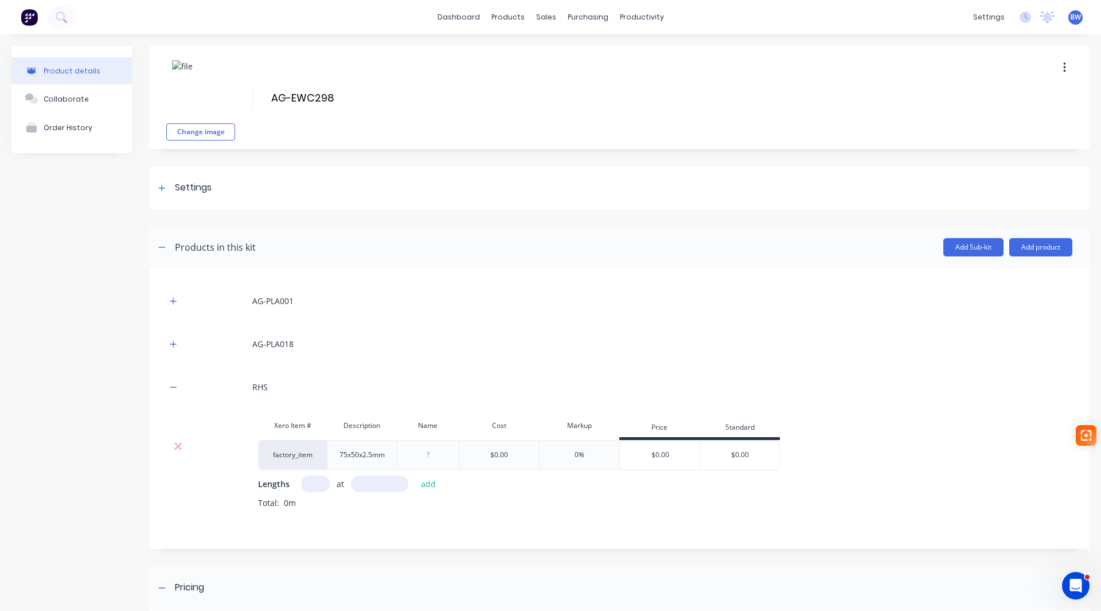
click at [310, 484] on input "text" at bounding box center [315, 483] width 29 height 17
type input "1"
type input "5670"
click at [429, 480] on button "add" at bounding box center [428, 483] width 27 height 15
click at [176, 385] on icon "button" at bounding box center [173, 387] width 7 height 8
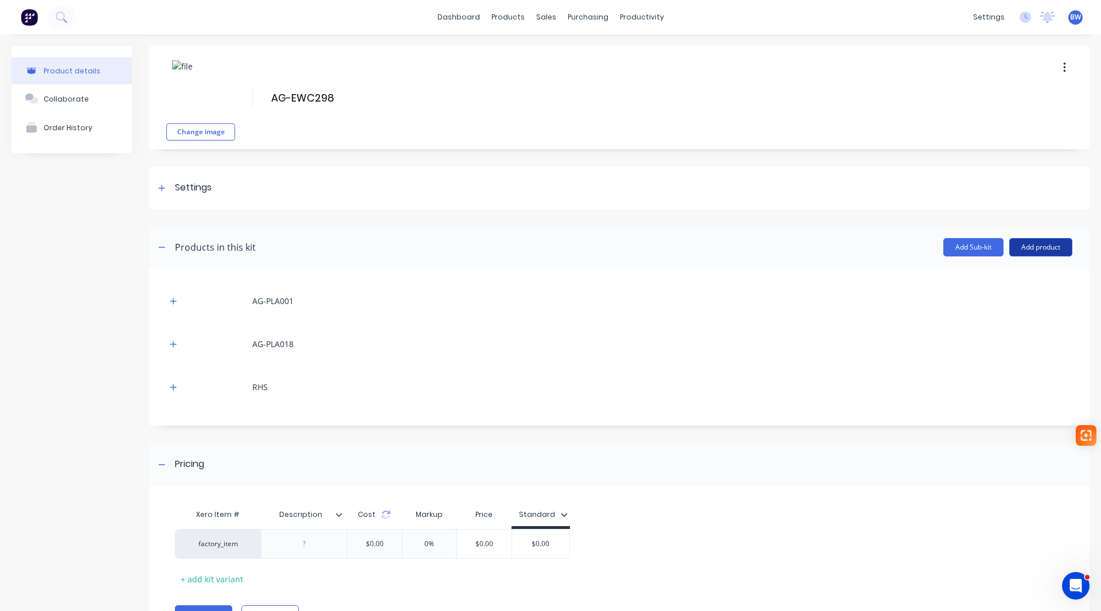
click at [1032, 245] on button "Add product" at bounding box center [1040, 247] width 63 height 18
click at [1001, 299] on div "Labour" at bounding box center [1018, 299] width 88 height 17
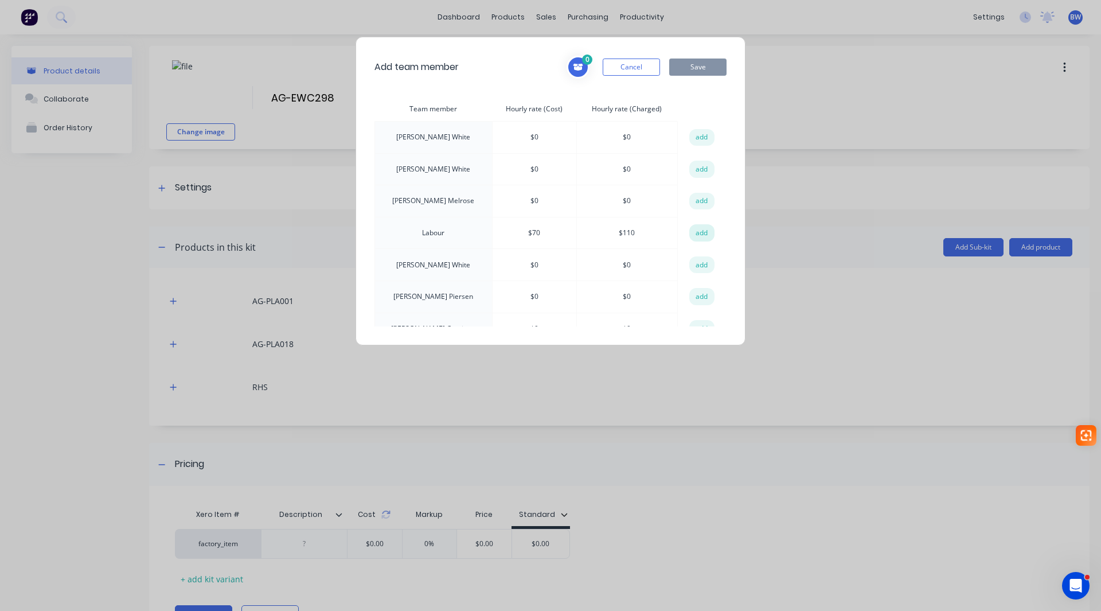
click at [700, 230] on button "add" at bounding box center [701, 232] width 25 height 17
click at [704, 67] on button "Save" at bounding box center [697, 66] width 57 height 17
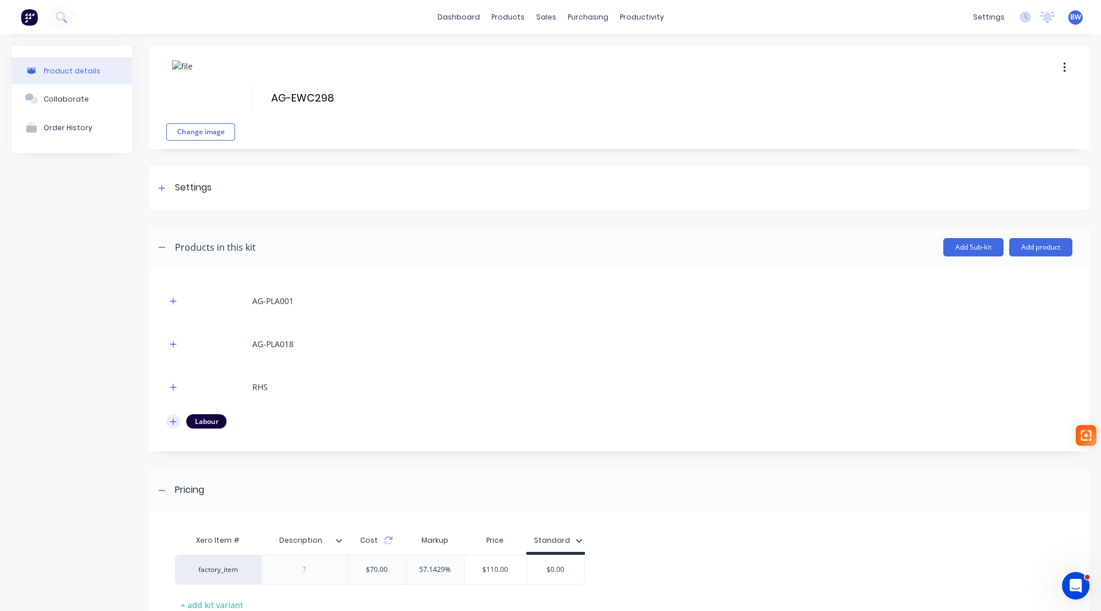
click at [172, 424] on icon "button" at bounding box center [173, 421] width 7 height 8
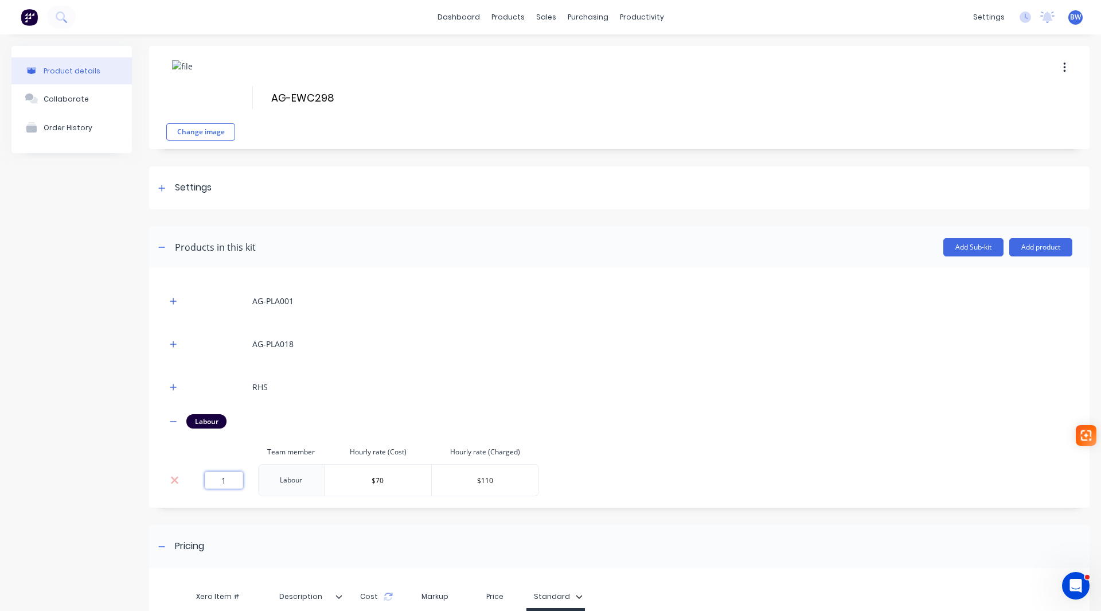
drag, startPoint x: 216, startPoint y: 479, endPoint x: 226, endPoint y: 480, distance: 9.9
click at [226, 480] on input "1" at bounding box center [224, 479] width 38 height 17
type input "0.78"
click at [167, 420] on button "button" at bounding box center [173, 421] width 14 height 14
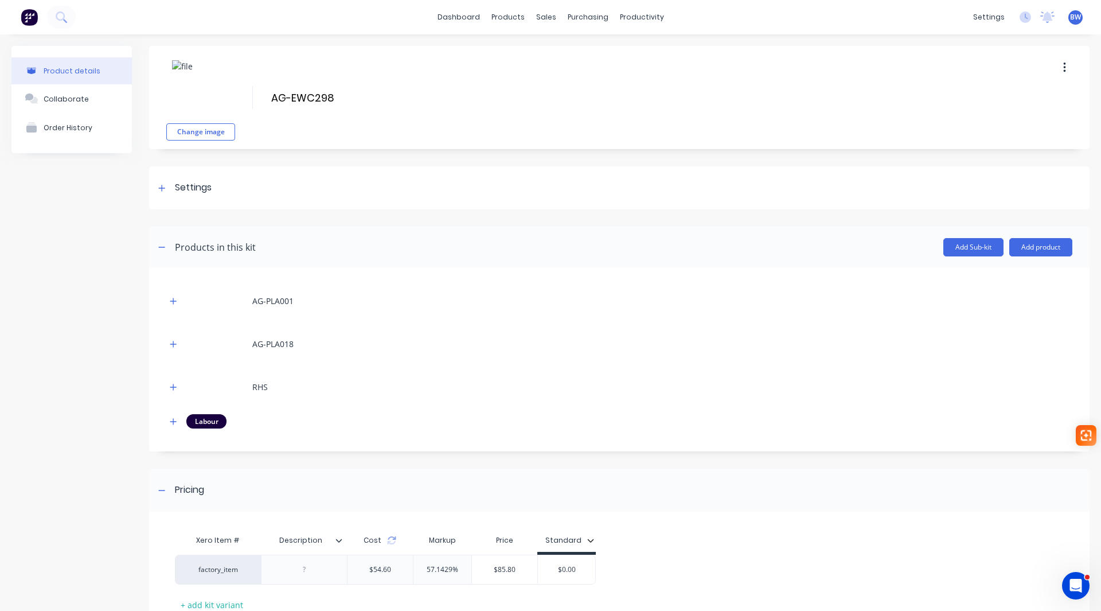
drag, startPoint x: 546, startPoint y: 572, endPoint x: 615, endPoint y: 572, distance: 68.8
click at [615, 572] on div "factory_item $54.60 57.1429% $85.80 $0.00 $0.00" at bounding box center [615, 569] width 880 height 30
type input "86.00"
click at [163, 489] on icon at bounding box center [161, 490] width 7 height 8
click at [162, 495] on div at bounding box center [162, 490] width 14 height 14
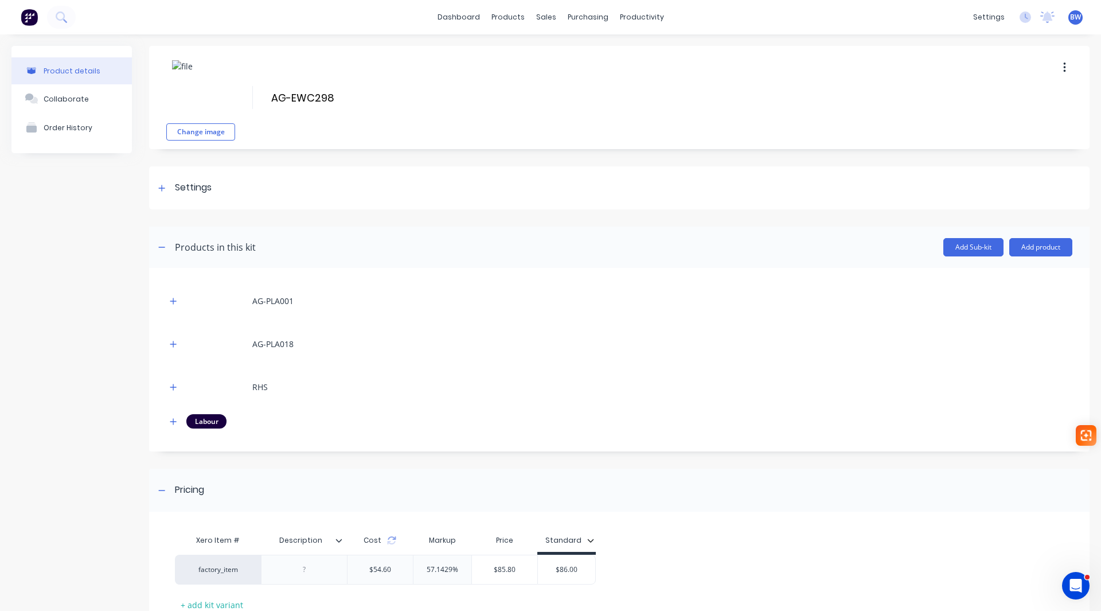
scroll to position [84, 0]
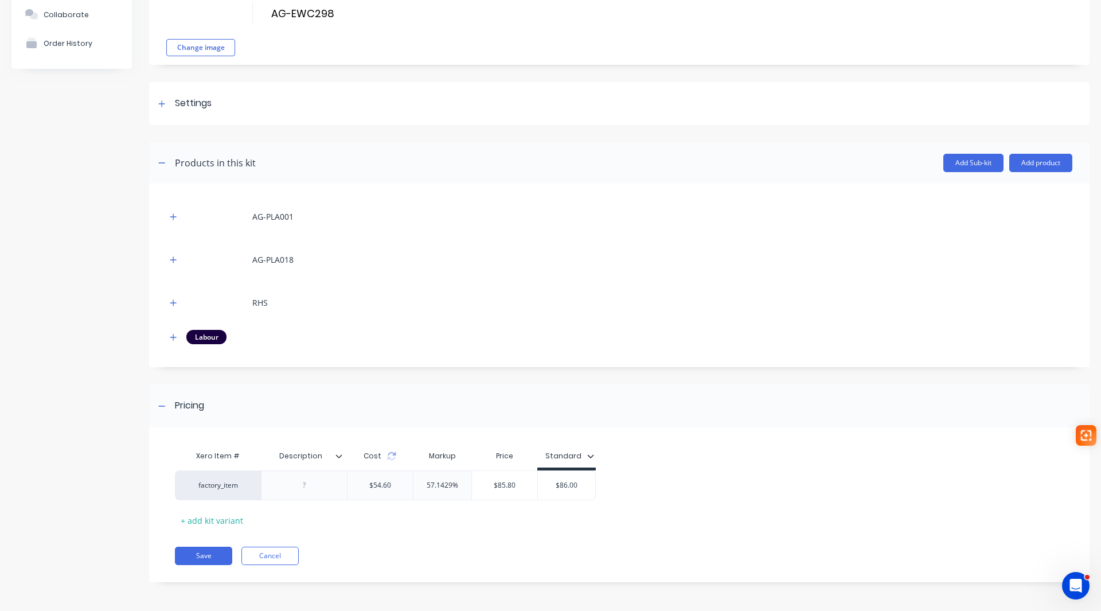
click at [338, 457] on icon at bounding box center [338, 455] width 7 height 7
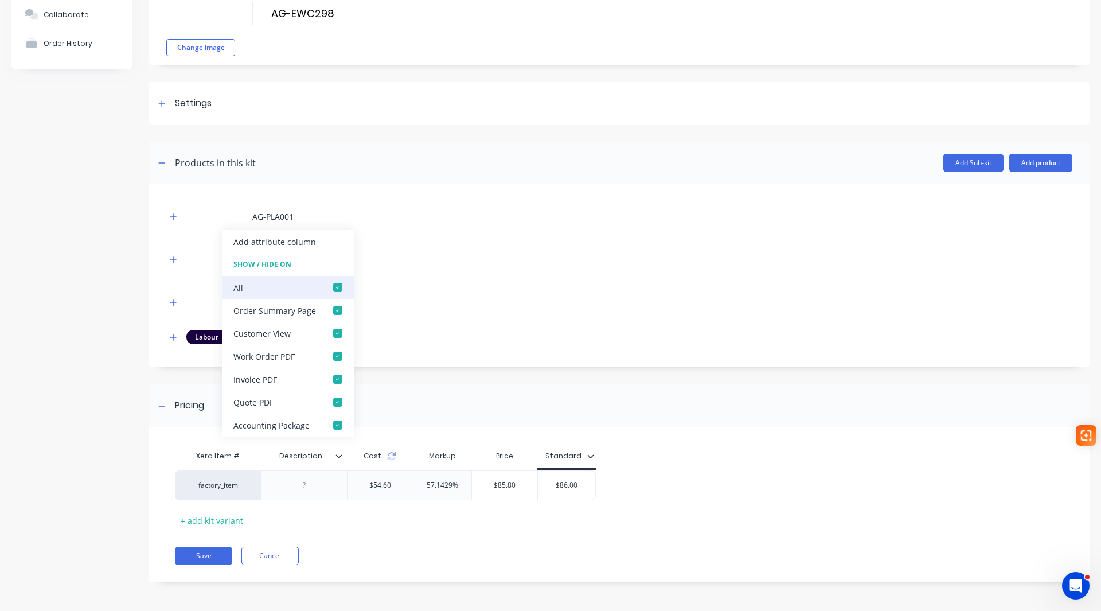
click at [335, 288] on div at bounding box center [337, 287] width 23 height 23
click at [206, 556] on button "Save" at bounding box center [203, 555] width 57 height 18
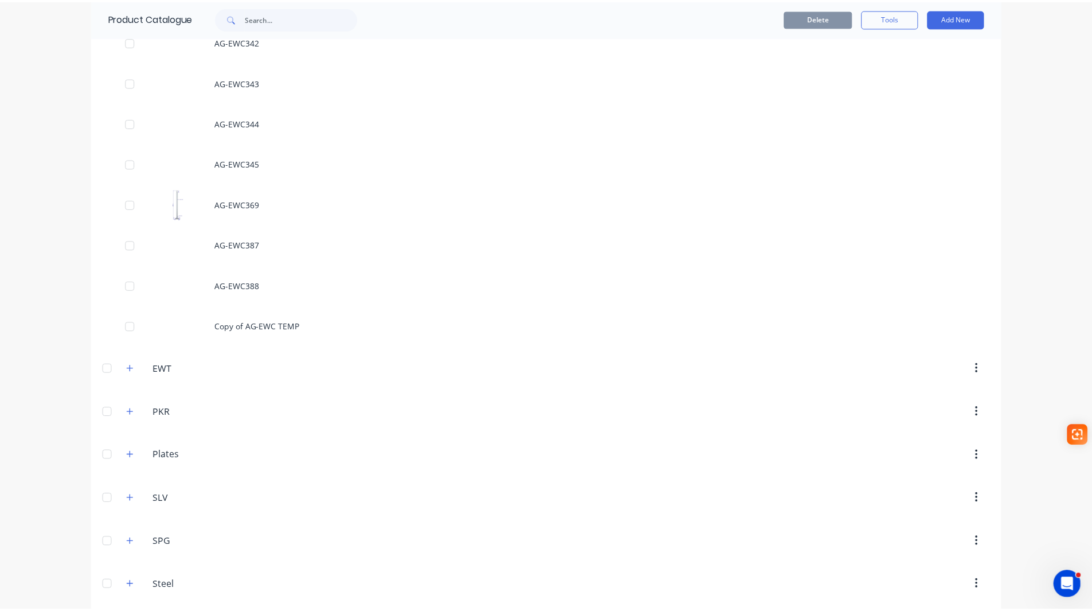
scroll to position [1804, 0]
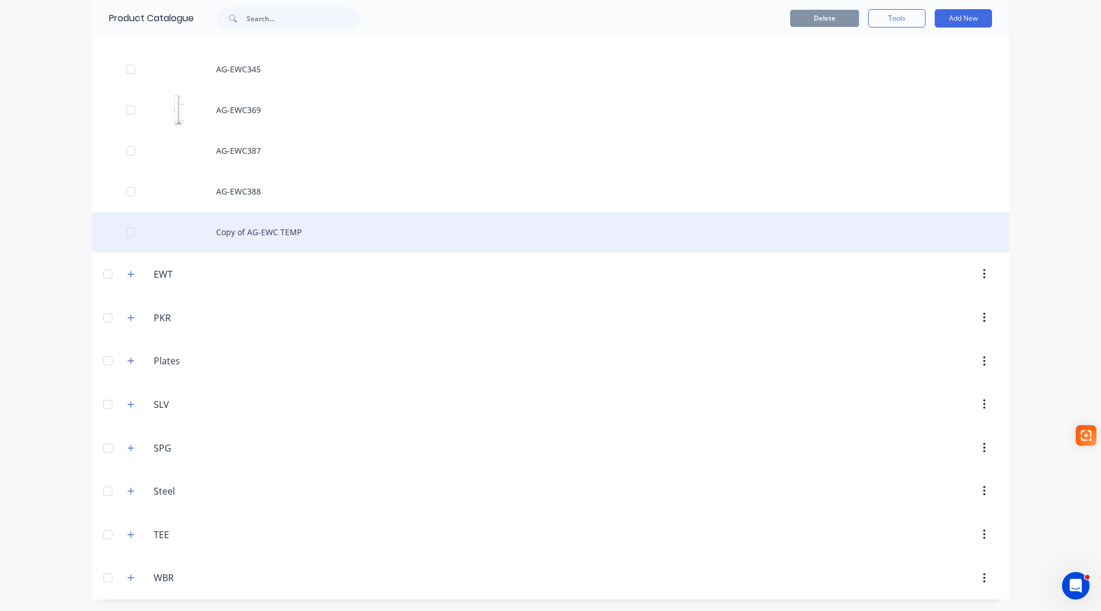
click at [269, 240] on div "Copy of AG-EWC TEMP" at bounding box center [550, 232] width 917 height 41
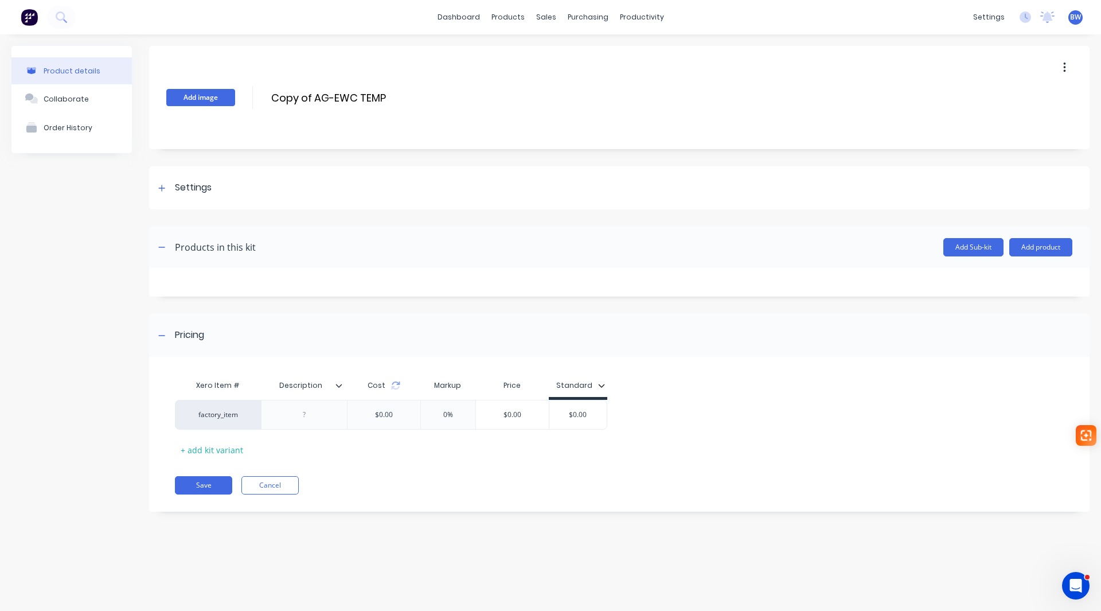
click at [214, 96] on button "Add image" at bounding box center [200, 97] width 69 height 17
click at [315, 99] on input "Copy of AG-EWC TEMP" at bounding box center [371, 97] width 203 height 17
drag, startPoint x: 315, startPoint y: 96, endPoint x: 252, endPoint y: 105, distance: 64.3
click at [252, 105] on div "Change image Copy of AG-EWC TEMP Copy of AG-EWC TEMP Enter kit name" at bounding box center [619, 97] width 940 height 103
drag, startPoint x: 347, startPoint y: 96, endPoint x: 314, endPoint y: 99, distance: 34.0
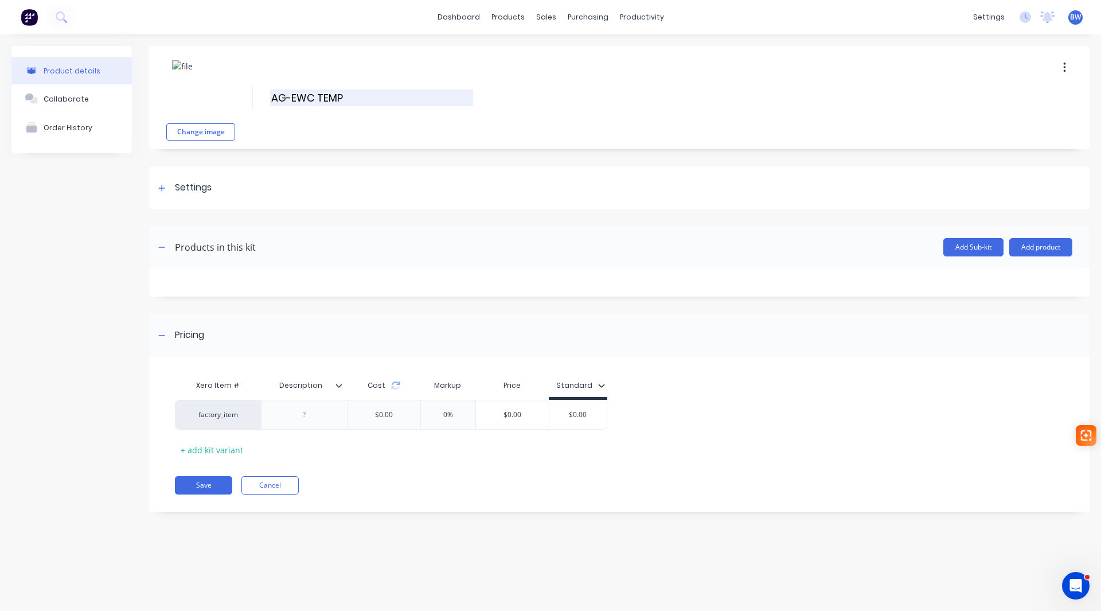
click at [314, 99] on input "AG-EWC TEMP" at bounding box center [371, 97] width 203 height 17
type input "AG-EWC1802"
click at [1030, 241] on button "Add product" at bounding box center [1040, 247] width 63 height 18
click at [1016, 280] on div "Product catalogue" at bounding box center [1018, 276] width 88 height 17
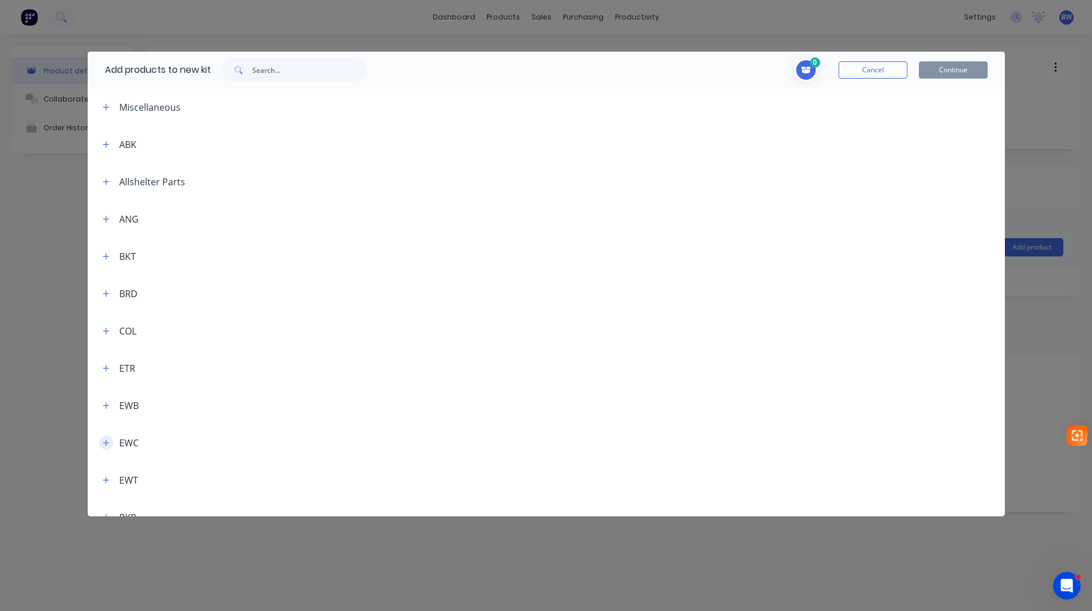
click at [105, 442] on icon "button" at bounding box center [106, 442] width 6 height 6
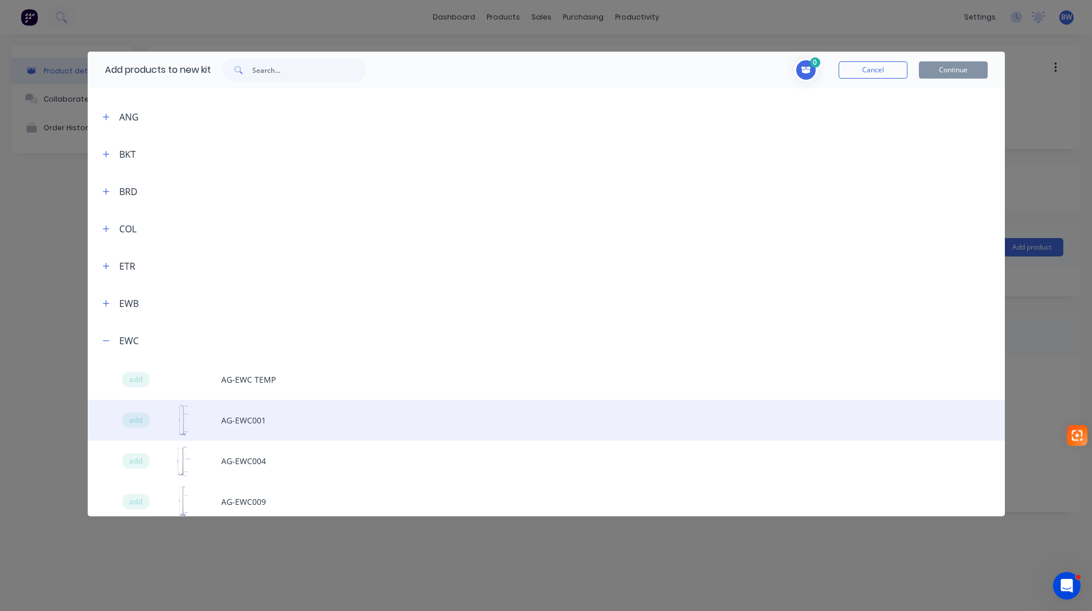
scroll to position [115, 0]
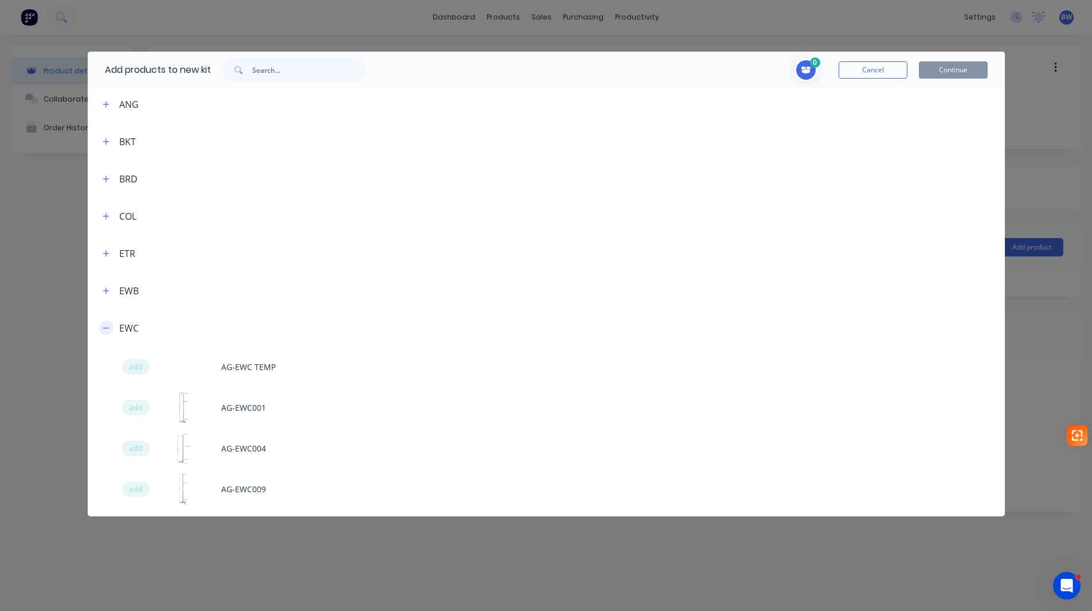
click at [105, 329] on icon "button" at bounding box center [106, 328] width 7 height 8
click at [272, 71] on input "text" at bounding box center [309, 69] width 114 height 23
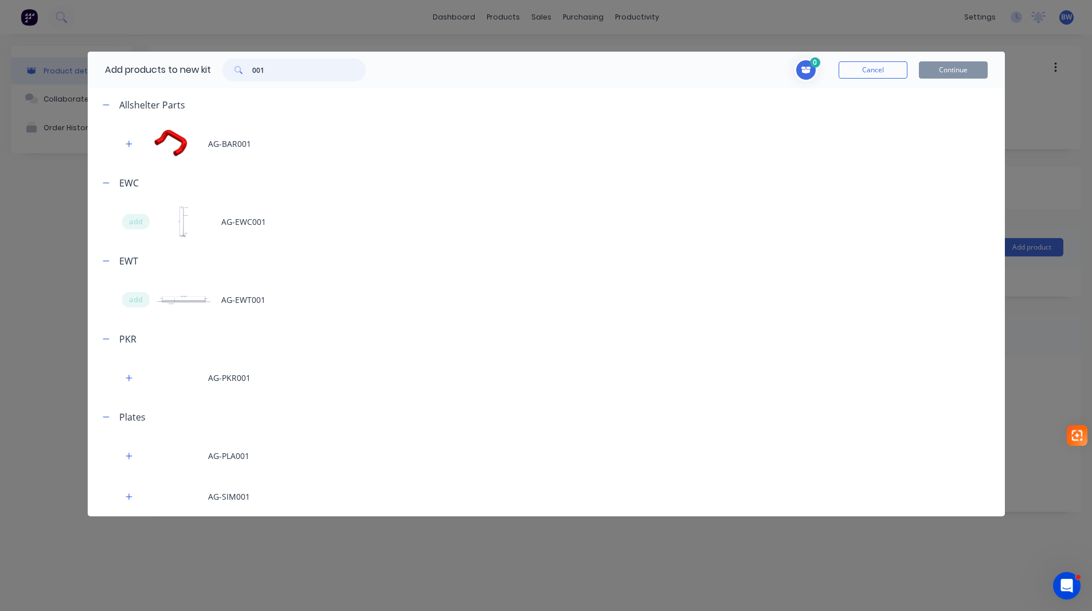
scroll to position [3, 0]
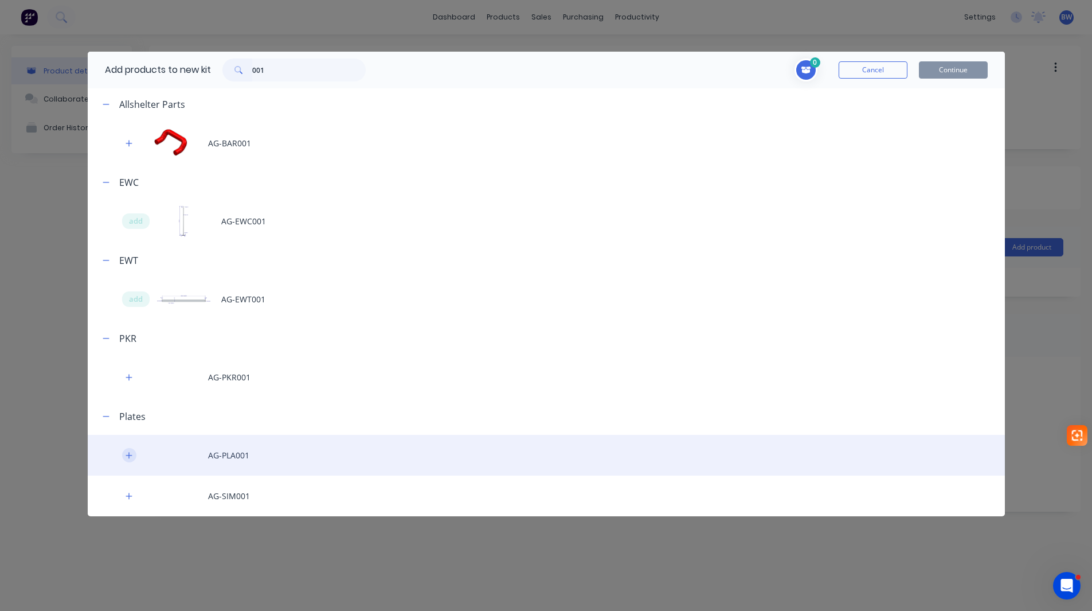
click at [127, 454] on icon "button" at bounding box center [129, 455] width 7 height 8
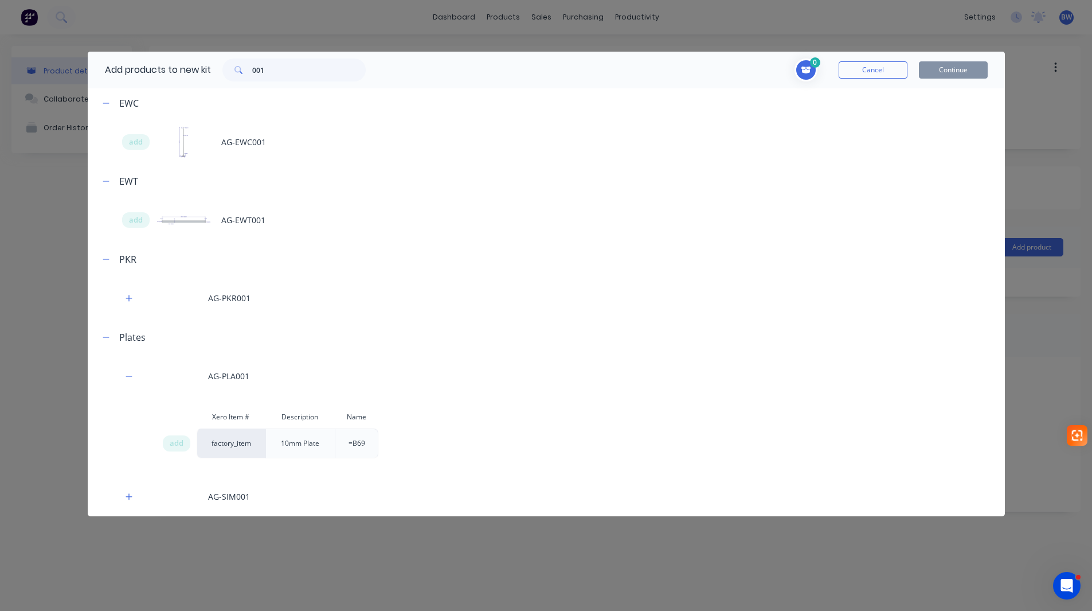
scroll to position [83, 0]
click at [177, 444] on span "add" at bounding box center [177, 442] width 14 height 11
drag, startPoint x: 277, startPoint y: 72, endPoint x: 223, endPoint y: 70, distance: 53.9
click at [223, 70] on div "001" at bounding box center [294, 69] width 166 height 23
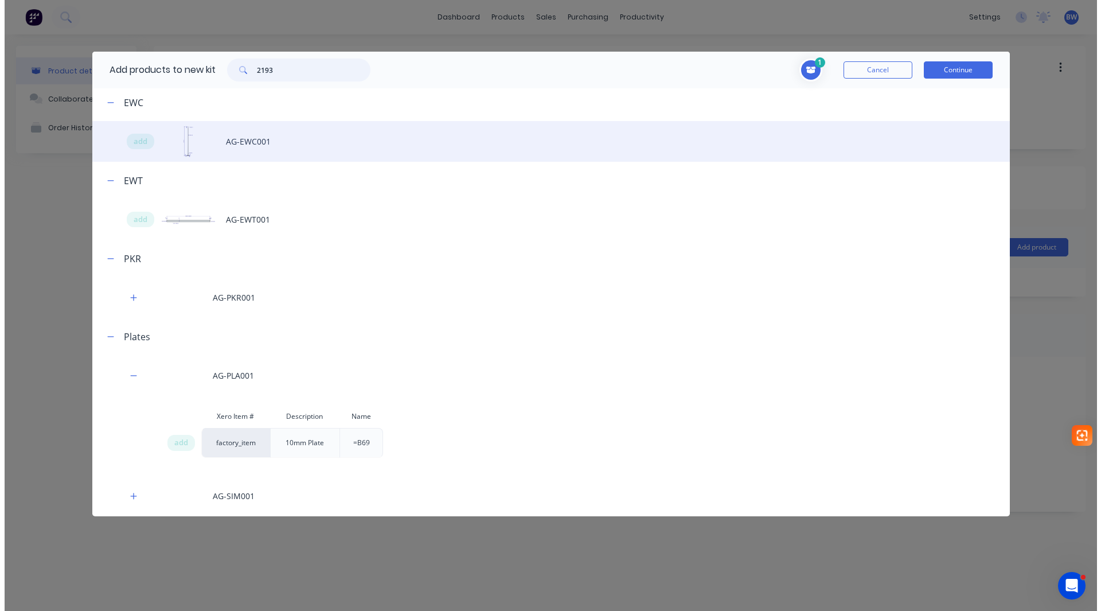
scroll to position [0, 0]
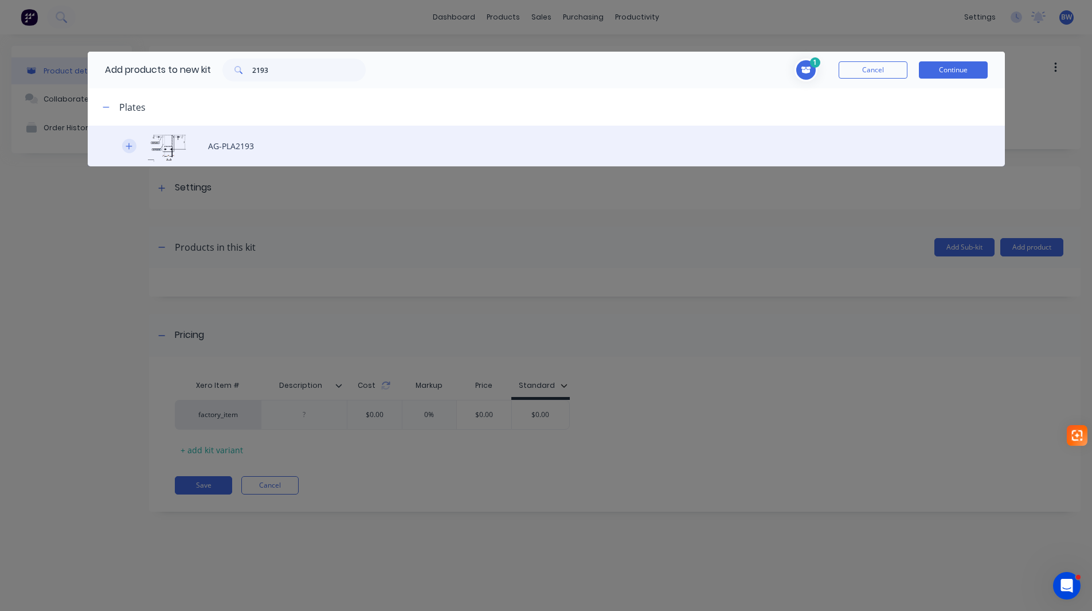
click at [129, 147] on icon "button" at bounding box center [129, 146] width 6 height 6
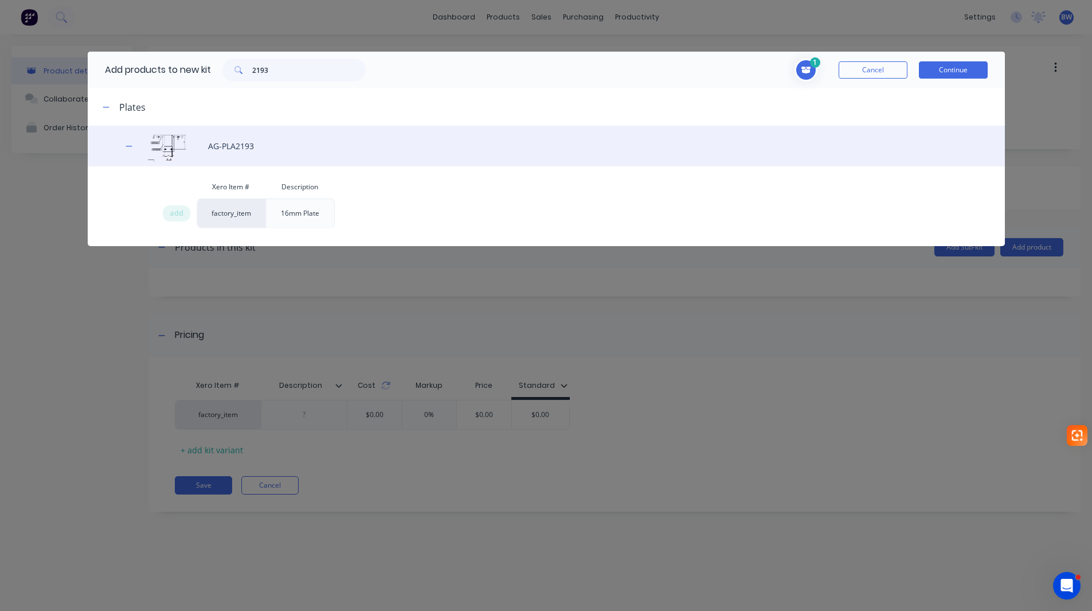
drag, startPoint x: 177, startPoint y: 212, endPoint x: 213, endPoint y: 133, distance: 87.2
click at [177, 212] on span "add" at bounding box center [177, 213] width 14 height 11
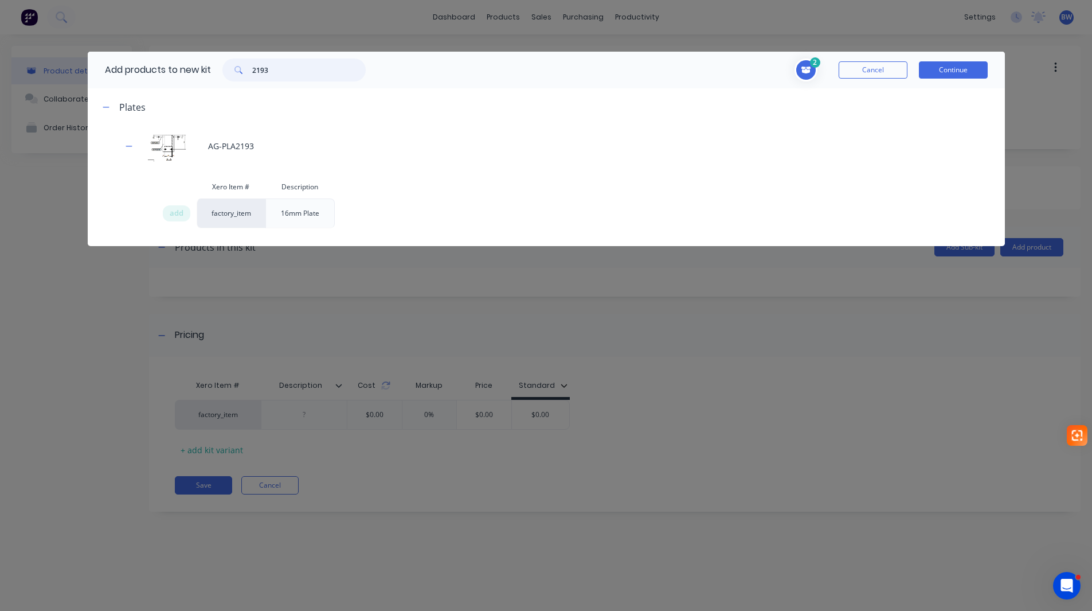
drag, startPoint x: 260, startPoint y: 72, endPoint x: 230, endPoint y: 80, distance: 30.7
click at [239, 77] on div "2193" at bounding box center [293, 69] width 143 height 23
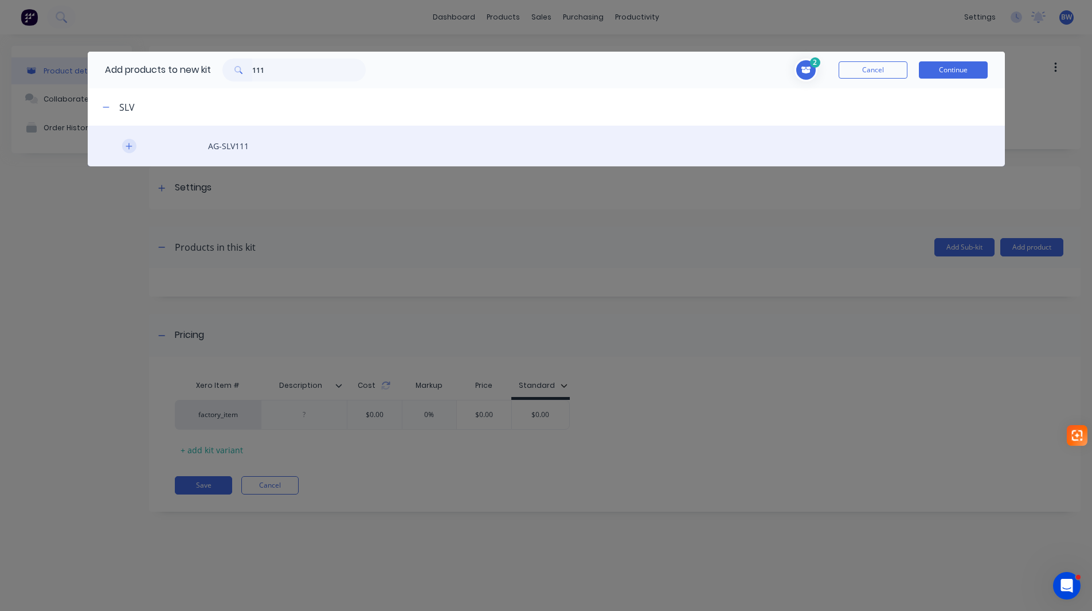
click at [129, 144] on icon "button" at bounding box center [129, 146] width 6 height 6
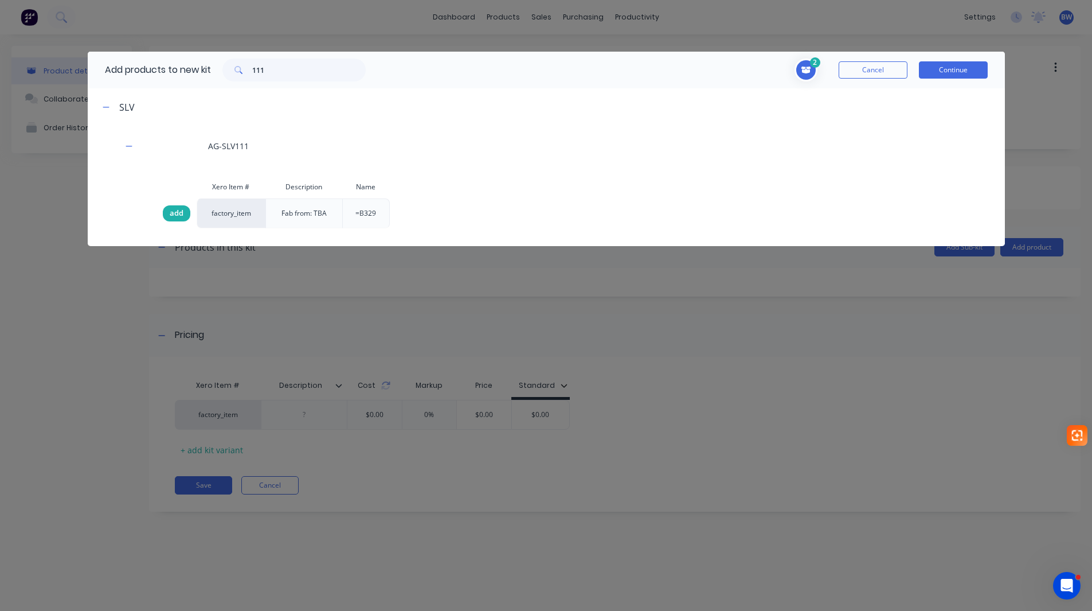
click at [180, 214] on span "add" at bounding box center [177, 213] width 14 height 11
drag, startPoint x: 271, startPoint y: 71, endPoint x: 237, endPoint y: 71, distance: 34.4
click at [237, 71] on div "111" at bounding box center [293, 69] width 143 height 23
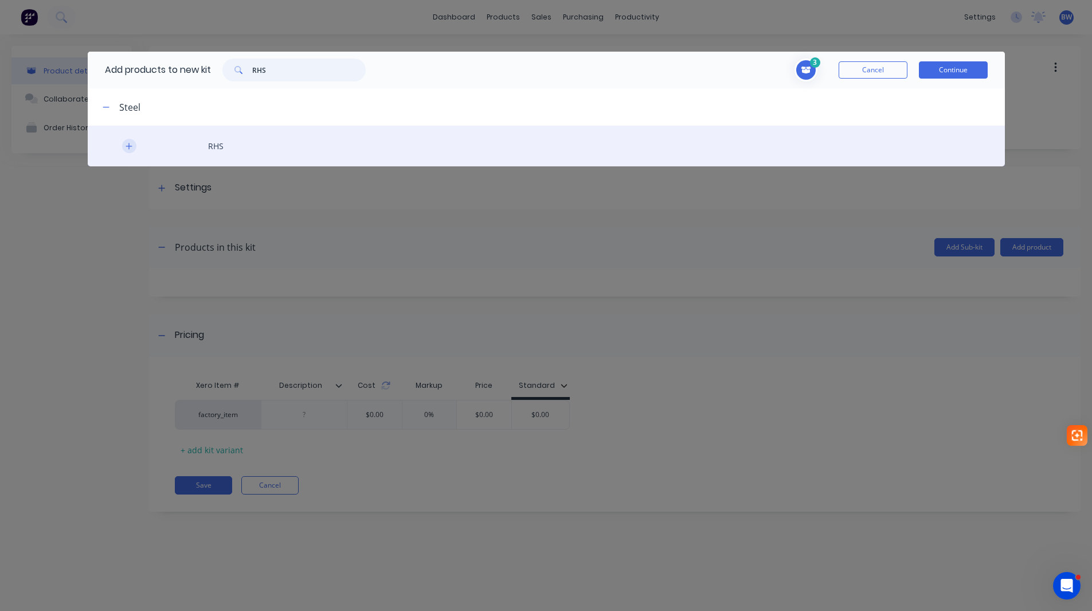
type input "RHS"
click at [126, 142] on icon "button" at bounding box center [129, 146] width 7 height 8
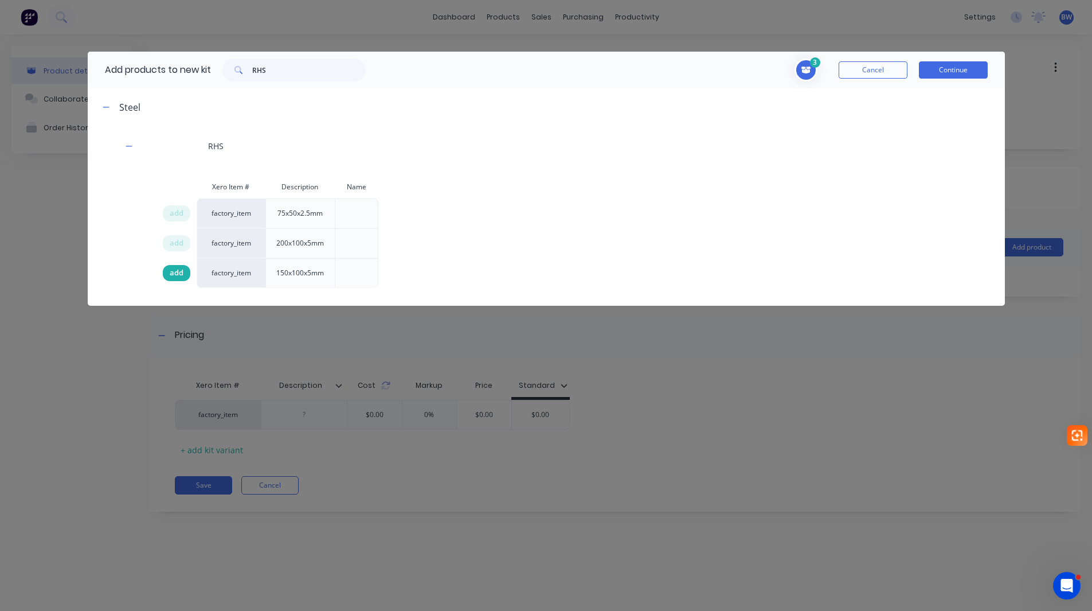
click at [175, 271] on span "add" at bounding box center [177, 272] width 14 height 11
click at [962, 65] on button "Continue" at bounding box center [953, 69] width 69 height 17
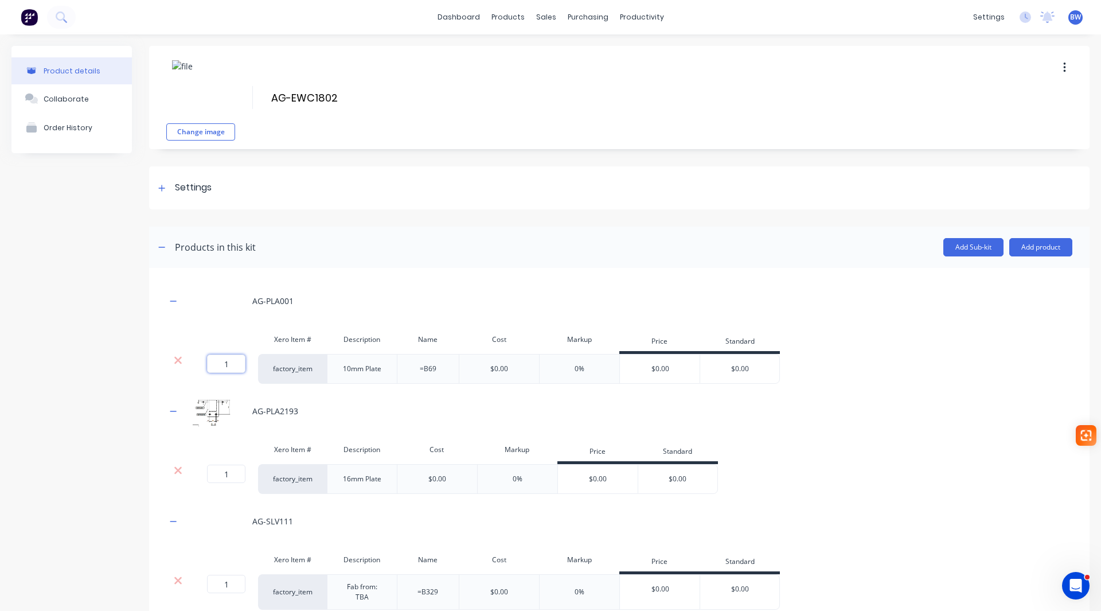
drag, startPoint x: 231, startPoint y: 365, endPoint x: 224, endPoint y: 365, distance: 6.9
click at [224, 365] on input "1" at bounding box center [226, 363] width 38 height 18
type input "2"
click at [168, 300] on button "button" at bounding box center [173, 301] width 14 height 14
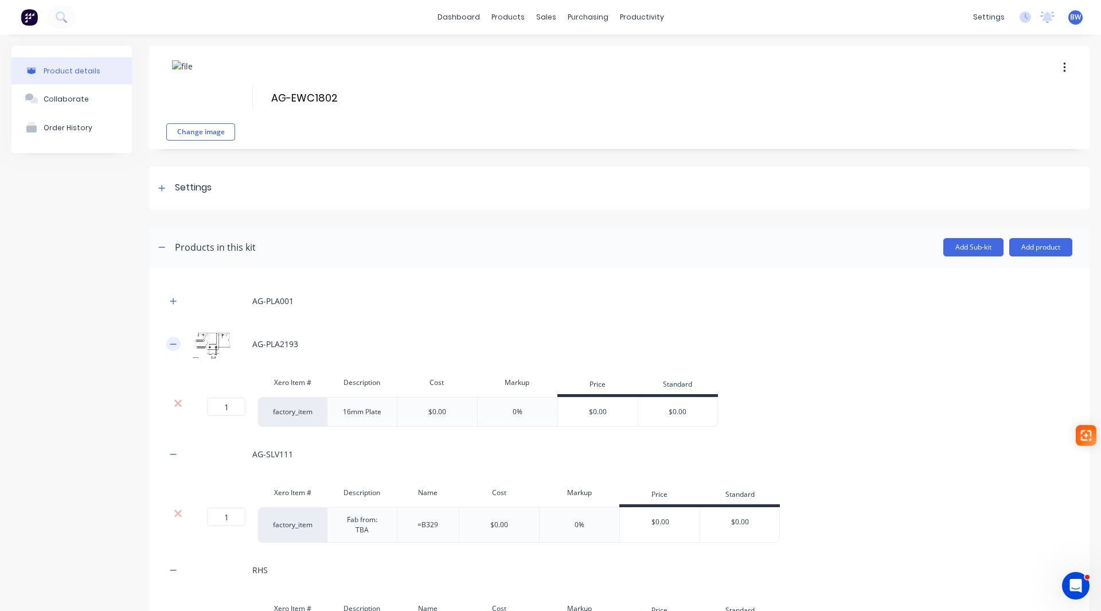
click at [173, 347] on icon "button" at bounding box center [173, 344] width 7 height 8
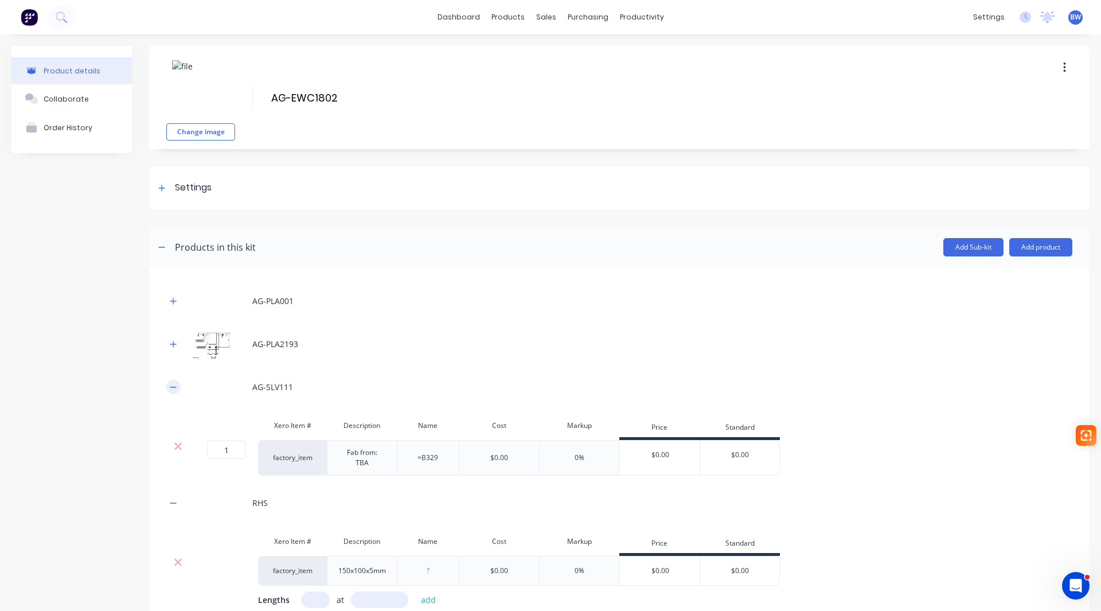
click at [171, 388] on icon "button" at bounding box center [173, 387] width 7 height 8
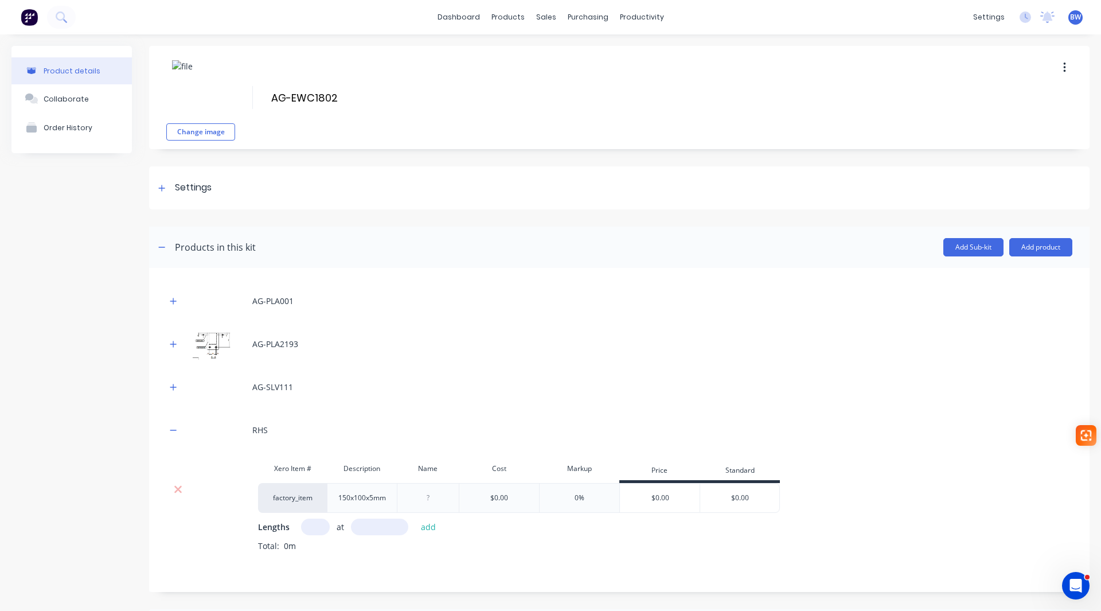
click at [312, 524] on input "text" at bounding box center [315, 526] width 29 height 17
type input "1"
type input "6000"
click at [428, 528] on button "add" at bounding box center [428, 526] width 27 height 15
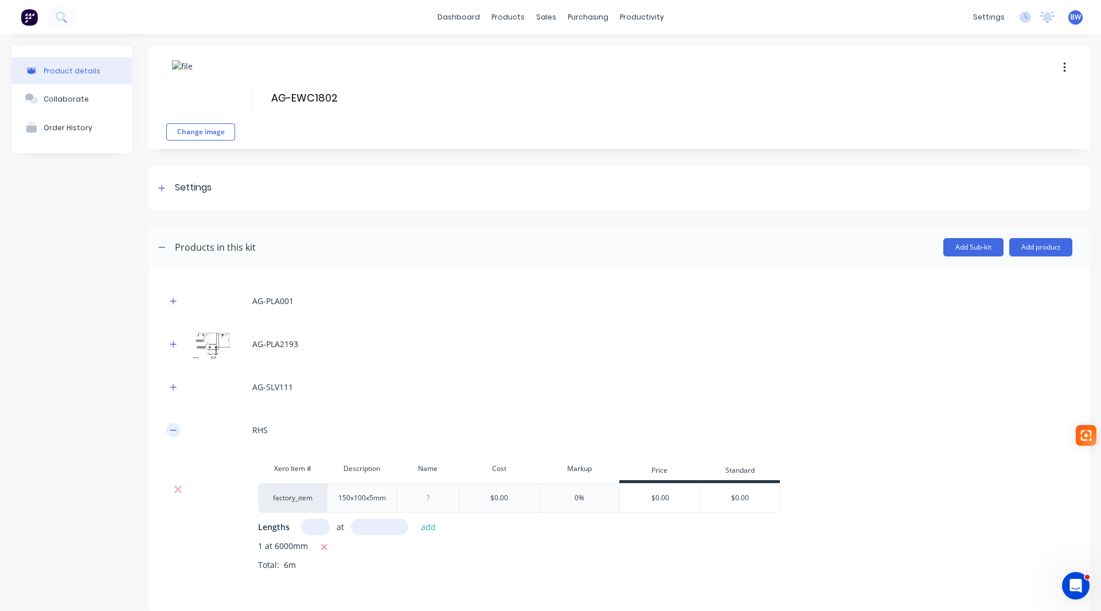
click at [173, 434] on button "button" at bounding box center [173, 430] width 14 height 14
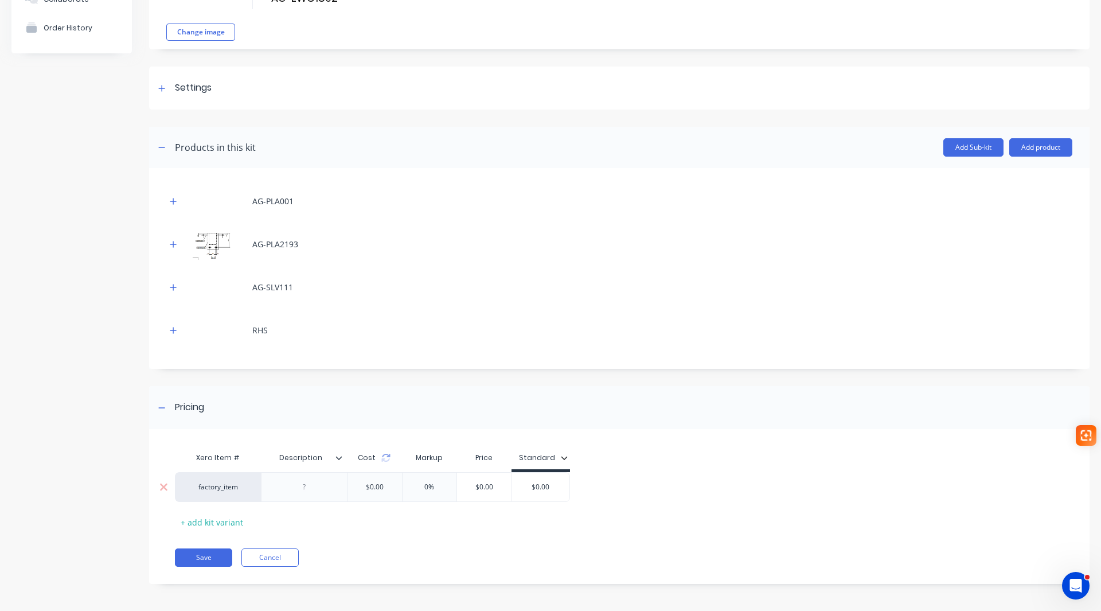
scroll to position [101, 0]
click at [339, 458] on icon at bounding box center [339, 455] width 6 height 3
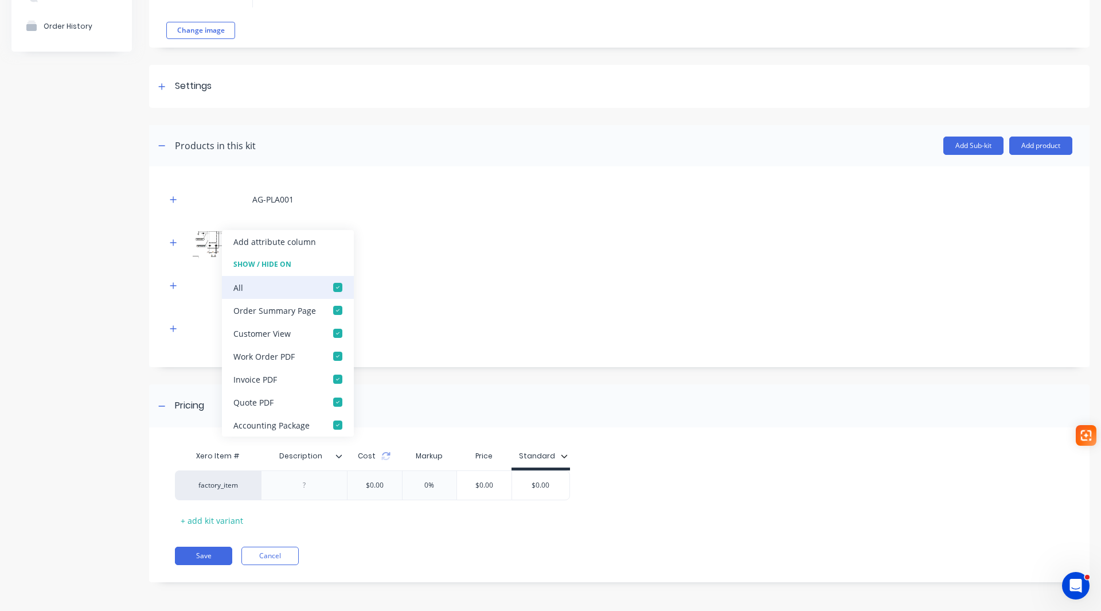
click at [336, 287] on div at bounding box center [337, 287] width 23 height 23
drag, startPoint x: 564, startPoint y: 286, endPoint x: 636, endPoint y: 257, distance: 78.3
click at [564, 286] on div "AG-SLV111" at bounding box center [619, 285] width 906 height 32
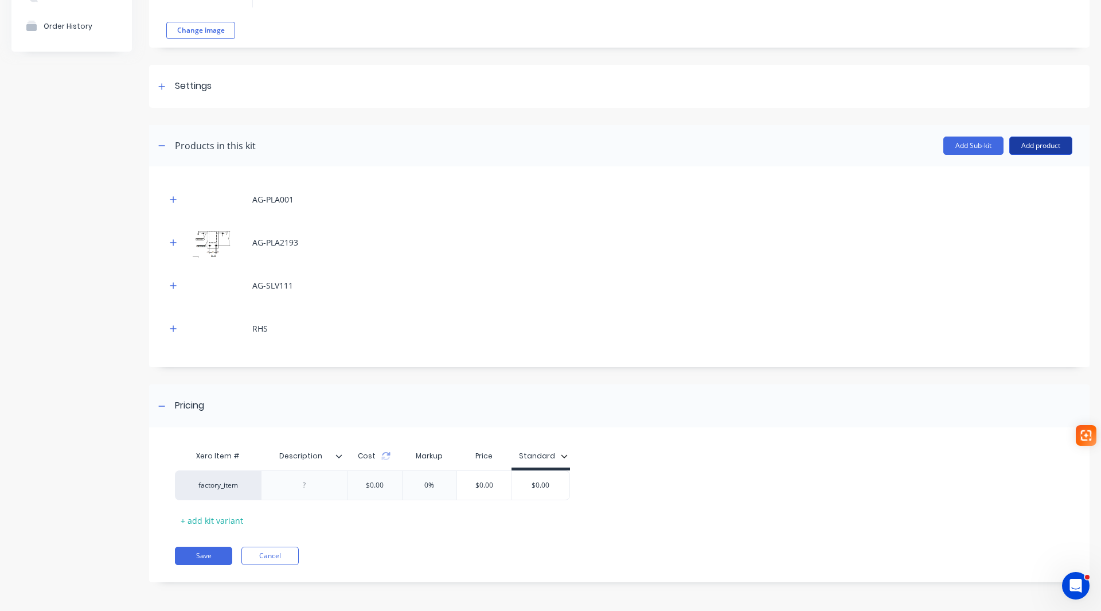
drag, startPoint x: 1027, startPoint y: 144, endPoint x: 1021, endPoint y: 147, distance: 7.2
click at [1027, 144] on button "Add product" at bounding box center [1040, 145] width 63 height 18
click at [998, 200] on div "Labour" at bounding box center [1018, 198] width 88 height 17
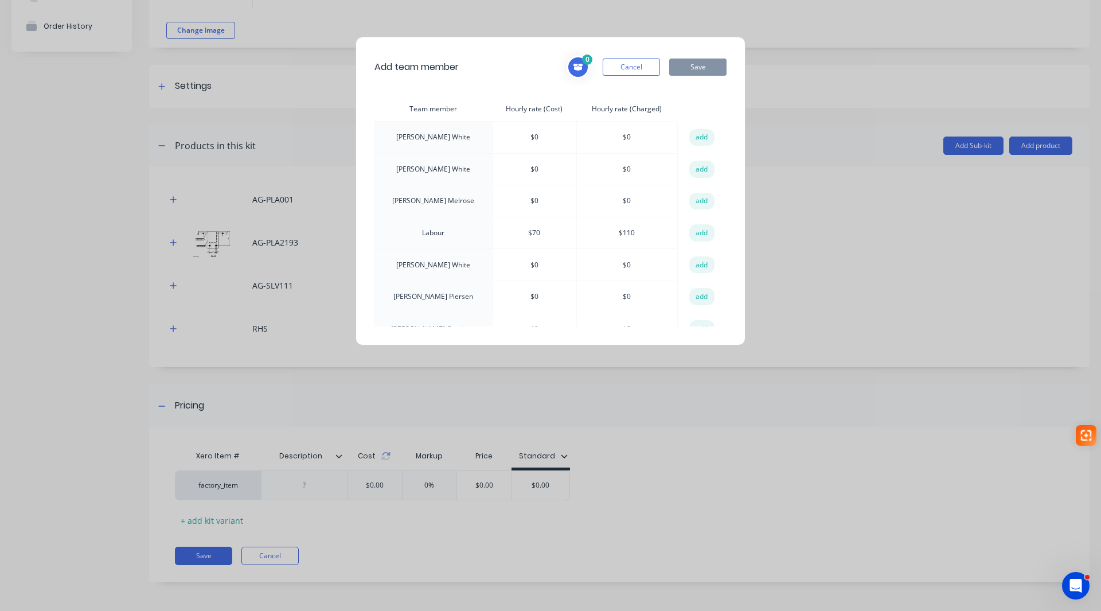
drag, startPoint x: 704, startPoint y: 234, endPoint x: 704, endPoint y: 97, distance: 137.0
click at [704, 233] on button "add" at bounding box center [701, 232] width 25 height 17
click at [704, 53] on div "Add team member 1 Labour Hourly rate (Cost): $ 70 Hourly rate (Charged): $ 110 …" at bounding box center [550, 191] width 390 height 308
click at [695, 68] on button "Save" at bounding box center [697, 66] width 57 height 17
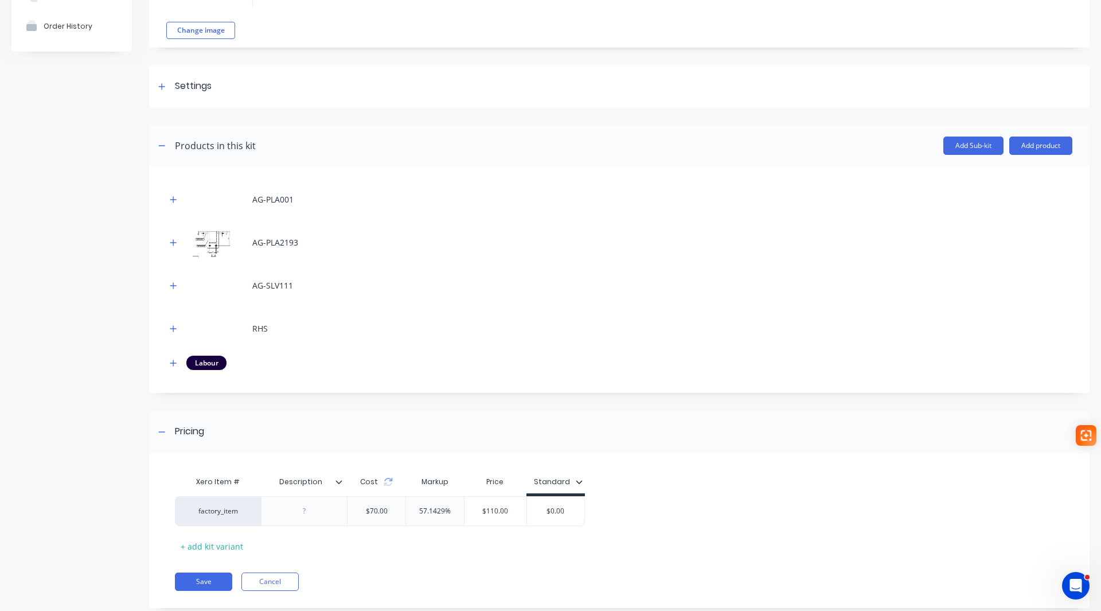
drag, startPoint x: 174, startPoint y: 362, endPoint x: 181, endPoint y: 380, distance: 18.3
click at [174, 362] on icon "button" at bounding box center [173, 363] width 6 height 6
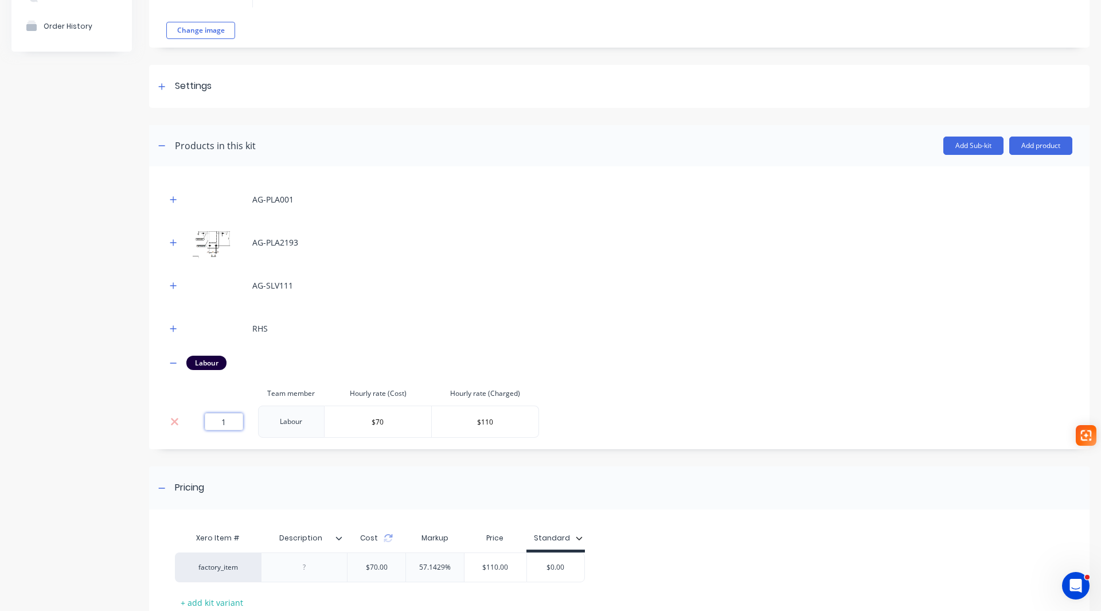
drag, startPoint x: 225, startPoint y: 421, endPoint x: 216, endPoint y: 424, distance: 9.5
click at [217, 423] on input "1" at bounding box center [224, 421] width 38 height 17
type input "2.07"
click at [173, 362] on icon "button" at bounding box center [173, 362] width 6 height 1
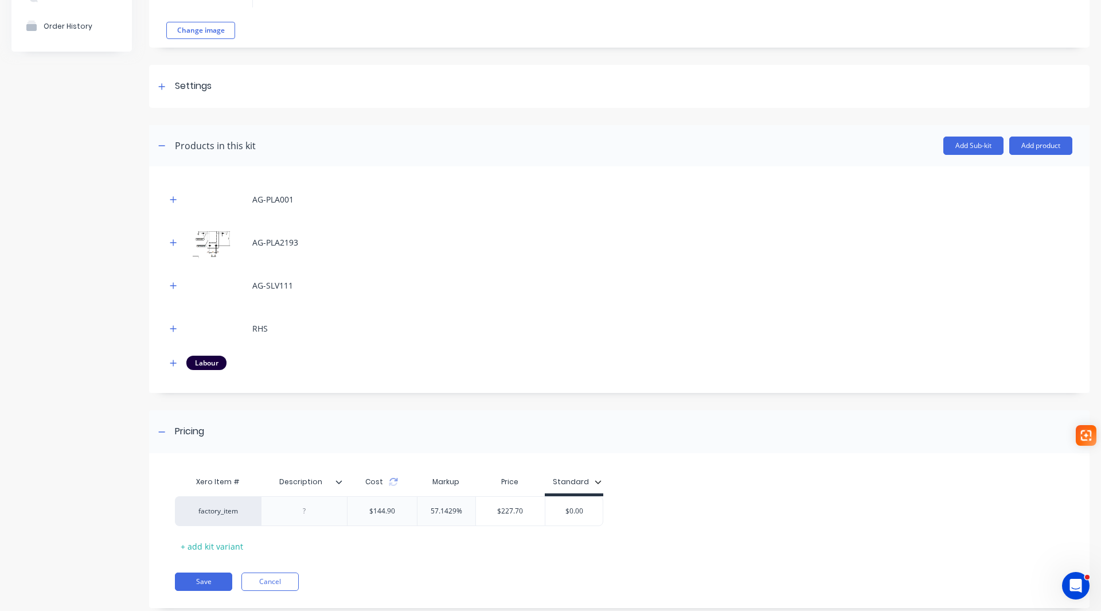
drag, startPoint x: 558, startPoint y: 514, endPoint x: 632, endPoint y: 517, distance: 74.0
click at [632, 517] on div "factory_item $144.90 57.1429% $227.70 $0.00 $0.00" at bounding box center [615, 511] width 880 height 30
click at [345, 484] on div at bounding box center [343, 481] width 7 height 10
click at [343, 485] on div at bounding box center [343, 481] width 7 height 10
type input "228.00"
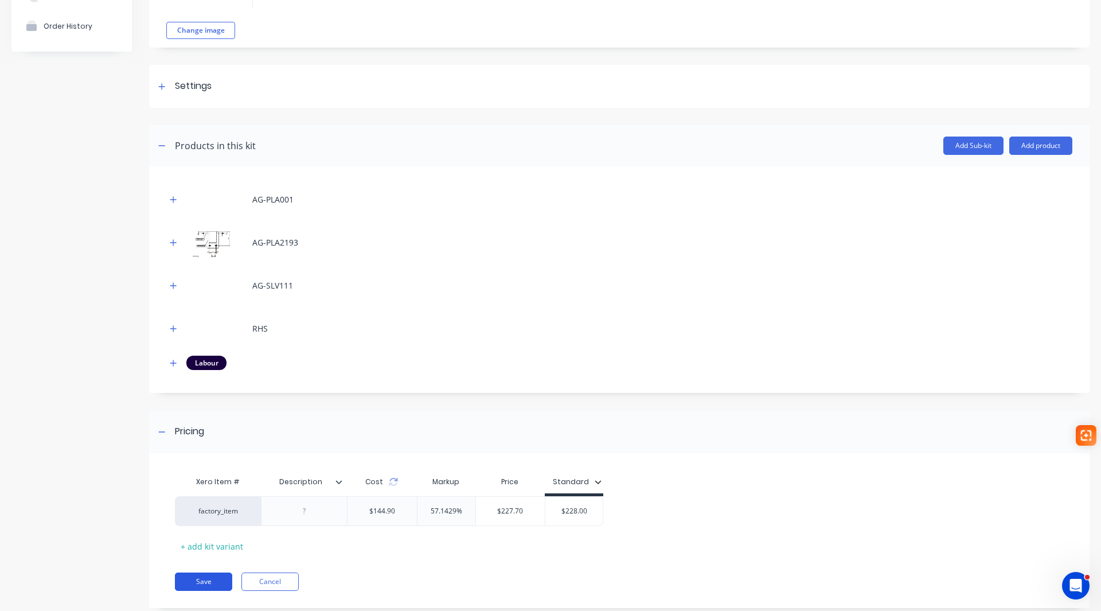
click at [218, 583] on button "Save" at bounding box center [203, 581] width 57 height 18
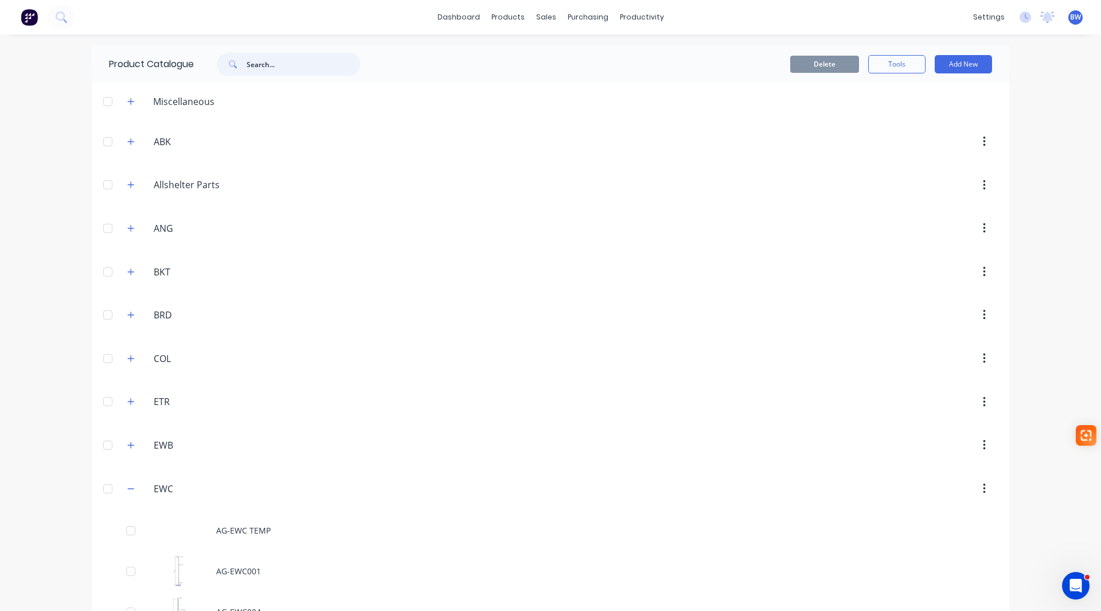
drag, startPoint x: 233, startPoint y: 65, endPoint x: 222, endPoint y: 68, distance: 11.4
click at [222, 68] on div at bounding box center [288, 64] width 143 height 23
type input "2040"
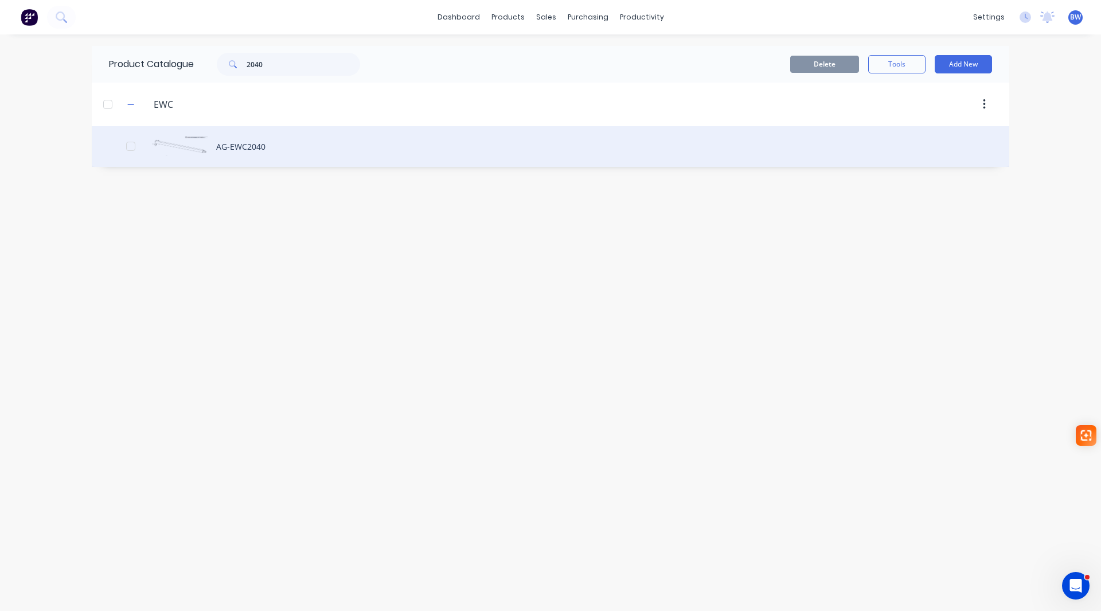
click at [256, 150] on div "AG-EWC2040" at bounding box center [550, 146] width 917 height 41
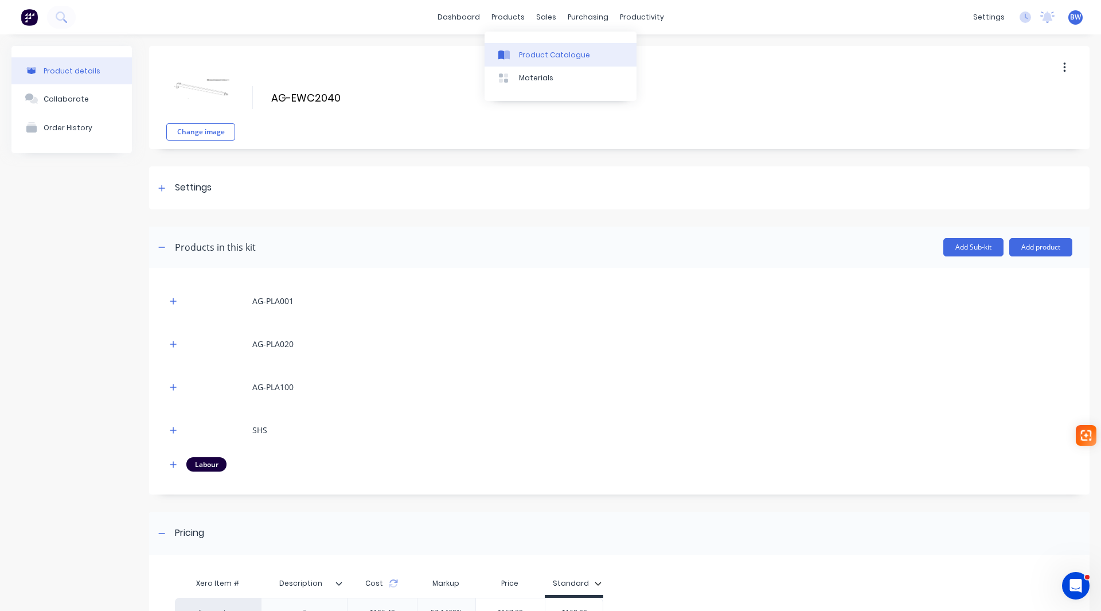
click at [524, 46] on link "Product Catalogue" at bounding box center [560, 54] width 152 height 23
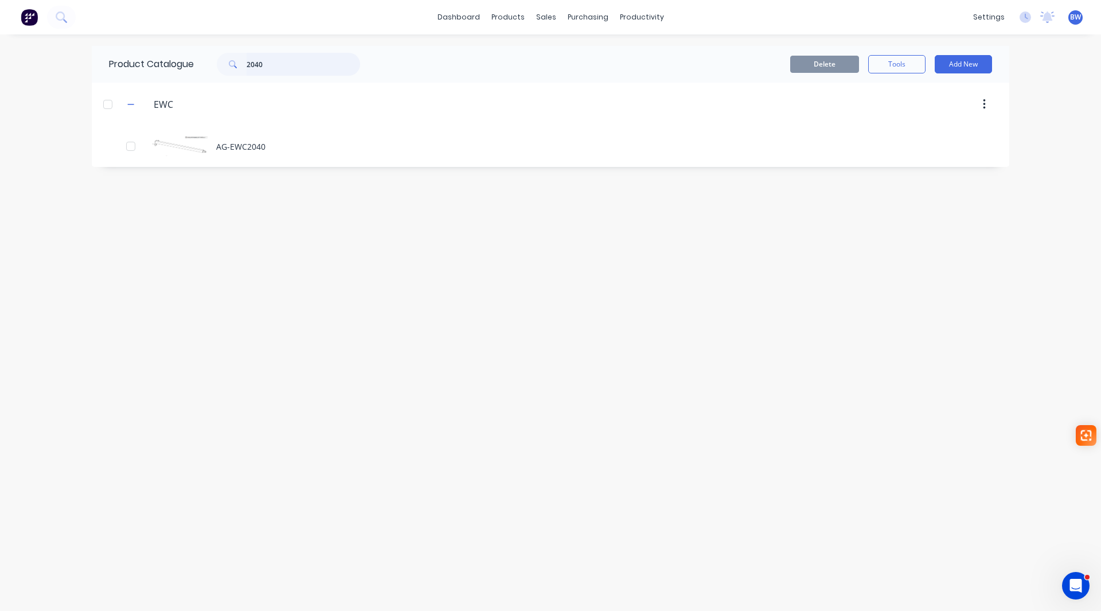
click at [283, 61] on input "2040" at bounding box center [304, 64] width 114 height 23
type input "2047"
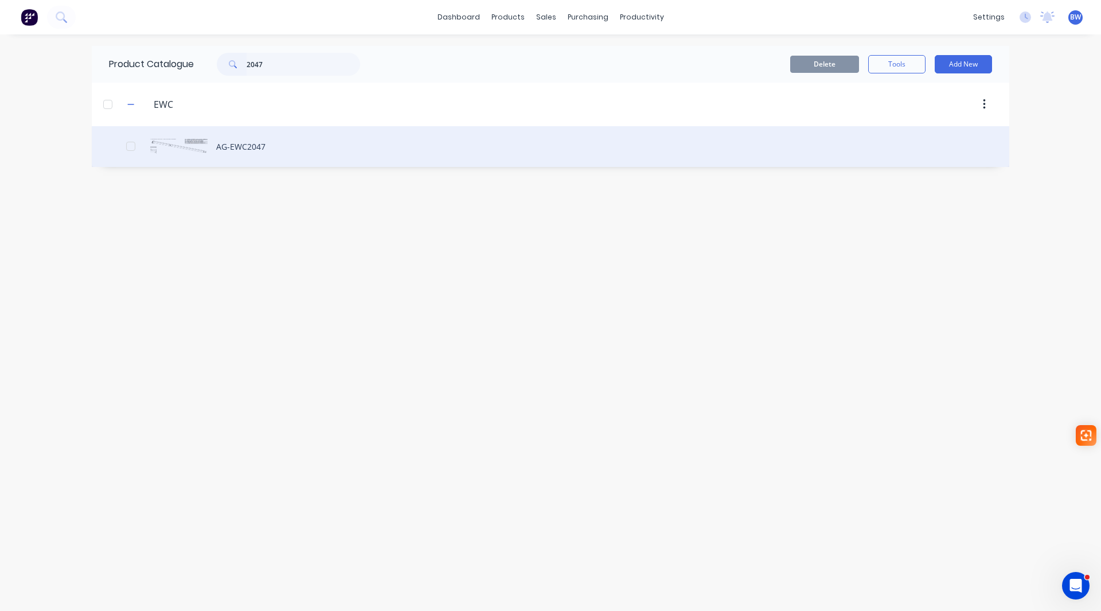
click at [248, 139] on div "AG-EWC2047" at bounding box center [550, 146] width 917 height 41
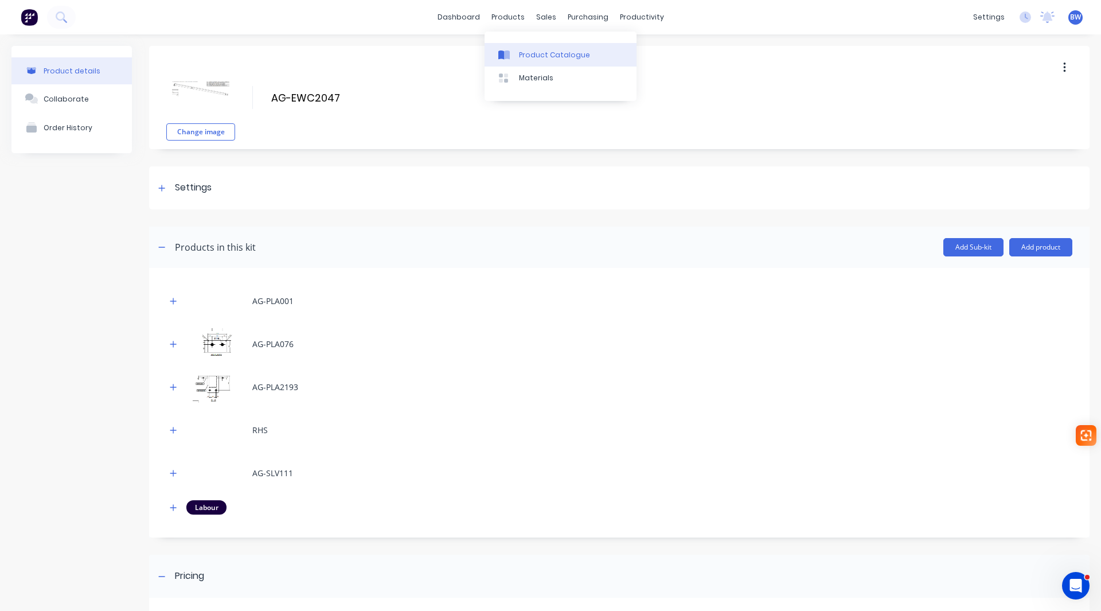
click at [516, 55] on link "Product Catalogue" at bounding box center [560, 54] width 152 height 23
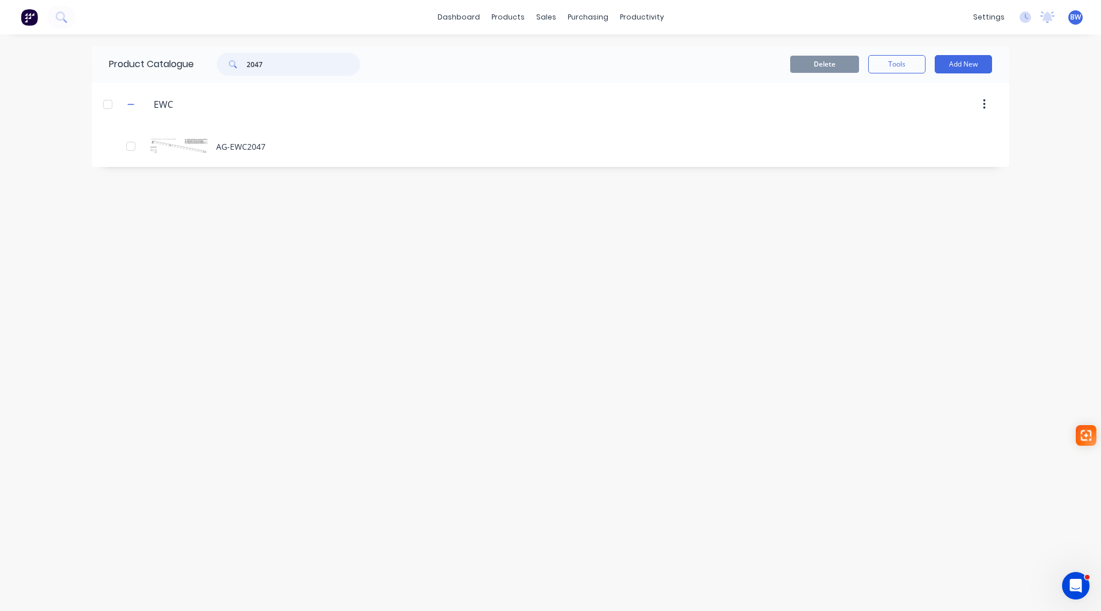
click at [275, 64] on input "2047" at bounding box center [304, 64] width 114 height 23
type input "2048"
click at [966, 62] on button "Add New" at bounding box center [963, 64] width 57 height 18
click at [921, 131] on div "Product Kit" at bounding box center [937, 139] width 88 height 17
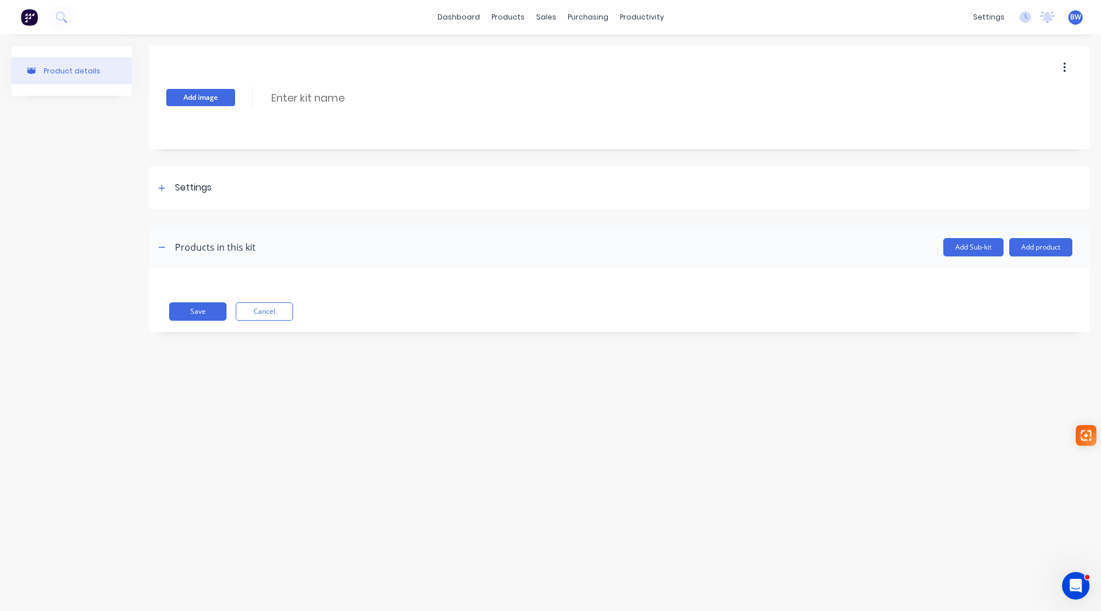
click at [183, 101] on button "Add image" at bounding box center [200, 97] width 69 height 17
click at [273, 101] on input at bounding box center [371, 97] width 203 height 17
type input "AG-EWC2048"
click at [168, 186] on div at bounding box center [162, 188] width 14 height 14
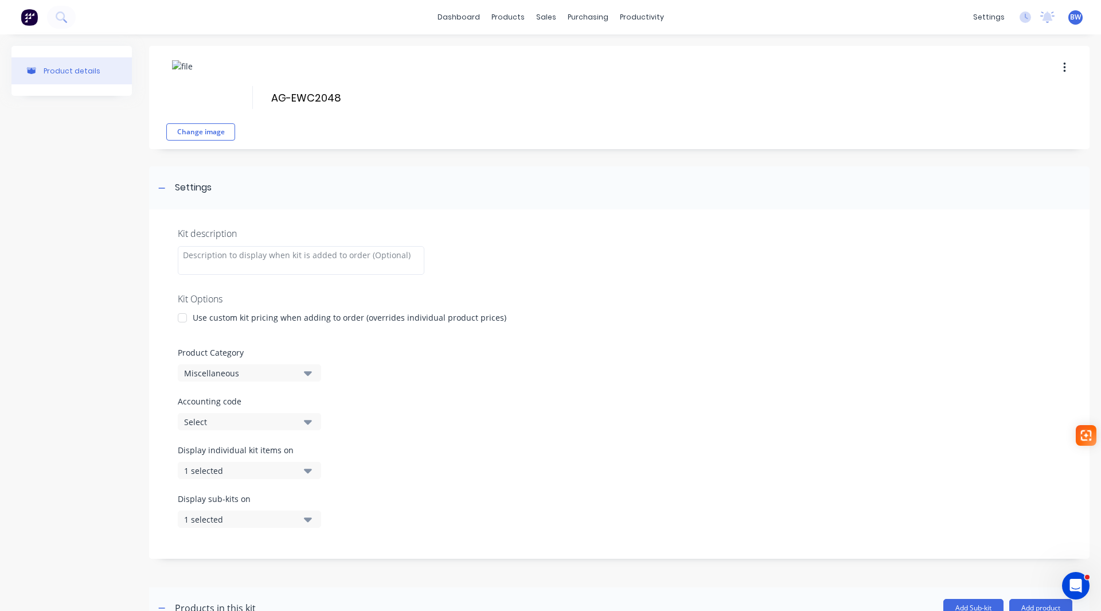
click at [181, 318] on div at bounding box center [182, 317] width 23 height 23
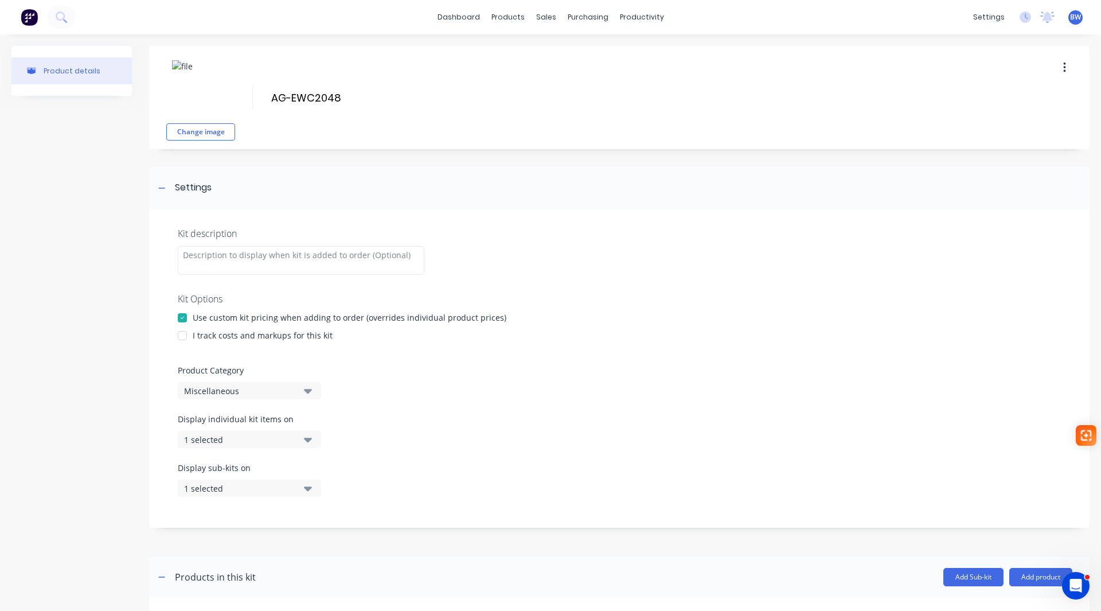
click at [184, 335] on div at bounding box center [182, 335] width 23 height 23
click at [207, 441] on div "1 selected" at bounding box center [239, 439] width 111 height 12
click at [562, 413] on div "Display individual kit items on 1 selected" at bounding box center [619, 437] width 883 height 49
click at [531, 478] on div "Display sub-kits on 1 selected" at bounding box center [619, 486] width 883 height 49
click at [189, 489] on div "1 selected" at bounding box center [239, 488] width 111 height 12
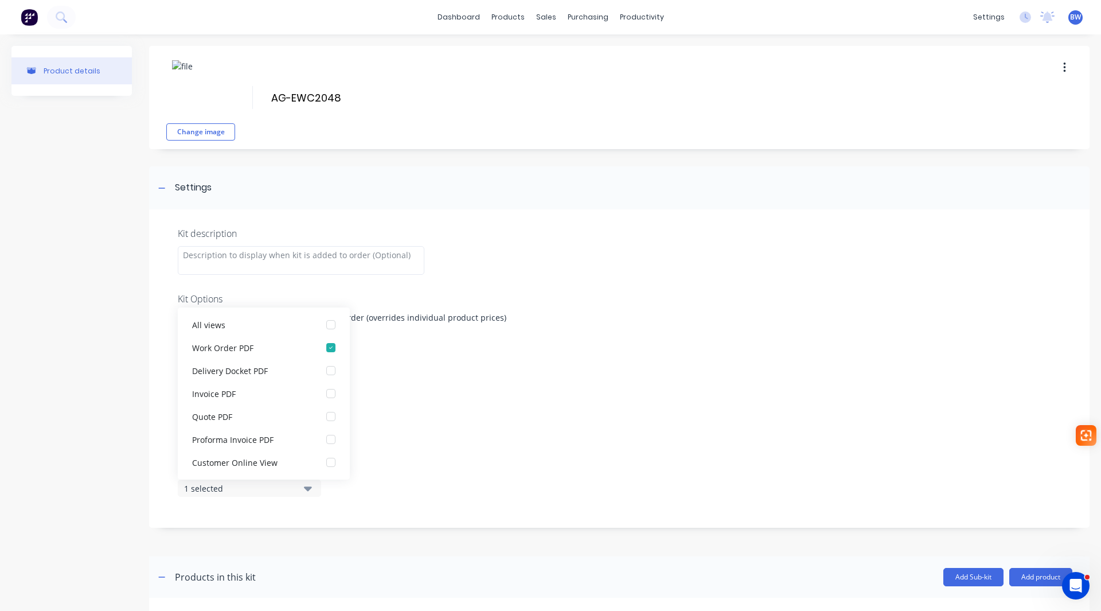
click at [189, 489] on div "1 selected" at bounding box center [239, 488] width 111 height 12
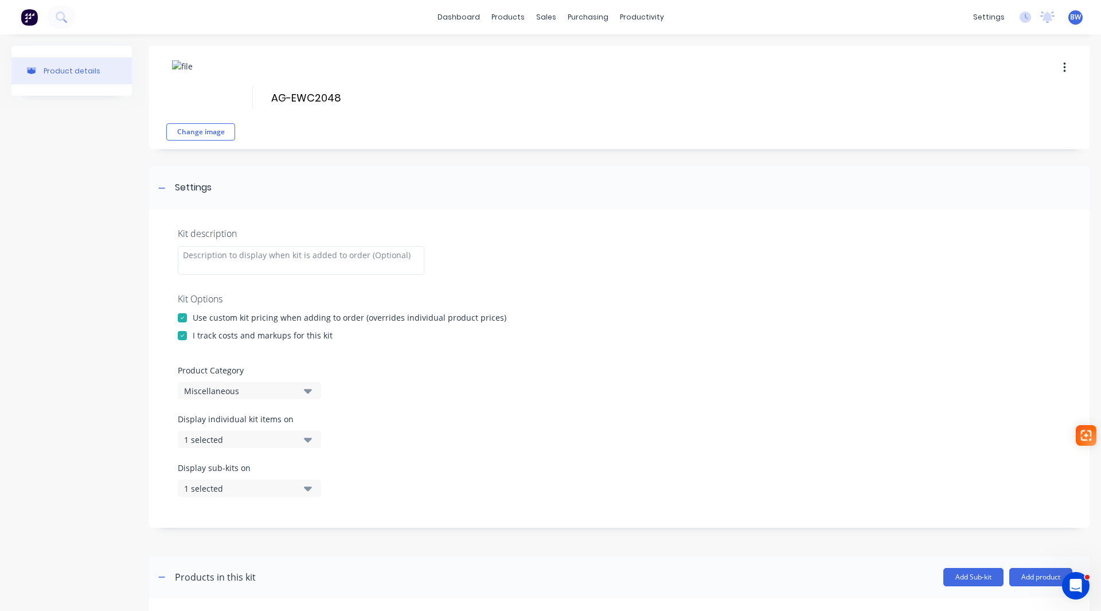
click at [225, 395] on div "Miscellaneous" at bounding box center [239, 391] width 111 height 12
click at [228, 521] on div "EWC" at bounding box center [264, 522] width 172 height 23
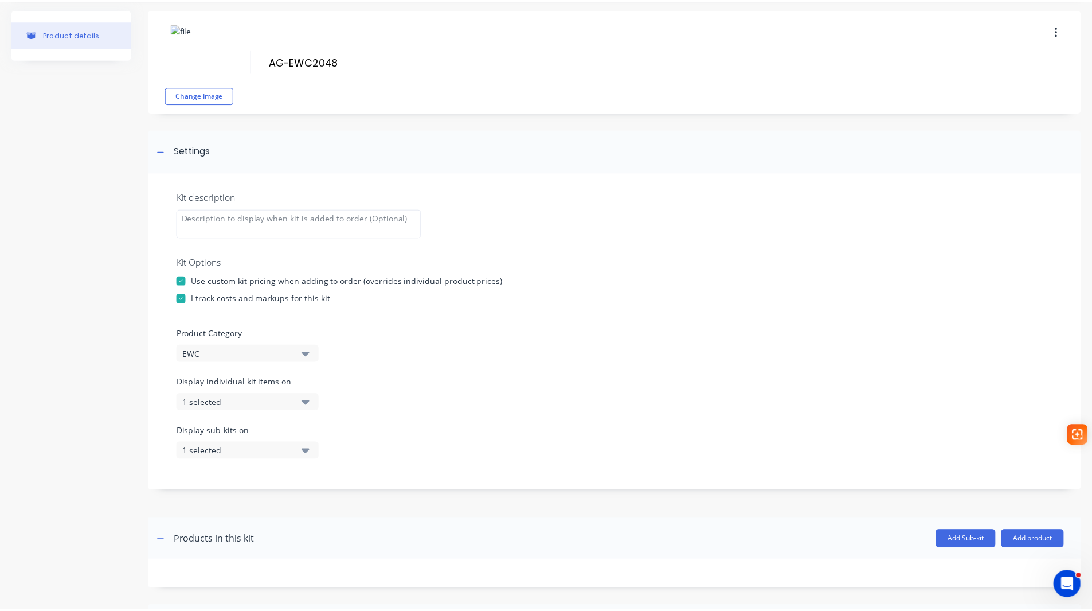
scroll to position [0, 0]
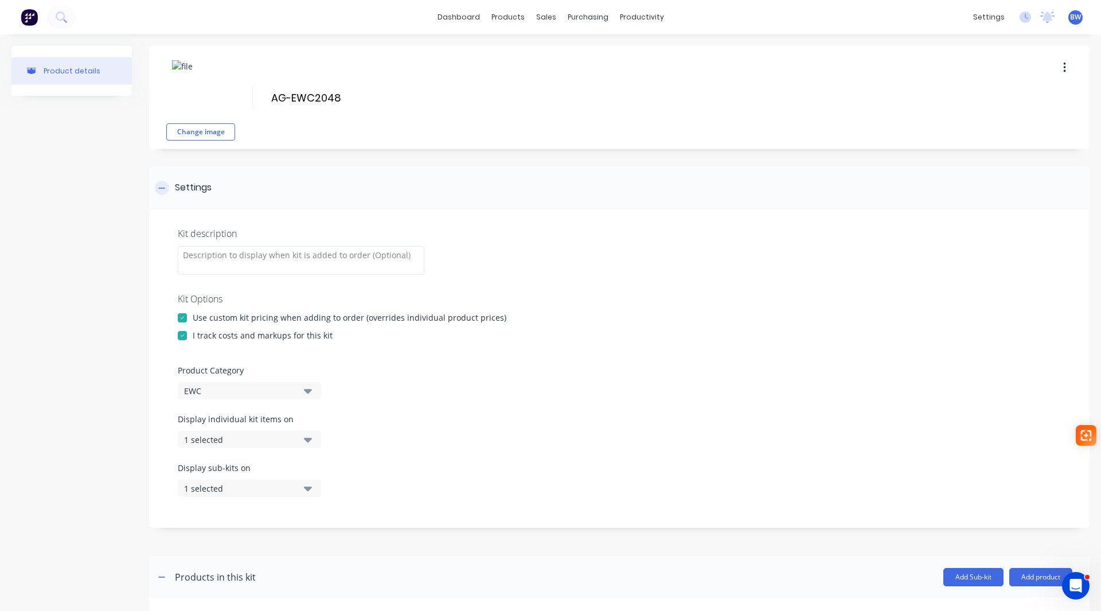
click at [158, 184] on div at bounding box center [162, 188] width 14 height 14
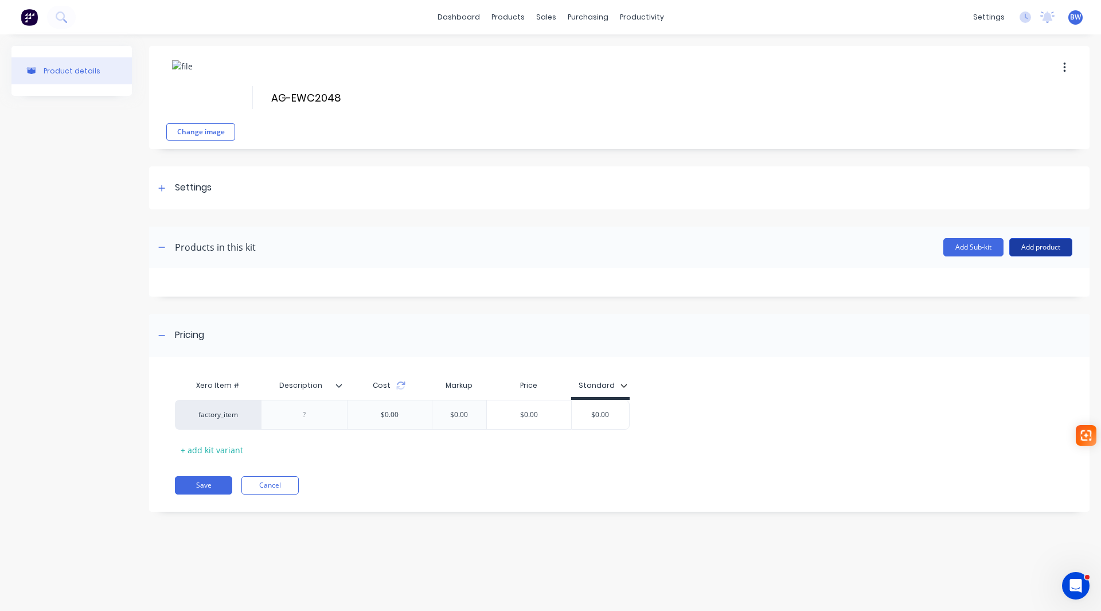
click at [1038, 253] on button "Add product" at bounding box center [1040, 247] width 63 height 18
click at [1036, 279] on div "Product catalogue" at bounding box center [1018, 276] width 88 height 17
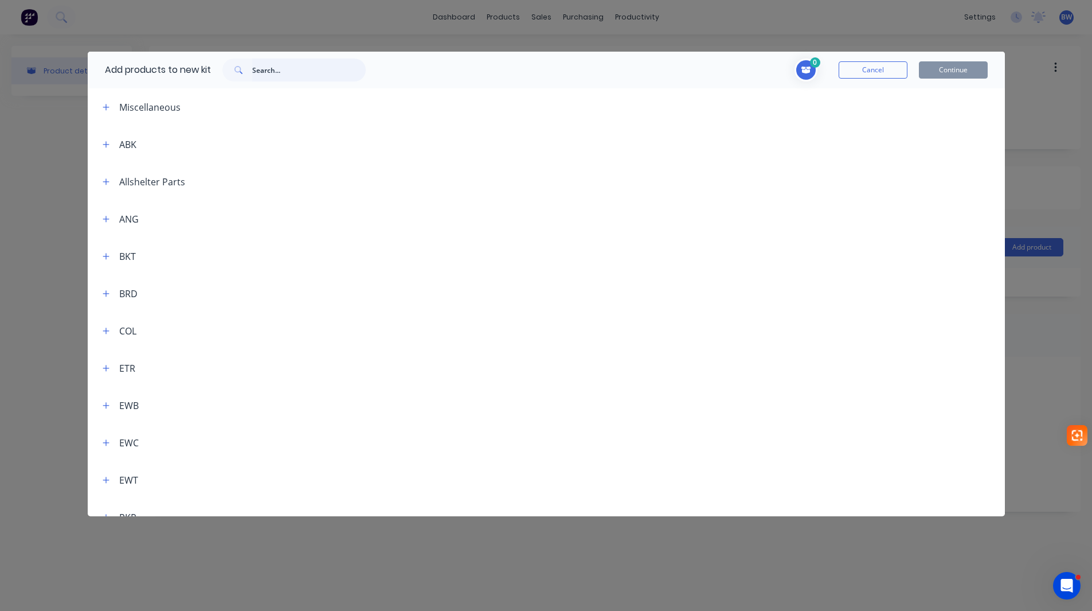
click at [293, 71] on input "text" at bounding box center [309, 69] width 114 height 23
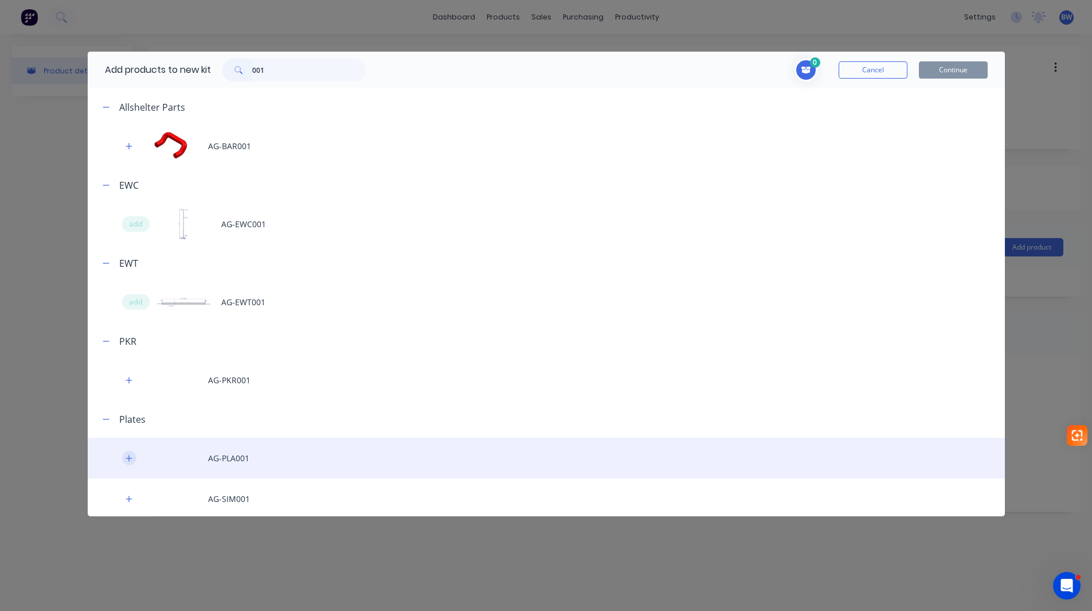
click at [128, 464] on button "button" at bounding box center [129, 458] width 14 height 14
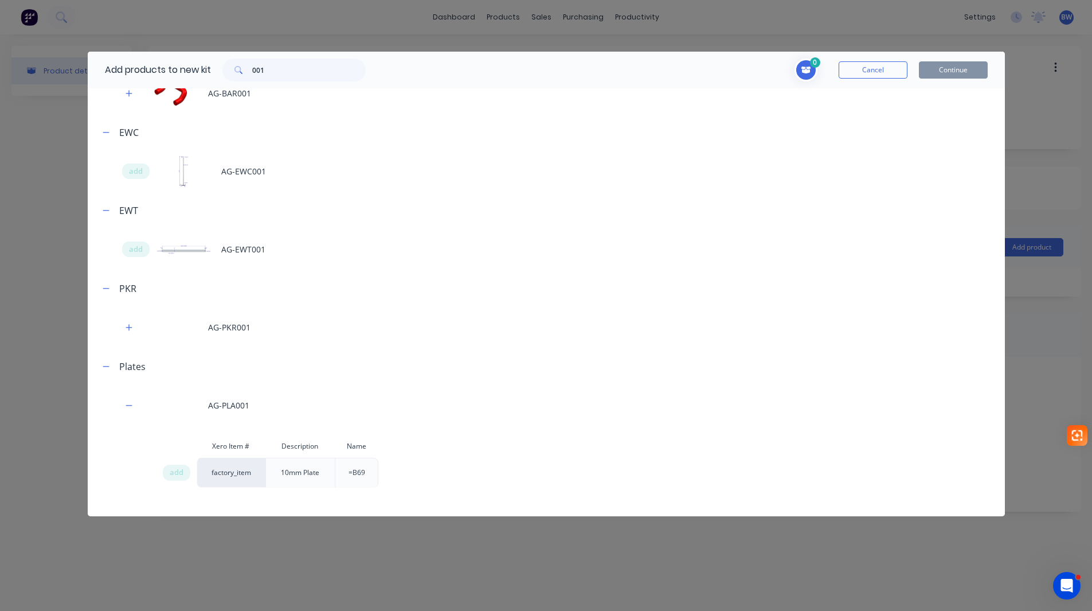
scroll to position [83, 0]
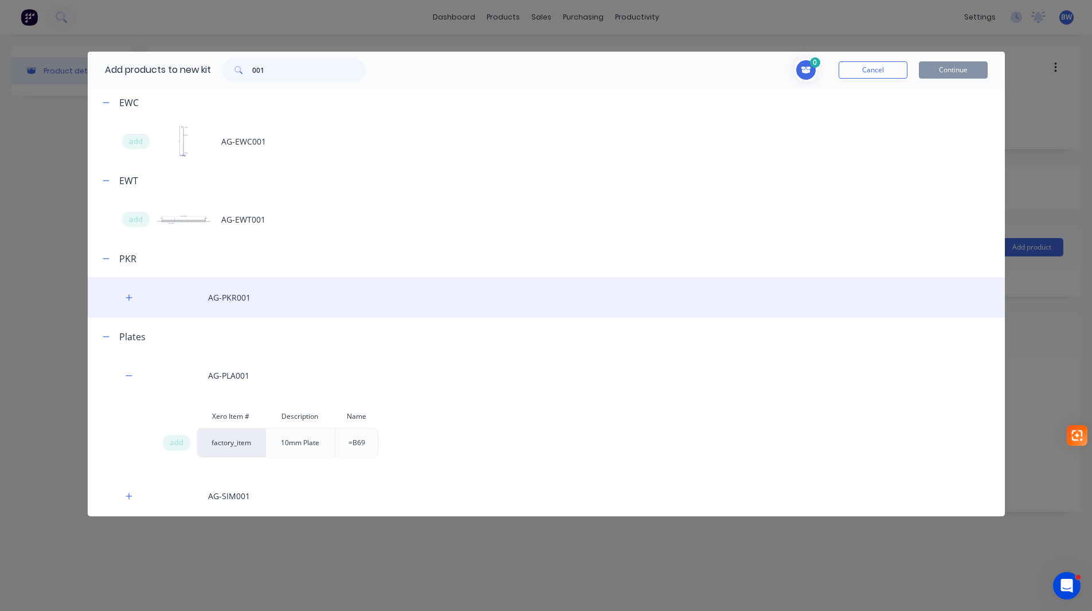
drag, startPoint x: 169, startPoint y: 447, endPoint x: 213, endPoint y: 294, distance: 158.8
click at [170, 446] on span "add" at bounding box center [177, 442] width 14 height 11
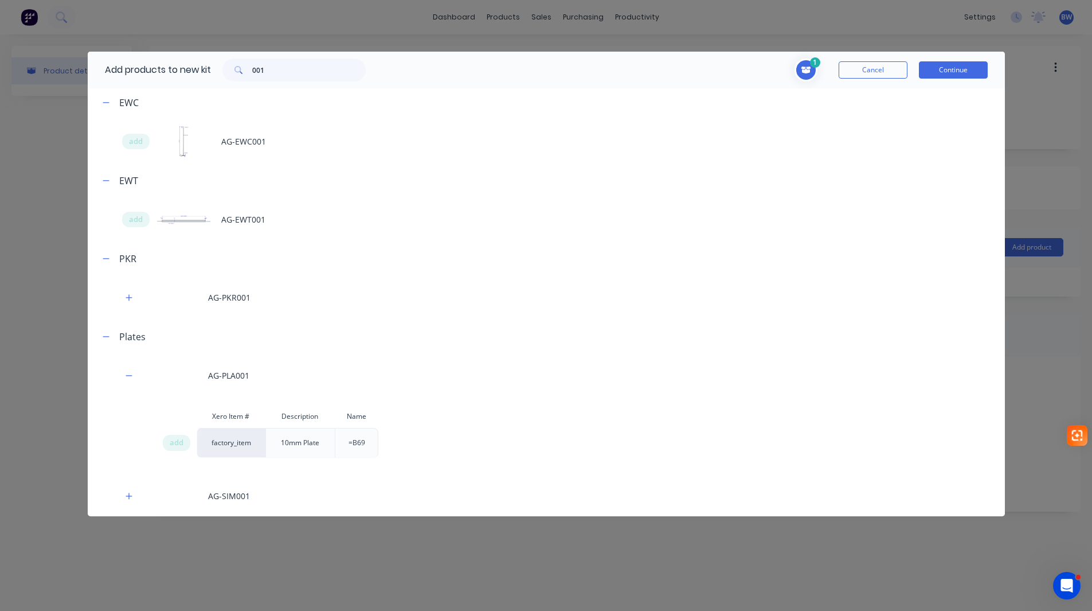
drag, startPoint x: 273, startPoint y: 81, endPoint x: 230, endPoint y: 79, distance: 43.1
click at [230, 79] on div "Add products to new kit 001" at bounding box center [233, 70] width 290 height 37
drag, startPoint x: 269, startPoint y: 67, endPoint x: 238, endPoint y: 66, distance: 31.0
click at [239, 66] on div "001" at bounding box center [293, 69] width 143 height 23
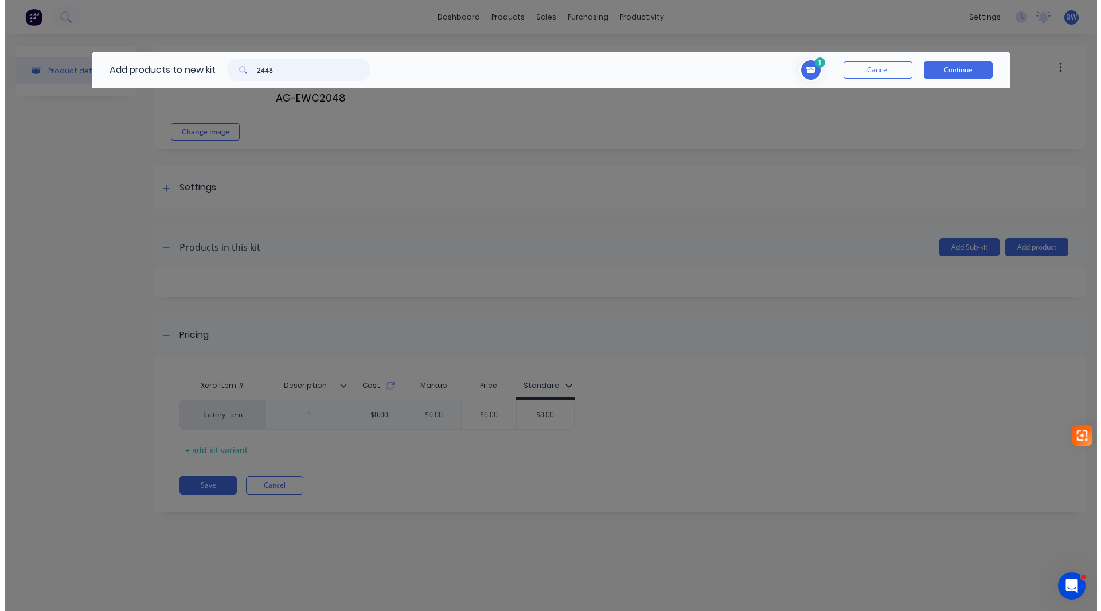
scroll to position [0, 0]
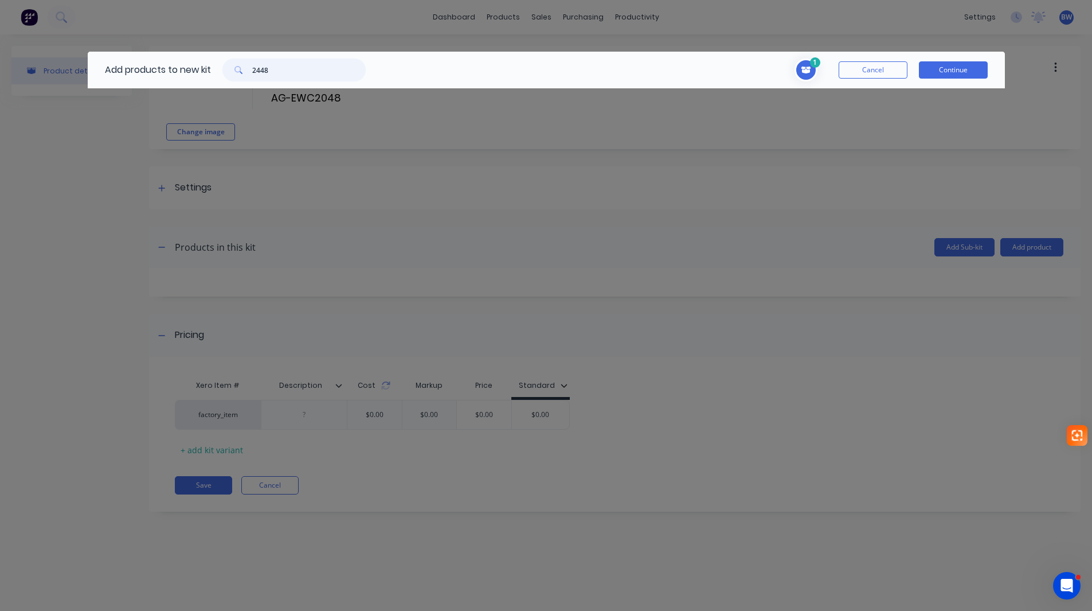
click at [280, 69] on input "2448" at bounding box center [309, 69] width 114 height 23
type input "2448"
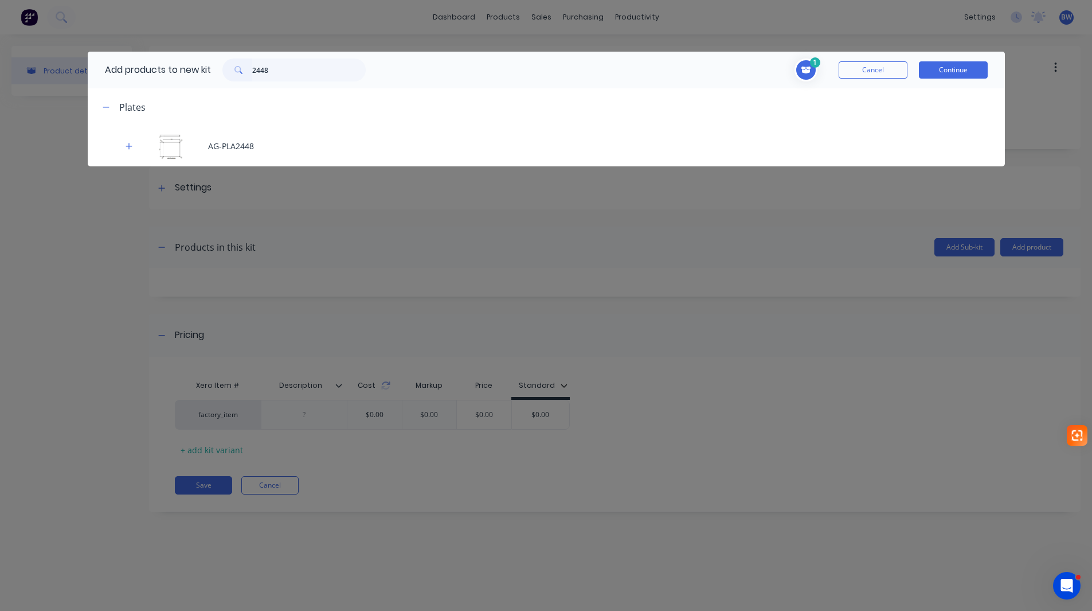
drag, startPoint x: 129, startPoint y: 147, endPoint x: 143, endPoint y: 172, distance: 28.7
click at [129, 147] on icon "button" at bounding box center [129, 146] width 6 height 6
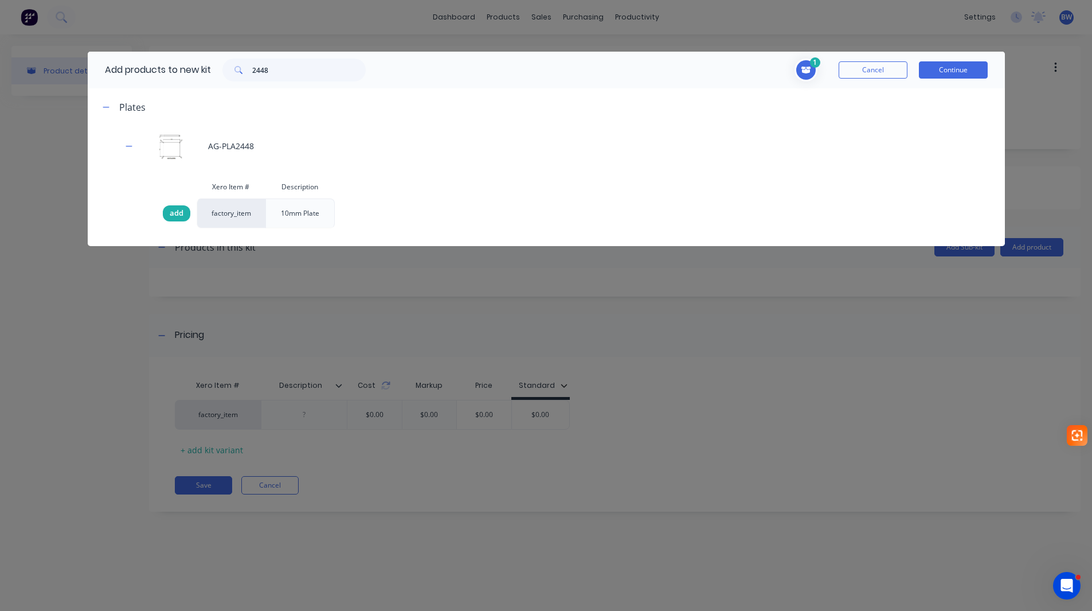
click at [170, 213] on span "add" at bounding box center [177, 213] width 14 height 11
drag, startPoint x: 951, startPoint y: 69, endPoint x: 677, endPoint y: 95, distance: 275.9
click at [949, 71] on button "Continue" at bounding box center [953, 69] width 69 height 17
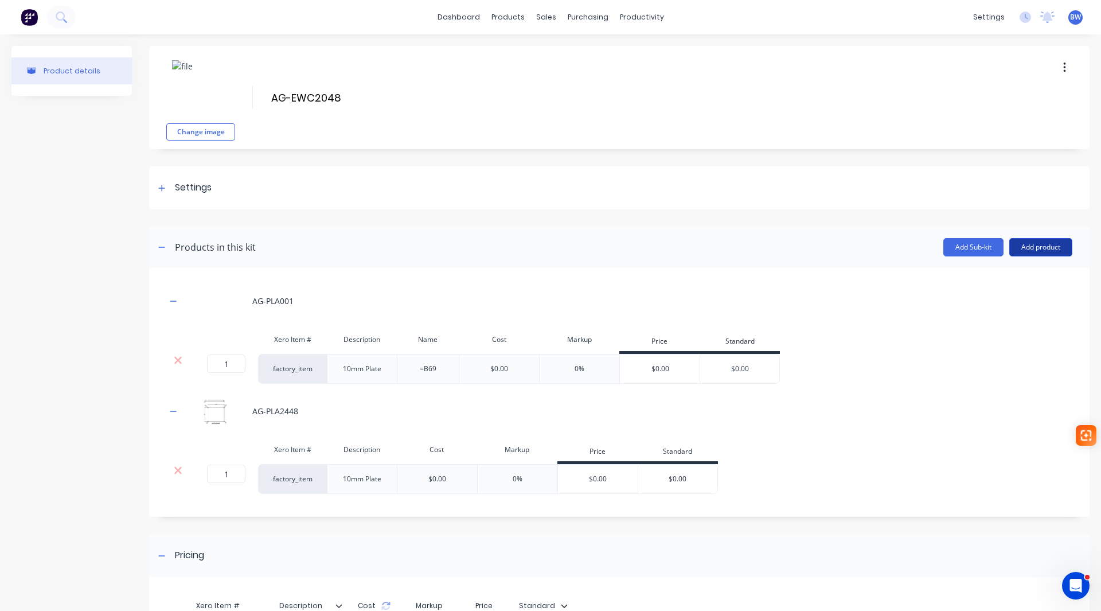
click at [1033, 255] on button "Add product" at bounding box center [1040, 247] width 63 height 18
click at [1018, 275] on div "Product catalogue" at bounding box center [1018, 276] width 88 height 17
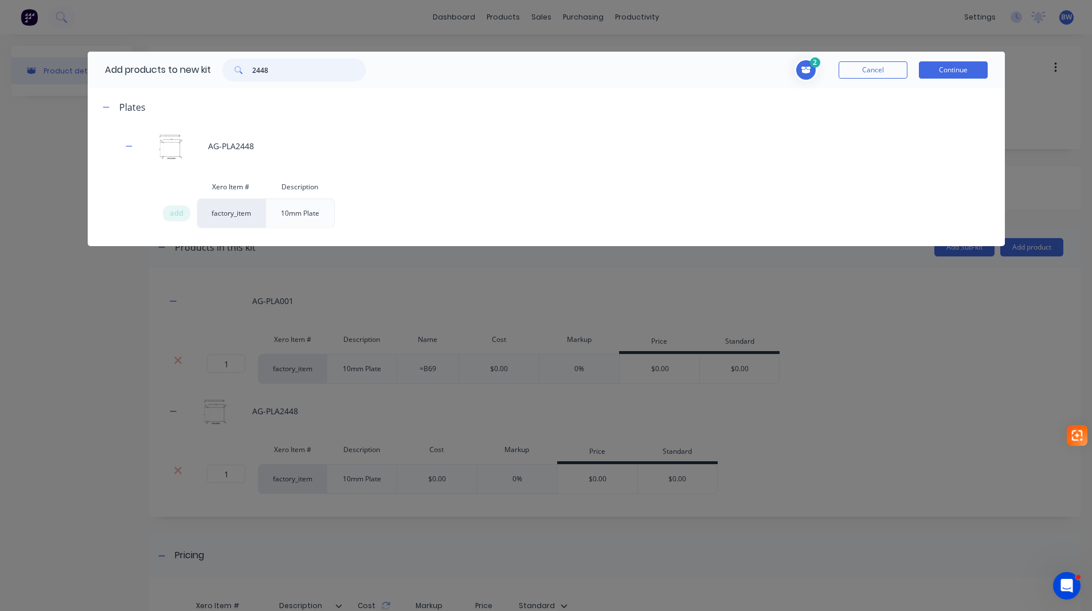
click at [210, 71] on html "dashboard products sales purchasing productivity dashboard products Product Cat…" at bounding box center [546, 334] width 1092 height 668
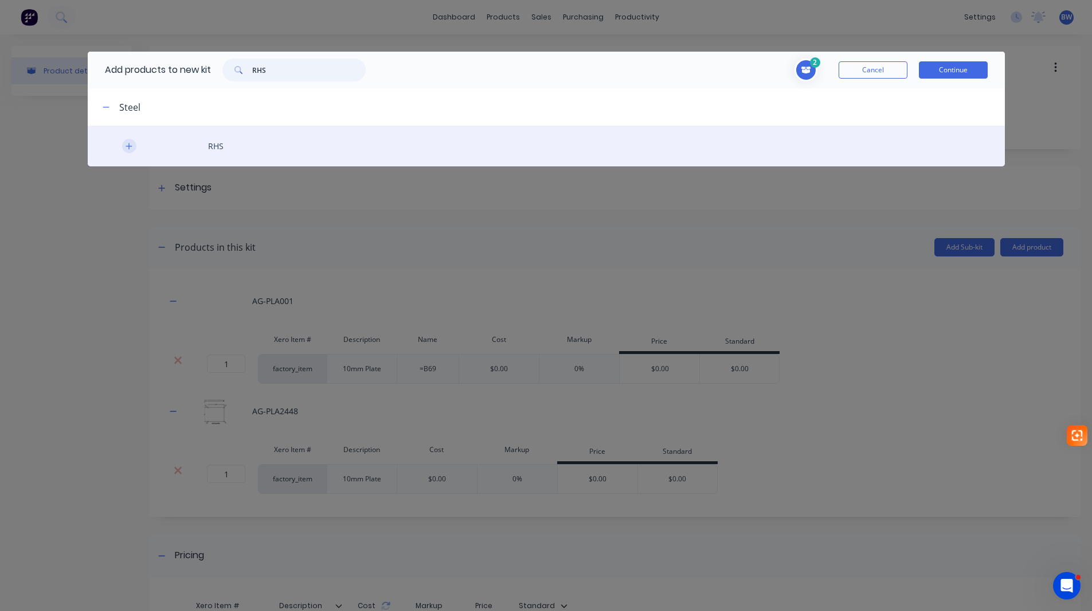
type input "RHS"
click at [128, 146] on icon "button" at bounding box center [129, 146] width 6 height 6
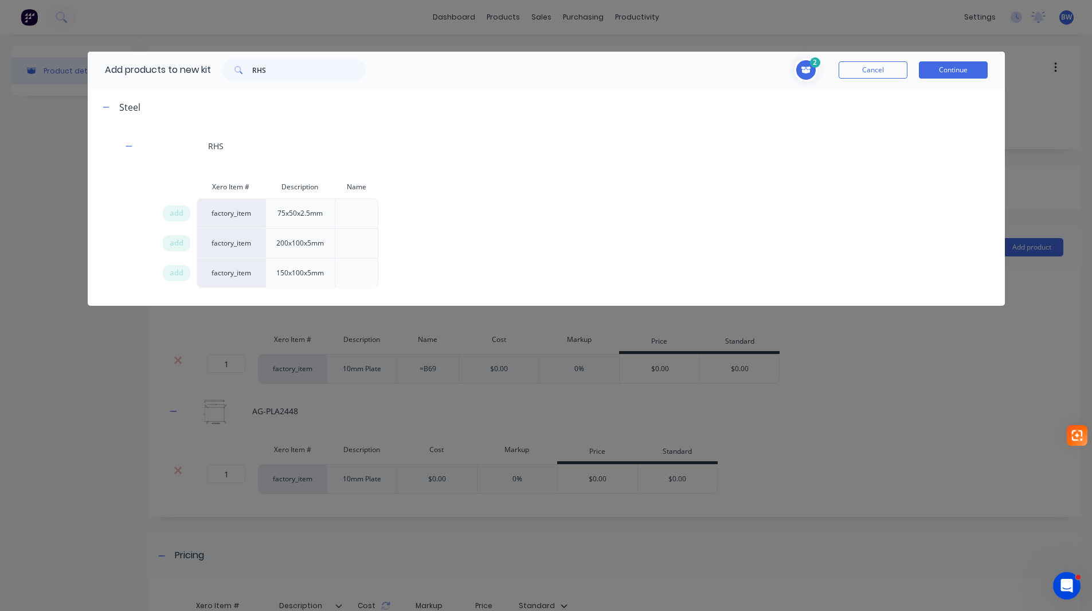
click at [177, 272] on span "add" at bounding box center [177, 272] width 14 height 11
click at [964, 73] on button "Continue" at bounding box center [953, 69] width 69 height 17
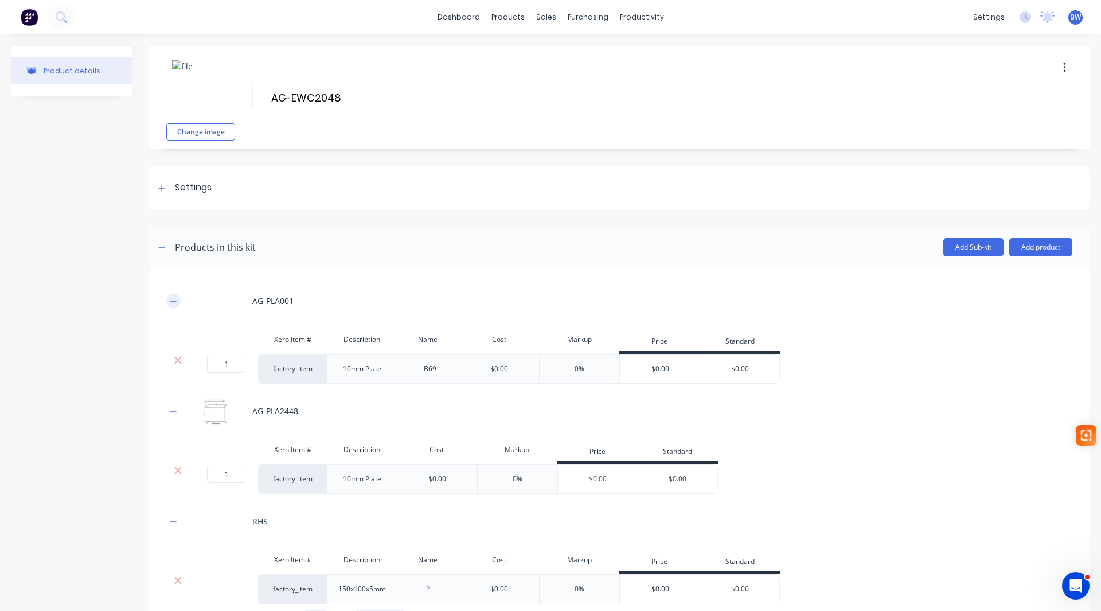
click at [170, 301] on icon "button" at bounding box center [173, 301] width 7 height 8
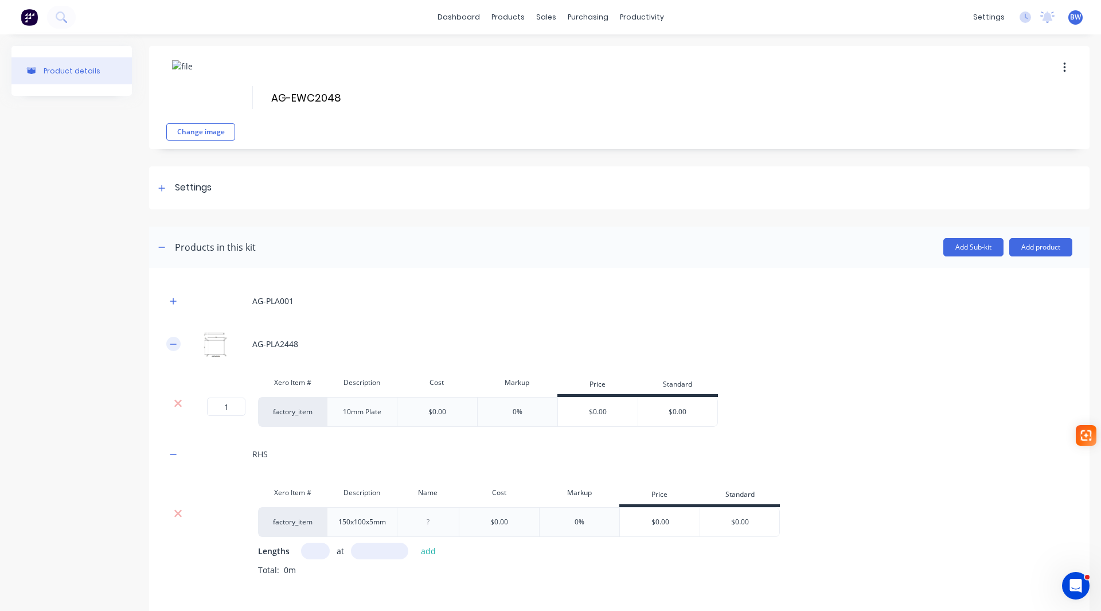
click at [173, 341] on icon "button" at bounding box center [173, 344] width 7 height 8
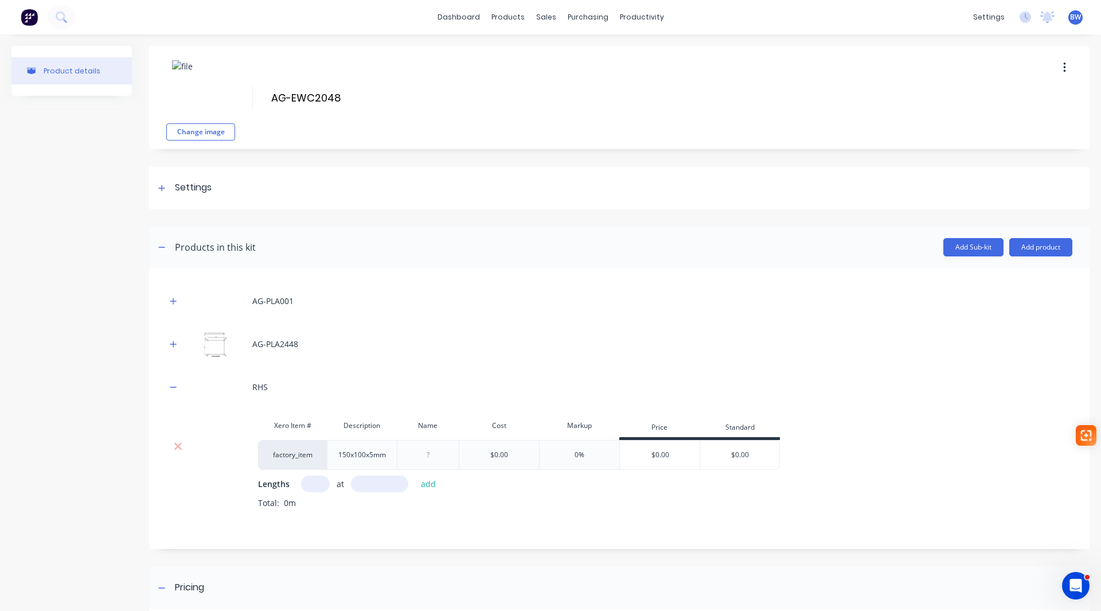
click at [321, 490] on input "text" at bounding box center [315, 483] width 29 height 17
type input "1"
type input "2783"
click at [433, 486] on button "add" at bounding box center [428, 483] width 27 height 15
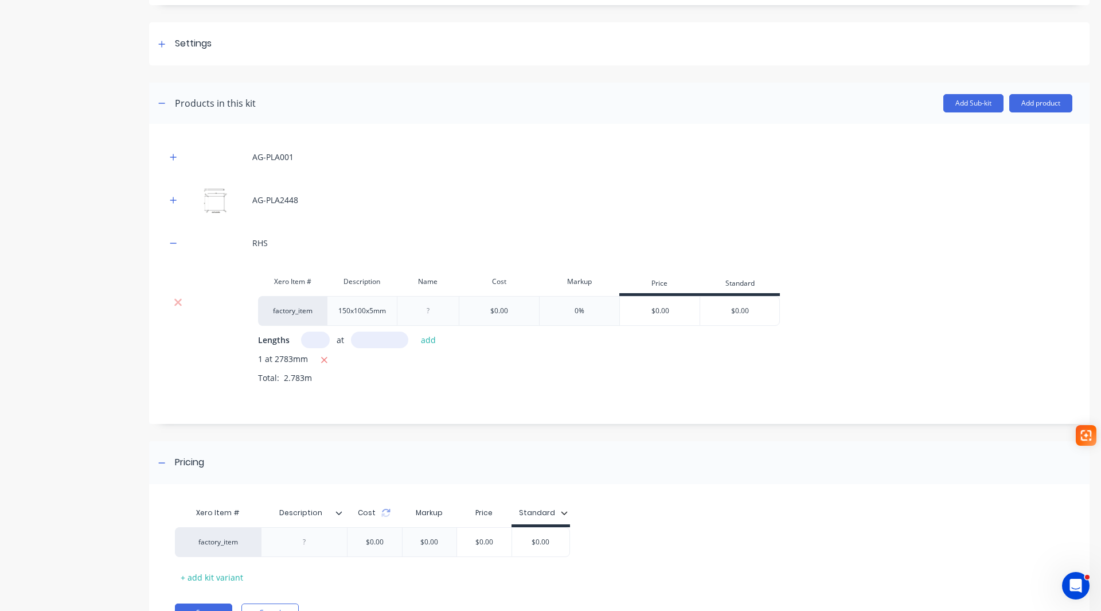
scroll to position [172, 0]
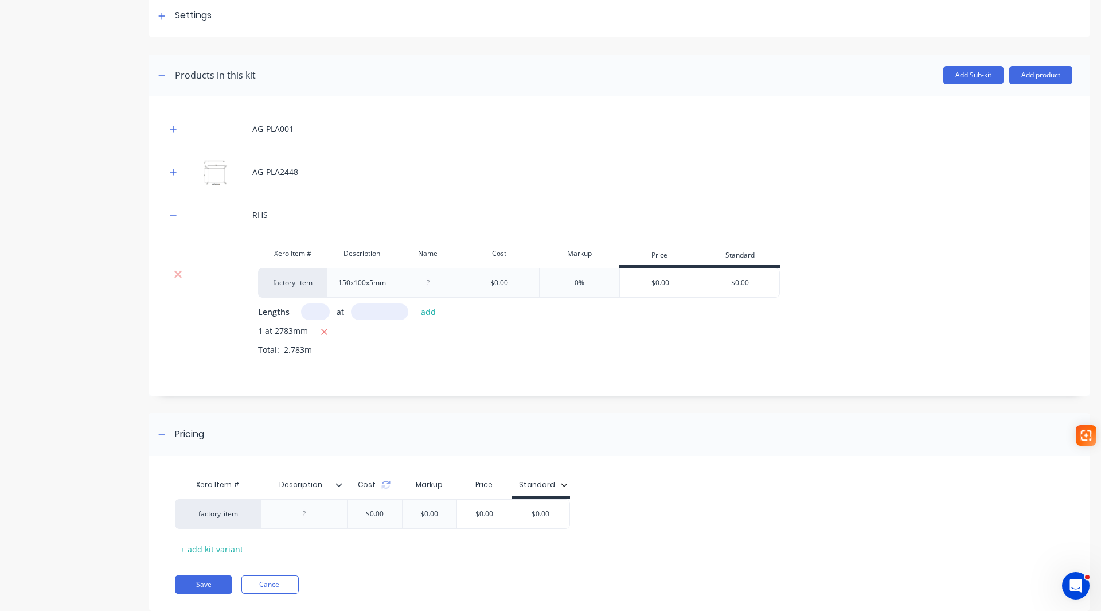
click at [341, 486] on icon at bounding box center [338, 484] width 7 height 7
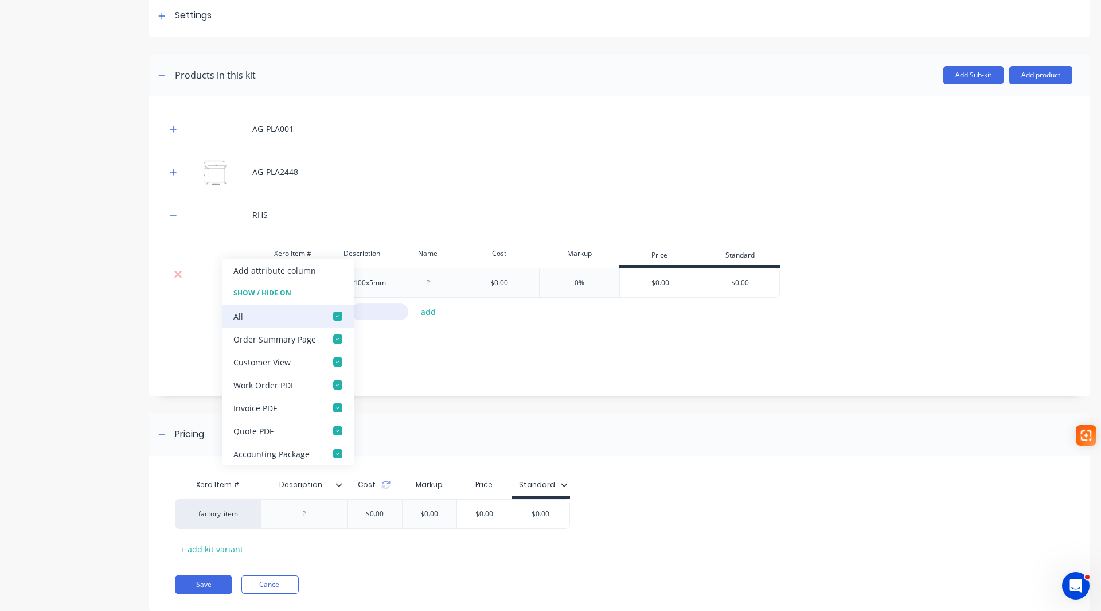
click at [334, 317] on div at bounding box center [337, 315] width 23 height 23
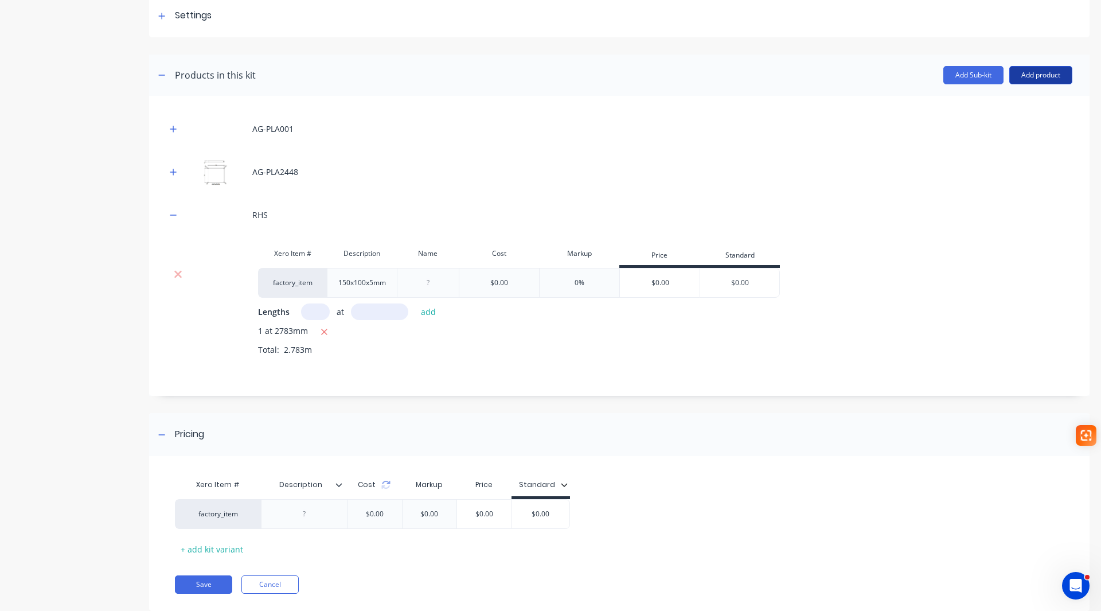
click at [1047, 77] on button "Add product" at bounding box center [1040, 75] width 63 height 18
click at [1023, 122] on div "Labour" at bounding box center [1018, 127] width 88 height 17
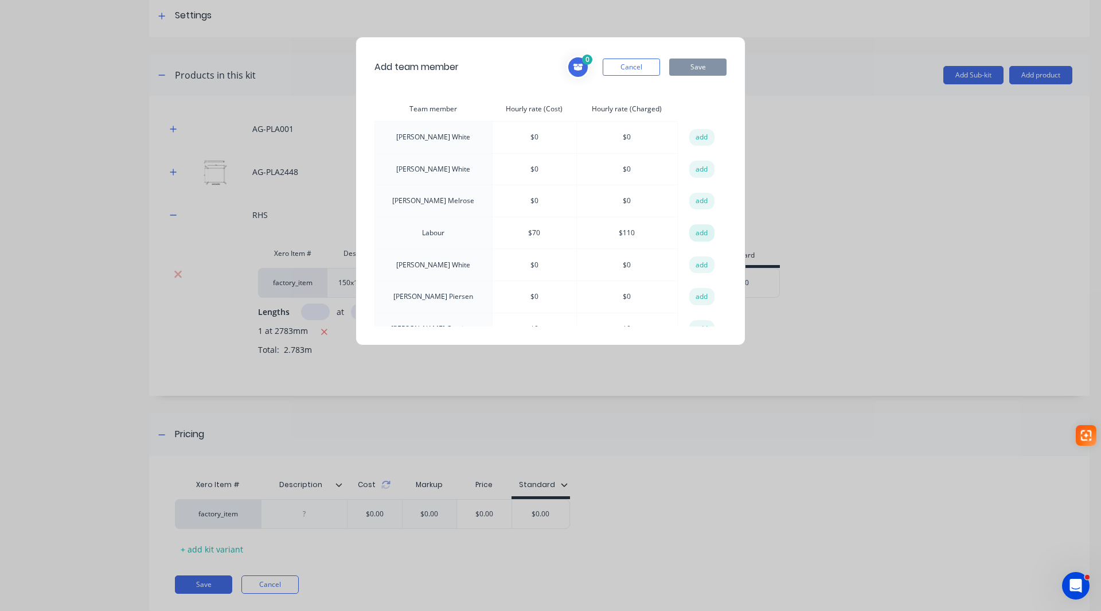
click at [693, 230] on button "add" at bounding box center [701, 232] width 25 height 17
click at [697, 67] on button "Save" at bounding box center [697, 66] width 57 height 17
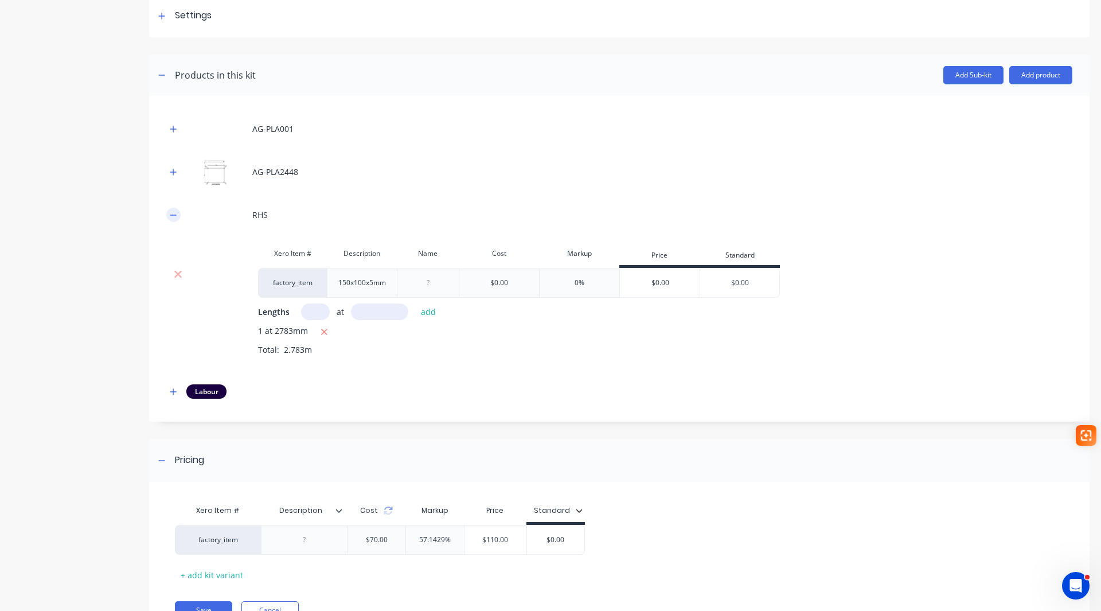
click at [175, 219] on button "button" at bounding box center [173, 215] width 14 height 14
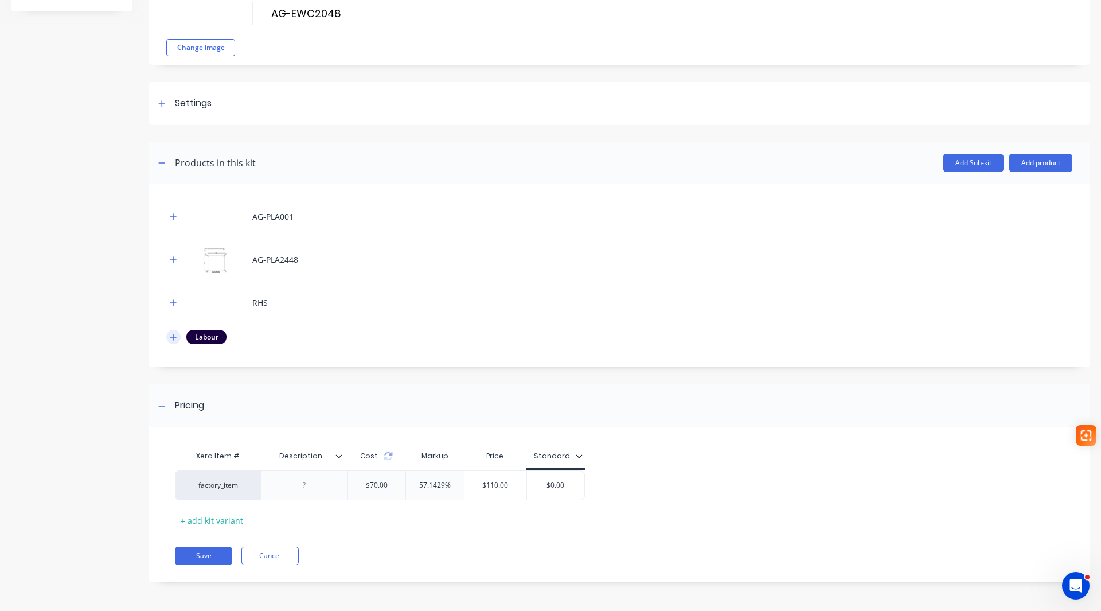
click at [172, 343] on button "button" at bounding box center [173, 337] width 14 height 14
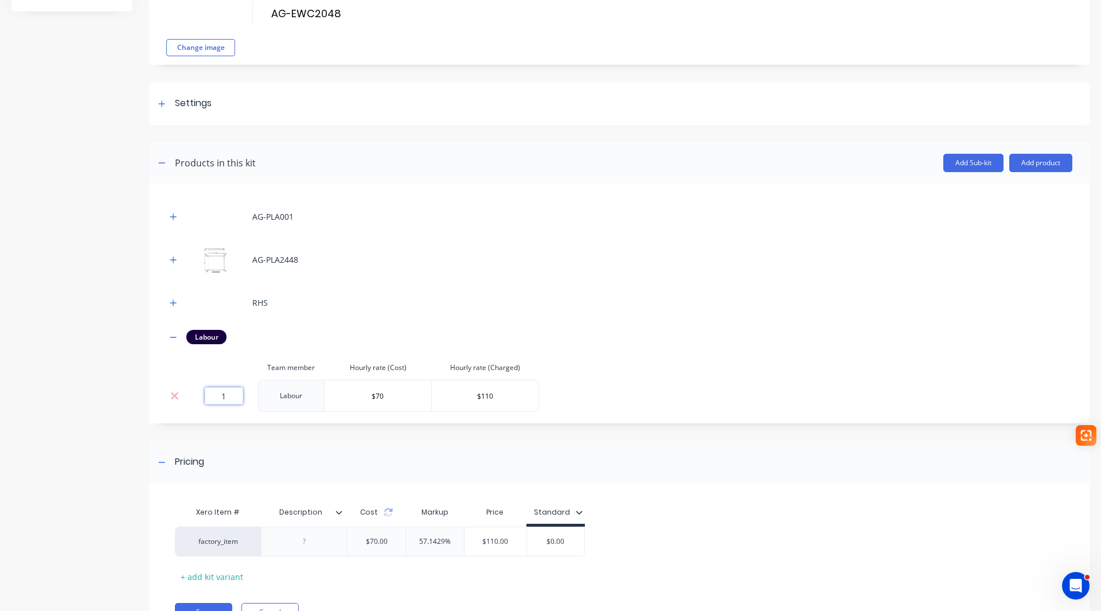
click at [228, 398] on input "1" at bounding box center [224, 395] width 38 height 17
type input "1.16"
click at [173, 338] on icon "button" at bounding box center [173, 337] width 7 height 8
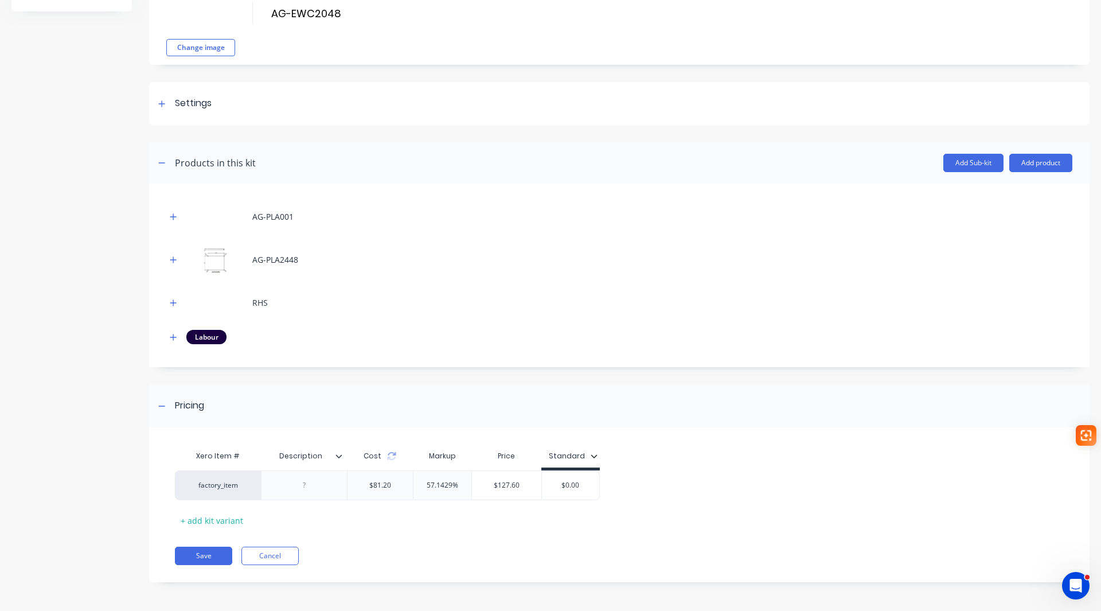
click at [341, 455] on icon at bounding box center [339, 455] width 6 height 3
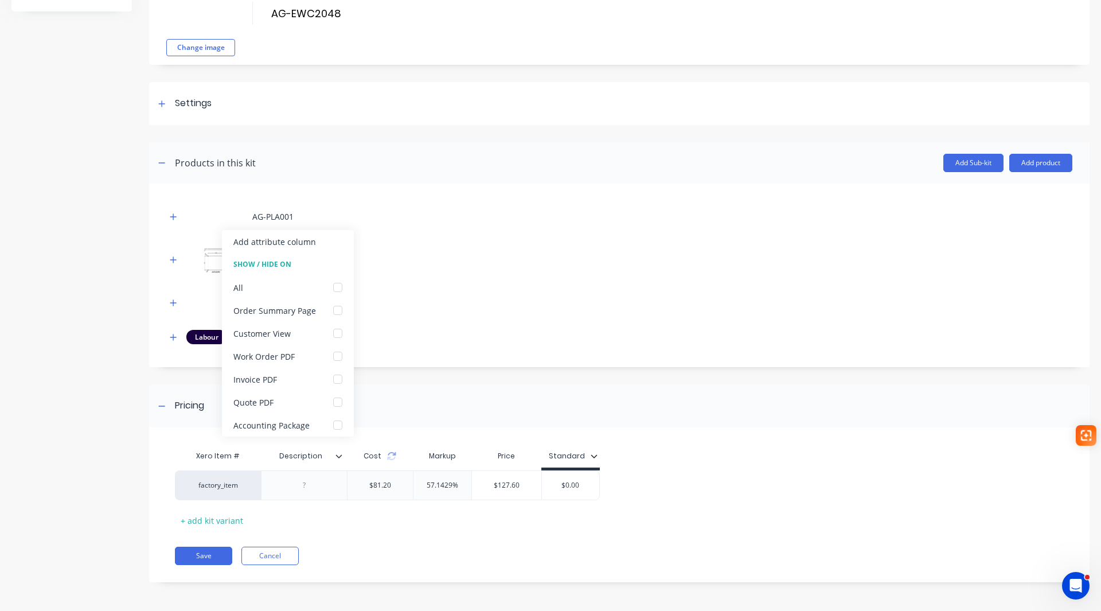
click at [346, 556] on div "Save Cancel" at bounding box center [632, 555] width 915 height 18
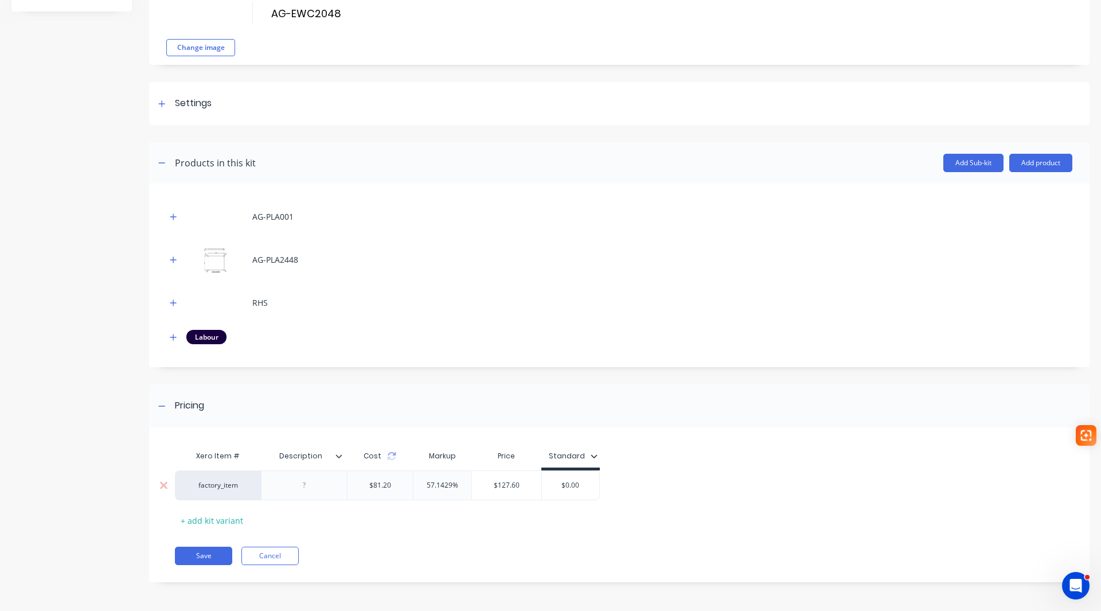
click at [570, 486] on input "$0.00" at bounding box center [570, 485] width 57 height 10
drag, startPoint x: 553, startPoint y: 486, endPoint x: 659, endPoint y: 482, distance: 106.7
click at [654, 484] on div "factory_item $81.20 57.1429% $127.60 $0.00 $0.00" at bounding box center [615, 485] width 880 height 30
type input "128.00"
click at [198, 554] on button "Save" at bounding box center [203, 555] width 57 height 18
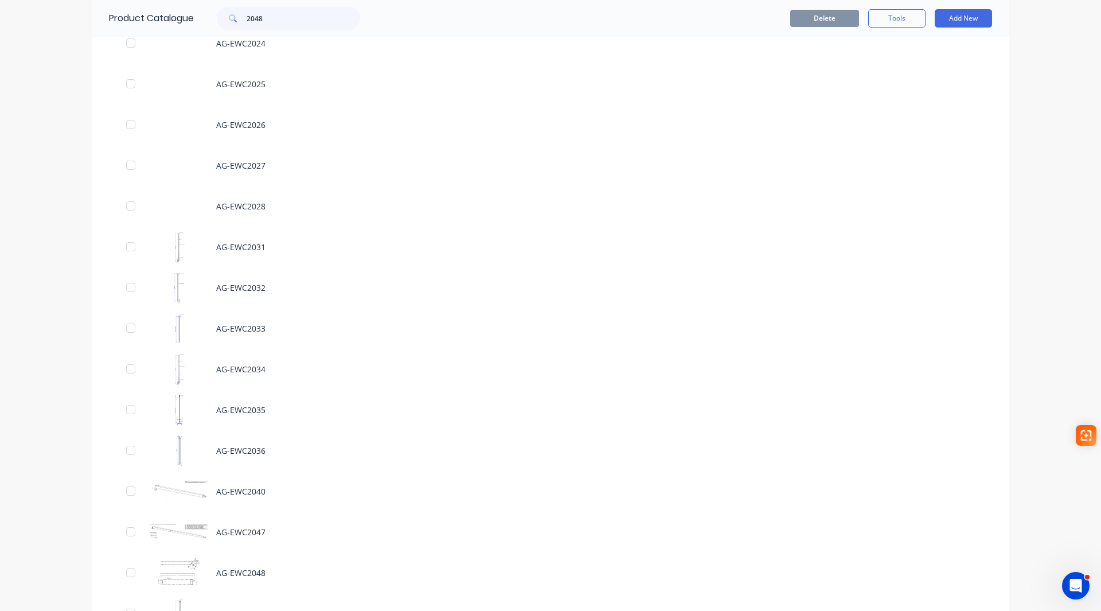
scroll to position [688, 0]
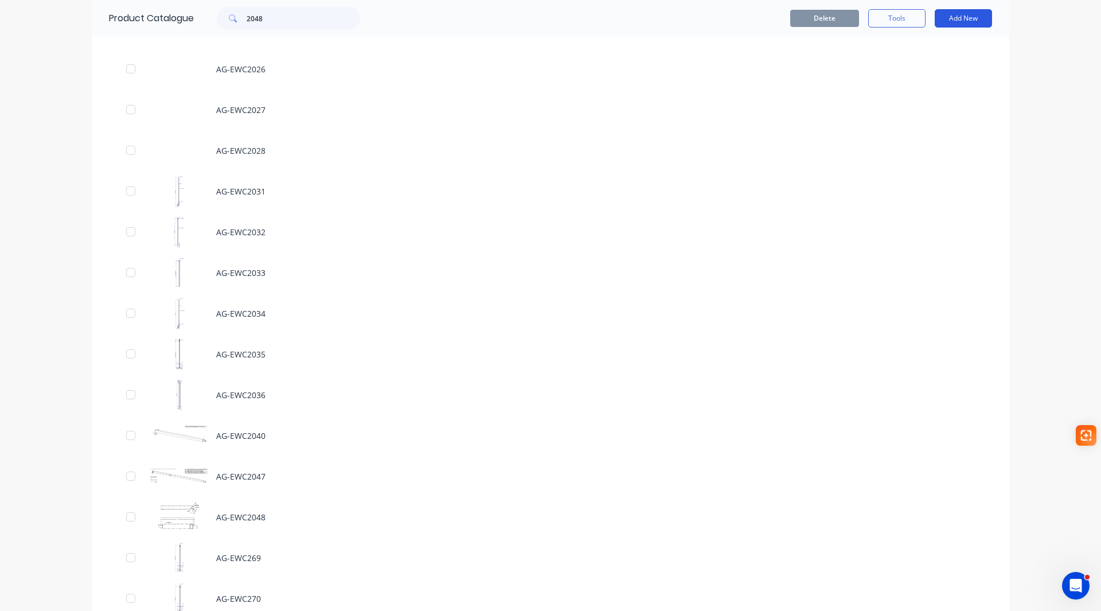
click at [954, 20] on button "Add New" at bounding box center [963, 18] width 57 height 18
click at [911, 68] on div "Product" at bounding box center [937, 70] width 88 height 17
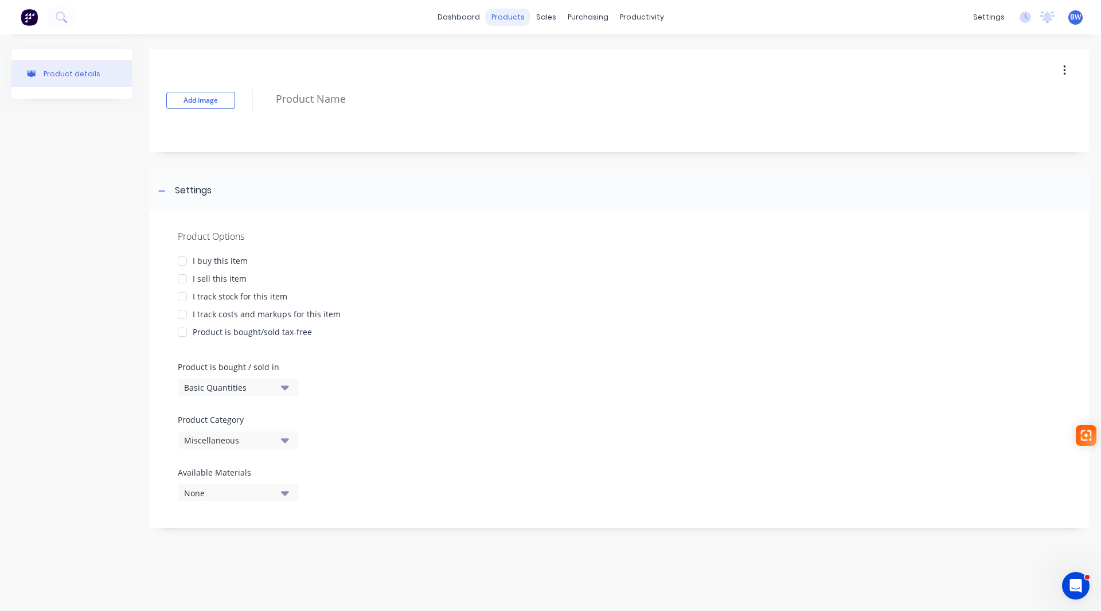
click at [511, 17] on div "products" at bounding box center [508, 17] width 45 height 17
click at [523, 50] on div "Product Catalogue" at bounding box center [558, 55] width 71 height 10
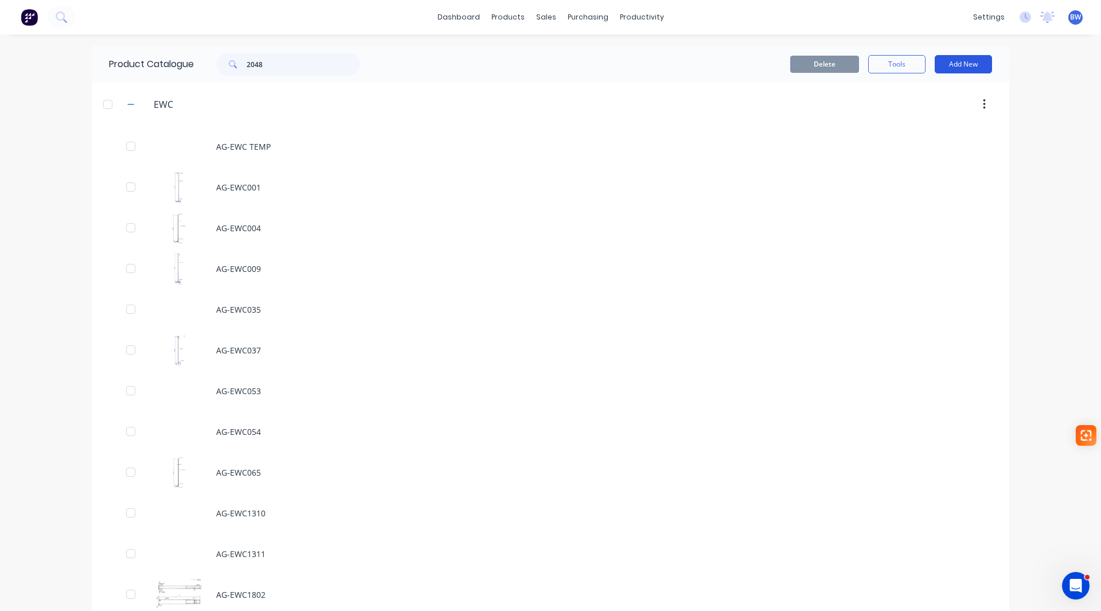
click at [980, 65] on button "Add New" at bounding box center [963, 64] width 57 height 18
click at [944, 135] on div "Product Kit" at bounding box center [937, 139] width 88 height 17
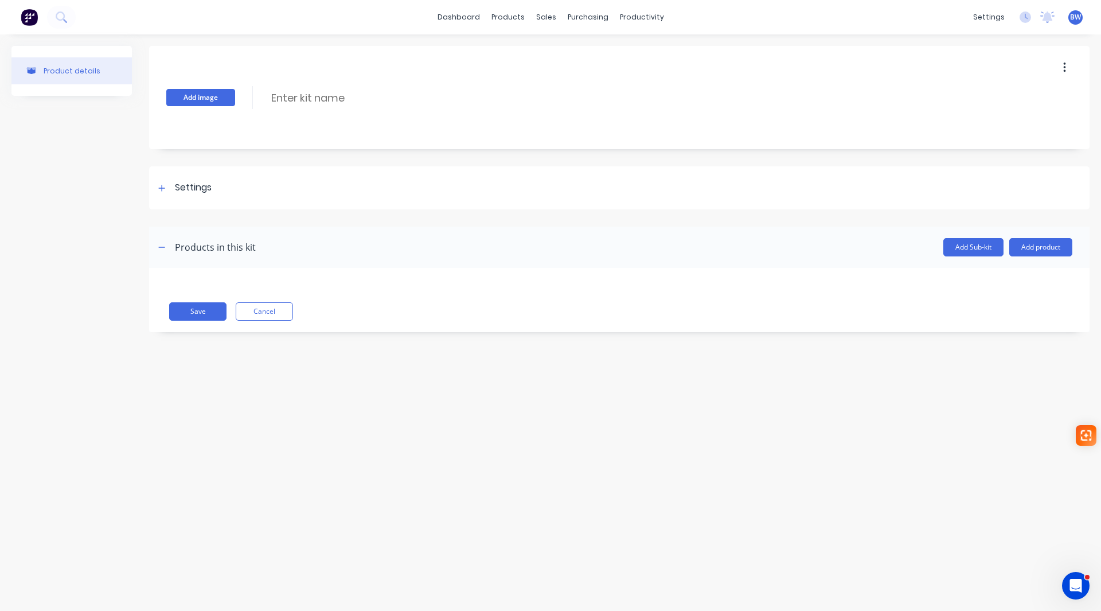
click at [216, 93] on button "Add image" at bounding box center [200, 97] width 69 height 17
click at [299, 99] on input at bounding box center [371, 97] width 203 height 17
type input "AG-EWC2049"
click at [164, 190] on icon at bounding box center [161, 188] width 7 height 8
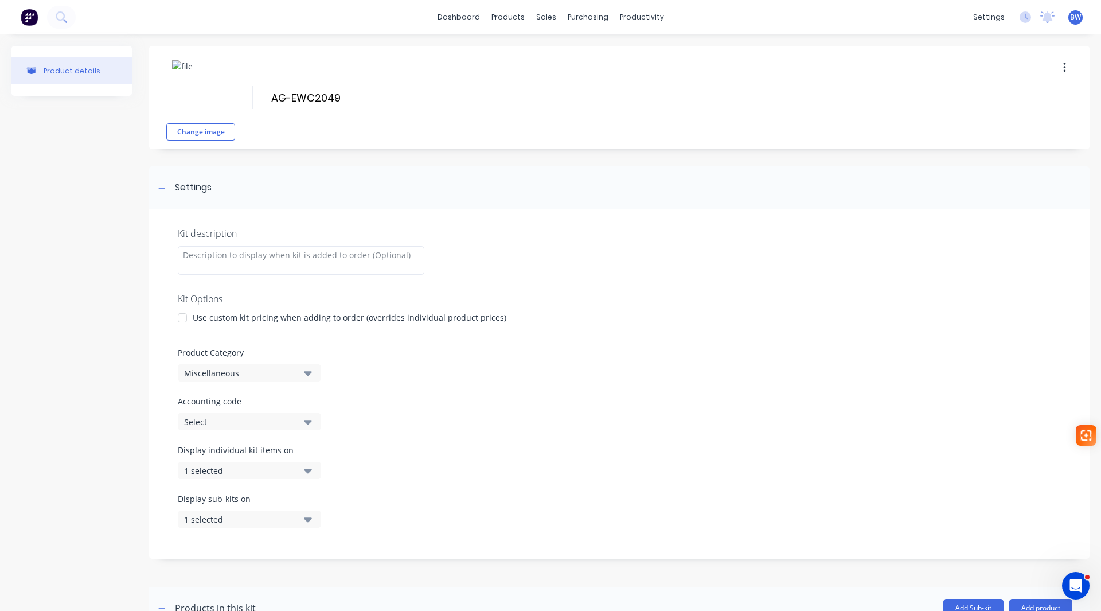
click at [183, 320] on div at bounding box center [182, 317] width 23 height 23
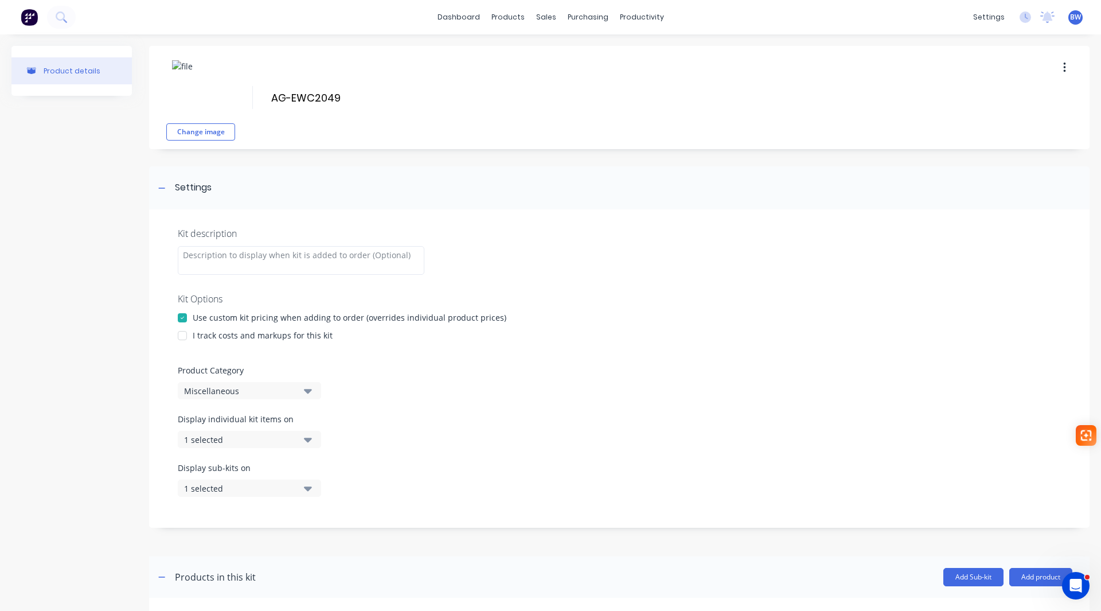
click at [183, 339] on div at bounding box center [182, 335] width 23 height 23
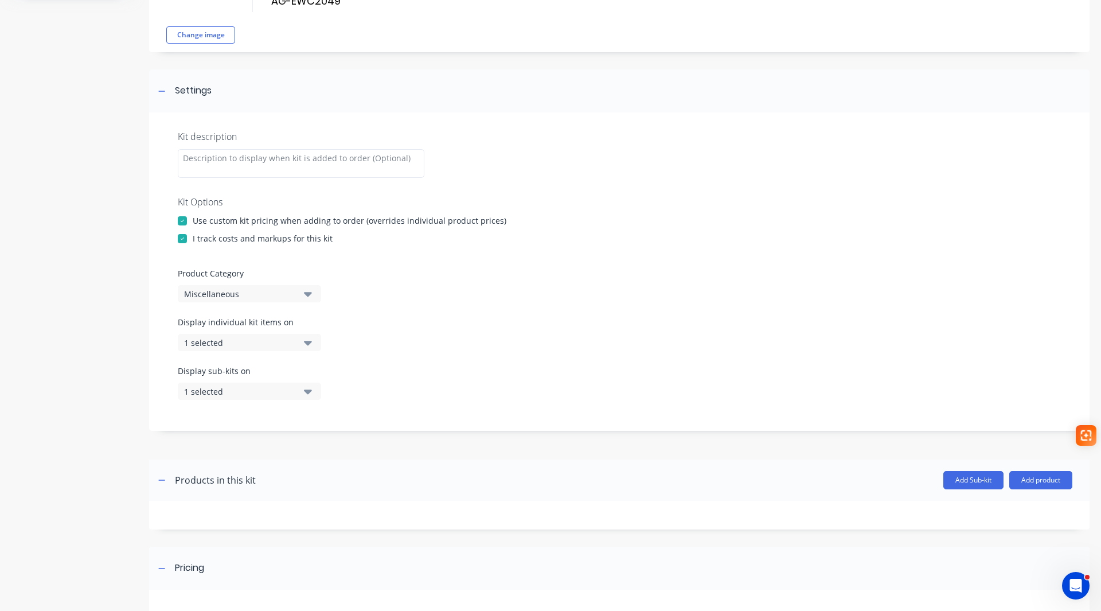
scroll to position [115, 0]
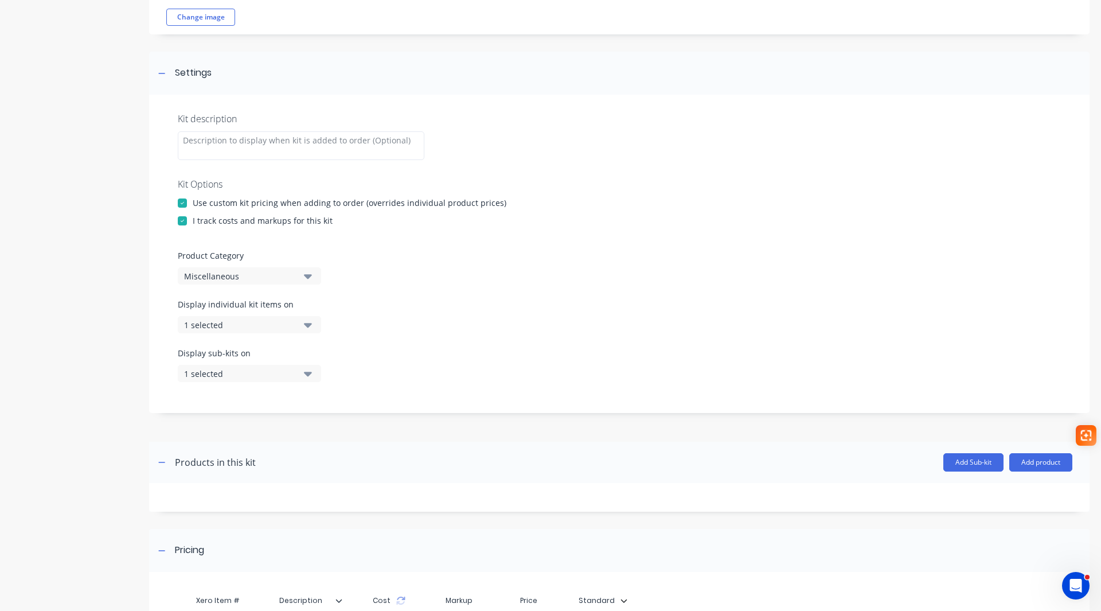
click at [269, 272] on div "Miscellaneous" at bounding box center [239, 276] width 111 height 12
click at [214, 403] on div "EWC" at bounding box center [264, 407] width 172 height 23
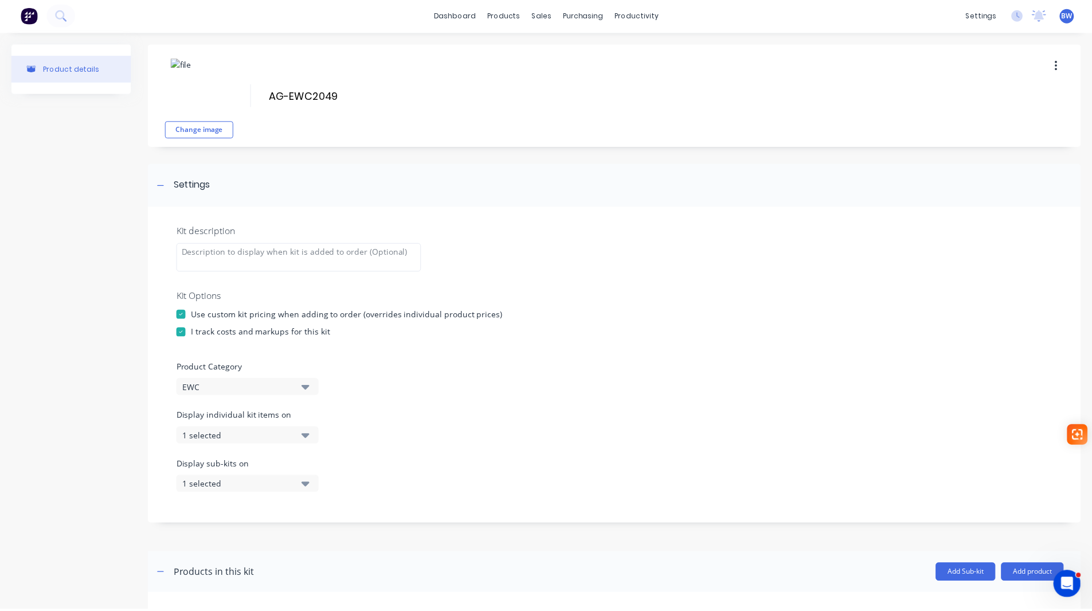
scroll to position [0, 0]
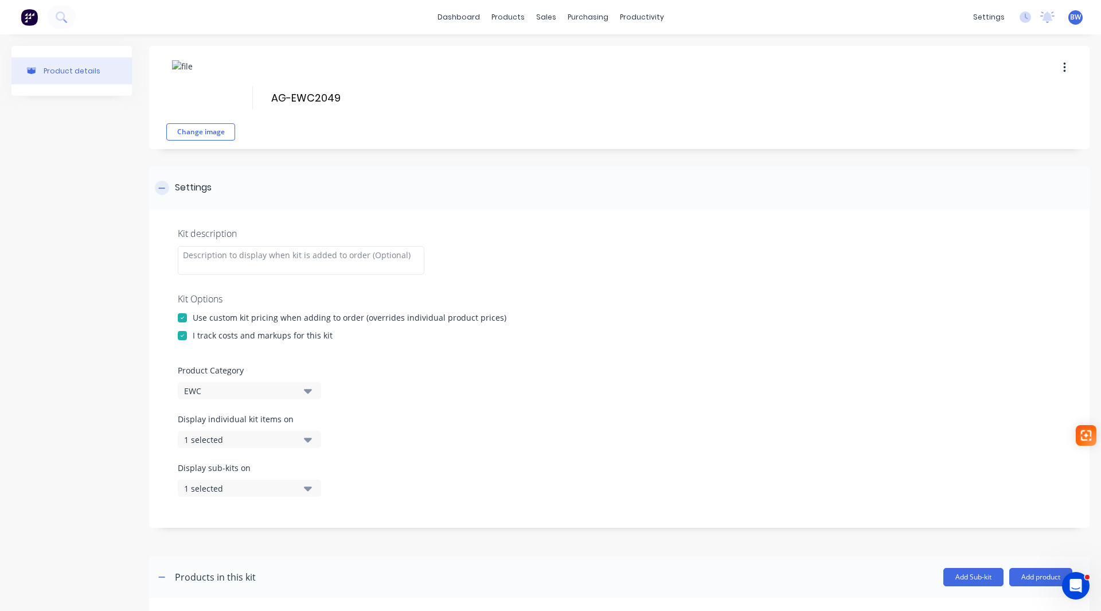
click at [162, 186] on icon at bounding box center [161, 188] width 7 height 8
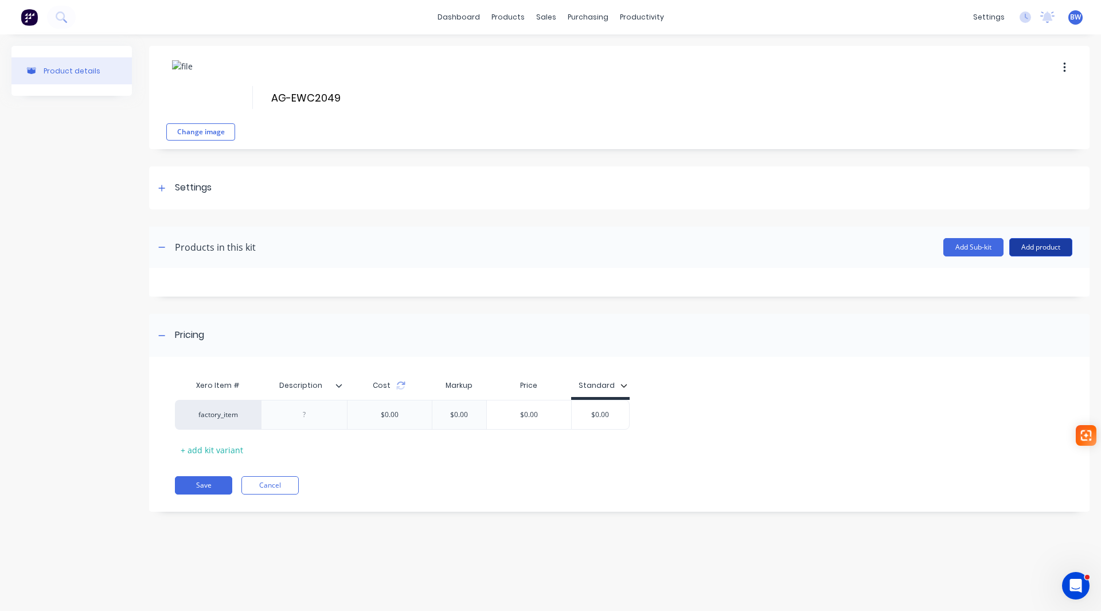
click at [1049, 242] on button "Add product" at bounding box center [1040, 247] width 63 height 18
click at [990, 279] on div "Product catalogue" at bounding box center [1018, 276] width 88 height 17
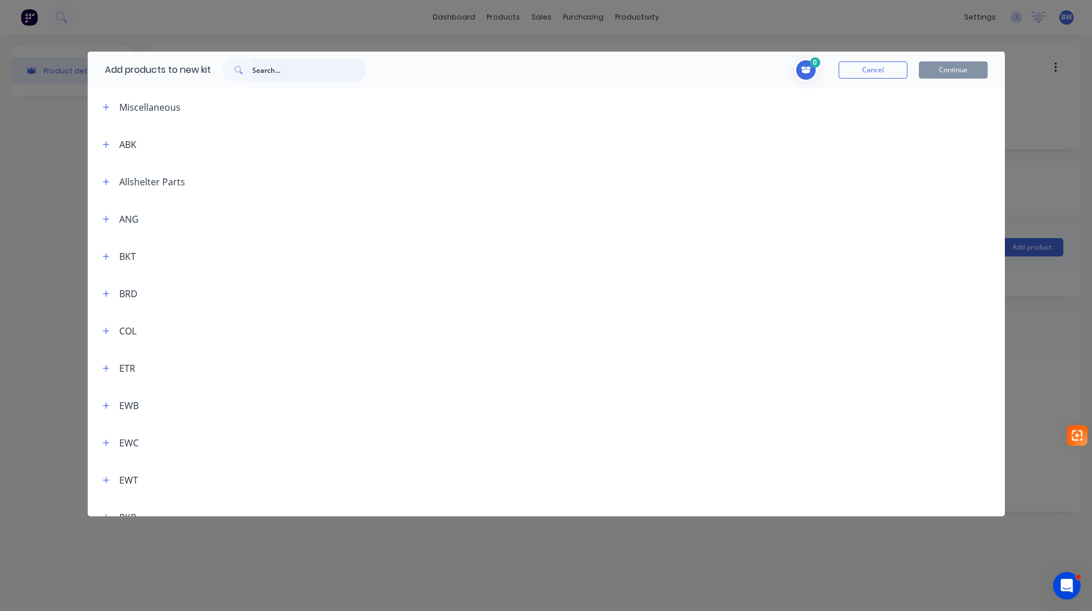
click at [283, 75] on input "text" at bounding box center [309, 69] width 114 height 23
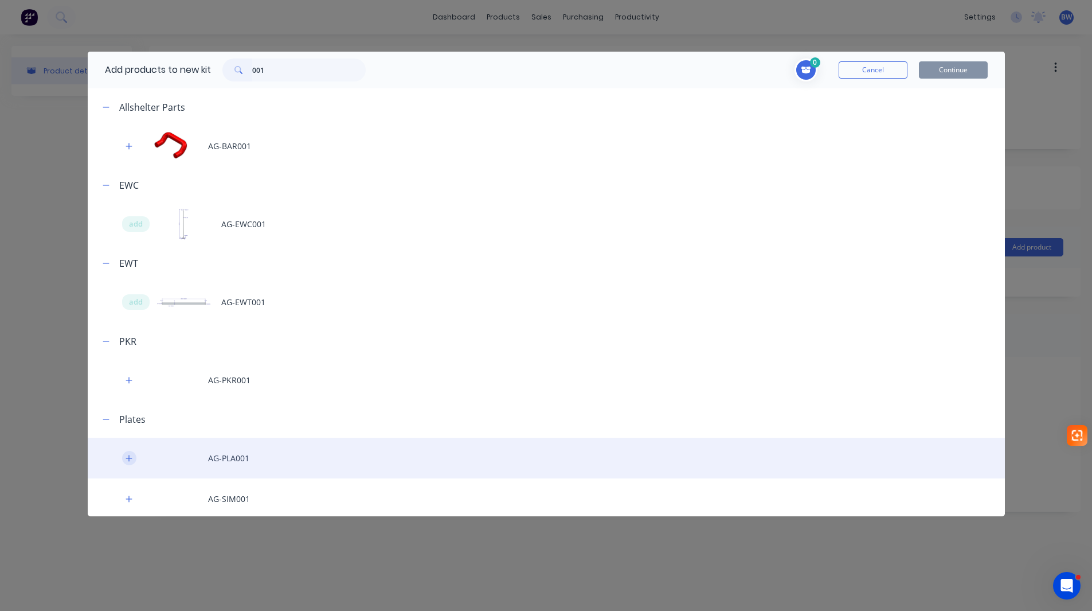
click at [124, 454] on button "button" at bounding box center [129, 458] width 14 height 14
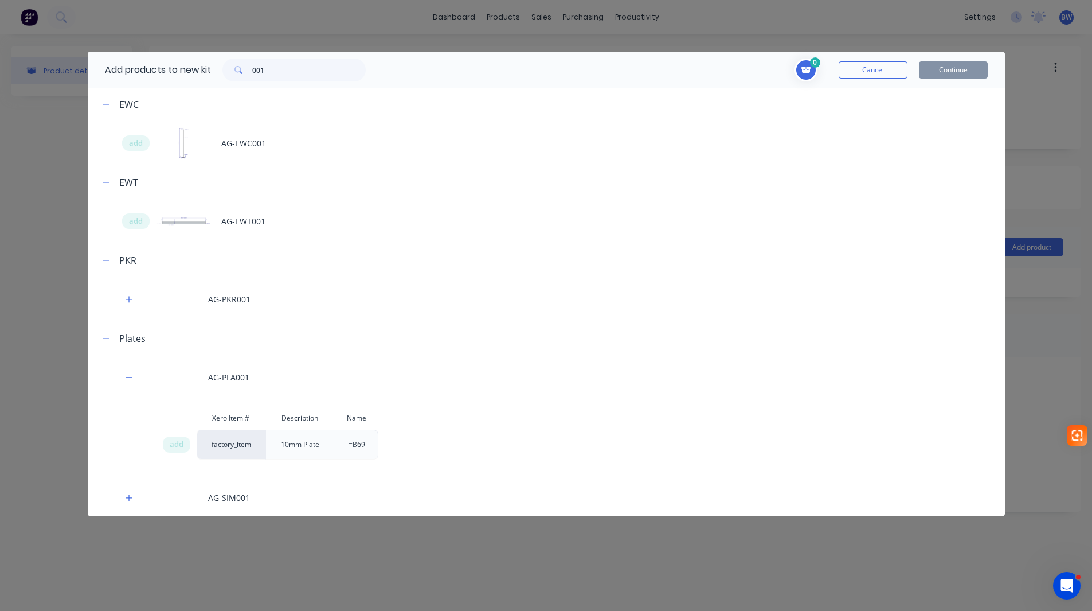
scroll to position [83, 0]
click at [174, 443] on span "add" at bounding box center [177, 442] width 14 height 11
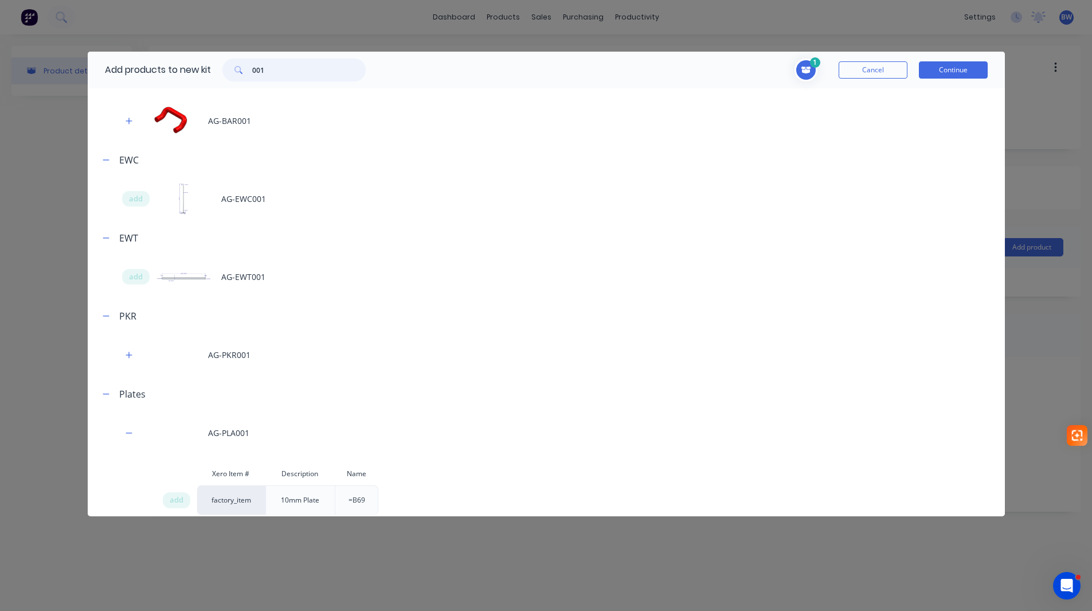
drag, startPoint x: 263, startPoint y: 69, endPoint x: 248, endPoint y: 72, distance: 15.7
click at [248, 72] on div "001" at bounding box center [293, 69] width 143 height 23
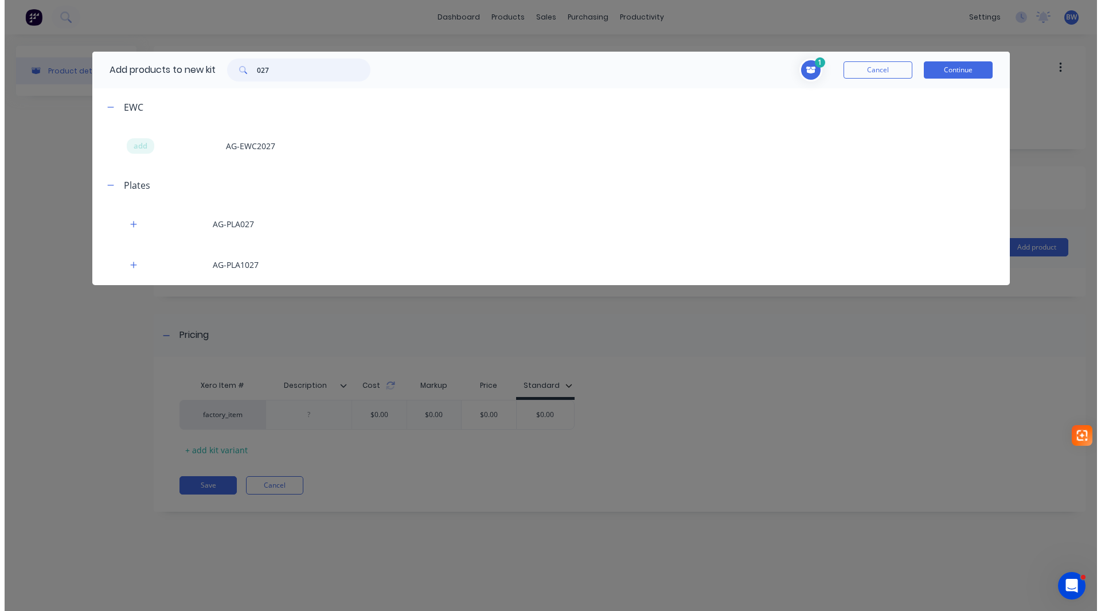
scroll to position [0, 0]
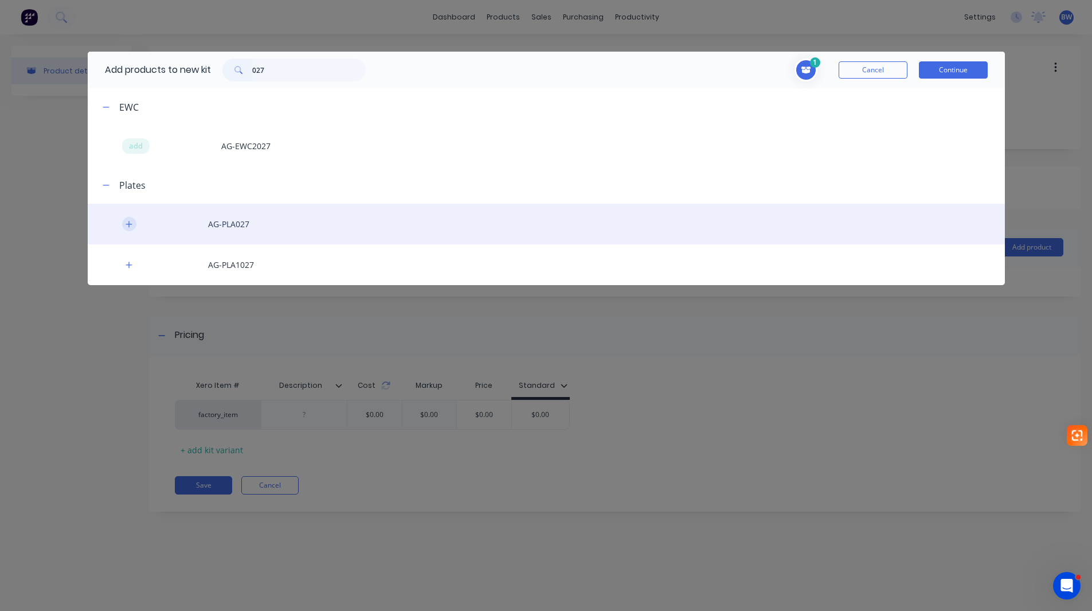
click at [123, 222] on button "button" at bounding box center [129, 224] width 14 height 14
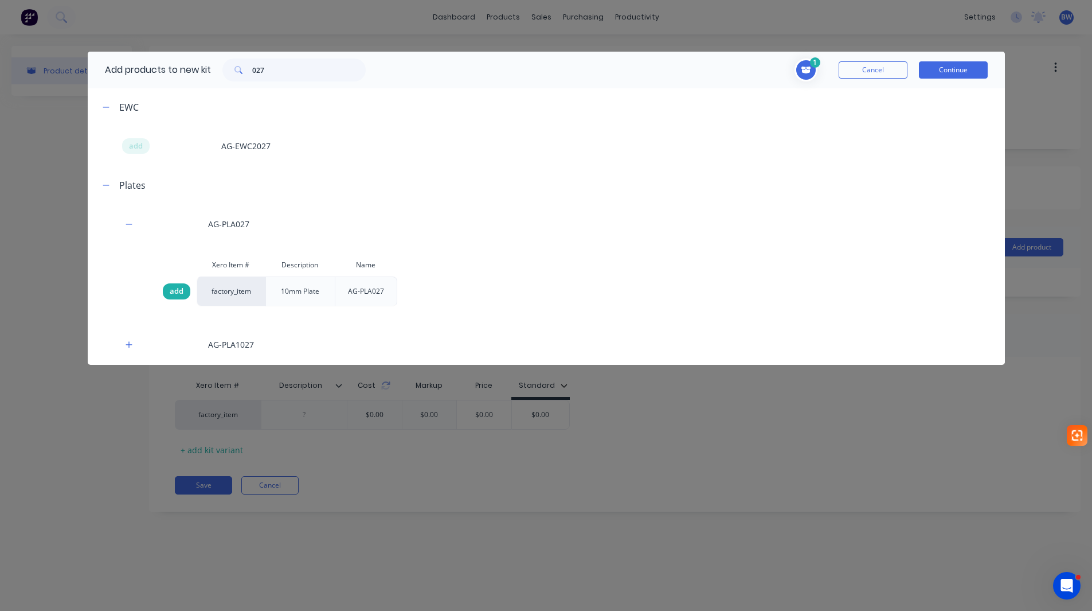
click at [176, 288] on span "add" at bounding box center [177, 291] width 14 height 11
drag, startPoint x: 261, startPoint y: 71, endPoint x: 232, endPoint y: 75, distance: 30.1
click at [232, 75] on div "027" at bounding box center [293, 69] width 143 height 23
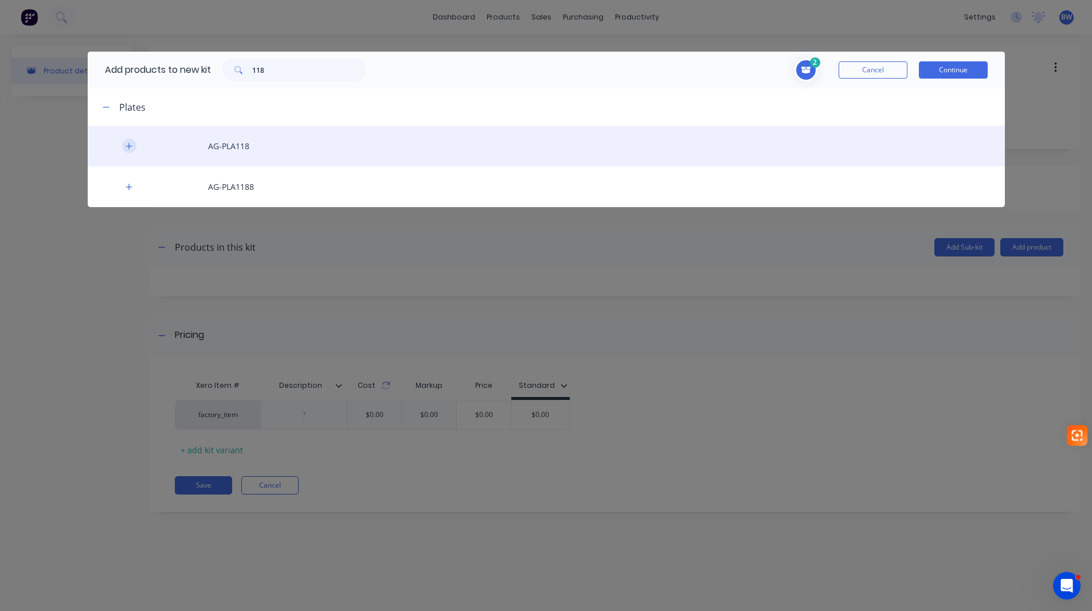
click at [124, 147] on button "button" at bounding box center [129, 146] width 14 height 14
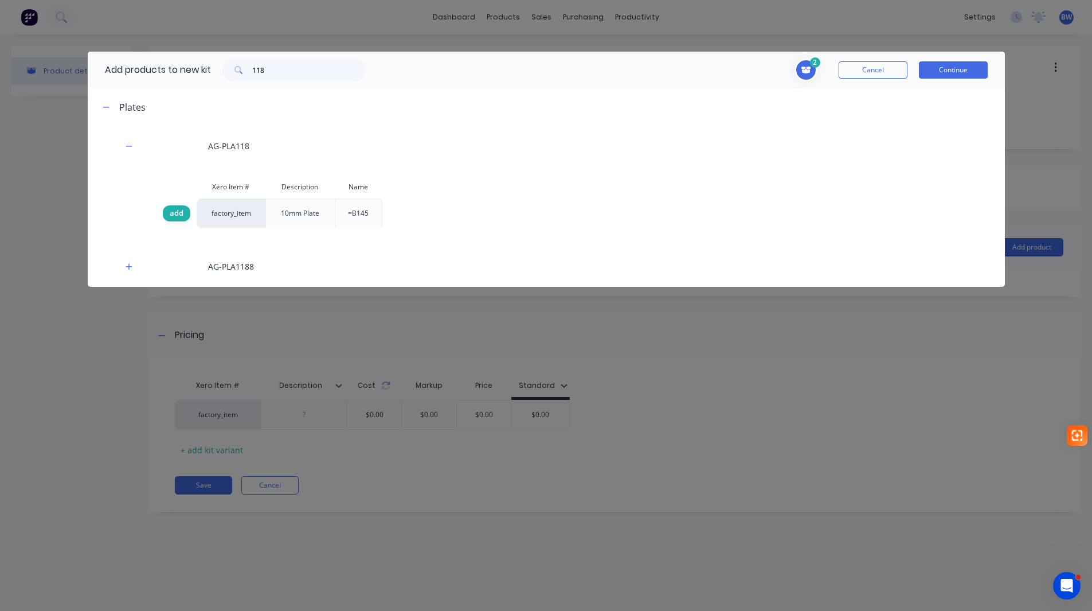
click at [170, 212] on span "add" at bounding box center [177, 213] width 14 height 11
drag, startPoint x: 278, startPoint y: 71, endPoint x: 250, endPoint y: 75, distance: 27.8
click at [250, 75] on div "118" at bounding box center [293, 69] width 143 height 23
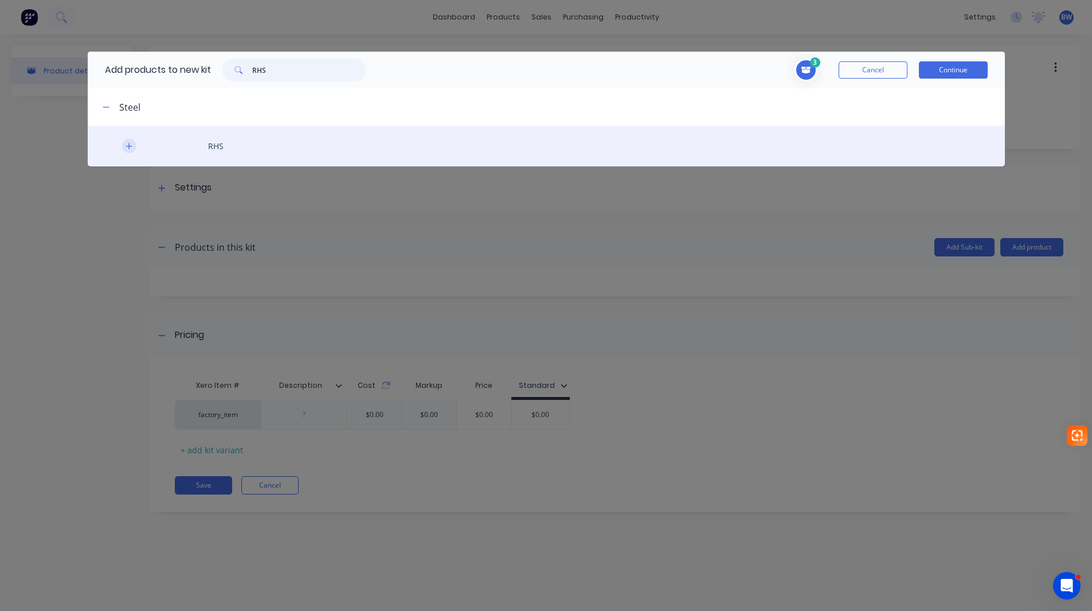
type input "RHS"
click at [124, 147] on button "button" at bounding box center [129, 146] width 14 height 14
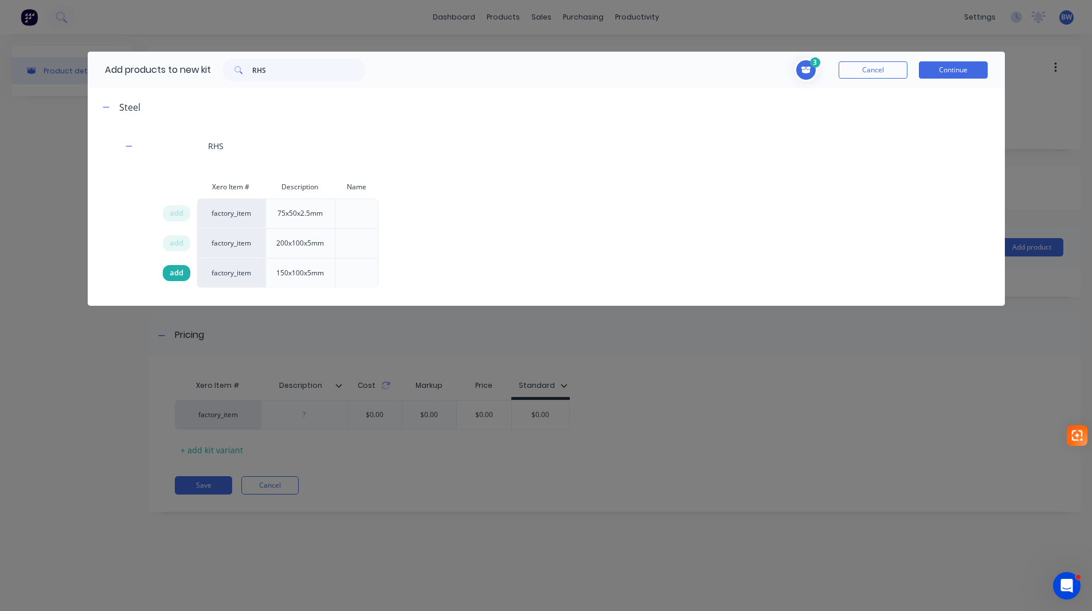
click at [174, 278] on span "add" at bounding box center [177, 272] width 14 height 11
click at [967, 75] on button "Continue" at bounding box center [953, 69] width 69 height 17
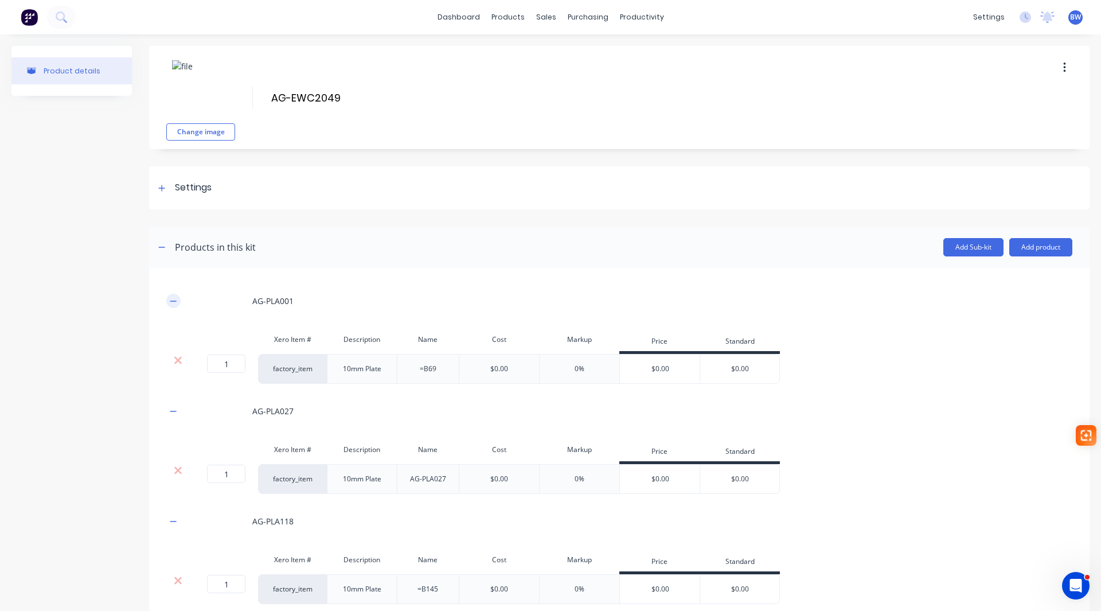
click at [170, 299] on icon "button" at bounding box center [173, 301] width 7 height 8
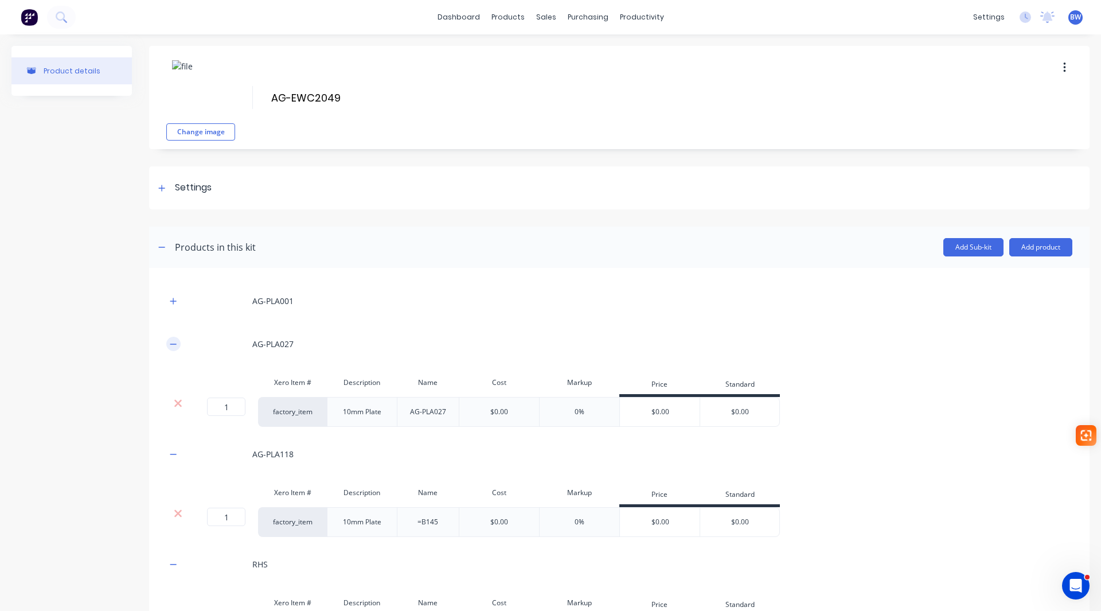
click at [175, 346] on icon "button" at bounding box center [173, 344] width 7 height 8
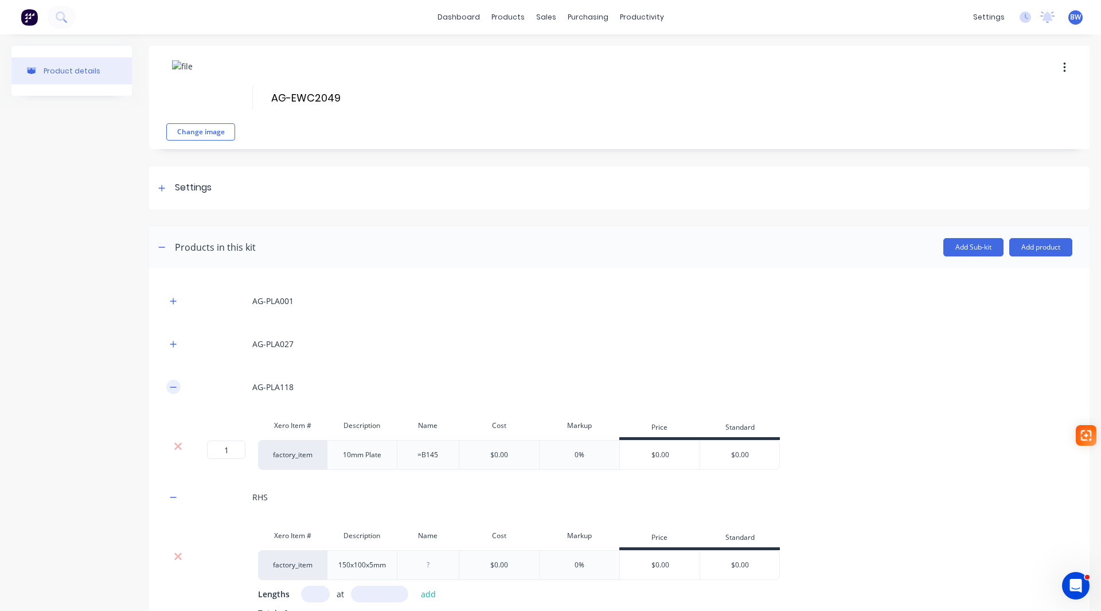
click at [176, 383] on icon "button" at bounding box center [173, 387] width 7 height 8
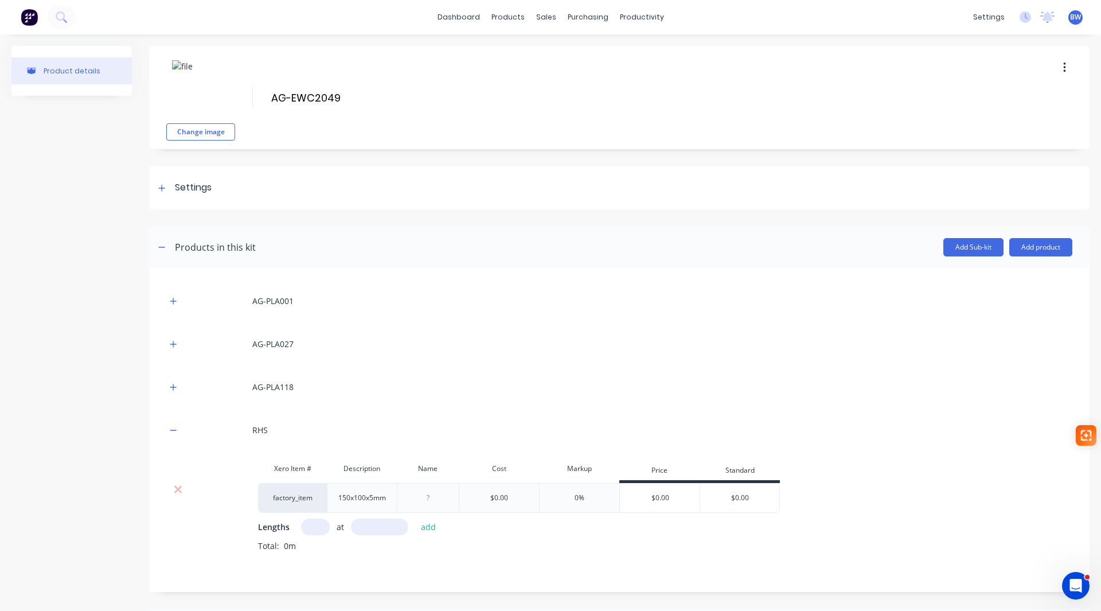
click at [313, 527] on input "text" at bounding box center [315, 526] width 29 height 17
type input "1"
type input "3908"
click at [423, 530] on button "add" at bounding box center [428, 526] width 27 height 15
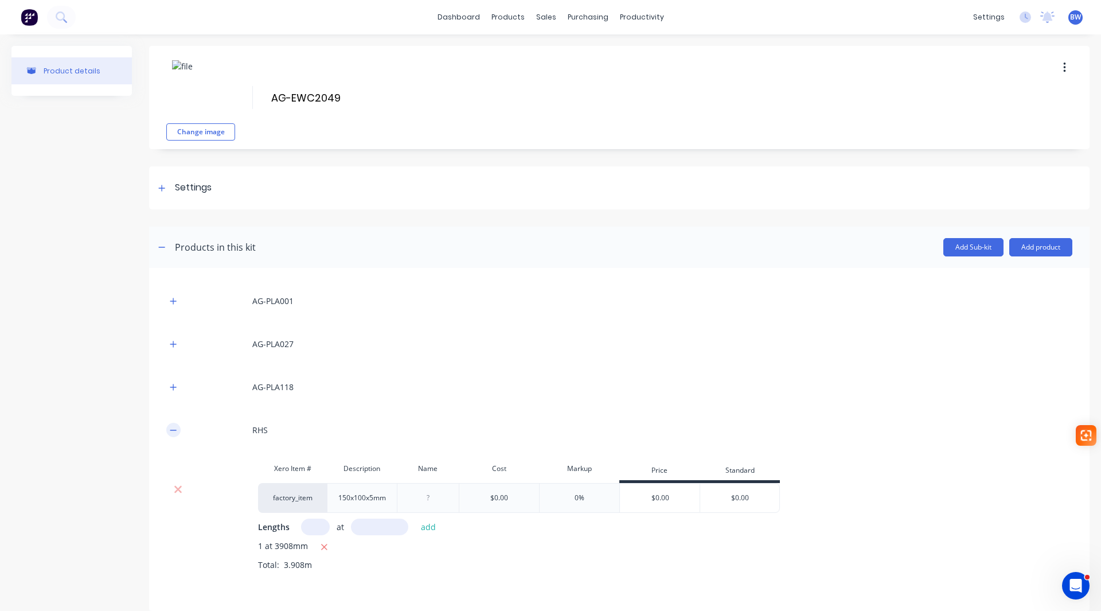
click at [172, 430] on icon "button" at bounding box center [173, 429] width 6 height 1
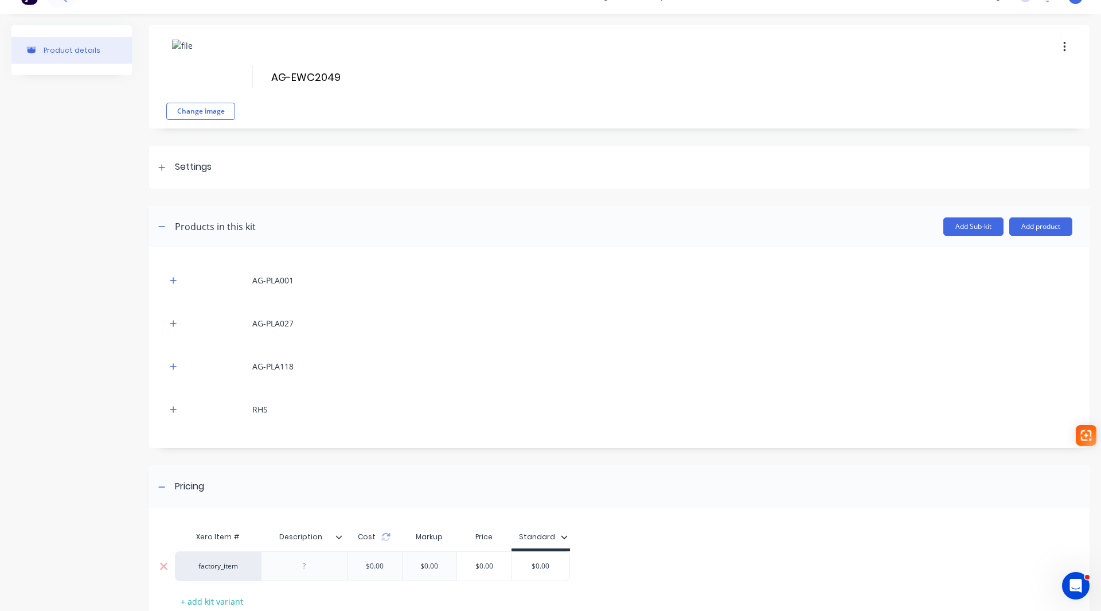
scroll to position [57, 0]
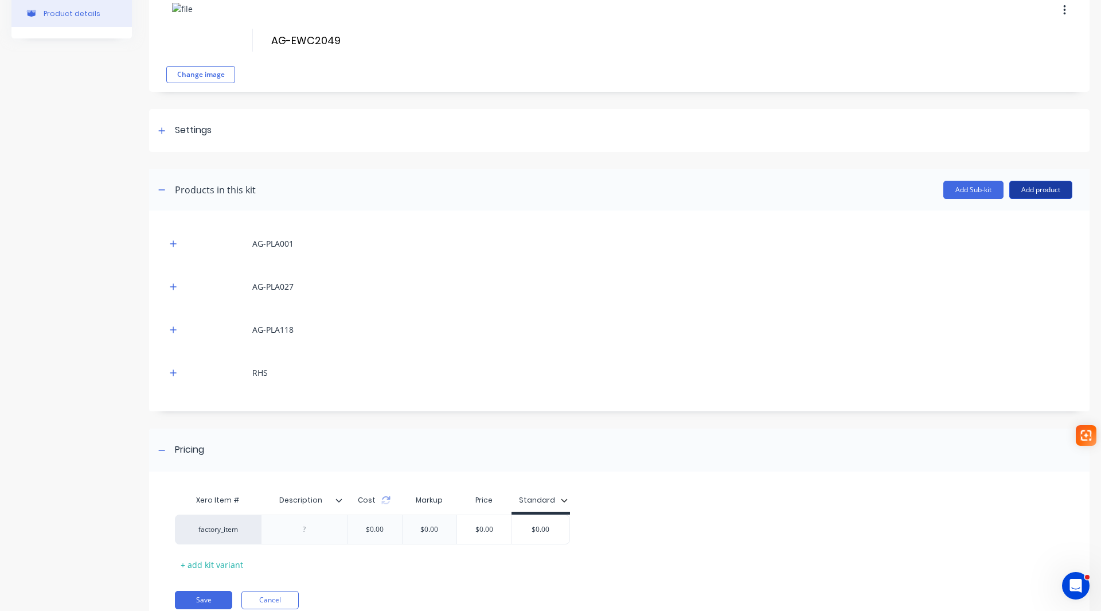
click at [1014, 189] on button "Add product" at bounding box center [1040, 190] width 63 height 18
click at [1011, 240] on div "Labour" at bounding box center [1018, 242] width 88 height 17
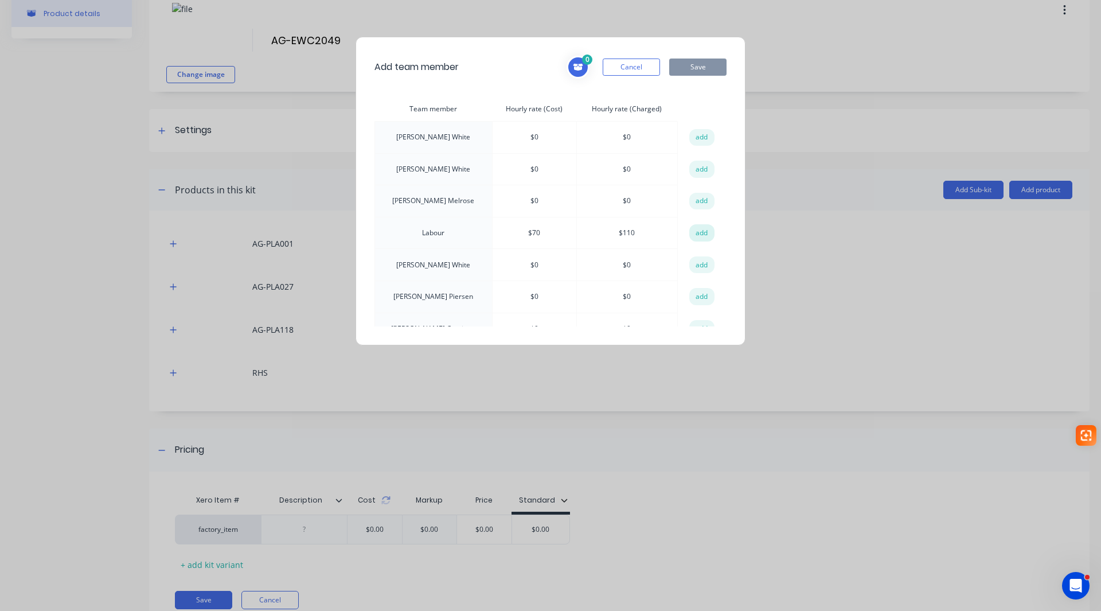
click at [693, 234] on button "add" at bounding box center [701, 232] width 25 height 17
click at [704, 61] on button "Save" at bounding box center [697, 66] width 57 height 17
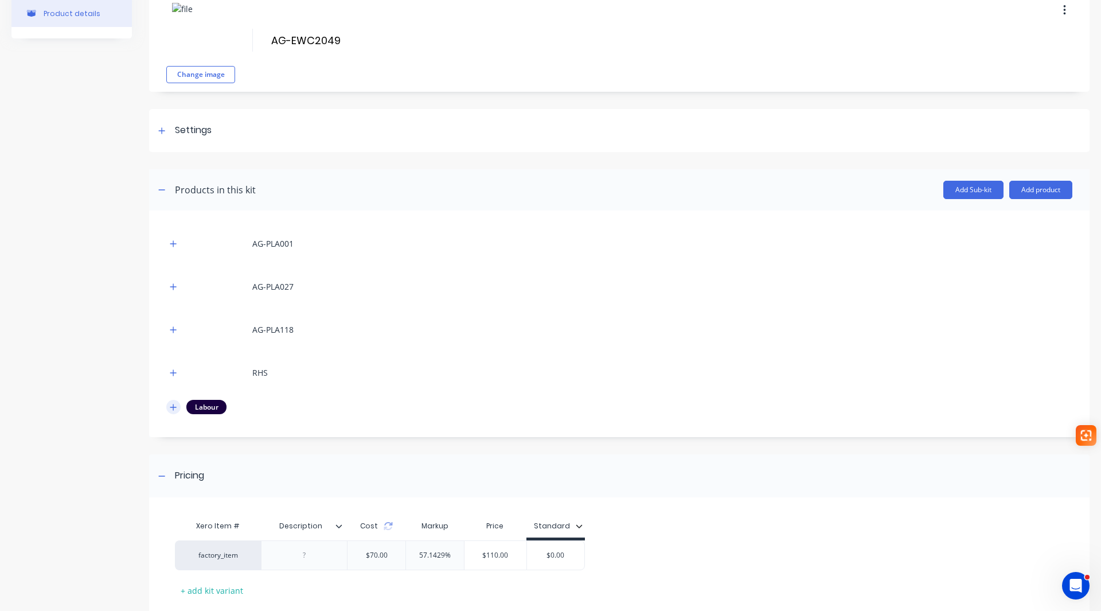
click at [177, 409] on button "button" at bounding box center [173, 407] width 14 height 14
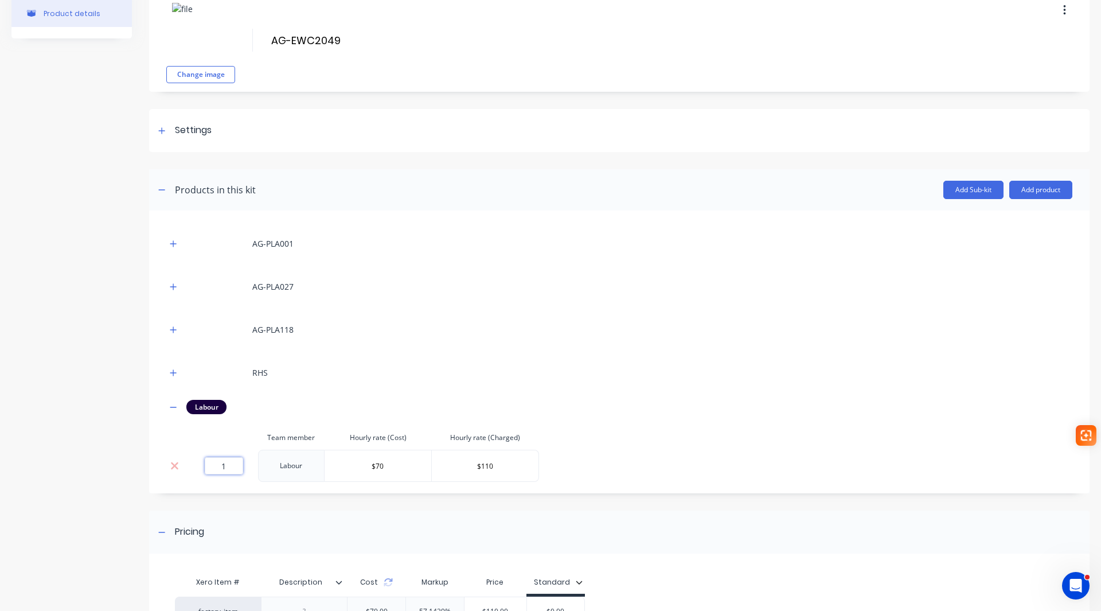
click at [235, 462] on input "1" at bounding box center [224, 465] width 38 height 17
type input "1.16"
click at [170, 404] on icon "button" at bounding box center [173, 407] width 7 height 8
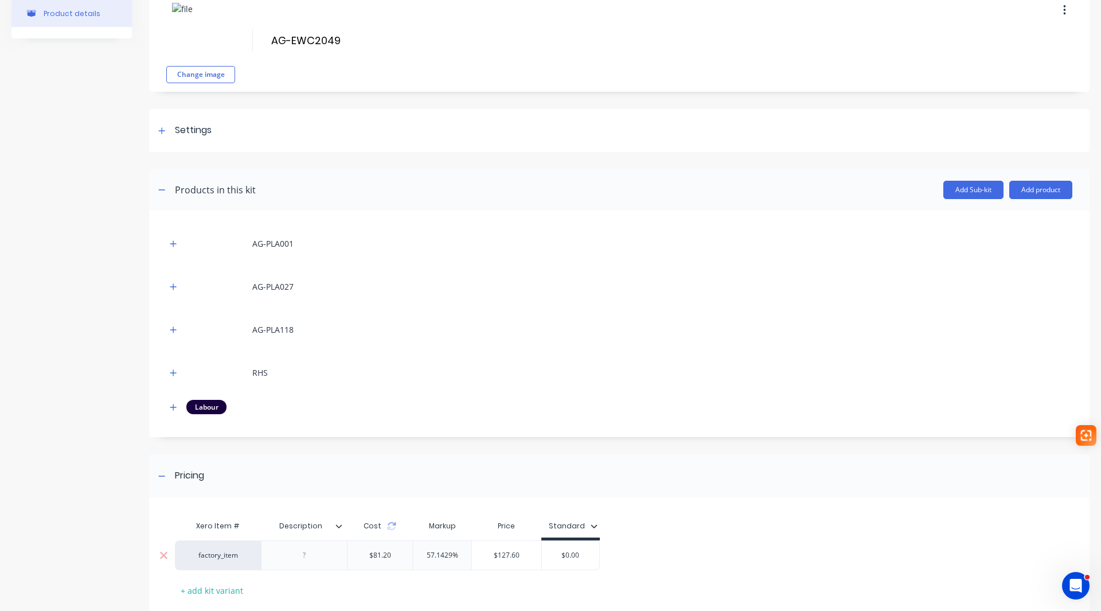
click at [567, 564] on div "$0.00" at bounding box center [570, 555] width 57 height 29
drag, startPoint x: 583, startPoint y: 556, endPoint x: 552, endPoint y: 558, distance: 31.0
click at [552, 557] on input "$0.00" at bounding box center [570, 555] width 57 height 10
type input "128.00"
click at [162, 473] on icon at bounding box center [161, 476] width 7 height 8
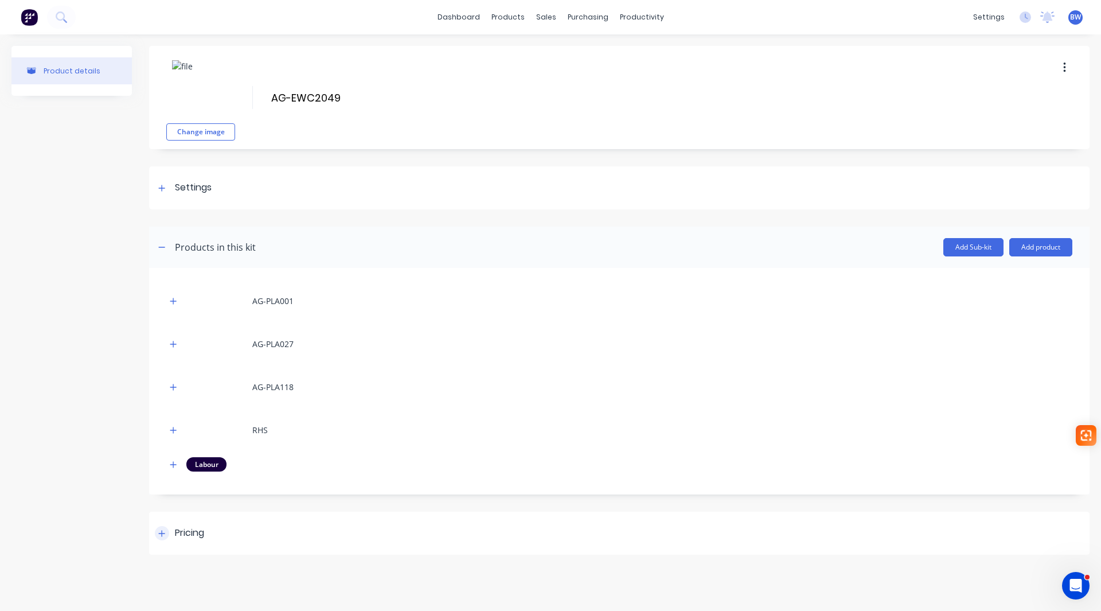
scroll to position [0, 0]
click at [162, 532] on icon at bounding box center [162, 533] width 6 height 6
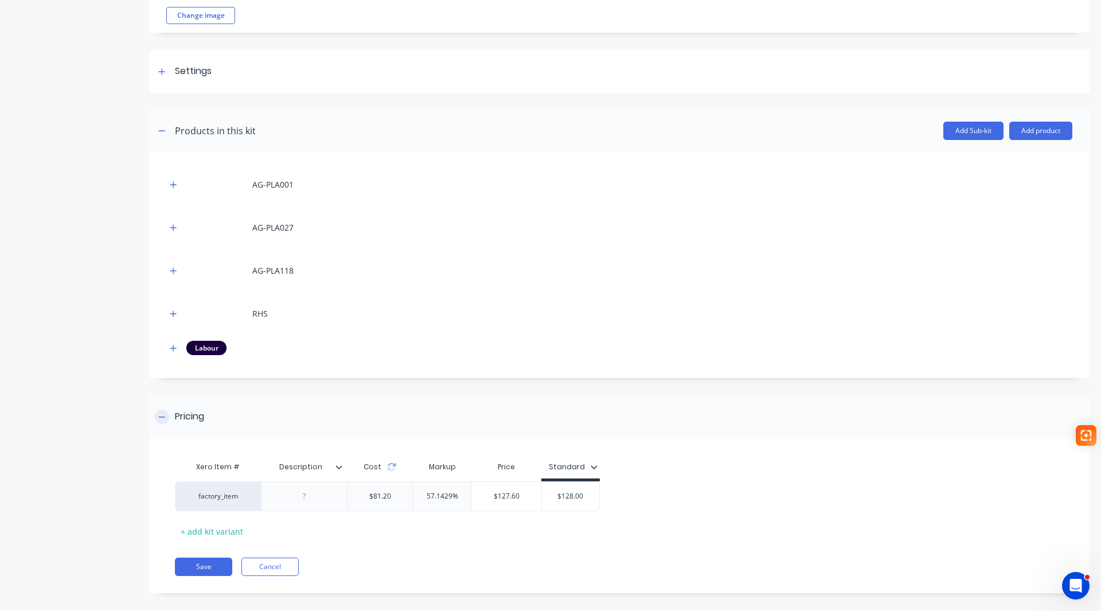
scroll to position [127, 0]
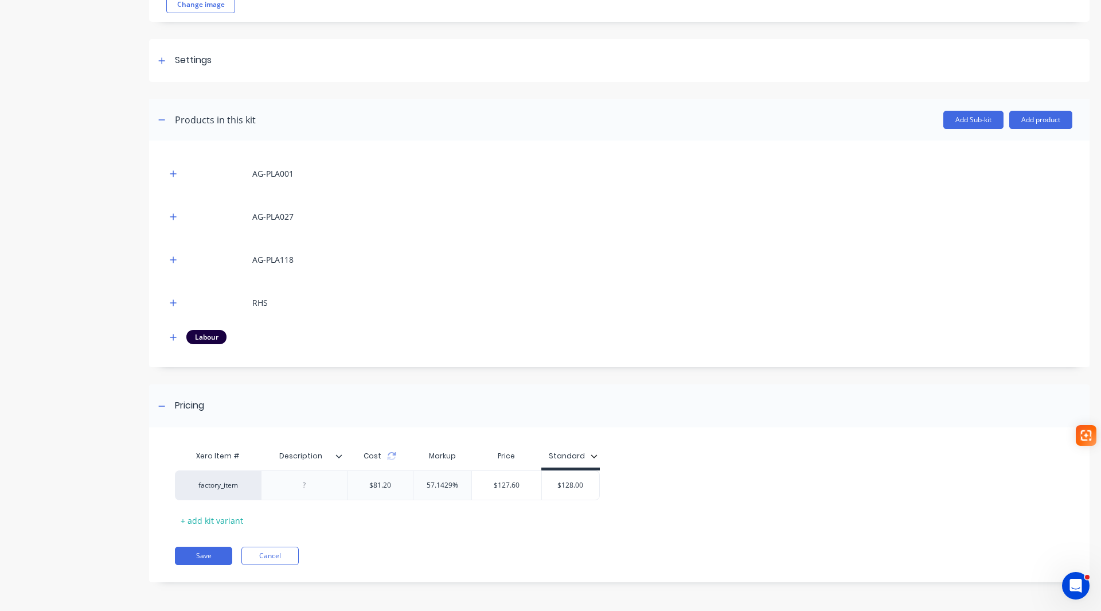
type input "Description"
click at [335, 459] on input "Description" at bounding box center [300, 456] width 79 height 10
click at [337, 457] on icon at bounding box center [338, 455] width 7 height 7
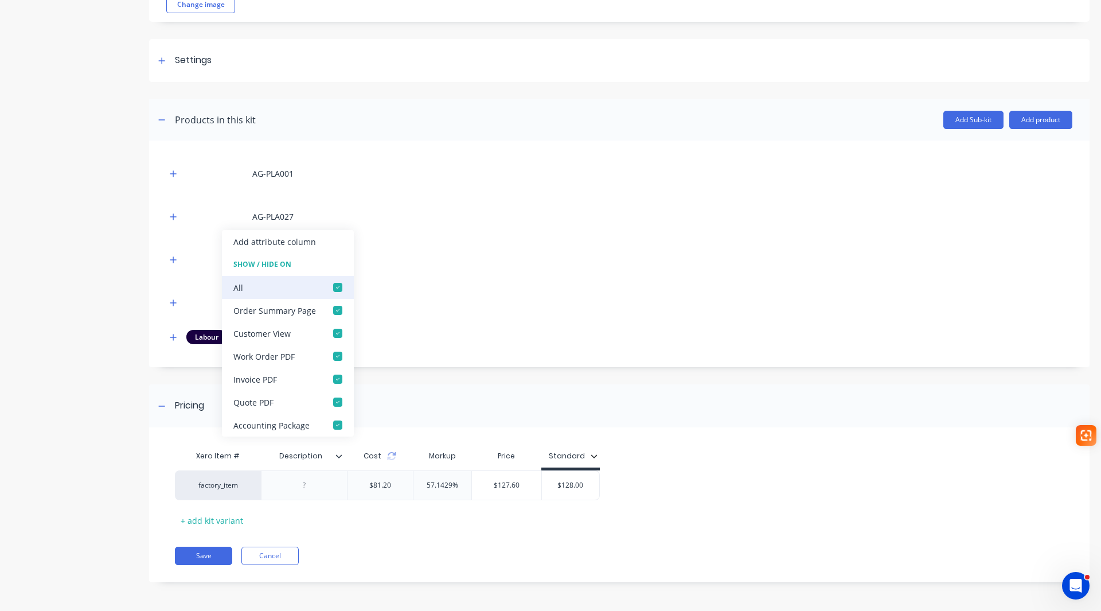
click at [335, 290] on div at bounding box center [337, 287] width 23 height 23
click at [194, 554] on button "Save" at bounding box center [203, 555] width 57 height 18
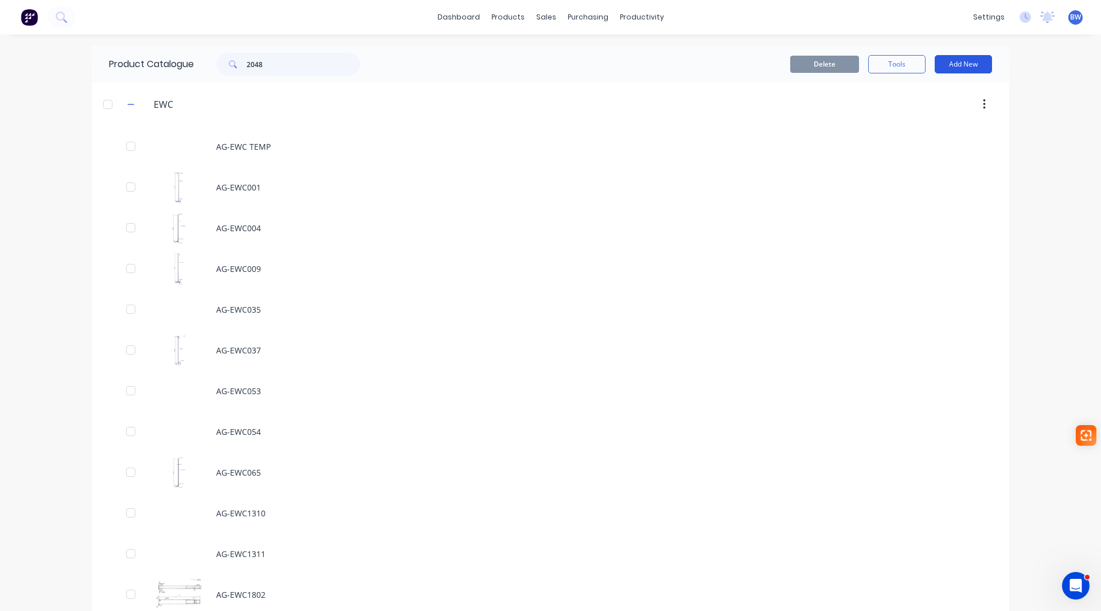
click at [944, 69] on button "Add New" at bounding box center [963, 64] width 57 height 18
click at [900, 139] on div "Product Kit" at bounding box center [937, 139] width 88 height 17
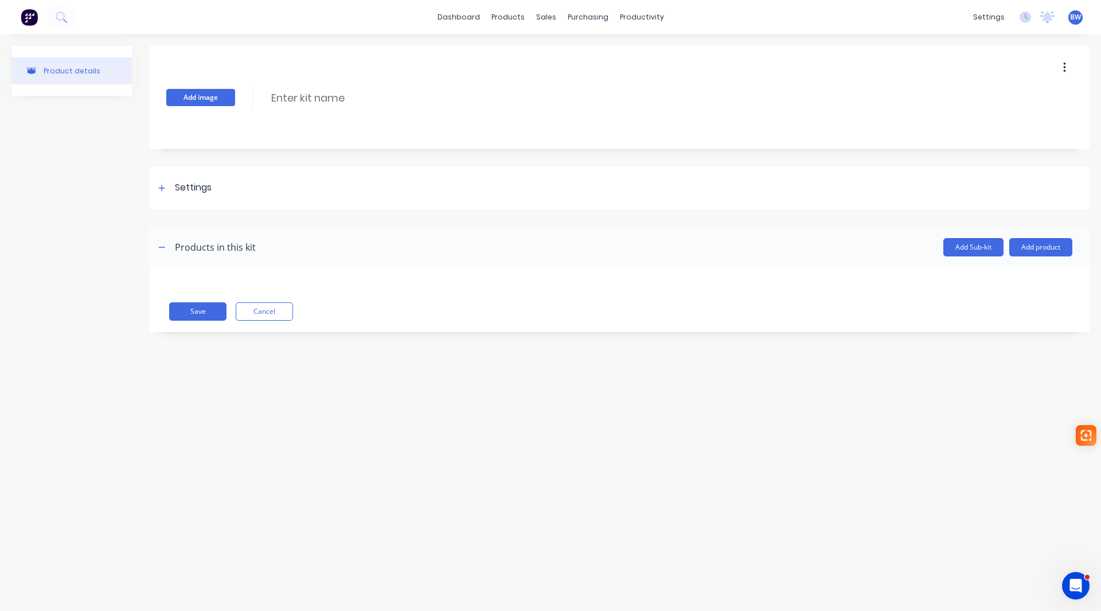
click at [214, 100] on button "Add image" at bounding box center [200, 97] width 69 height 17
click at [280, 98] on input at bounding box center [371, 97] width 203 height 17
type input "AG-EWC2050"
click at [160, 185] on icon at bounding box center [161, 188] width 7 height 8
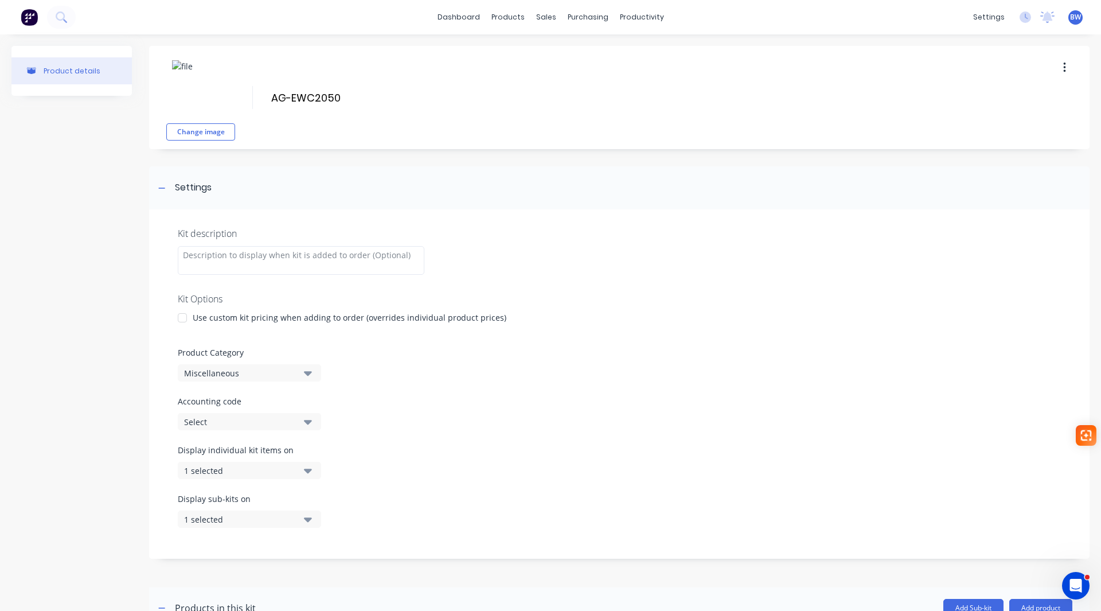
click at [181, 317] on div at bounding box center [182, 317] width 23 height 23
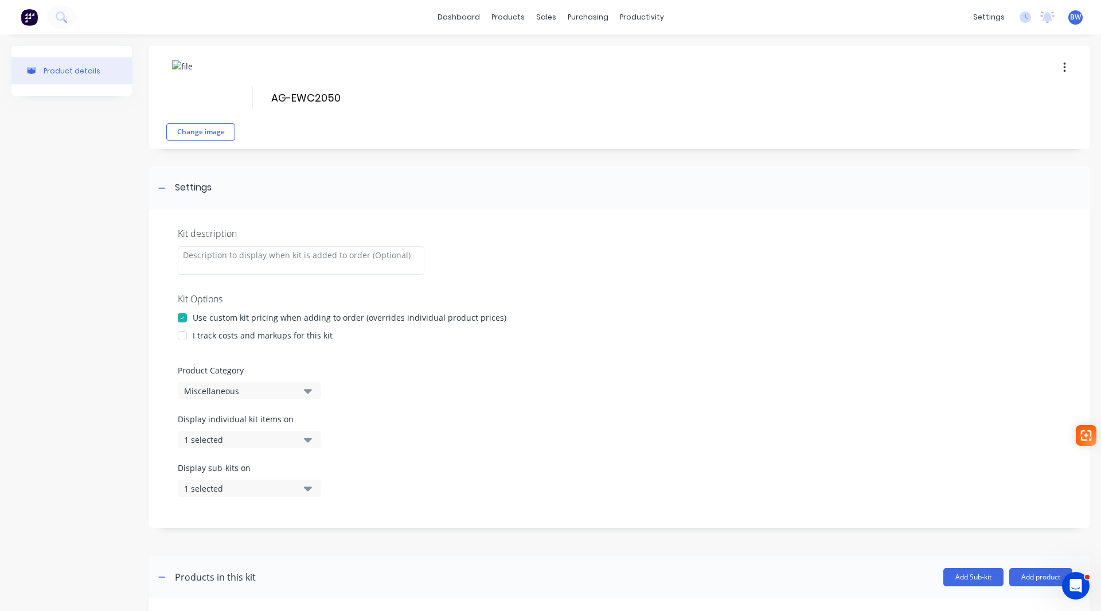
click at [183, 335] on div at bounding box center [182, 335] width 23 height 23
click at [188, 390] on div "Miscellaneous" at bounding box center [239, 391] width 111 height 12
click at [218, 424] on Category "text" at bounding box center [272, 424] width 122 height 23
drag, startPoint x: 234, startPoint y: 423, endPoint x: 217, endPoint y: 424, distance: 16.7
click at [217, 424] on Category "EEW" at bounding box center [272, 424] width 122 height 23
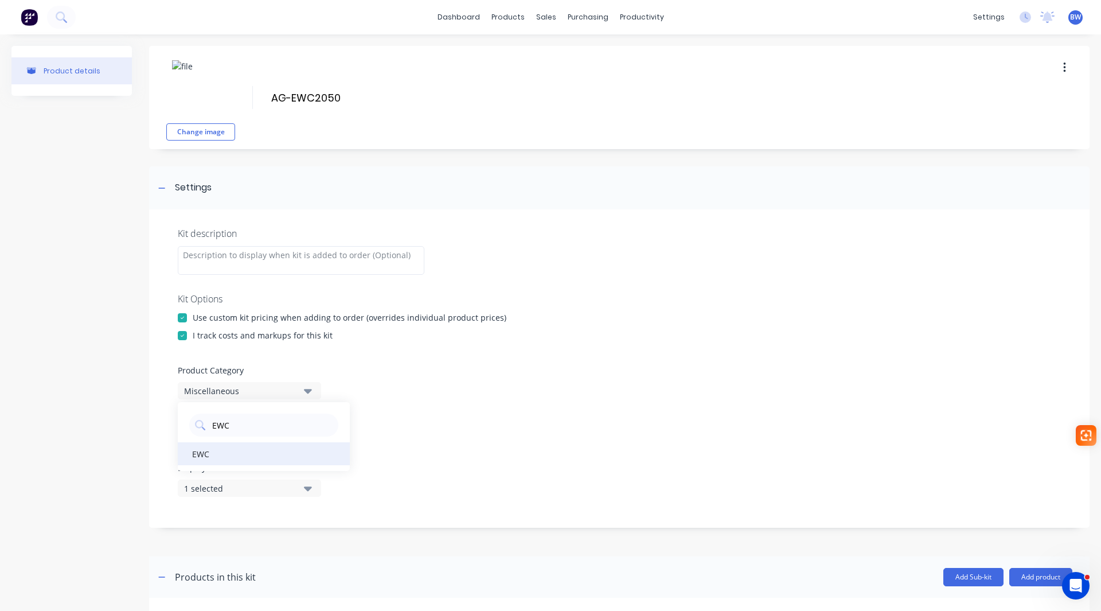
type Category "EWC"
click at [197, 458] on div "EWC" at bounding box center [264, 453] width 172 height 23
click at [307, 443] on icon "button" at bounding box center [308, 439] width 8 height 13
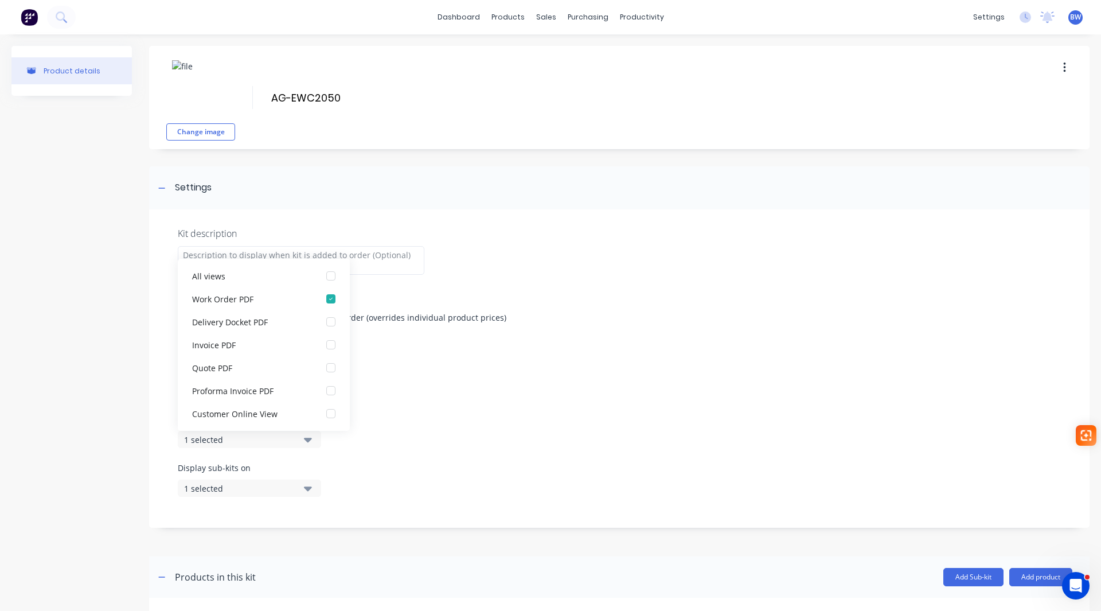
click at [307, 443] on icon "button" at bounding box center [308, 439] width 8 height 13
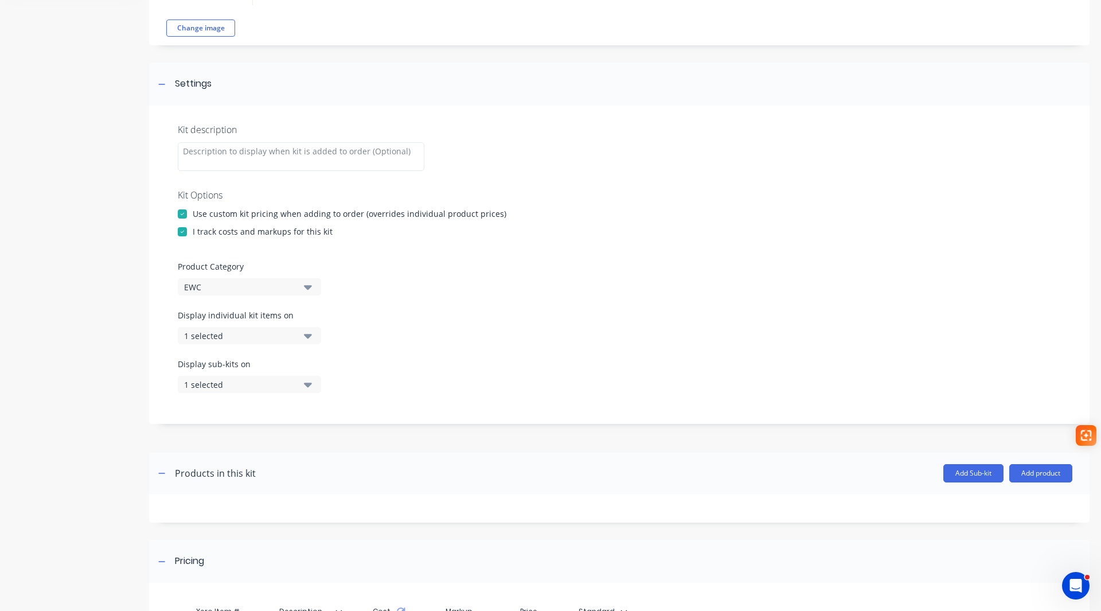
scroll to position [115, 0]
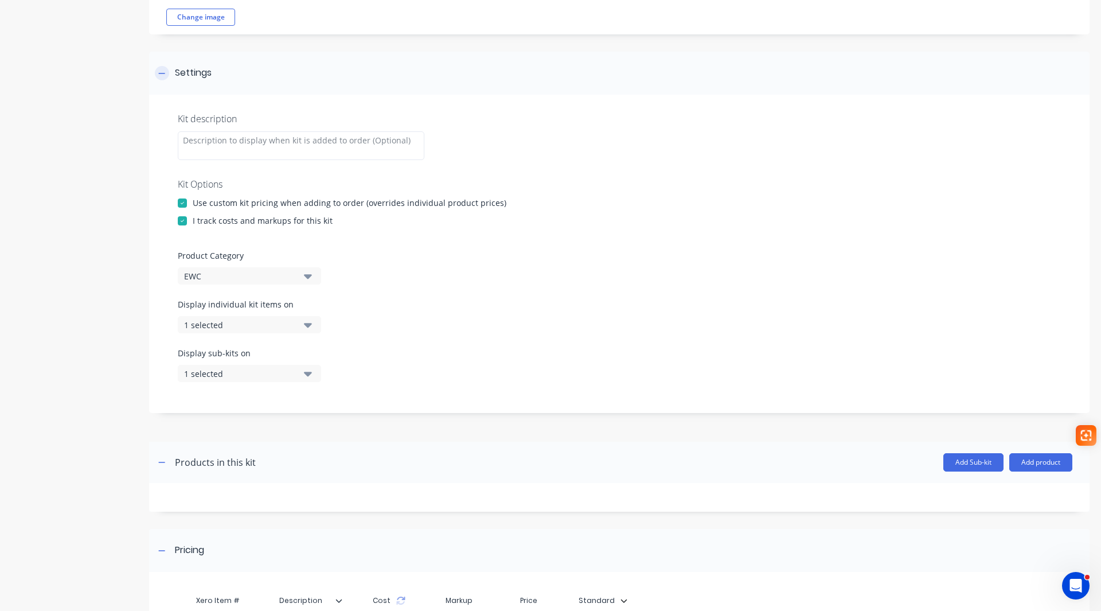
click at [159, 77] on div at bounding box center [162, 73] width 14 height 14
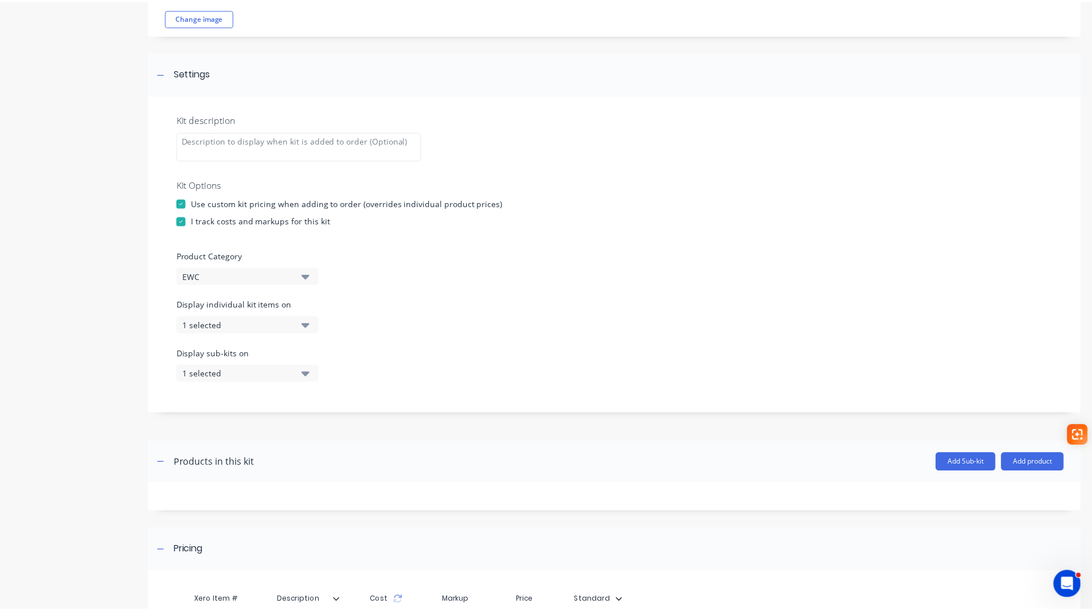
scroll to position [0, 0]
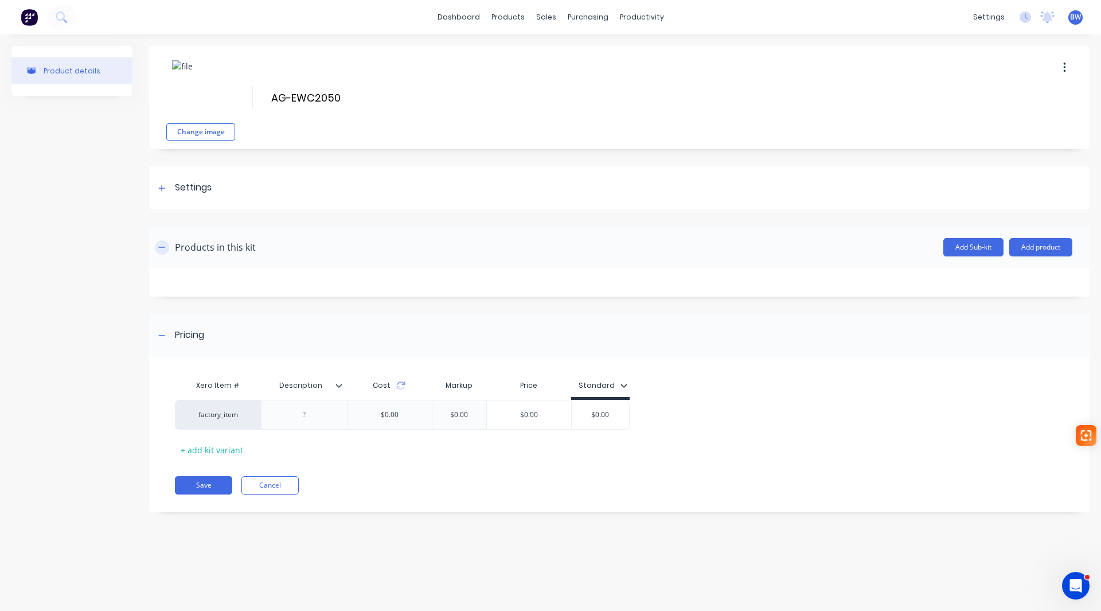
click at [164, 251] on button "button" at bounding box center [162, 247] width 14 height 14
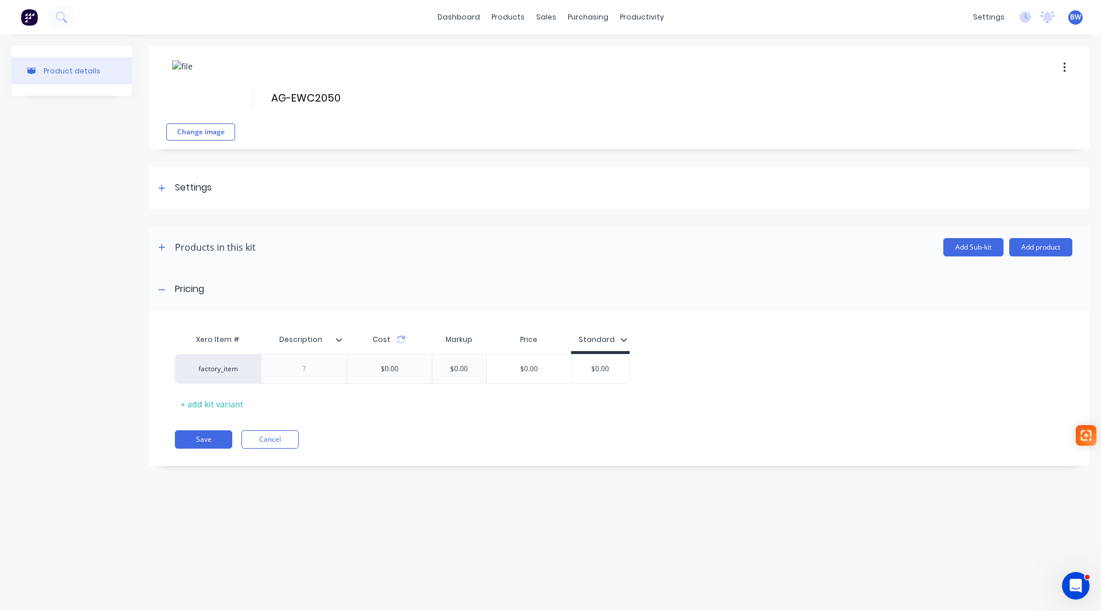
click at [341, 338] on icon at bounding box center [339, 339] width 6 height 3
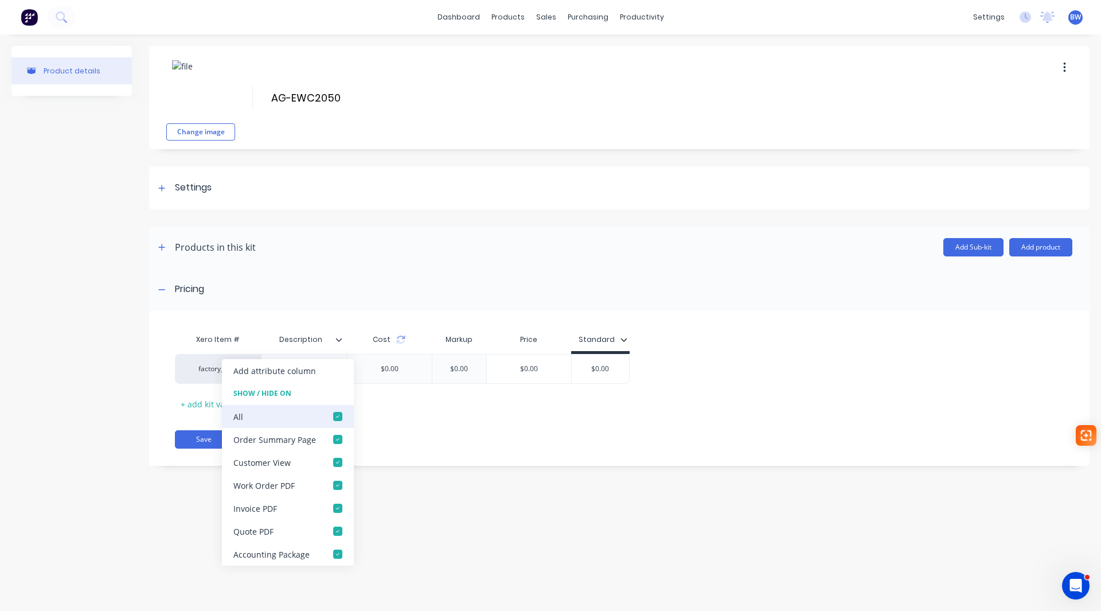
click at [333, 415] on div at bounding box center [337, 416] width 23 height 23
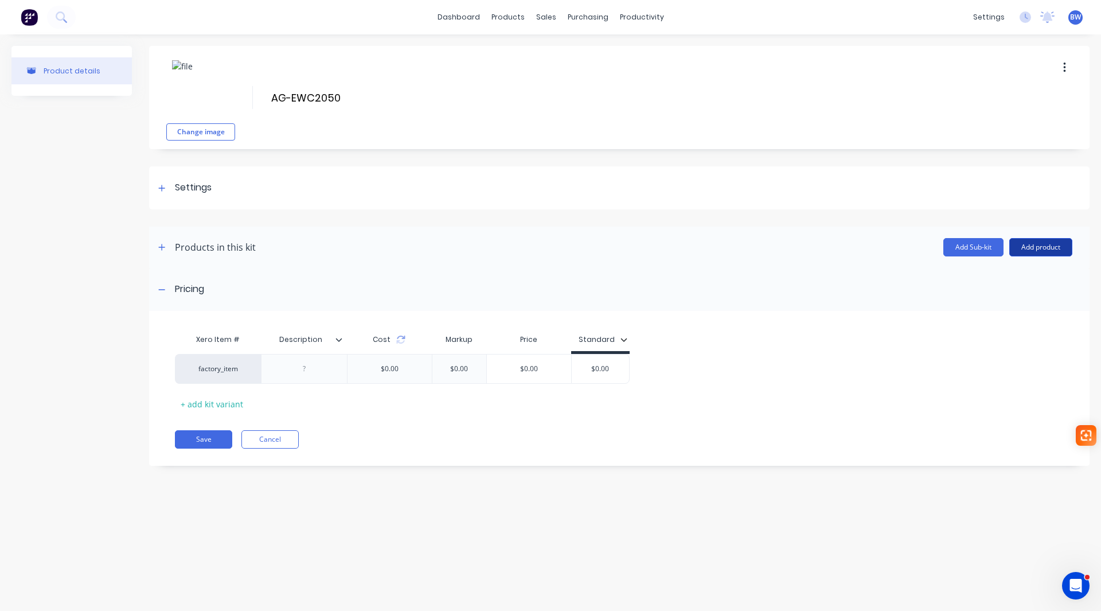
click at [1044, 244] on button "Add product" at bounding box center [1040, 247] width 63 height 18
click at [1027, 276] on div "Product catalogue" at bounding box center [1018, 276] width 88 height 17
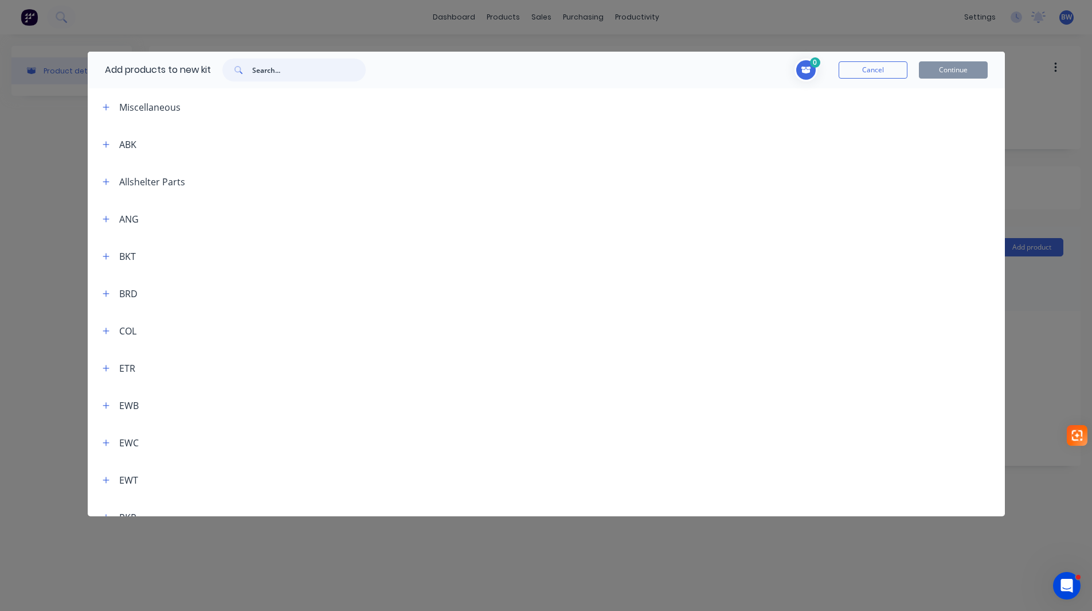
click at [273, 68] on input "text" at bounding box center [309, 69] width 114 height 23
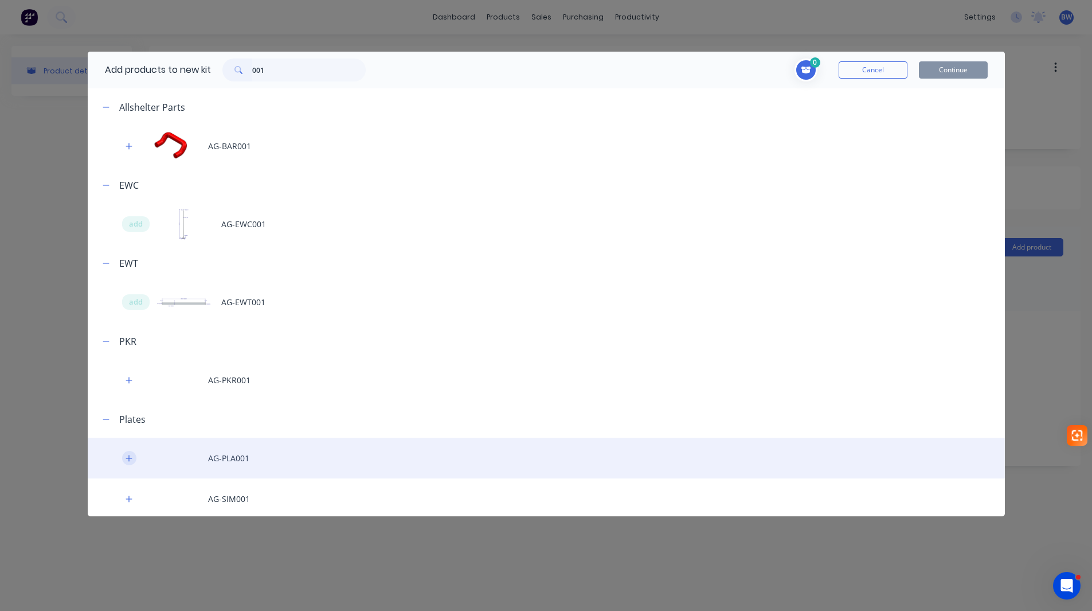
click at [130, 461] on icon "button" at bounding box center [129, 458] width 7 height 8
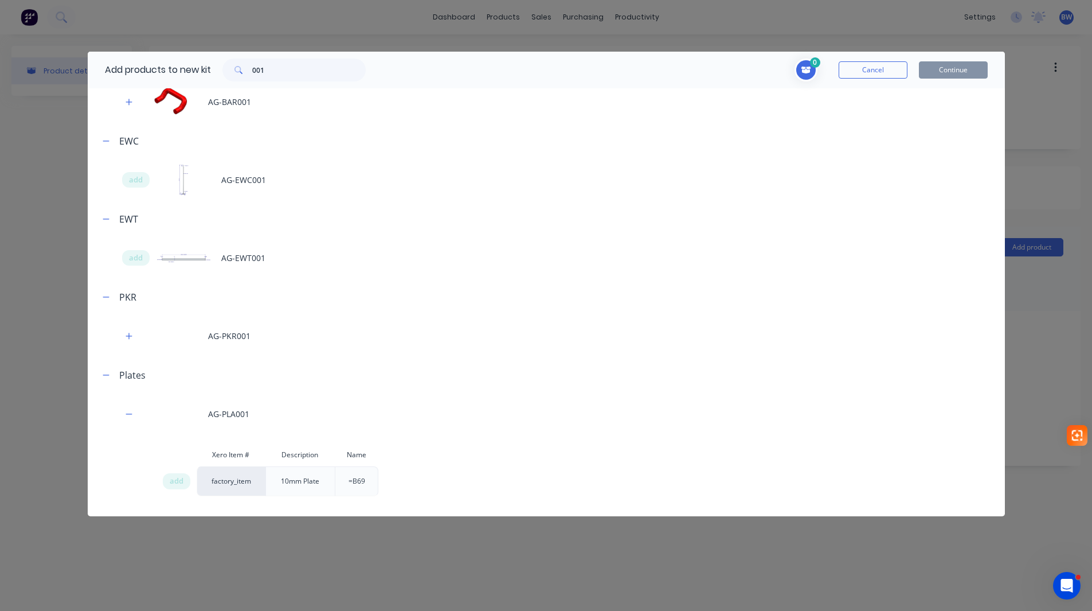
scroll to position [83, 0]
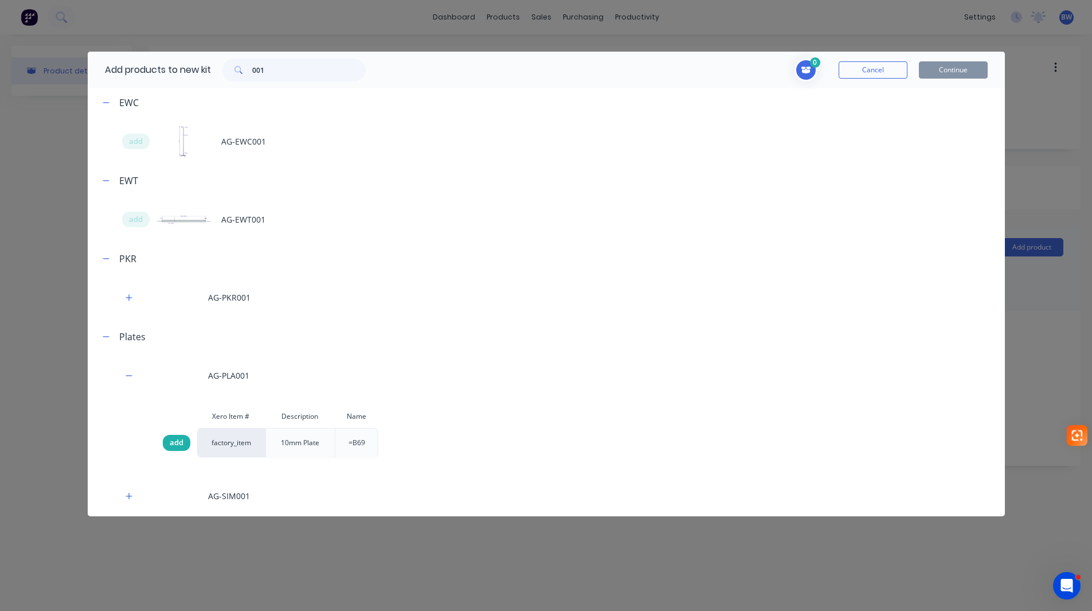
click at [178, 448] on span "add" at bounding box center [177, 442] width 14 height 11
drag, startPoint x: 276, startPoint y: 72, endPoint x: 229, endPoint y: 73, distance: 47.0
click at [229, 72] on div "001" at bounding box center [293, 69] width 143 height 23
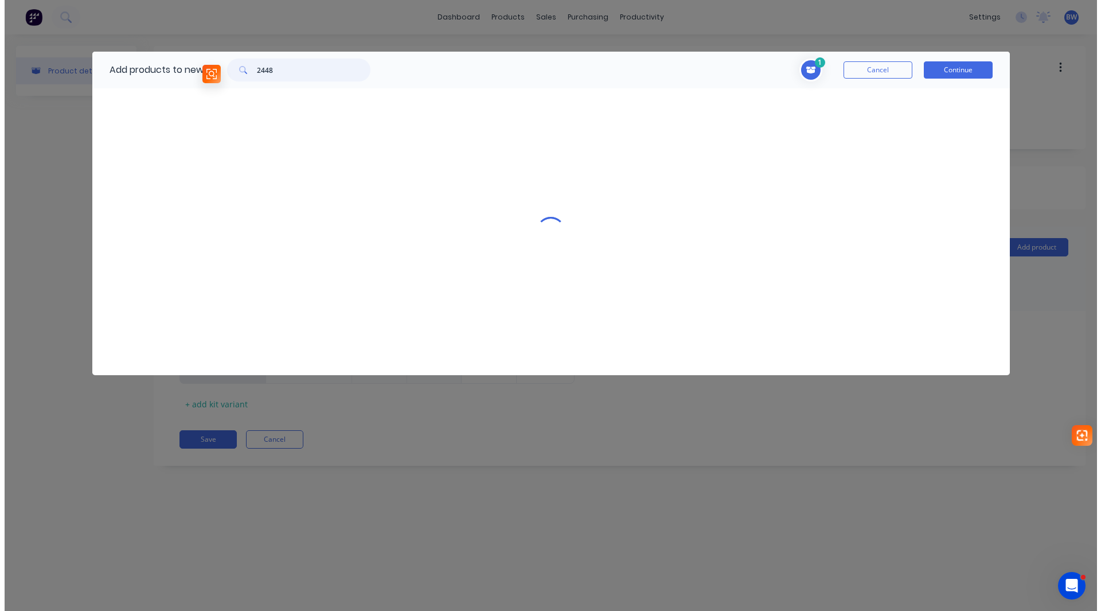
scroll to position [0, 0]
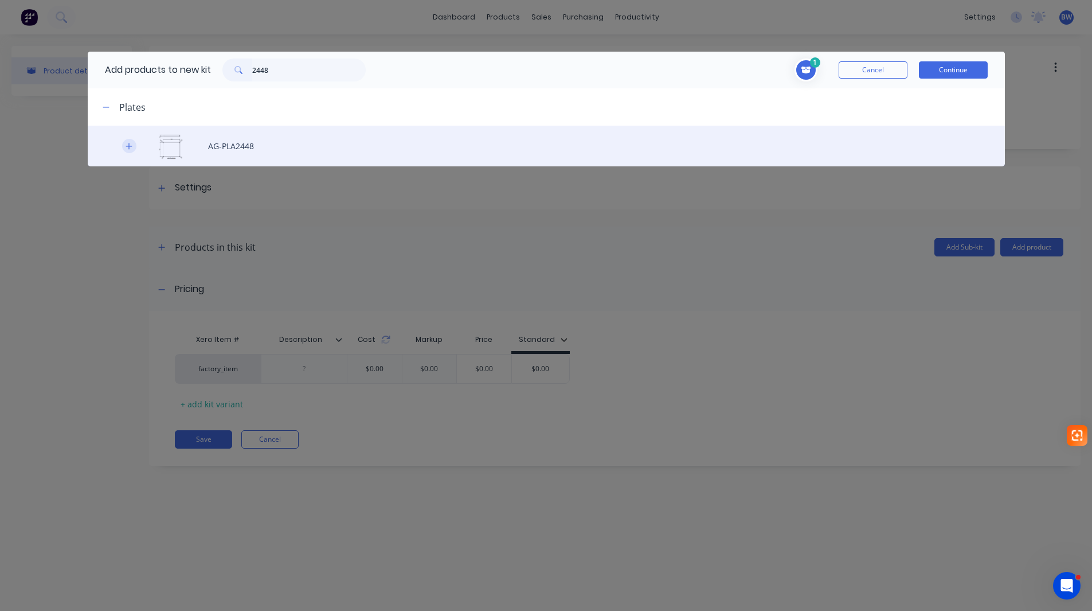
click at [128, 147] on icon "button" at bounding box center [129, 146] width 7 height 8
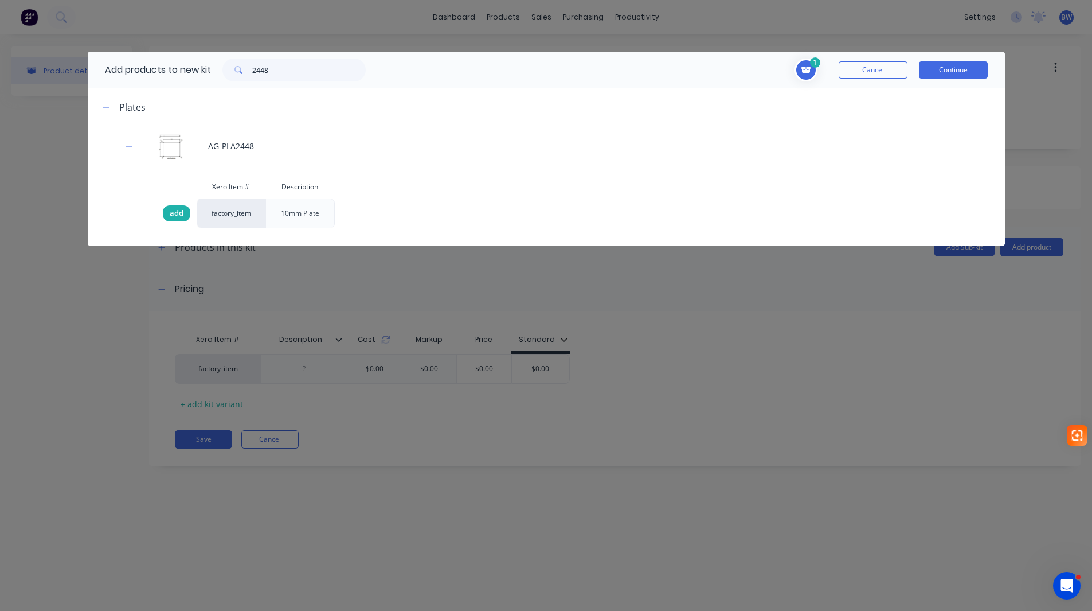
click at [170, 214] on span "add" at bounding box center [177, 213] width 14 height 11
drag, startPoint x: 271, startPoint y: 67, endPoint x: 240, endPoint y: 74, distance: 31.7
click at [242, 73] on div "2448" at bounding box center [293, 69] width 143 height 23
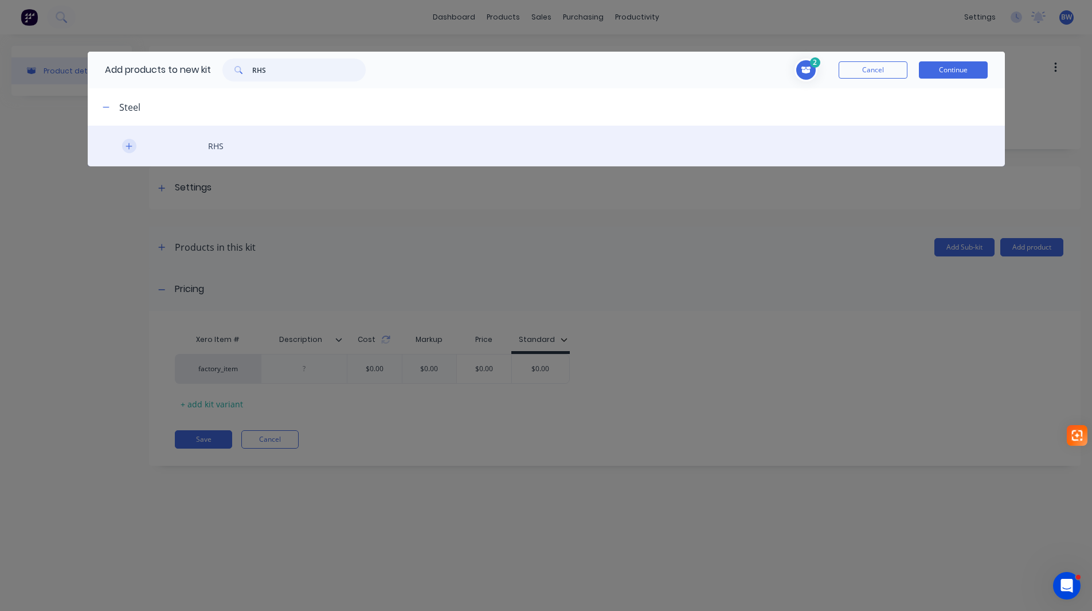
type input "RHS"
click at [134, 149] on button "button" at bounding box center [129, 146] width 14 height 14
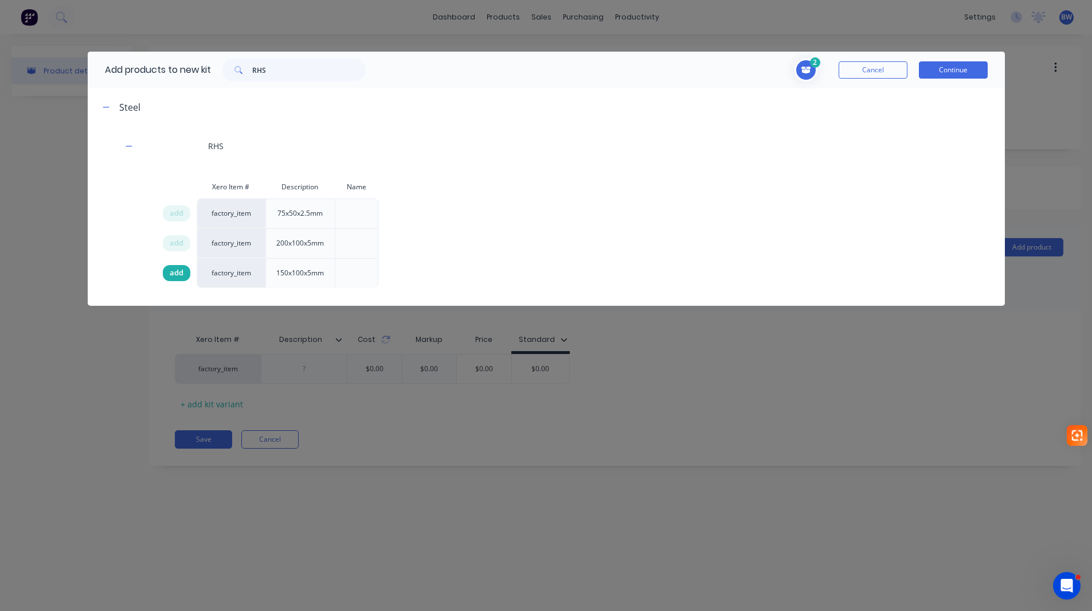
click at [183, 273] on div "add" at bounding box center [177, 273] width 28 height 16
click at [963, 72] on button "Continue" at bounding box center [953, 69] width 69 height 17
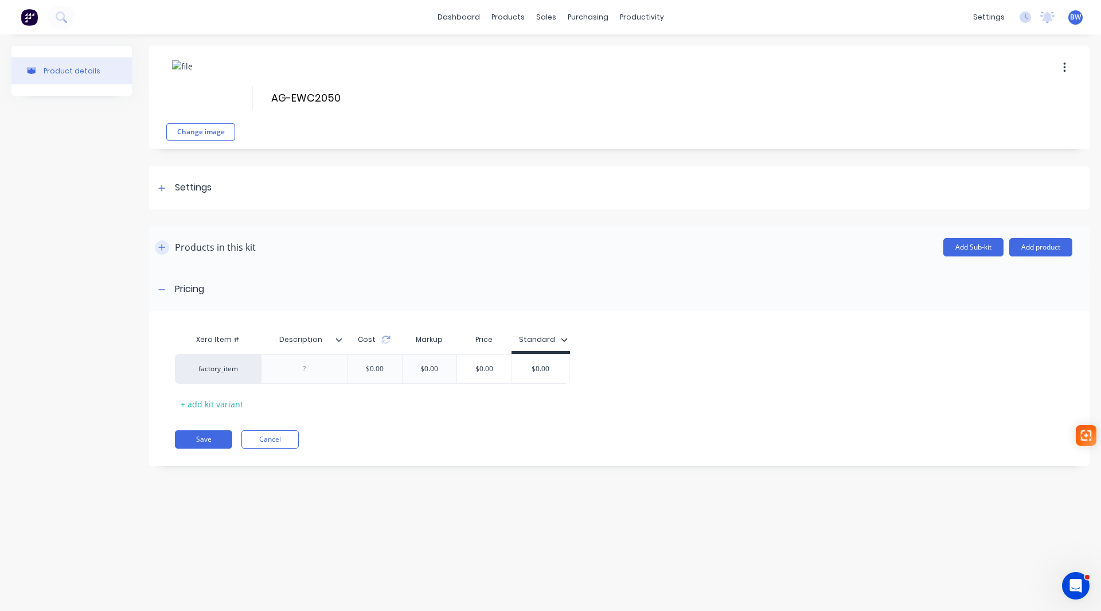
click at [158, 248] on button "button" at bounding box center [162, 247] width 14 height 14
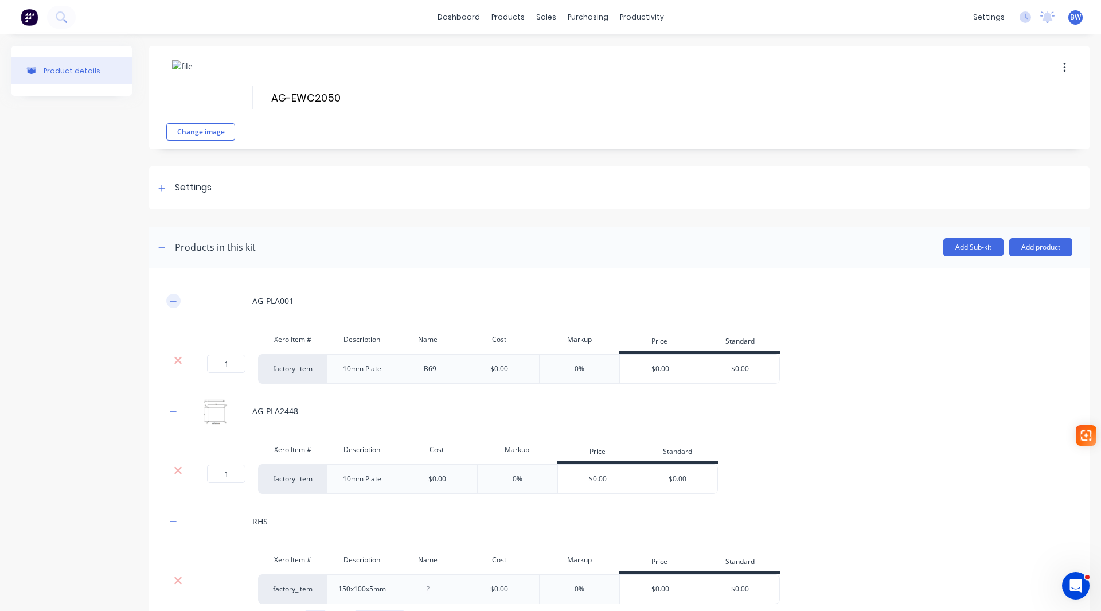
click at [175, 303] on icon "button" at bounding box center [173, 301] width 7 height 8
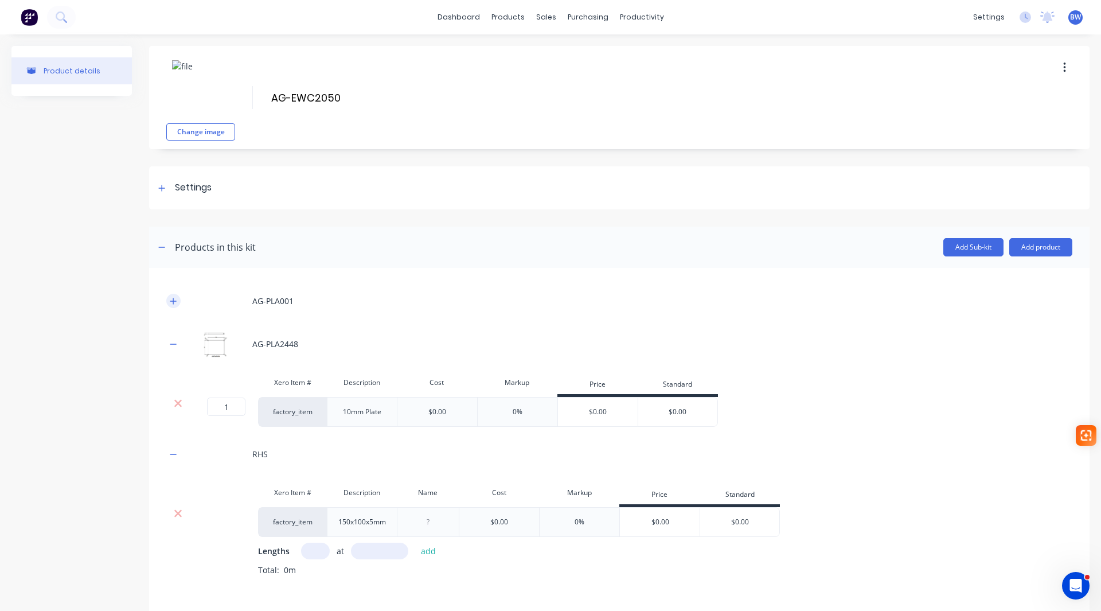
click at [173, 297] on icon "button" at bounding box center [173, 301] width 7 height 8
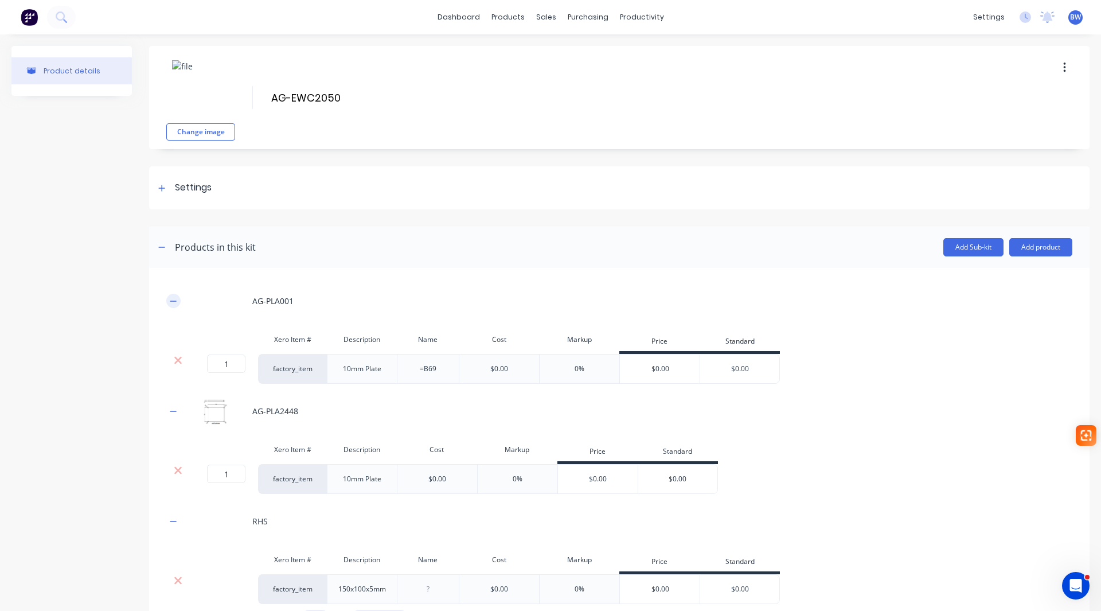
click at [173, 297] on icon "button" at bounding box center [173, 301] width 7 height 8
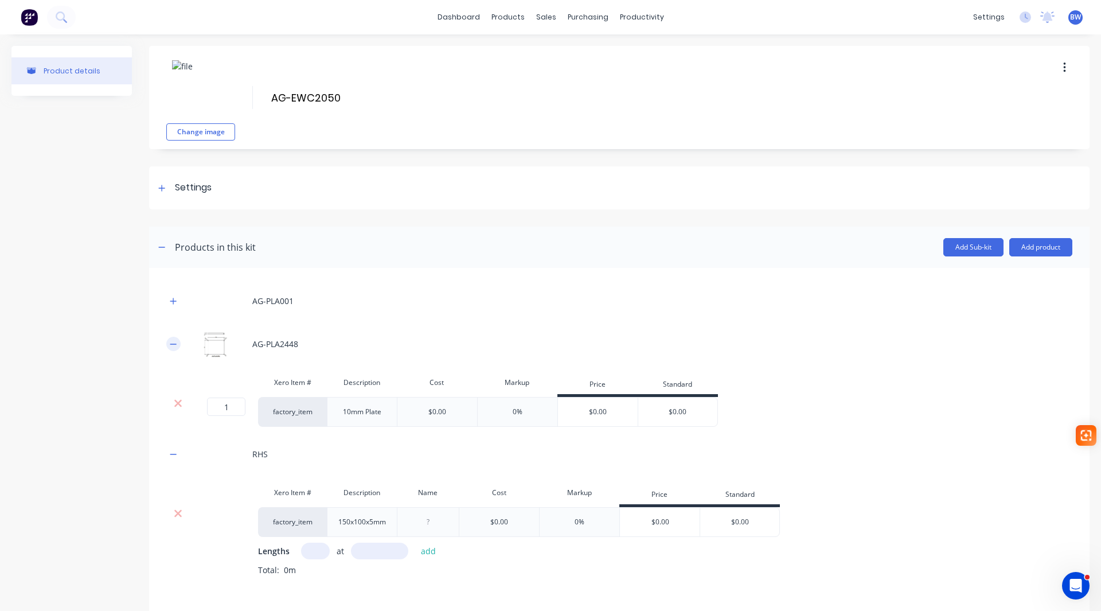
click at [171, 343] on icon "button" at bounding box center [173, 343] width 6 height 1
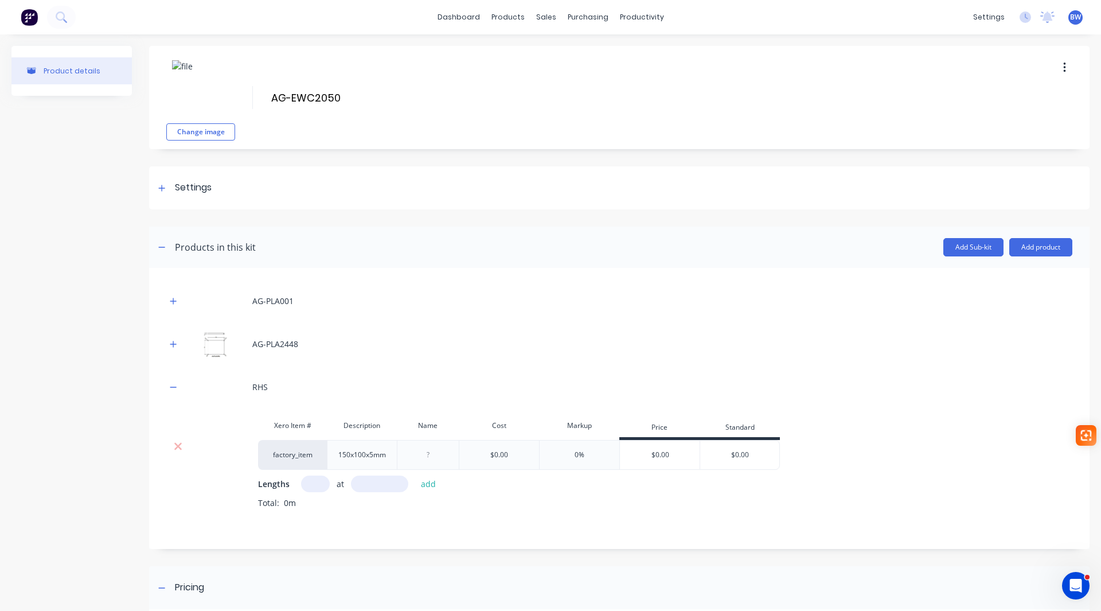
click at [317, 478] on input "text" at bounding box center [315, 483] width 29 height 17
type input "1"
type input "2783"
click at [428, 483] on button "add" at bounding box center [428, 483] width 27 height 15
click at [173, 385] on icon "button" at bounding box center [173, 387] width 7 height 8
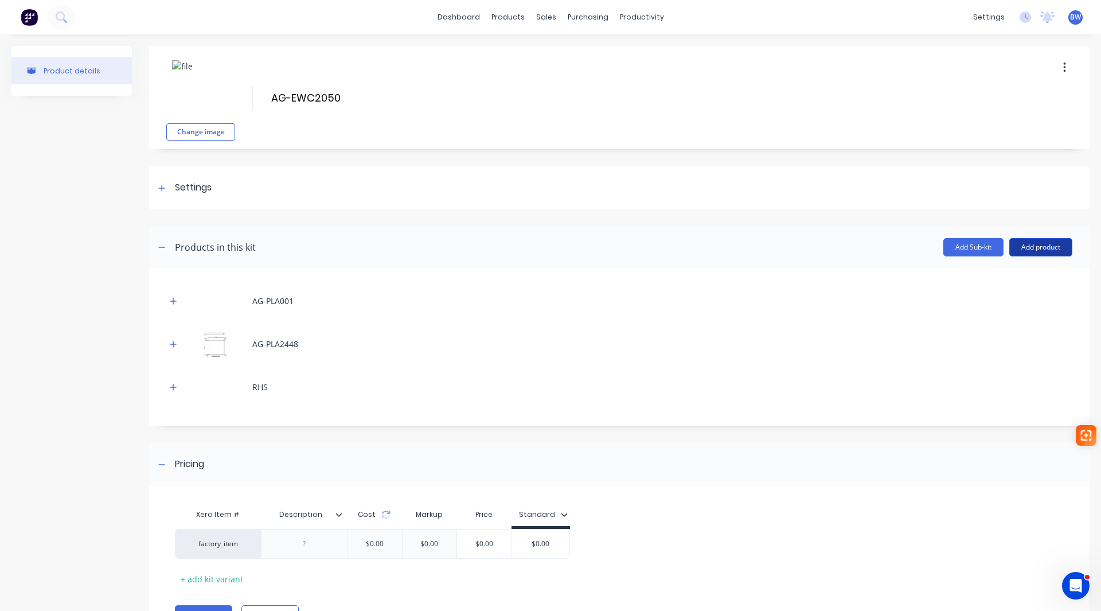
click at [1044, 247] on button "Add product" at bounding box center [1040, 247] width 63 height 18
click at [1009, 297] on div "Labour" at bounding box center [1018, 299] width 88 height 17
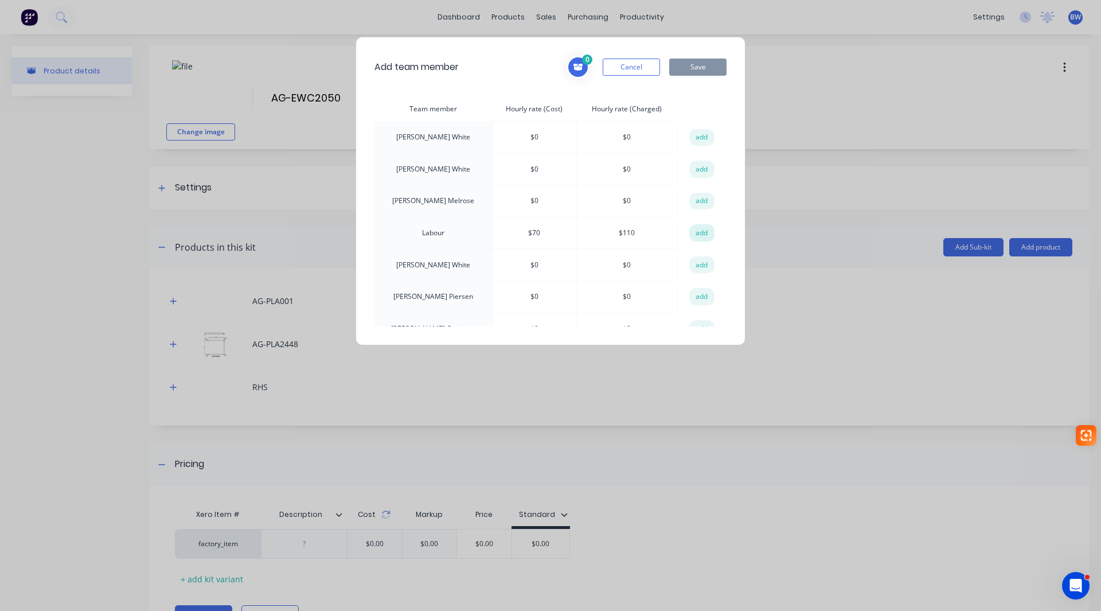
click at [697, 235] on button "add" at bounding box center [701, 232] width 25 height 17
click at [697, 66] on button "Save" at bounding box center [697, 66] width 57 height 17
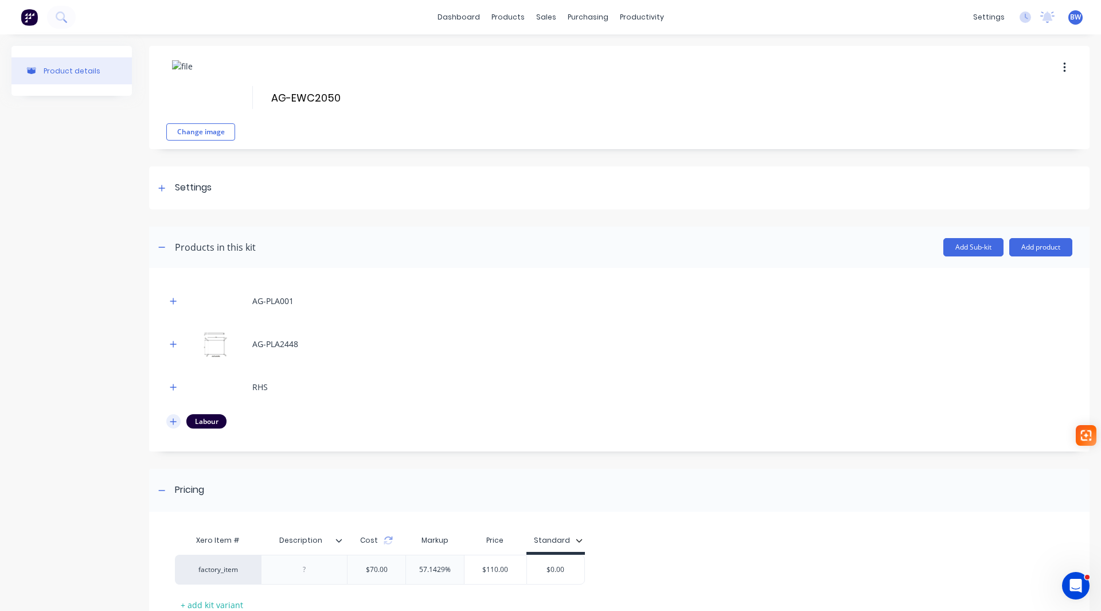
click at [180, 419] on button "button" at bounding box center [173, 421] width 14 height 14
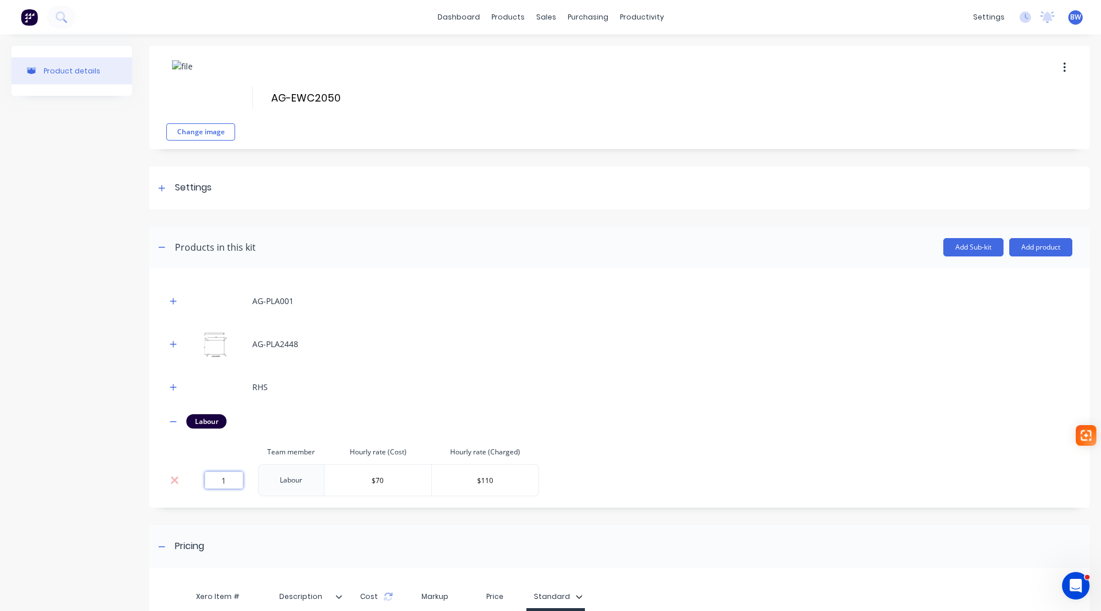
click at [237, 477] on input "1" at bounding box center [224, 479] width 38 height 17
type input "1.16"
click at [170, 423] on icon "button" at bounding box center [173, 421] width 7 height 8
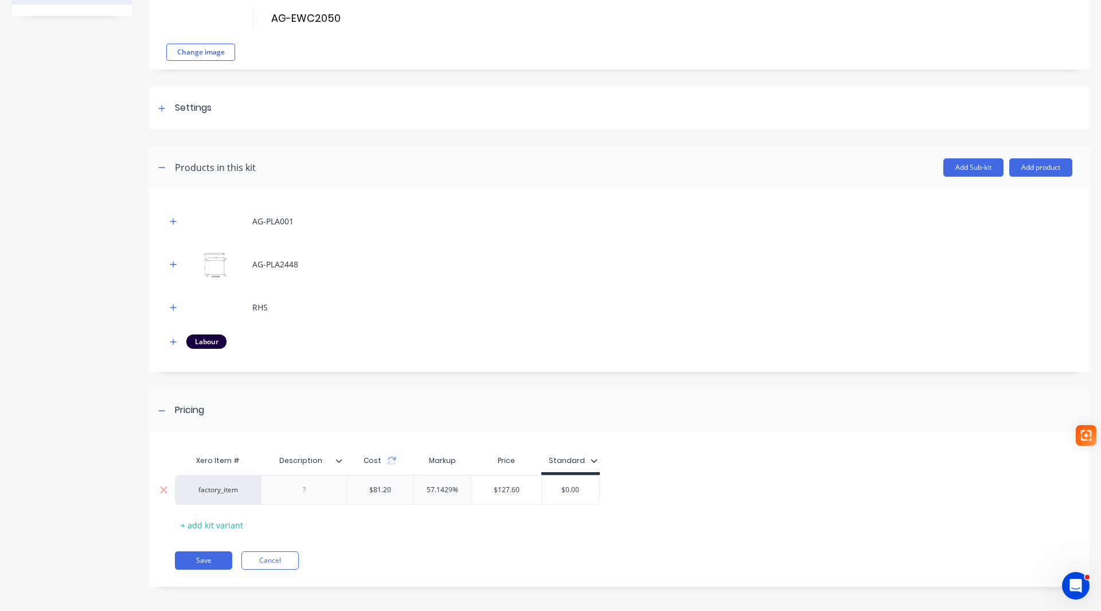
scroll to position [84, 0]
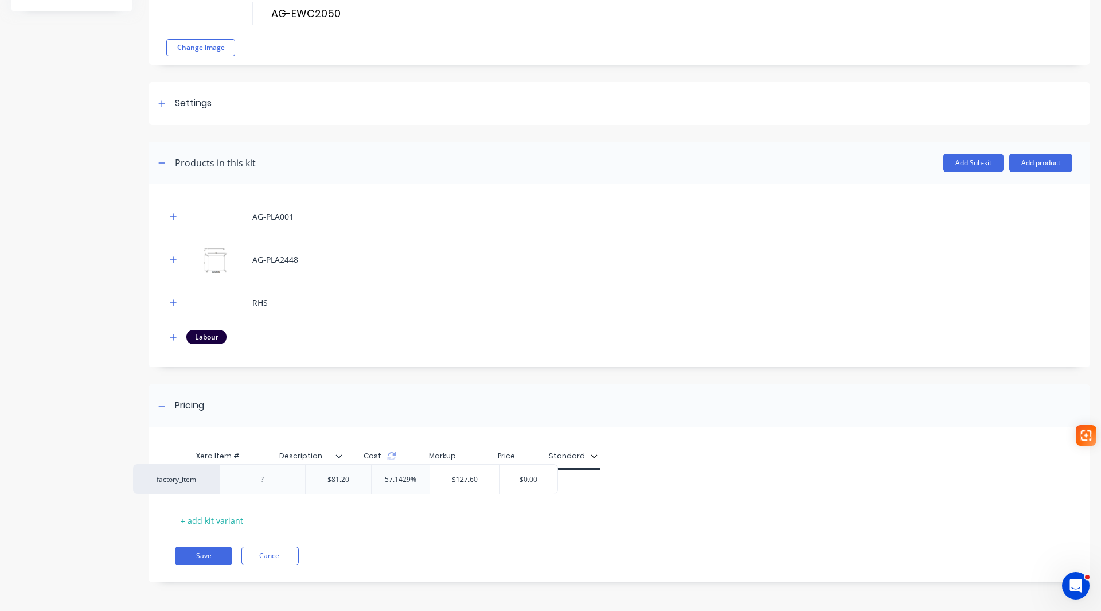
drag, startPoint x: 571, startPoint y: 485, endPoint x: 543, endPoint y: 483, distance: 28.1
click at [544, 483] on div "factory_item $81.20 57.1429% $127.60 $0.00" at bounding box center [615, 485] width 880 height 30
drag, startPoint x: 545, startPoint y: 483, endPoint x: 597, endPoint y: 490, distance: 53.2
click at [597, 490] on div "$0.00 $0.00" at bounding box center [570, 485] width 57 height 29
click at [557, 486] on input "$0.00" at bounding box center [570, 485] width 57 height 10
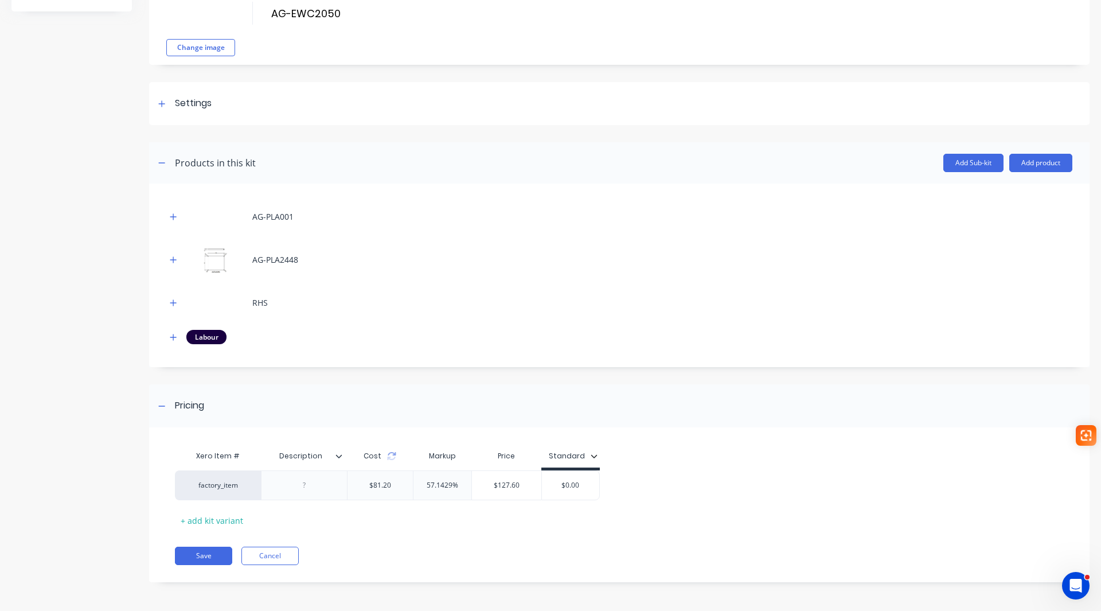
drag, startPoint x: 557, startPoint y: 486, endPoint x: 600, endPoint y: 486, distance: 43.0
click at [600, 486] on div "factory_item $81.20 57.1429% $127.60 $0.00 $0.00" at bounding box center [615, 485] width 880 height 30
click at [339, 461] on div "Description" at bounding box center [300, 455] width 79 height 29
type input "128.00"
type input "Description"
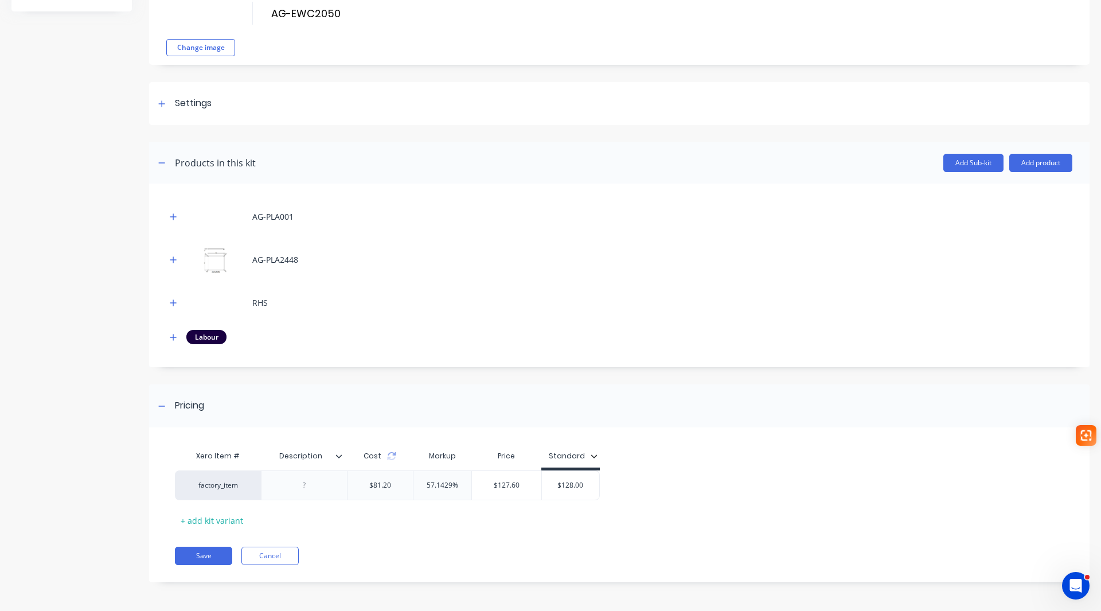
click at [340, 456] on icon at bounding box center [339, 455] width 6 height 3
click at [376, 550] on div "Save Cancel" at bounding box center [632, 555] width 915 height 18
click at [218, 558] on button "Save" at bounding box center [203, 555] width 57 height 18
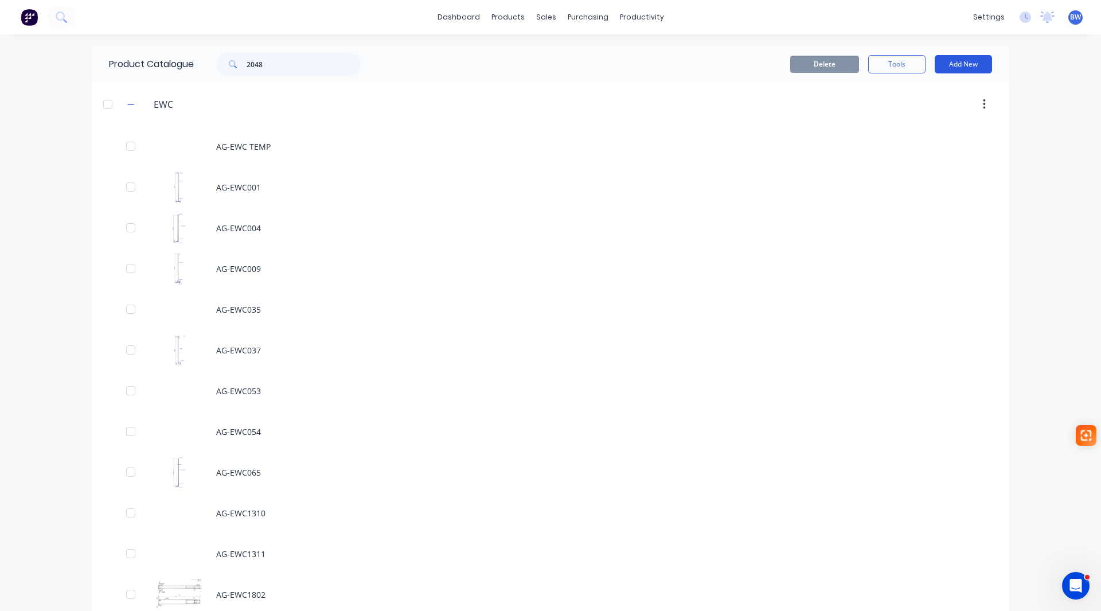
click at [960, 69] on button "Add New" at bounding box center [963, 64] width 57 height 18
click at [925, 142] on div "Product Kit" at bounding box center [937, 139] width 88 height 17
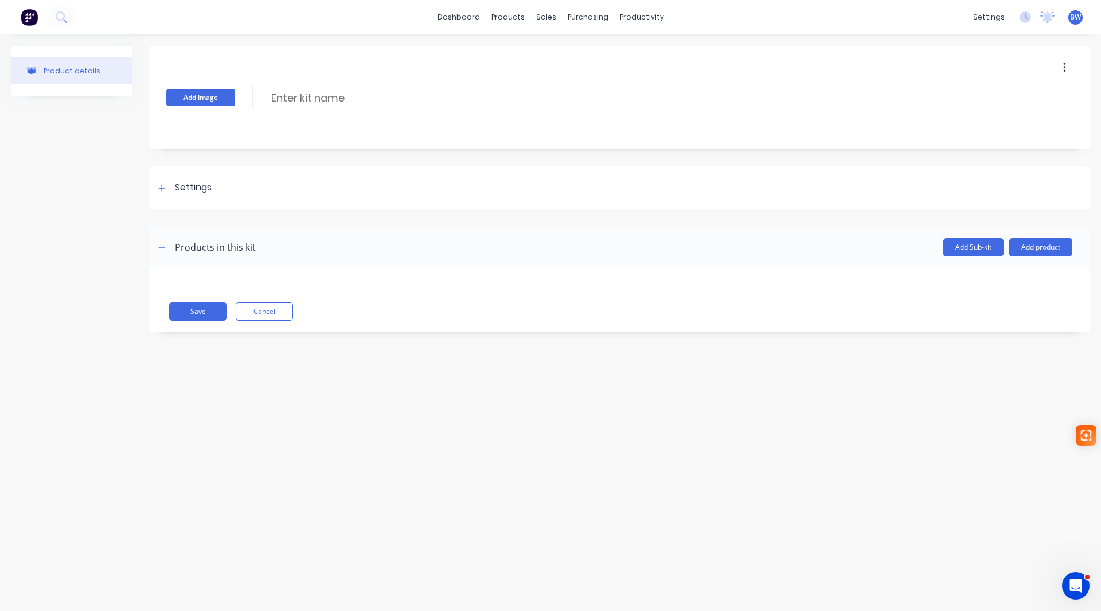
click at [217, 96] on button "Add image" at bounding box center [200, 97] width 69 height 17
click at [307, 95] on input at bounding box center [371, 97] width 203 height 17
type input "AG-EWC2051"
click at [158, 187] on icon at bounding box center [161, 188] width 7 height 8
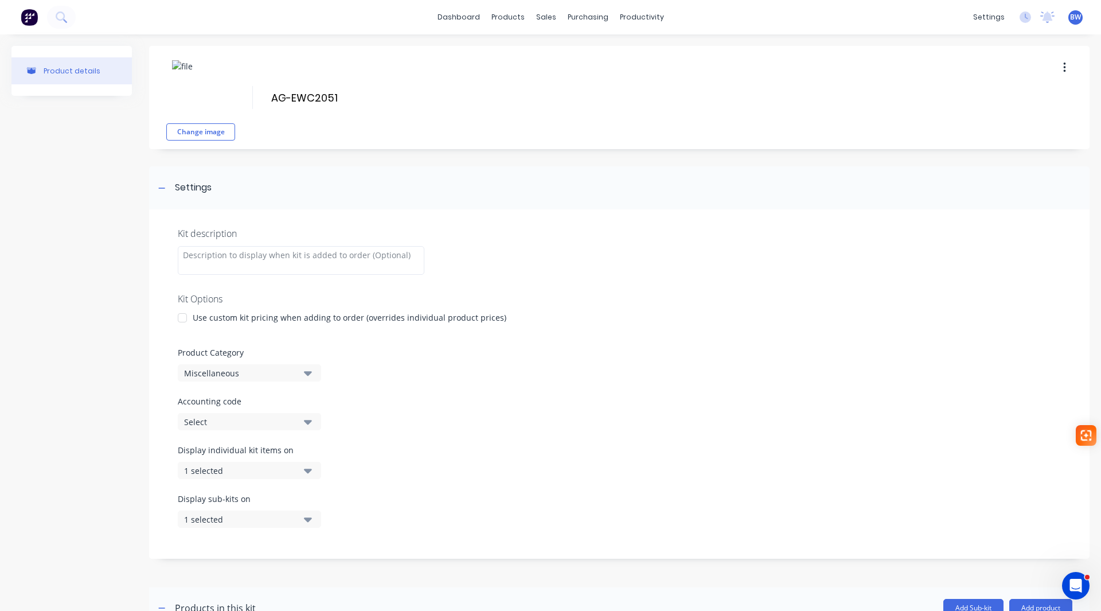
click at [181, 317] on div at bounding box center [182, 317] width 23 height 23
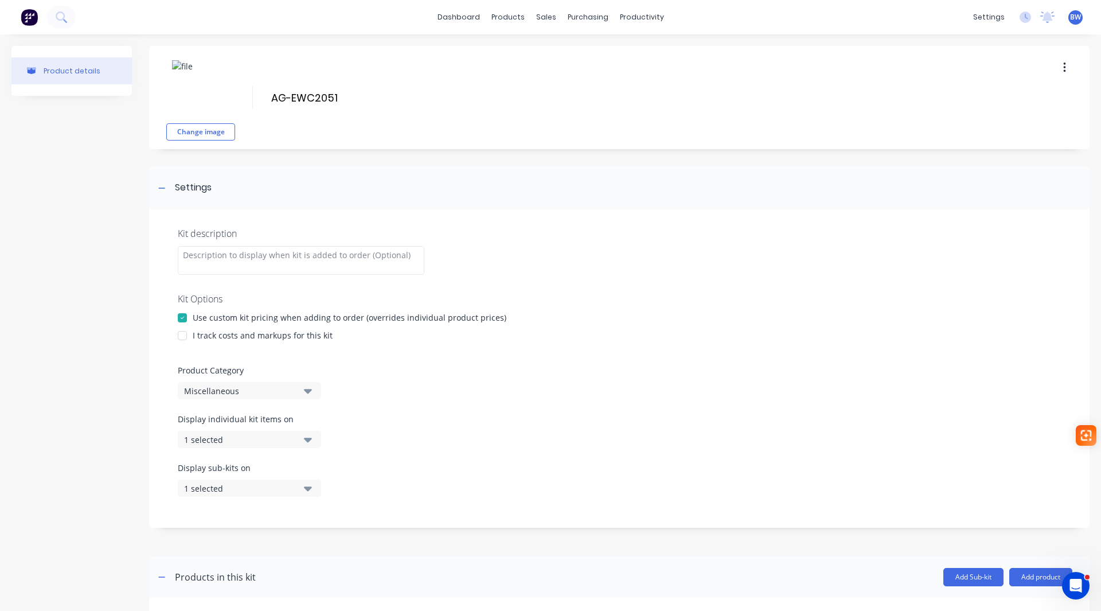
click at [182, 339] on div at bounding box center [182, 335] width 23 height 23
click at [202, 394] on div "Miscellaneous" at bounding box center [239, 391] width 111 height 12
click at [230, 431] on Category "text" at bounding box center [272, 424] width 122 height 23
type Category "EWC"
click at [233, 455] on div "EWC" at bounding box center [264, 453] width 172 height 23
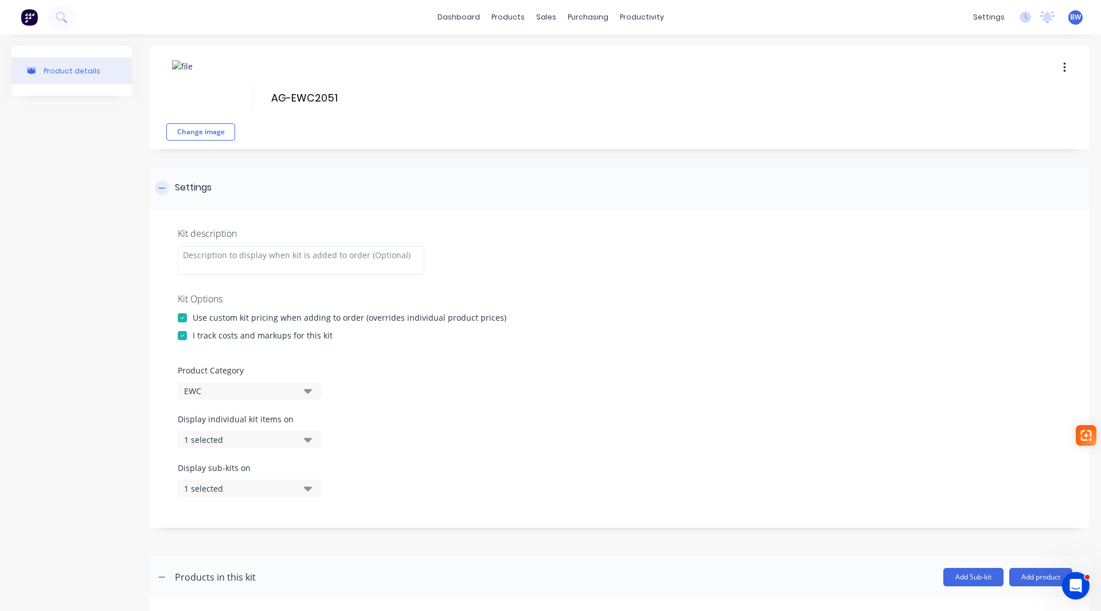
click at [155, 187] on div at bounding box center [162, 188] width 14 height 14
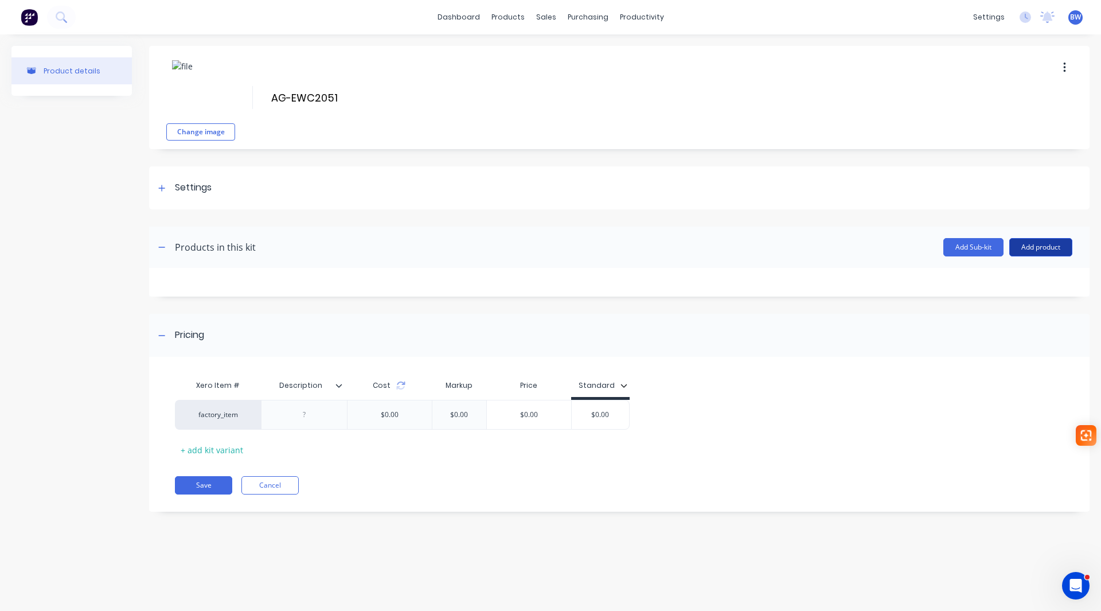
click at [1044, 245] on button "Add product" at bounding box center [1040, 247] width 63 height 18
click at [1034, 273] on div "Product catalogue" at bounding box center [1018, 276] width 88 height 17
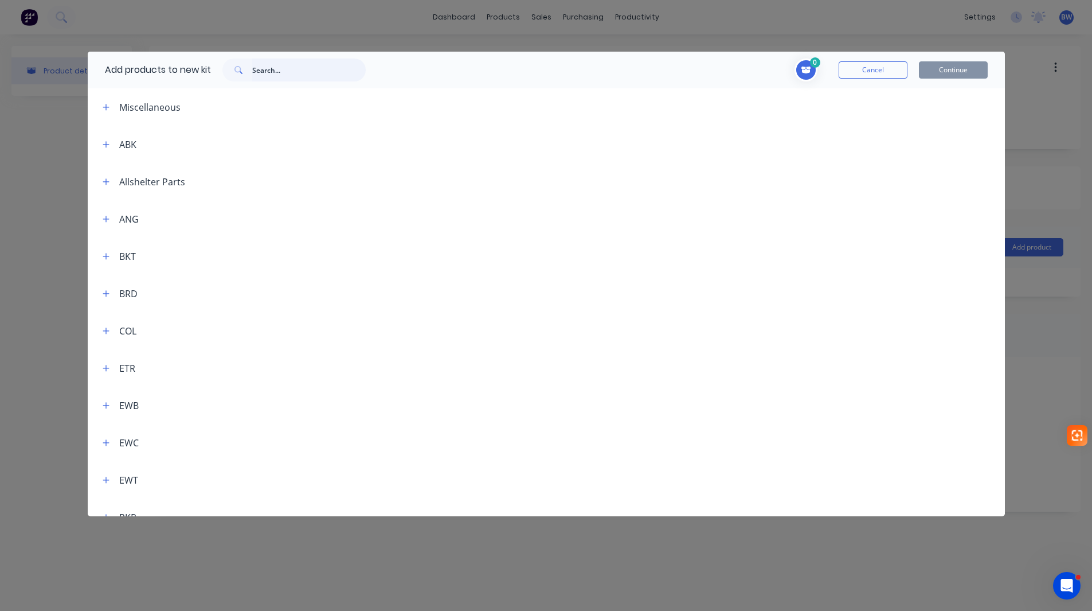
click at [296, 71] on input "text" at bounding box center [309, 69] width 114 height 23
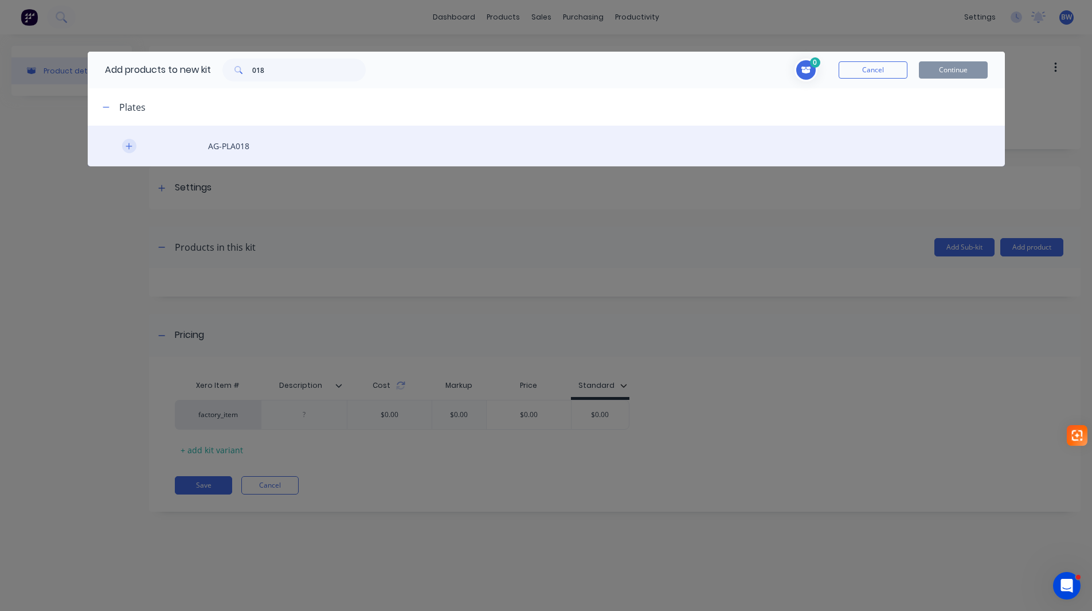
click at [127, 151] on button "button" at bounding box center [129, 146] width 14 height 14
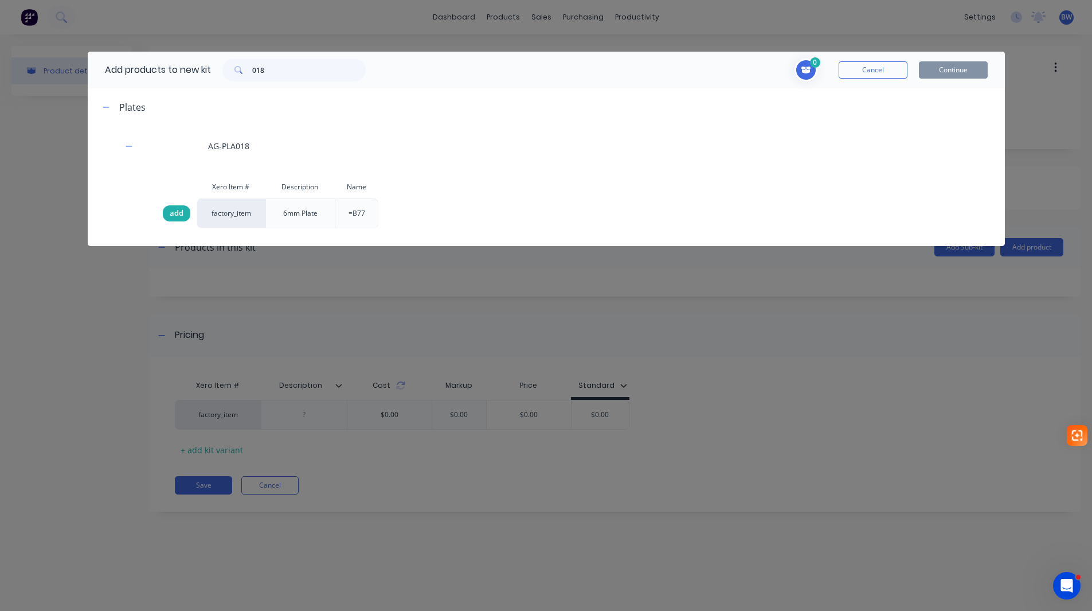
click at [175, 207] on div "add" at bounding box center [177, 213] width 28 height 16
drag, startPoint x: 261, startPoint y: 73, endPoint x: 239, endPoint y: 74, distance: 23.0
click at [241, 73] on div "018" at bounding box center [293, 69] width 143 height 23
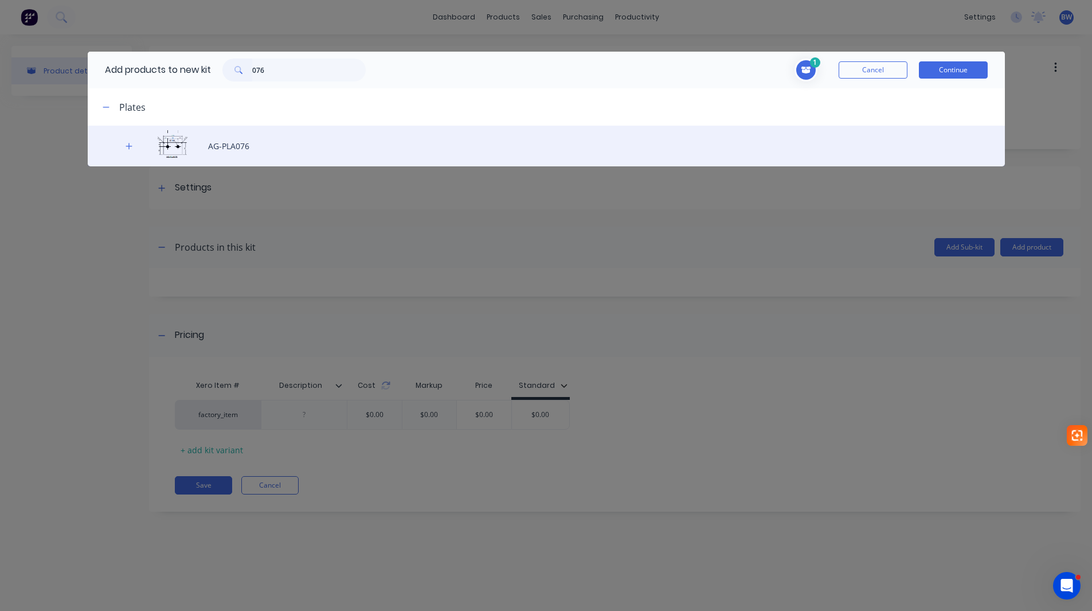
click at [128, 150] on button "button" at bounding box center [129, 146] width 14 height 14
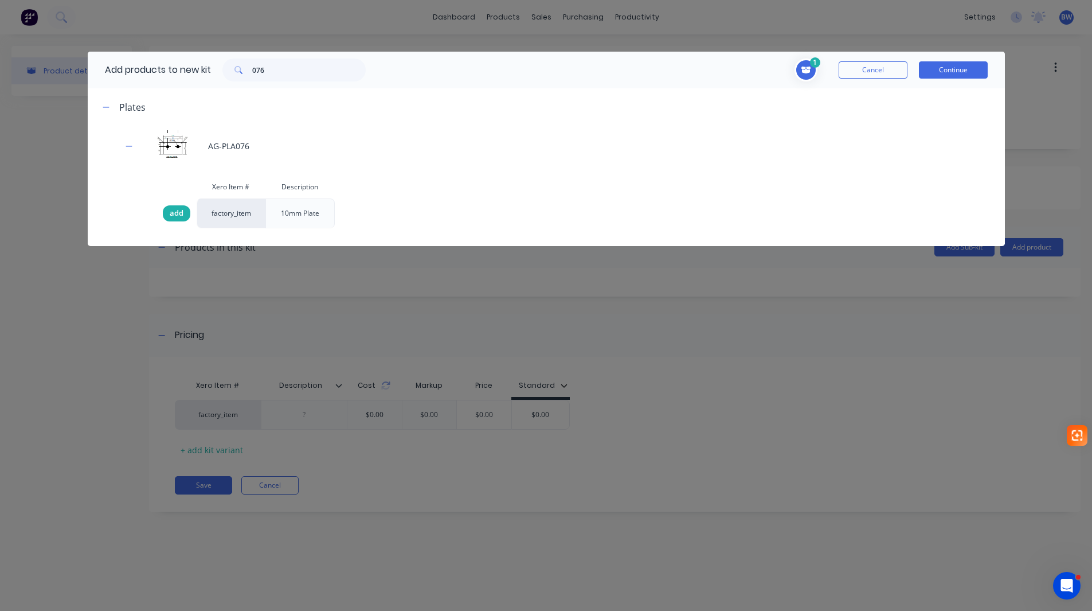
click at [180, 217] on span "add" at bounding box center [177, 213] width 14 height 11
drag, startPoint x: 236, startPoint y: 76, endPoint x: 225, endPoint y: 77, distance: 11.6
click at [225, 77] on div "076" at bounding box center [293, 69] width 143 height 23
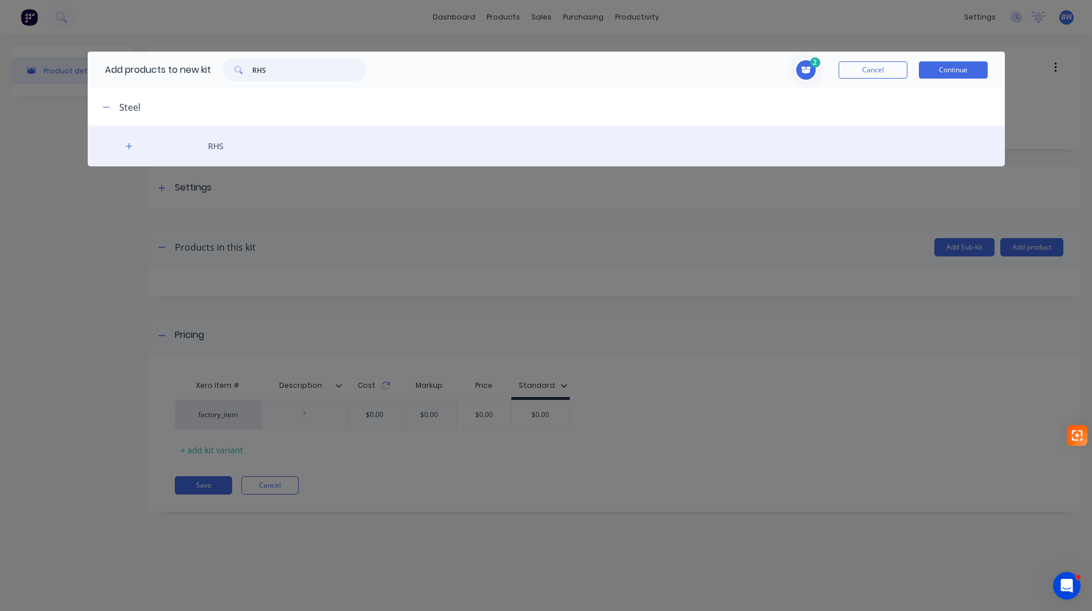
type input "RHS"
click at [137, 146] on div "RHS" at bounding box center [546, 146] width 917 height 41
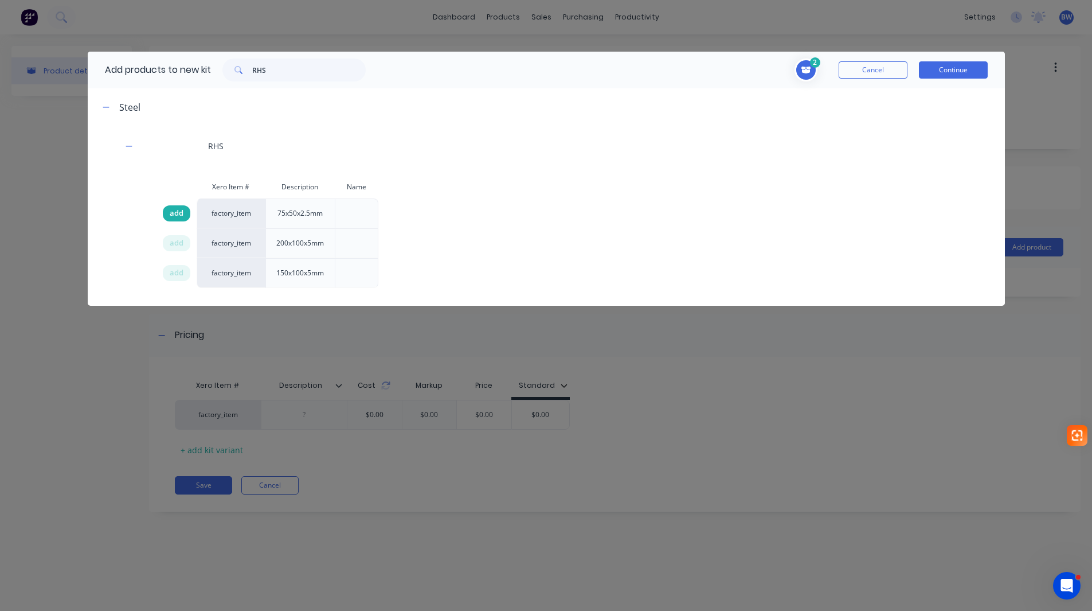
click at [175, 218] on span "add" at bounding box center [177, 213] width 14 height 11
click at [956, 71] on button "Continue" at bounding box center [953, 69] width 69 height 17
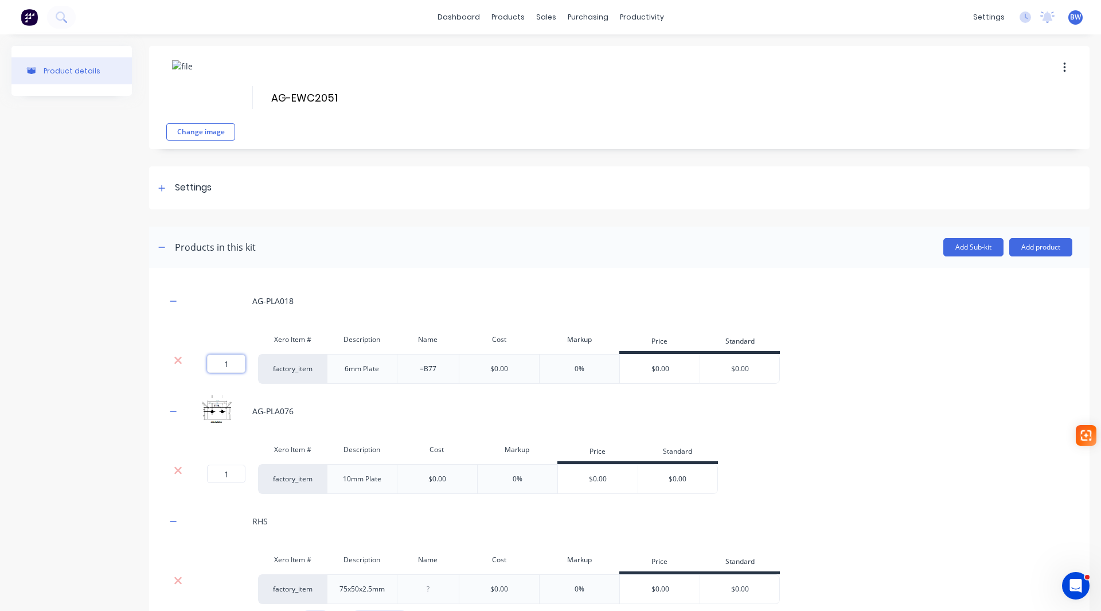
drag, startPoint x: 236, startPoint y: 362, endPoint x: 222, endPoint y: 364, distance: 14.4
click at [221, 365] on input "1" at bounding box center [226, 363] width 38 height 18
type input "2"
click at [175, 302] on icon "button" at bounding box center [173, 301] width 7 height 8
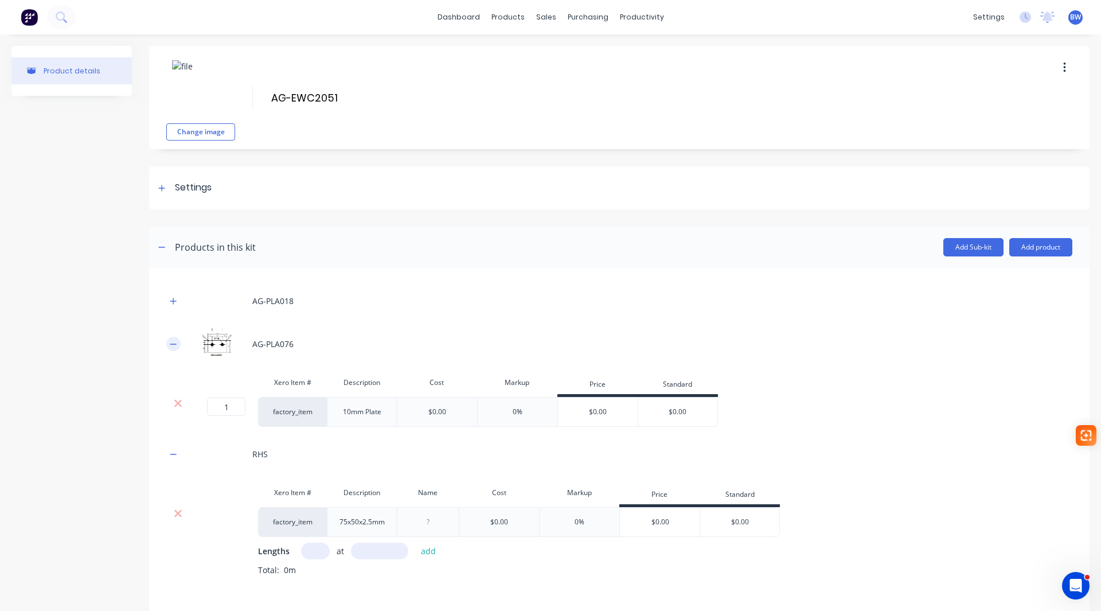
click at [176, 347] on icon "button" at bounding box center [173, 344] width 7 height 8
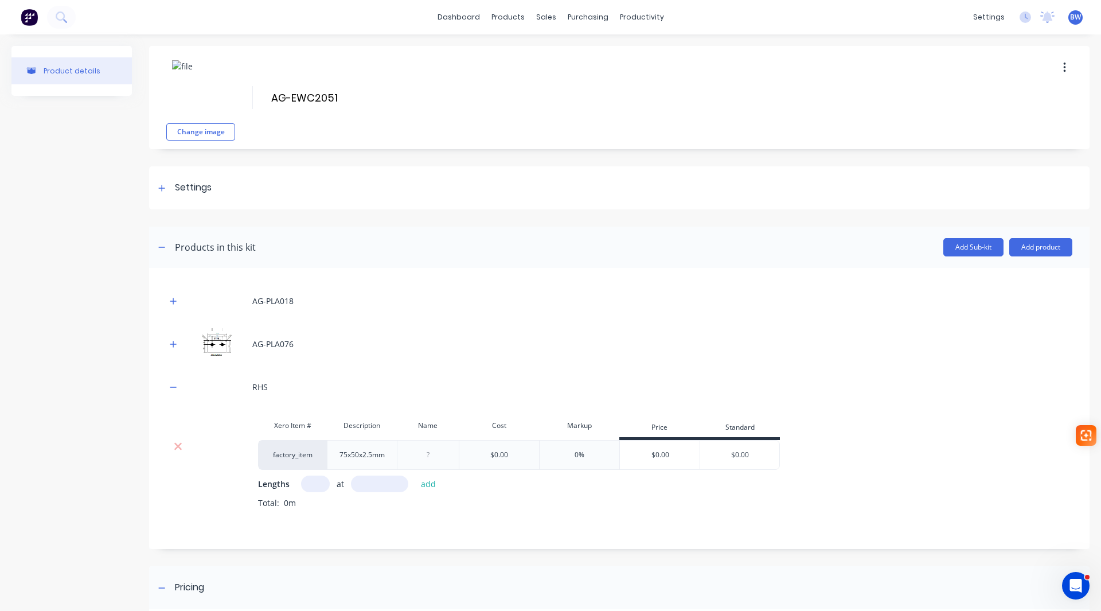
click at [312, 488] on input "text" at bounding box center [315, 483] width 29 height 17
type input "1"
type input "5670"
click at [424, 488] on button "add" at bounding box center [428, 483] width 27 height 15
click at [171, 389] on icon "button" at bounding box center [173, 387] width 7 height 8
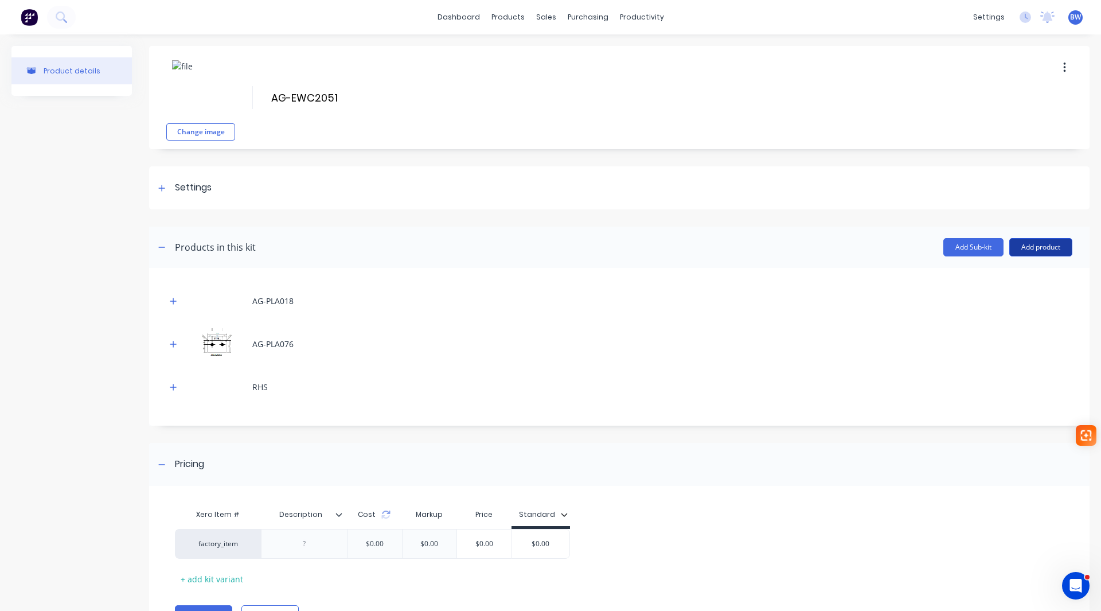
click at [1033, 248] on button "Add product" at bounding box center [1040, 247] width 63 height 18
click at [983, 298] on div "Labour" at bounding box center [1018, 299] width 88 height 17
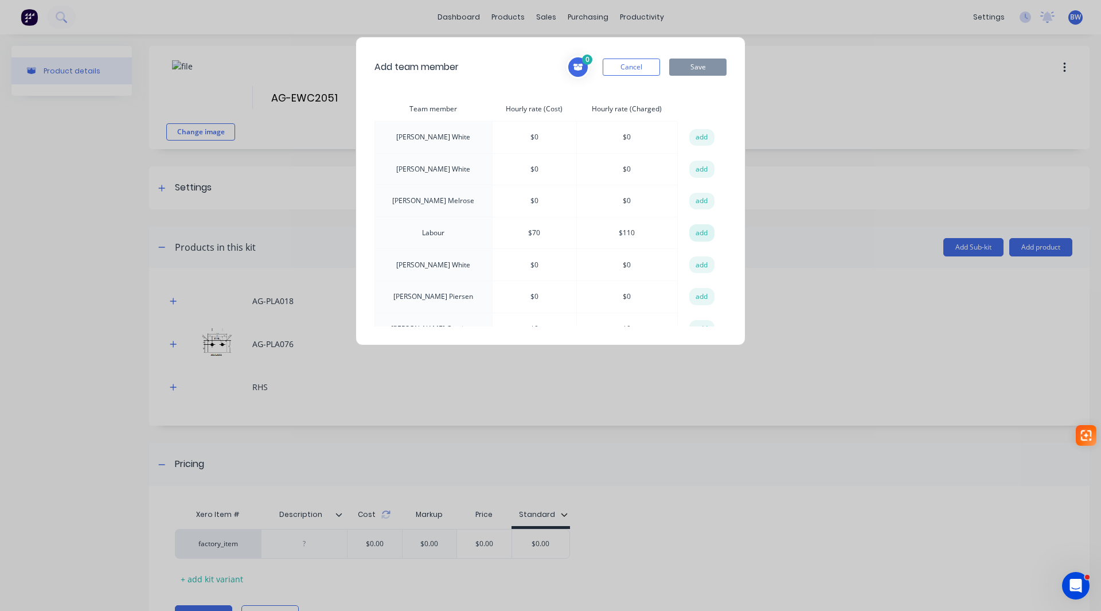
click at [691, 230] on button "add" at bounding box center [701, 232] width 25 height 17
click at [698, 68] on button "Save" at bounding box center [697, 66] width 57 height 17
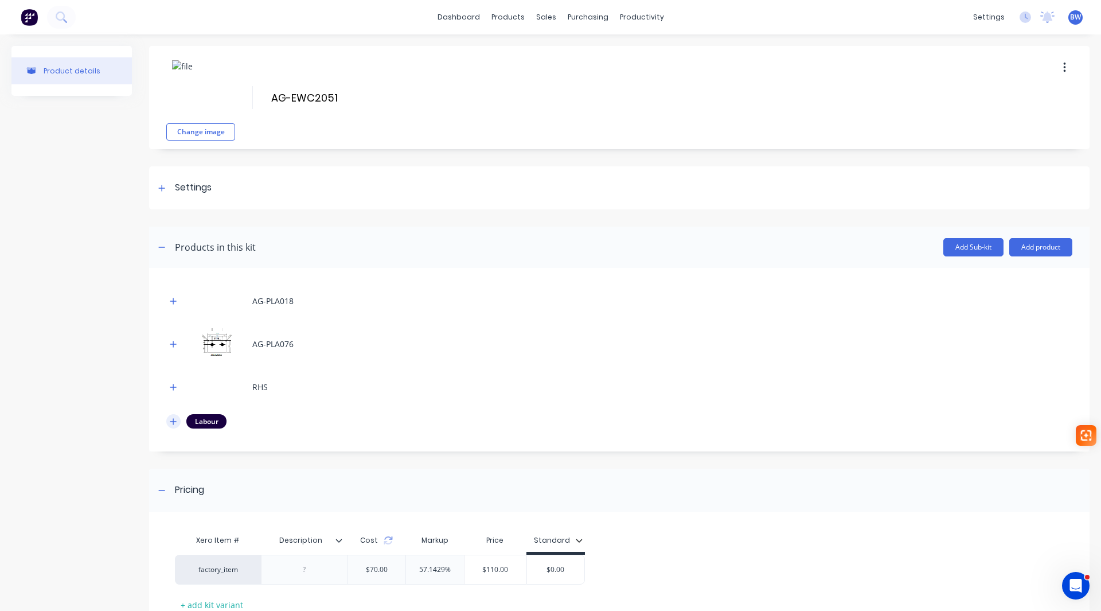
click at [173, 425] on icon "button" at bounding box center [173, 421] width 7 height 8
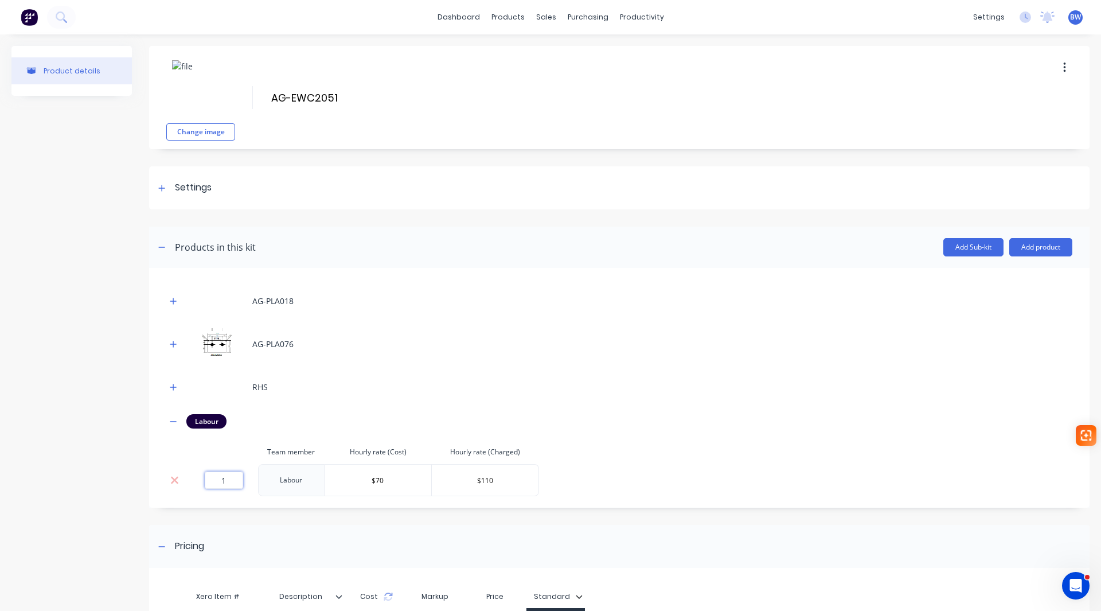
click at [232, 479] on input "1" at bounding box center [224, 479] width 38 height 17
type input "0.78"
click at [175, 419] on icon "button" at bounding box center [173, 421] width 7 height 8
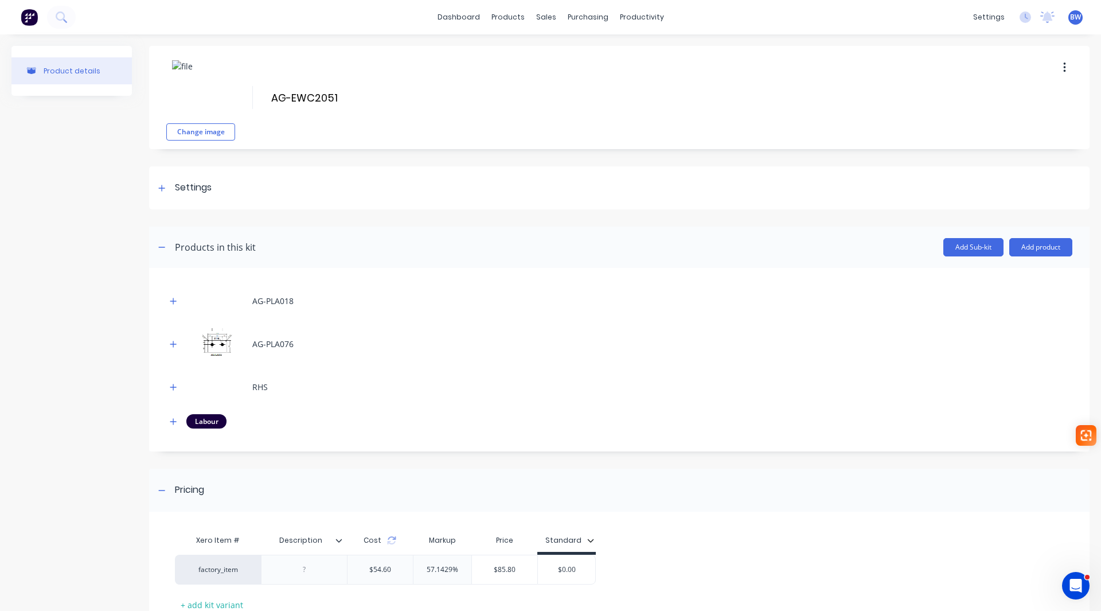
drag, startPoint x: 557, startPoint y: 570, endPoint x: 600, endPoint y: 571, distance: 43.0
click at [600, 571] on div "factory_item $54.60 57.1429% $85.80 $0.00 $0.00" at bounding box center [615, 569] width 880 height 30
drag, startPoint x: 585, startPoint y: 570, endPoint x: 546, endPoint y: 569, distance: 39.0
click at [546, 569] on input "$0.00" at bounding box center [566, 569] width 57 height 10
type input "86"
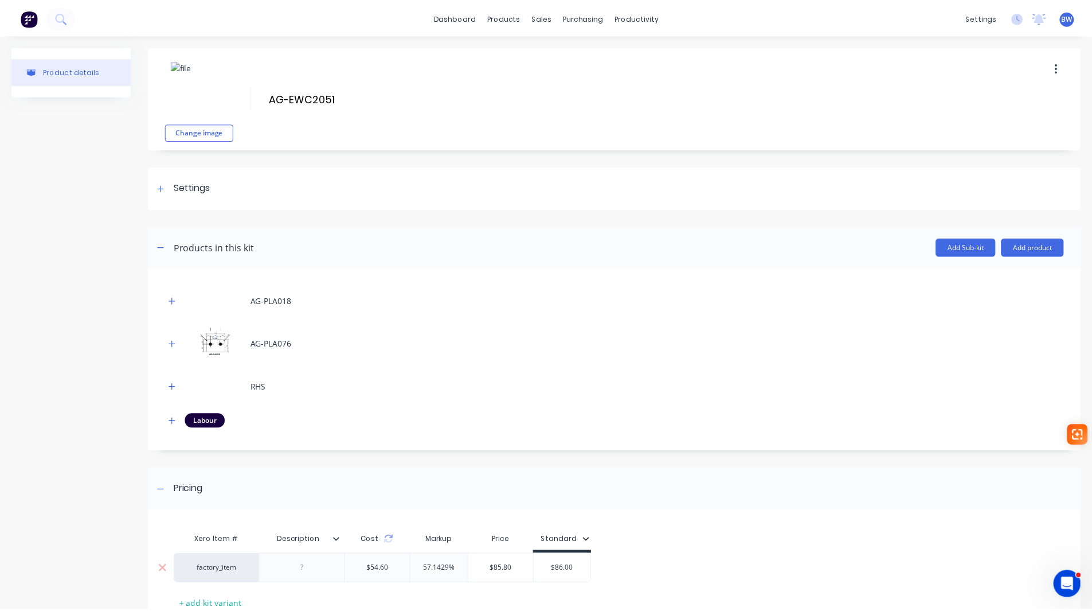
scroll to position [84, 0]
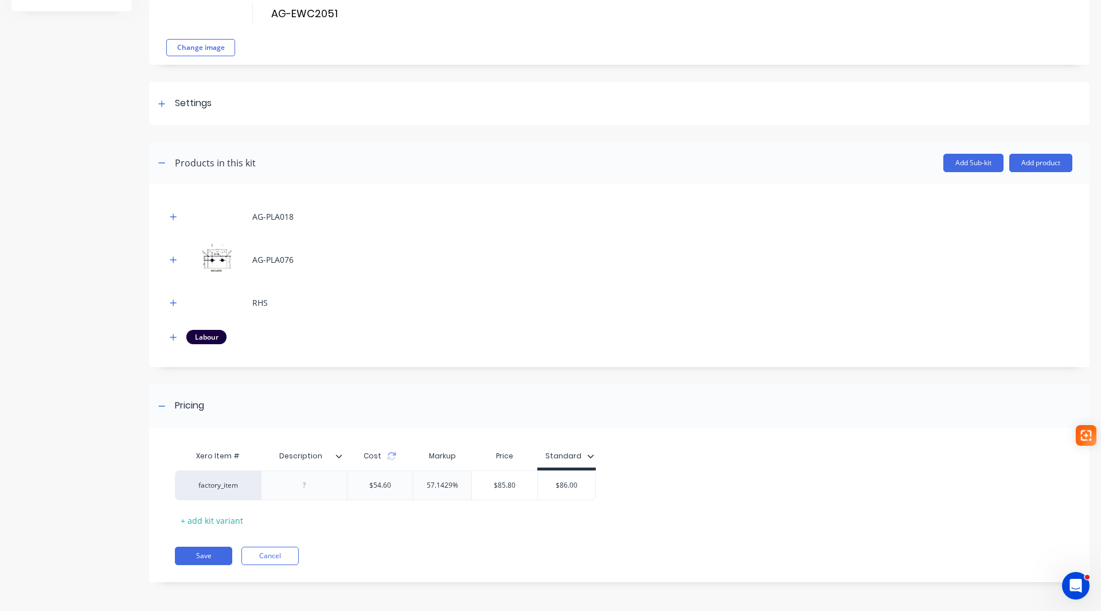
click at [341, 456] on icon at bounding box center [339, 455] width 6 height 3
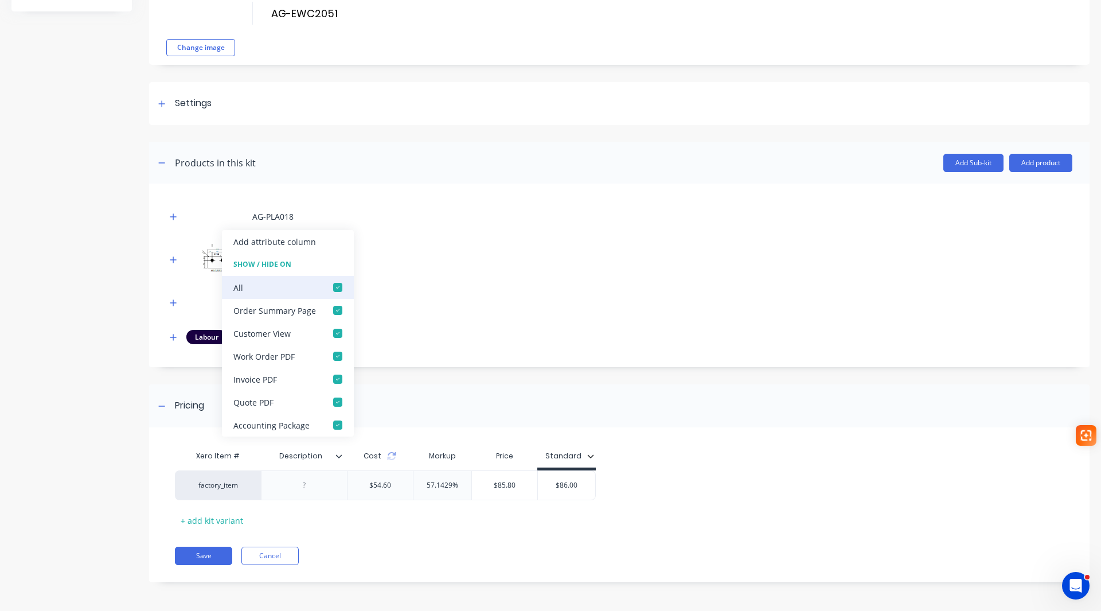
click at [337, 284] on div at bounding box center [337, 287] width 23 height 23
click at [210, 552] on button "Save" at bounding box center [203, 555] width 57 height 18
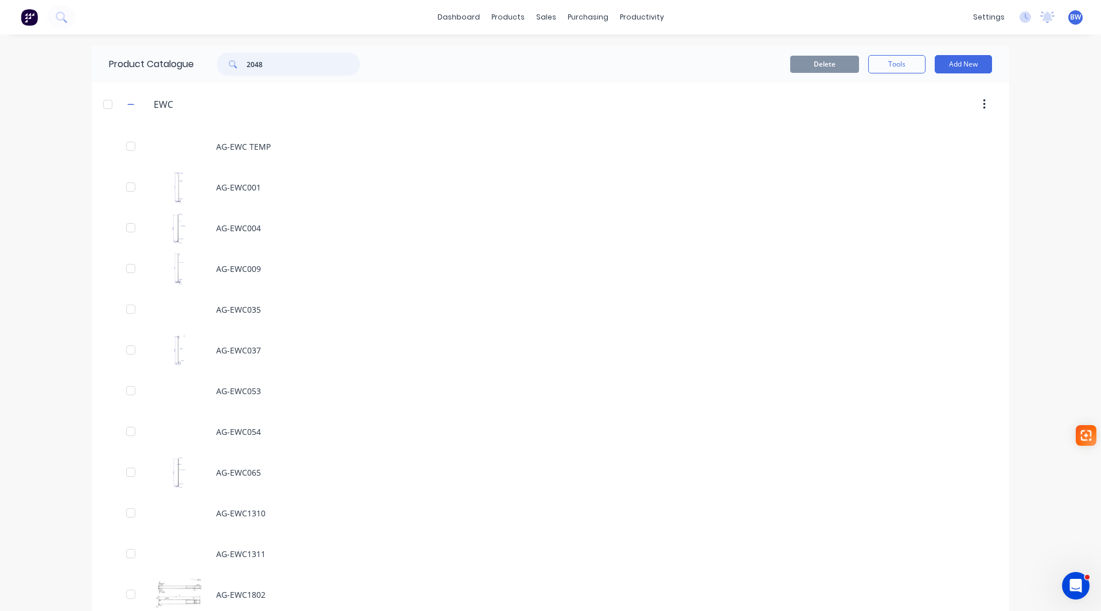
drag, startPoint x: 270, startPoint y: 66, endPoint x: 233, endPoint y: 64, distance: 36.7
click at [233, 64] on div "2048" at bounding box center [288, 64] width 143 height 23
type input "823"
click at [968, 65] on button "Add New" at bounding box center [963, 64] width 57 height 18
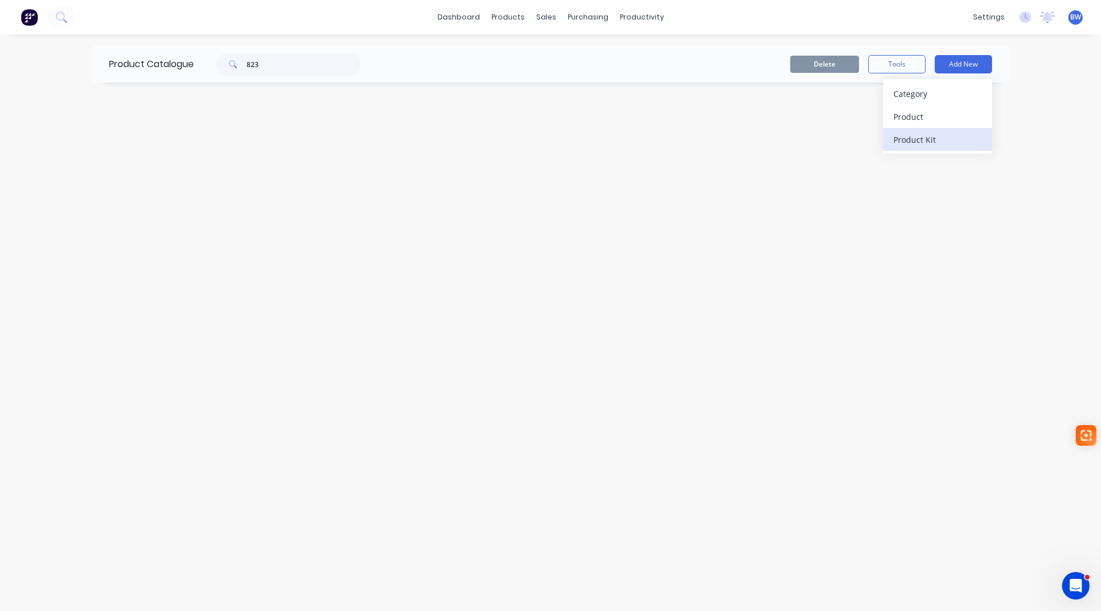
click at [930, 138] on div "Product Kit" at bounding box center [937, 139] width 88 height 17
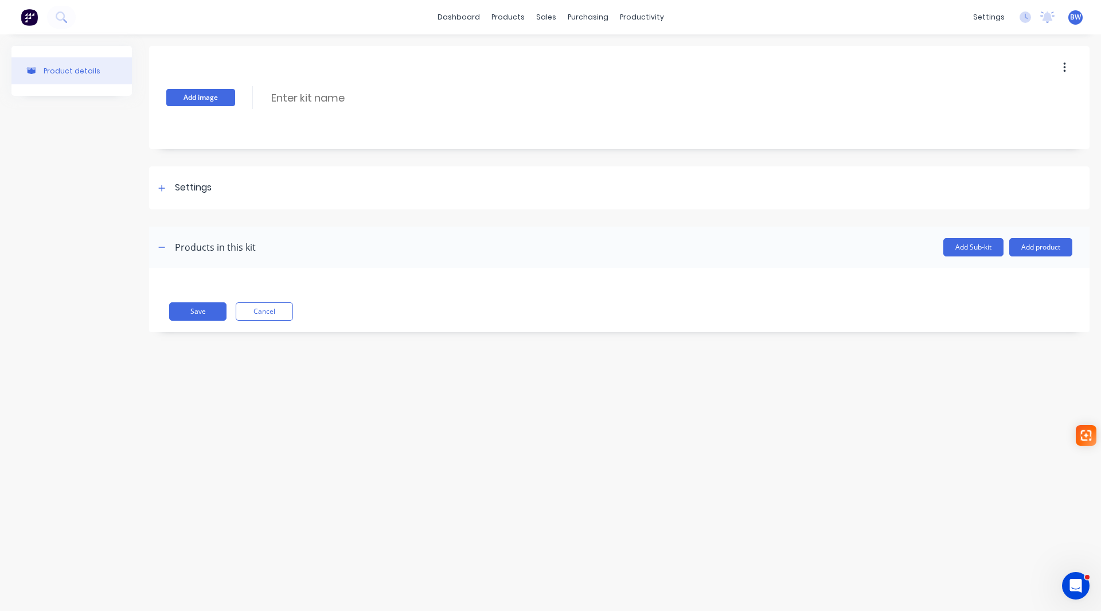
click at [225, 100] on button "Add image" at bounding box center [200, 97] width 69 height 17
click at [317, 101] on input at bounding box center [371, 97] width 203 height 17
type input "AG-EWT823"
click at [198, 193] on div "Settings" at bounding box center [193, 188] width 37 height 14
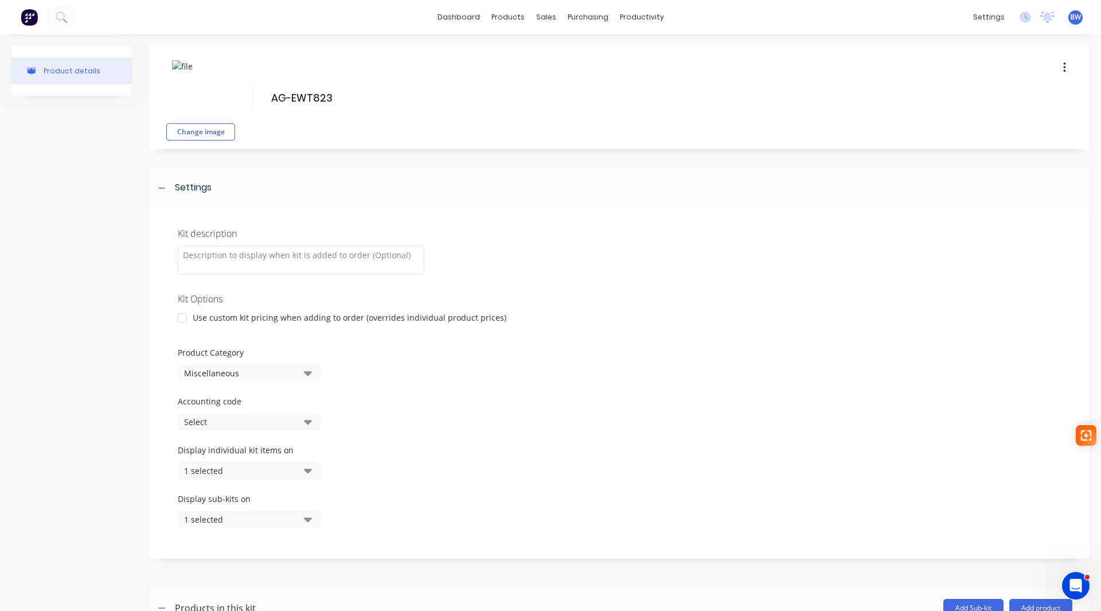
click at [183, 316] on div at bounding box center [182, 317] width 23 height 23
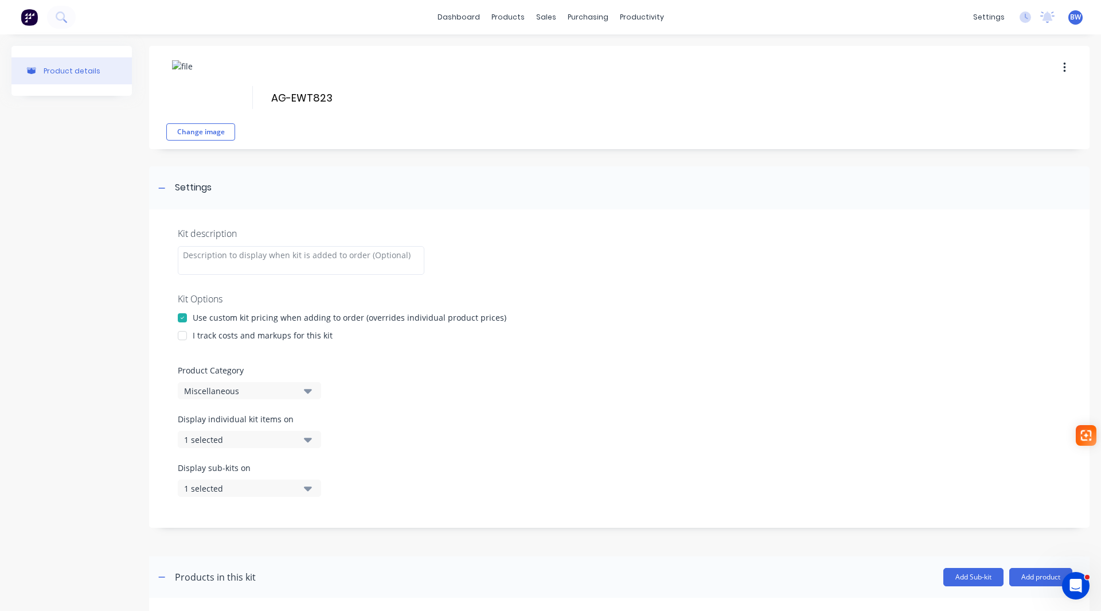
click at [184, 337] on div at bounding box center [182, 335] width 23 height 23
click at [202, 389] on div "Miscellaneous" at bounding box center [239, 391] width 111 height 12
click at [229, 425] on Category "text" at bounding box center [272, 424] width 122 height 23
type Category "EWT"
click at [226, 459] on div "EWT" at bounding box center [264, 453] width 172 height 23
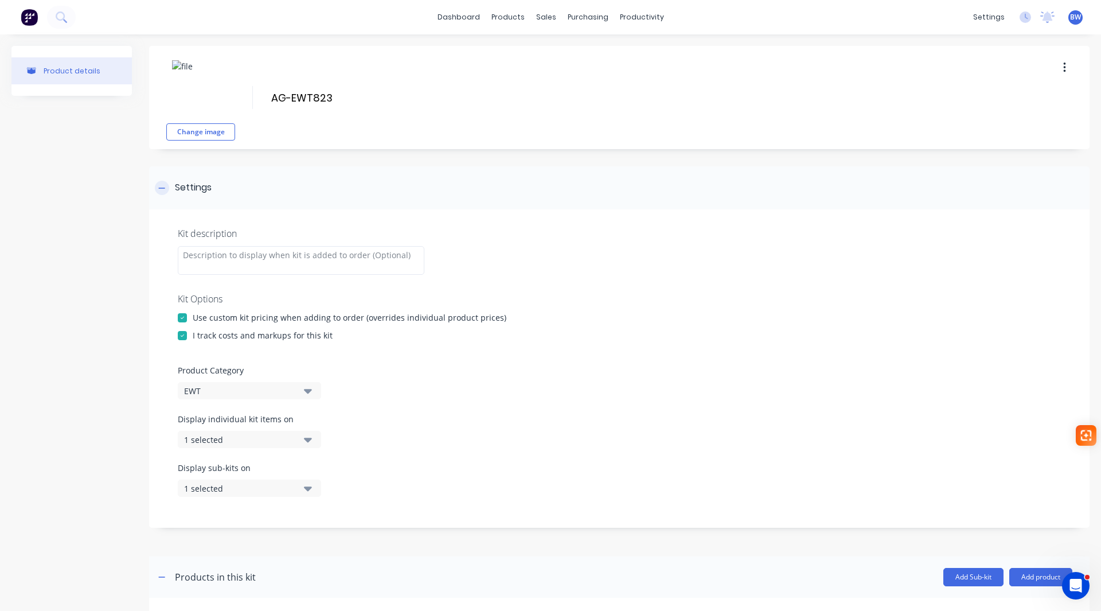
click at [161, 189] on icon at bounding box center [161, 188] width 7 height 8
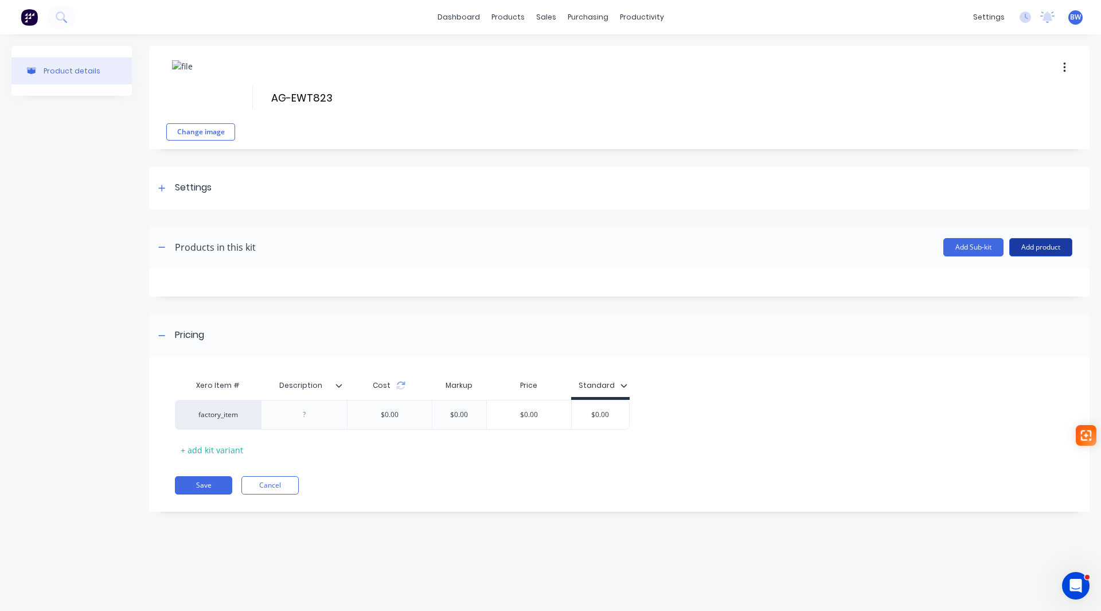
click at [1033, 253] on button "Add product" at bounding box center [1040, 247] width 63 height 18
click at [1005, 273] on div "Product catalogue" at bounding box center [1018, 276] width 88 height 17
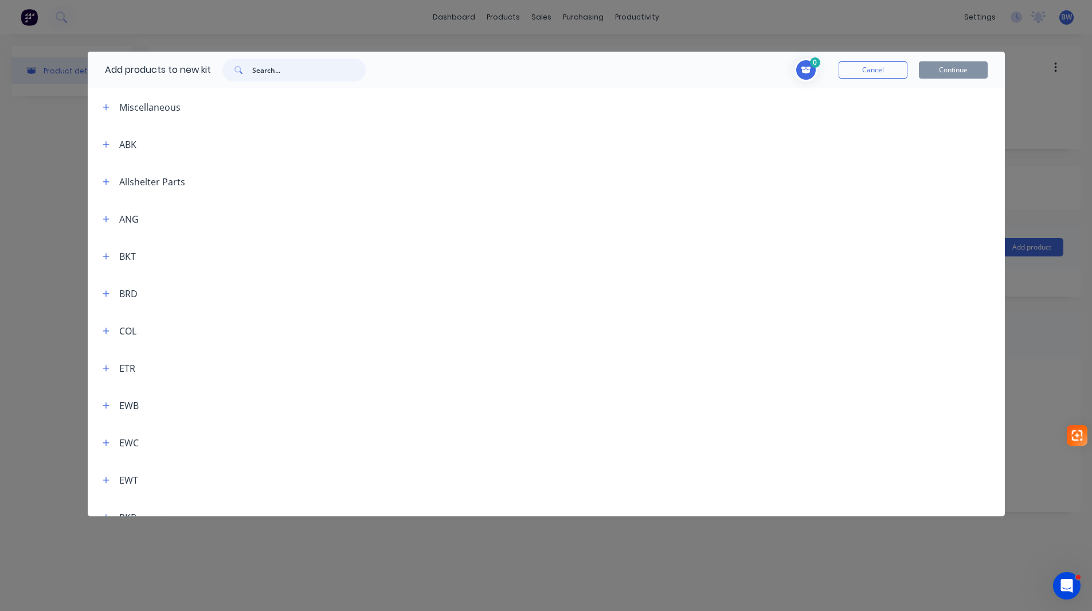
click at [290, 71] on input "text" at bounding box center [309, 69] width 114 height 23
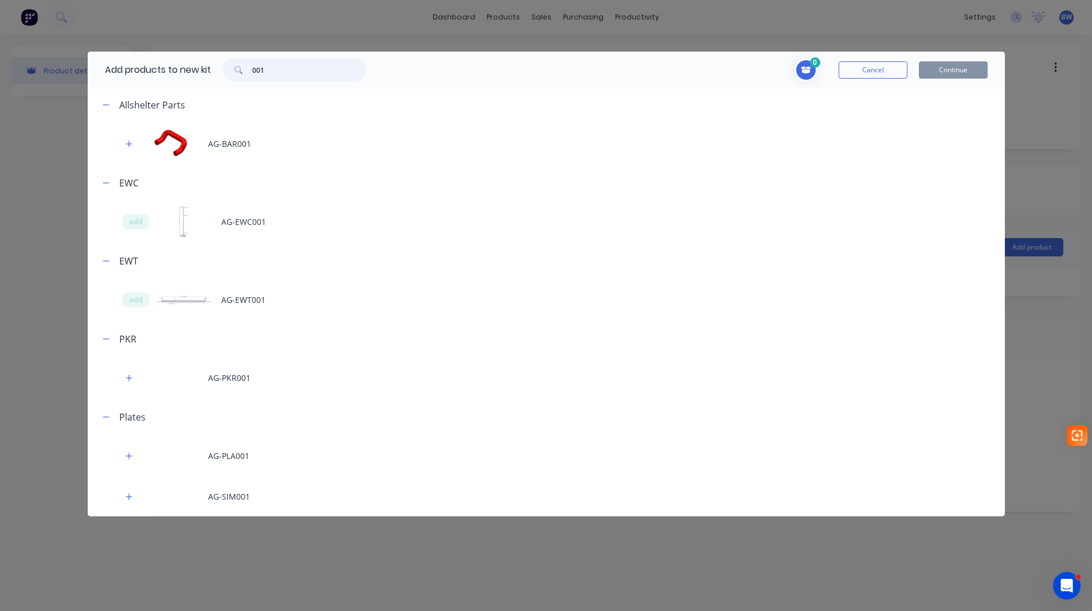
scroll to position [3, 0]
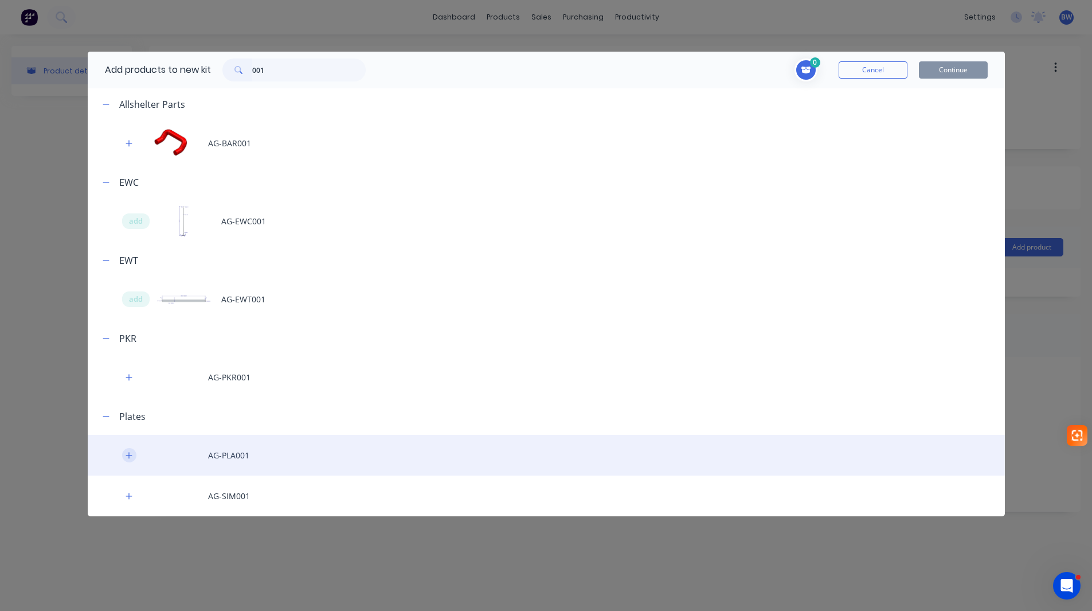
click at [130, 457] on icon "button" at bounding box center [129, 455] width 7 height 8
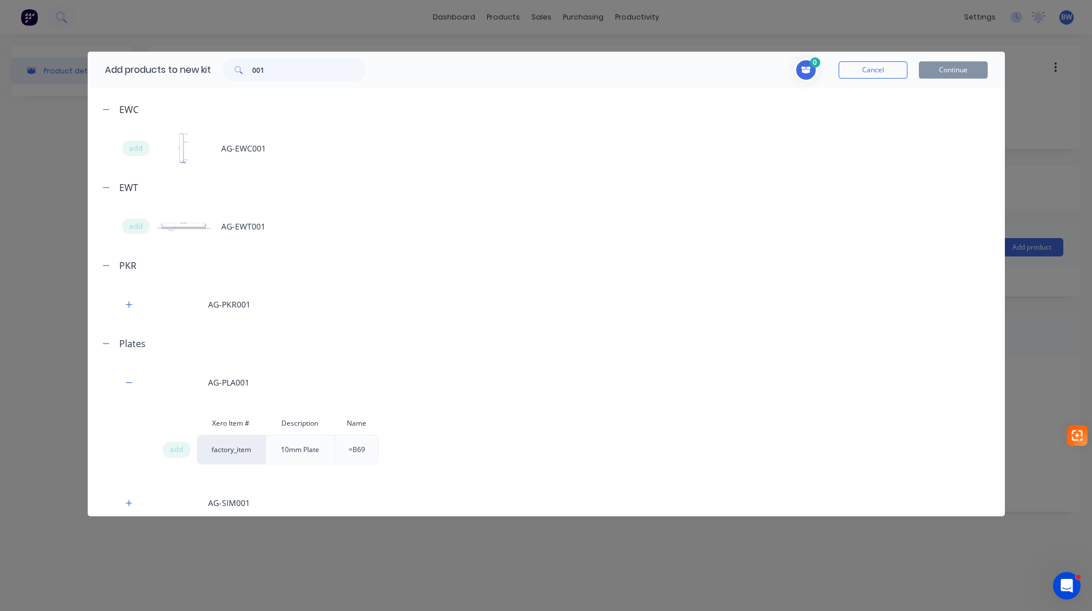
scroll to position [83, 0]
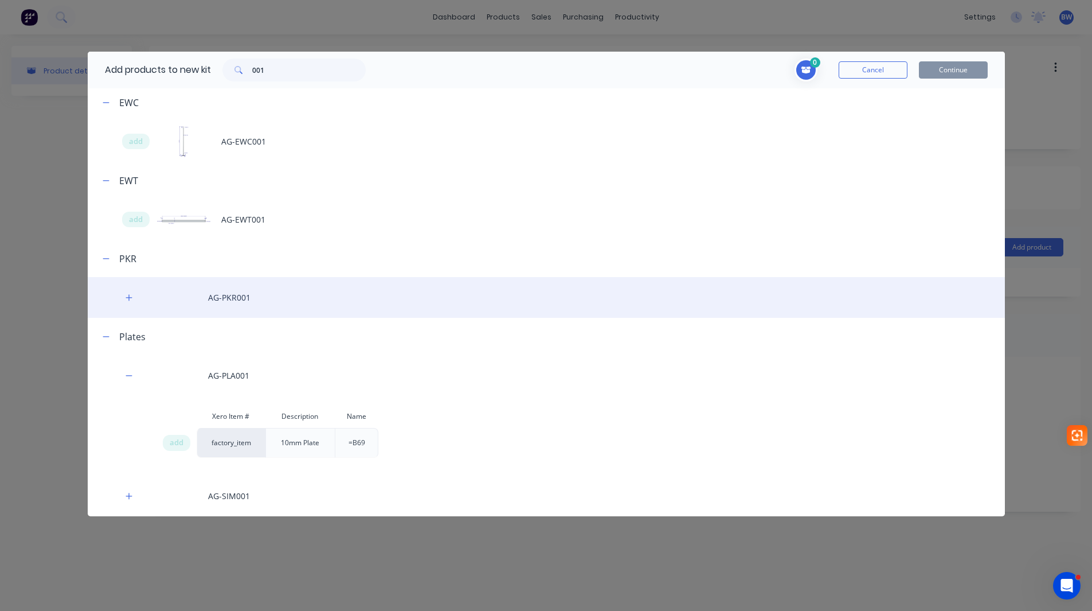
drag, startPoint x: 178, startPoint y: 440, endPoint x: 265, endPoint y: 290, distance: 174.2
click at [180, 438] on span "add" at bounding box center [177, 442] width 14 height 11
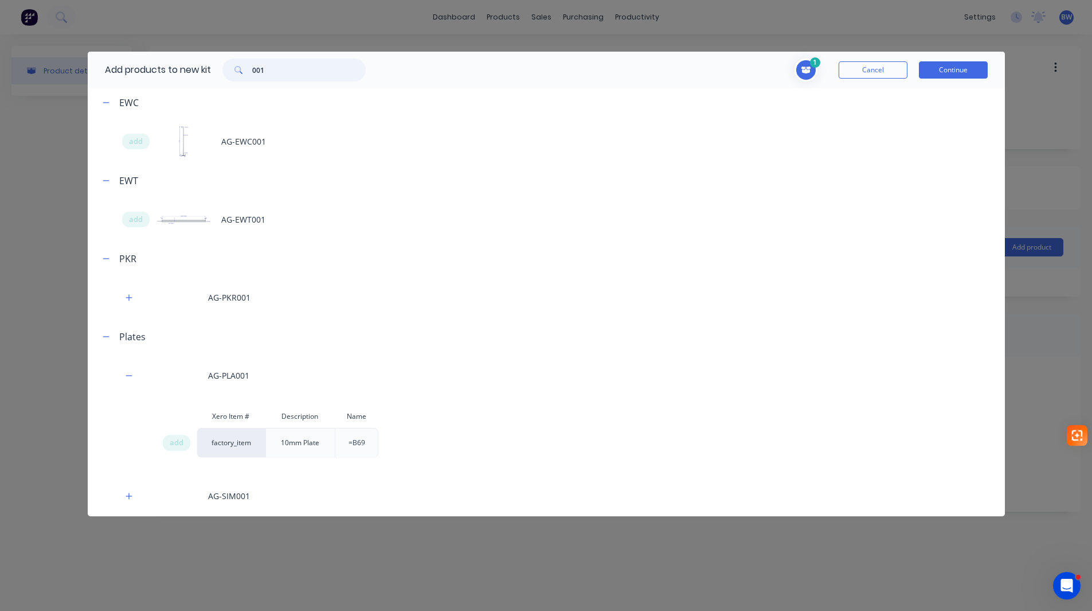
drag, startPoint x: 278, startPoint y: 62, endPoint x: 182, endPoint y: 77, distance: 96.8
click at [192, 75] on div "Add products to new kit 001" at bounding box center [233, 70] width 290 height 37
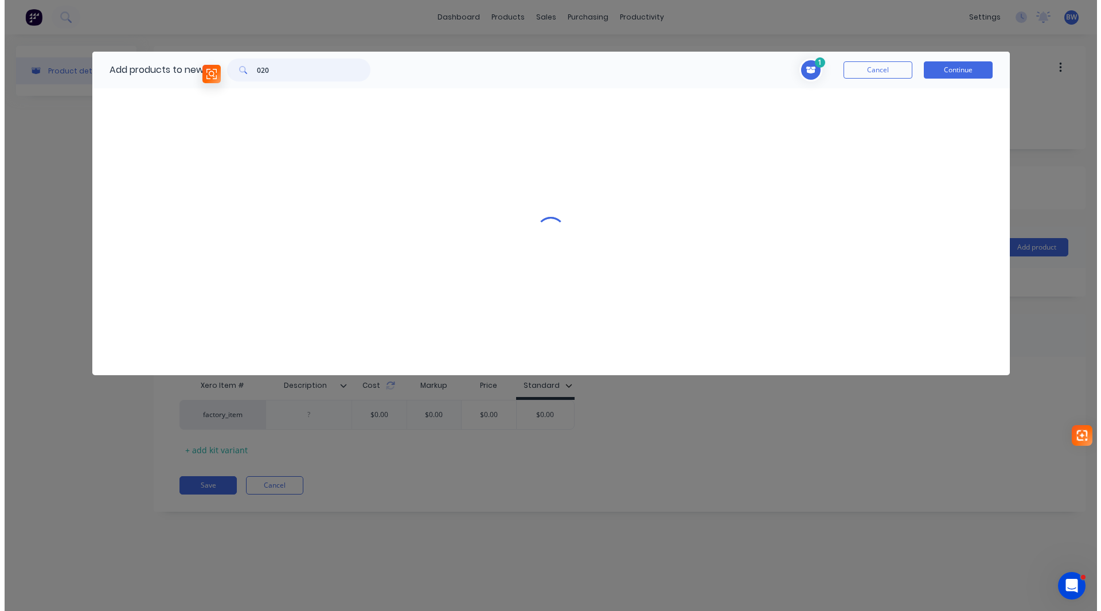
scroll to position [0, 0]
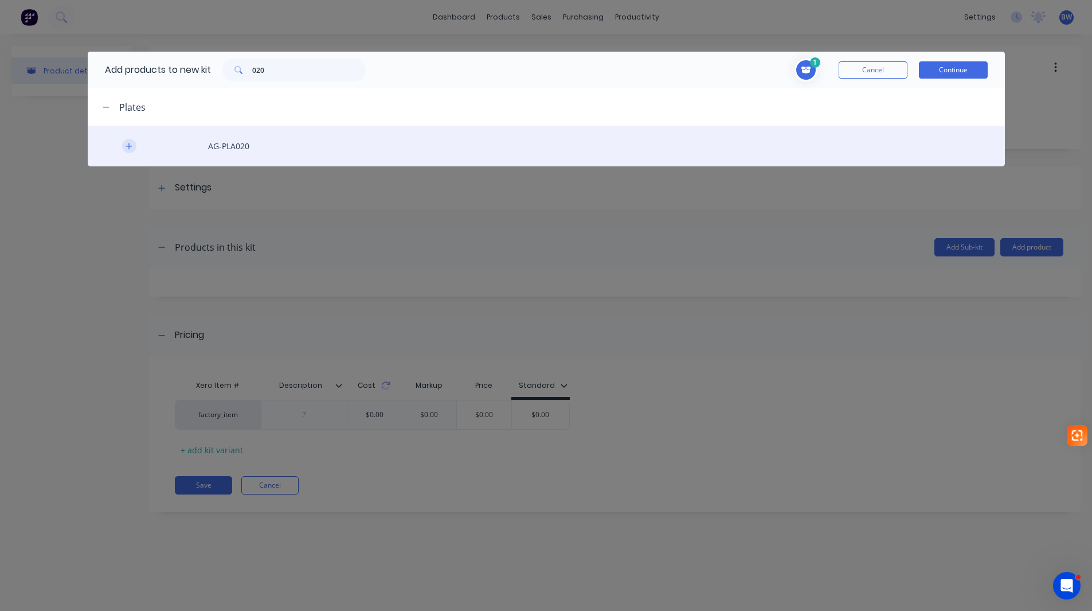
click at [129, 144] on icon "button" at bounding box center [129, 146] width 6 height 6
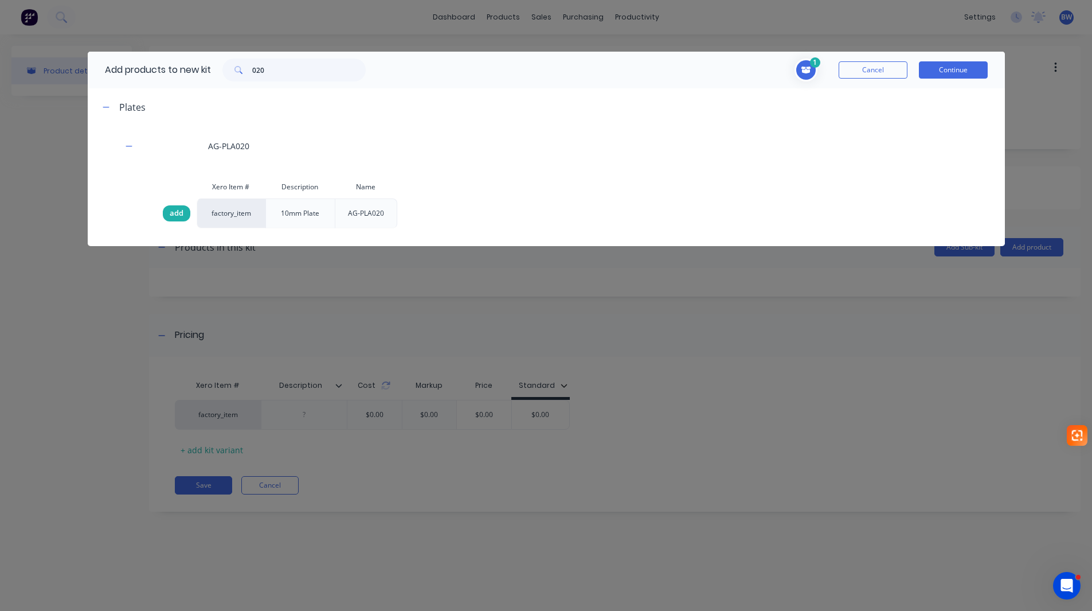
click at [178, 211] on span "add" at bounding box center [177, 213] width 14 height 11
drag, startPoint x: 286, startPoint y: 69, endPoint x: 206, endPoint y: 81, distance: 81.2
click at [206, 81] on div "Add products to new kit 020" at bounding box center [233, 70] width 290 height 37
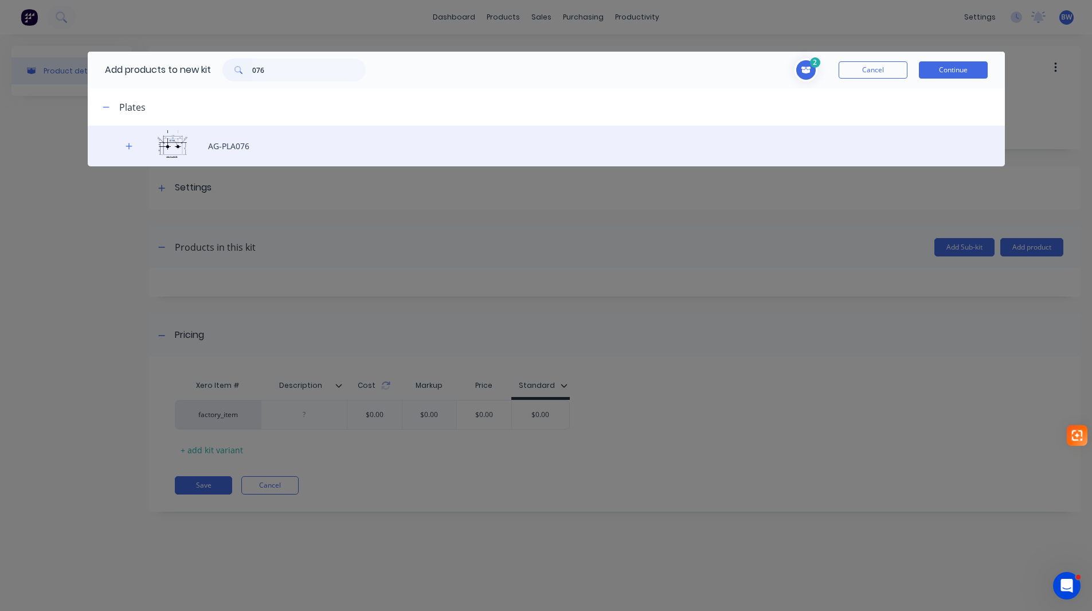
click at [117, 144] on div "AG-PLA076" at bounding box center [546, 146] width 917 height 41
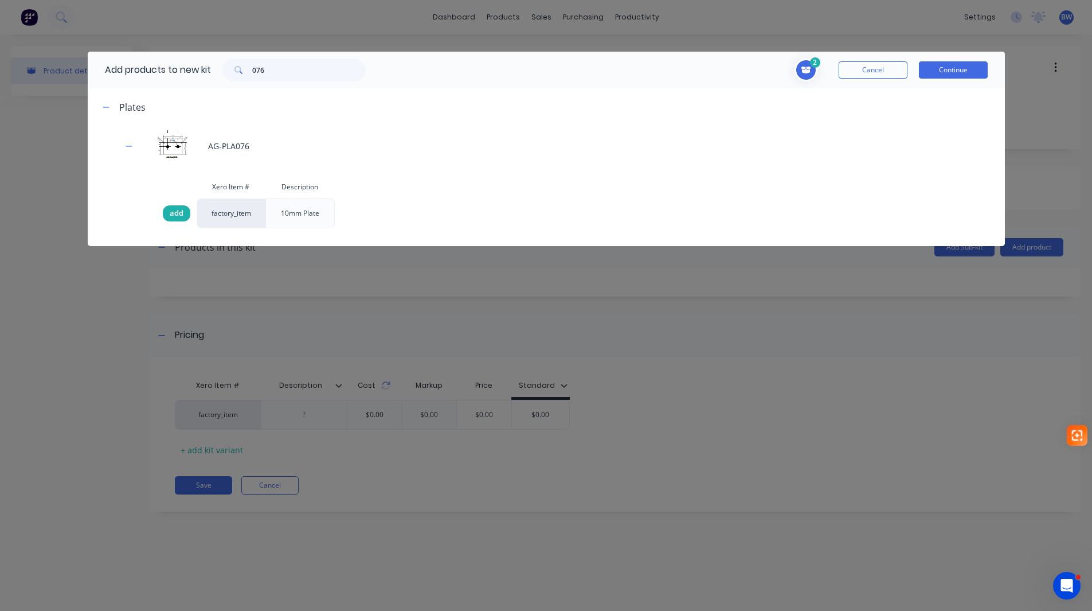
click at [183, 216] on span "add" at bounding box center [177, 213] width 14 height 11
drag, startPoint x: 248, startPoint y: 70, endPoint x: 241, endPoint y: 72, distance: 6.7
click at [241, 72] on div "076" at bounding box center [293, 69] width 143 height 23
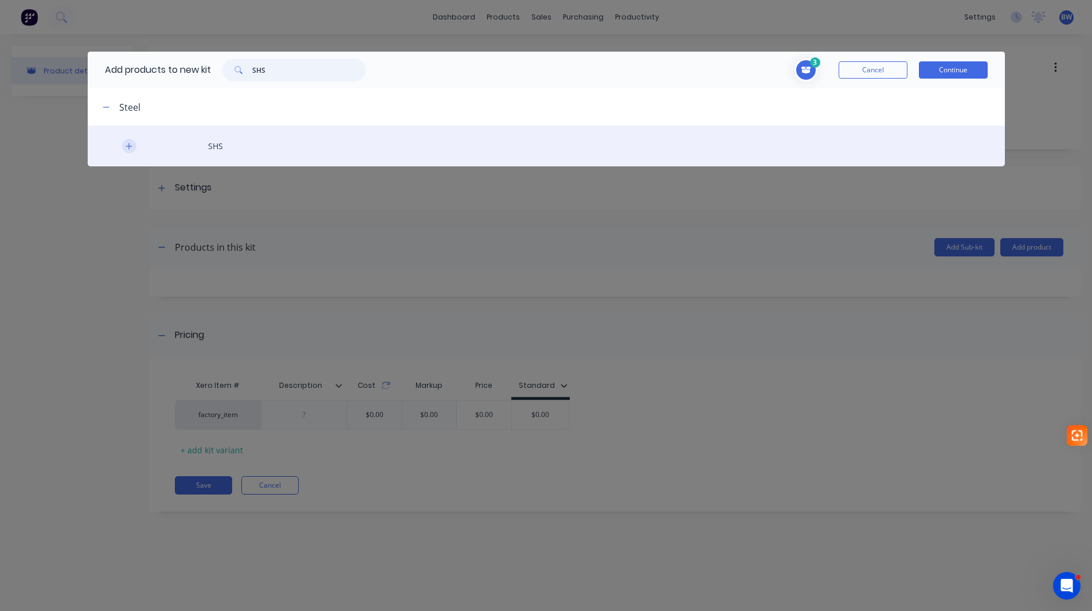
type input "SHS"
click at [129, 140] on button "button" at bounding box center [129, 146] width 14 height 14
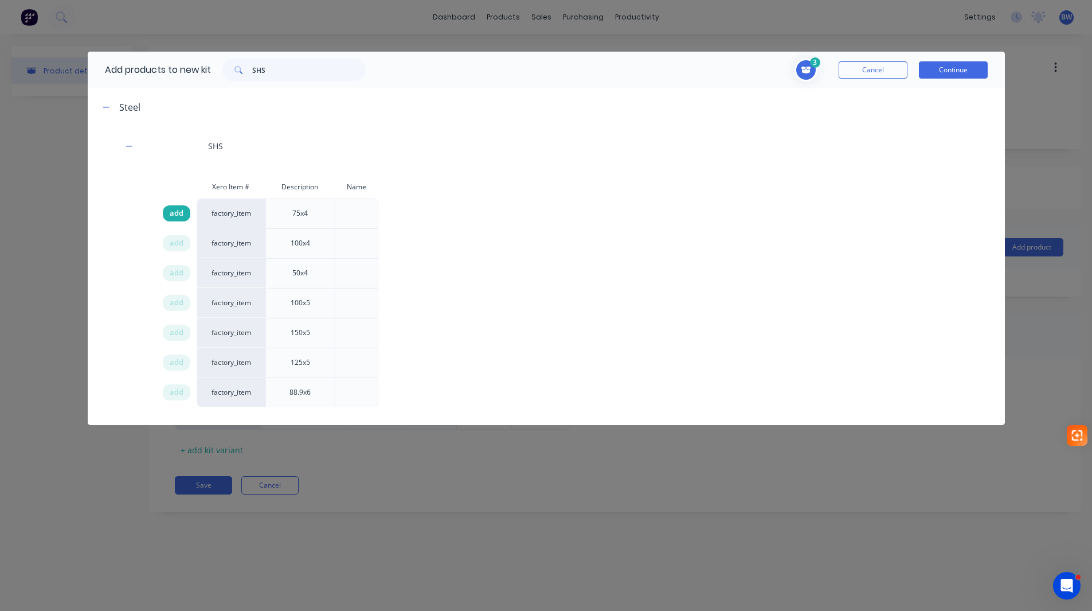
click at [175, 215] on span "add" at bounding box center [177, 213] width 14 height 11
click at [977, 65] on button "Continue" at bounding box center [953, 69] width 69 height 17
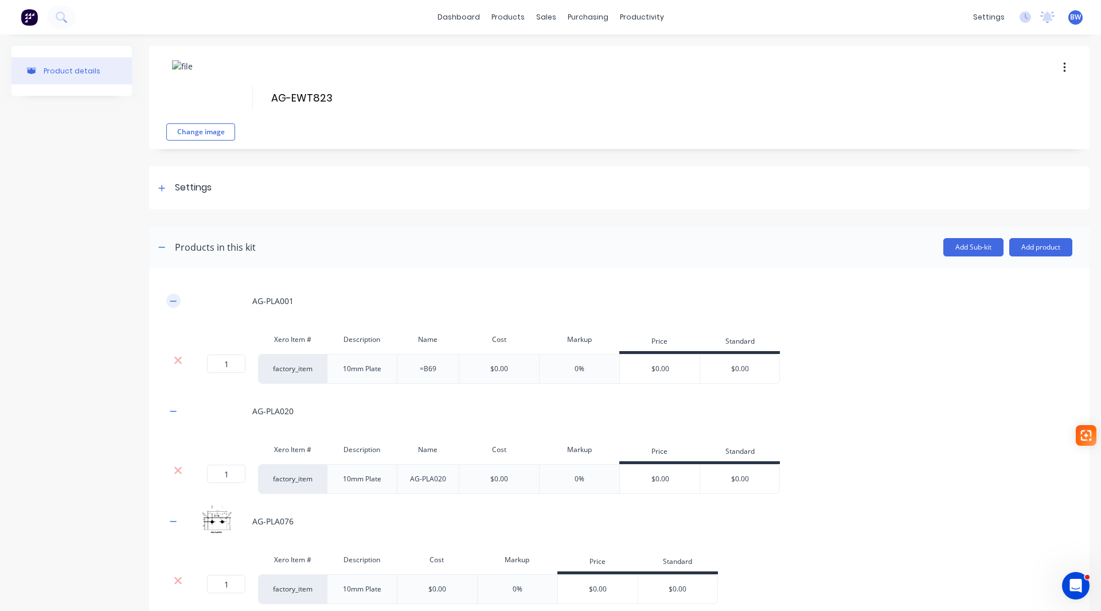
click at [171, 300] on icon "button" at bounding box center [173, 300] width 6 height 1
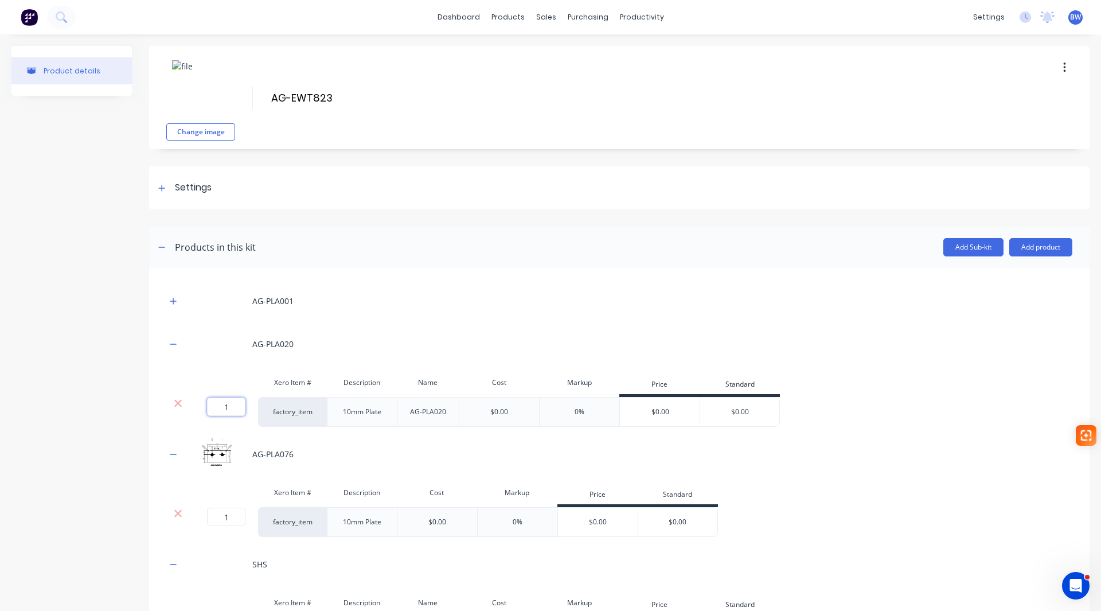
drag, startPoint x: 229, startPoint y: 403, endPoint x: 214, endPoint y: 404, distance: 14.9
click at [215, 404] on input "1" at bounding box center [226, 406] width 38 height 18
type input "2"
click at [167, 342] on button "button" at bounding box center [173, 344] width 14 height 14
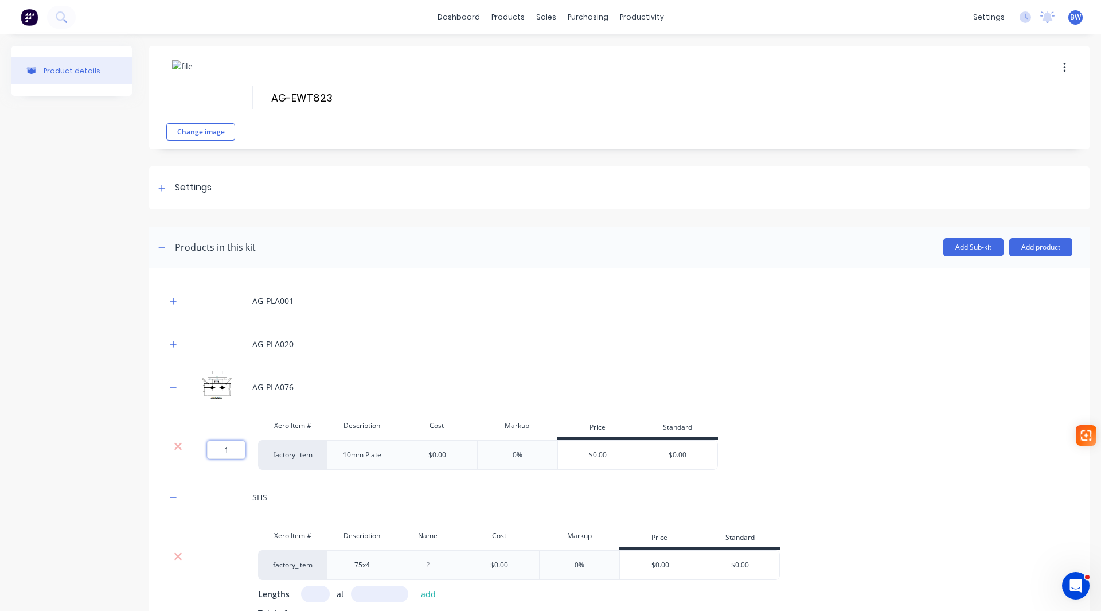
drag, startPoint x: 238, startPoint y: 447, endPoint x: 204, endPoint y: 451, distance: 34.6
click at [205, 451] on div "1 1 ?" at bounding box center [211, 449] width 26 height 18
type input "2"
click at [176, 388] on icon "button" at bounding box center [173, 387] width 7 height 8
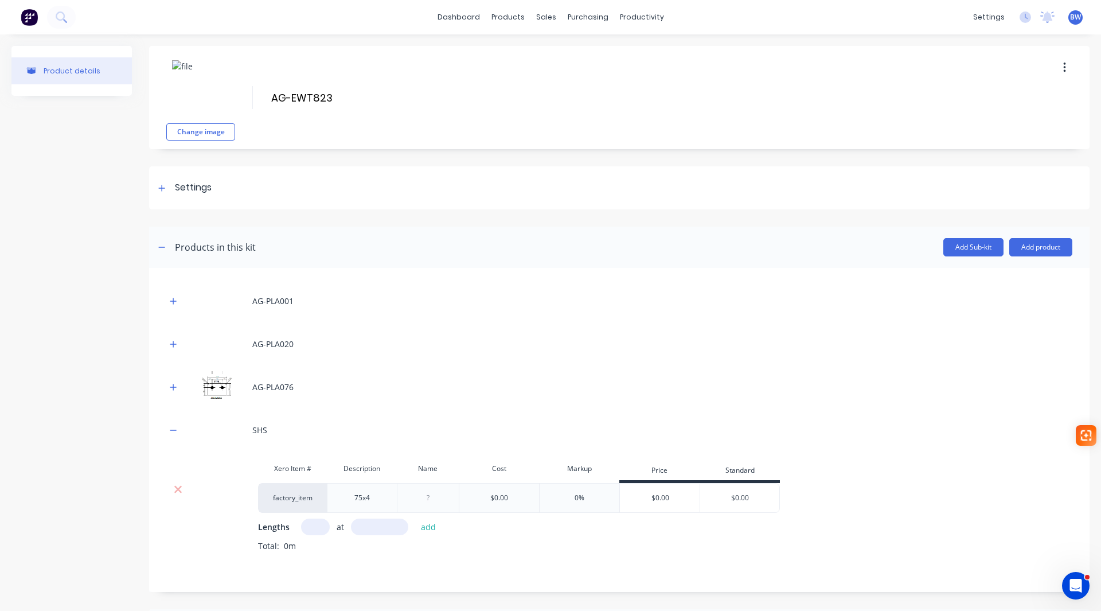
click at [315, 528] on input "text" at bounding box center [315, 526] width 29 height 17
type input "1"
type input "1501"
click at [429, 527] on button "add" at bounding box center [428, 526] width 27 height 15
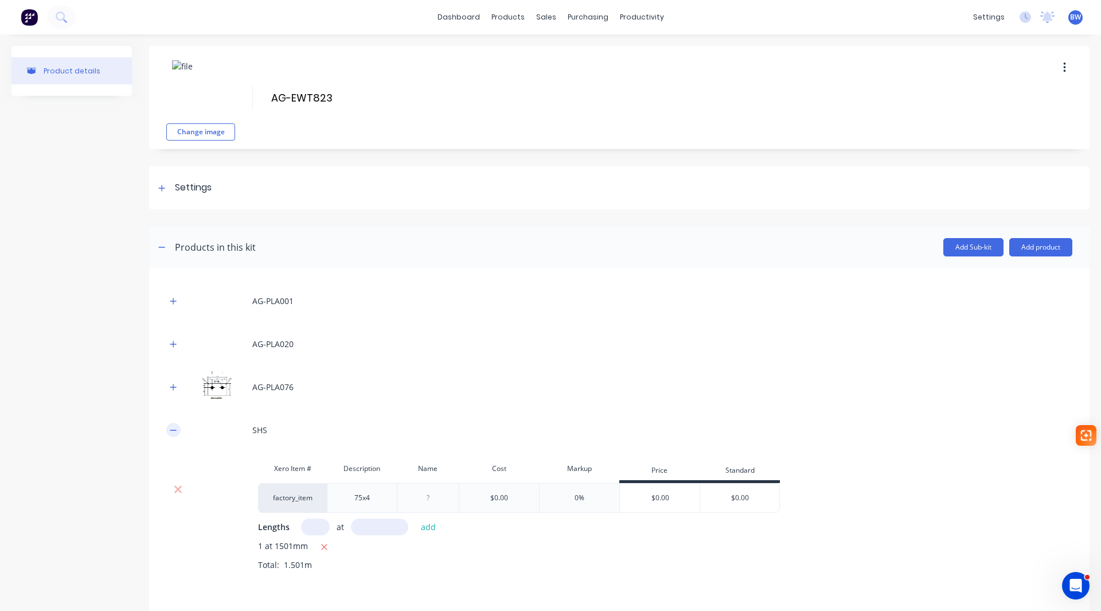
click at [173, 426] on icon "button" at bounding box center [173, 430] width 7 height 8
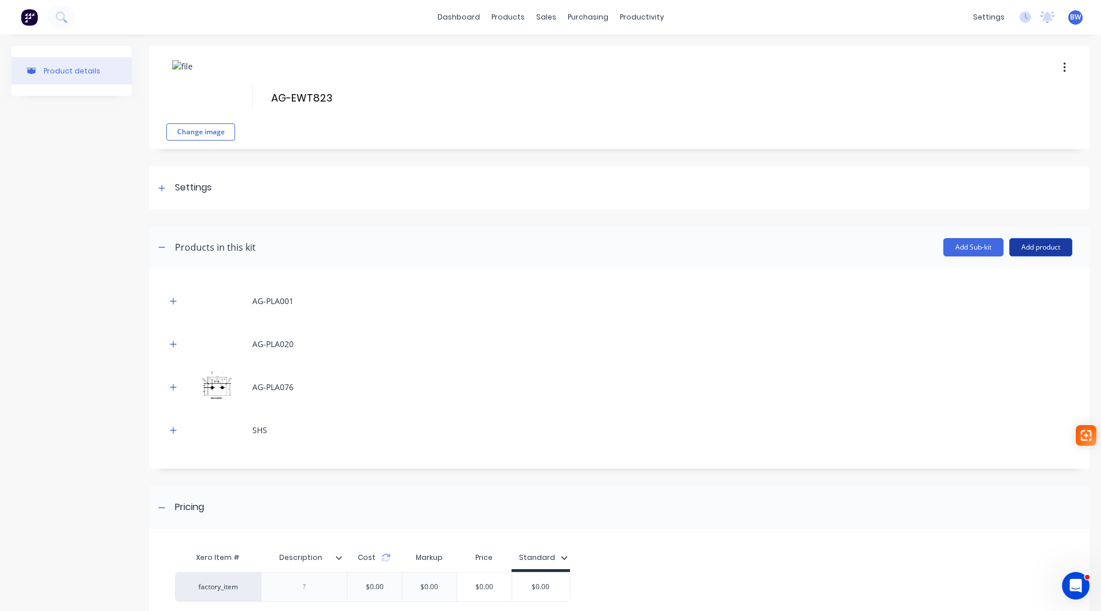
click at [1020, 248] on button "Add product" at bounding box center [1040, 247] width 63 height 18
click at [1004, 295] on div "Labour" at bounding box center [1018, 299] width 88 height 17
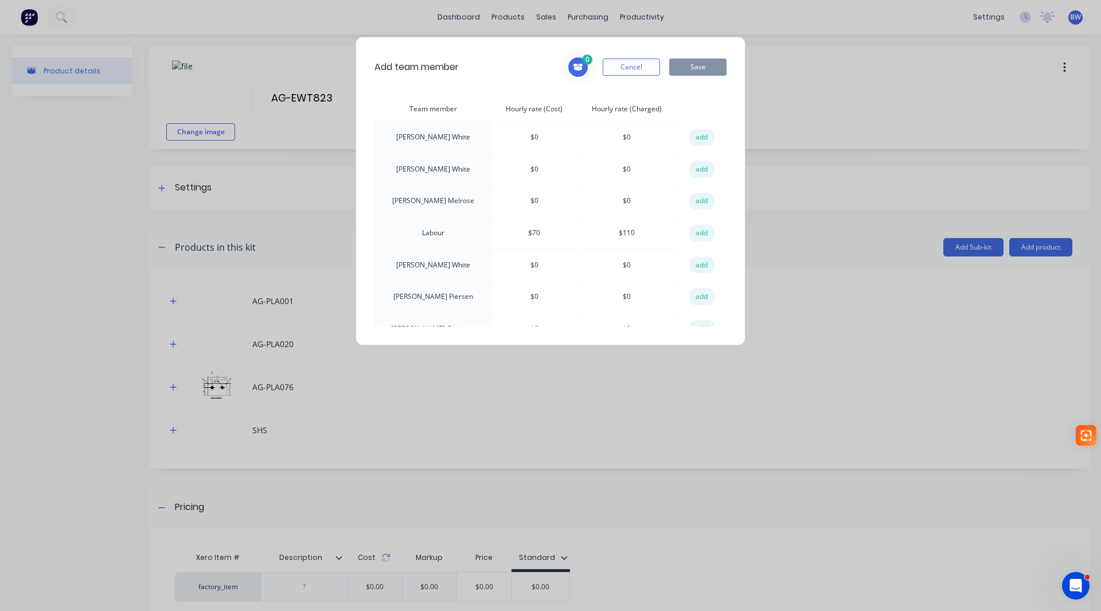
drag, startPoint x: 697, startPoint y: 232, endPoint x: 705, endPoint y: 187, distance: 45.4
click at [697, 232] on button "add" at bounding box center [701, 232] width 25 height 17
click at [712, 68] on button "Save" at bounding box center [697, 66] width 57 height 17
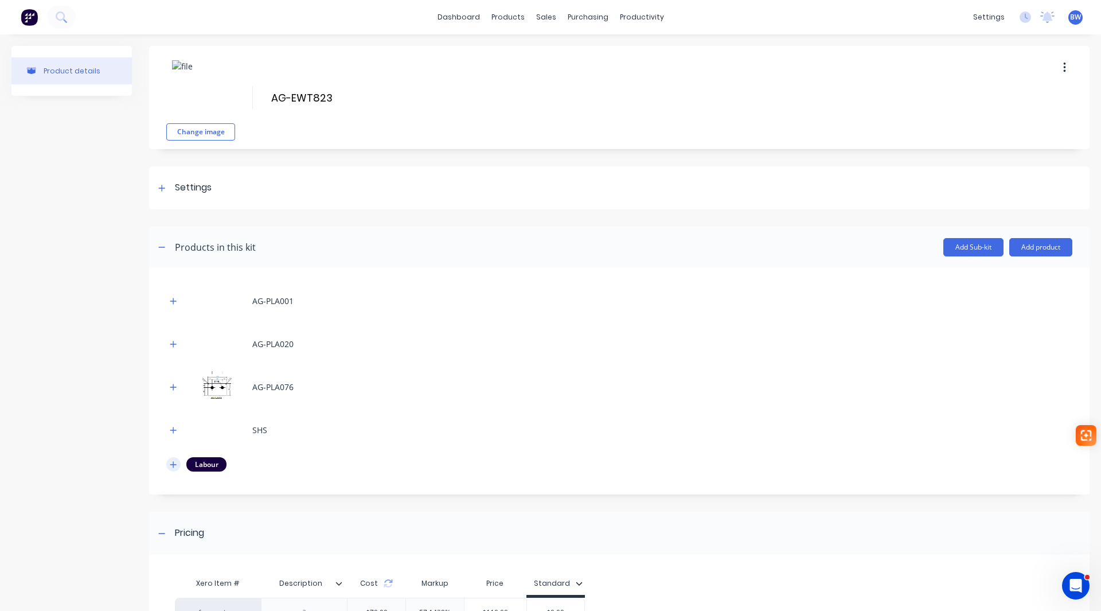
click at [170, 463] on icon "button" at bounding box center [173, 464] width 7 height 8
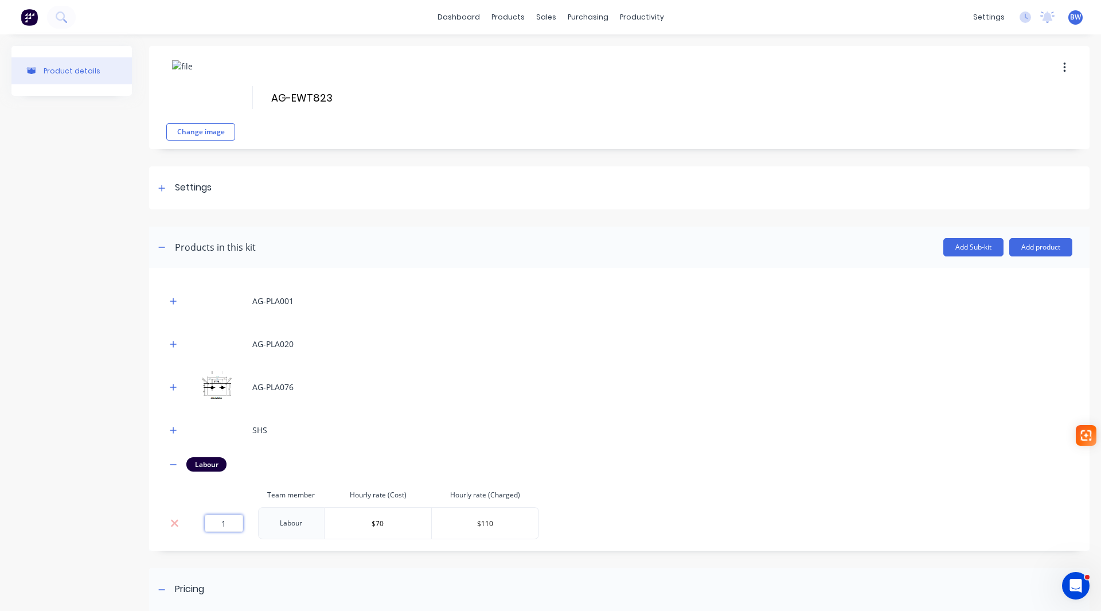
click at [225, 518] on input "1" at bounding box center [224, 522] width 38 height 17
type input "1.52"
click at [171, 464] on icon "button" at bounding box center [173, 464] width 6 height 1
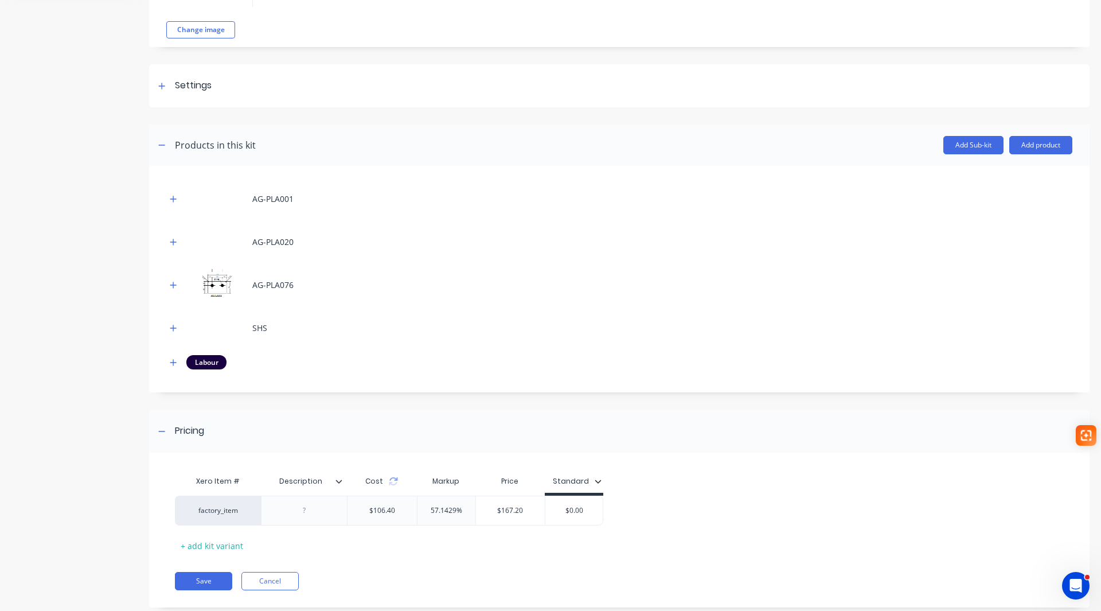
scroll to position [115, 0]
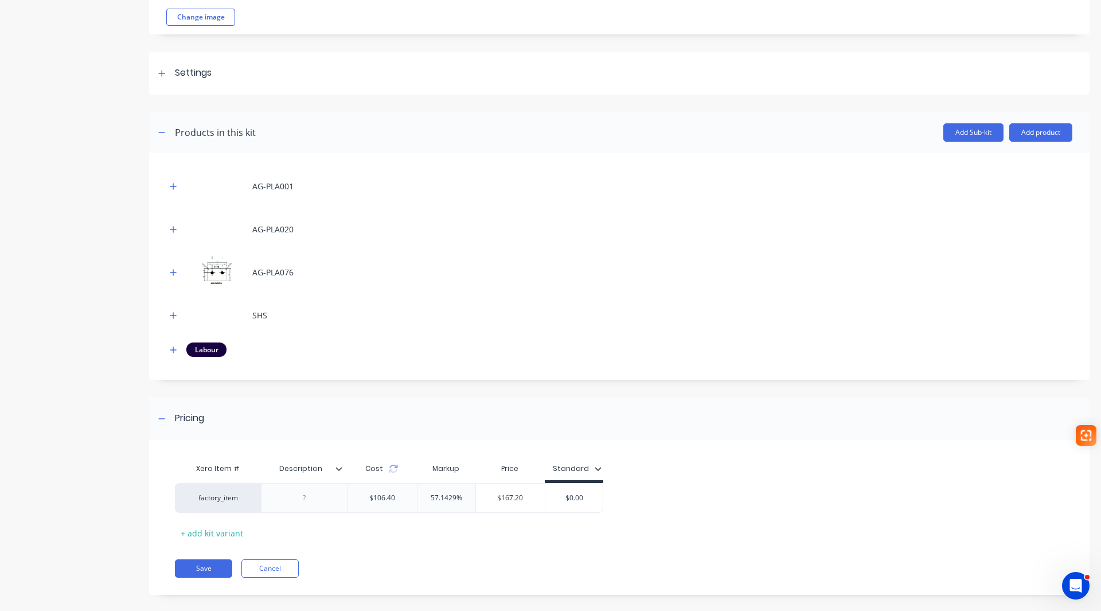
drag, startPoint x: 562, startPoint y: 497, endPoint x: 609, endPoint y: 498, distance: 47.0
click at [609, 498] on div "factory_item $106.40 57.1429% $167.20 $0.00 $0.00" at bounding box center [615, 498] width 880 height 30
click at [590, 495] on input "$0.00" at bounding box center [573, 498] width 57 height 10
drag, startPoint x: 553, startPoint y: 499, endPoint x: 601, endPoint y: 501, distance: 48.8
click at [601, 501] on input "$0.00" at bounding box center [573, 498] width 57 height 10
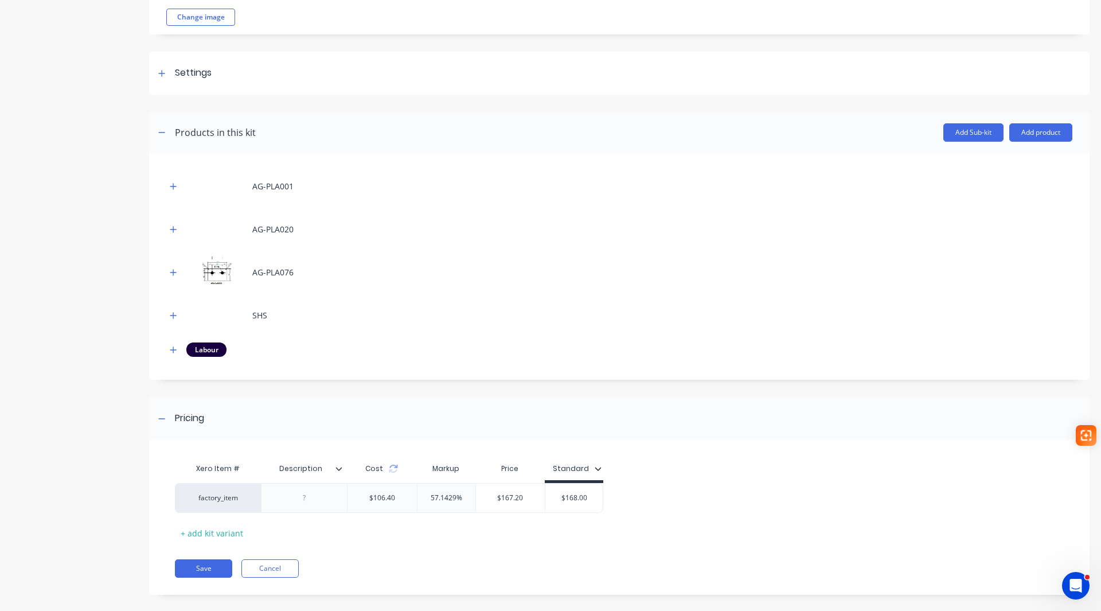
click at [338, 470] on icon at bounding box center [338, 468] width 7 height 7
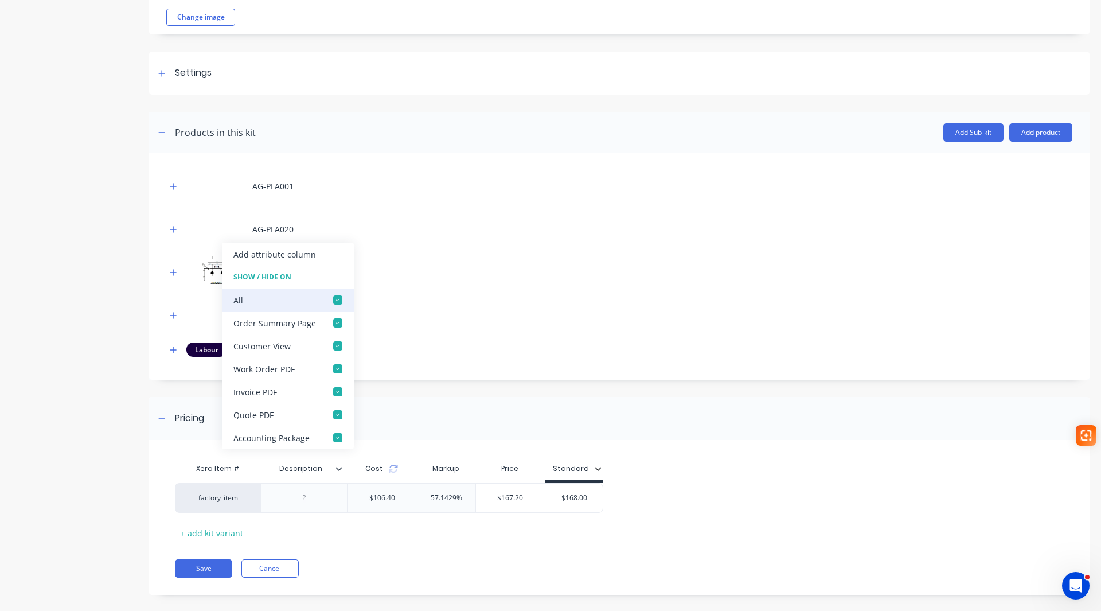
click at [341, 297] on div at bounding box center [337, 299] width 23 height 23
type input "168.00"
click at [203, 564] on button "Save" at bounding box center [203, 568] width 57 height 18
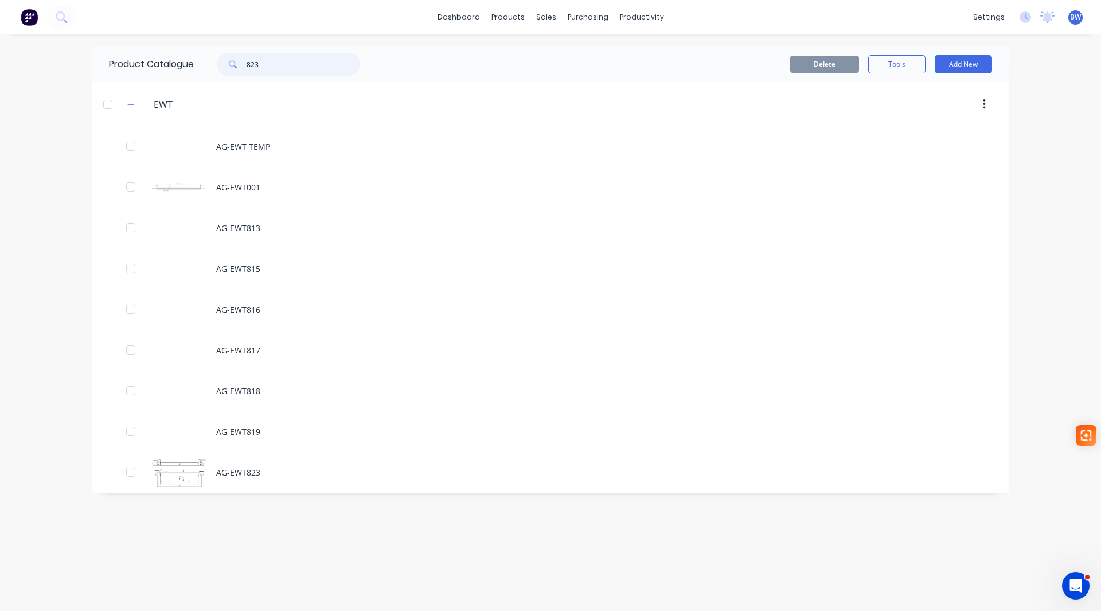
drag, startPoint x: 259, startPoint y: 60, endPoint x: 245, endPoint y: 64, distance: 14.7
click at [245, 64] on div "823" at bounding box center [288, 64] width 143 height 23
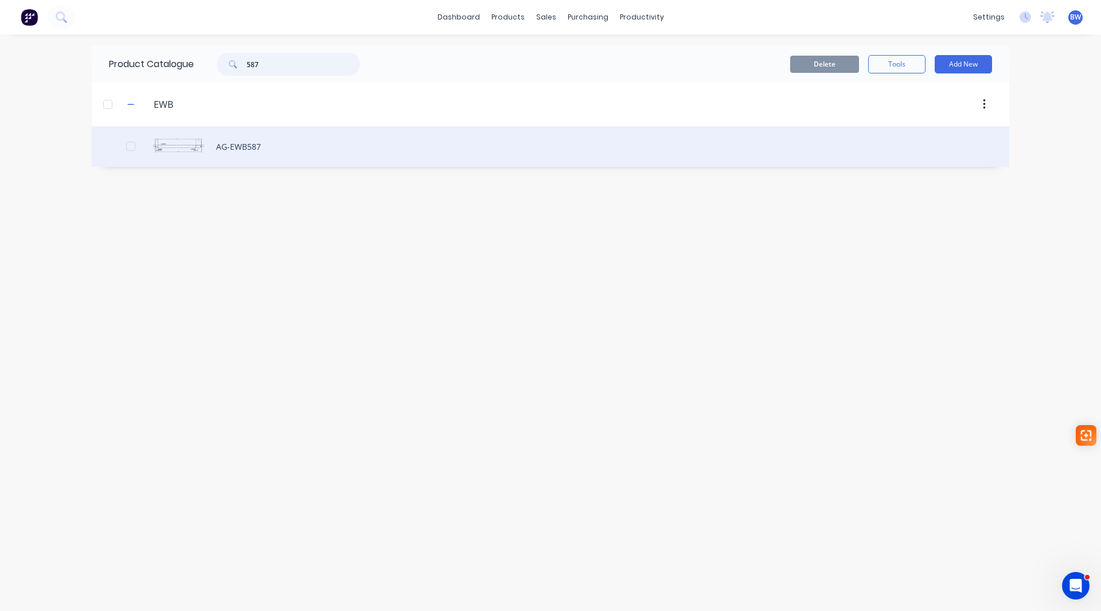
type input "587"
click at [239, 147] on div "AG-EWB587" at bounding box center [550, 146] width 917 height 41
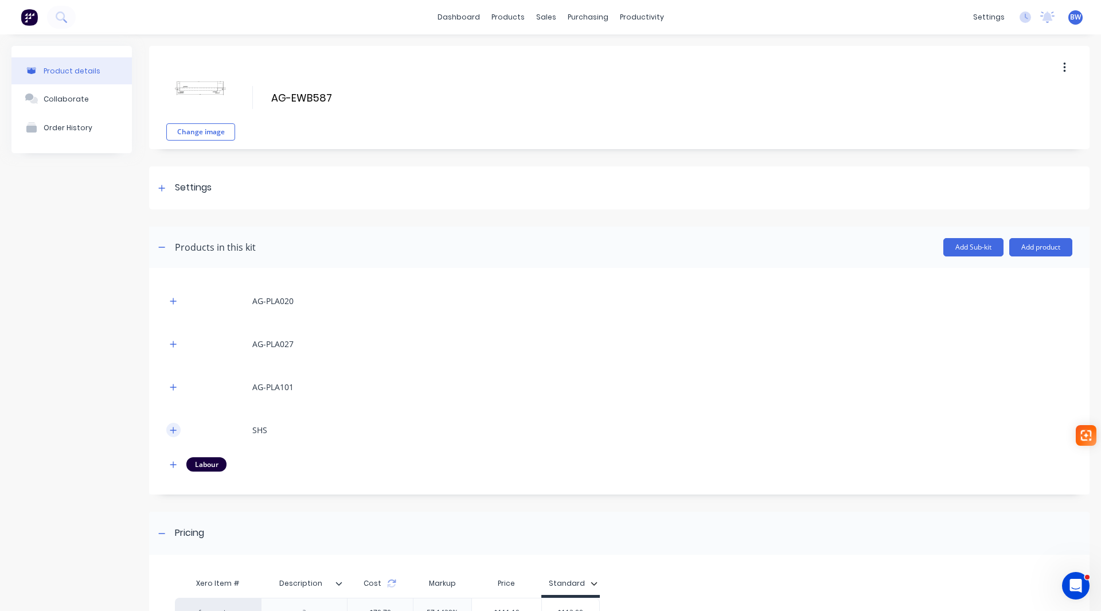
click at [173, 431] on icon "button" at bounding box center [173, 430] width 7 height 8
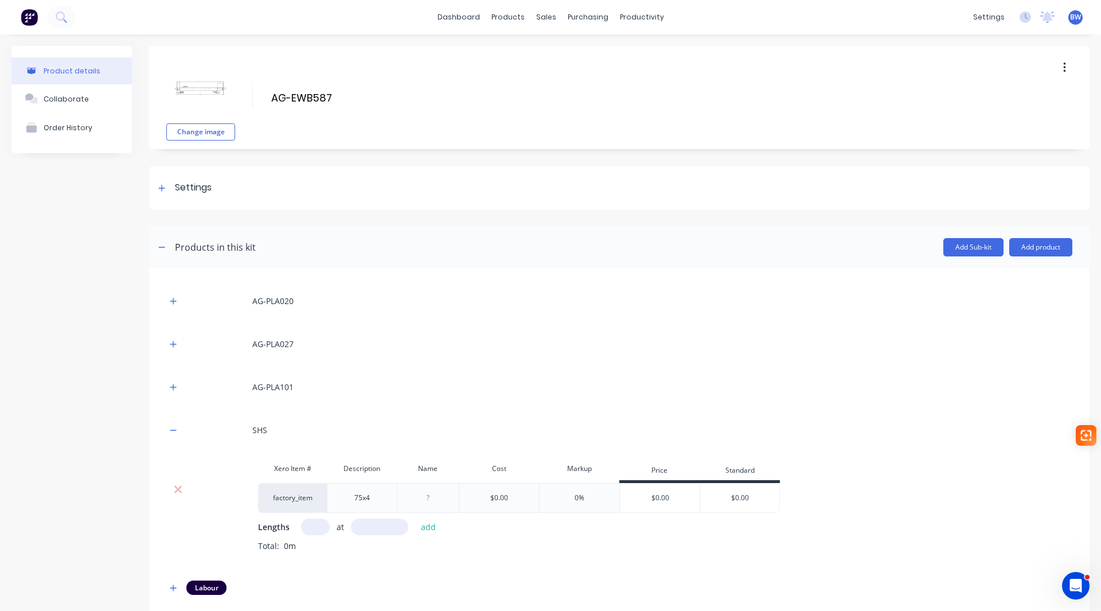
click at [304, 521] on input "text" at bounding box center [315, 526] width 29 height 17
type input "1"
type input "3416"
click at [432, 537] on div "Lengths 1 at 3416 add Total: 0m" at bounding box center [665, 543] width 814 height 50
click at [431, 530] on button "add" at bounding box center [428, 526] width 27 height 15
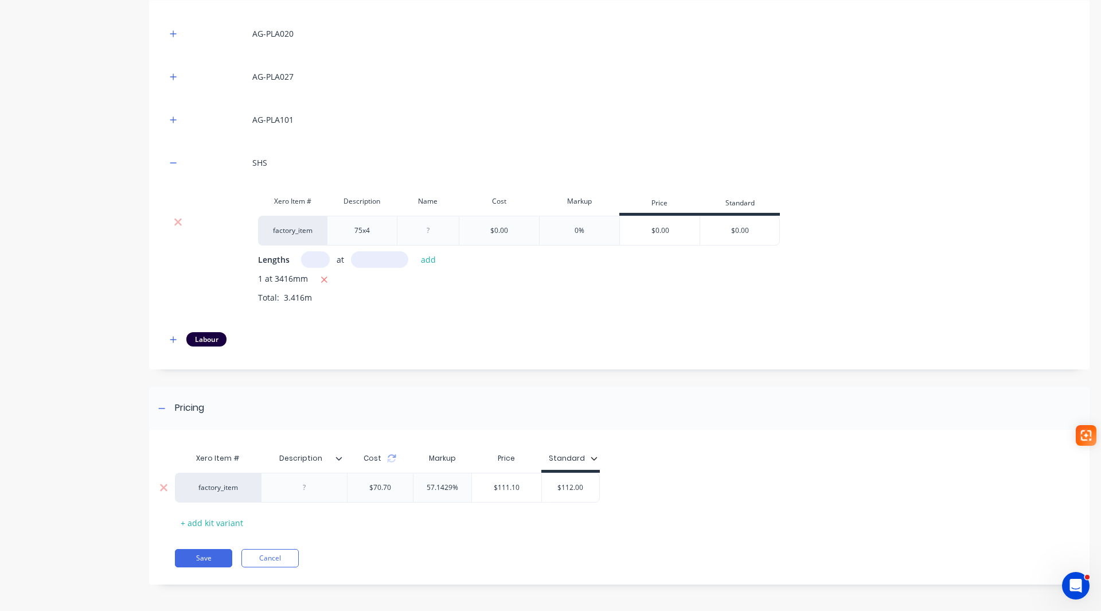
scroll to position [269, 0]
click at [207, 555] on button "Save" at bounding box center [203, 555] width 57 height 18
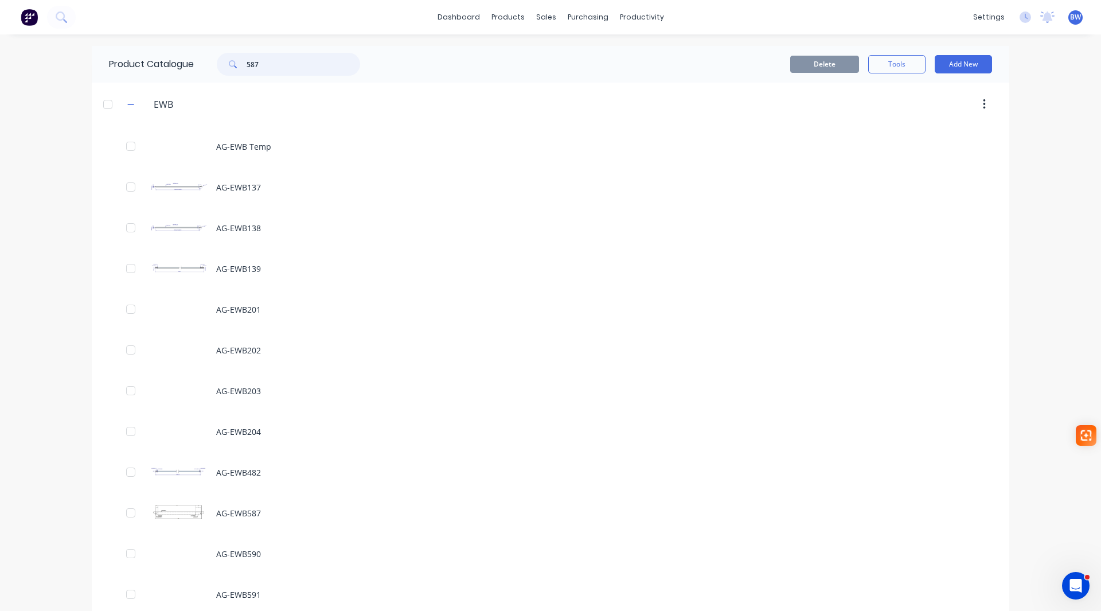
drag, startPoint x: 263, startPoint y: 65, endPoint x: 214, endPoint y: 60, distance: 48.4
click at [217, 60] on div "587" at bounding box center [288, 64] width 143 height 23
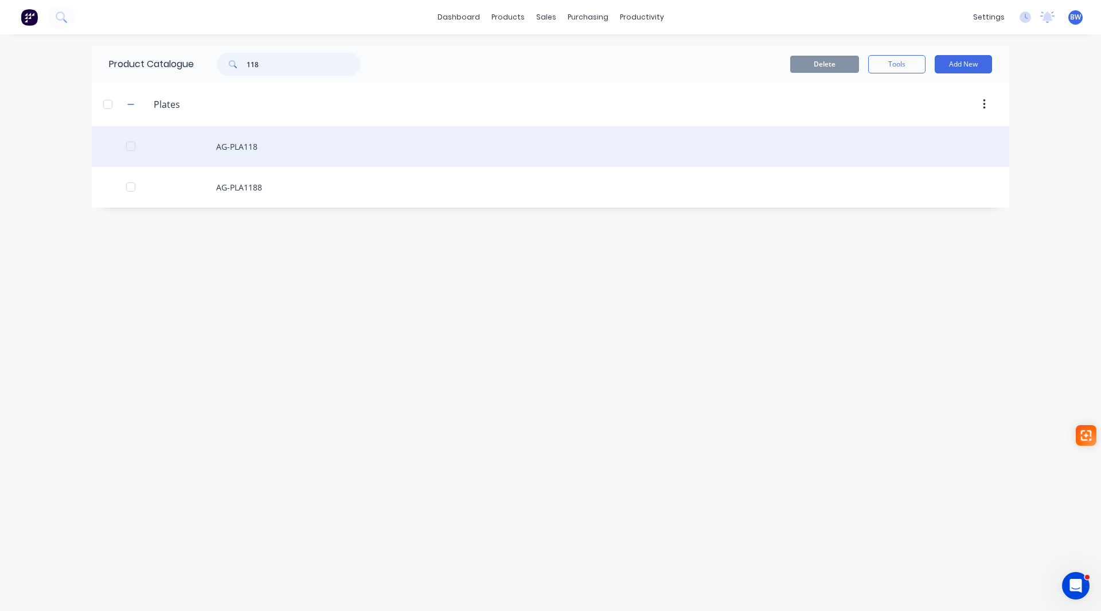
type input "118"
click at [280, 151] on div "AG-PLA118" at bounding box center [550, 146] width 917 height 41
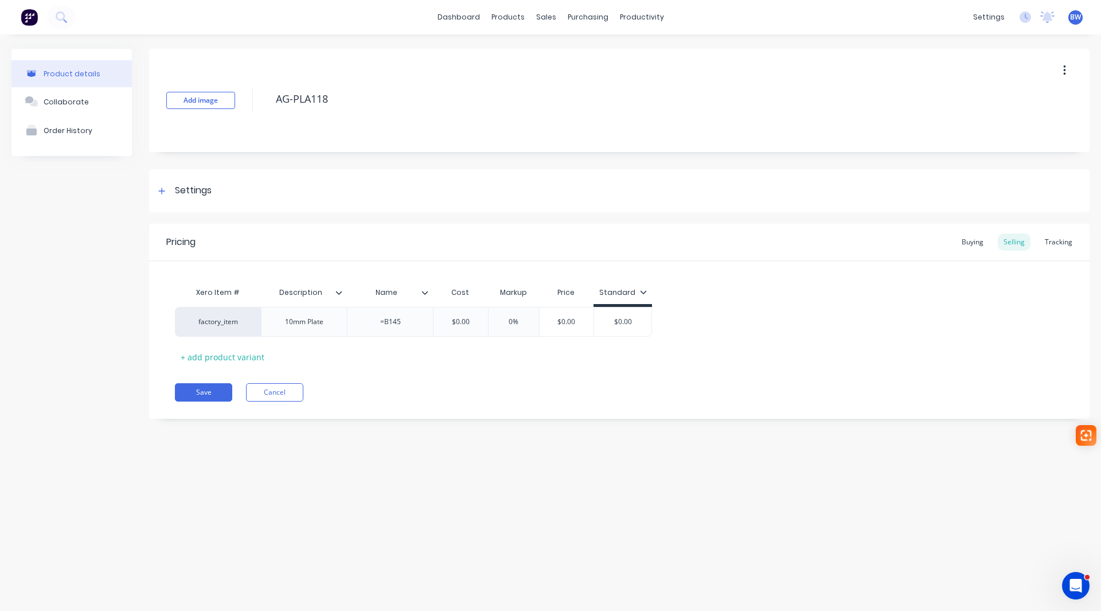
click at [424, 292] on icon at bounding box center [424, 292] width 7 height 7
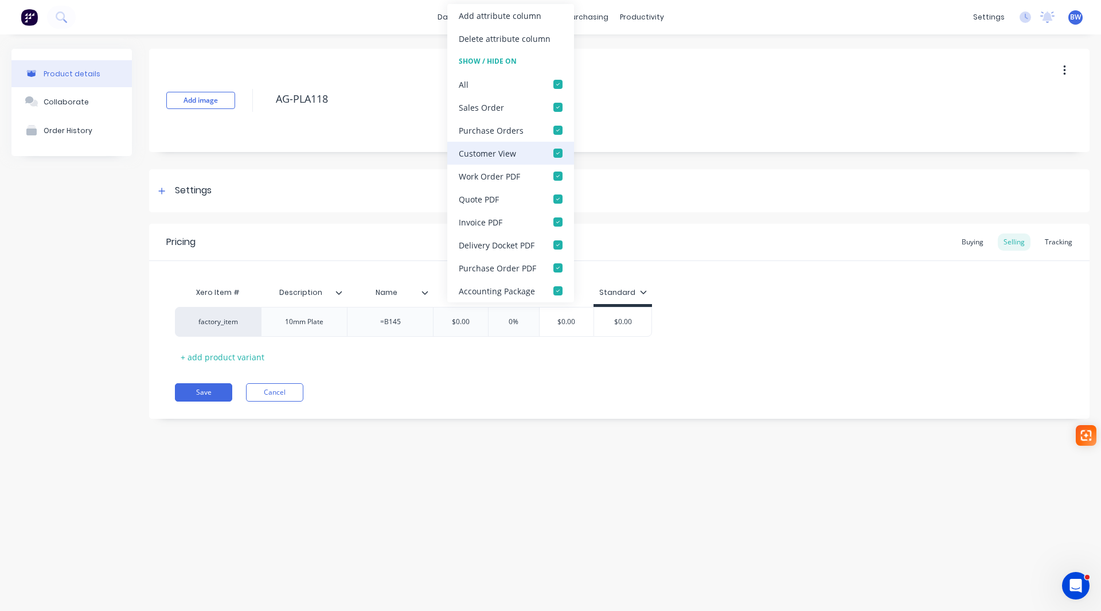
drag, startPoint x: 557, startPoint y: 81, endPoint x: 471, endPoint y: 158, distance: 115.3
click at [557, 85] on div at bounding box center [557, 84] width 23 height 23
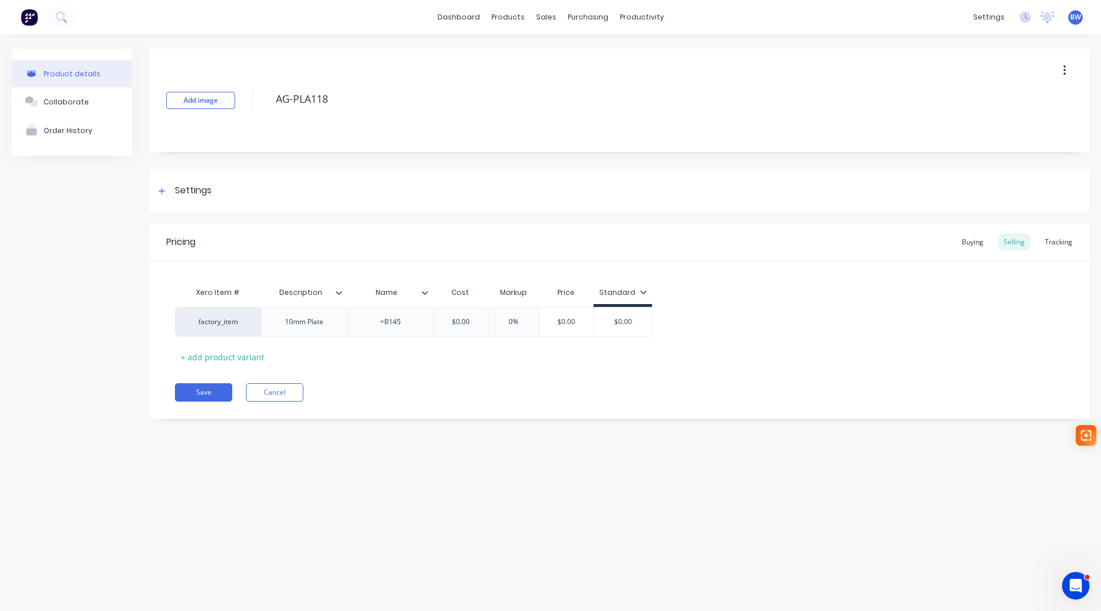
click at [341, 294] on icon at bounding box center [338, 292] width 7 height 7
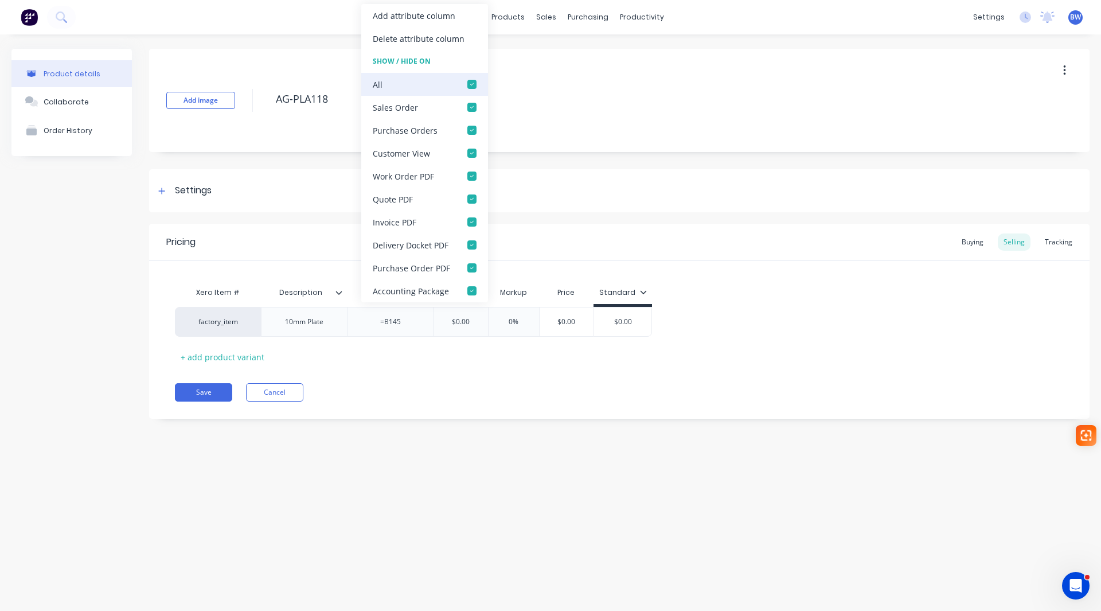
click at [469, 83] on div at bounding box center [471, 84] width 23 height 23
click at [469, 104] on div at bounding box center [471, 107] width 23 height 23
click at [470, 175] on div at bounding box center [471, 176] width 23 height 23
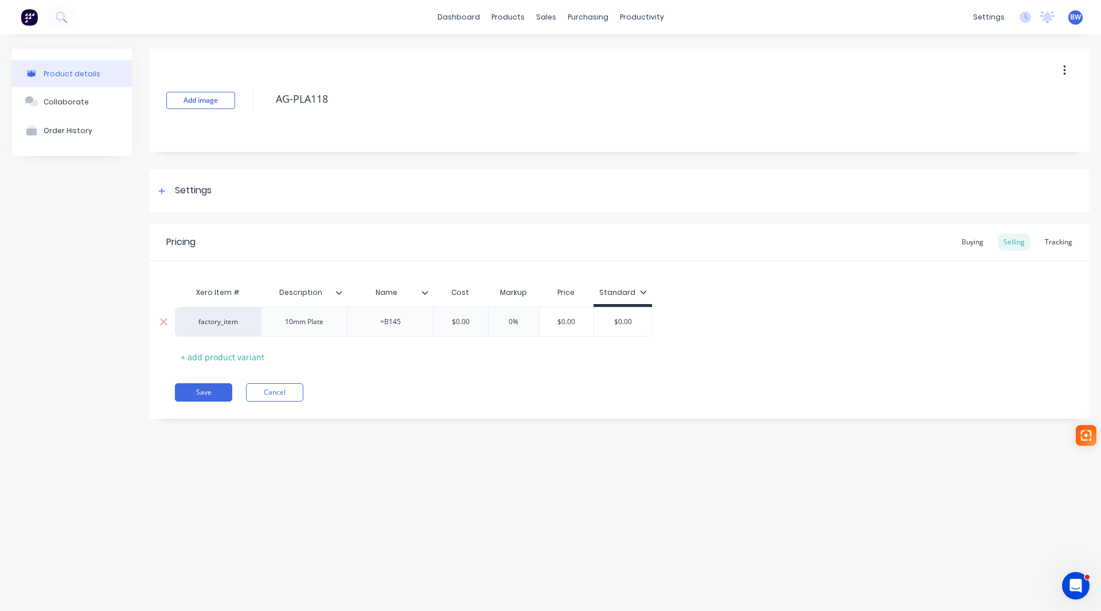
click at [316, 331] on div "10mm Plate" at bounding box center [304, 322] width 86 height 30
click at [205, 394] on button "Save" at bounding box center [203, 392] width 57 height 18
type textarea "x"
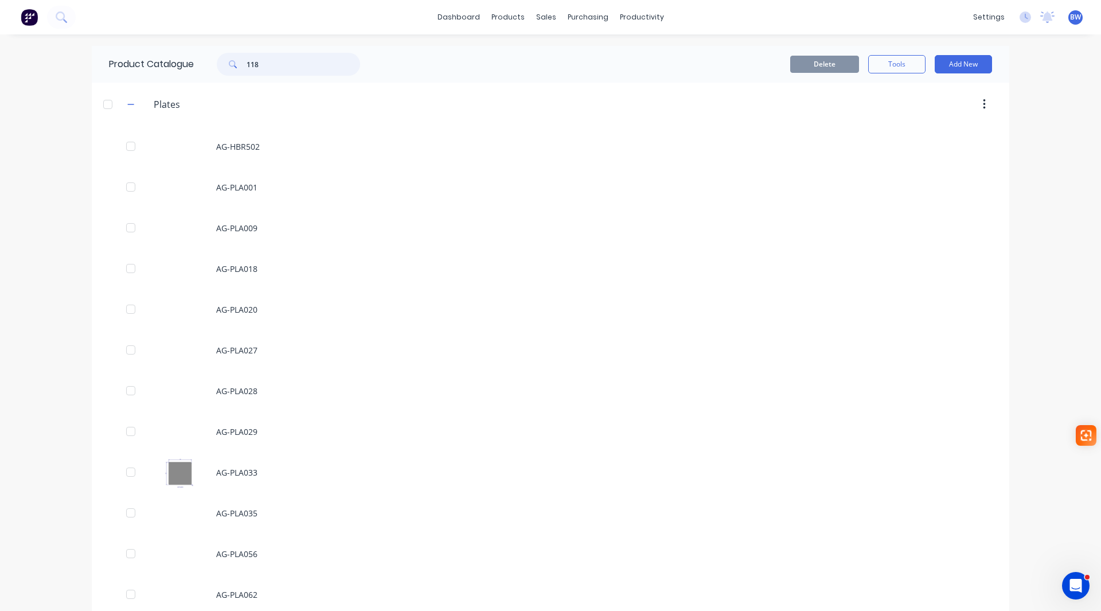
drag, startPoint x: 250, startPoint y: 67, endPoint x: 197, endPoint y: 73, distance: 53.1
click at [197, 73] on div "118" at bounding box center [285, 64] width 183 height 23
drag, startPoint x: 268, startPoint y: 68, endPoint x: 206, endPoint y: 74, distance: 61.6
click at [206, 74] on div "017" at bounding box center [285, 64] width 183 height 23
drag, startPoint x: 267, startPoint y: 65, endPoint x: 214, endPoint y: 72, distance: 53.8
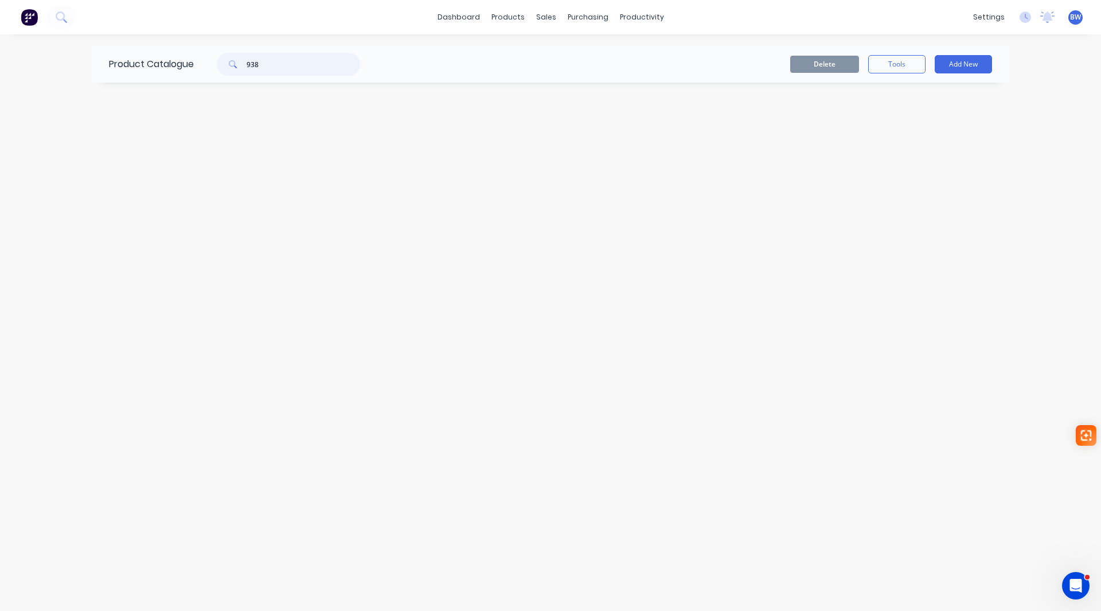
click at [214, 72] on div "938" at bounding box center [282, 64] width 155 height 23
drag, startPoint x: 276, startPoint y: 67, endPoint x: 263, endPoint y: 68, distance: 13.8
click at [263, 68] on input "EWC065" at bounding box center [304, 64] width 114 height 23
click at [286, 58] on input "EWC824" at bounding box center [304, 64] width 114 height 23
type input "EWC001"
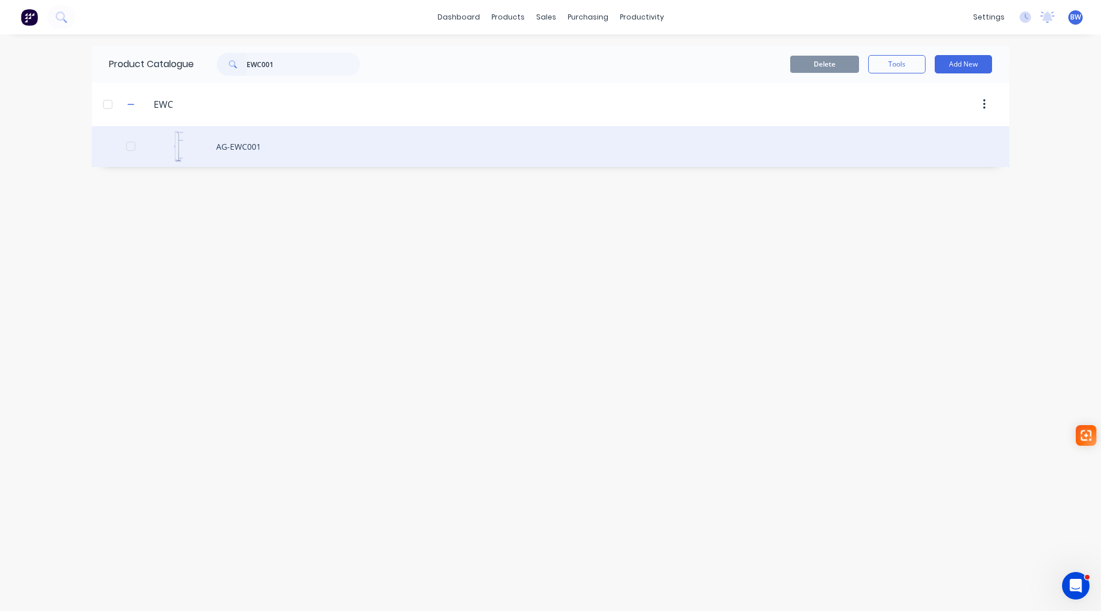
click at [239, 147] on div "AG-EWC001" at bounding box center [550, 146] width 917 height 41
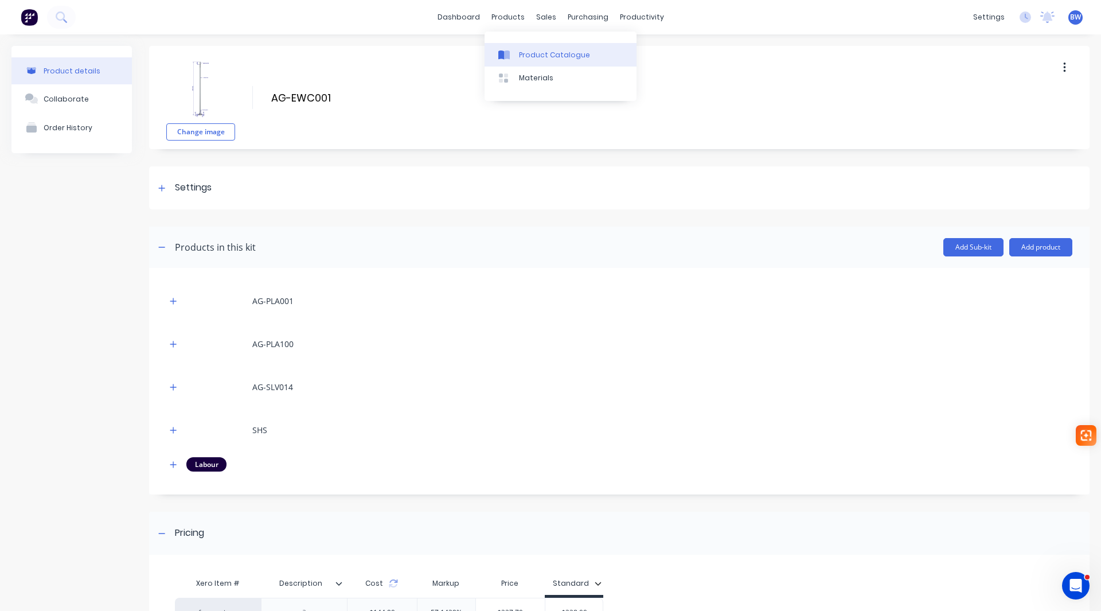
click at [511, 50] on div at bounding box center [506, 55] width 17 height 10
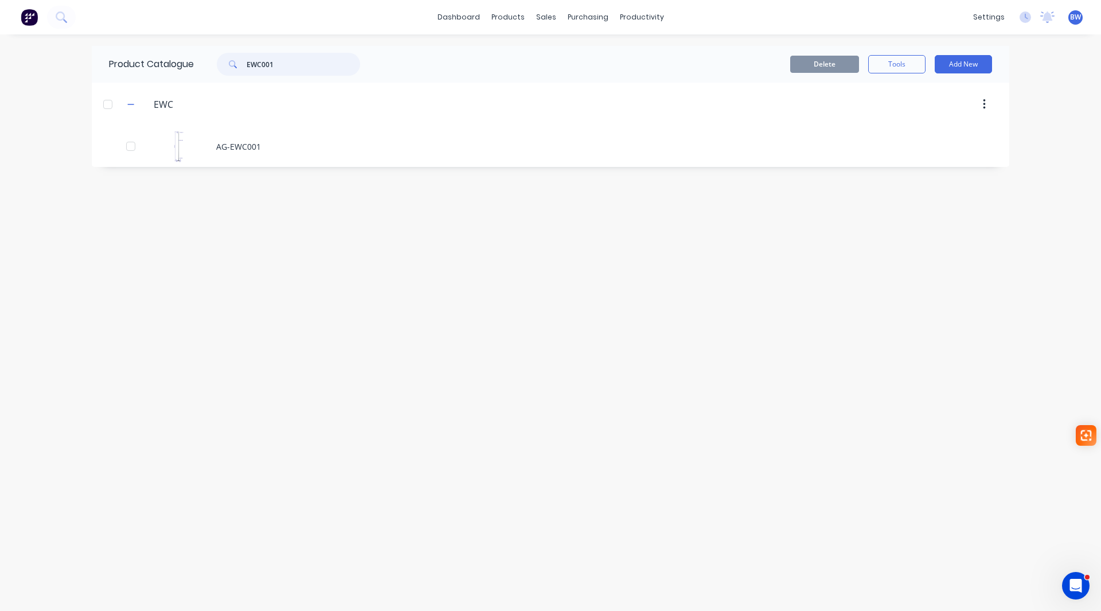
drag, startPoint x: 296, startPoint y: 63, endPoint x: 237, endPoint y: 61, distance: 58.5
click at [237, 61] on div "EWC001" at bounding box center [288, 64] width 143 height 23
click at [272, 68] on input "086" at bounding box center [304, 64] width 114 height 23
type input "065"
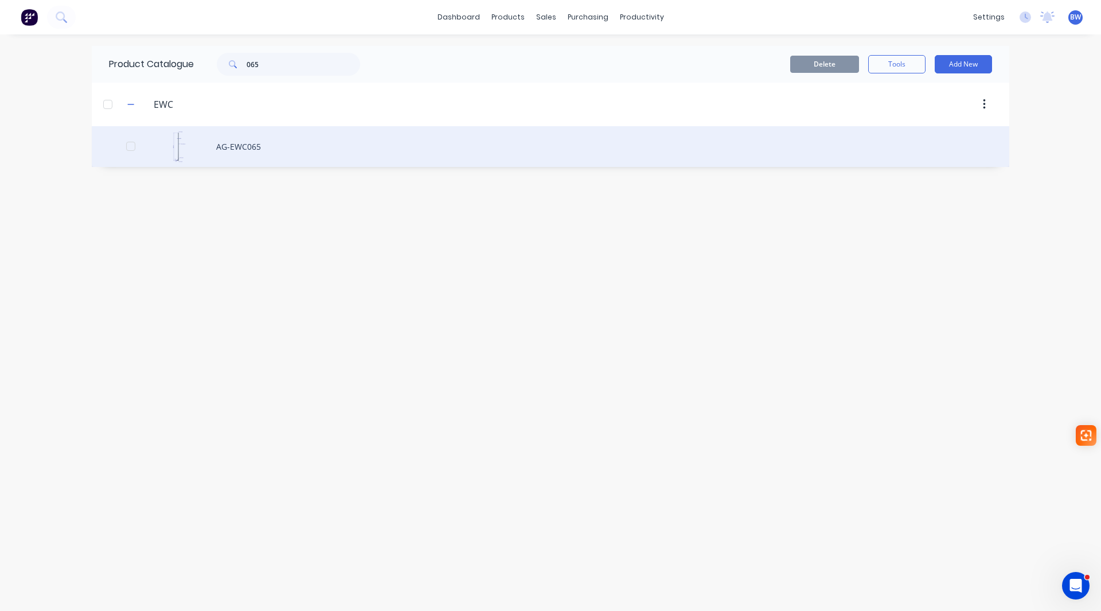
click at [256, 144] on div "AG-EWC065" at bounding box center [550, 146] width 917 height 41
